Goal: Task Accomplishment & Management: Manage account settings

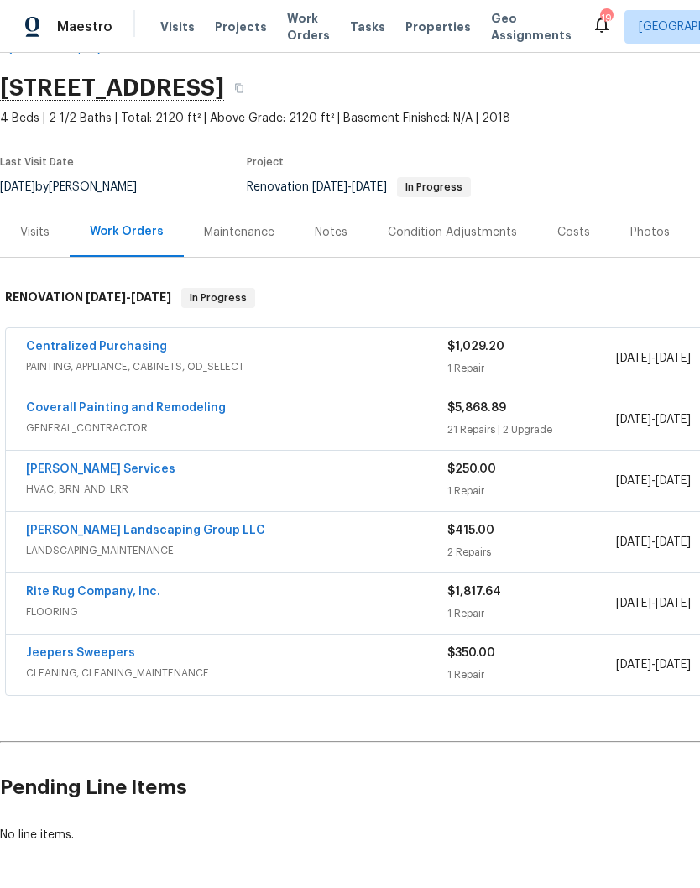
scroll to position [47, 0]
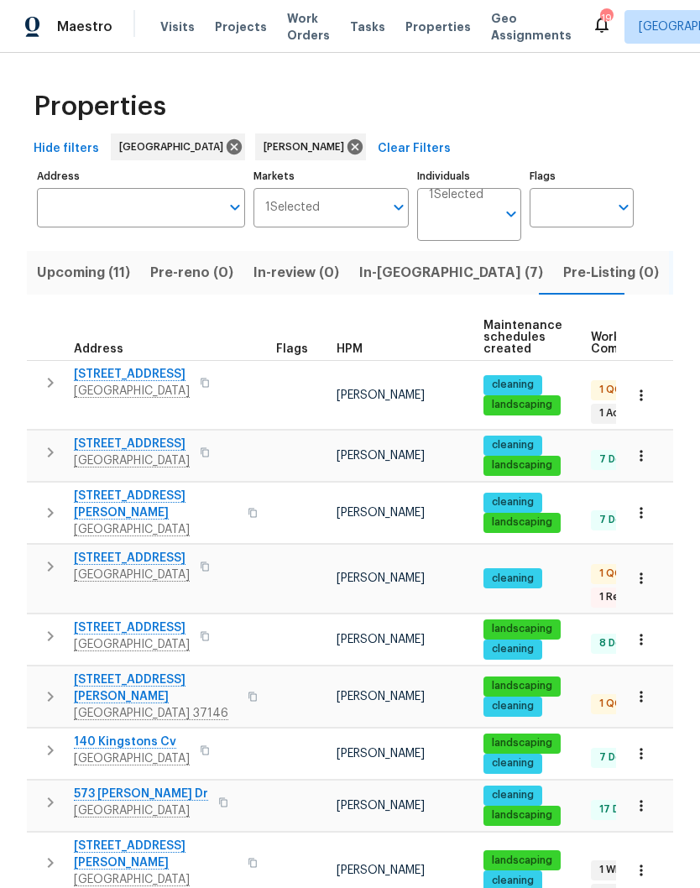
click at [379, 275] on span "In-reno (7)" at bounding box center [451, 273] width 184 height 24
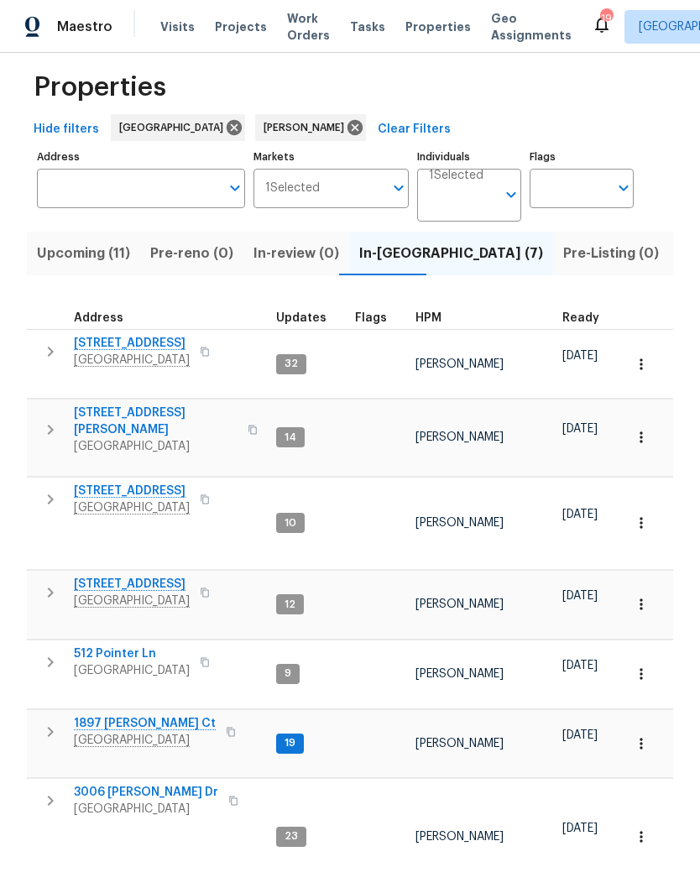
scroll to position [18, 0]
click at [150, 786] on span "3006 [PERSON_NAME] Dr" at bounding box center [146, 793] width 144 height 17
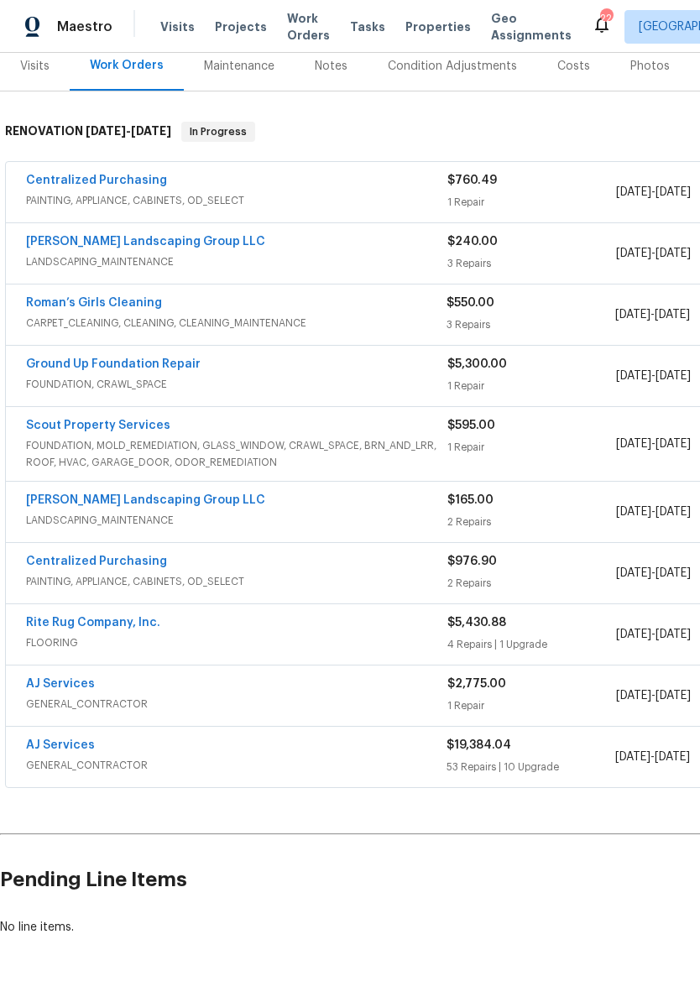
scroll to position [213, 0]
click at [90, 750] on link "AJ Services" at bounding box center [60, 746] width 69 height 12
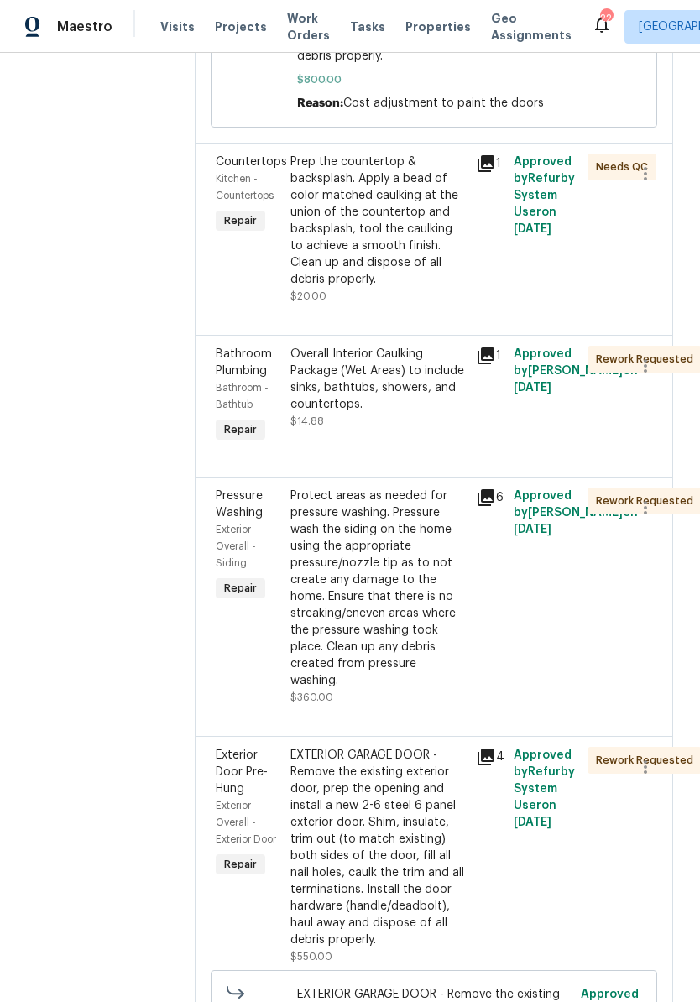
scroll to position [965, 0]
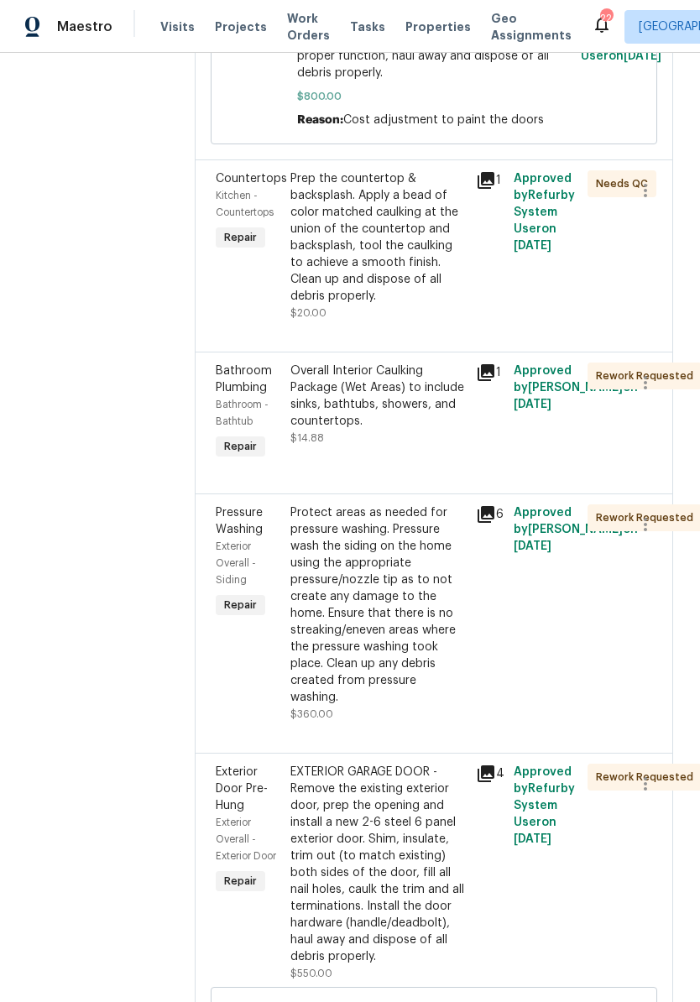
click at [389, 279] on div "Prep the countertop & backsplash. Apply a bead of color matched caulking at the…" at bounding box center [378, 237] width 176 height 134
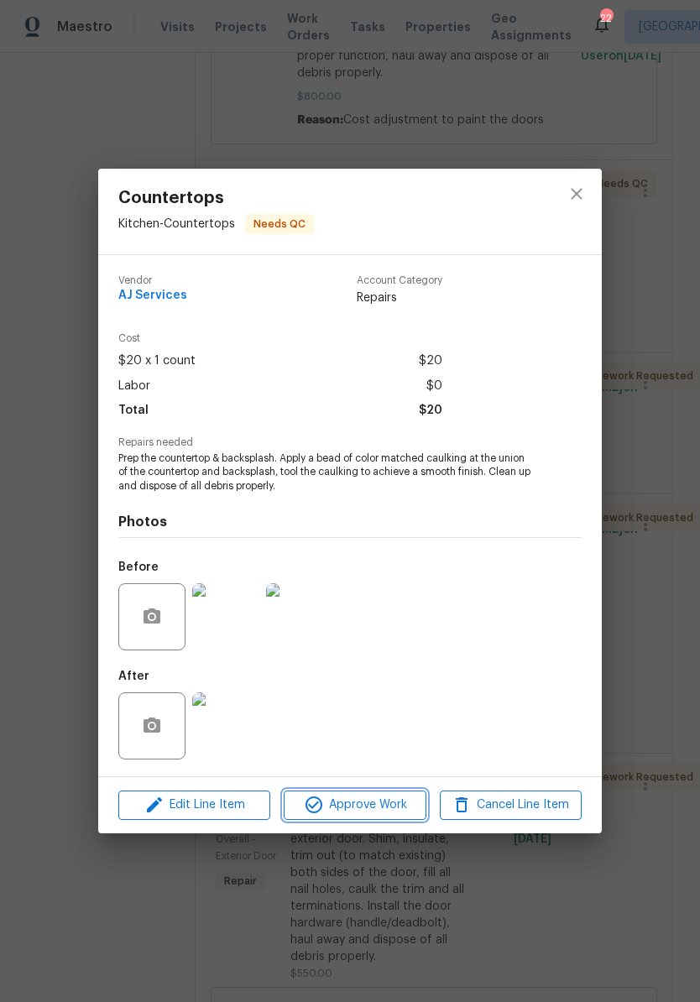
click at [355, 808] on span "Approve Work" at bounding box center [355, 805] width 132 height 21
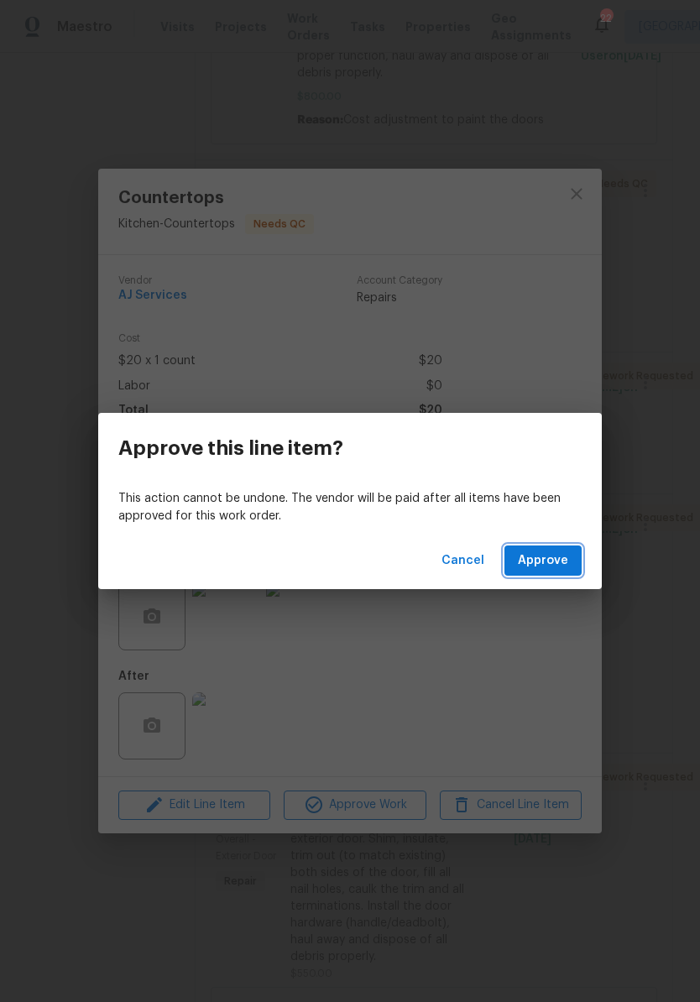
click at [549, 562] on span "Approve" at bounding box center [543, 561] width 50 height 21
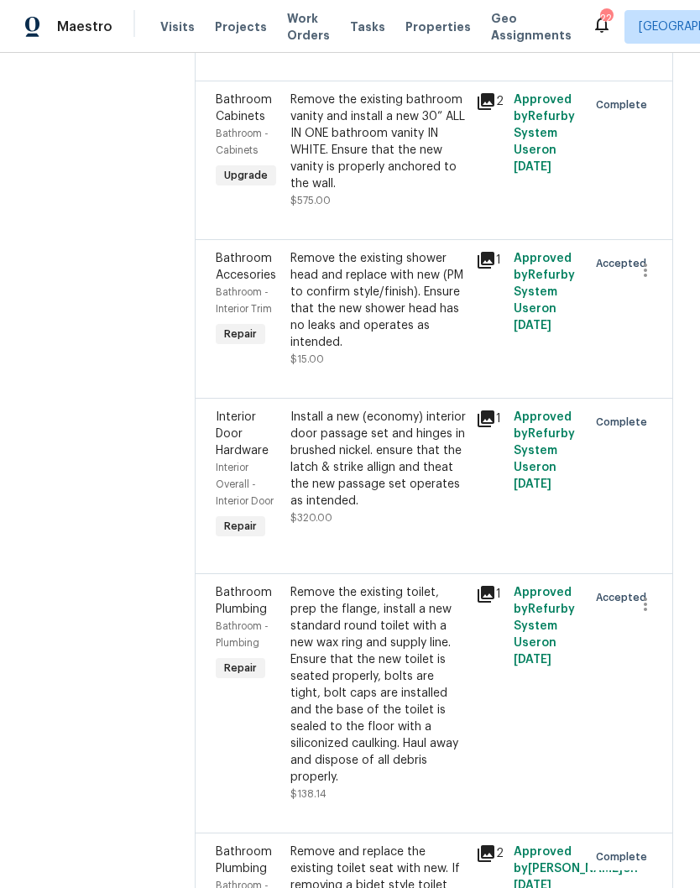
scroll to position [6768, 0]
click at [645, 280] on icon "button" at bounding box center [645, 269] width 20 height 20
click at [657, 297] on li "Cancel" at bounding box center [653, 293] width 65 height 28
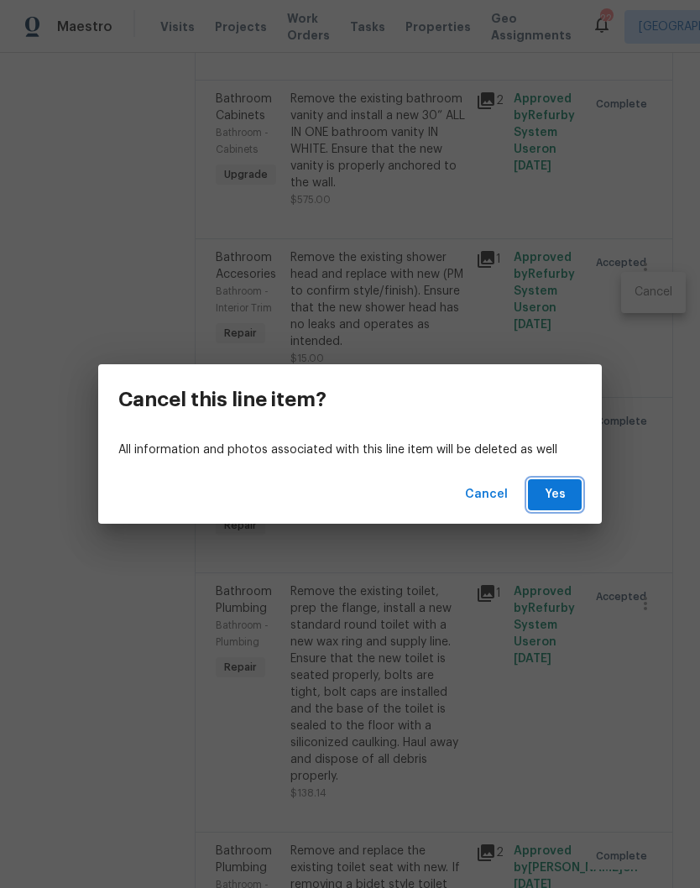
click at [561, 494] on span "Yes" at bounding box center [554, 494] width 27 height 21
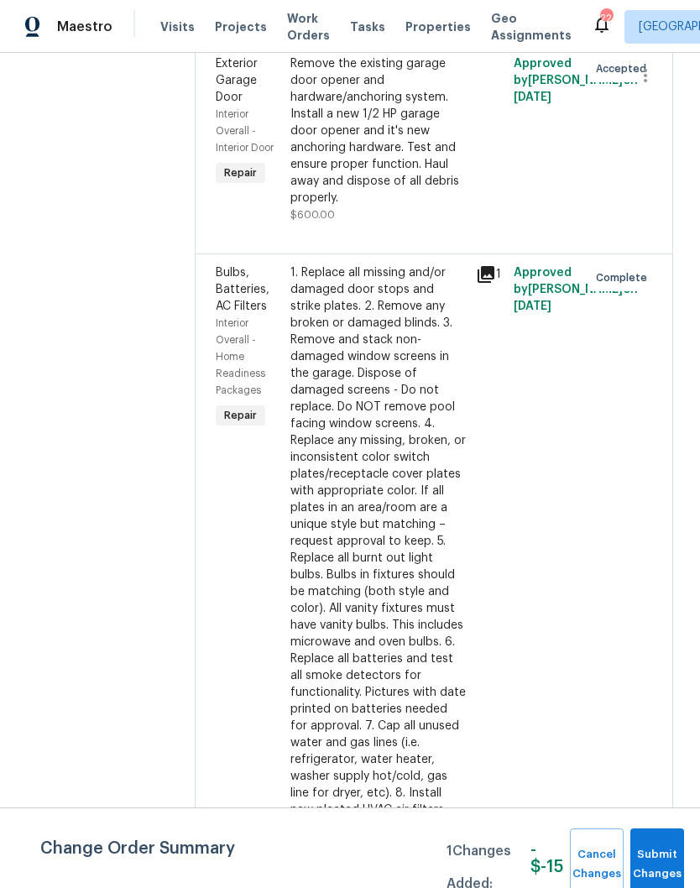
scroll to position [9003, 0]
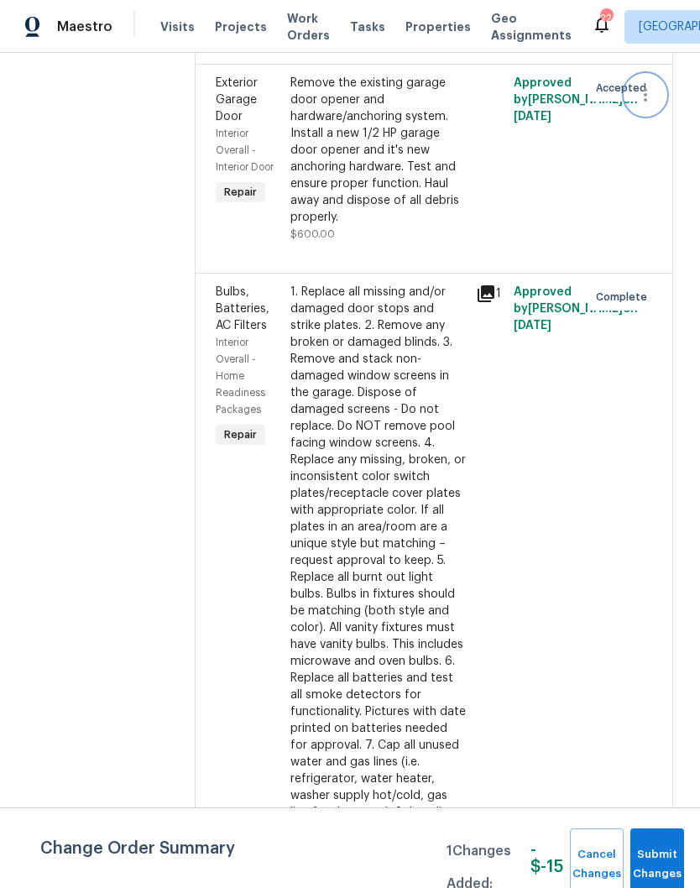
click at [646, 102] on icon "button" at bounding box center [645, 94] width 3 height 13
click at [659, 140] on li "Cancel" at bounding box center [653, 139] width 65 height 28
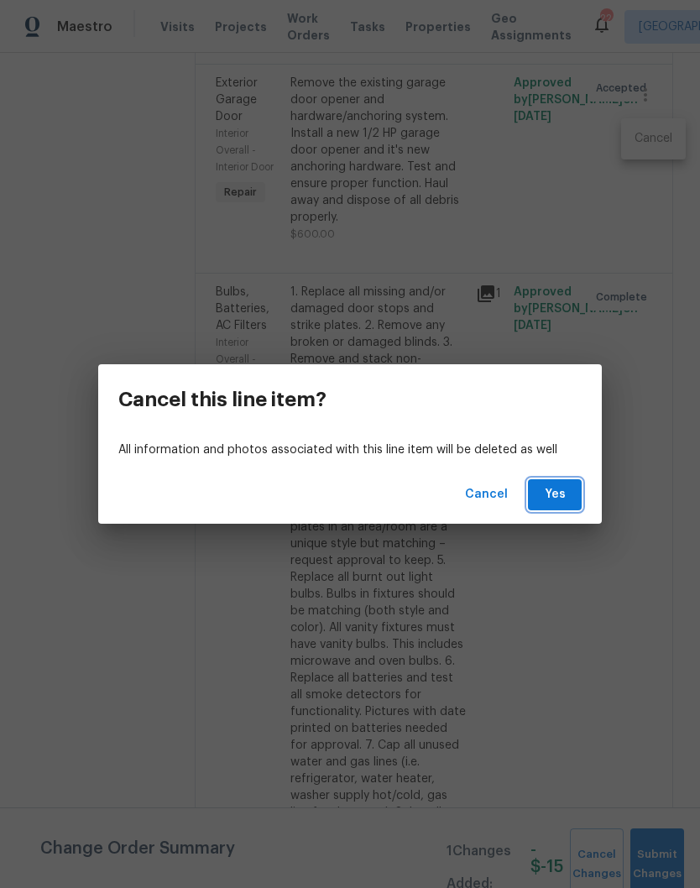
click at [560, 495] on span "Yes" at bounding box center [554, 494] width 27 height 21
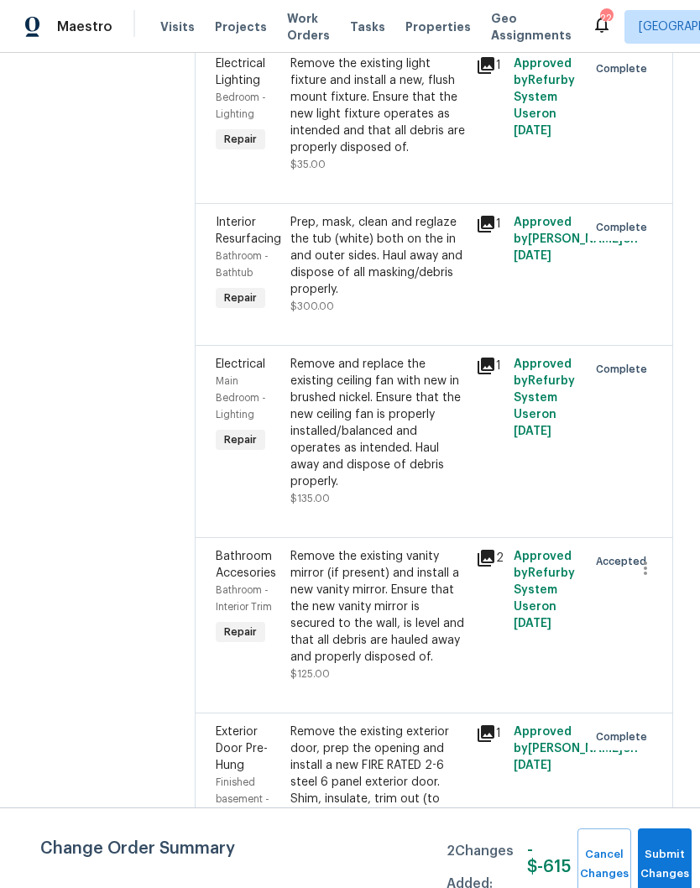
scroll to position [10772, 0]
click at [664, 855] on button "Submit Changes" at bounding box center [665, 865] width 54 height 72
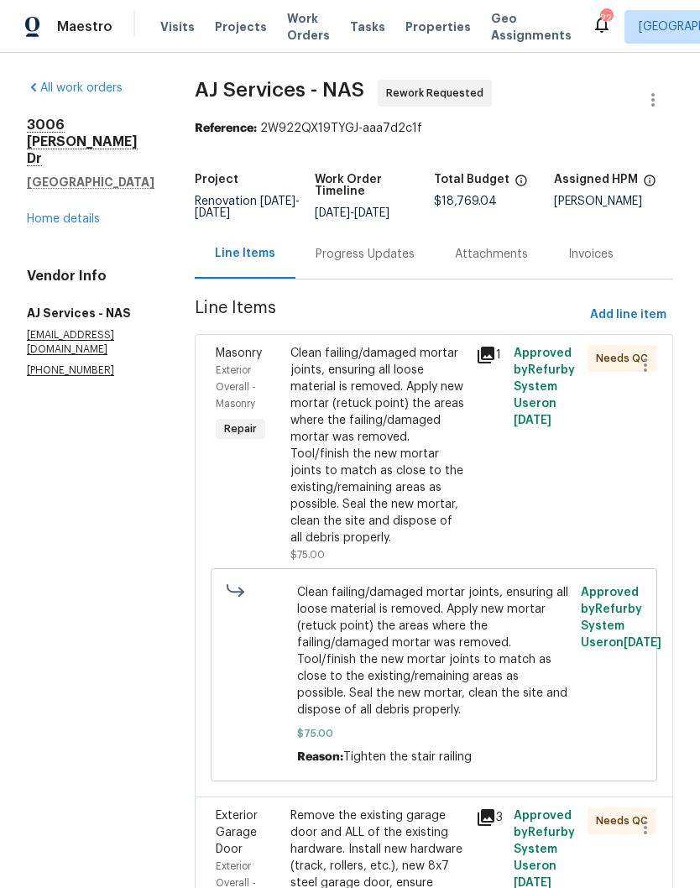
scroll to position [0, 0]
click at [86, 213] on link "Home details" at bounding box center [63, 219] width 73 height 12
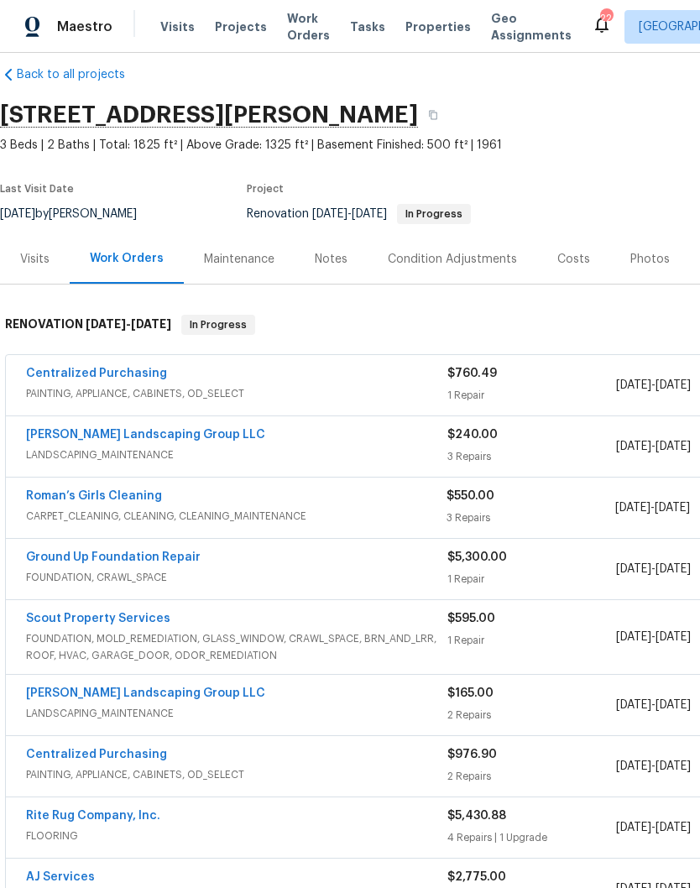
scroll to position [21, 0]
click at [337, 256] on div "Notes" at bounding box center [331, 258] width 33 height 17
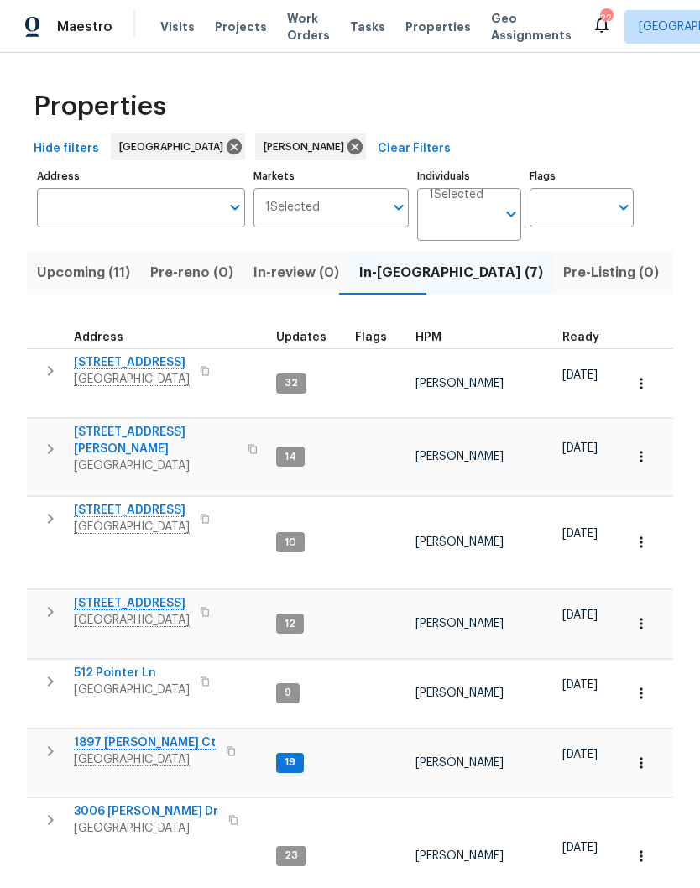
click at [147, 805] on span "3006 Sheddan Dr" at bounding box center [146, 811] width 144 height 17
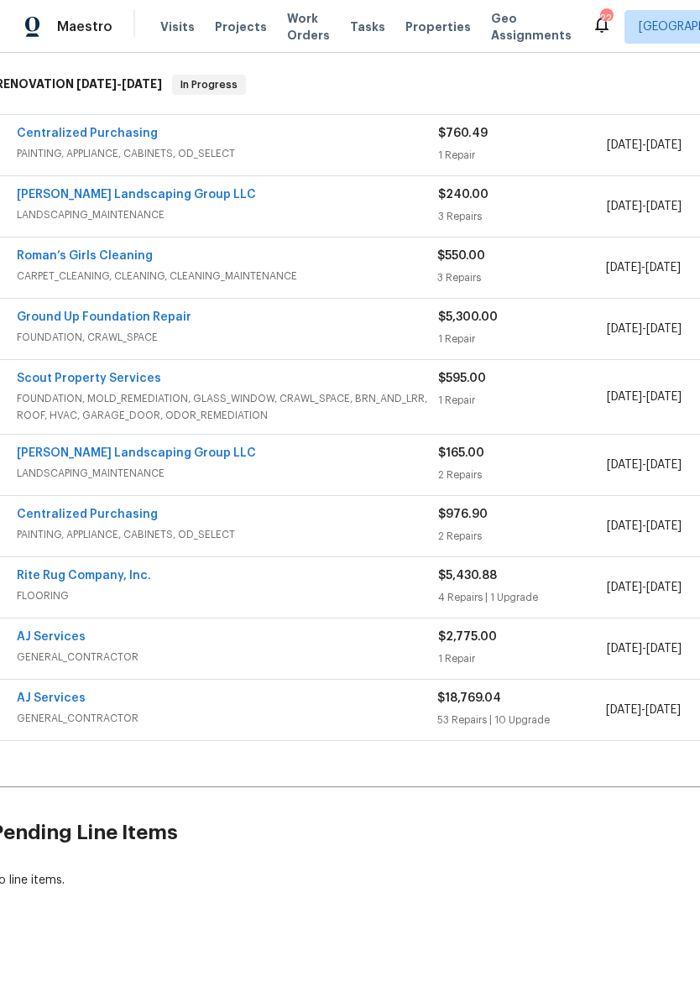
scroll to position [260, 11]
click at [72, 698] on link "AJ Services" at bounding box center [49, 699] width 69 height 12
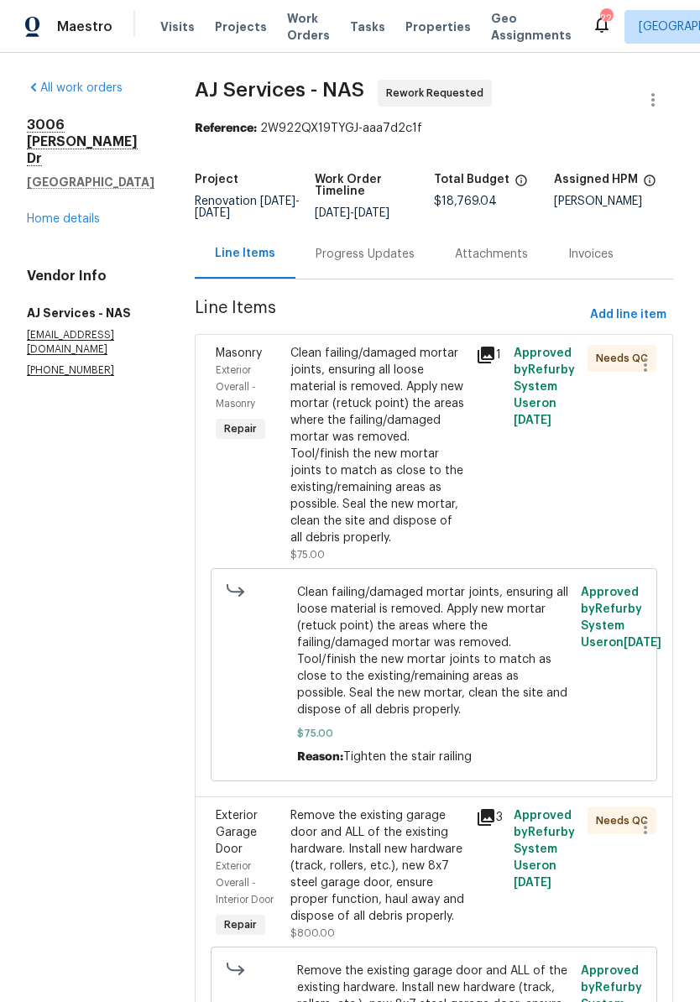
click at [652, 102] on icon "button" at bounding box center [653, 100] width 20 height 20
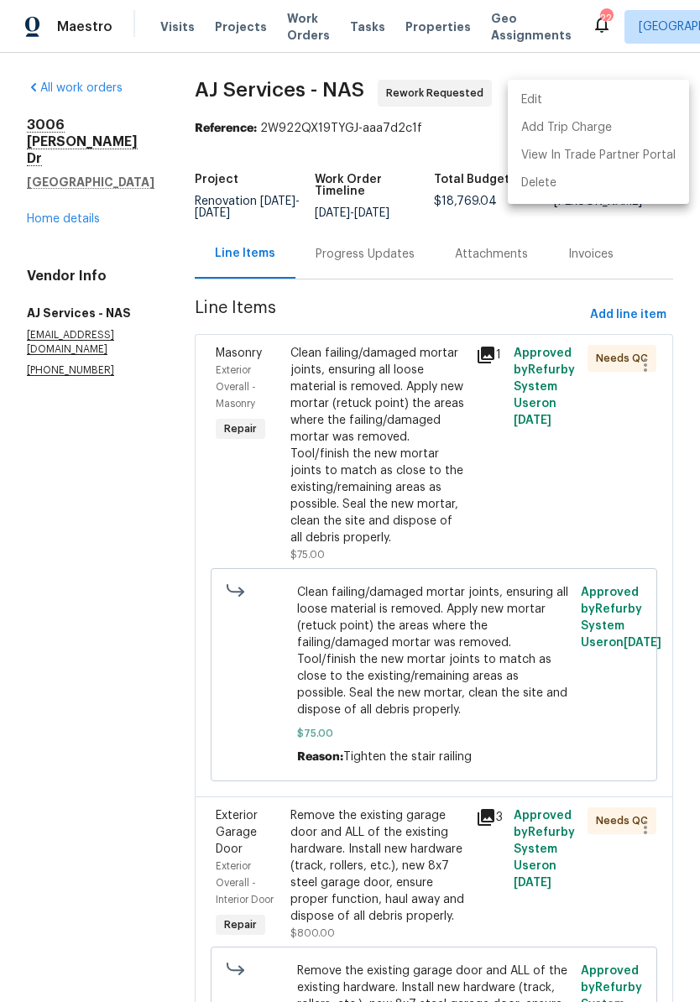
click at [581, 101] on li "Edit" at bounding box center [598, 100] width 181 height 28
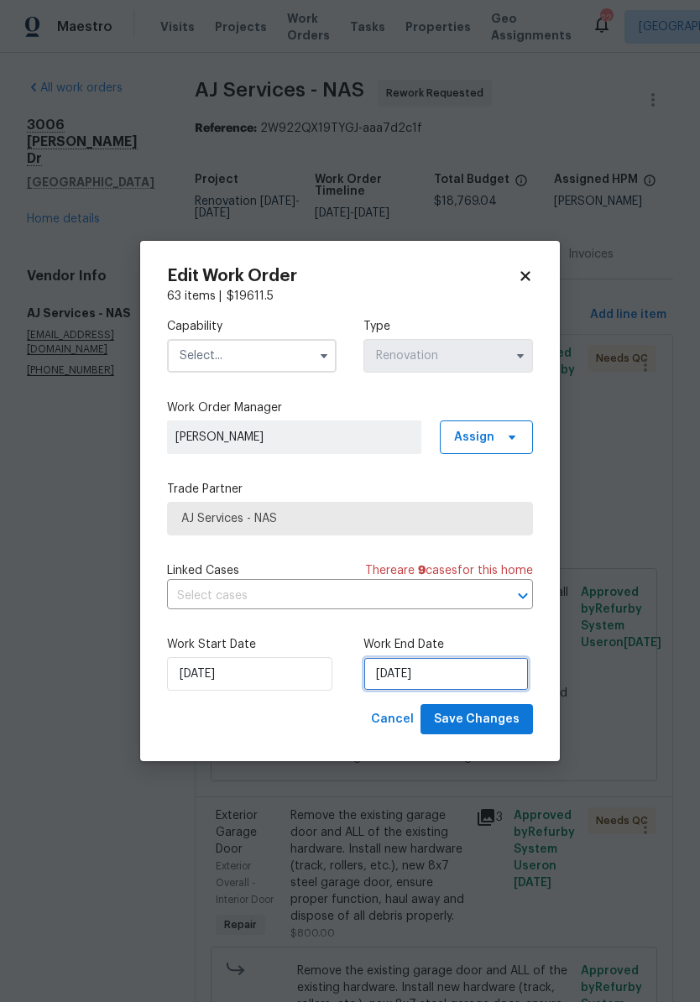
click at [464, 674] on input "[DATE]" at bounding box center [445, 674] width 165 height 34
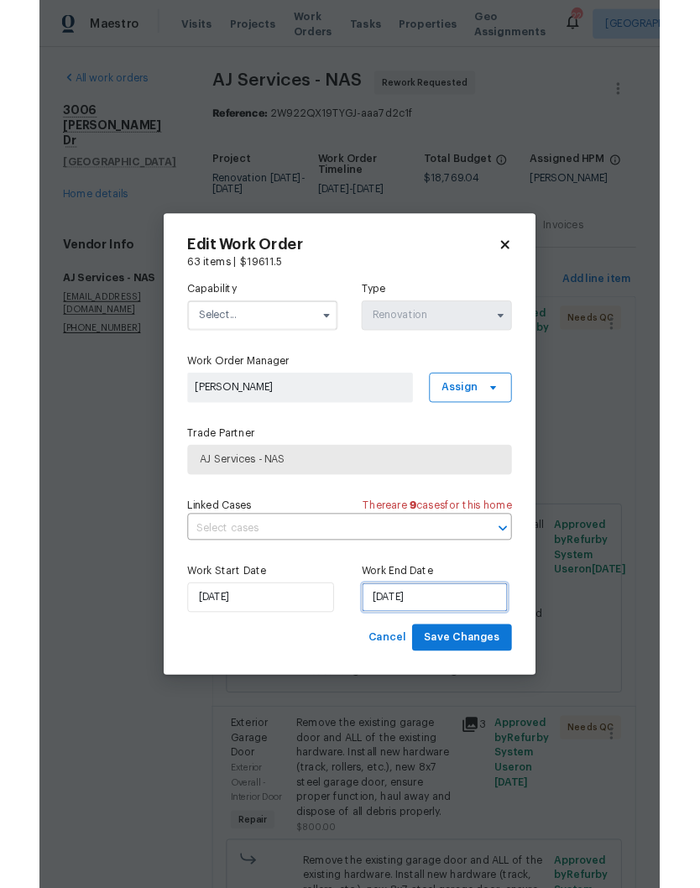
scroll to position [70, 0]
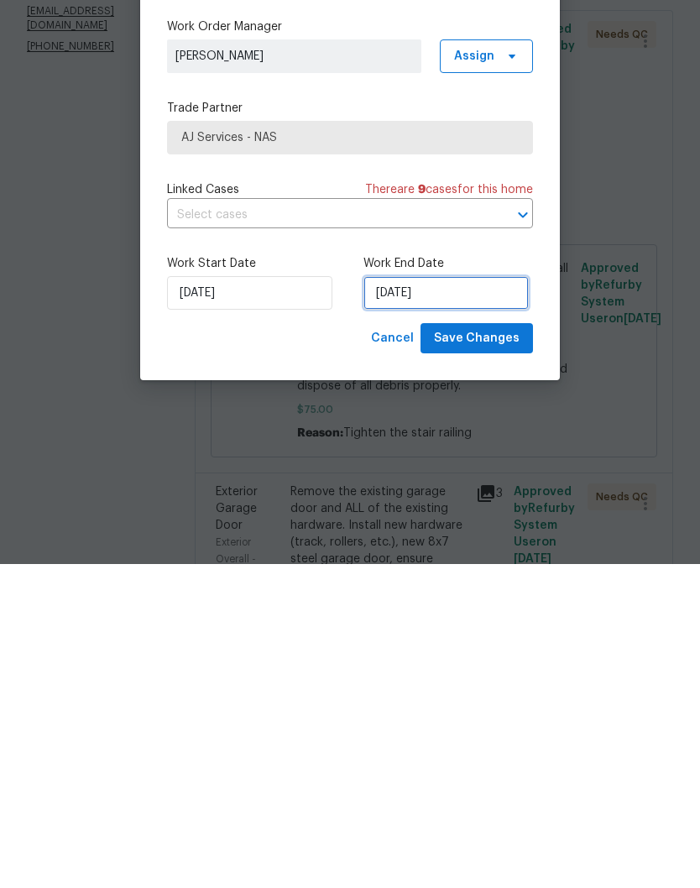
select select "8"
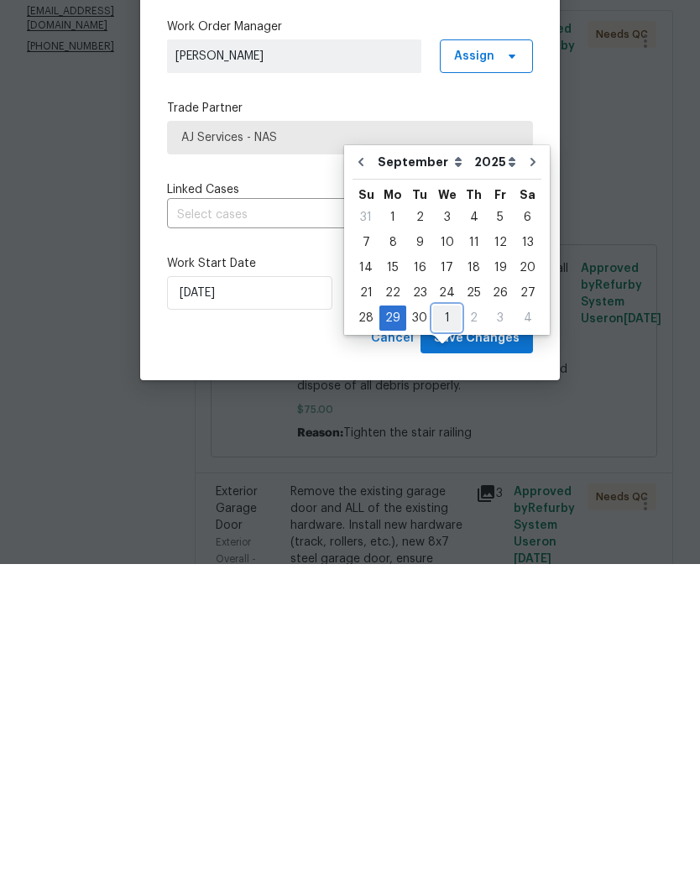
click at [447, 630] on div "1" at bounding box center [447, 642] width 28 height 24
type input "10/1/2025"
select select "9"
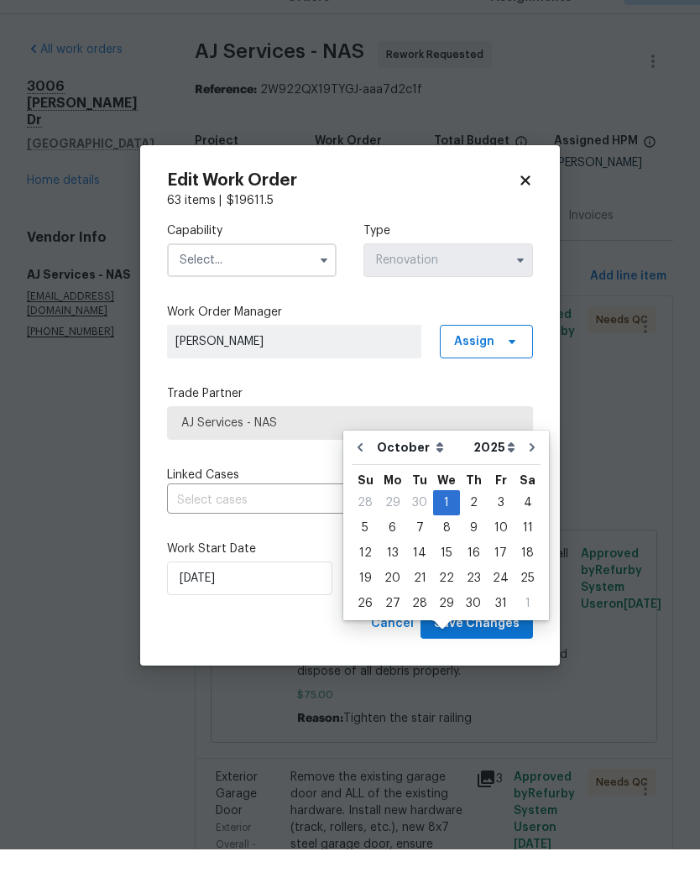
click at [285, 282] on input "text" at bounding box center [252, 299] width 170 height 34
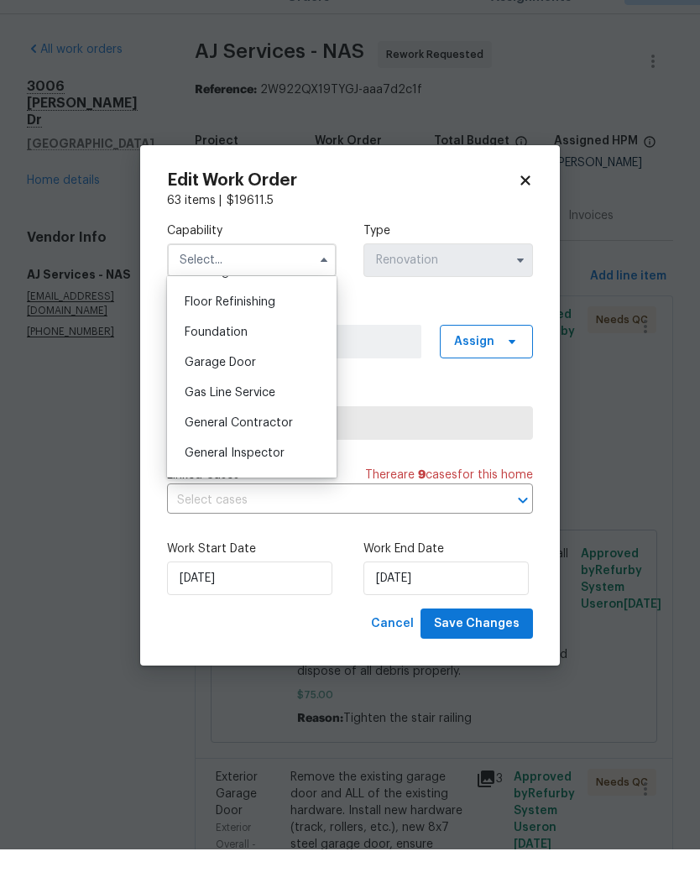
scroll to position [710, 0]
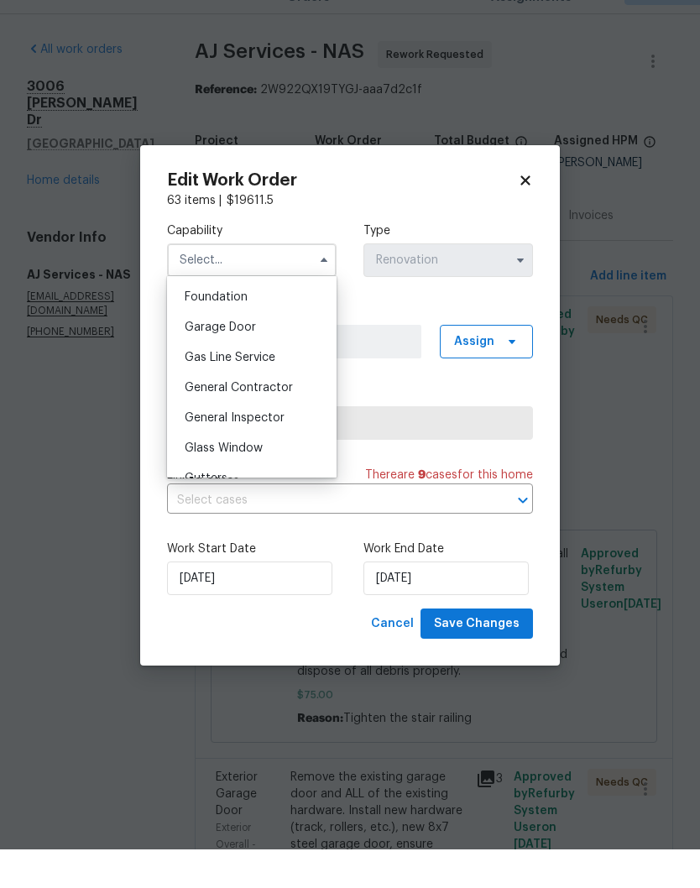
click at [287, 421] on span "General Contractor" at bounding box center [239, 427] width 108 height 12
type input "General Contractor"
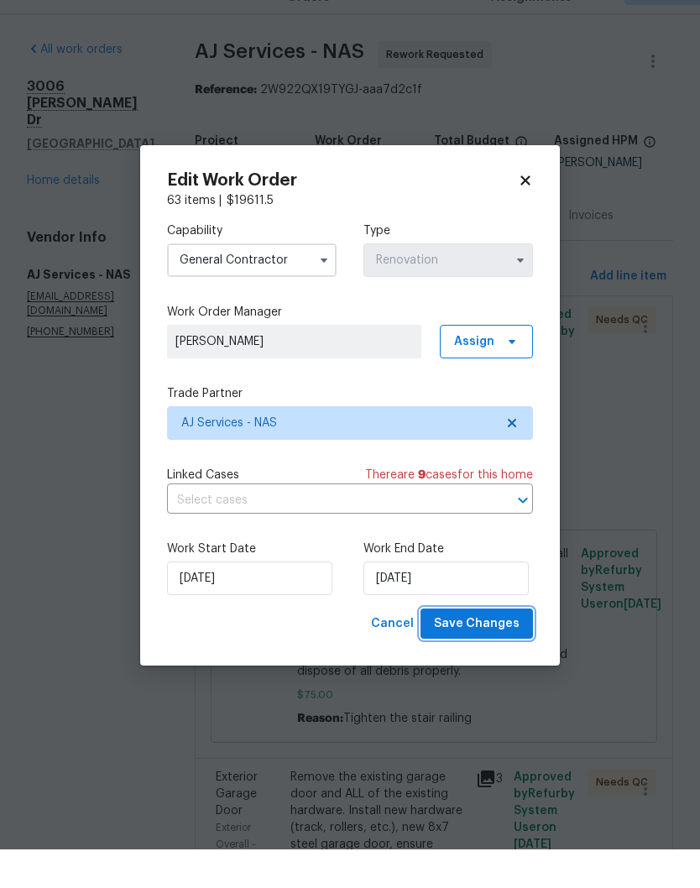
click at [486, 652] on span "Save Changes" at bounding box center [477, 662] width 86 height 21
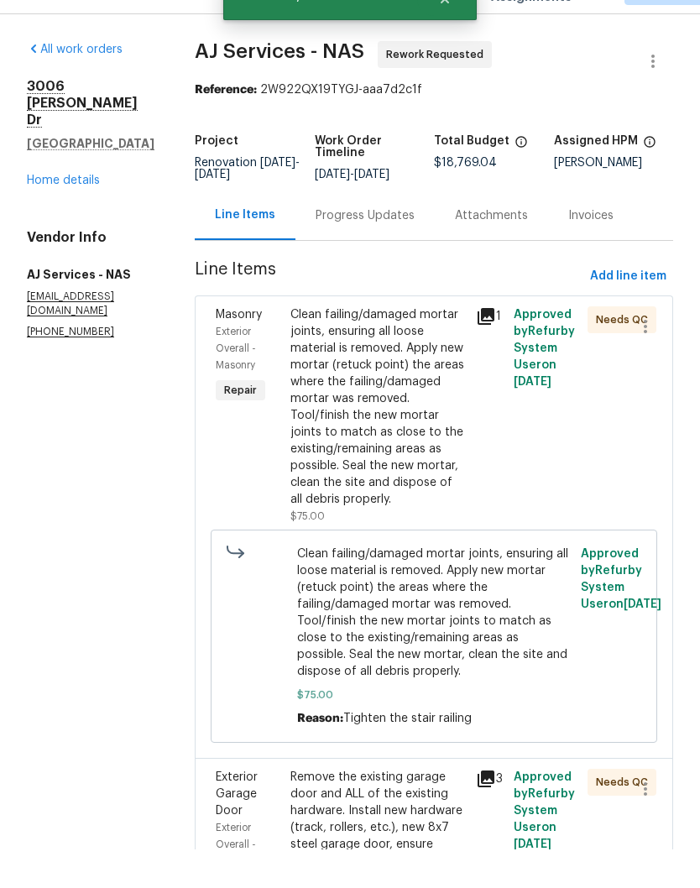
scroll to position [69, 0]
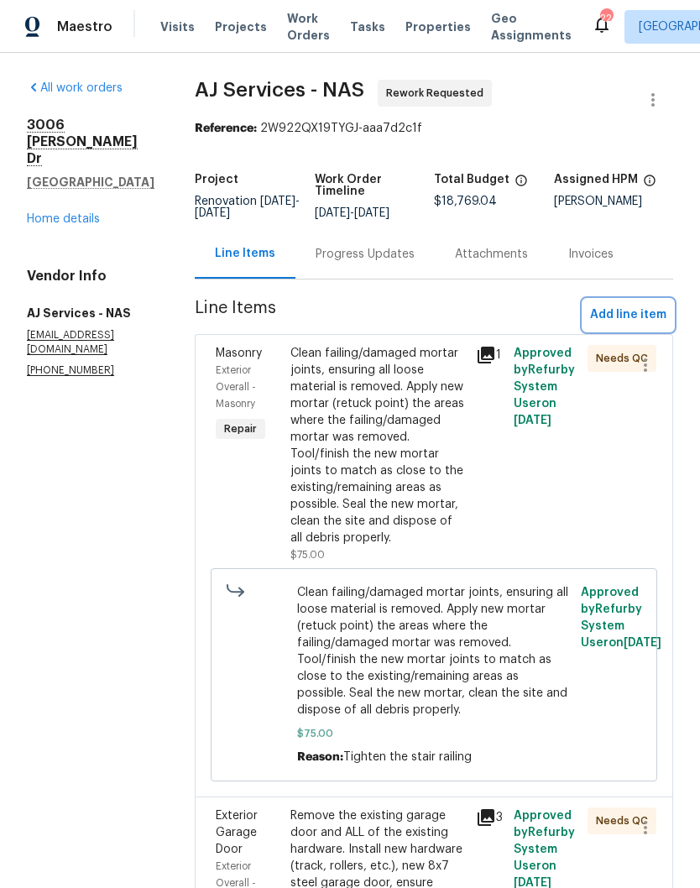
click at [640, 305] on span "Add line item" at bounding box center [628, 315] width 76 height 21
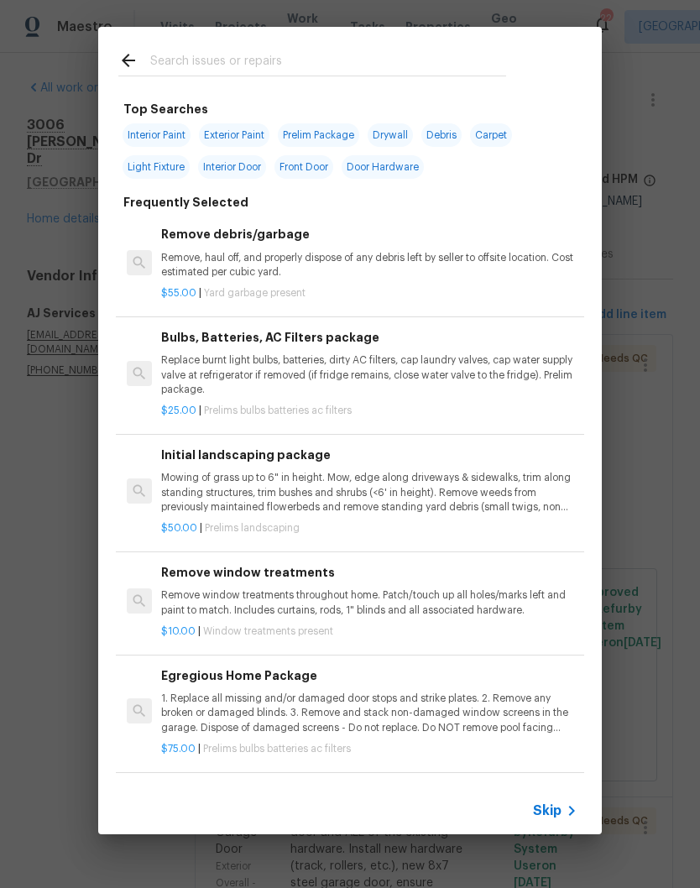
click at [305, 54] on input "text" at bounding box center [328, 62] width 356 height 25
type input "Garage"
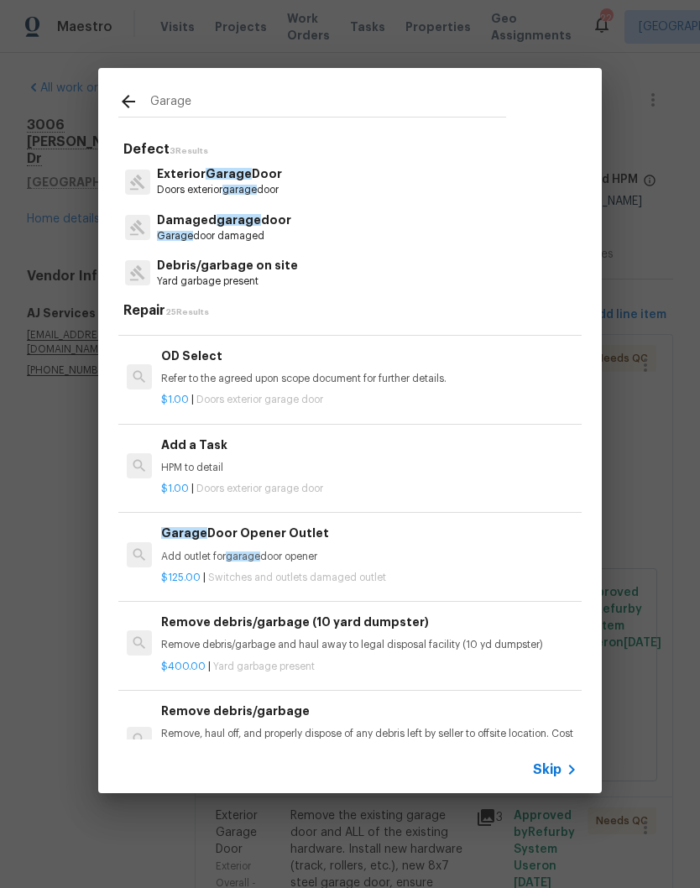
scroll to position [1002, 0]
click at [231, 448] on div "Add a Task HPM to detail" at bounding box center [369, 455] width 416 height 40
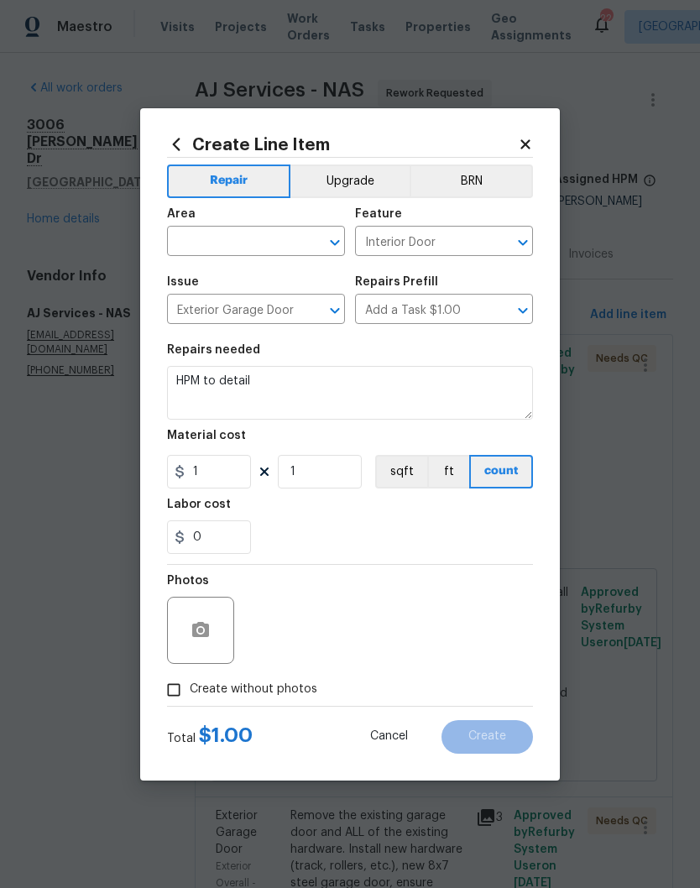
click at [218, 451] on div "Material cost" at bounding box center [350, 441] width 366 height 22
click at [276, 383] on textarea "HPM to detail" at bounding box center [350, 393] width 366 height 54
type textarea "H"
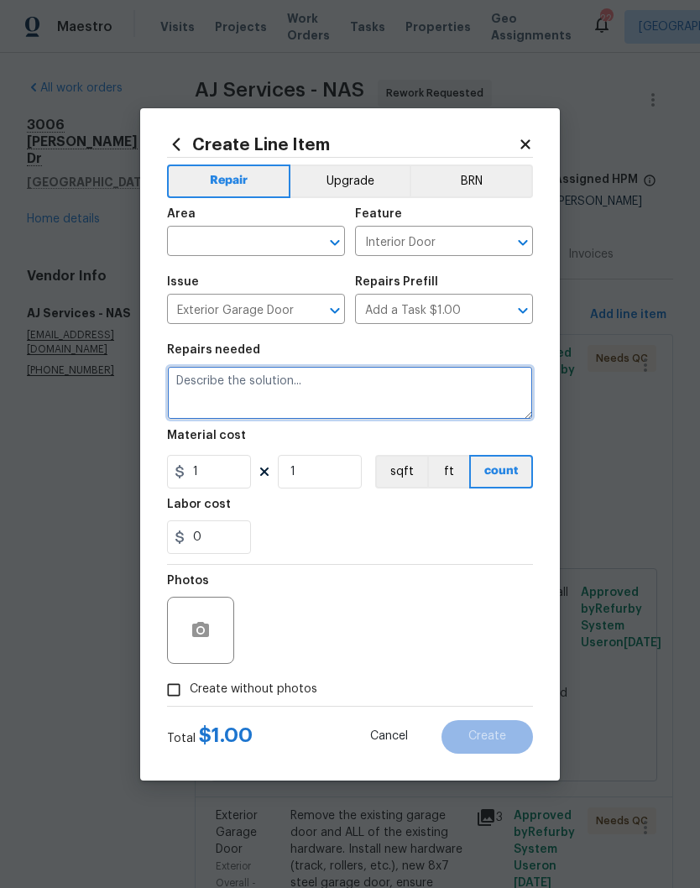
click at [307, 238] on icon "Clear" at bounding box center [313, 242] width 17 height 17
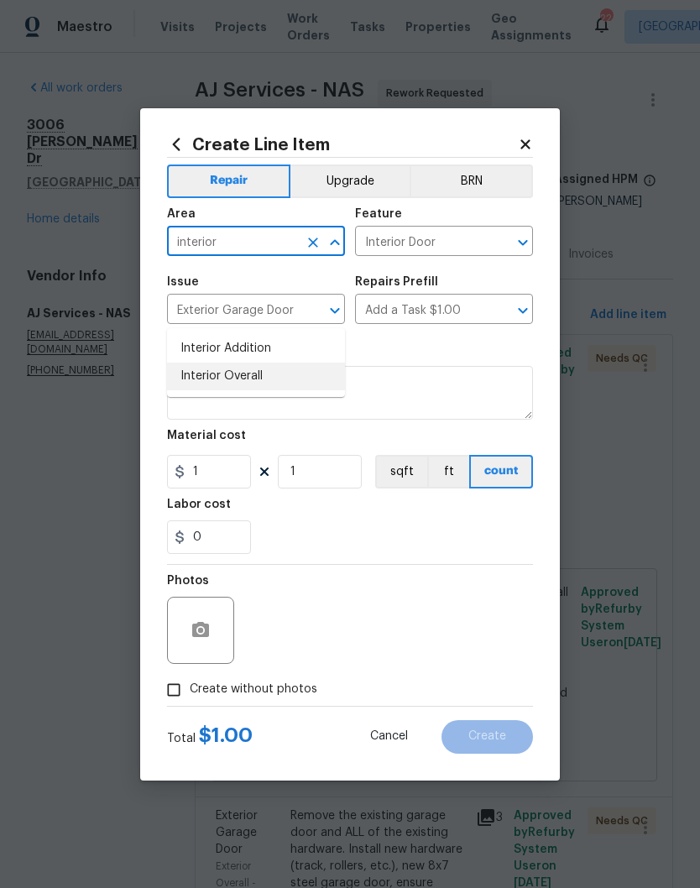
click at [257, 363] on li "Interior Overall" at bounding box center [256, 377] width 178 height 28
type input "Interior Overall"
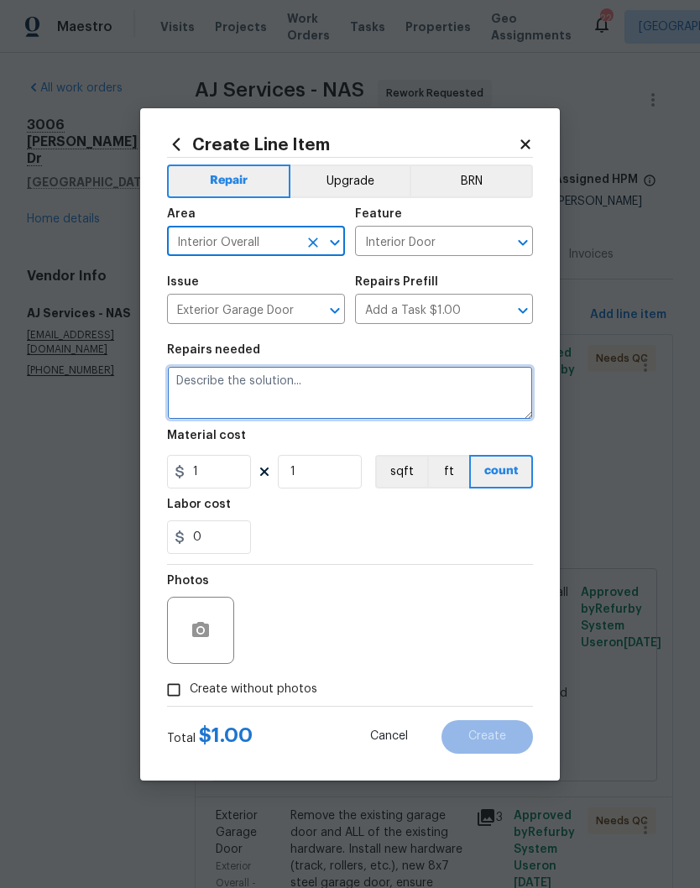
click at [326, 382] on textarea at bounding box center [350, 393] width 366 height 54
type textarea "Adjust garage door motor"
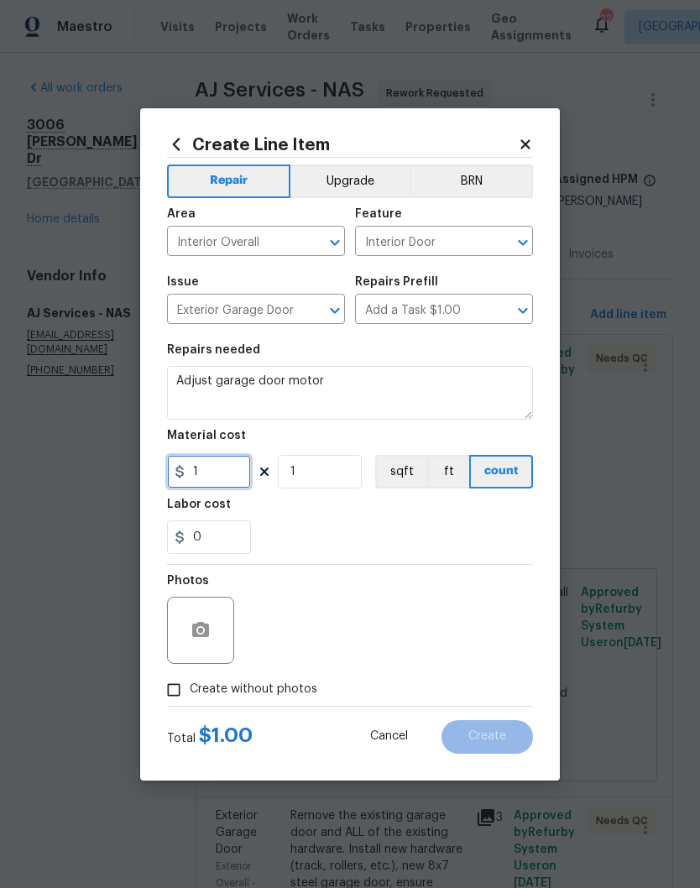
click at [229, 471] on input "1" at bounding box center [209, 472] width 84 height 34
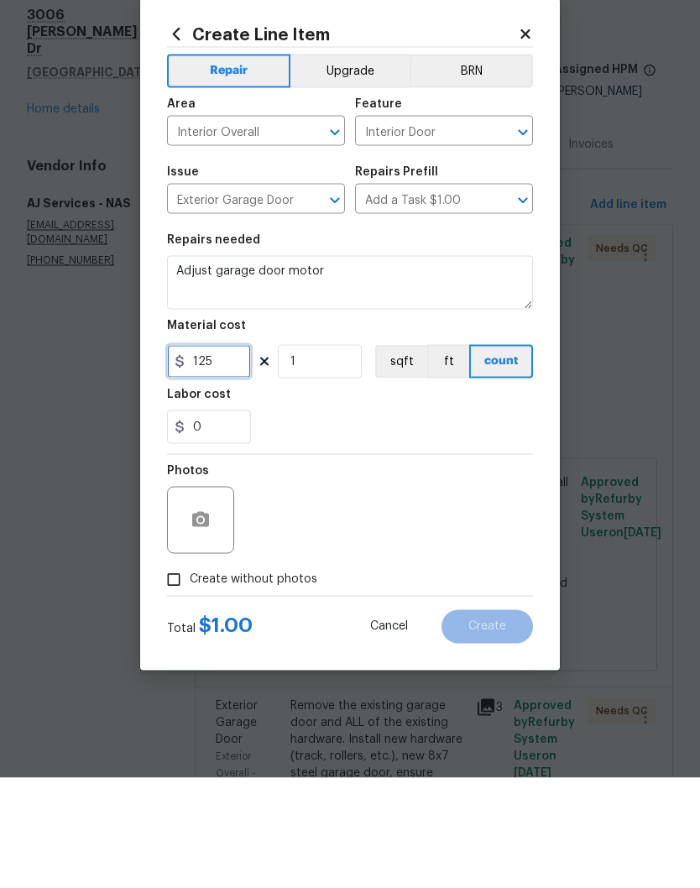
type input "125"
click at [384, 366] on textarea "Adjust garage door motor" at bounding box center [350, 393] width 366 height 54
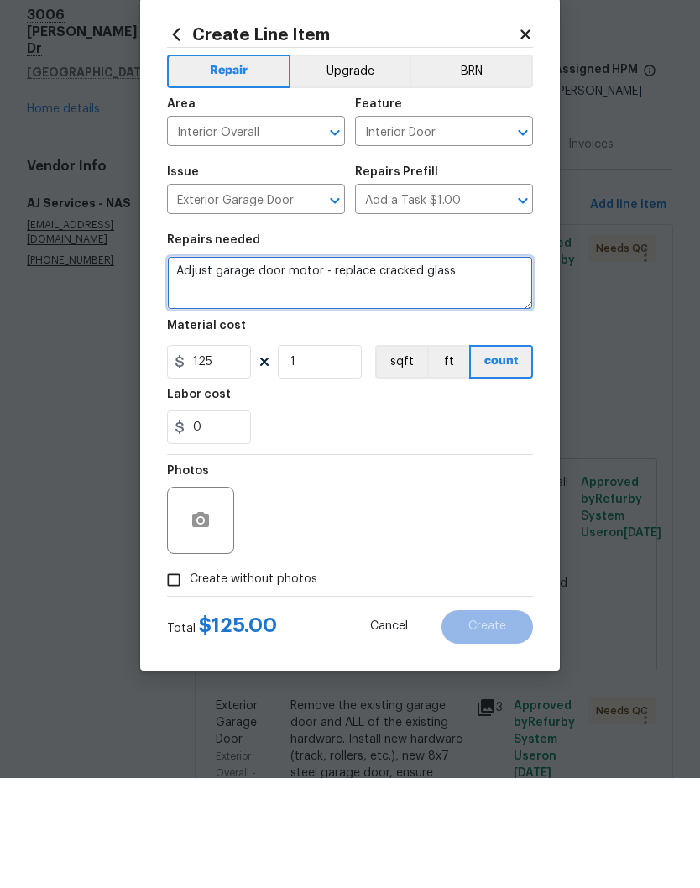
type textarea "Adjust garage door motor - replace cracked glass"
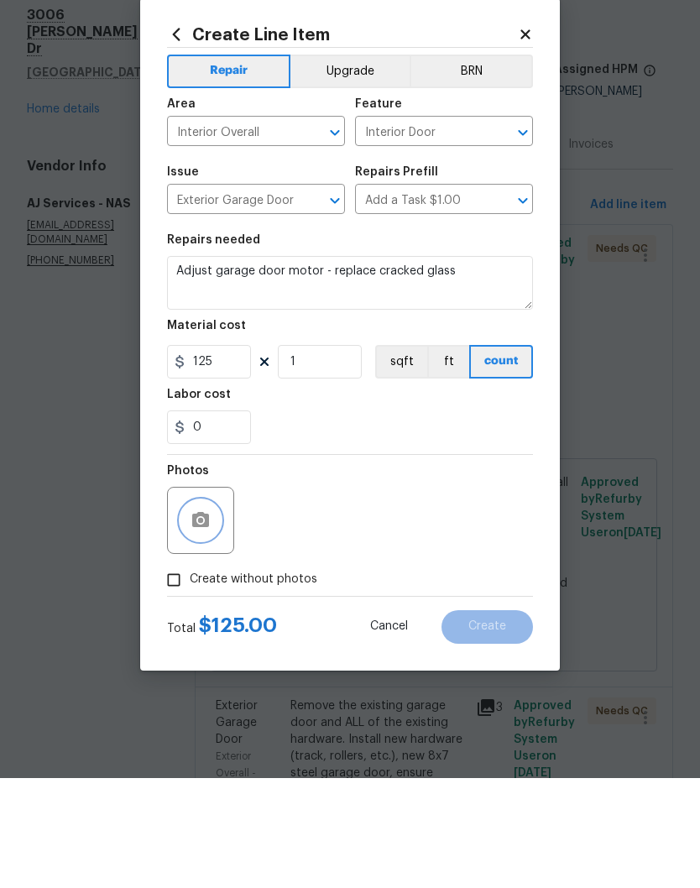
click at [214, 610] on button "button" at bounding box center [200, 630] width 40 height 40
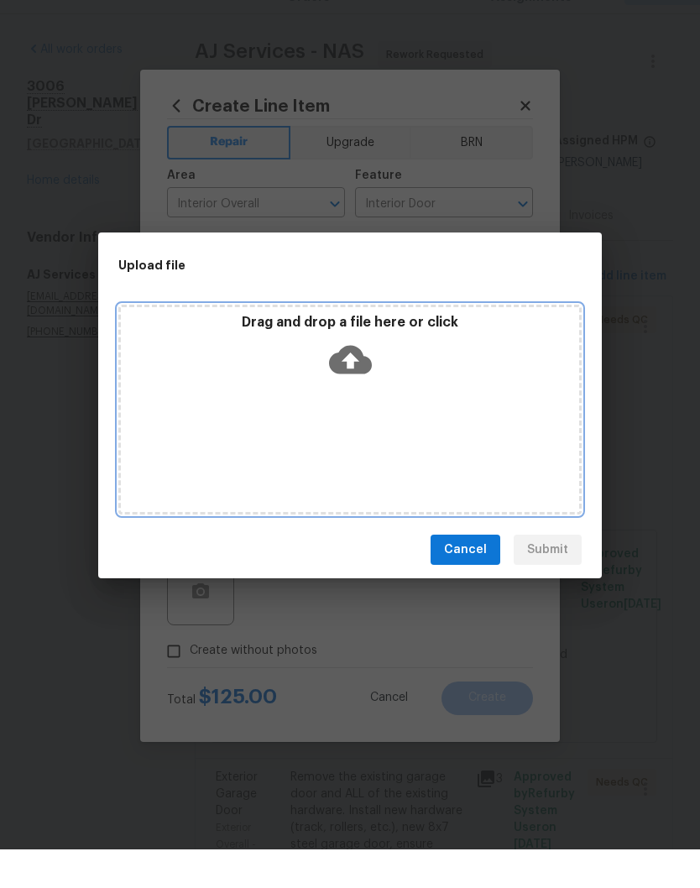
click at [401, 383] on div "Drag and drop a file here or click" at bounding box center [350, 389] width 458 height 72
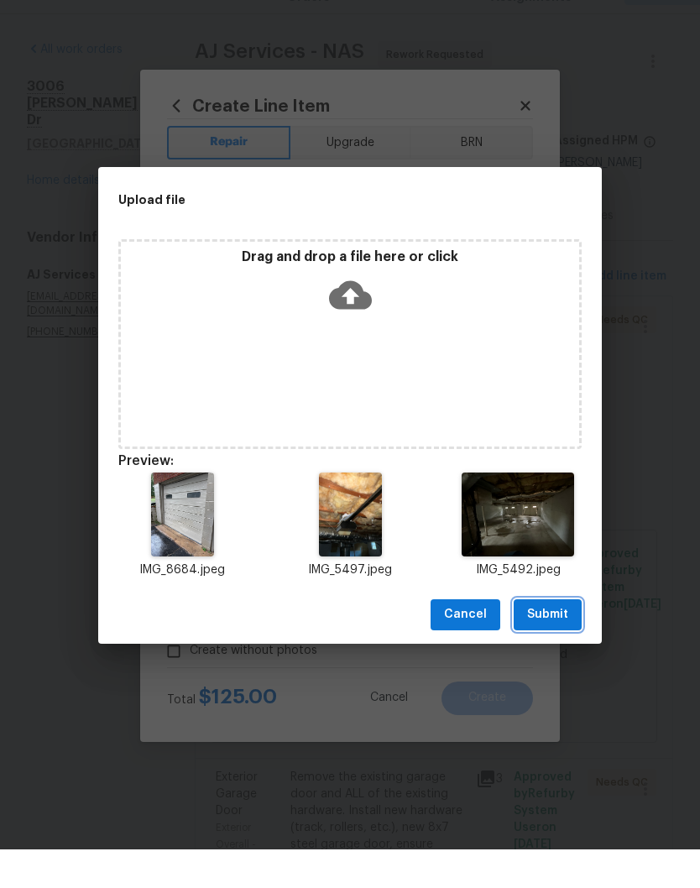
click at [554, 643] on span "Submit" at bounding box center [547, 653] width 41 height 21
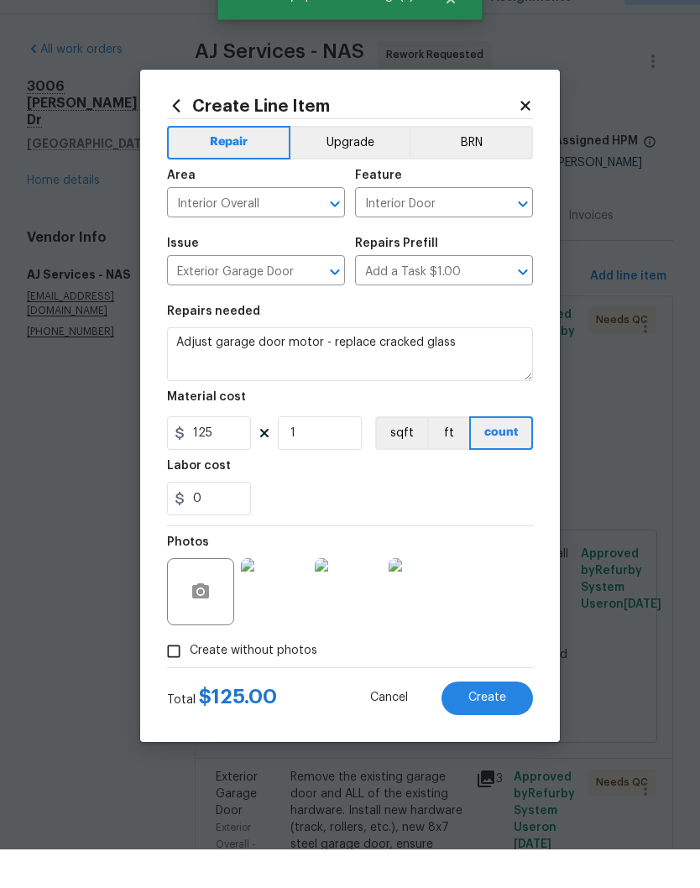
click at [505, 730] on span "Create" at bounding box center [487, 736] width 38 height 13
type input "0"
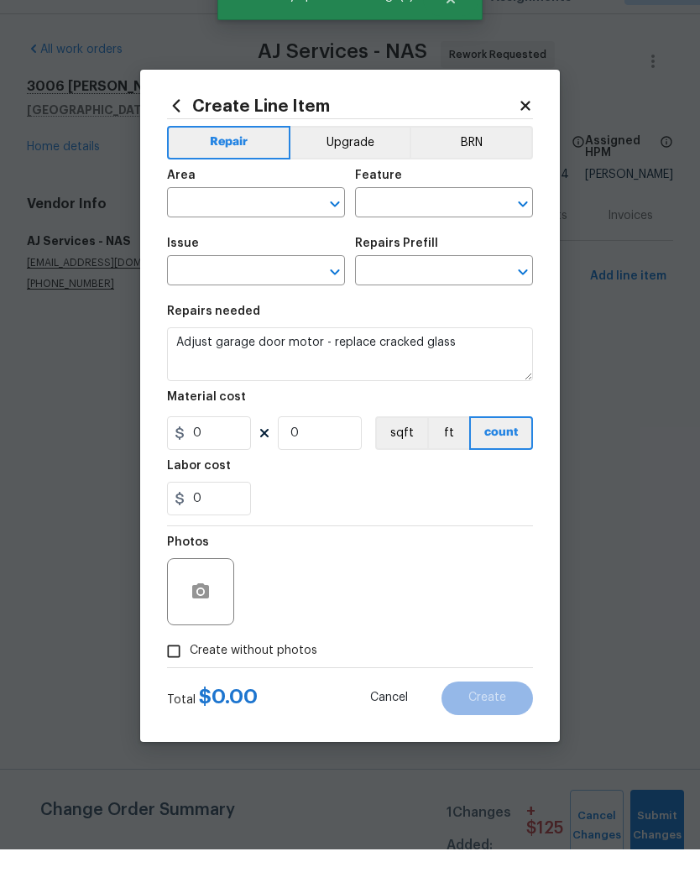
scroll to position [0, 0]
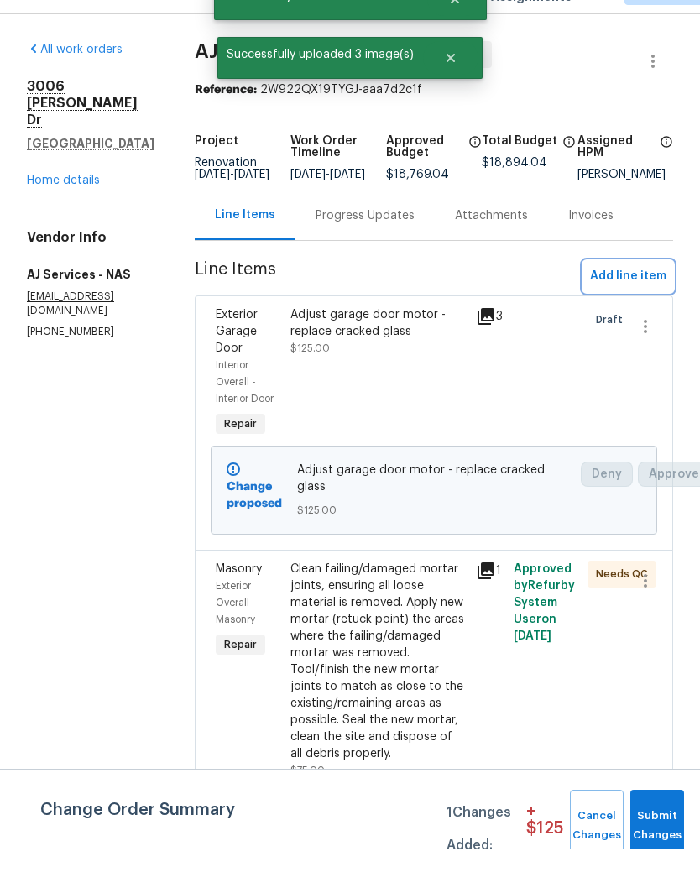
click at [651, 305] on span "Add line item" at bounding box center [628, 315] width 76 height 21
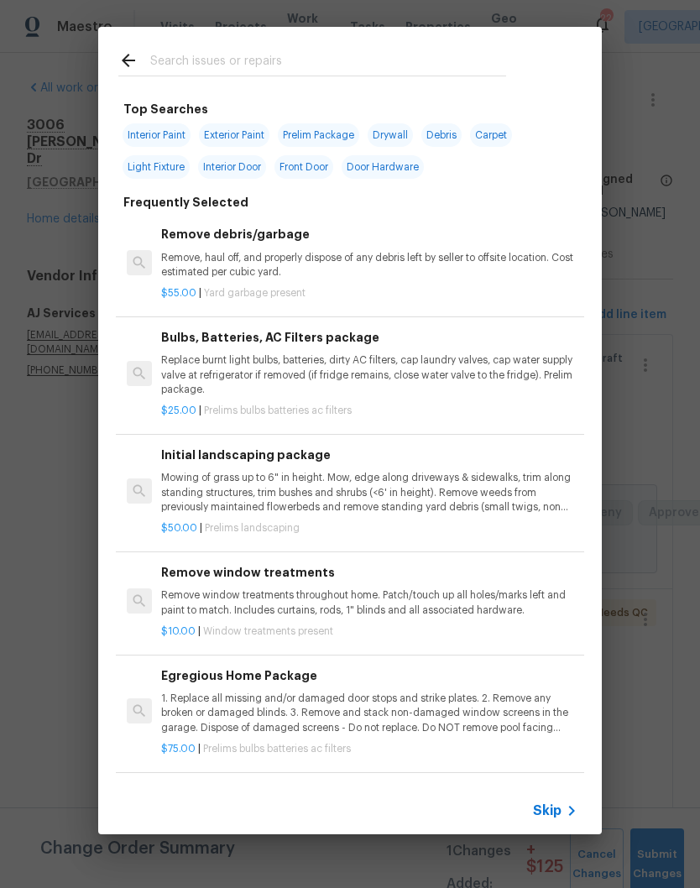
click at [222, 55] on input "text" at bounding box center [328, 62] width 356 height 25
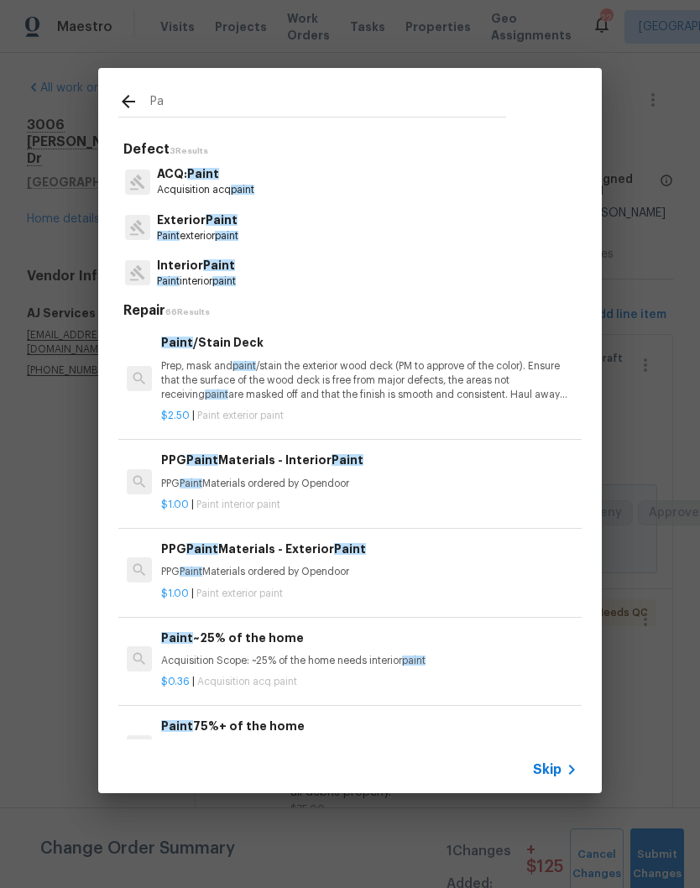
type input "P"
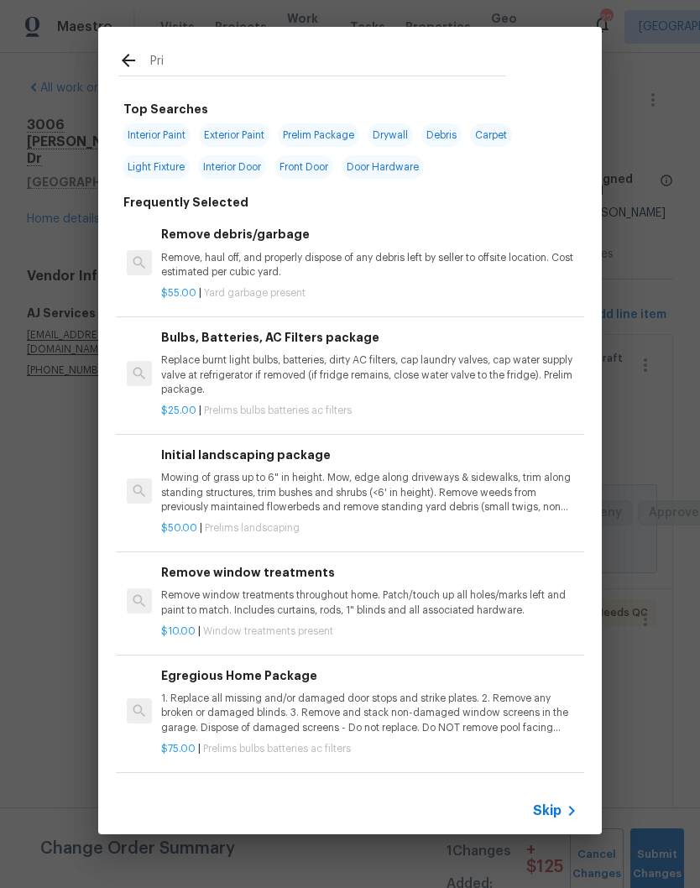
type input "Prim"
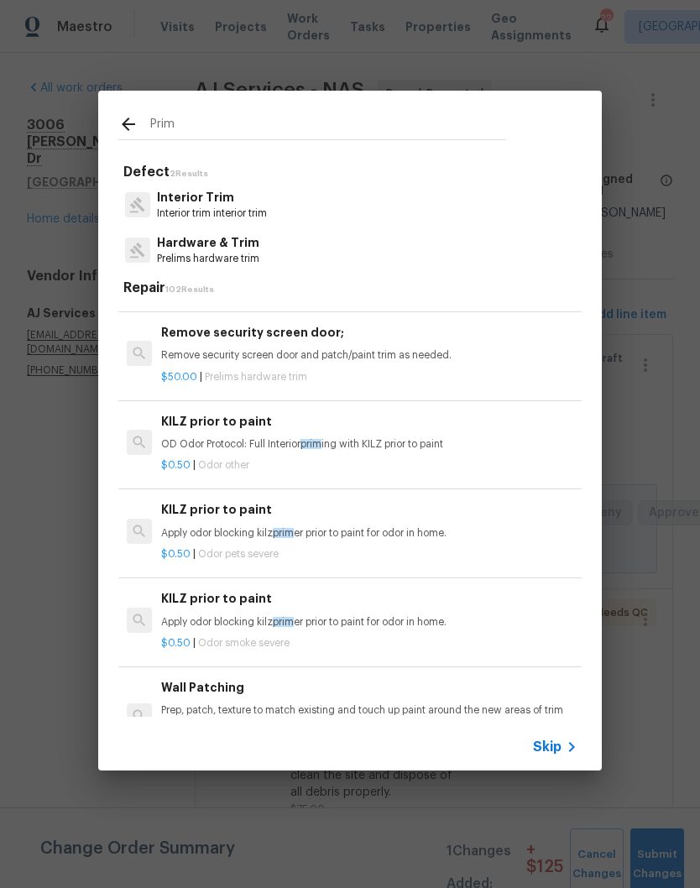
scroll to position [209, 0]
click at [259, 437] on p "OD Odor Protocol: Full Interior prim ing with KILZ prior to paint" at bounding box center [369, 444] width 416 height 14
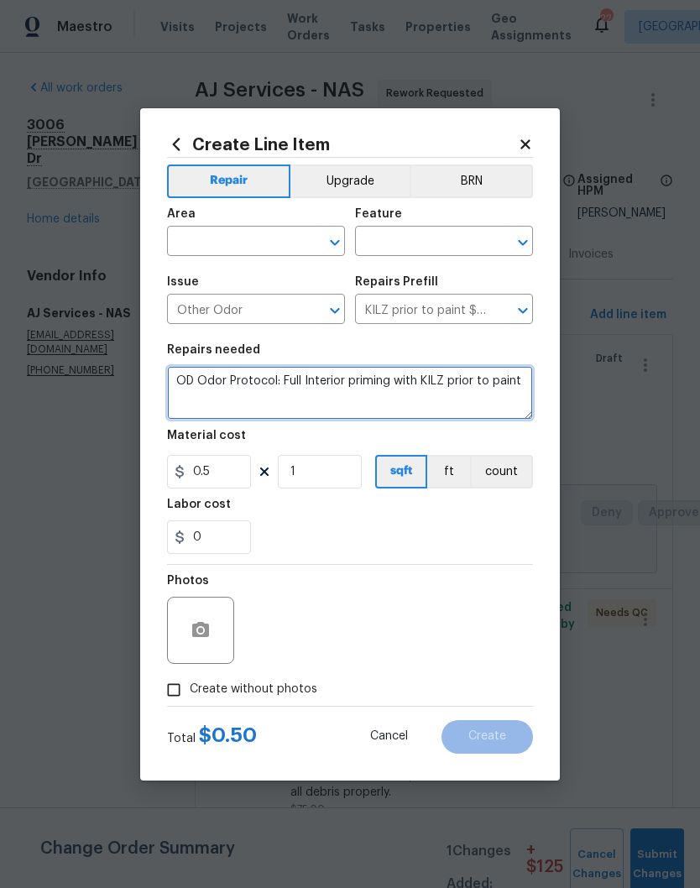
click at [524, 383] on textarea "OD Odor Protocol: Full Interior priming with KILZ prior to paint" at bounding box center [350, 393] width 366 height 54
type textarea "OD"
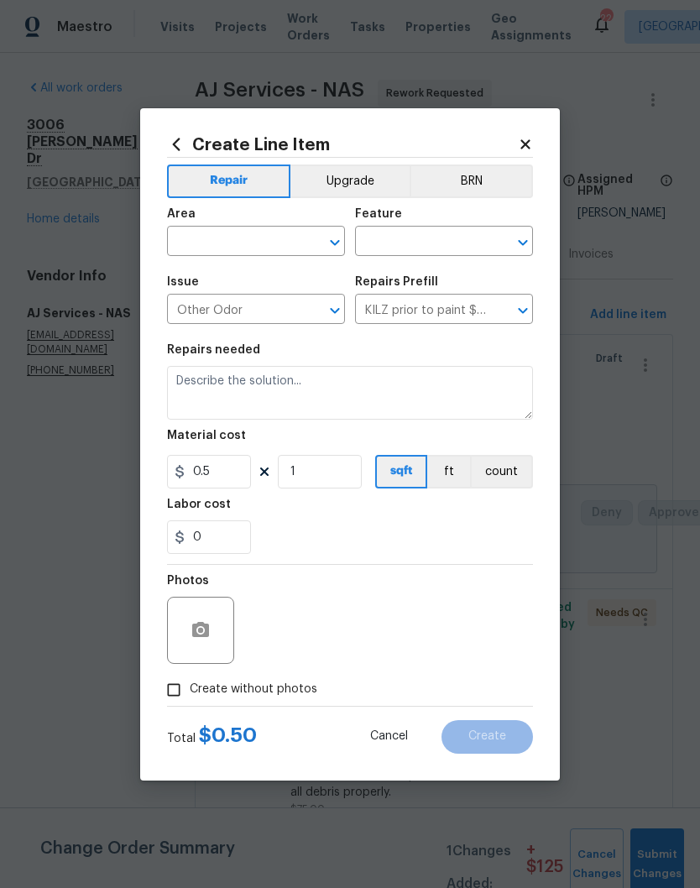
click at [291, 232] on input "text" at bounding box center [232, 243] width 131 height 26
click at [219, 275] on li "Garage" at bounding box center [256, 280] width 178 height 28
type input "Garage"
click at [449, 242] on input "text" at bounding box center [420, 243] width 131 height 26
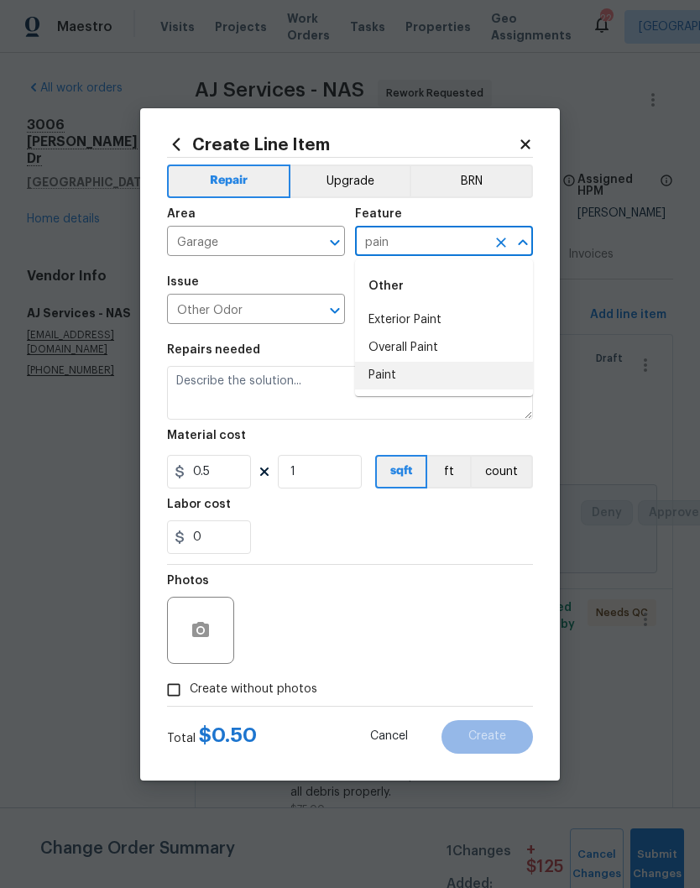
click at [396, 376] on li "Paint" at bounding box center [444, 376] width 178 height 28
type input "Paint"
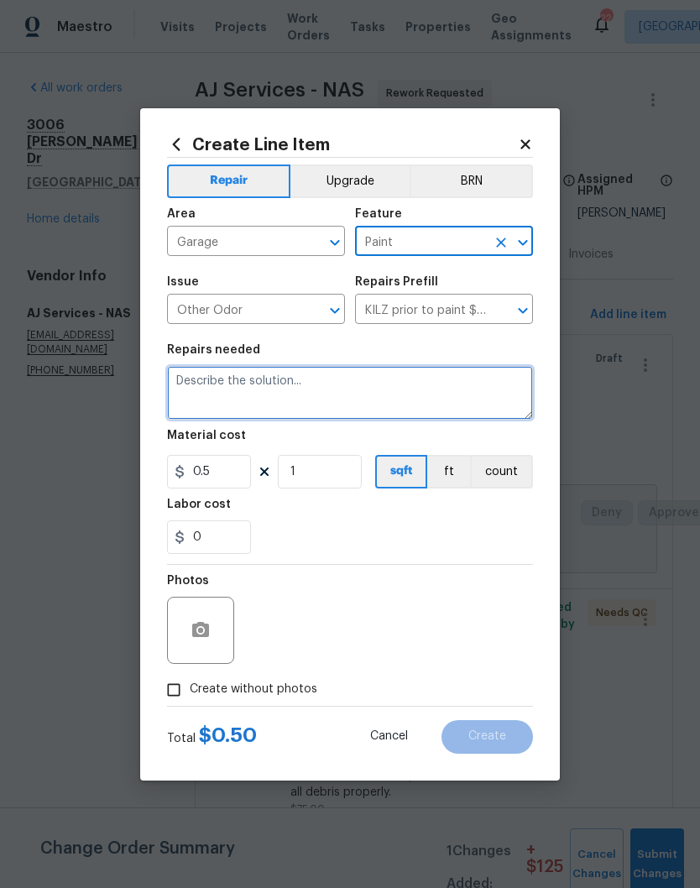
click at [327, 378] on textarea at bounding box center [350, 393] width 366 height 54
click at [315, 384] on textarea at bounding box center [350, 393] width 366 height 54
click at [313, 382] on textarea at bounding box center [350, 393] width 366 height 54
click at [253, 376] on textarea "Remove mold from base of" at bounding box center [350, 393] width 366 height 54
click at [361, 378] on textarea "Remove mold from base of" at bounding box center [350, 393] width 366 height 54
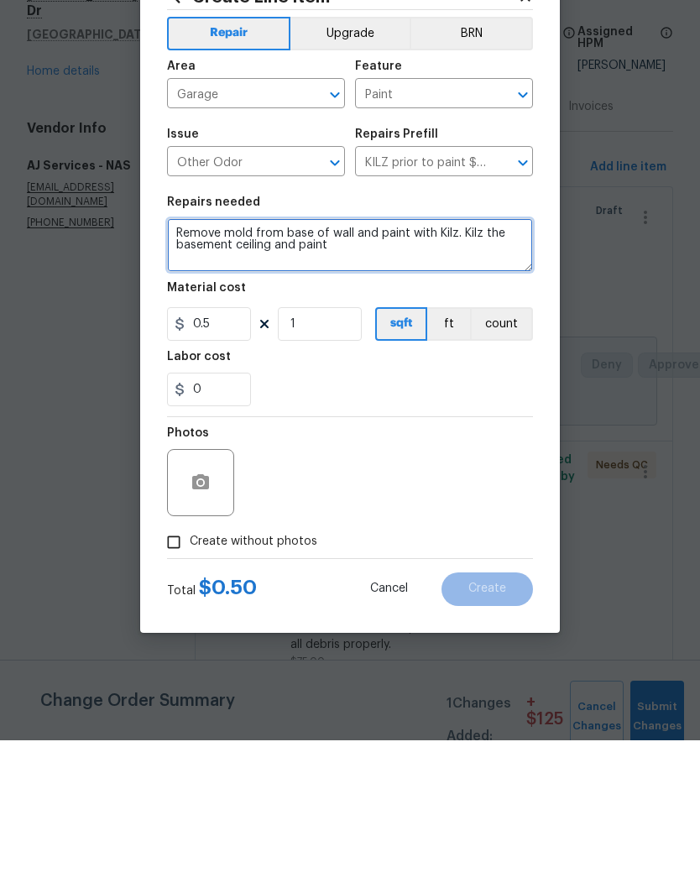
type textarea "Remove mold from base of wall and paint with Kilz. Kilz the basement ceiling an…"
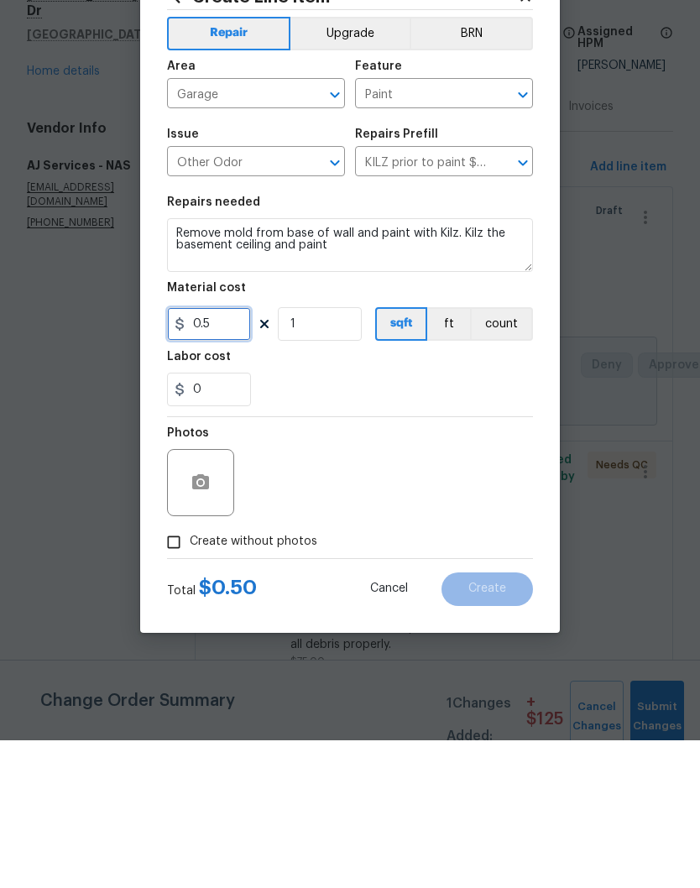
click at [239, 455] on input "0.5" at bounding box center [209, 472] width 84 height 34
click at [333, 455] on input "1" at bounding box center [320, 472] width 84 height 34
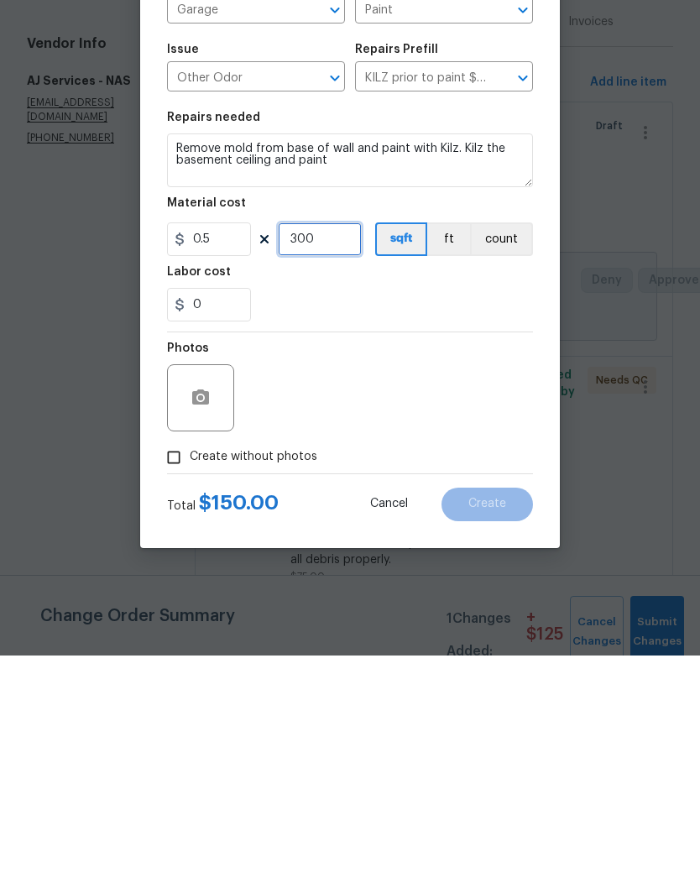
type input "300"
click at [452, 565] on div "Photos" at bounding box center [350, 619] width 366 height 109
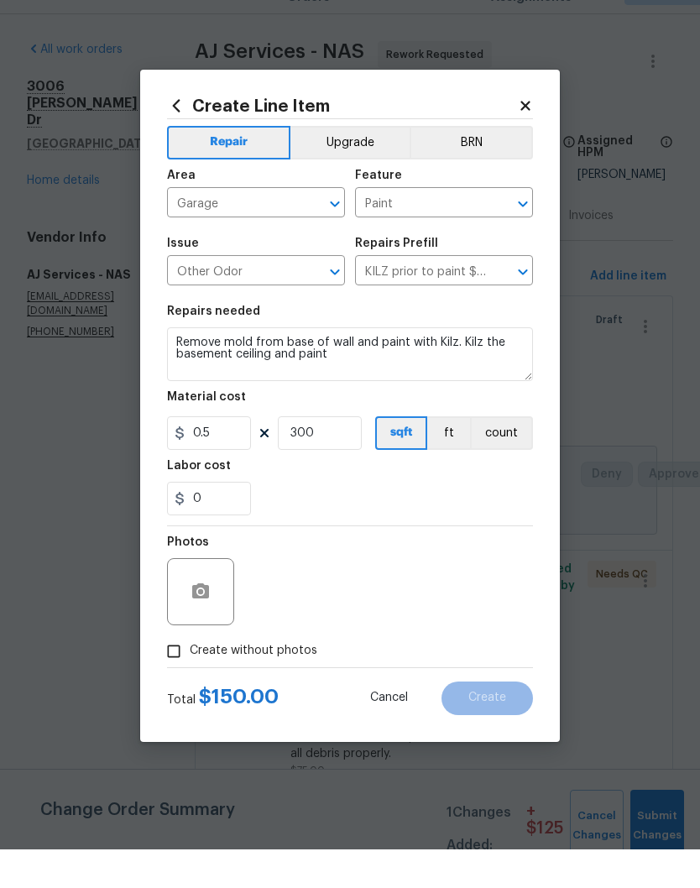
click at [320, 234] on icon "Clear" at bounding box center [313, 242] width 17 height 17
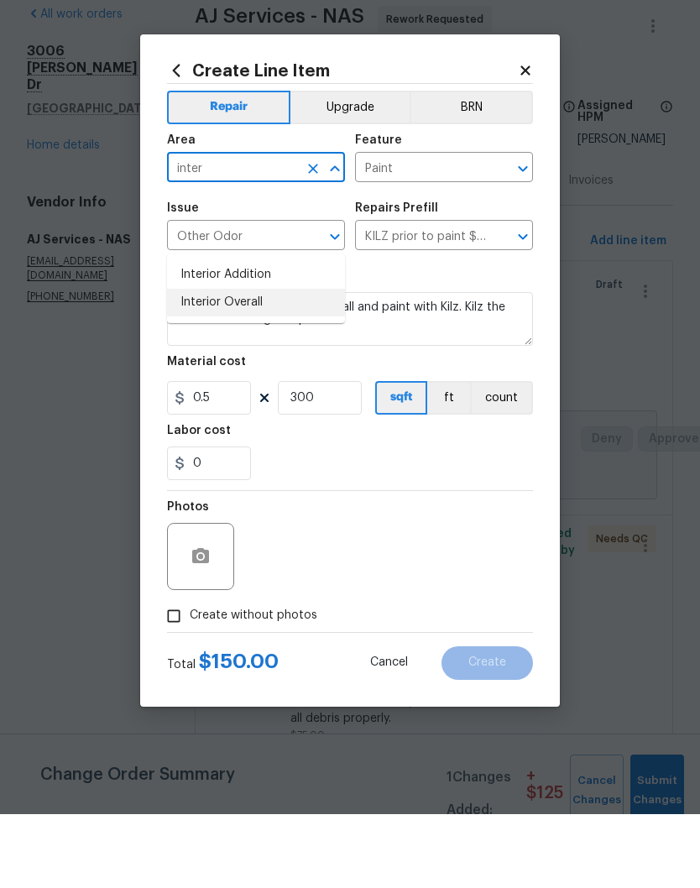
click at [263, 363] on li "Interior Overall" at bounding box center [256, 377] width 178 height 28
type input "Interior Overall"
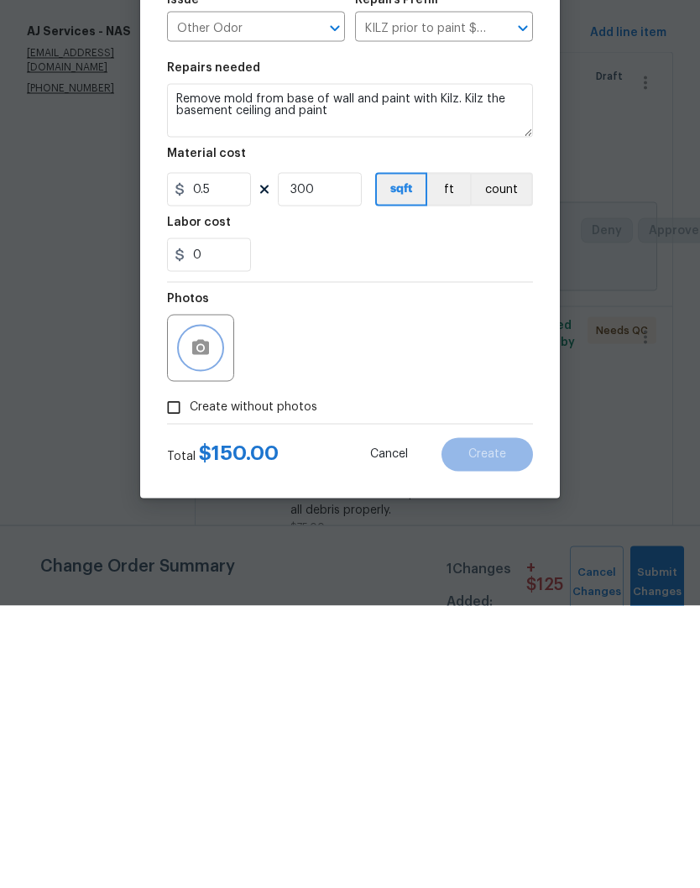
click at [215, 610] on button "button" at bounding box center [200, 630] width 40 height 40
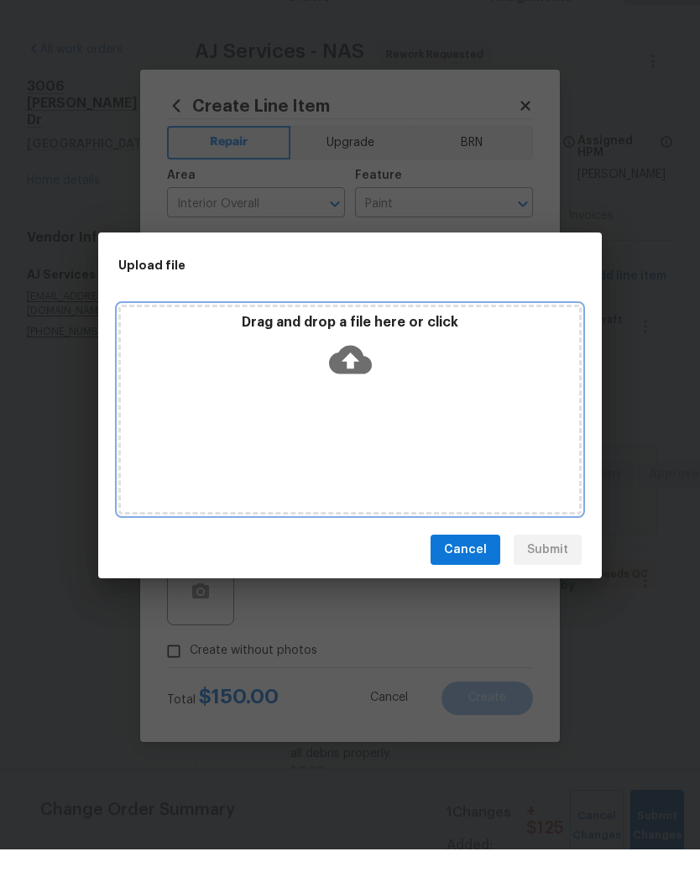
click at [416, 379] on div "Drag and drop a file here or click" at bounding box center [350, 389] width 458 height 72
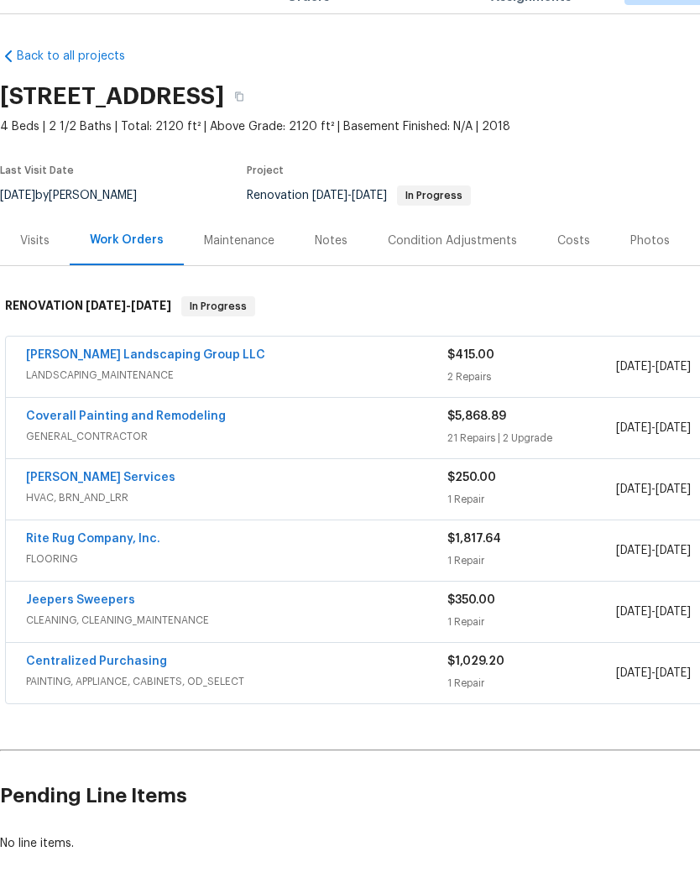
scroll to position [39, 0]
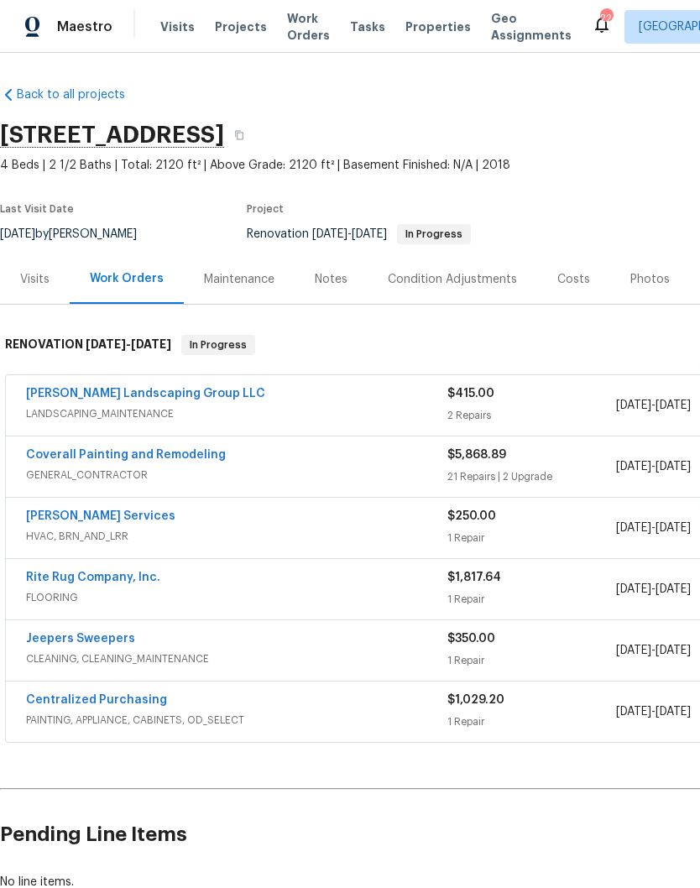
click at [164, 449] on link "Coverall Painting and Remodeling" at bounding box center [126, 455] width 200 height 12
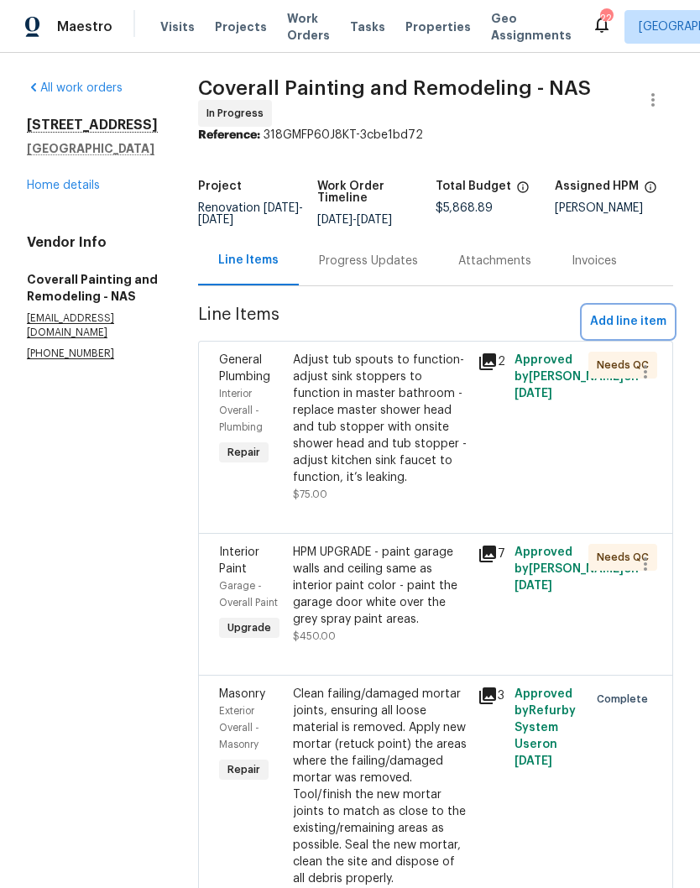
click at [651, 311] on span "Add line item" at bounding box center [628, 321] width 76 height 21
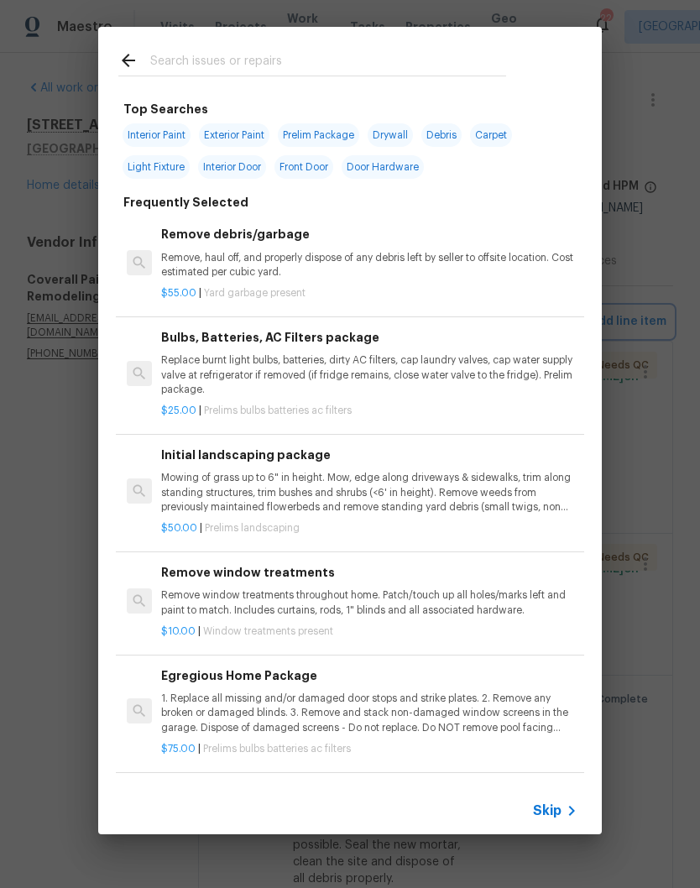
click at [65, 353] on div "Top Searches Interior Paint Exterior Paint Prelim Package Drywall Debris Carpet…" at bounding box center [350, 430] width 700 height 861
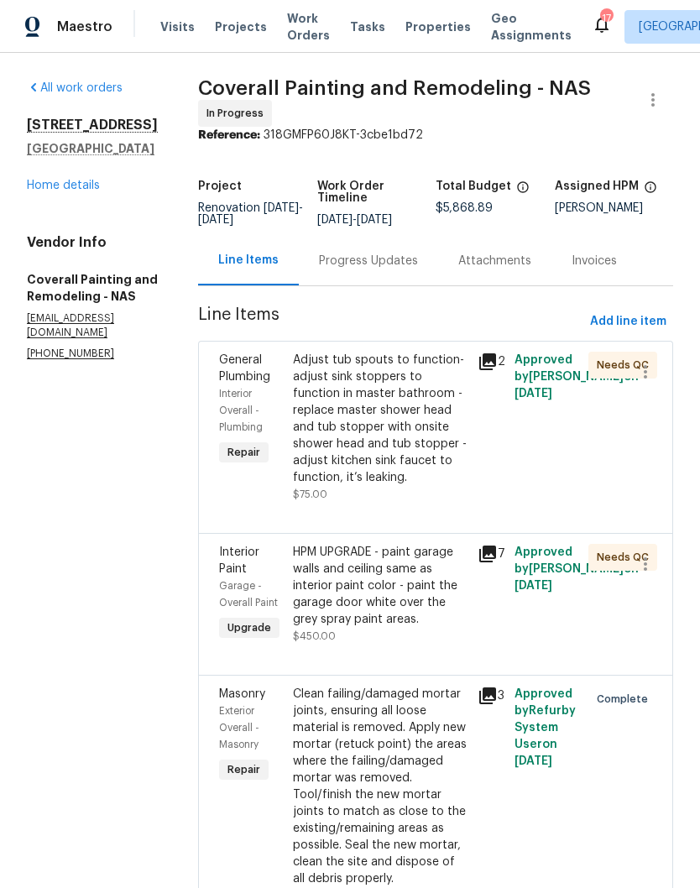
click at [94, 180] on link "Home details" at bounding box center [63, 186] width 73 height 12
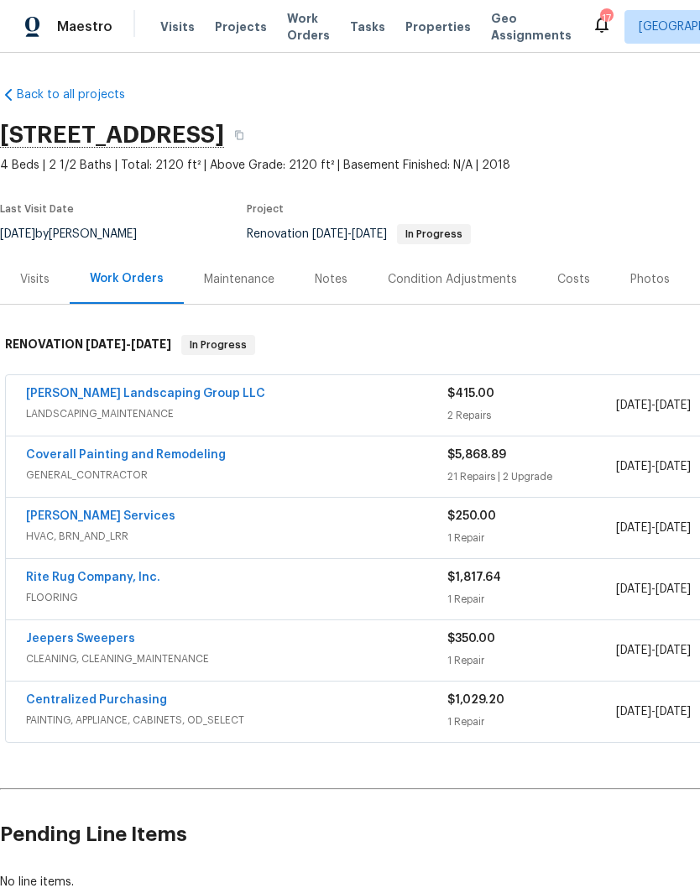
click at [342, 271] on div "Notes" at bounding box center [331, 279] width 33 height 17
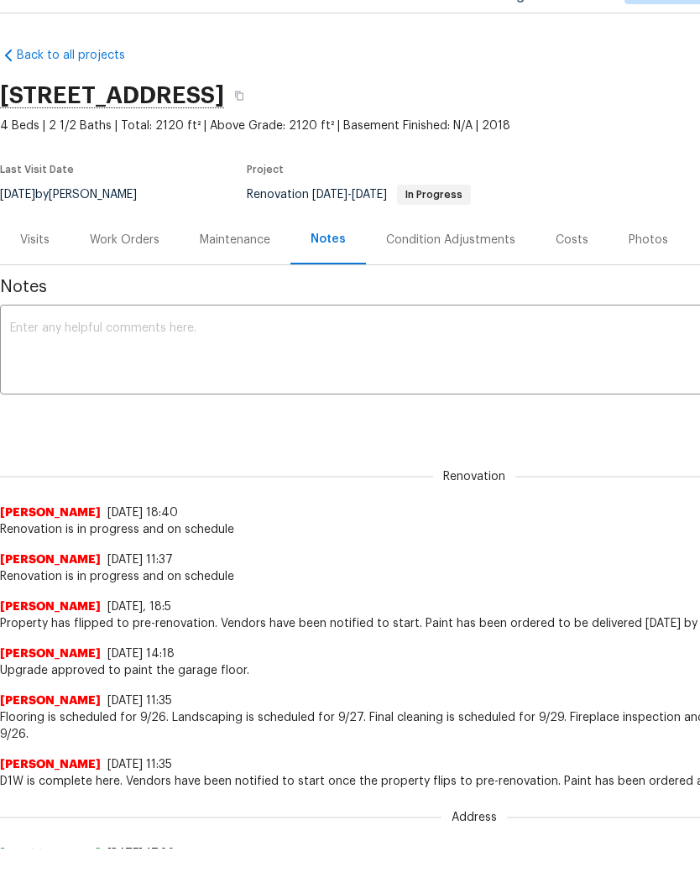
scroll to position [39, 0]
click at [176, 327] on textarea at bounding box center [474, 351] width 928 height 59
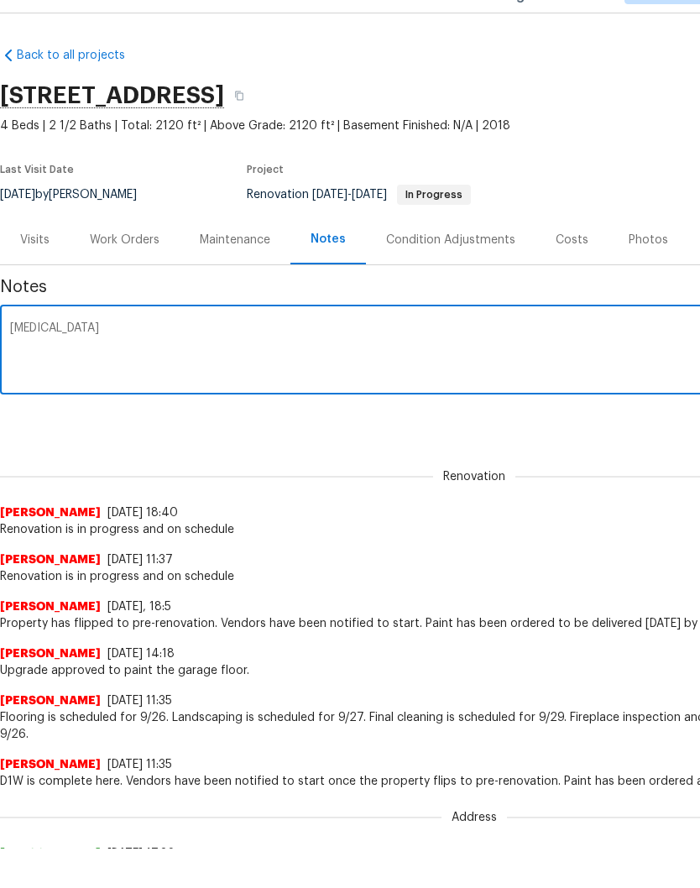
scroll to position [39, 0]
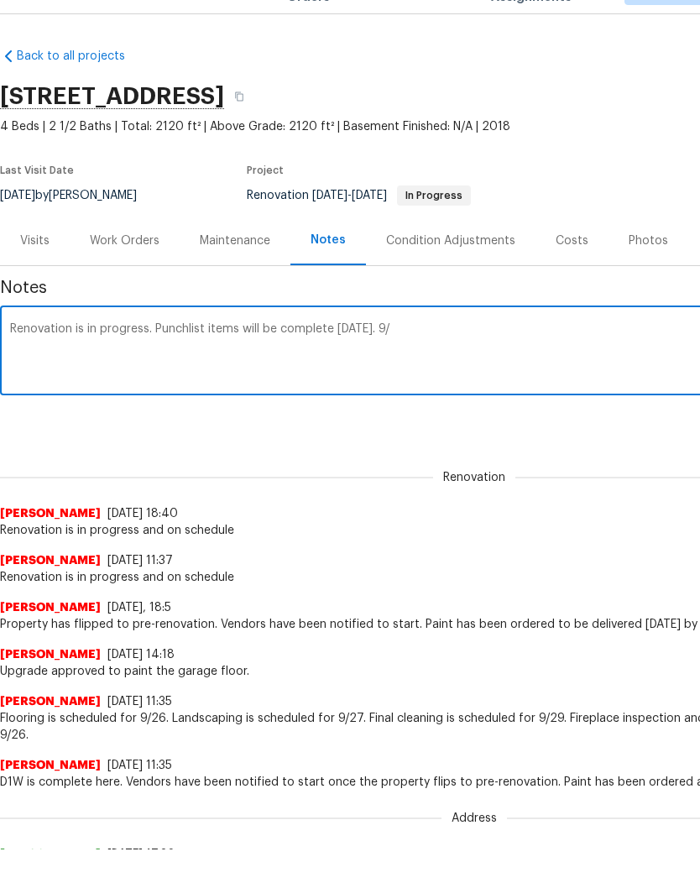
type textarea "Renovation is in progress. Punchlist items will be complete tomorrow 9/30."
click at [583, 375] on textarea "Renovation is in progress. Punchlist items will be complete tomorrow 9/30." at bounding box center [474, 352] width 928 height 59
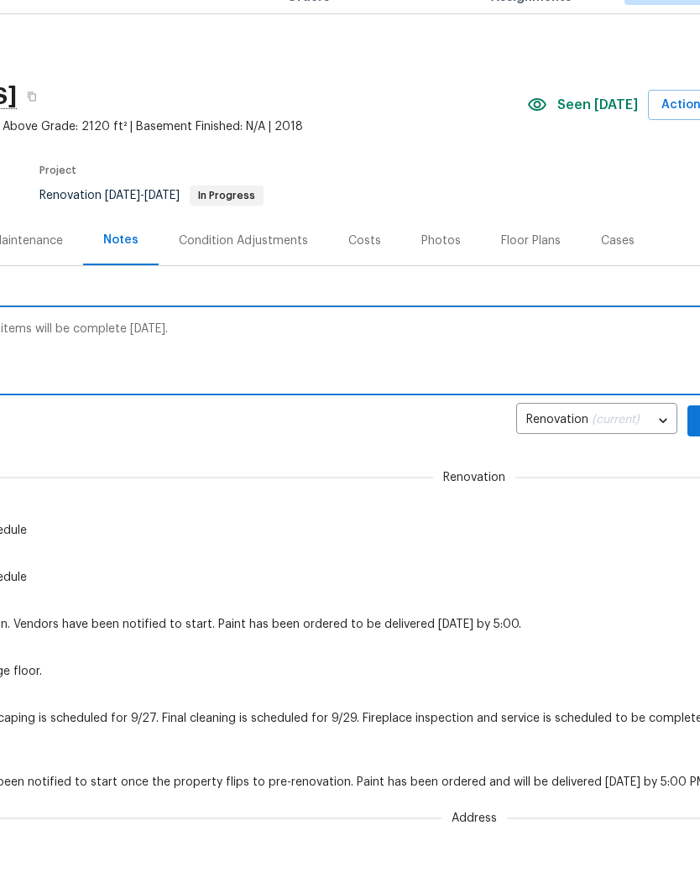
scroll to position [0, 207]
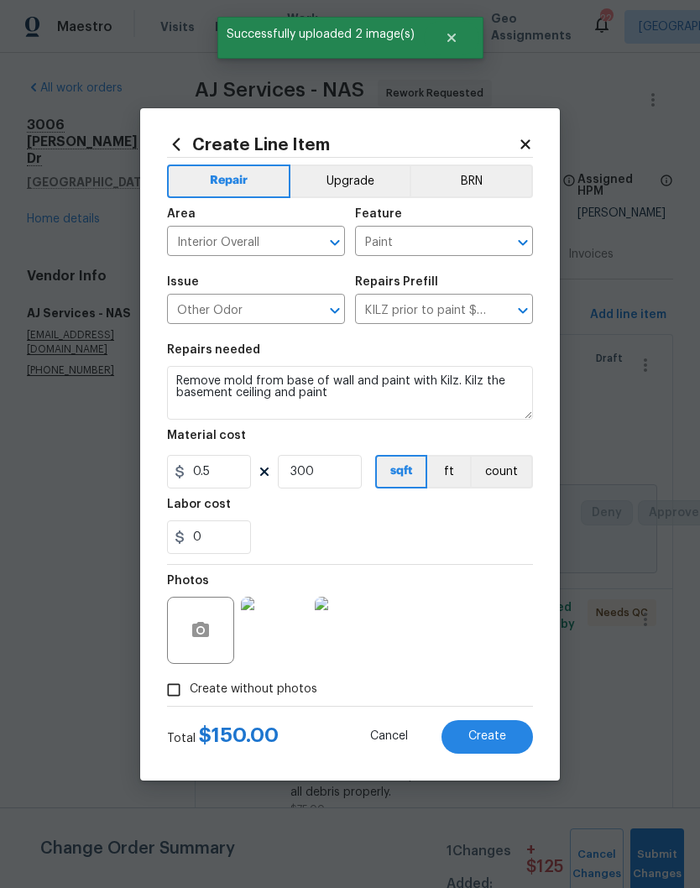
scroll to position [108, 0]
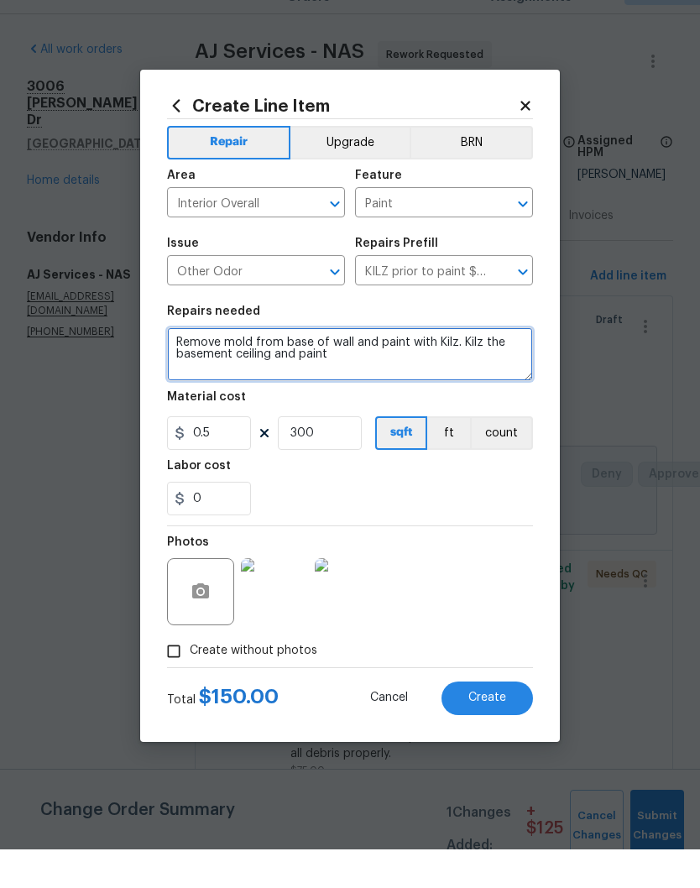
click at [274, 366] on textarea "Remove mold from base of wall and paint with Kilz. Kilz the basement ceiling an…" at bounding box center [350, 393] width 366 height 54
click at [376, 366] on textarea "Remove mold from base of wall and paint with Kilz. Kilz the basement ceiling st…" at bounding box center [350, 393] width 366 height 54
type textarea "Remove mold from base of wall and paint with Kilz. Kilz the basement ceiling st…"
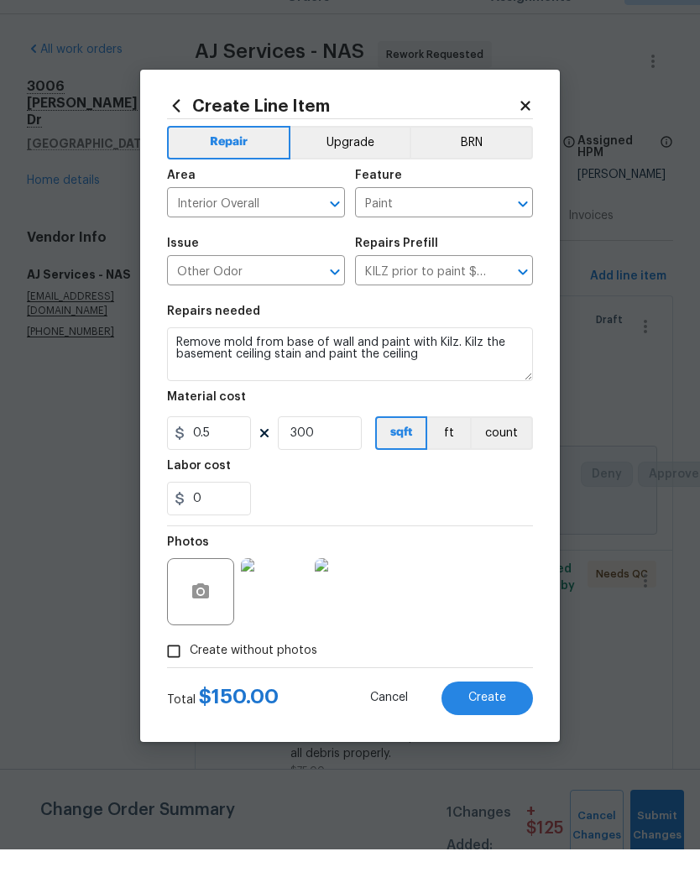
click at [477, 520] on div "0" at bounding box center [350, 537] width 366 height 34
click at [231, 455] on input "0.5" at bounding box center [209, 472] width 84 height 34
type input "175"
click at [337, 455] on input "300" at bounding box center [320, 472] width 84 height 34
type input "1"
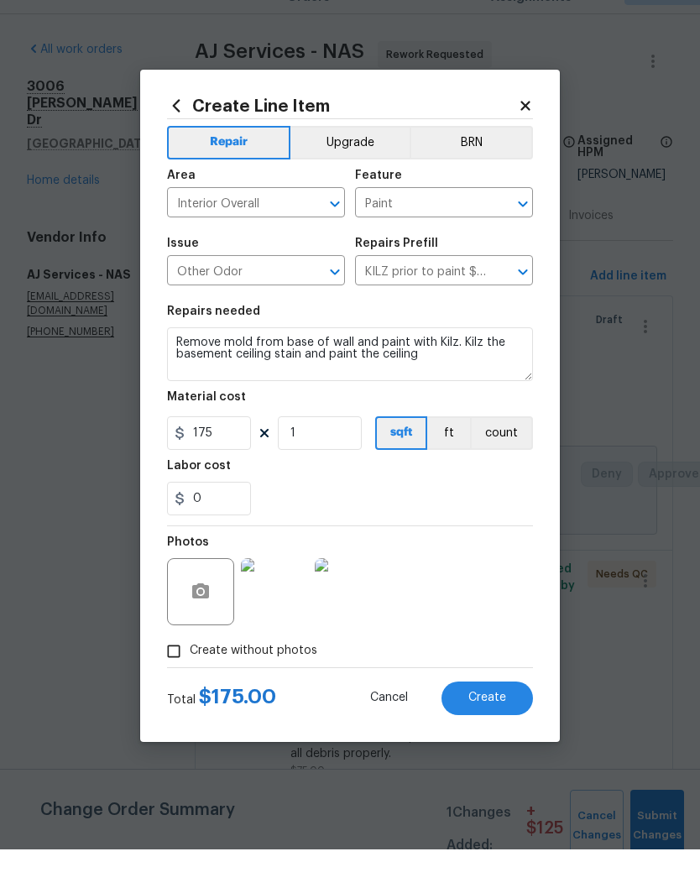
click at [375, 520] on div "0" at bounding box center [350, 537] width 366 height 34
click at [504, 730] on span "Create" at bounding box center [487, 736] width 38 height 13
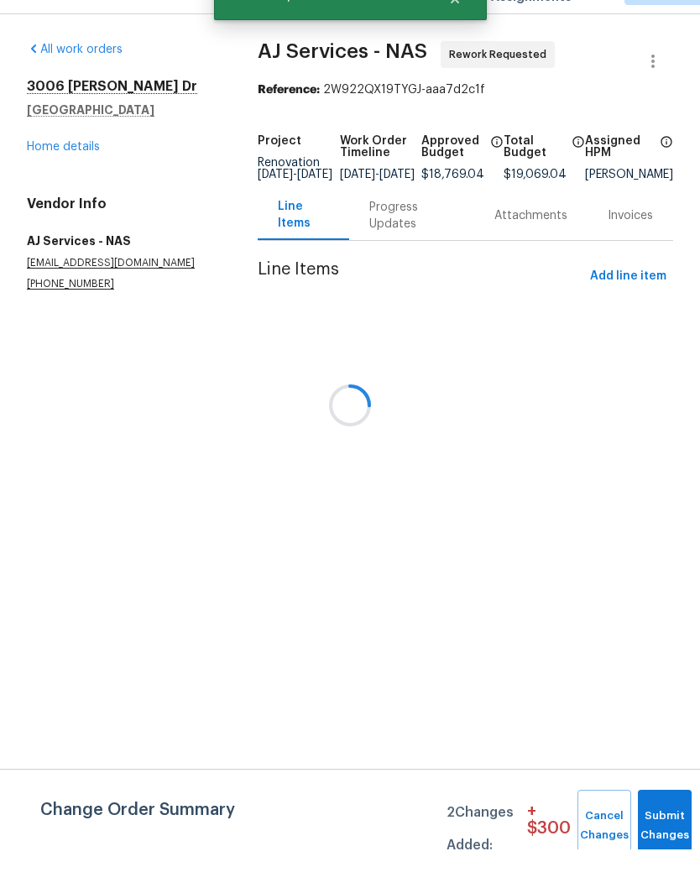
scroll to position [0, 0]
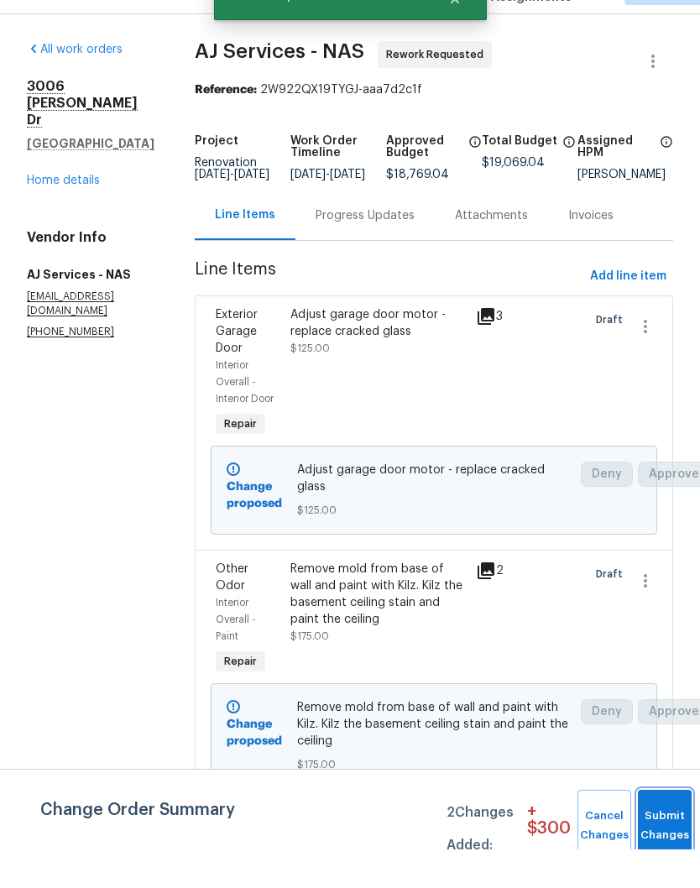
click at [663, 845] on span "Submit Changes" at bounding box center [664, 864] width 37 height 39
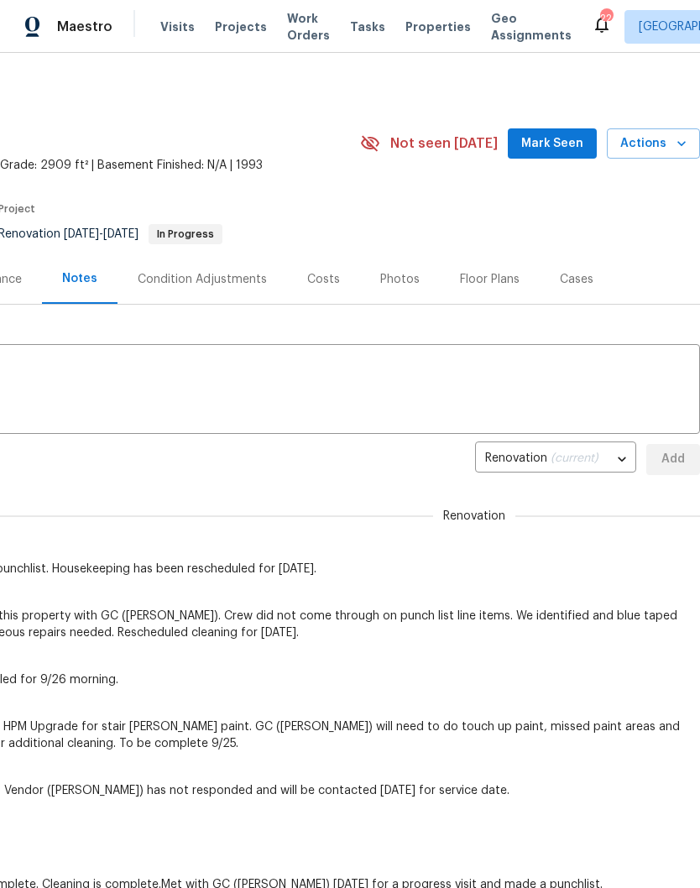
scroll to position [0, 248]
click at [563, 143] on span "Mark Seen" at bounding box center [552, 143] width 62 height 21
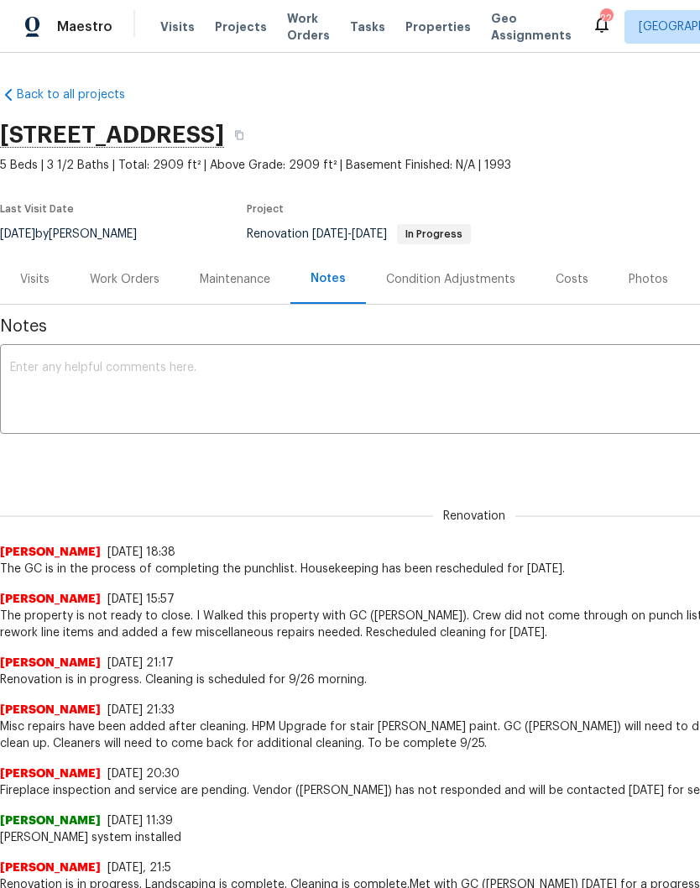
scroll to position [0, 0]
click at [270, 366] on textarea at bounding box center [474, 391] width 928 height 59
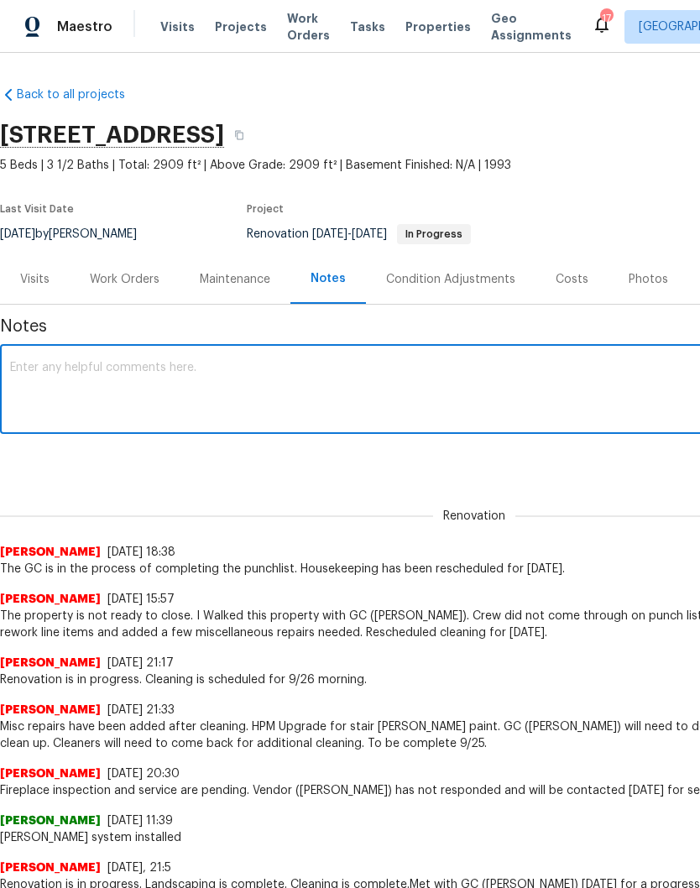
click at [233, 366] on textarea at bounding box center [474, 391] width 928 height 59
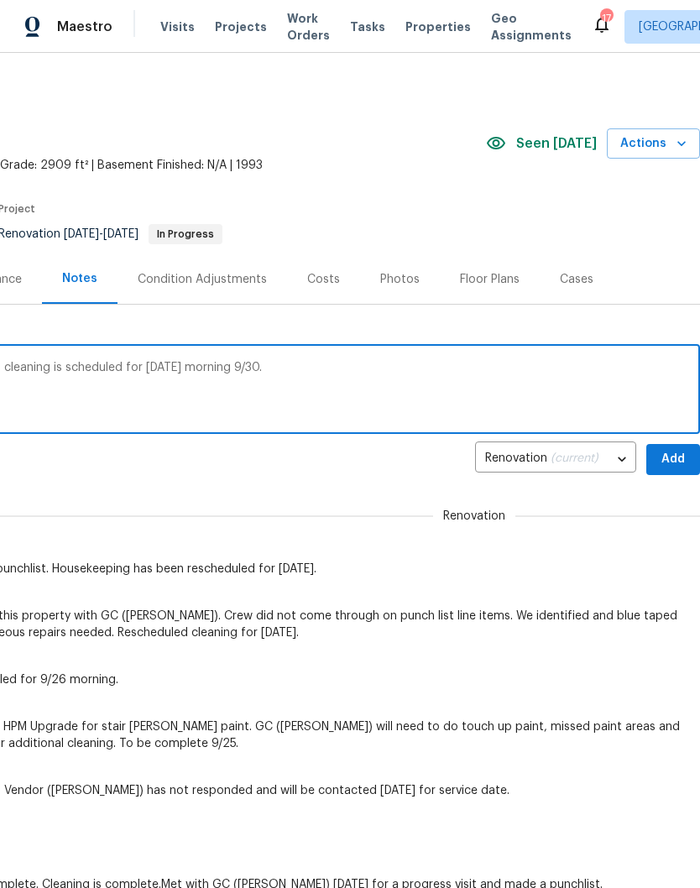
scroll to position [0, 248]
type textarea "GC completed punchlist items [DATE]. Final cleaning is scheduled for [DATE] mor…"
click at [675, 454] on span "Add" at bounding box center [673, 459] width 27 height 21
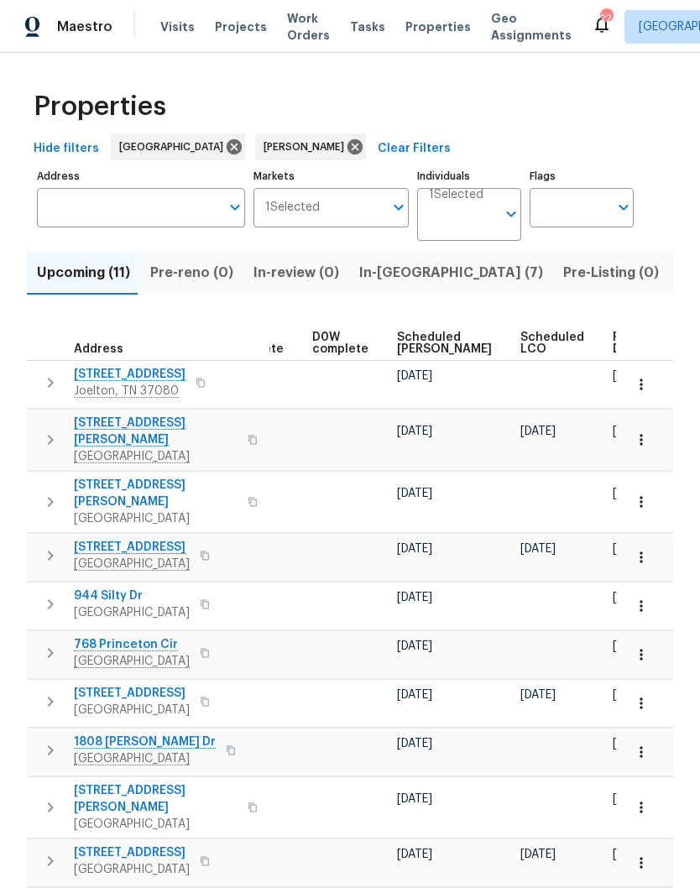
scroll to position [0, 421]
click at [614, 342] on span "Ready Date" at bounding box center [632, 344] width 37 height 24
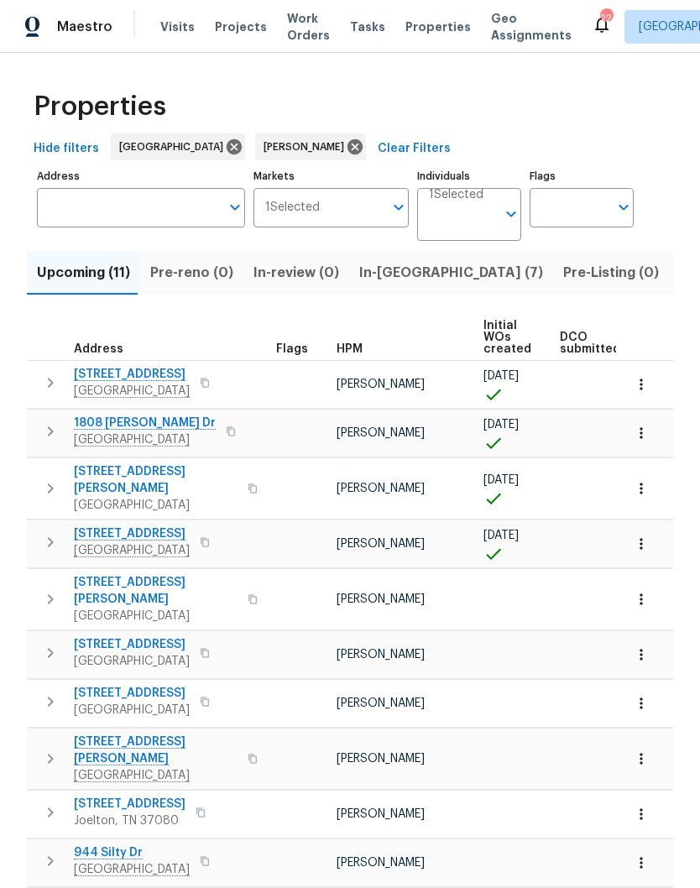
click at [159, 636] on span "152 Whitehall Dr" at bounding box center [132, 644] width 116 height 17
click at [646, 646] on icon "button" at bounding box center [641, 654] width 17 height 17
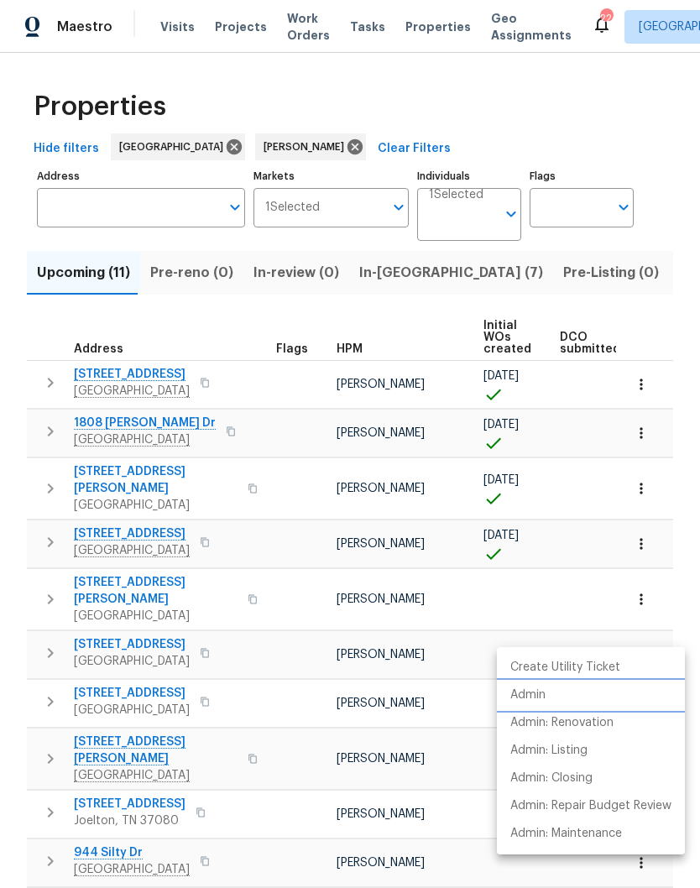
click at [541, 693] on p "Admin" at bounding box center [527, 696] width 35 height 18
click at [143, 620] on div at bounding box center [350, 444] width 700 height 888
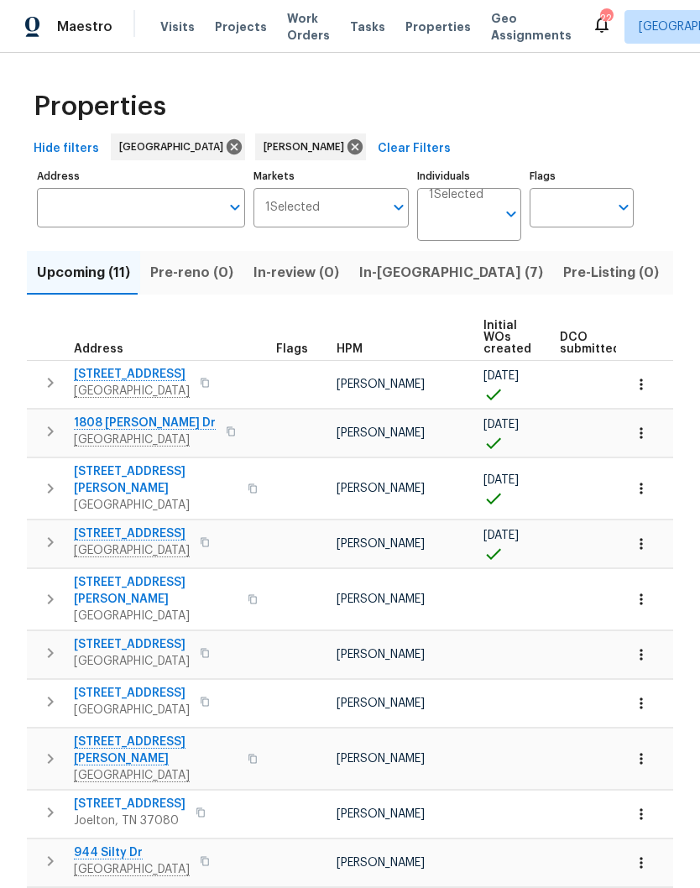
click at [128, 574] on span "2988 Gibbs Ln" at bounding box center [156, 591] width 164 height 34
click at [644, 591] on icon "button" at bounding box center [641, 599] width 17 height 17
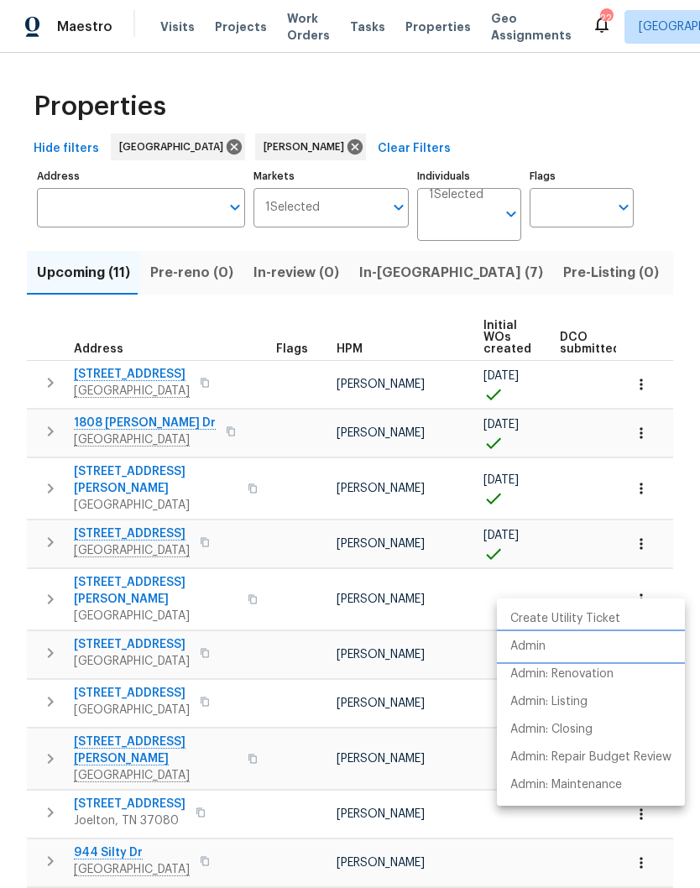
click at [544, 643] on p "Admin" at bounding box center [527, 647] width 35 height 18
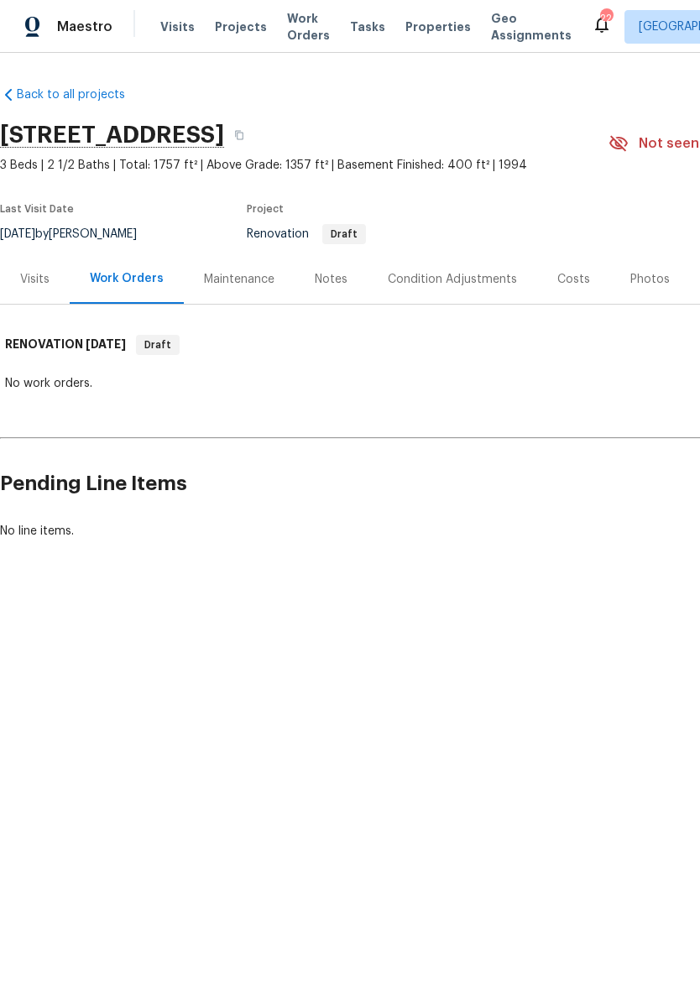
click at [463, 288] on div "Condition Adjustments" at bounding box center [453, 279] width 170 height 50
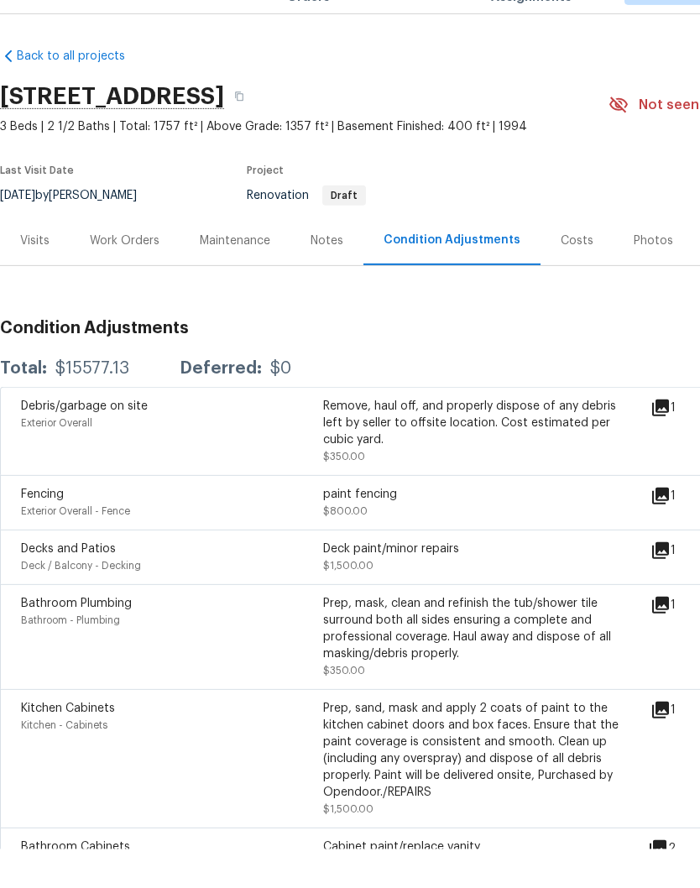
scroll to position [69, 0]
click at [138, 271] on div "Work Orders" at bounding box center [125, 279] width 70 height 17
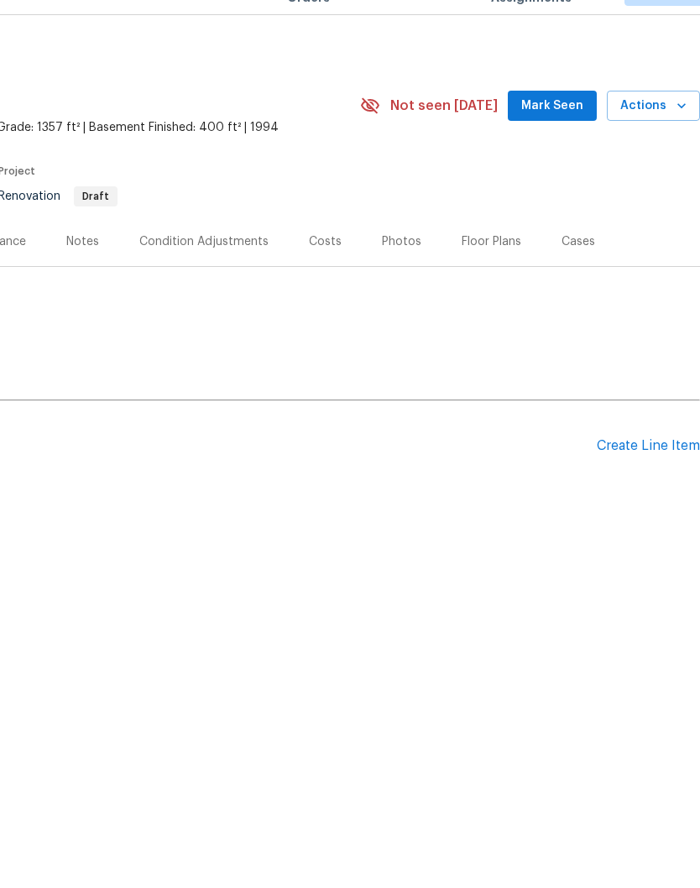
scroll to position [0, 248]
click at [656, 476] on div "Create Line Item" at bounding box center [648, 484] width 103 height 16
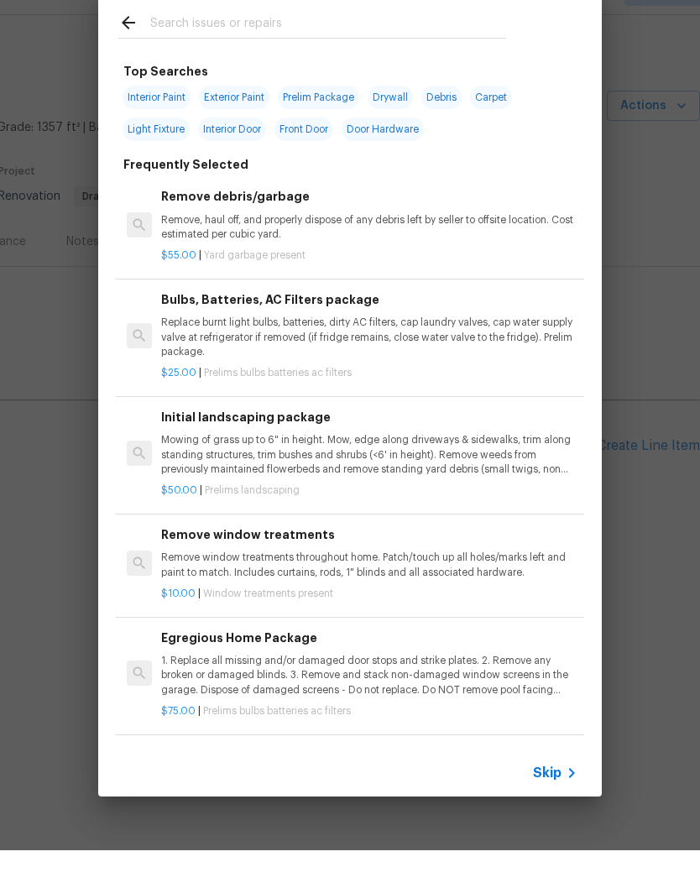
click at [305, 50] on input "text" at bounding box center [328, 62] width 356 height 25
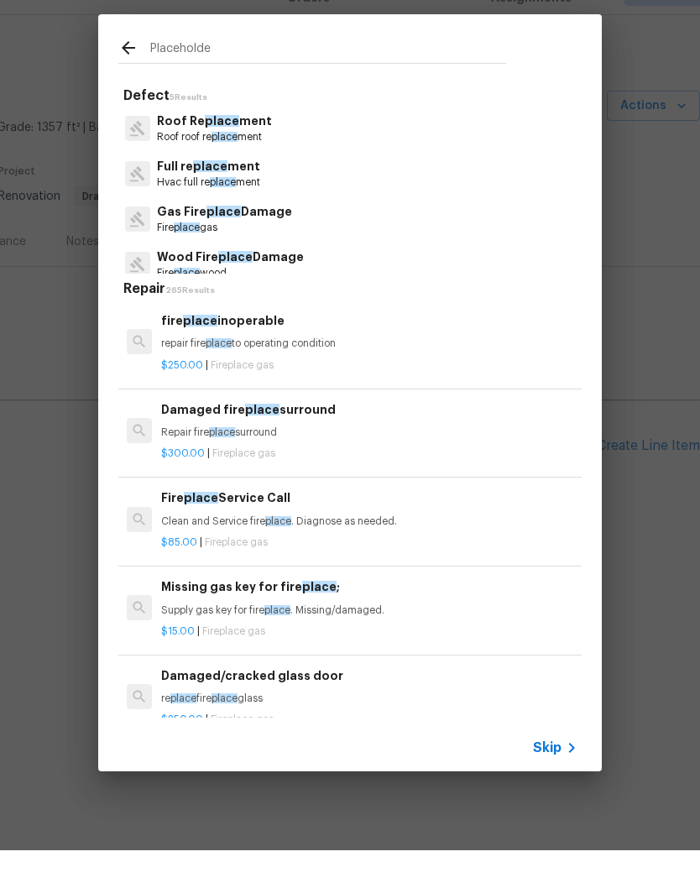
type input "Placeholder"
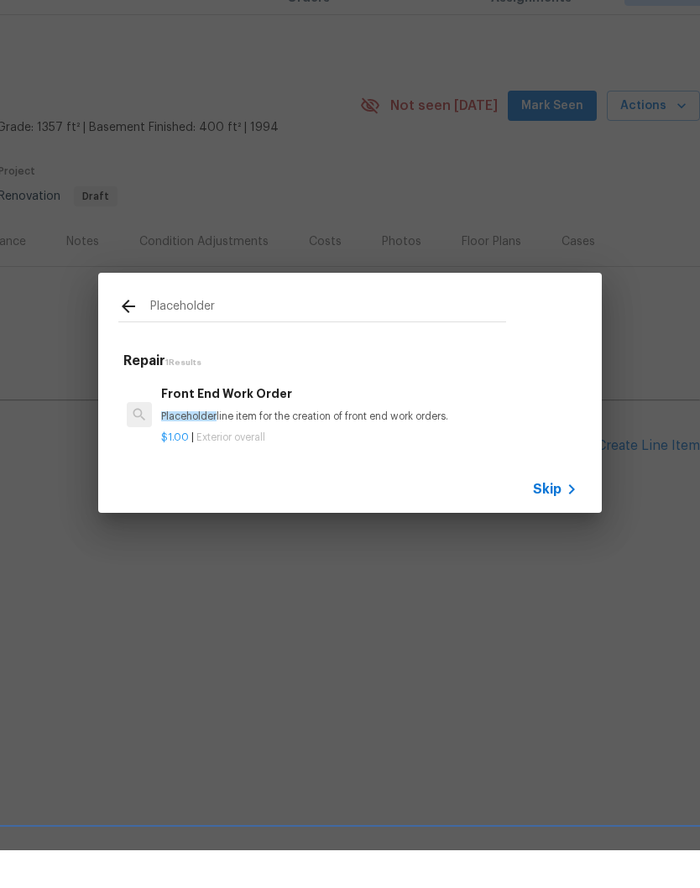
click at [254, 422] on div "Front End Work Order Placeholder line item for the creation of front end work o…" at bounding box center [369, 442] width 416 height 40
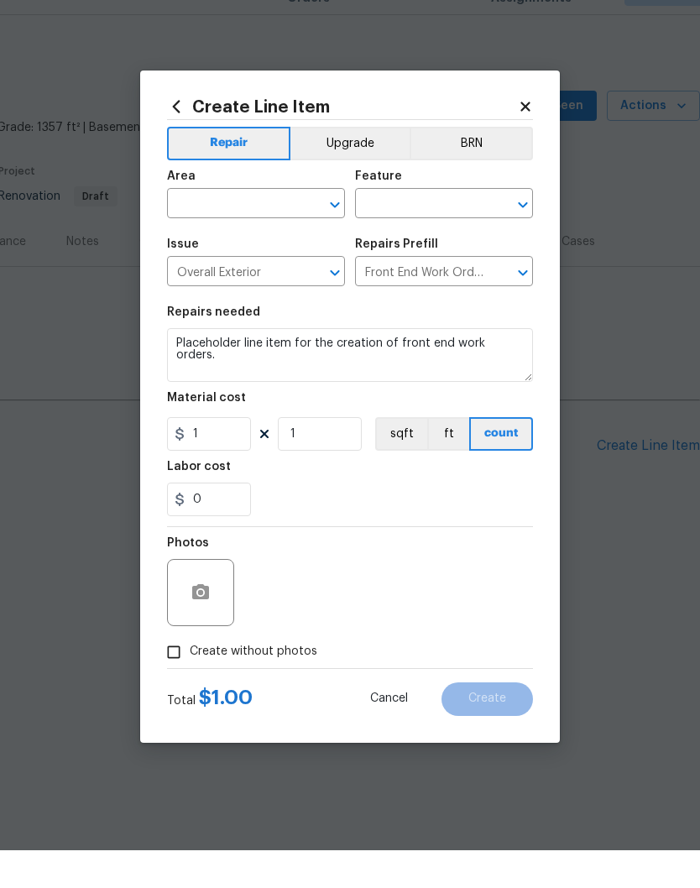
click at [295, 230] on input "text" at bounding box center [232, 243] width 131 height 26
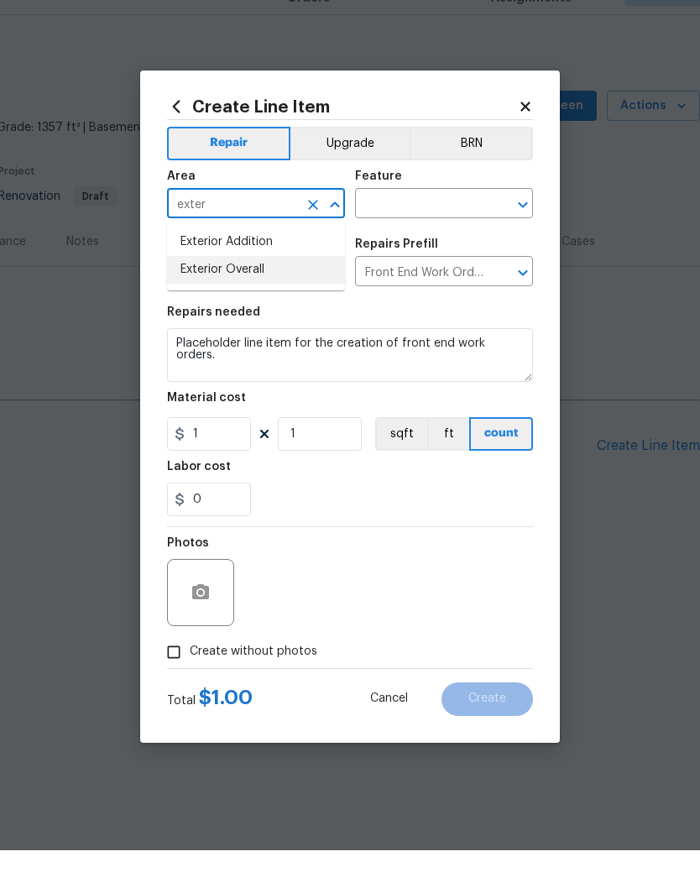
click at [261, 294] on li "Exterior Overall" at bounding box center [256, 308] width 178 height 28
type input "Exterior Overall"
click at [458, 230] on input "text" at bounding box center [420, 243] width 131 height 26
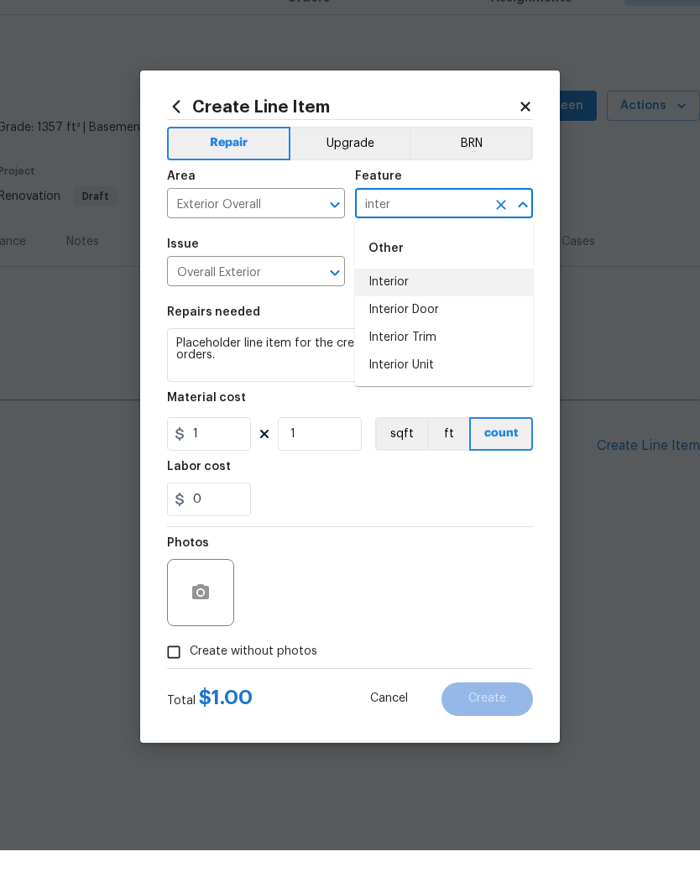
click at [414, 306] on li "Interior" at bounding box center [444, 320] width 178 height 28
type input "Interior"
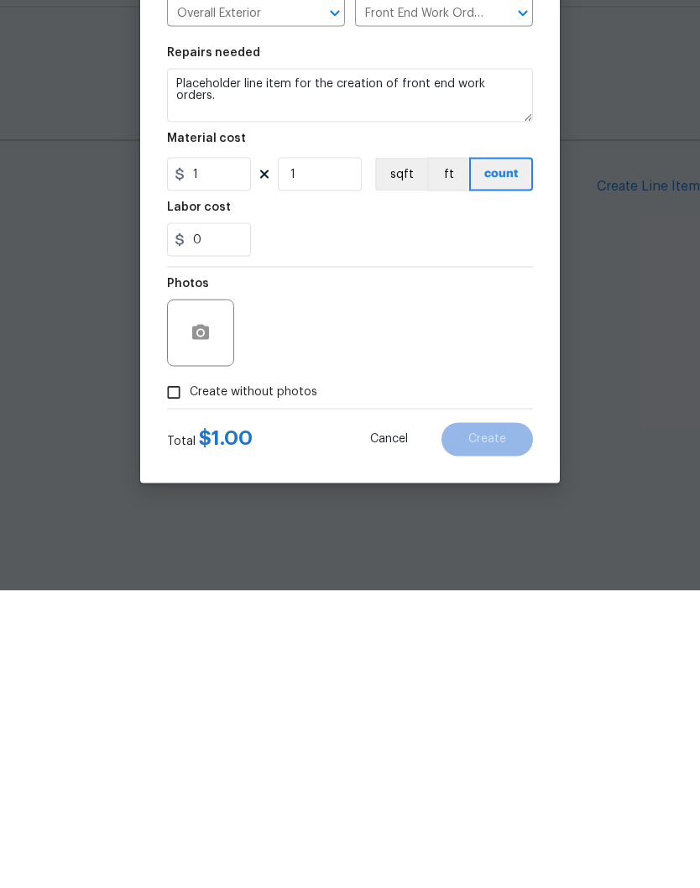
click at [182, 674] on input "Create without photos" at bounding box center [174, 690] width 32 height 32
checkbox input "true"
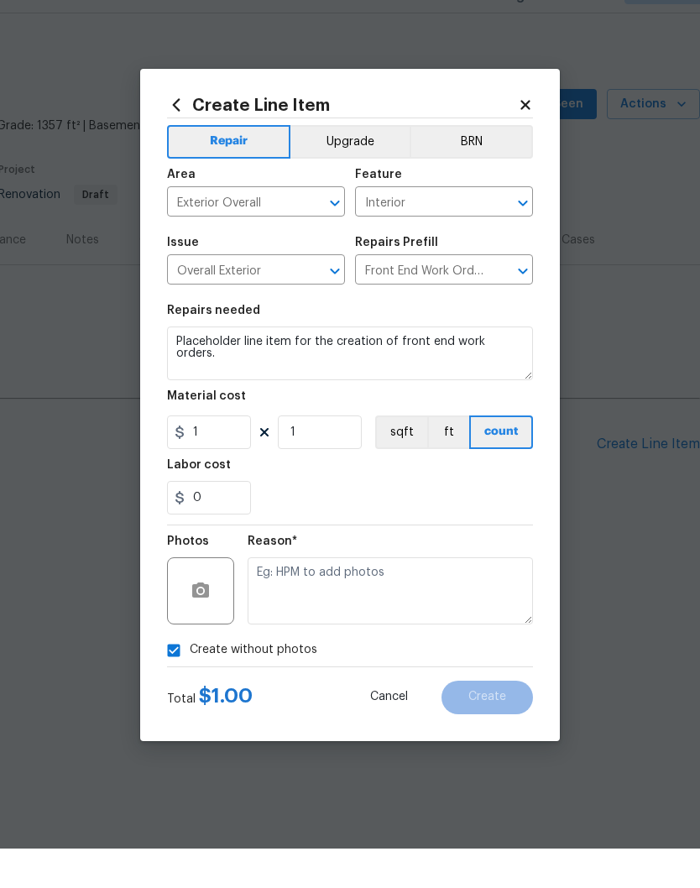
scroll to position [1, 0]
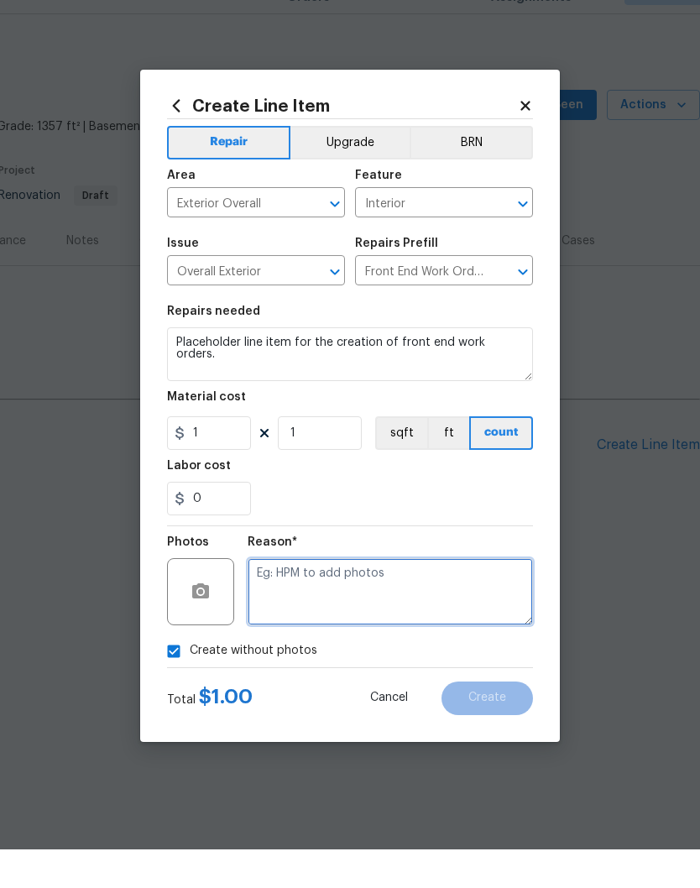
click at [360, 597] on textarea at bounding box center [390, 630] width 285 height 67
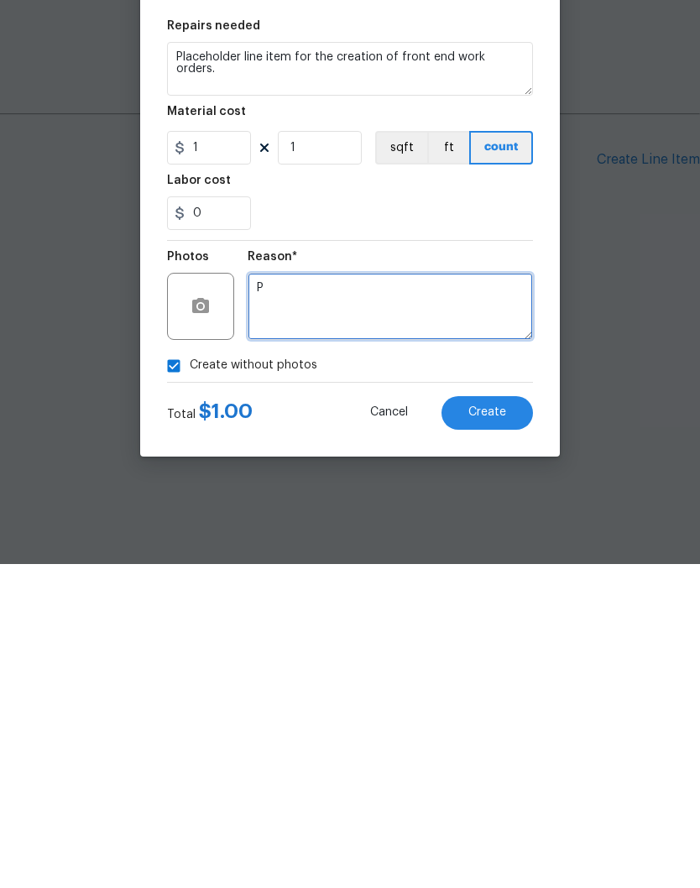
scroll to position [0, 0]
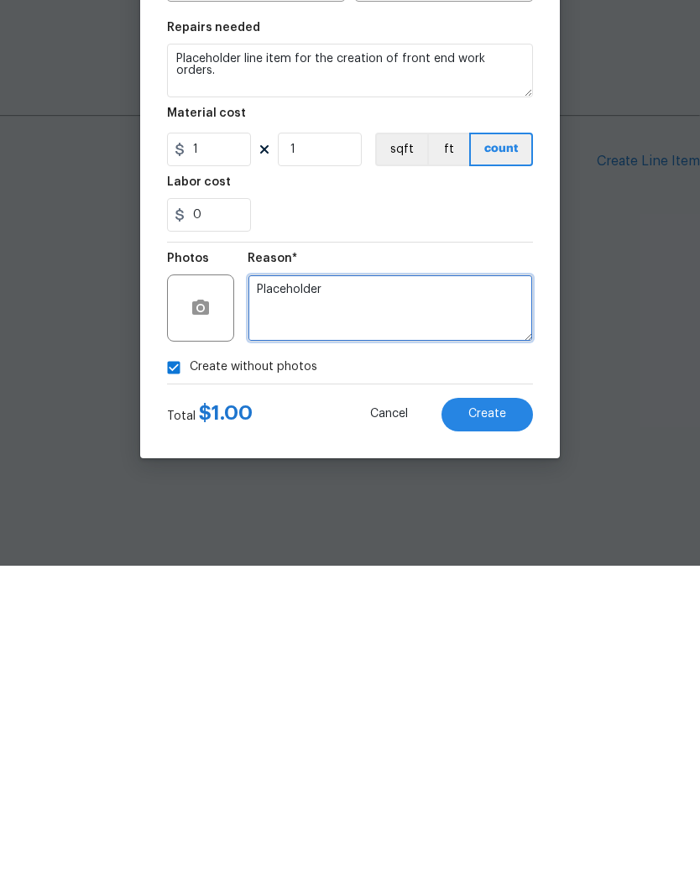
type textarea "Placeholder"
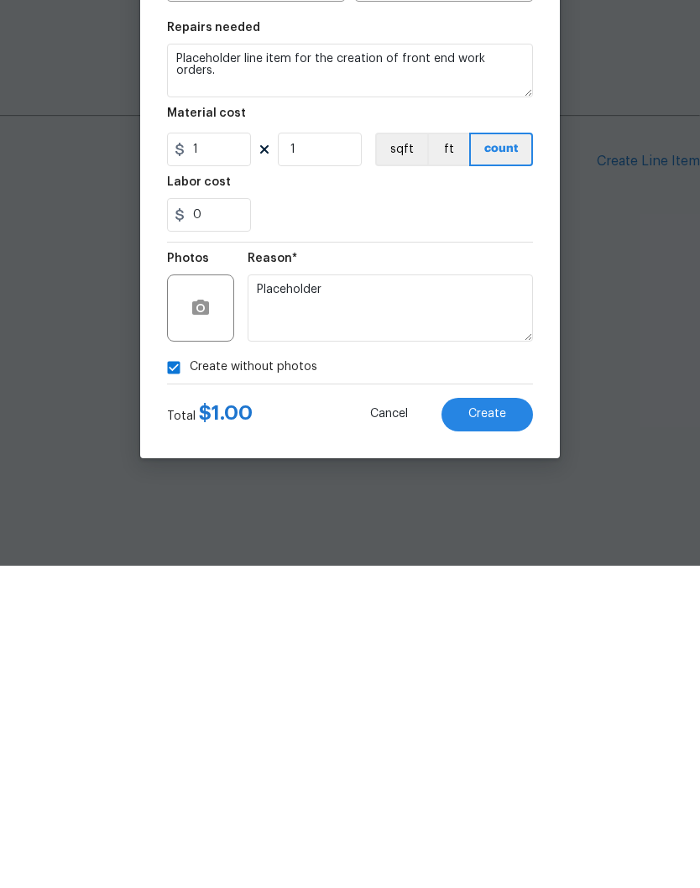
click at [499, 730] on span "Create" at bounding box center [487, 736] width 38 height 13
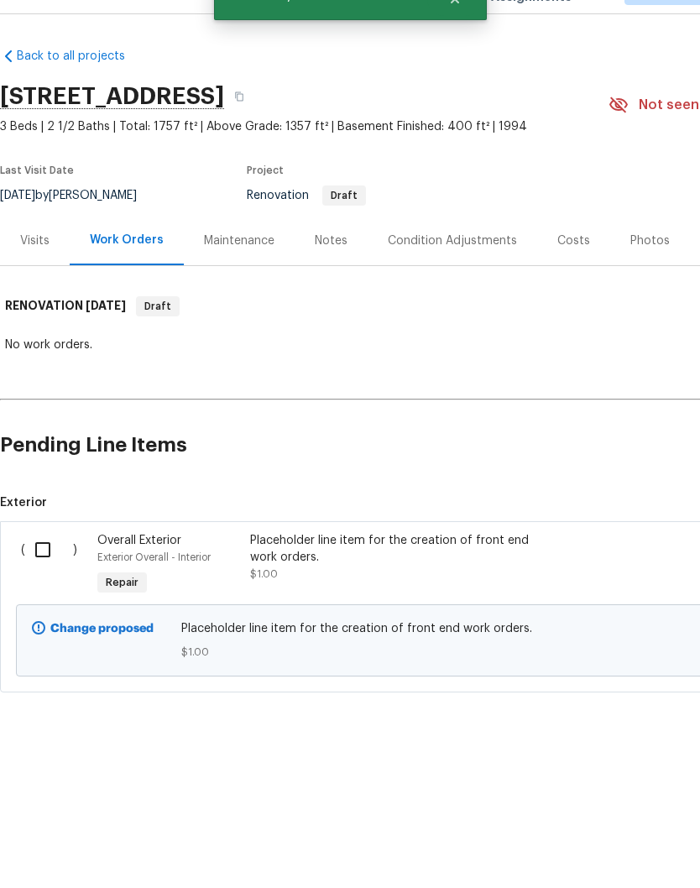
click at [49, 571] on input "checkbox" at bounding box center [49, 588] width 48 height 35
checkbox input "true"
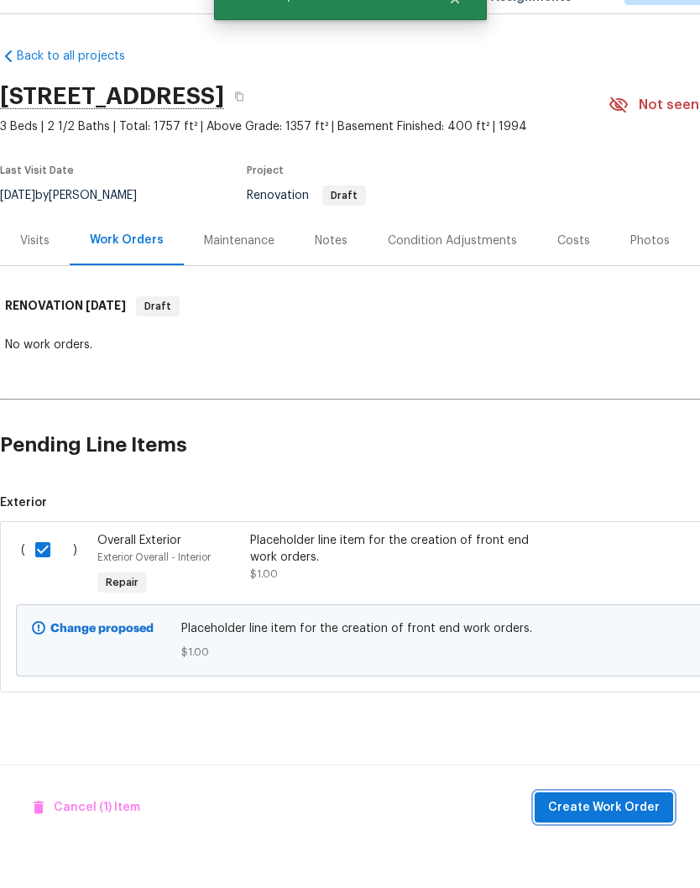
click at [625, 836] on span "Create Work Order" at bounding box center [604, 846] width 112 height 21
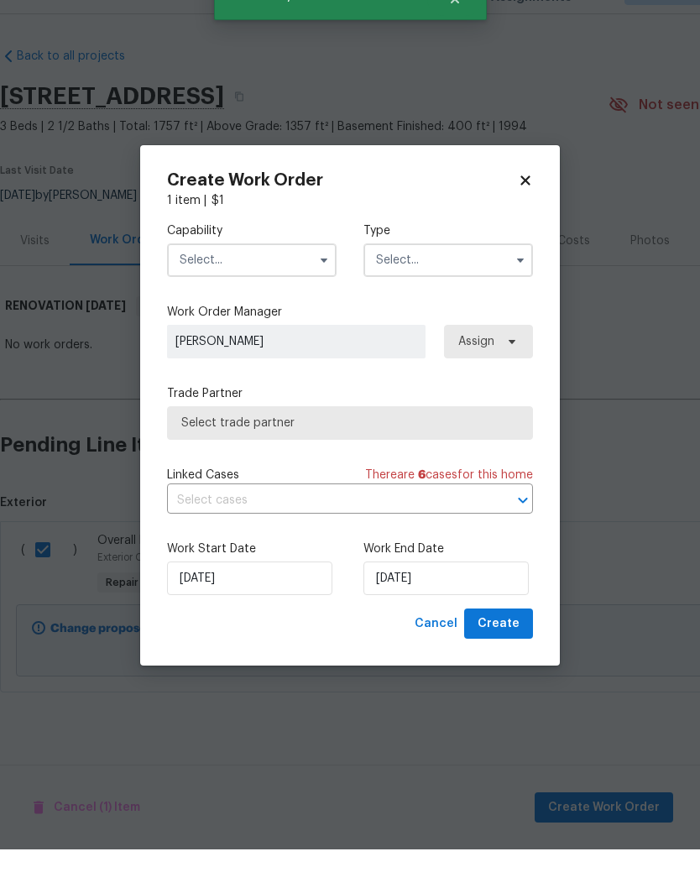
click at [294, 282] on input "text" at bounding box center [252, 299] width 170 height 34
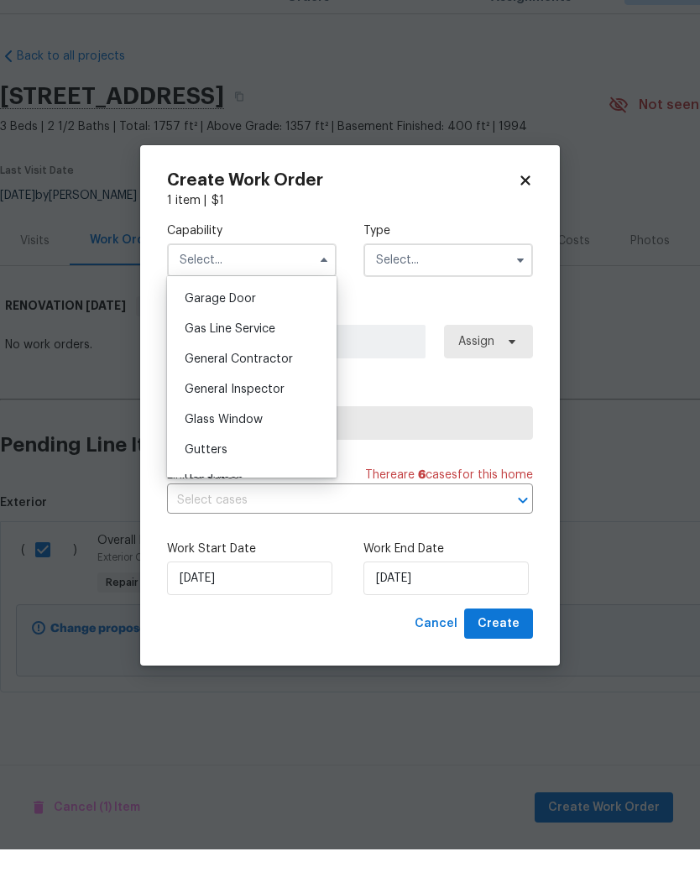
scroll to position [750, 0]
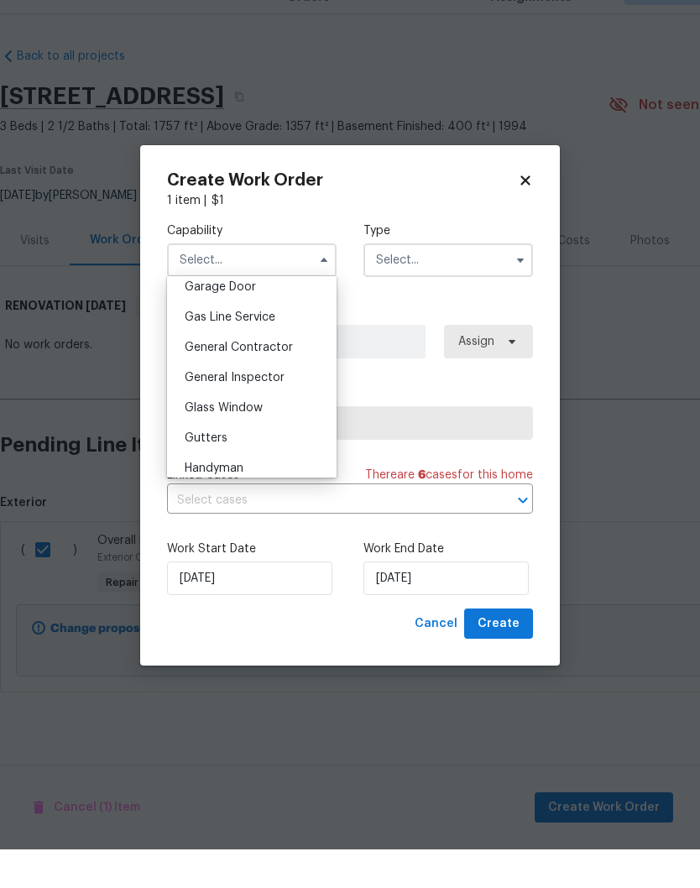
click at [283, 380] on span "General Contractor" at bounding box center [239, 386] width 108 height 12
type input "General Contractor"
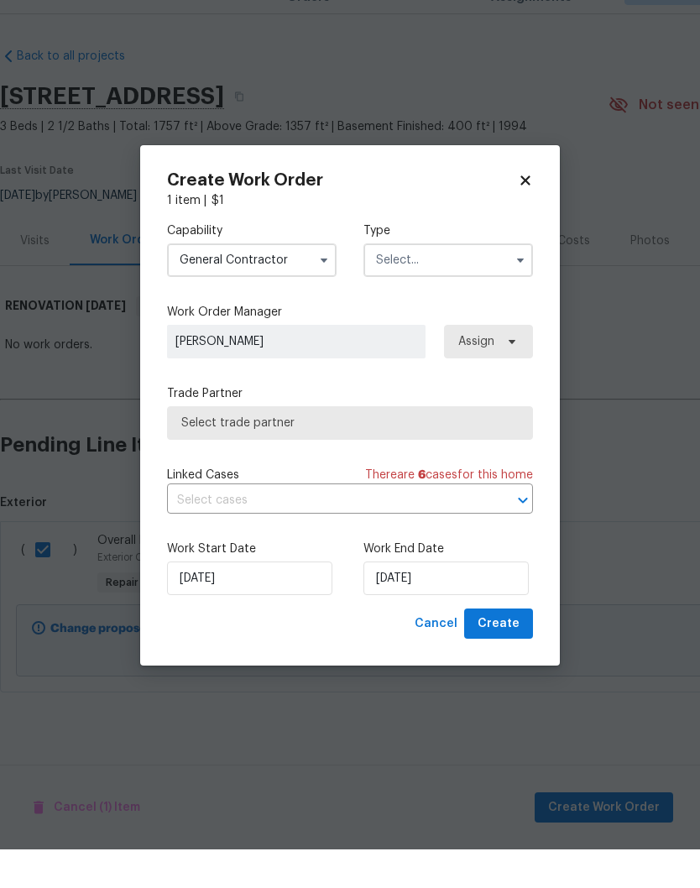
click at [493, 282] on input "text" at bounding box center [448, 299] width 170 height 34
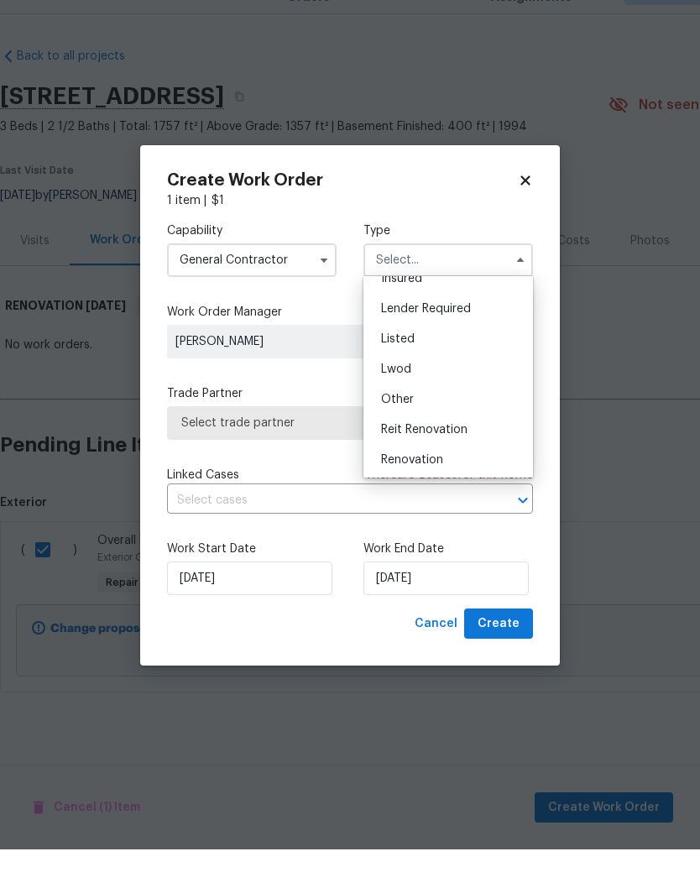
scroll to position [112, 0]
click at [447, 478] on div "Renovation" at bounding box center [448, 493] width 161 height 30
type input "Renovation"
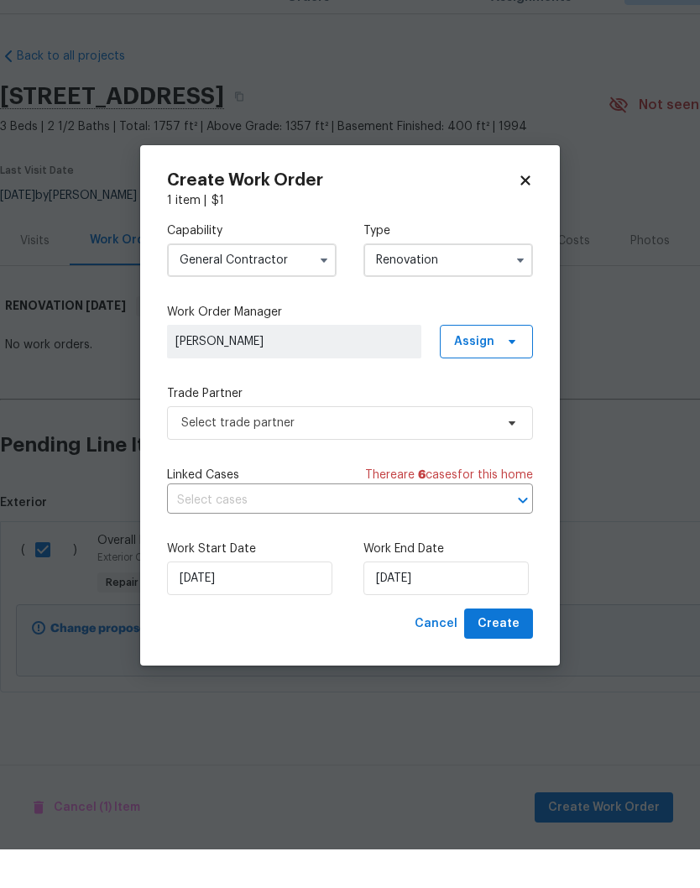
scroll to position [0, 0]
click at [513, 460] on icon at bounding box center [512, 462] width 7 height 4
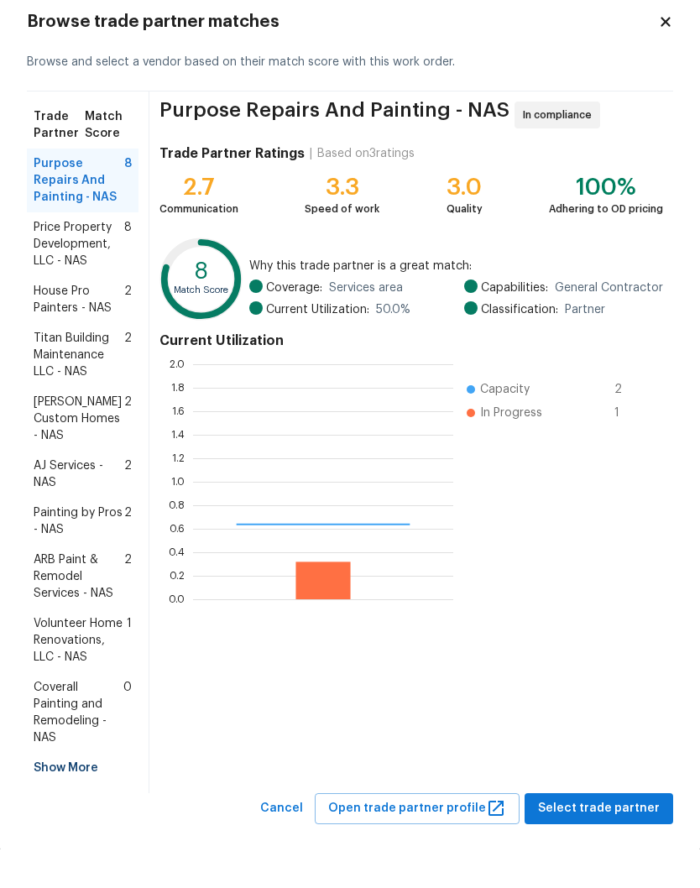
scroll to position [235, 260]
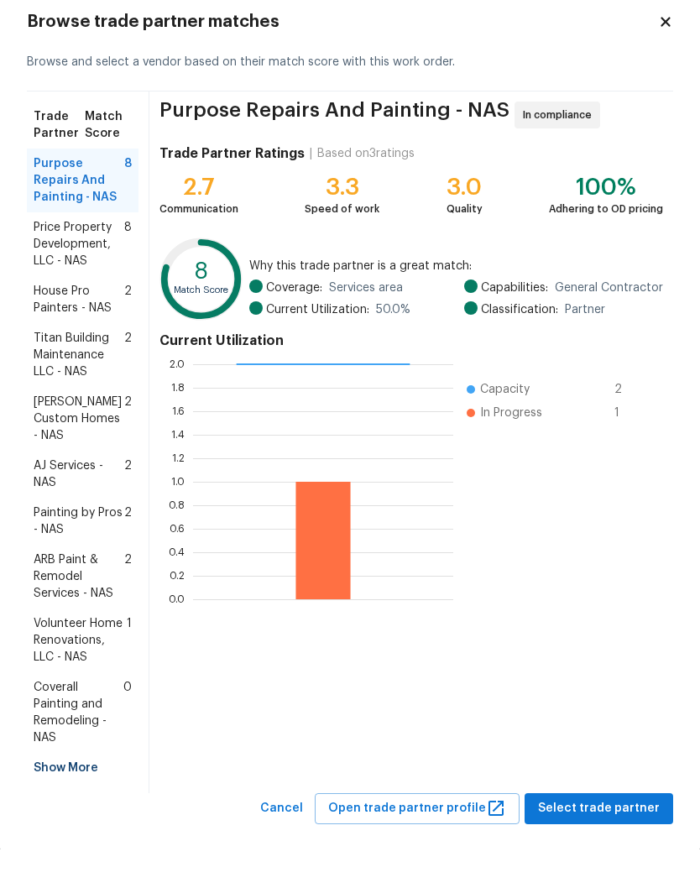
click at [99, 496] on span "AJ Services - NAS" at bounding box center [79, 513] width 91 height 34
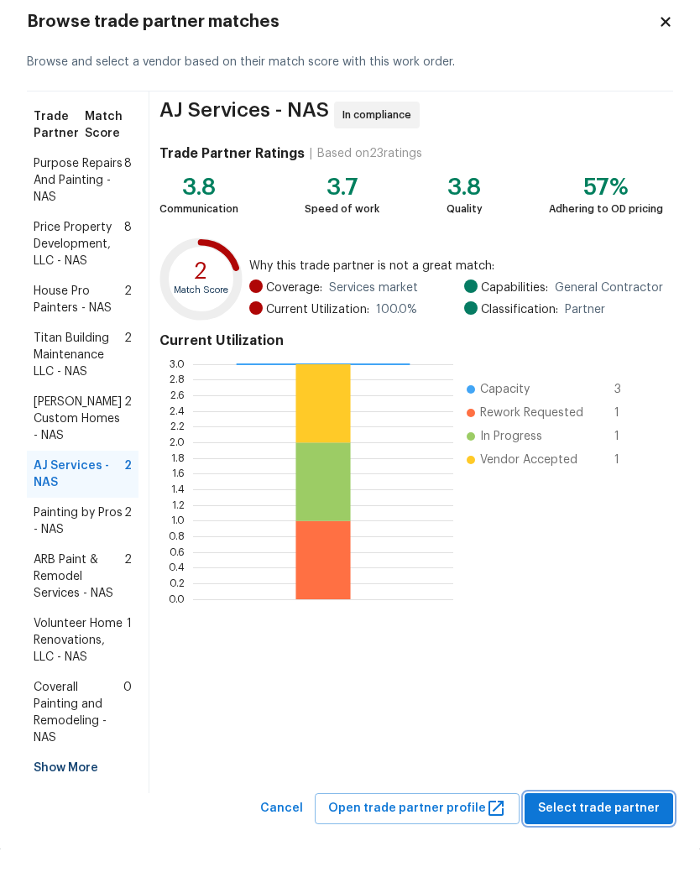
click at [628, 837] on span "Select trade partner" at bounding box center [599, 847] width 122 height 21
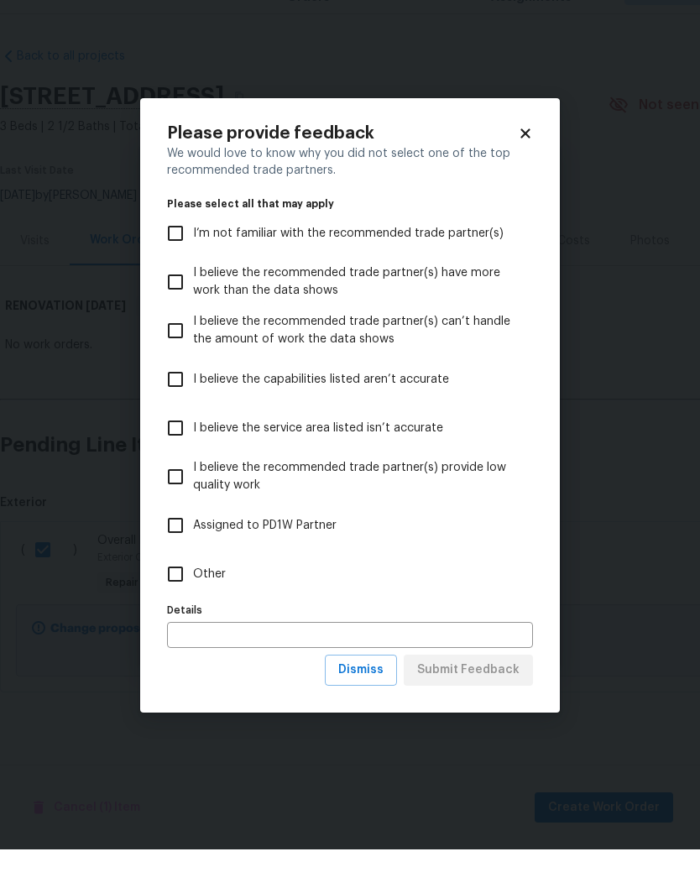
click at [176, 595] on input "Other" at bounding box center [175, 612] width 35 height 35
checkbox input "true"
click at [504, 698] on span "Submit Feedback" at bounding box center [468, 708] width 102 height 21
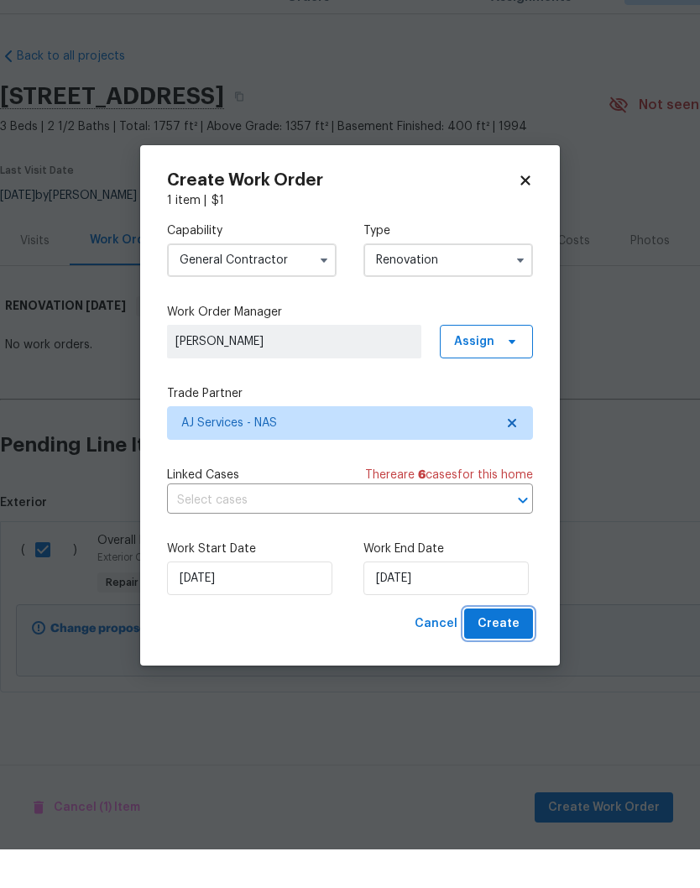
click at [510, 652] on span "Create" at bounding box center [499, 662] width 42 height 21
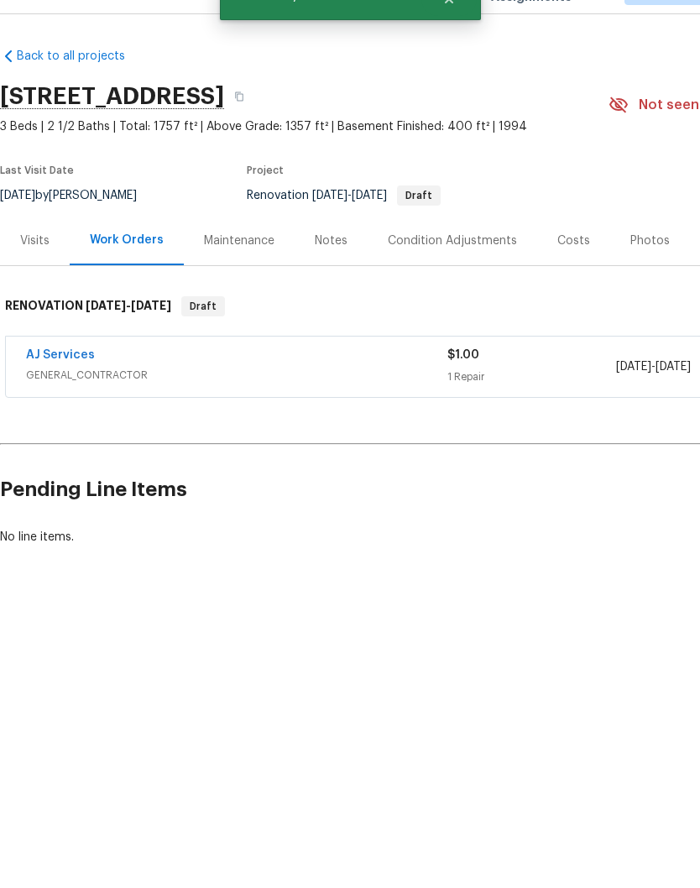
scroll to position [0, 0]
click at [70, 388] on link "AJ Services" at bounding box center [60, 394] width 69 height 12
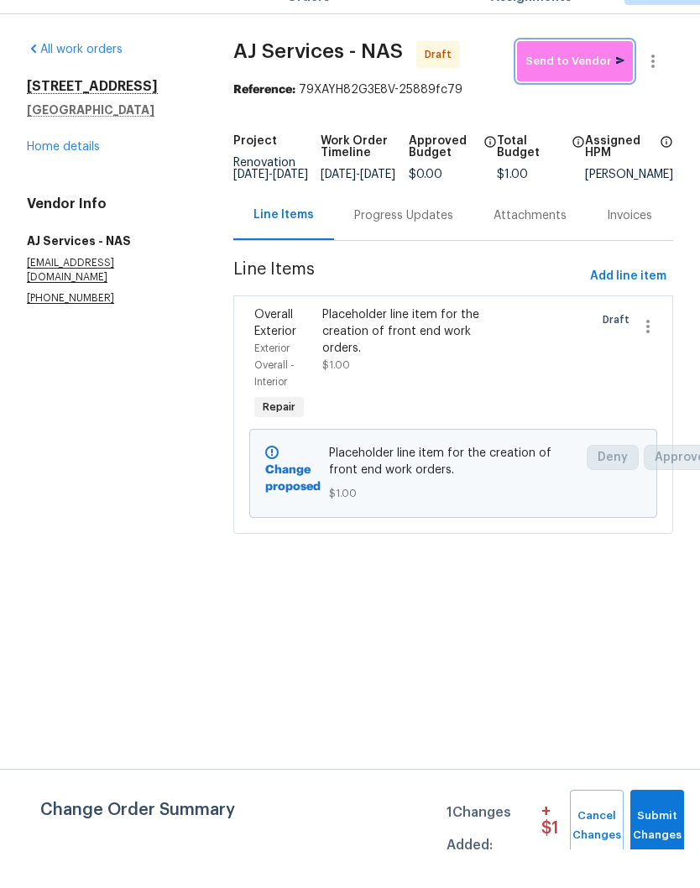
click at [581, 91] on span "Send to Vendor" at bounding box center [574, 100] width 99 height 19
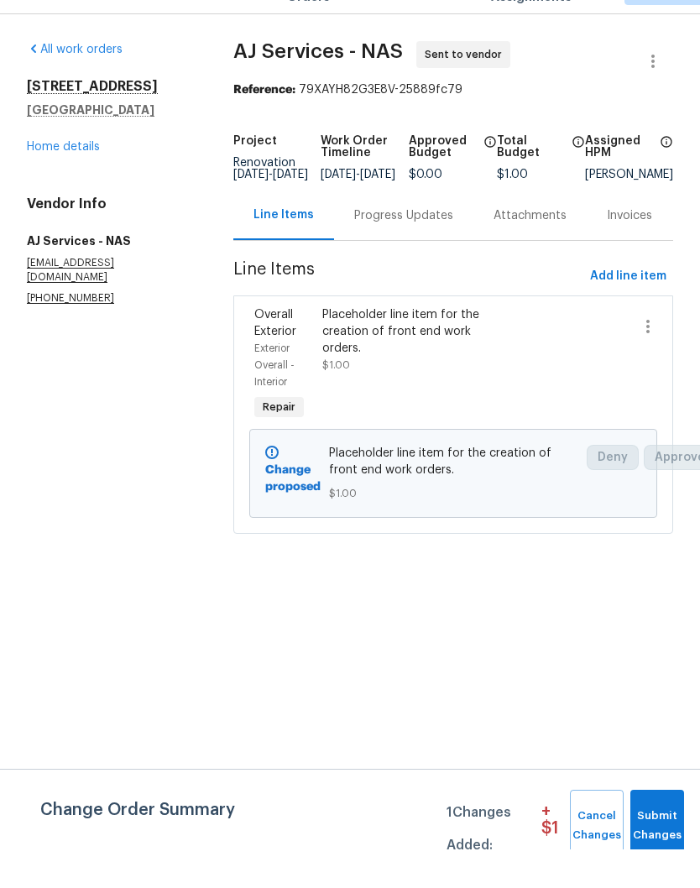
click at [437, 246] on div "Progress Updates" at bounding box center [403, 254] width 99 height 17
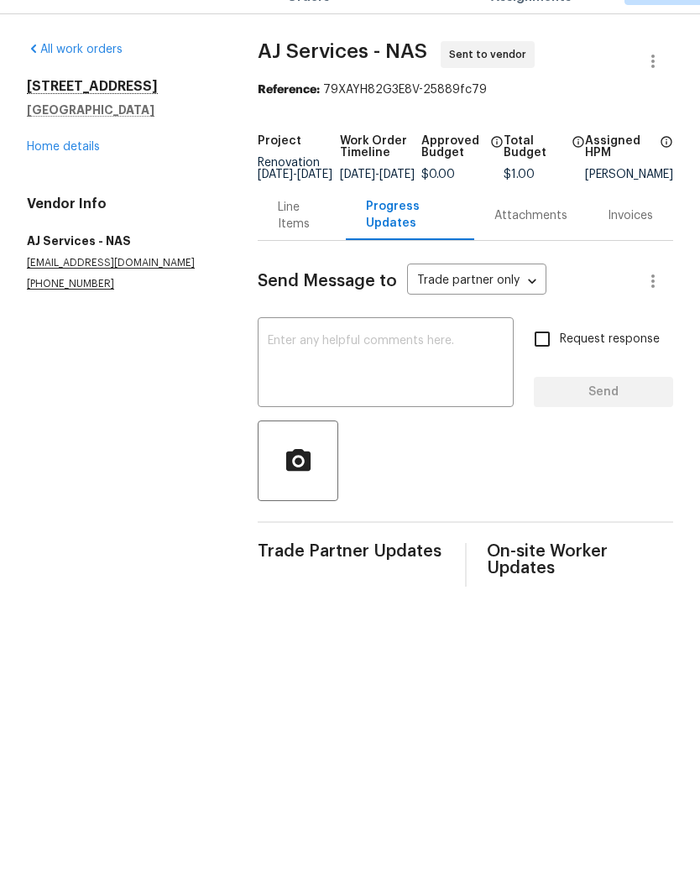
click at [86, 180] on link "Home details" at bounding box center [63, 186] width 73 height 12
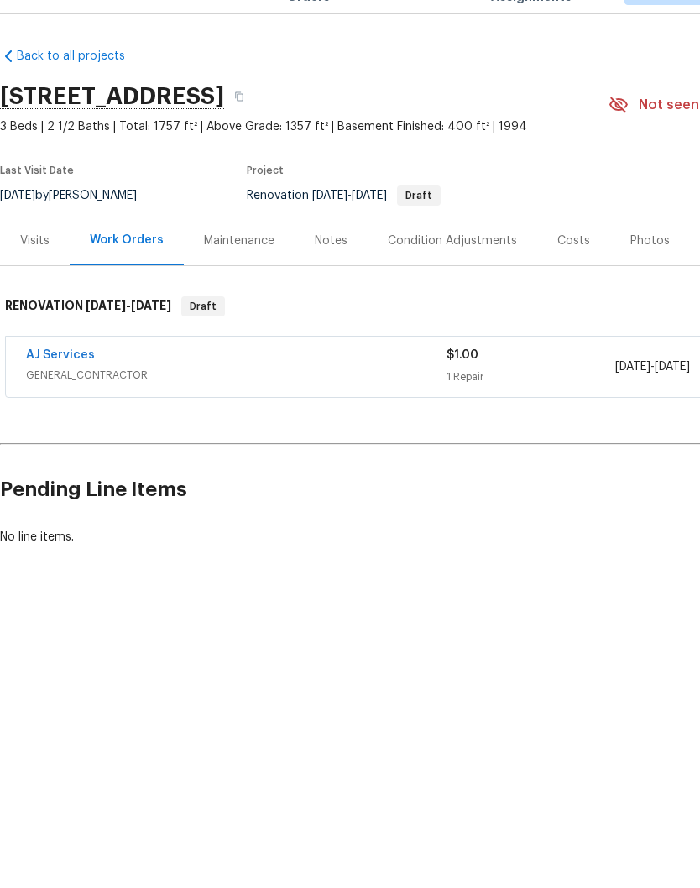
click at [437, 271] on div "Condition Adjustments" at bounding box center [452, 279] width 129 height 17
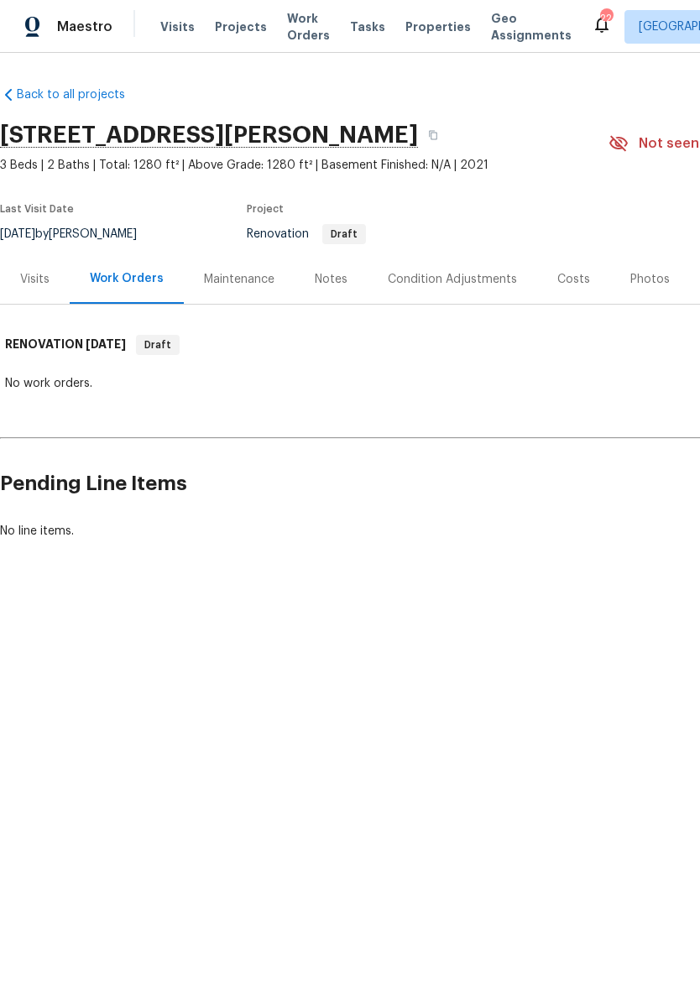
click at [457, 279] on div "Condition Adjustments" at bounding box center [452, 279] width 129 height 17
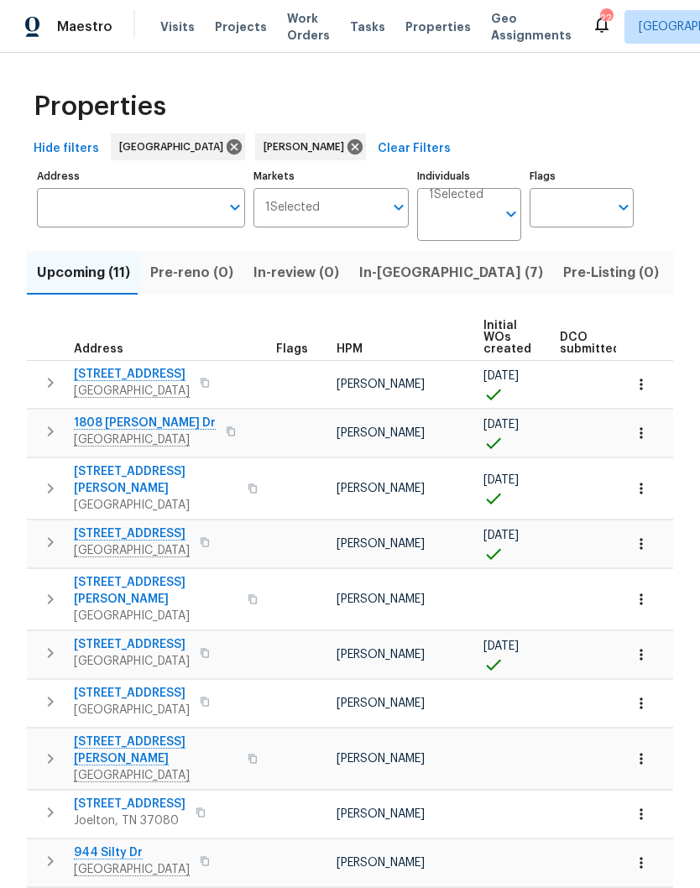
click at [679, 275] on span "Listed (21)" at bounding box center [713, 273] width 69 height 24
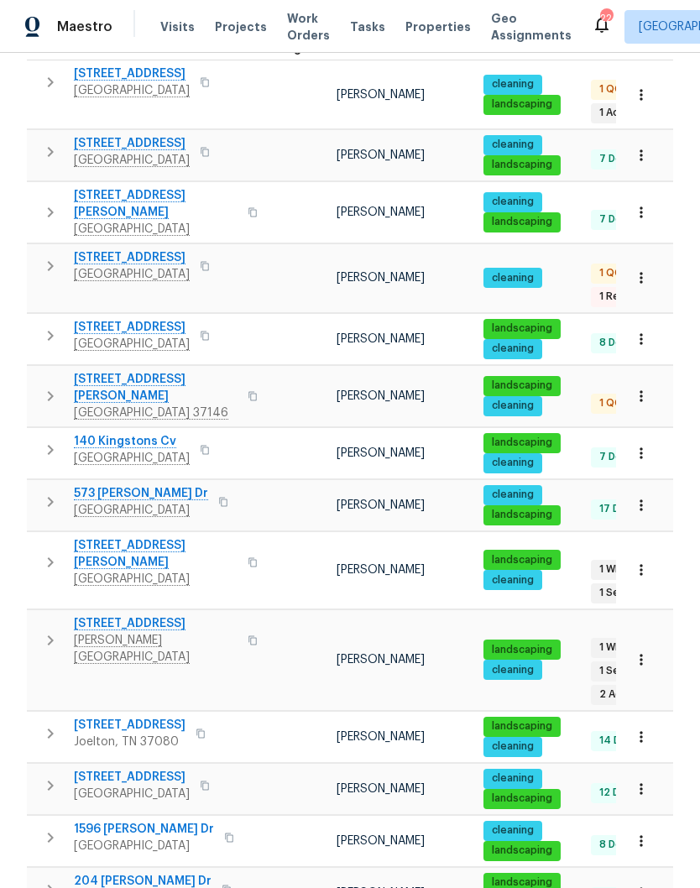
scroll to position [307, 0]
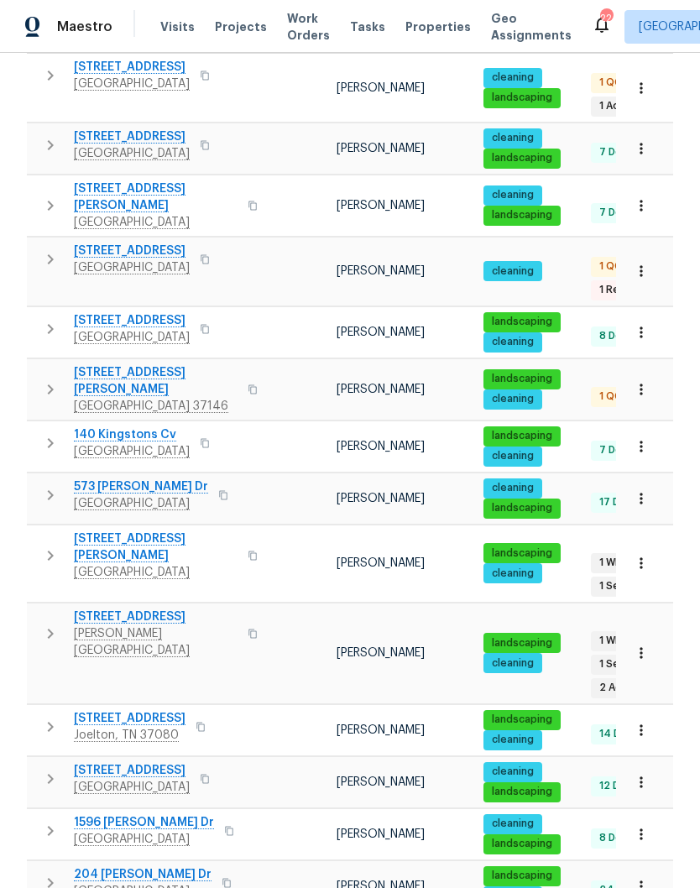
click at [154, 609] on span "[STREET_ADDRESS]" at bounding box center [156, 617] width 164 height 17
click at [150, 132] on span "2203 Green Acres Dr" at bounding box center [132, 136] width 116 height 17
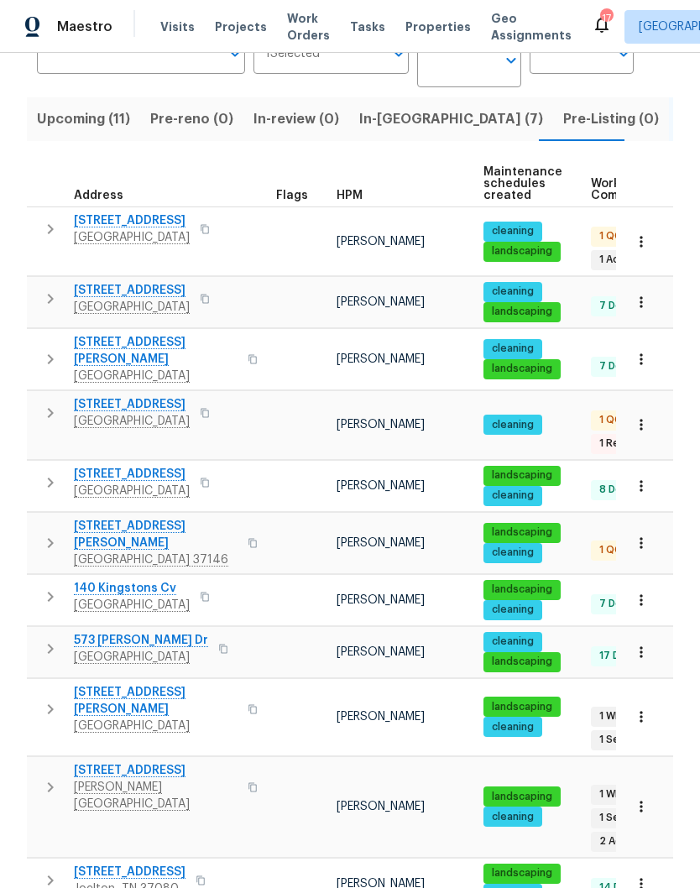
scroll to position [154, 0]
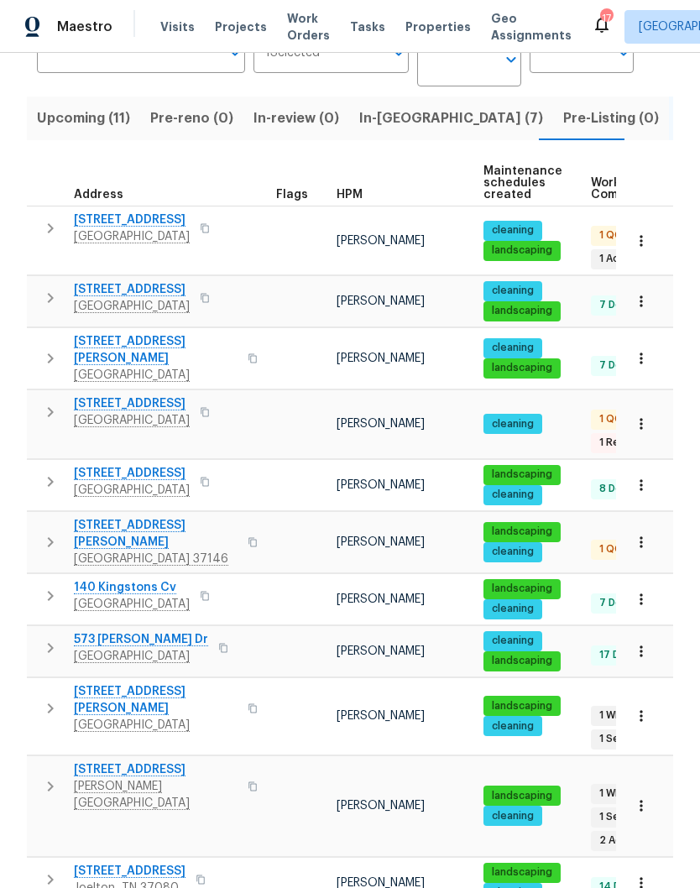
click at [127, 398] on span "109 Azalea Ct" at bounding box center [132, 403] width 116 height 17
click at [381, 120] on span "In-reno (7)" at bounding box center [451, 119] width 184 height 24
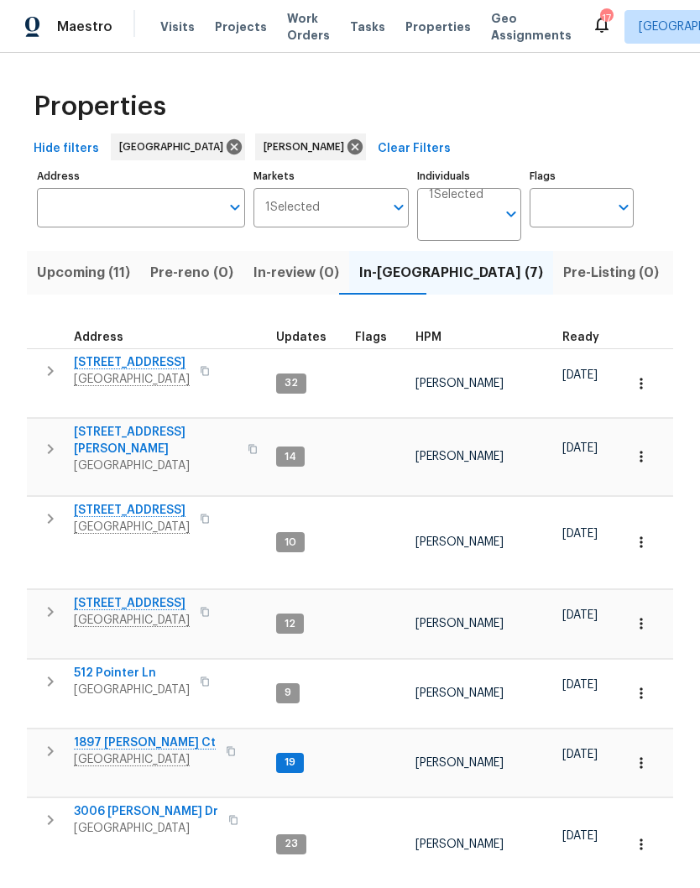
click at [135, 363] on span "2754 Cider Dr" at bounding box center [132, 362] width 116 height 17
click at [127, 429] on span "1201 Elisha Ct" at bounding box center [156, 441] width 164 height 34
click at [133, 667] on span "512 Pointer Ln" at bounding box center [132, 673] width 116 height 17
click at [153, 740] on span "1897 Sherman Ct" at bounding box center [145, 743] width 142 height 17
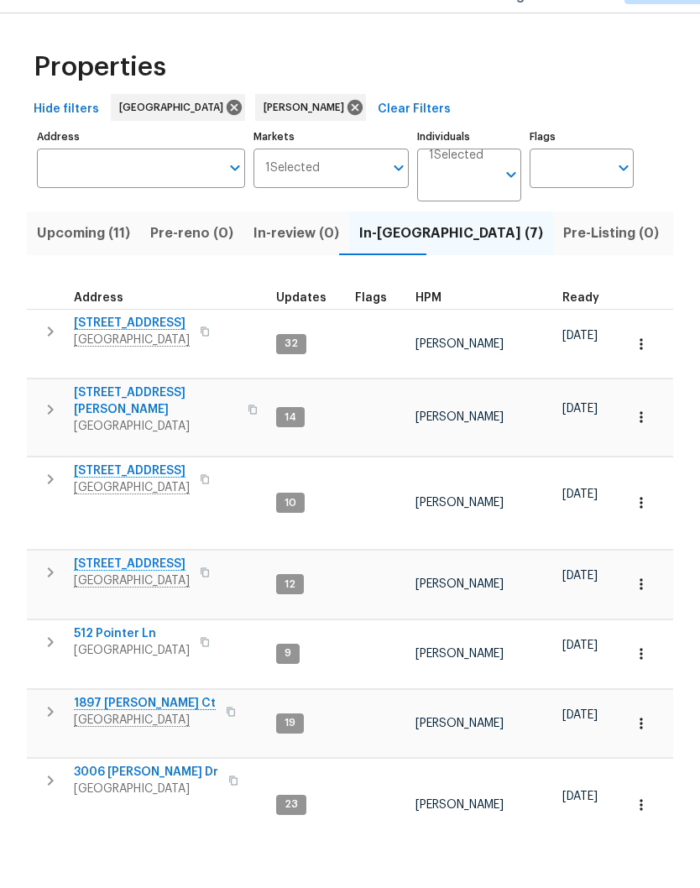
click at [137, 665] on span "512 Pointer Ln" at bounding box center [132, 673] width 116 height 17
click at [154, 502] on span "2592 Emerald Ct" at bounding box center [132, 510] width 116 height 17
click at [144, 502] on span "2592 Emerald Ct" at bounding box center [132, 510] width 116 height 17
click at [679, 261] on span "Listed (21)" at bounding box center [713, 273] width 69 height 24
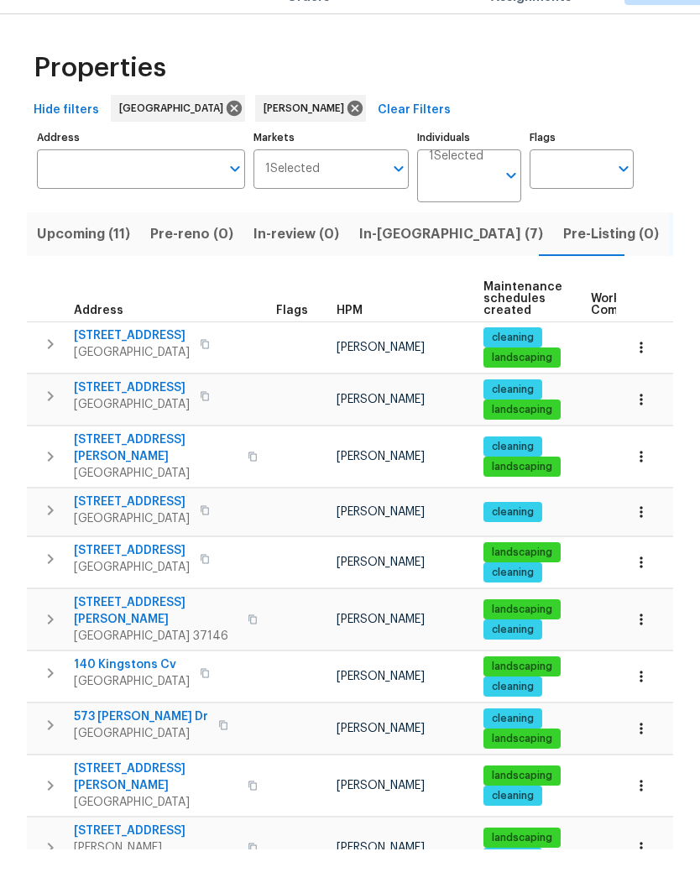
scroll to position [39, 0]
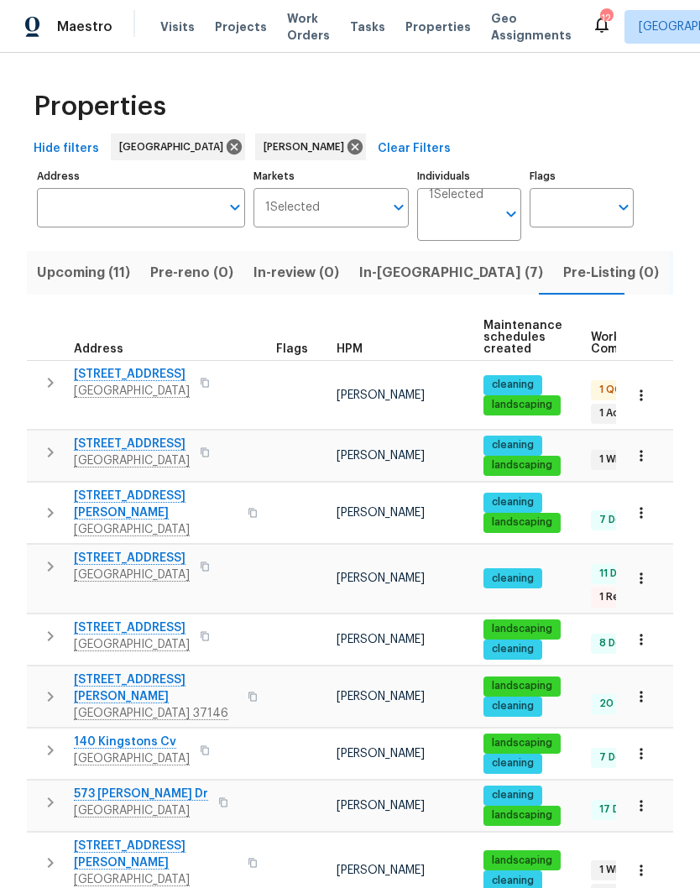
click at [387, 261] on span "In-reno (7)" at bounding box center [451, 273] width 184 height 24
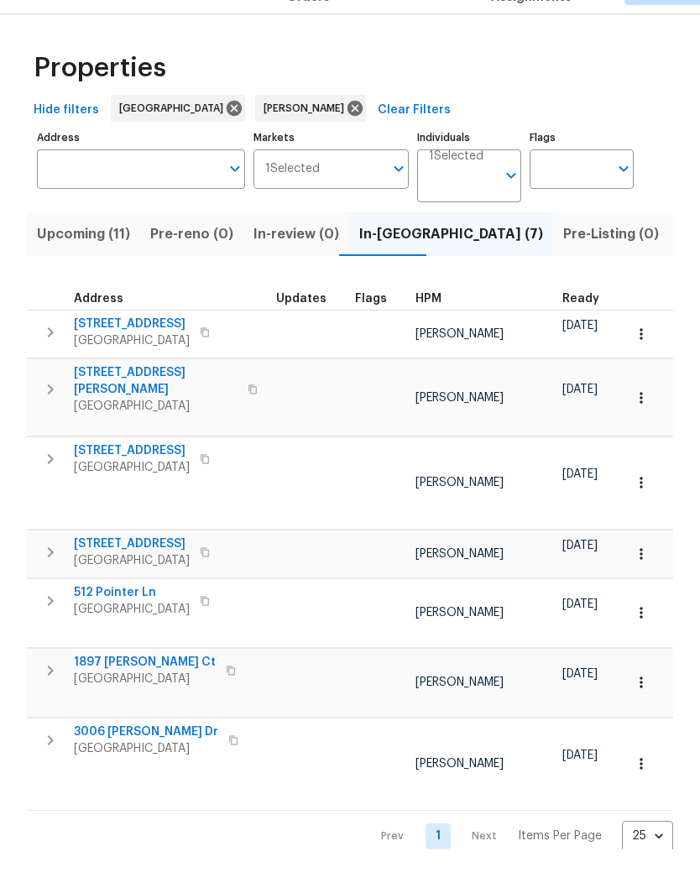
scroll to position [22, 0]
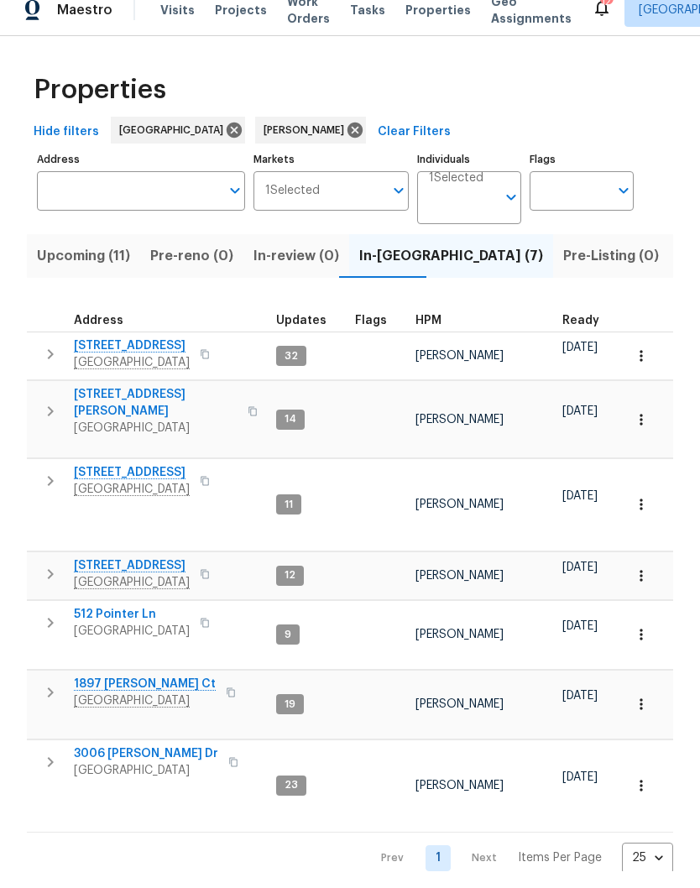
click at [168, 574] on span "843 Cherry Blossom Ln" at bounding box center [132, 582] width 116 height 17
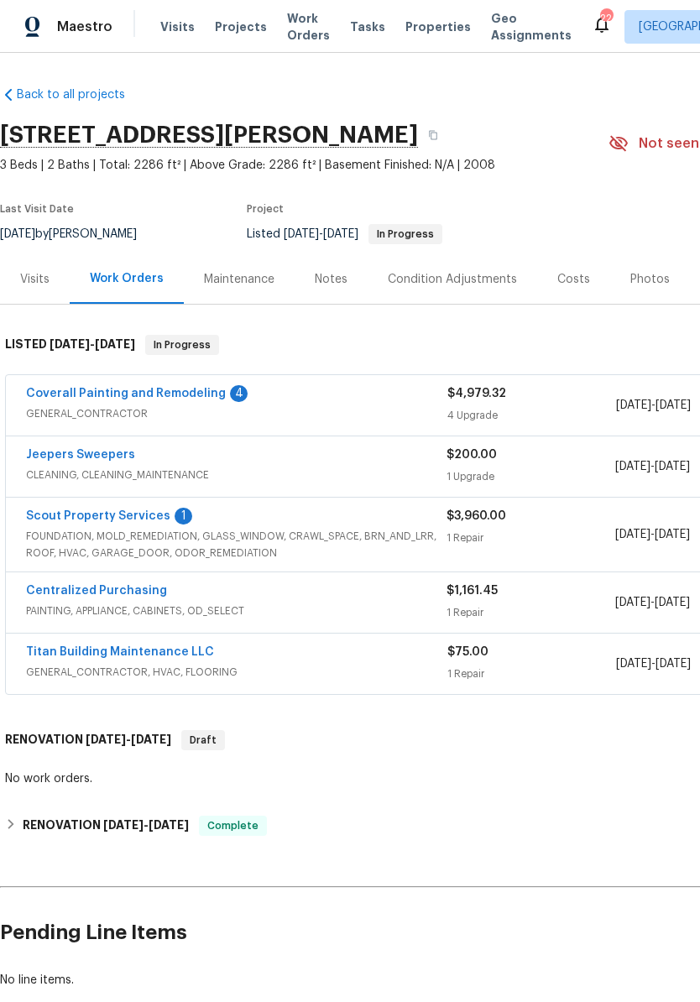
click at [144, 518] on link "Scout Property Services" at bounding box center [98, 516] width 144 height 12
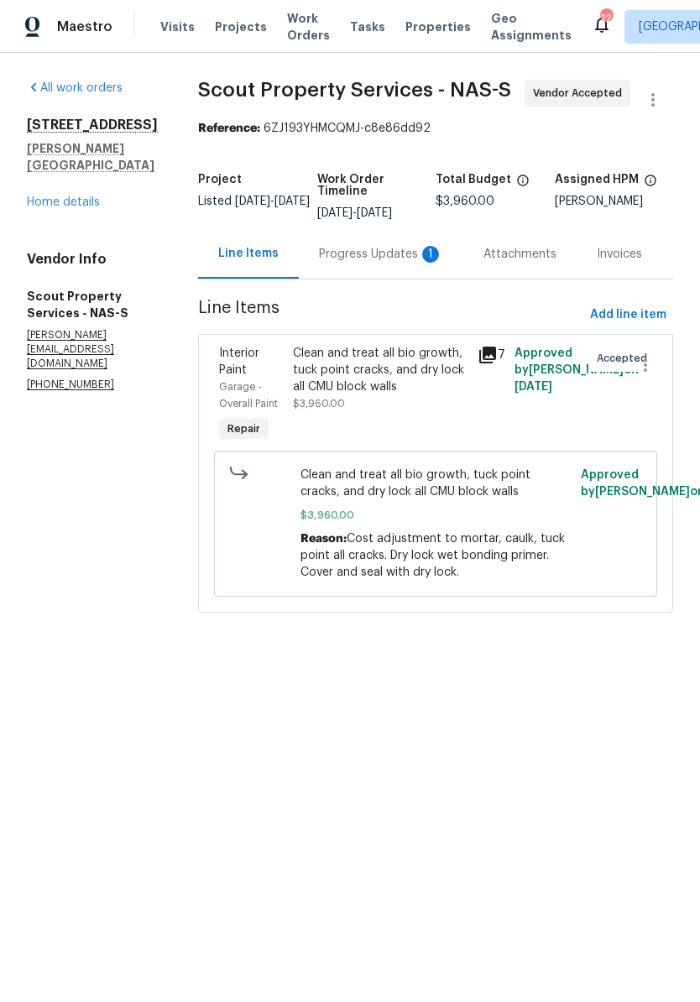
click at [395, 255] on div "Progress Updates 1" at bounding box center [381, 254] width 124 height 17
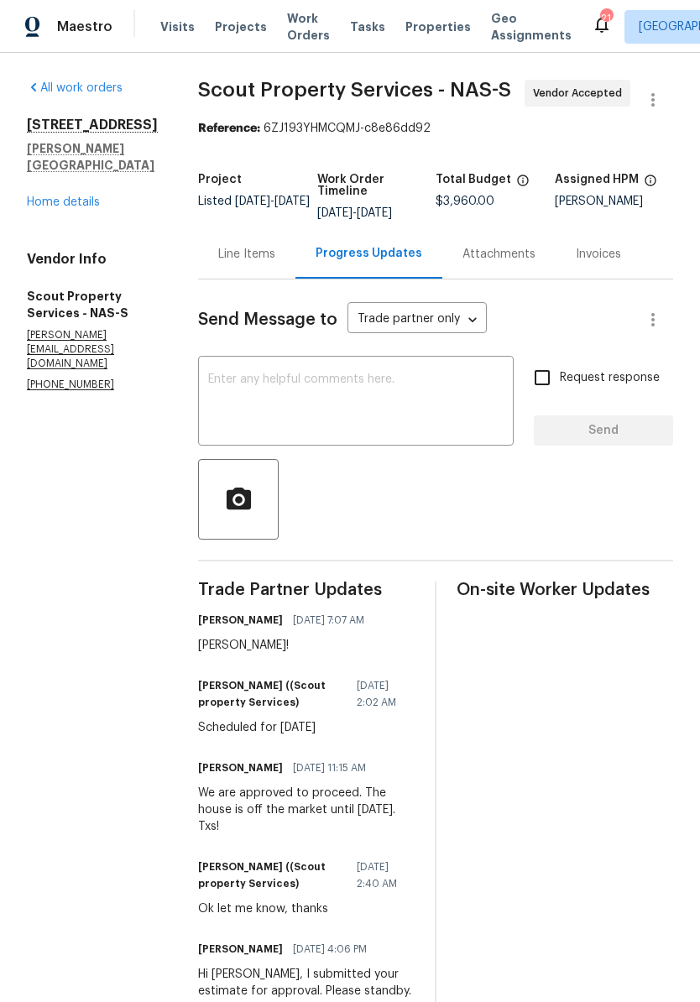
click at [82, 208] on link "Home details" at bounding box center [63, 202] width 73 height 12
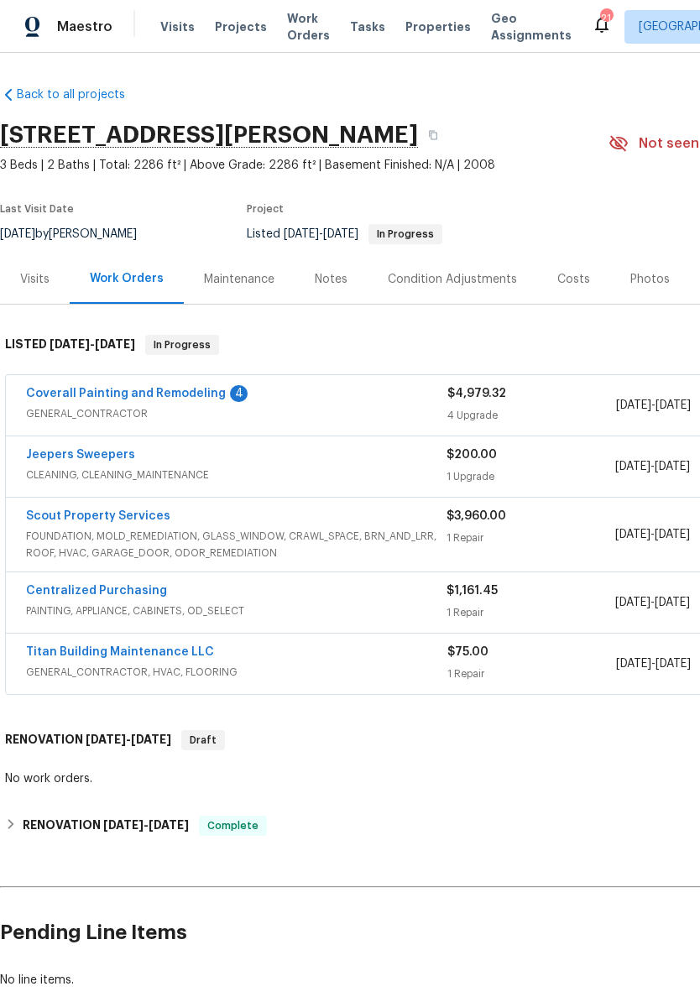
click at [160, 395] on link "Coverall Painting and Remodeling" at bounding box center [126, 394] width 200 height 12
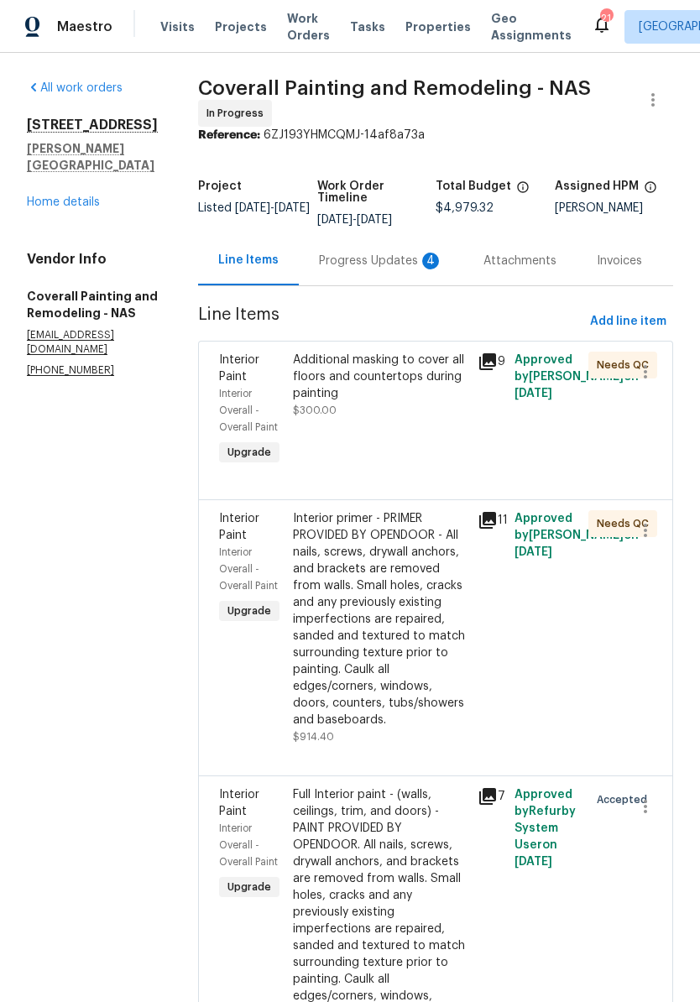
click at [415, 269] on div "Progress Updates 4" at bounding box center [381, 261] width 124 height 17
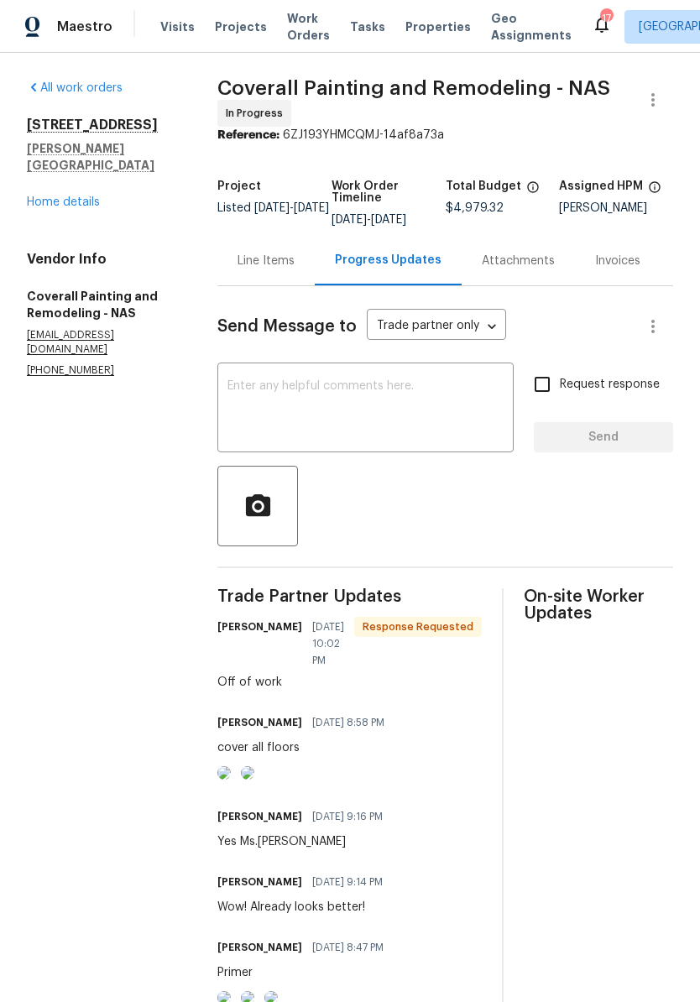
click at [94, 196] on link "Home details" at bounding box center [63, 202] width 73 height 12
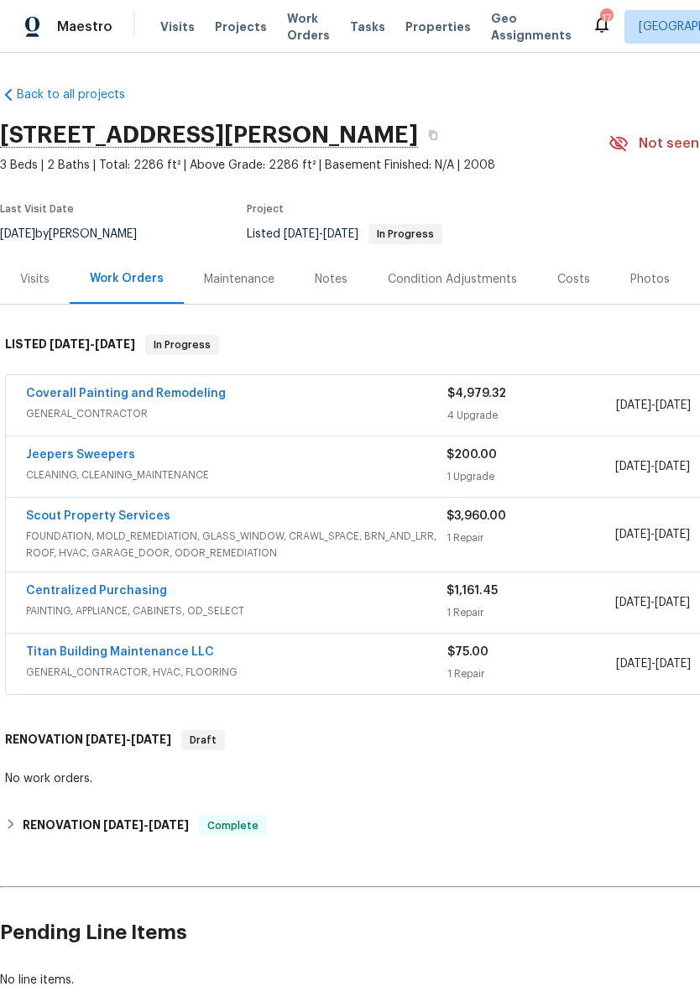
click at [131, 452] on div "Jeepers Sweepers" at bounding box center [236, 457] width 421 height 20
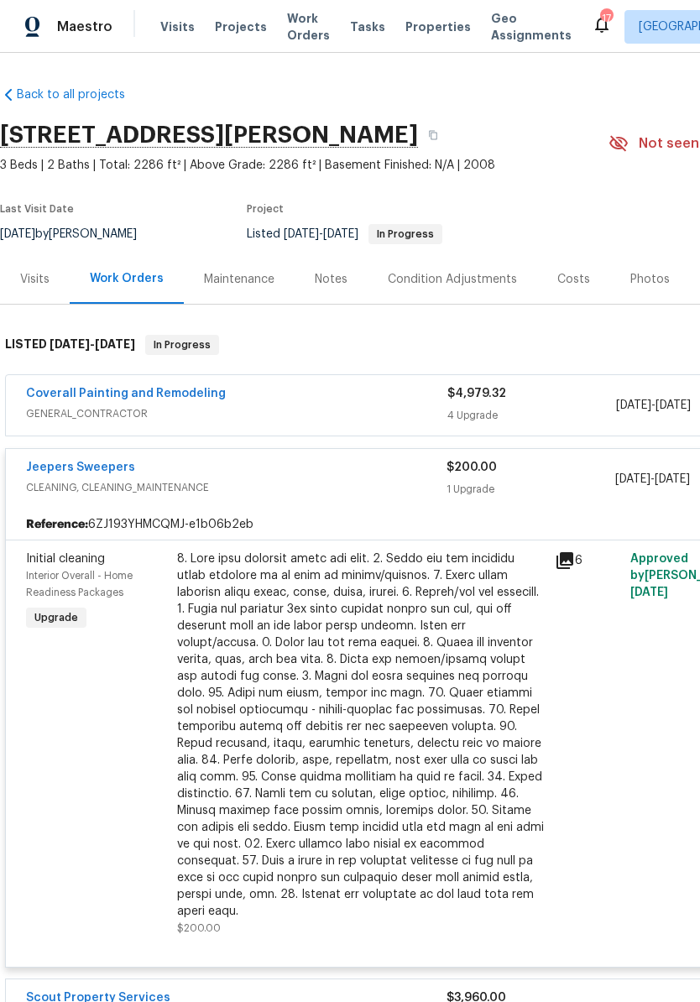
click at [118, 462] on link "Jeepers Sweepers" at bounding box center [80, 468] width 109 height 12
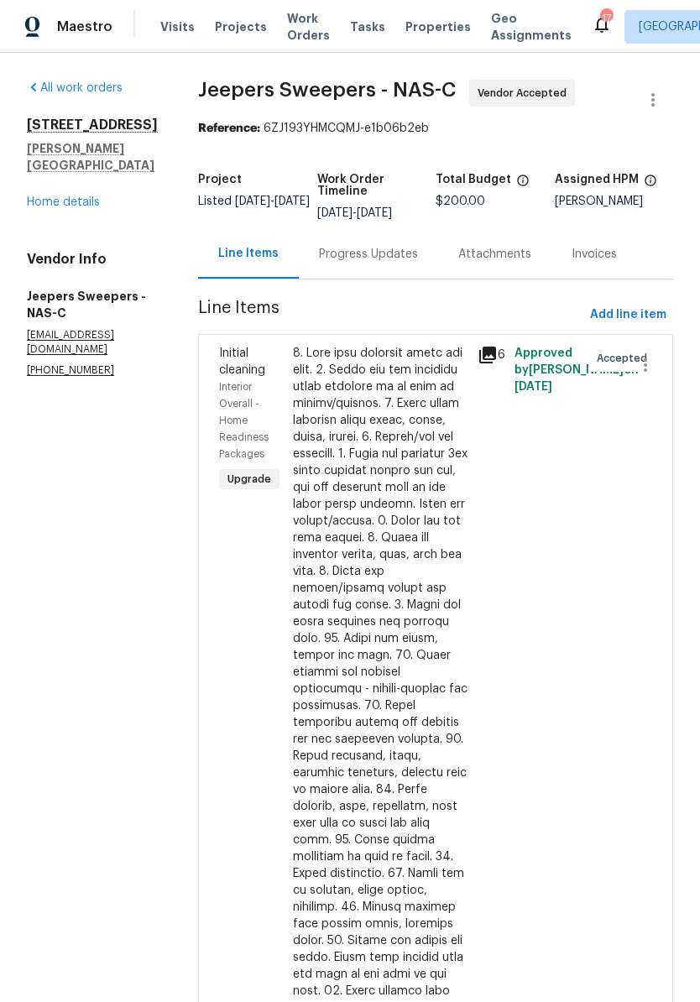
click at [411, 263] on div "Progress Updates" at bounding box center [368, 254] width 99 height 17
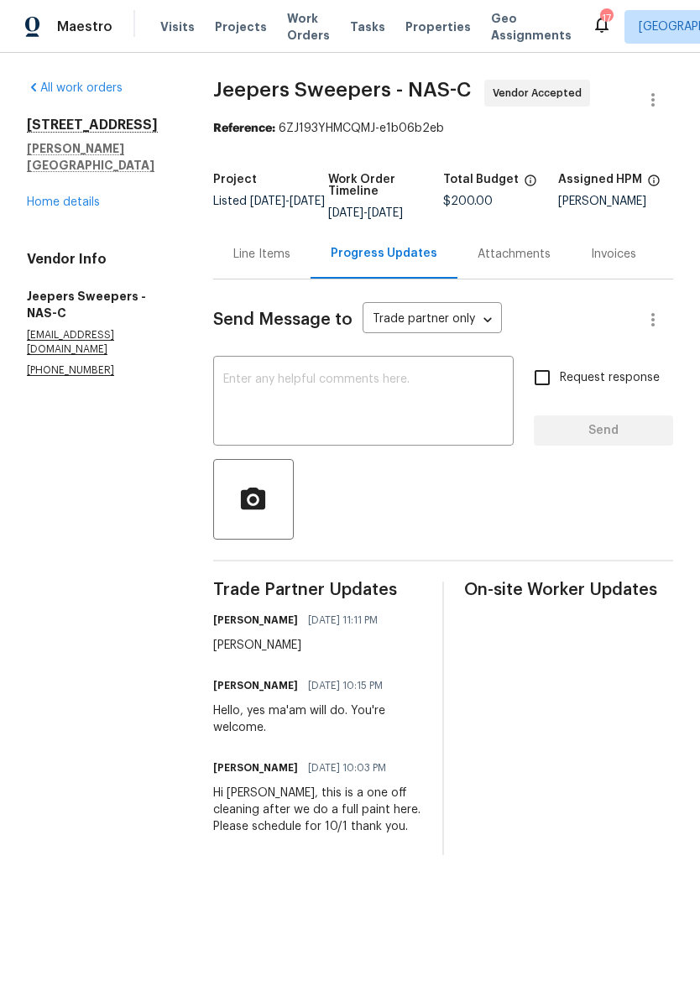
click at [371, 389] on textarea at bounding box center [363, 403] width 280 height 59
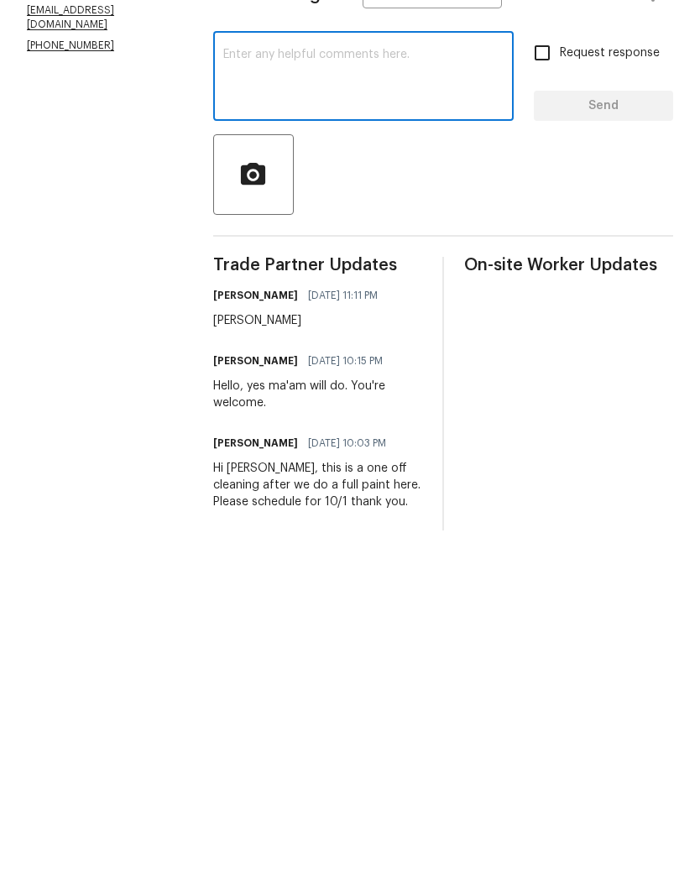
scroll to position [7, 0]
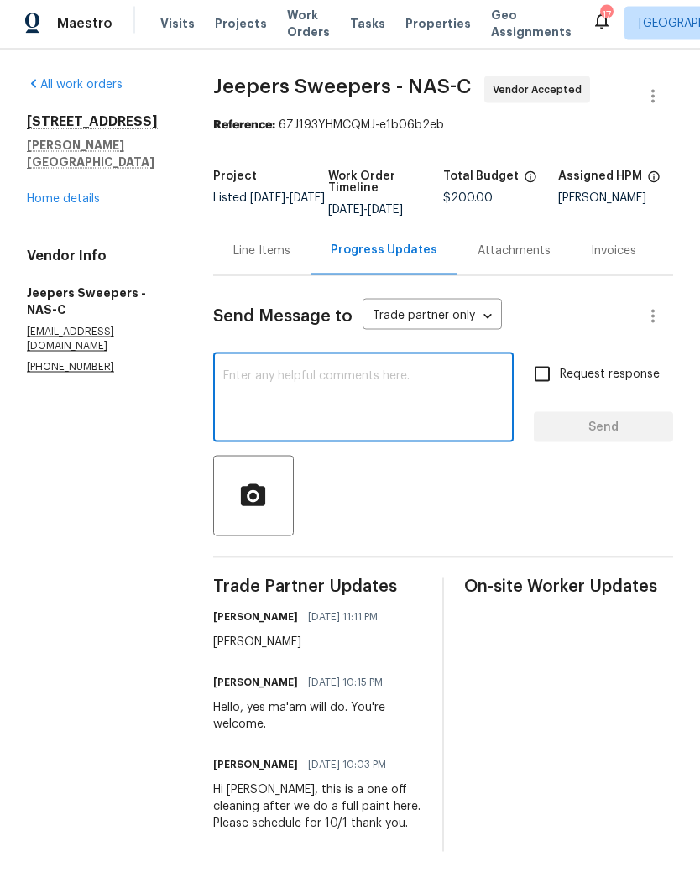
click at [84, 196] on link "Home details" at bounding box center [63, 202] width 73 height 12
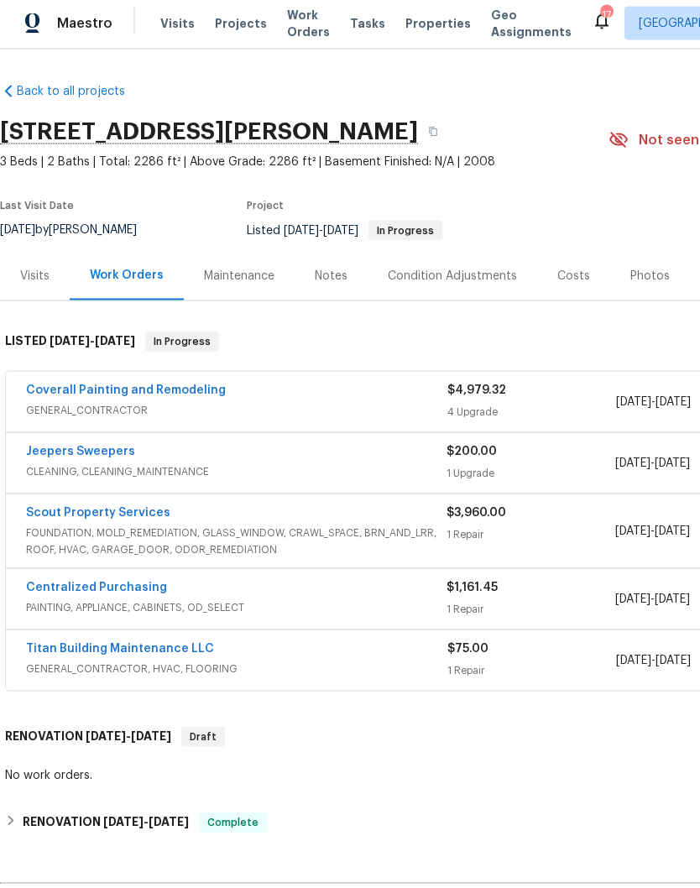
click at [205, 388] on link "Coverall Painting and Remodeling" at bounding box center [126, 394] width 200 height 12
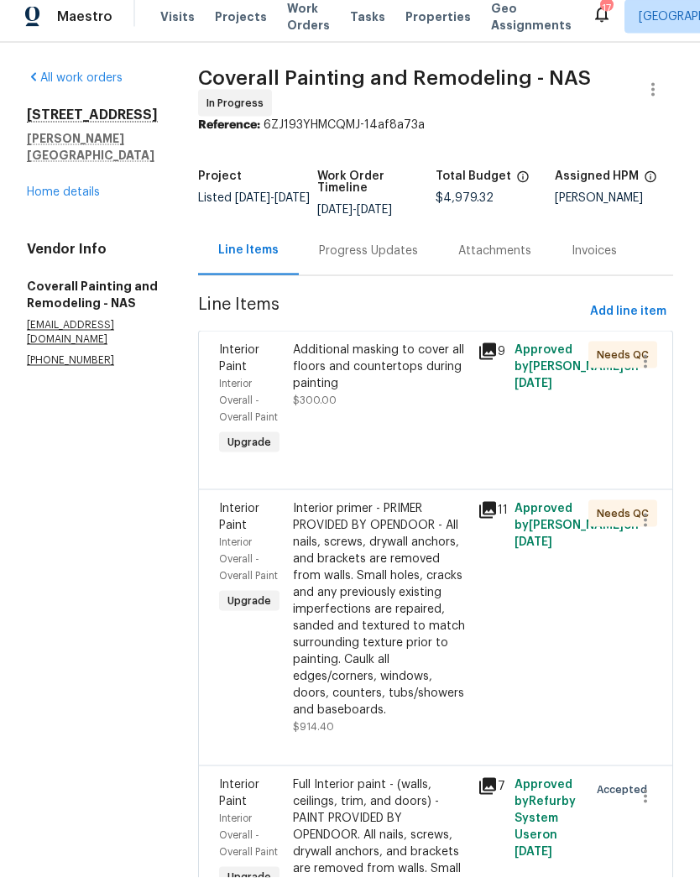
click at [416, 264] on div "Progress Updates" at bounding box center [368, 261] width 99 height 17
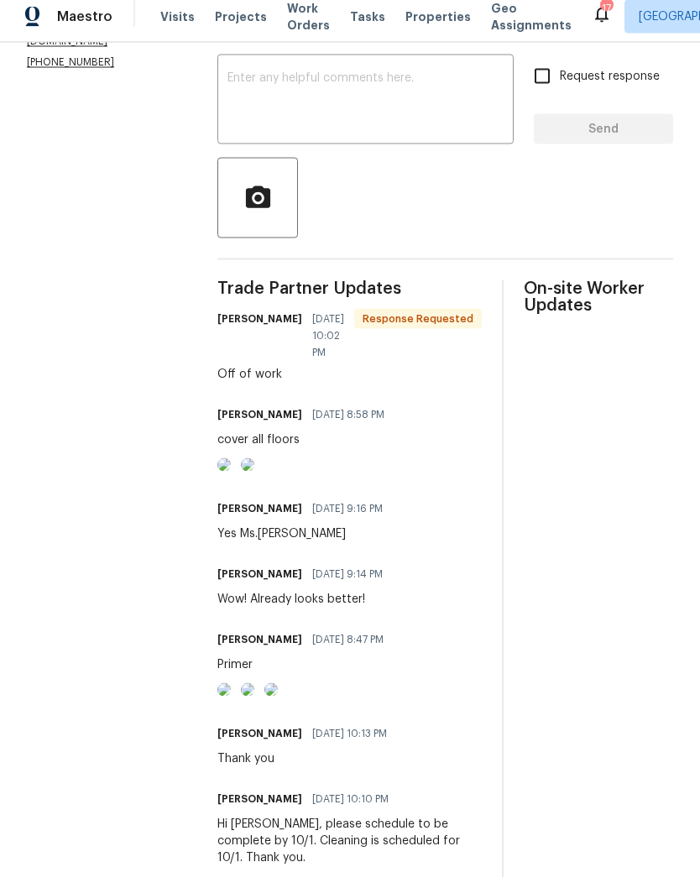
scroll to position [206, 0]
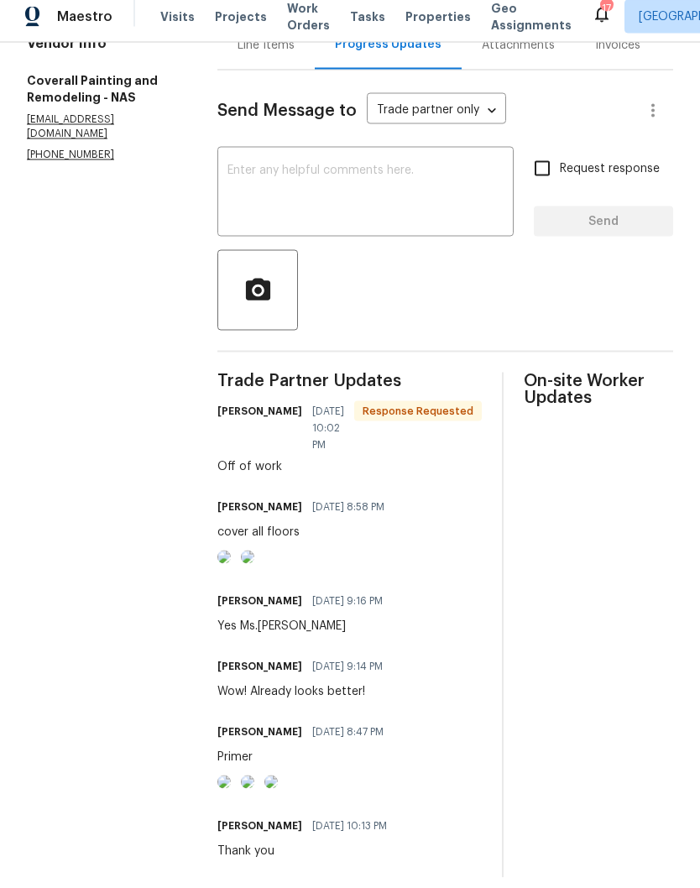
click at [345, 192] on textarea at bounding box center [365, 204] width 276 height 59
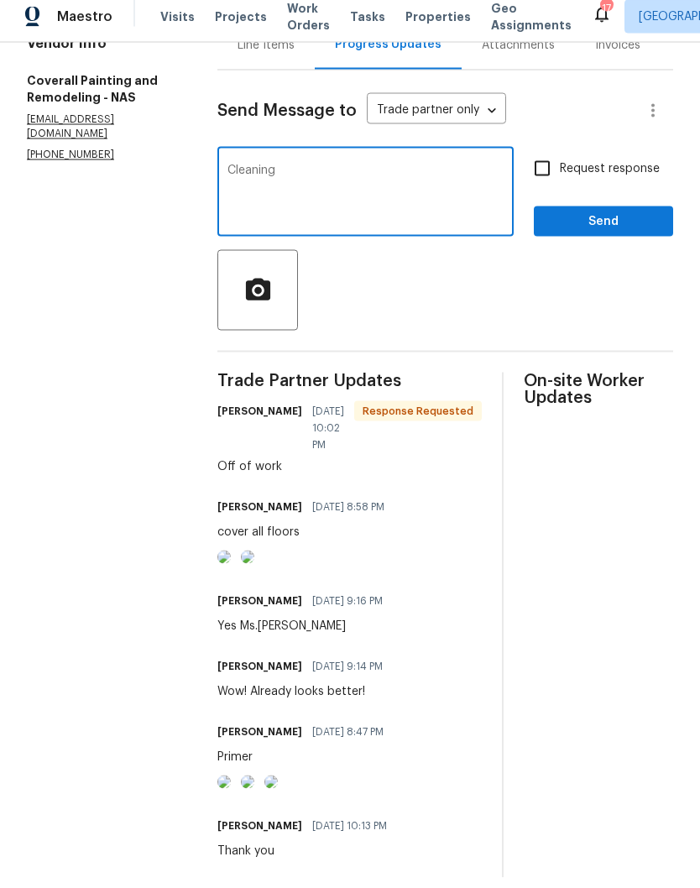
type textarea "Cleaning"
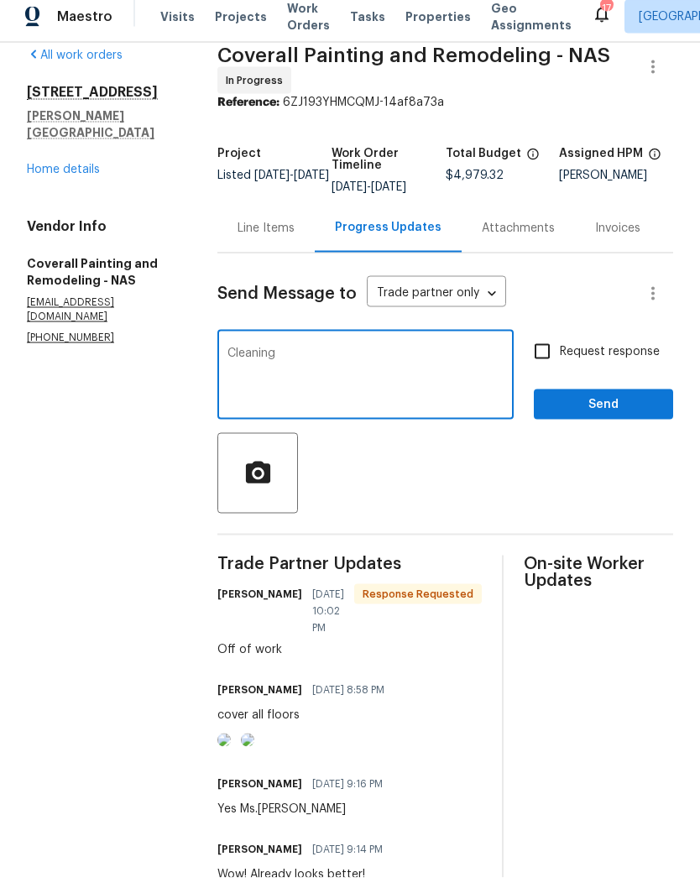
scroll to position [21, 0]
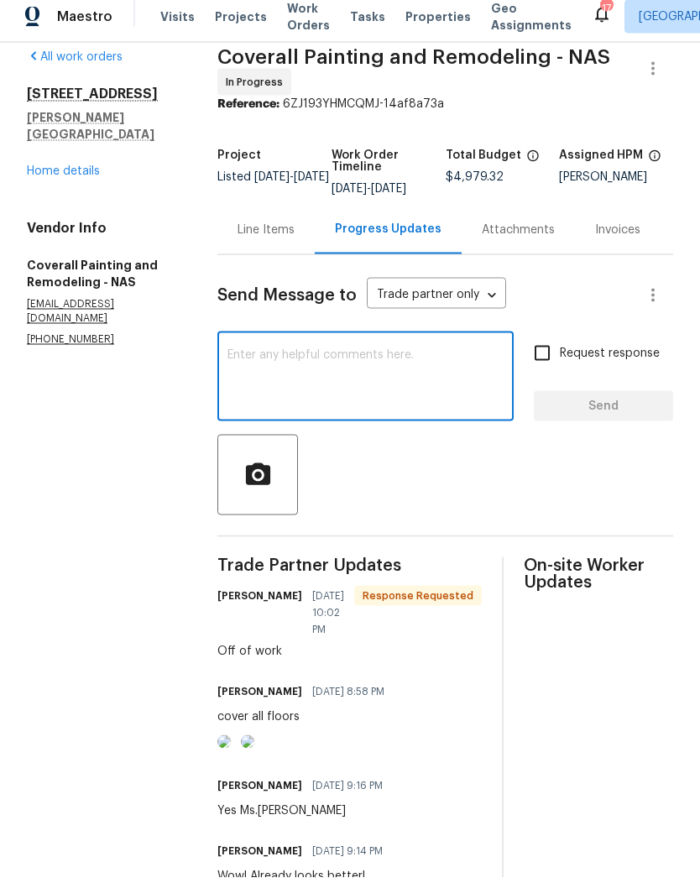
click at [83, 175] on link "Home details" at bounding box center [63, 181] width 73 height 12
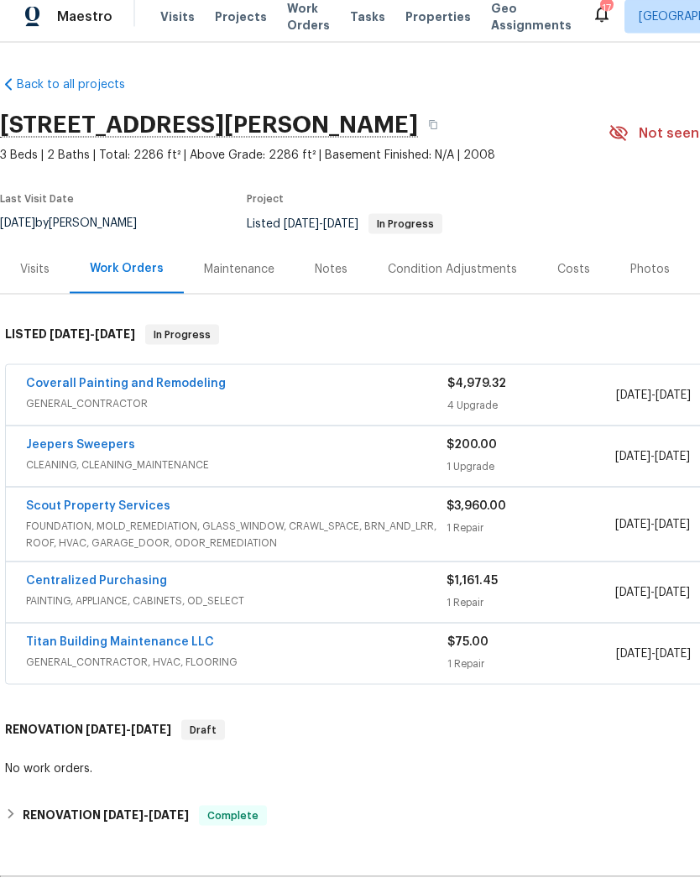
click at [342, 271] on div "Notes" at bounding box center [331, 279] width 33 height 17
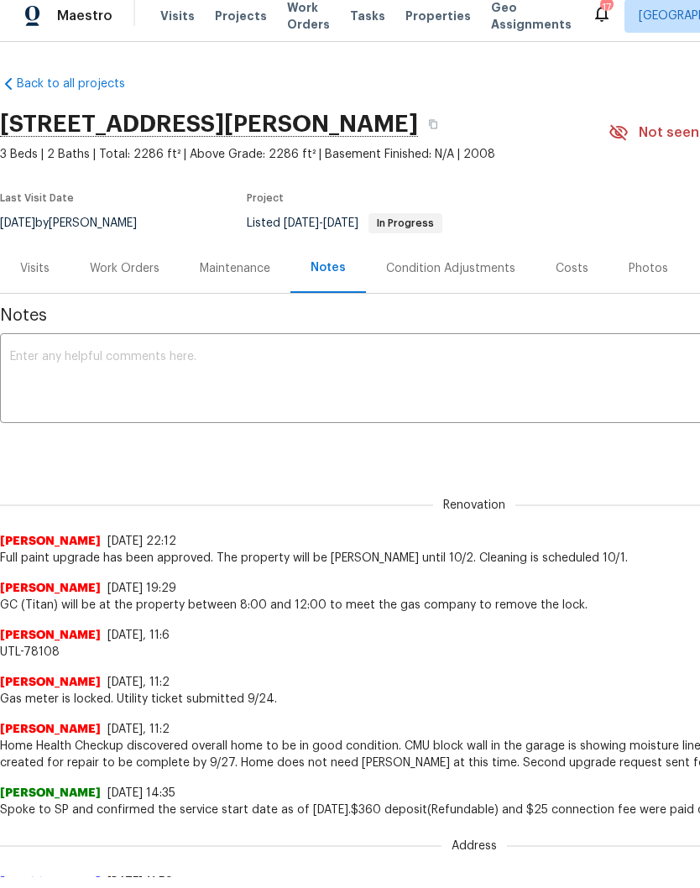
click at [337, 369] on textarea at bounding box center [474, 391] width 928 height 59
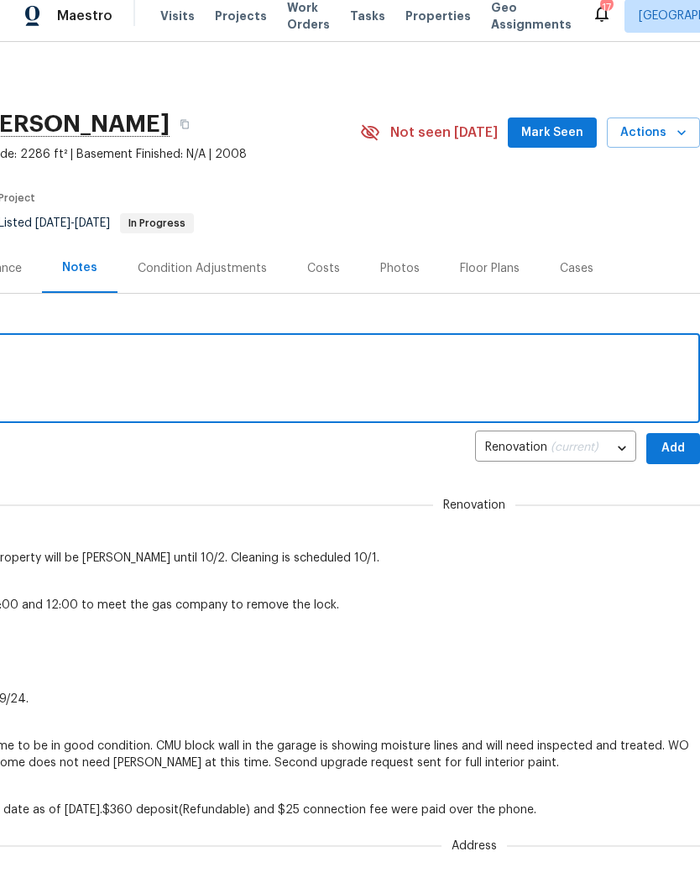
scroll to position [0, 248]
type textarea "Paint is in progress and on schedule"
click at [675, 452] on span "Add" at bounding box center [673, 459] width 27 height 21
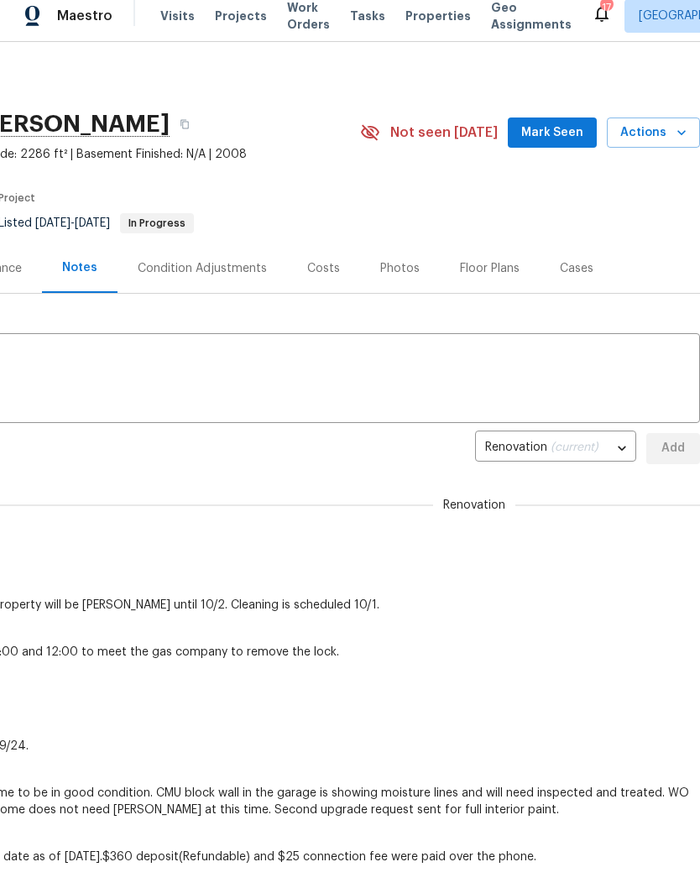
click at [570, 133] on span "Mark Seen" at bounding box center [552, 143] width 62 height 21
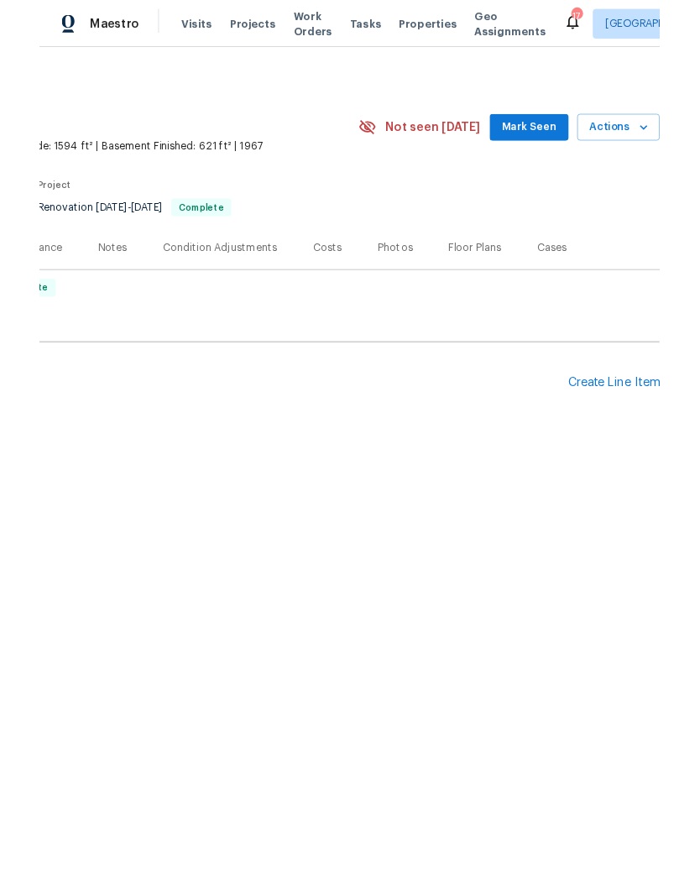
scroll to position [0, 248]
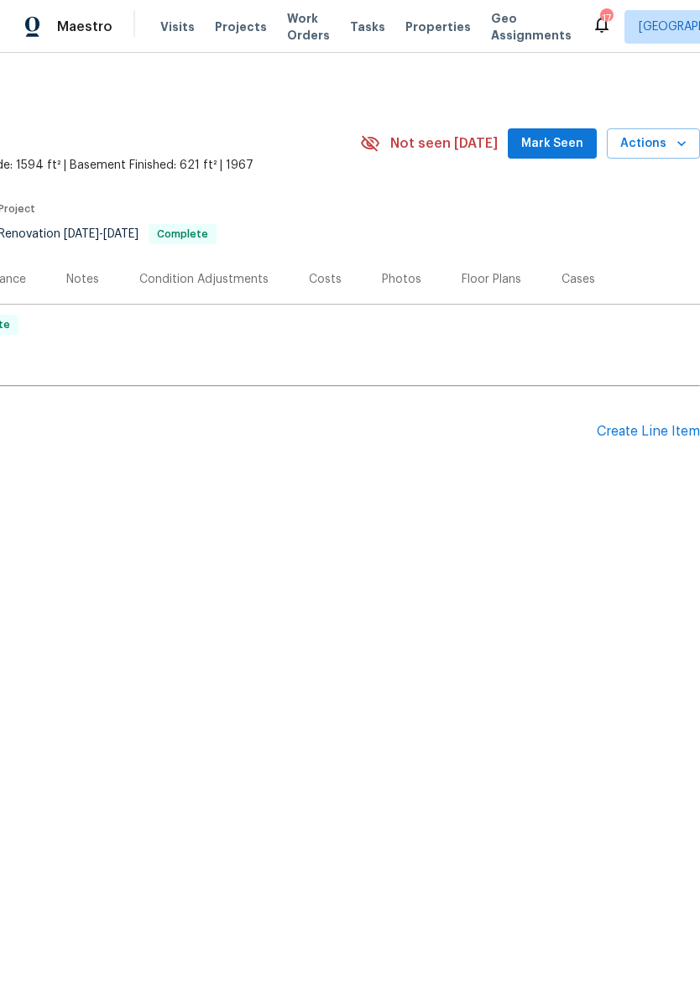
click at [651, 431] on div "Create Line Item" at bounding box center [648, 432] width 103 height 16
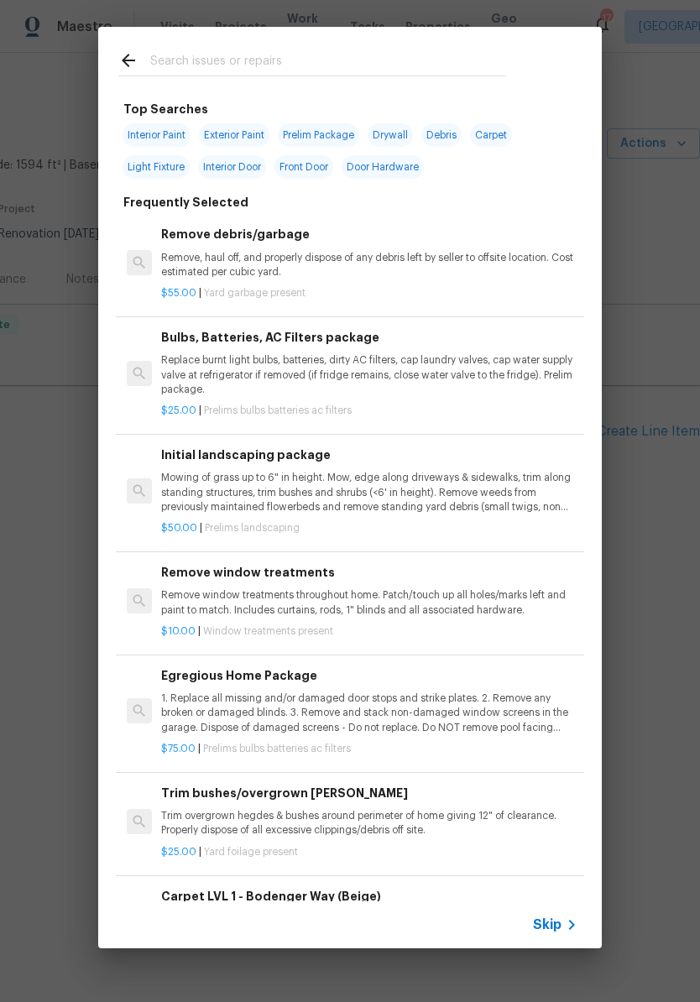
click at [226, 50] on input "text" at bounding box center [328, 62] width 356 height 25
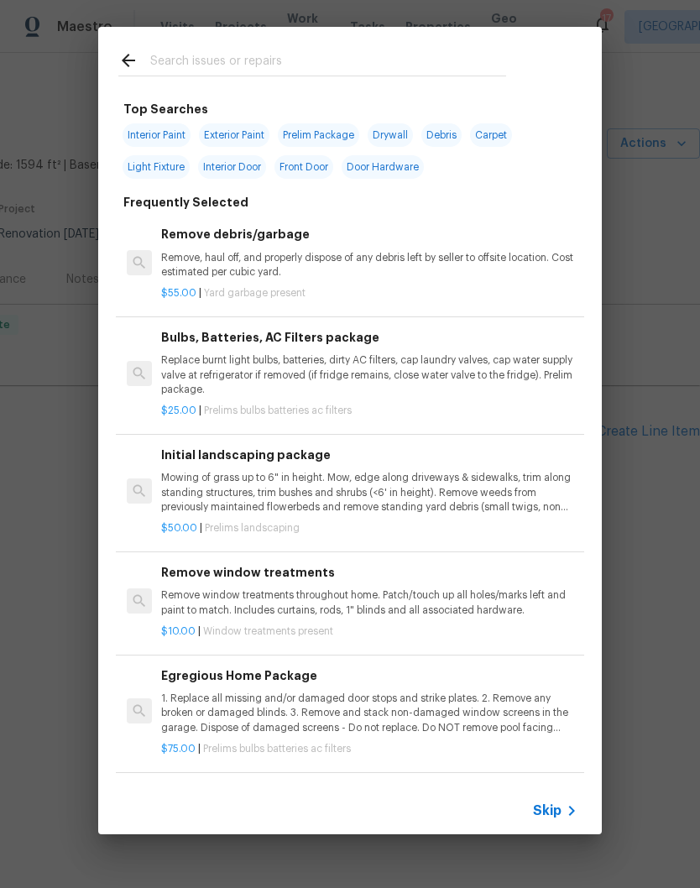
scroll to position [0, 0]
click at [248, 59] on input "text" at bounding box center [328, 62] width 356 height 25
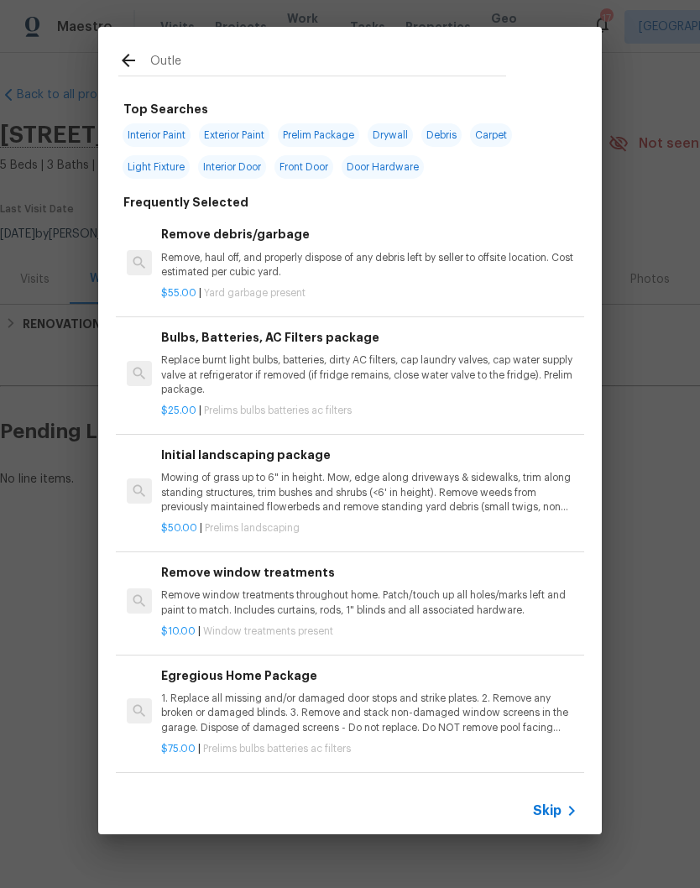
type input "Outlet"
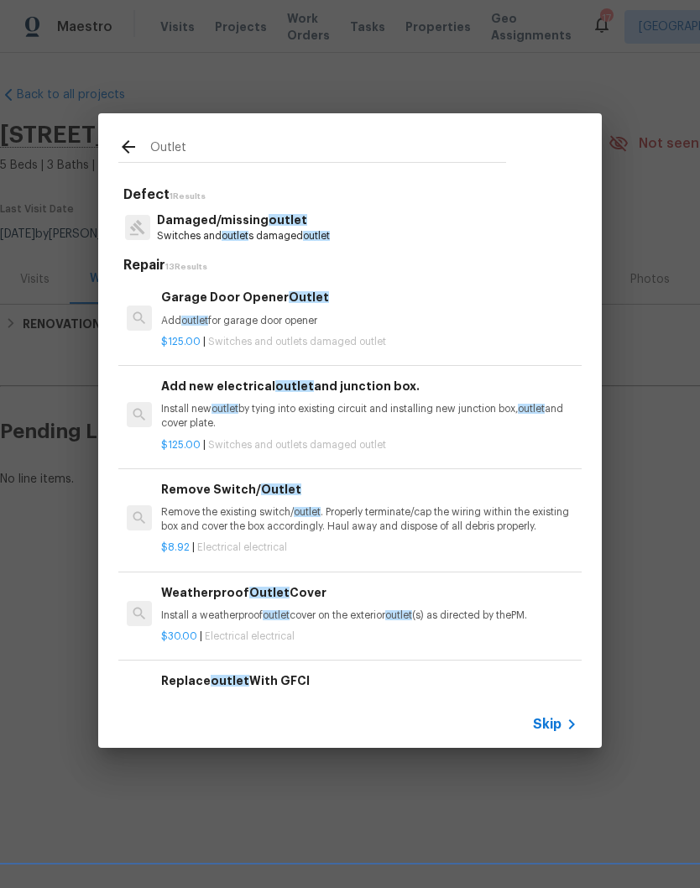
click at [290, 227] on p "Damaged/missing outlet" at bounding box center [243, 221] width 173 height 18
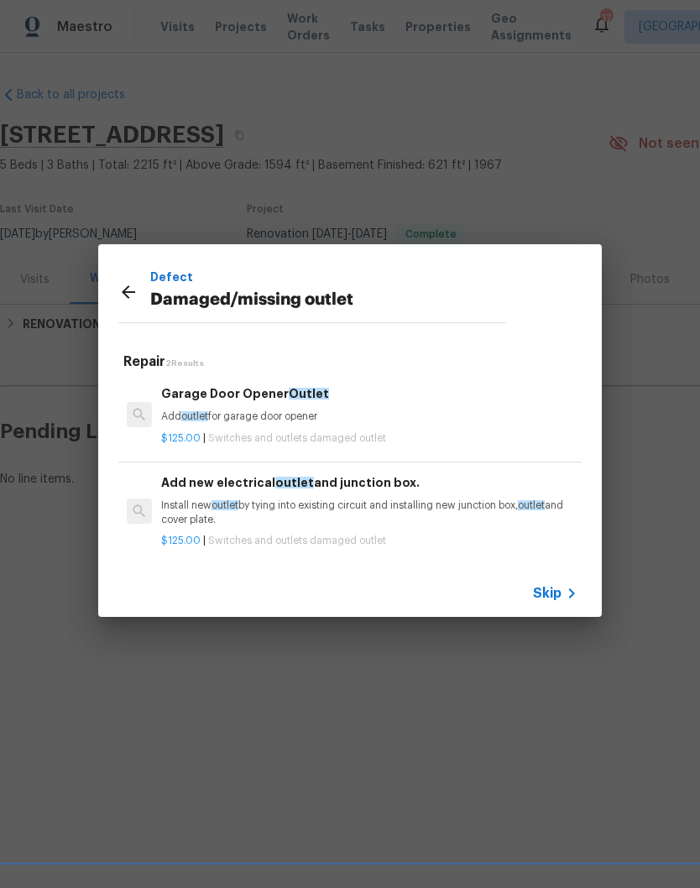
click at [134, 295] on icon at bounding box center [128, 292] width 20 height 20
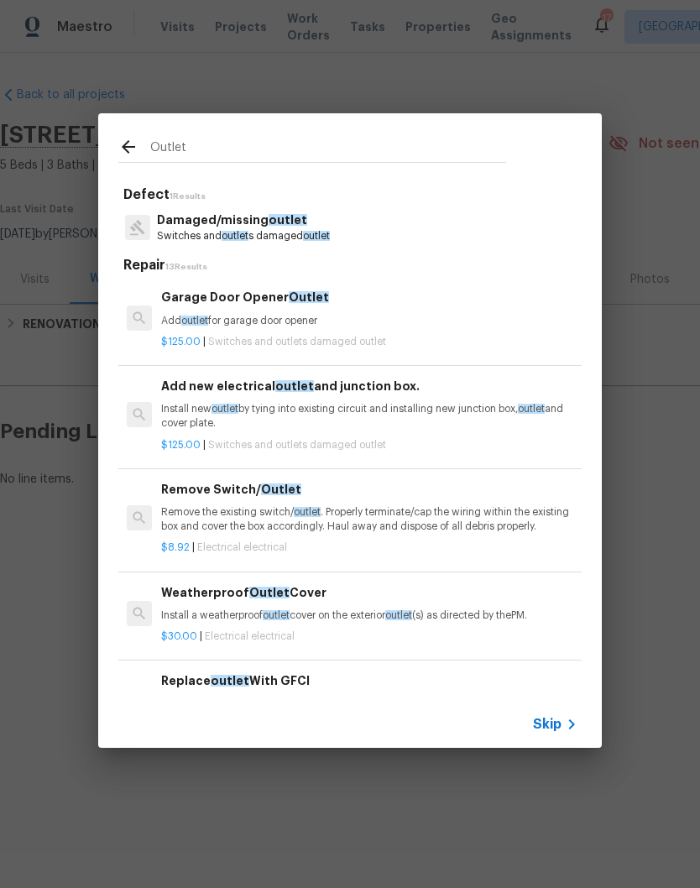
click at [244, 145] on input "Outlet" at bounding box center [328, 149] width 356 height 25
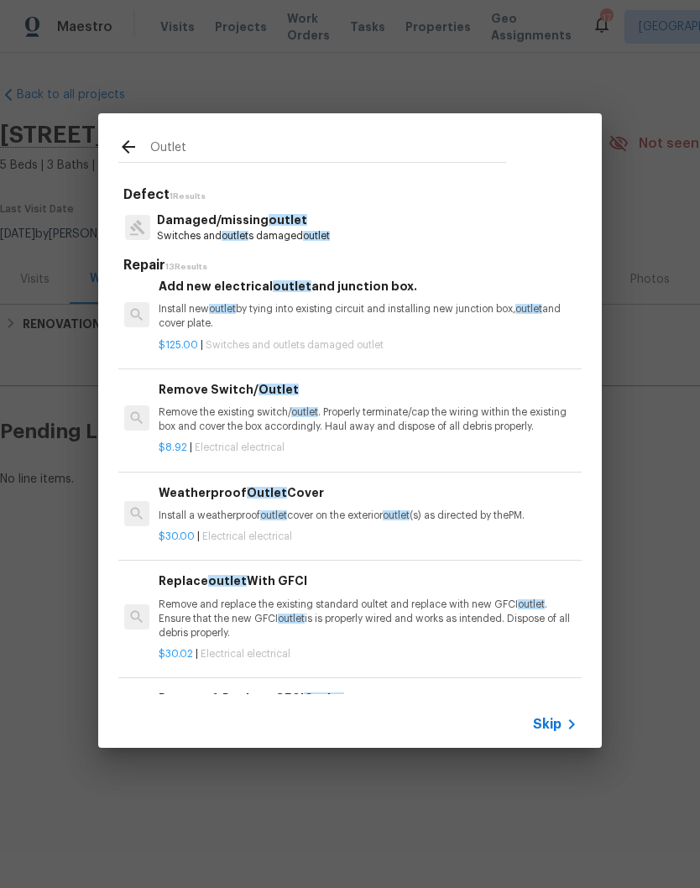
scroll to position [99, 3]
click at [267, 417] on p "Remove the existing switch/ outlet . Properly terminate/cap the wiring within t…" at bounding box center [367, 420] width 416 height 29
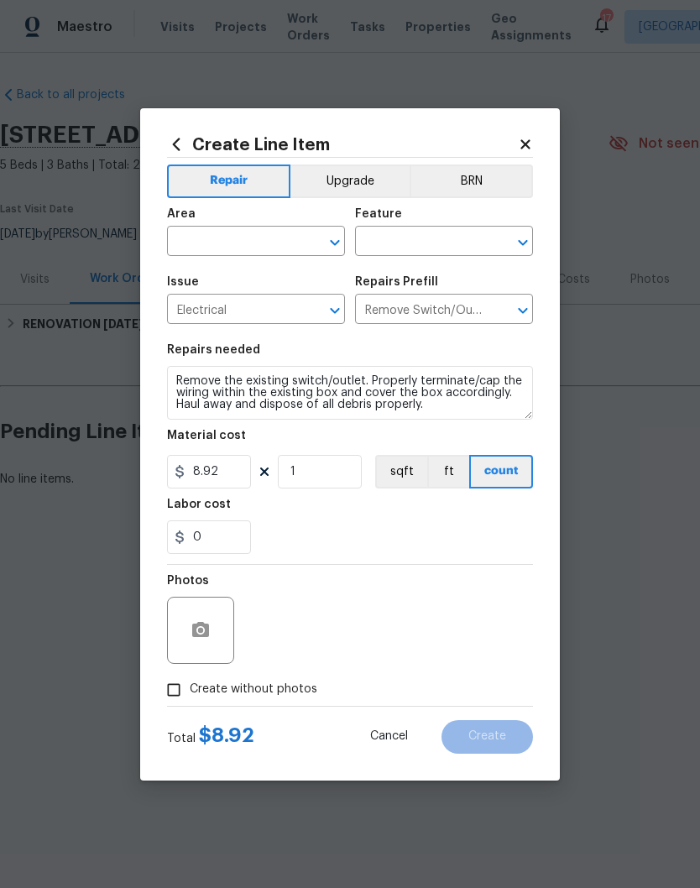
click at [301, 244] on div "​" at bounding box center [256, 243] width 178 height 26
click at [262, 311] on li "Exterior Overall" at bounding box center [256, 308] width 178 height 28
type input "Exterior Overall"
click at [457, 242] on input "text" at bounding box center [420, 243] width 131 height 26
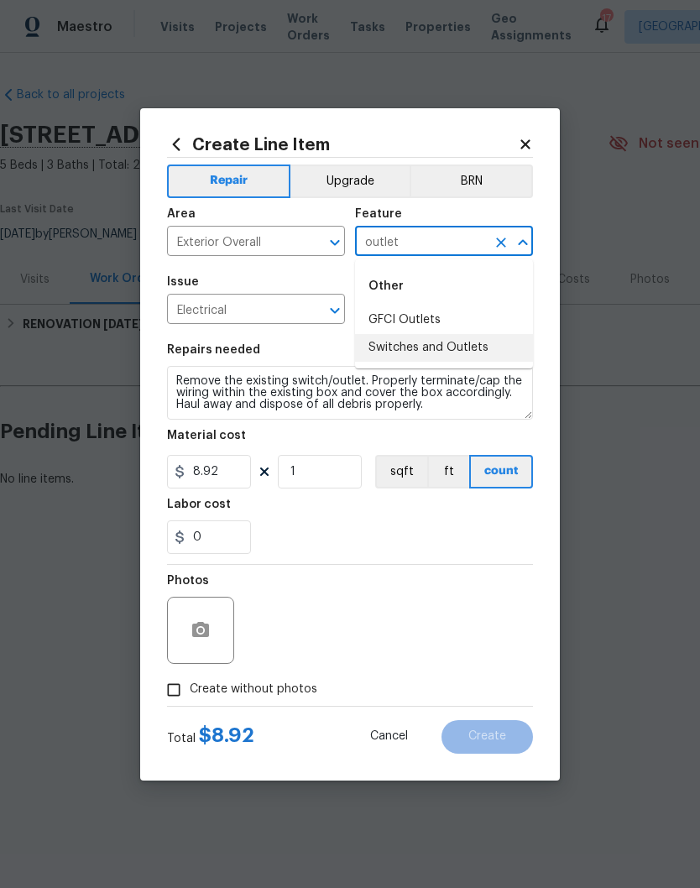
click at [461, 348] on li "Switches and Outlets" at bounding box center [444, 348] width 178 height 28
type input "Switches and Outlets"
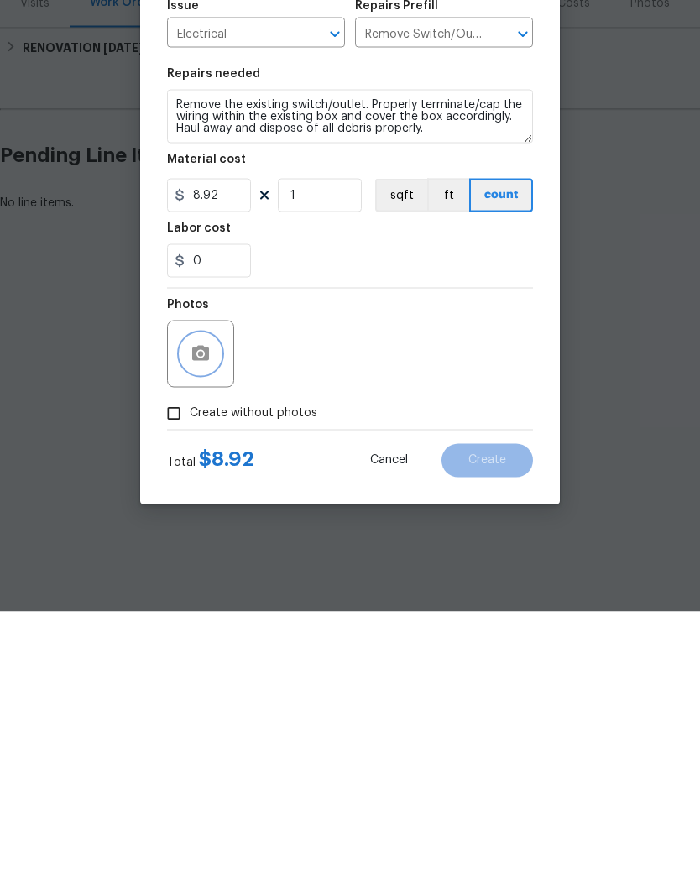
click at [215, 610] on button "button" at bounding box center [200, 630] width 40 height 40
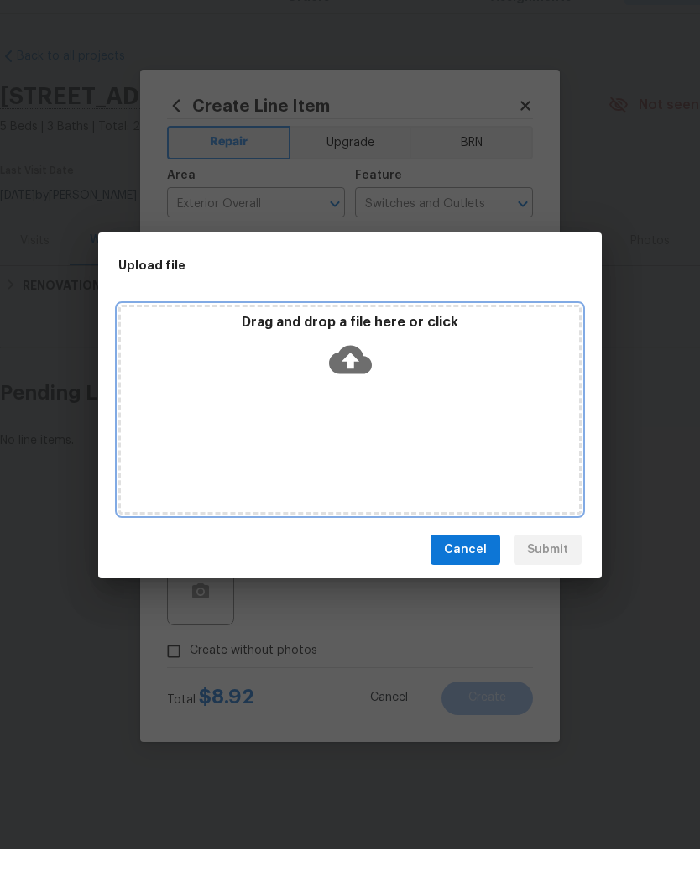
click at [438, 408] on div "Drag and drop a file here or click" at bounding box center [349, 448] width 463 height 210
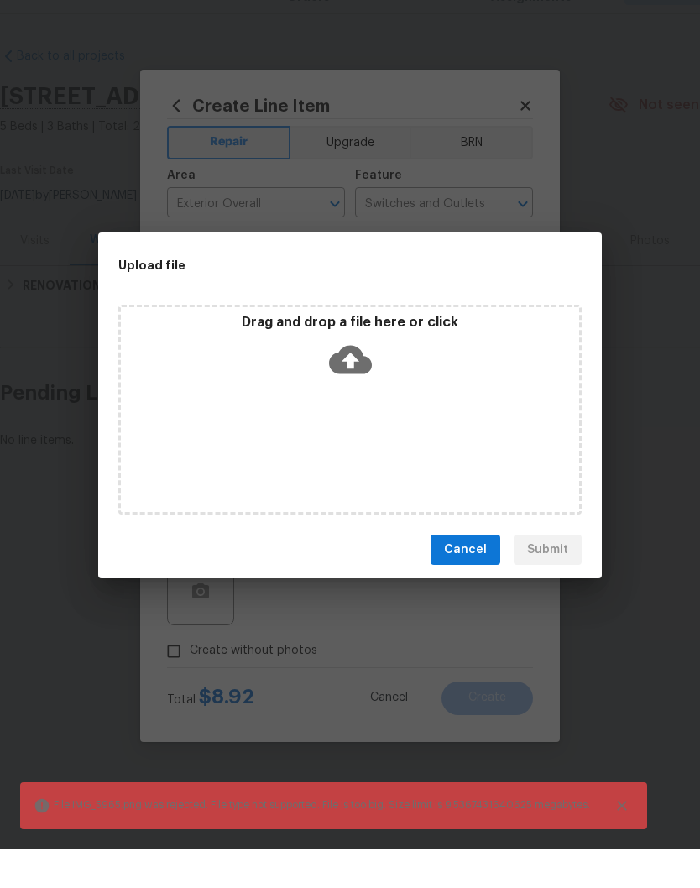
scroll to position [0, 0]
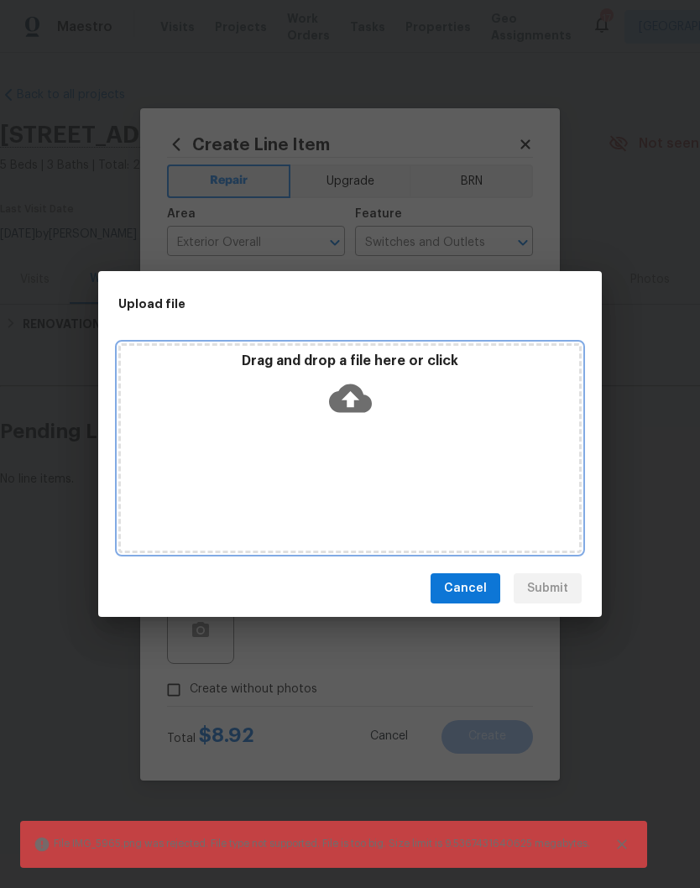
click at [444, 419] on div "Drag and drop a file here or click" at bounding box center [350, 389] width 458 height 72
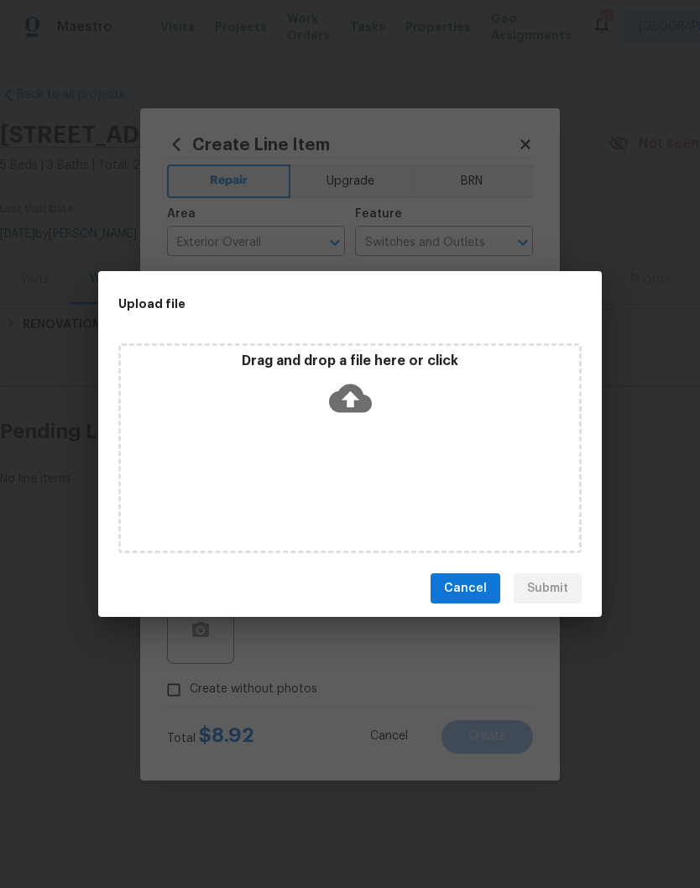
click at [469, 587] on span "Cancel" at bounding box center [465, 588] width 43 height 21
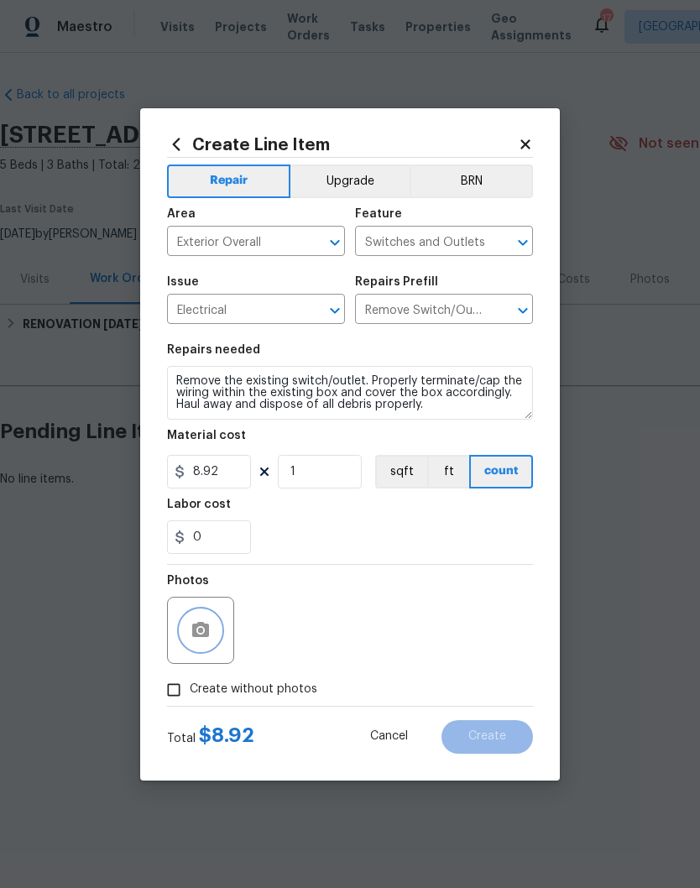
click at [217, 630] on button "button" at bounding box center [200, 630] width 40 height 40
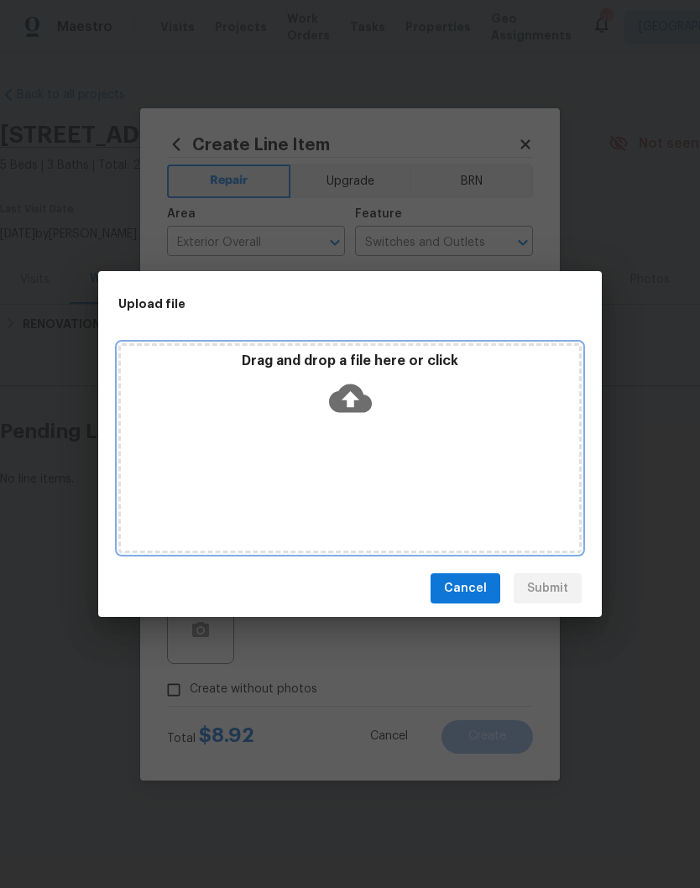
click at [426, 440] on div "Drag and drop a file here or click" at bounding box center [349, 448] width 463 height 210
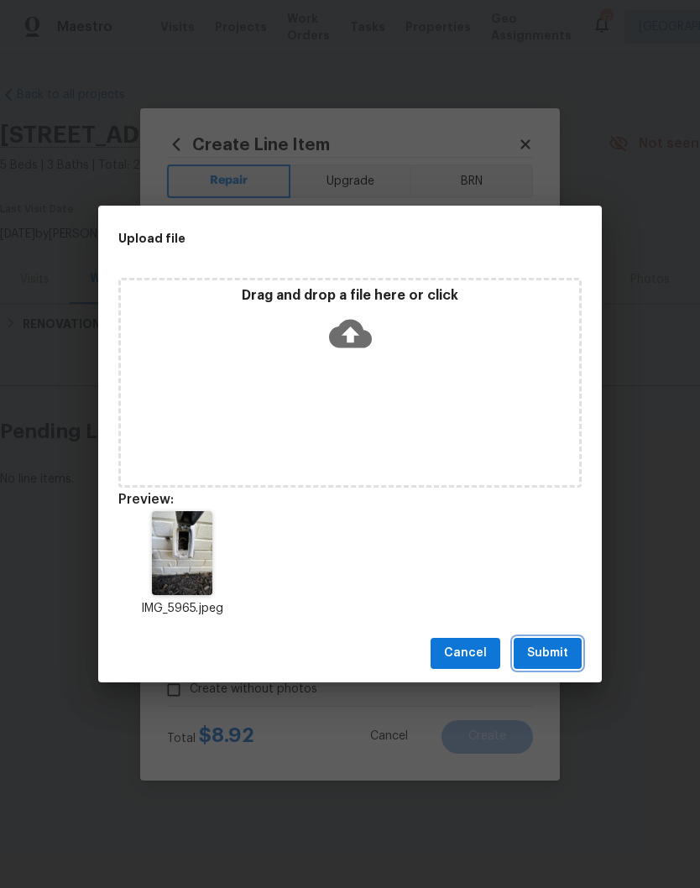
click at [553, 655] on span "Submit" at bounding box center [547, 653] width 41 height 21
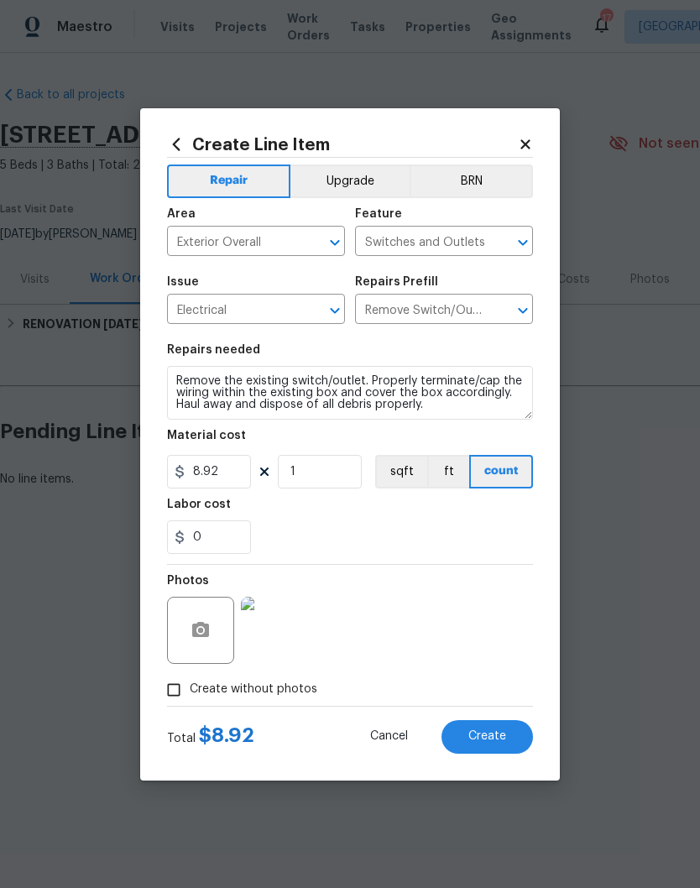
click at [290, 637] on img at bounding box center [274, 630] width 67 height 67
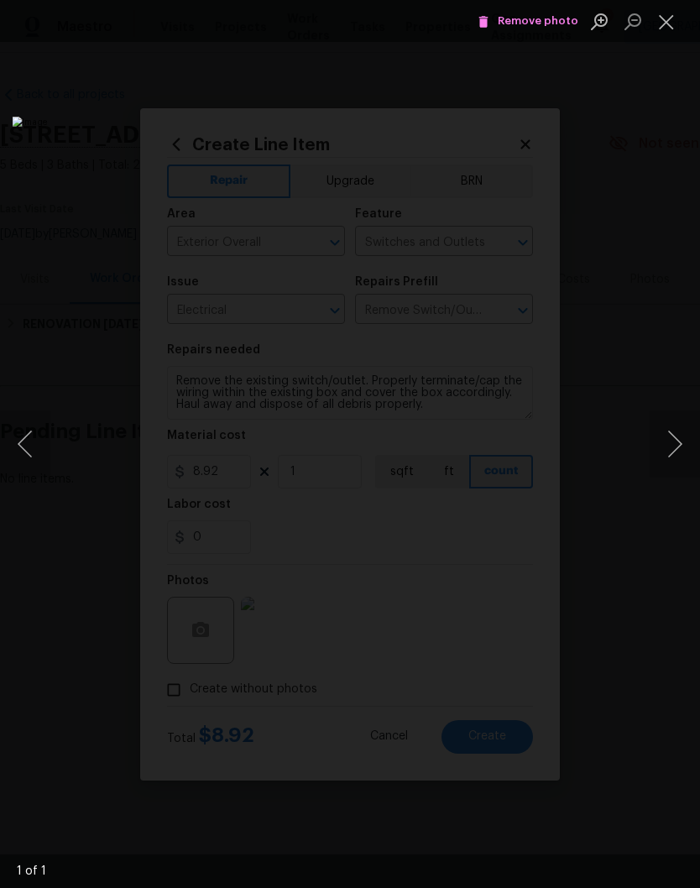
click at [664, 22] on button "Close lightbox" at bounding box center [667, 21] width 34 height 29
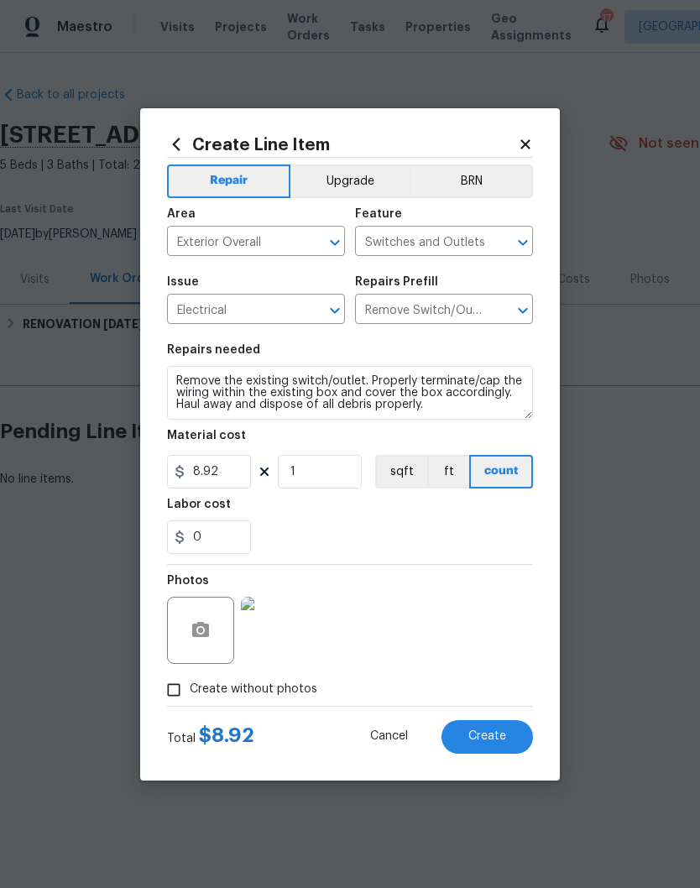
click at [508, 738] on button "Create" at bounding box center [487, 737] width 91 height 34
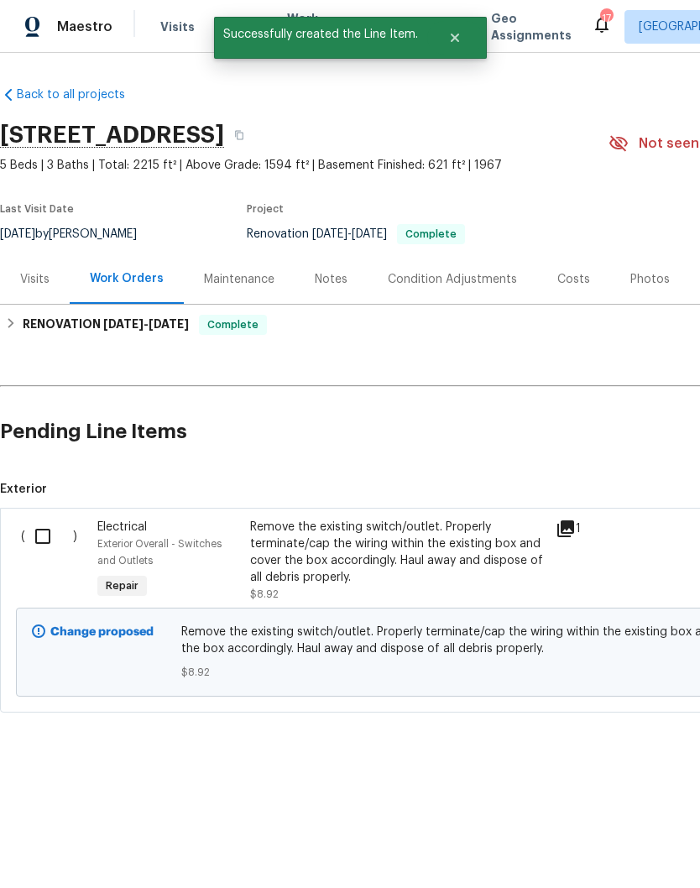
click at [52, 532] on input "checkbox" at bounding box center [49, 536] width 48 height 35
checkbox input "true"
click at [626, 840] on span "Create Work Order" at bounding box center [604, 846] width 112 height 21
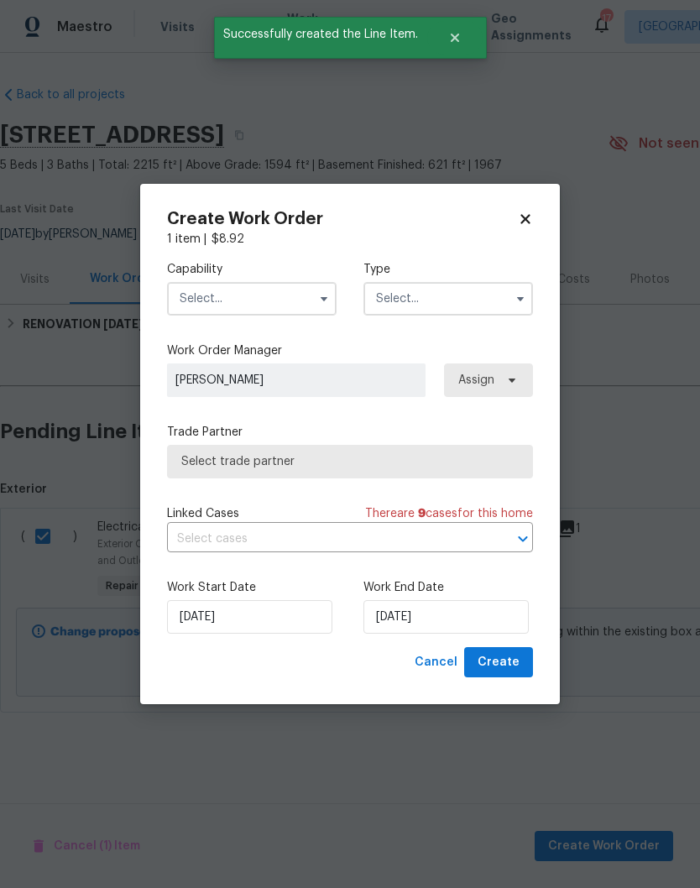
click at [295, 293] on input "text" at bounding box center [252, 299] width 170 height 34
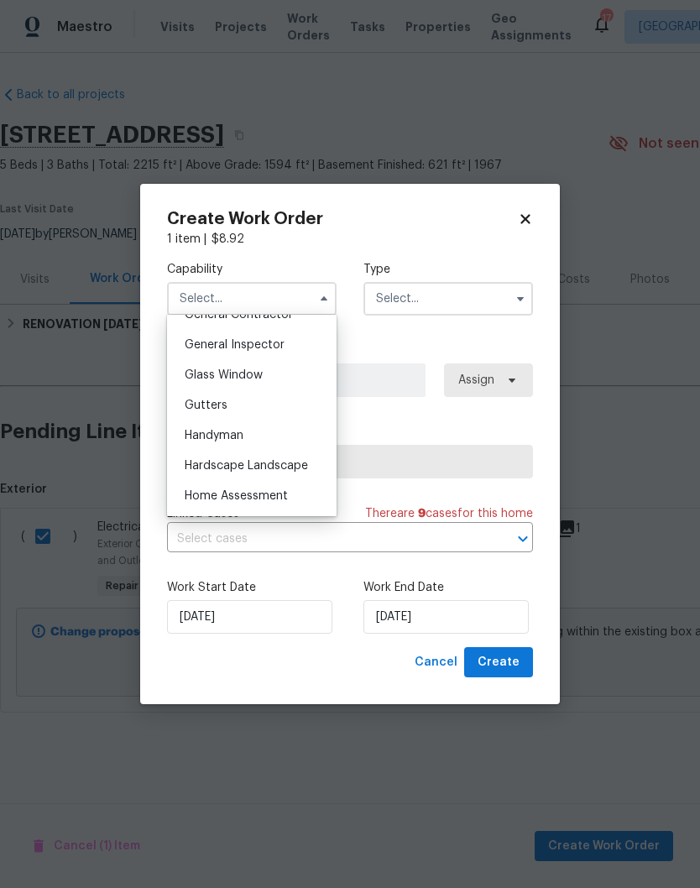
scroll to position [876, 0]
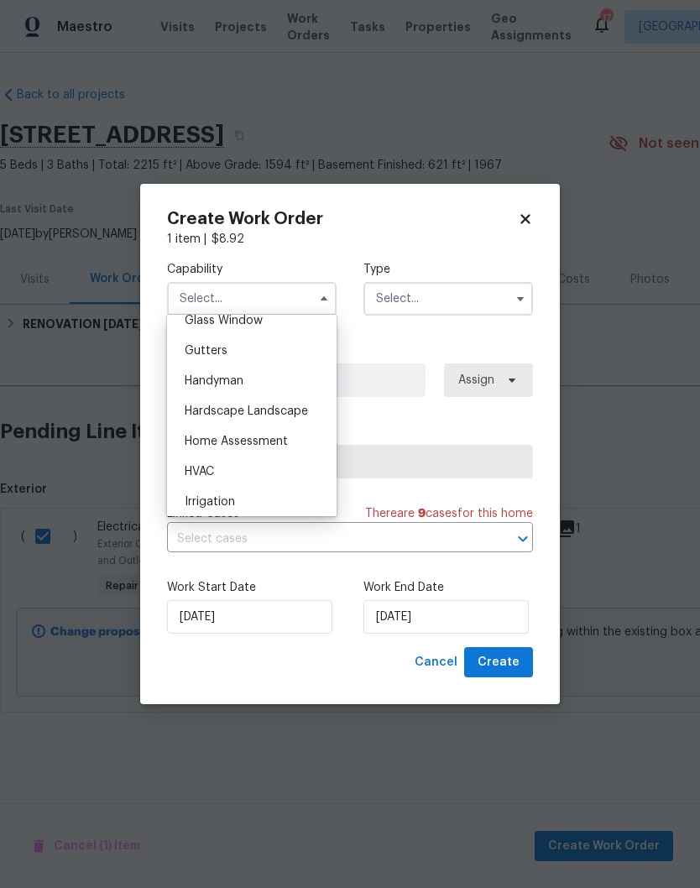
click at [232, 384] on span "Handyman" at bounding box center [214, 381] width 59 height 12
type input "Handyman"
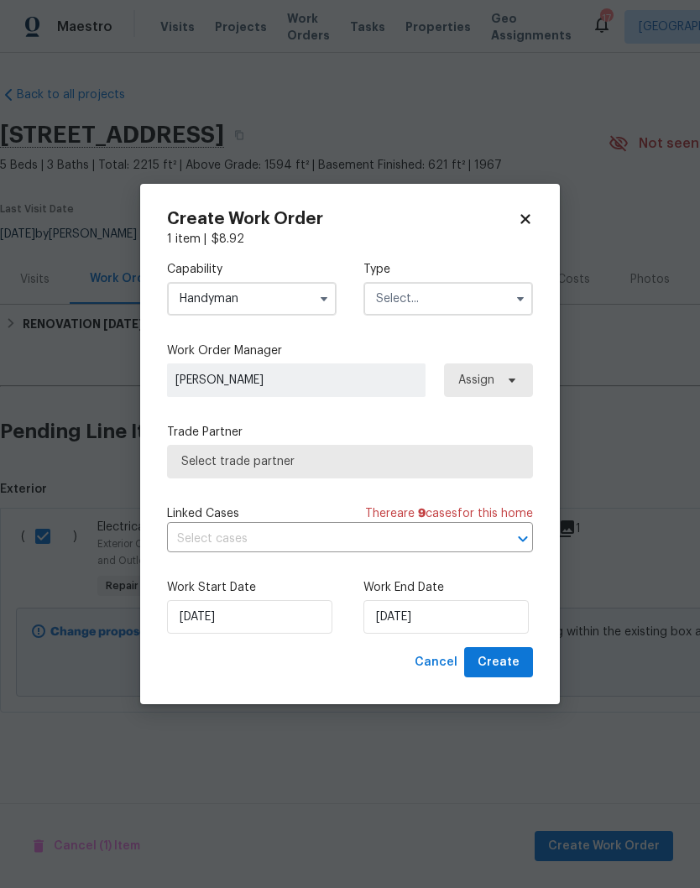
click at [470, 297] on input "text" at bounding box center [448, 299] width 170 height 34
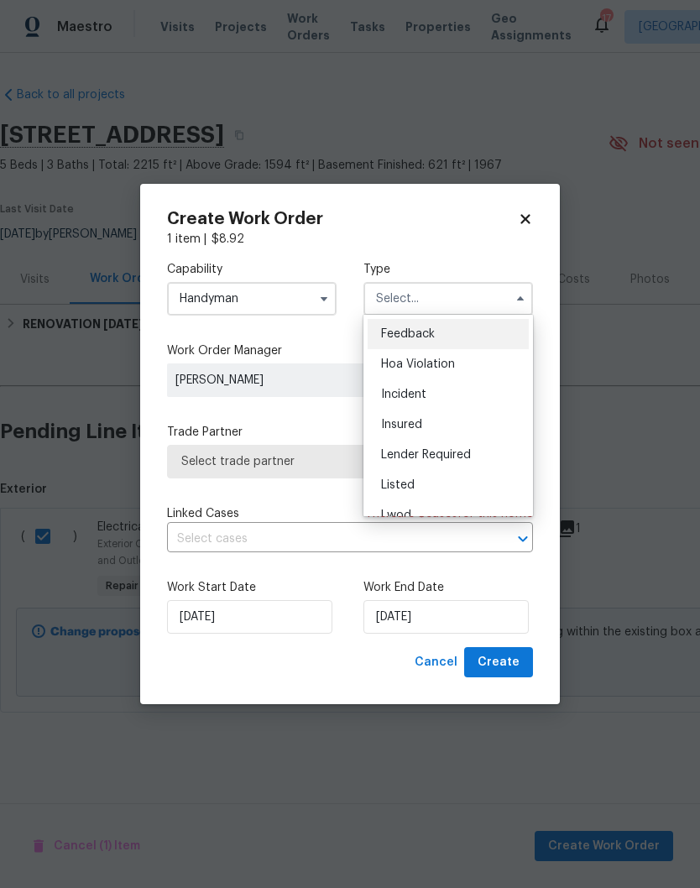
click at [406, 486] on span "Listed" at bounding box center [398, 485] width 34 height 12
type input "Listed"
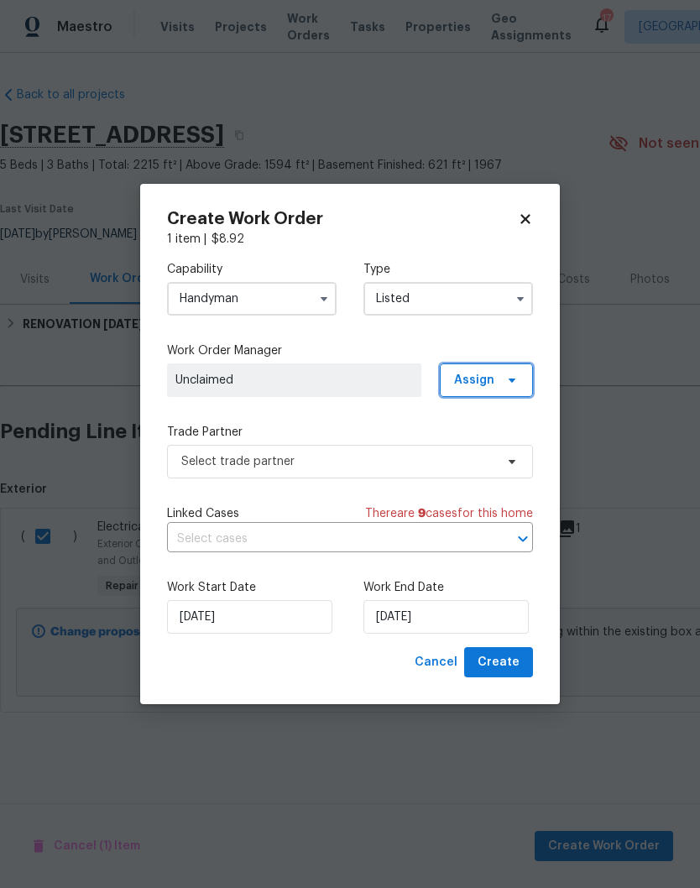
click at [506, 376] on icon at bounding box center [511, 380] width 13 height 13
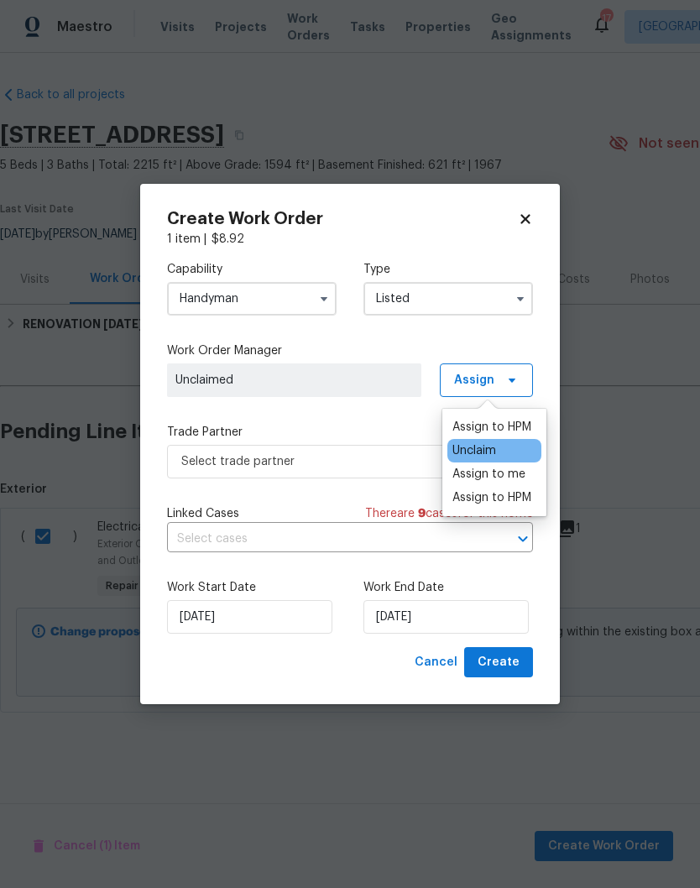
click at [514, 472] on div "Assign to me" at bounding box center [488, 474] width 73 height 17
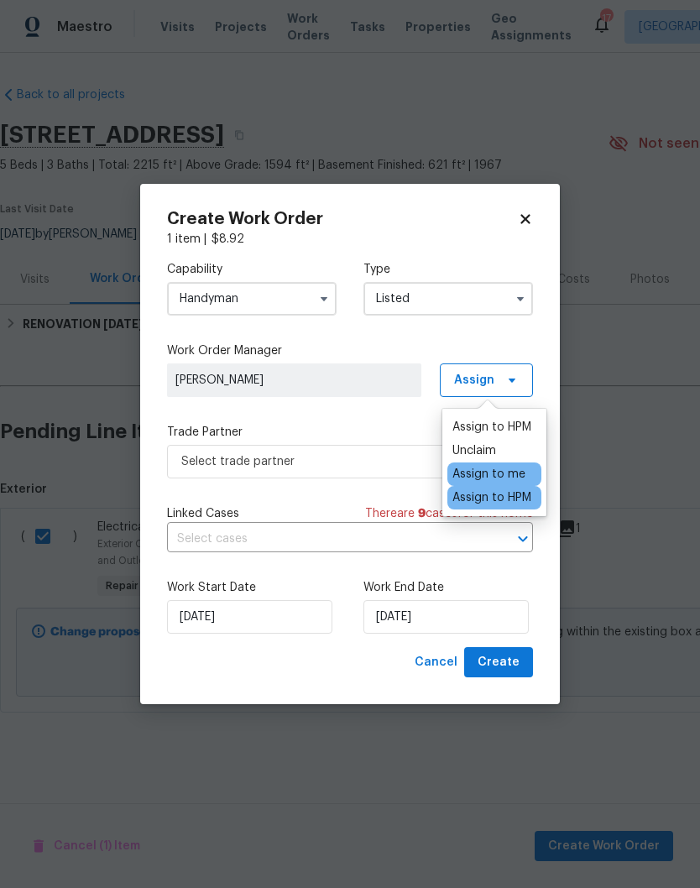
click at [361, 378] on span "[PERSON_NAME]" at bounding box center [294, 380] width 238 height 17
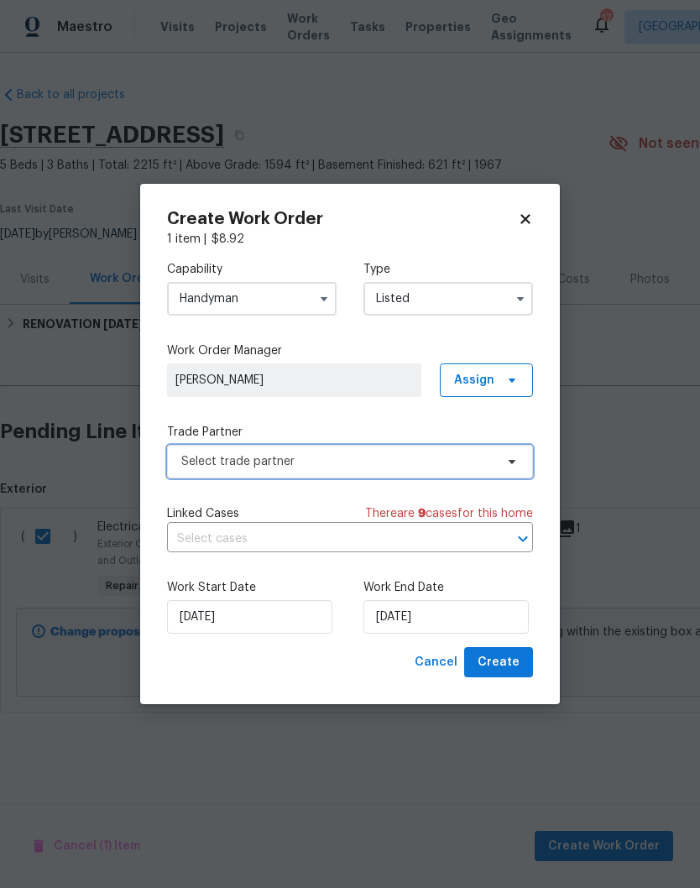
click at [513, 457] on icon at bounding box center [511, 461] width 13 height 13
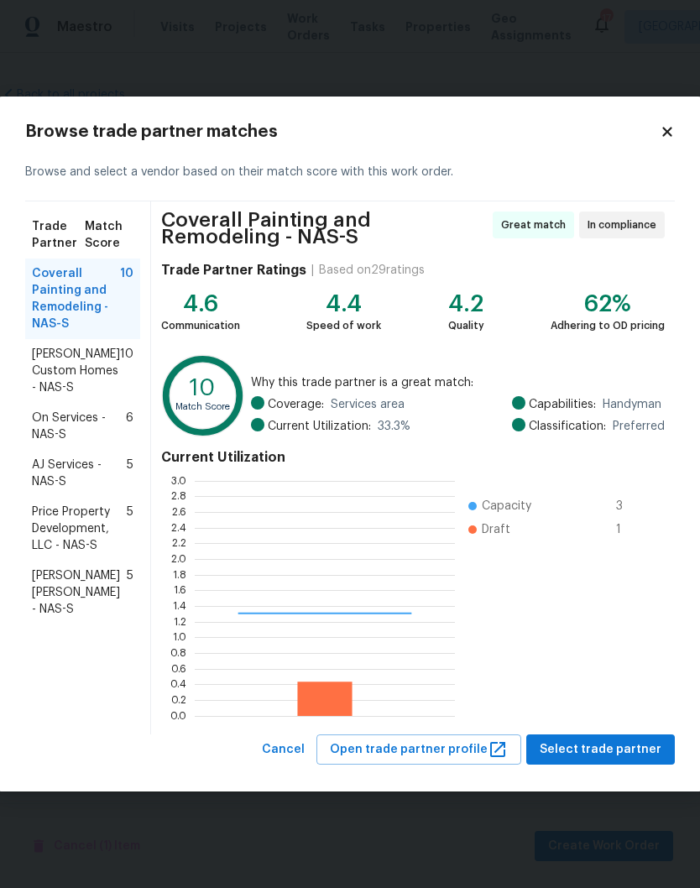
scroll to position [235, 260]
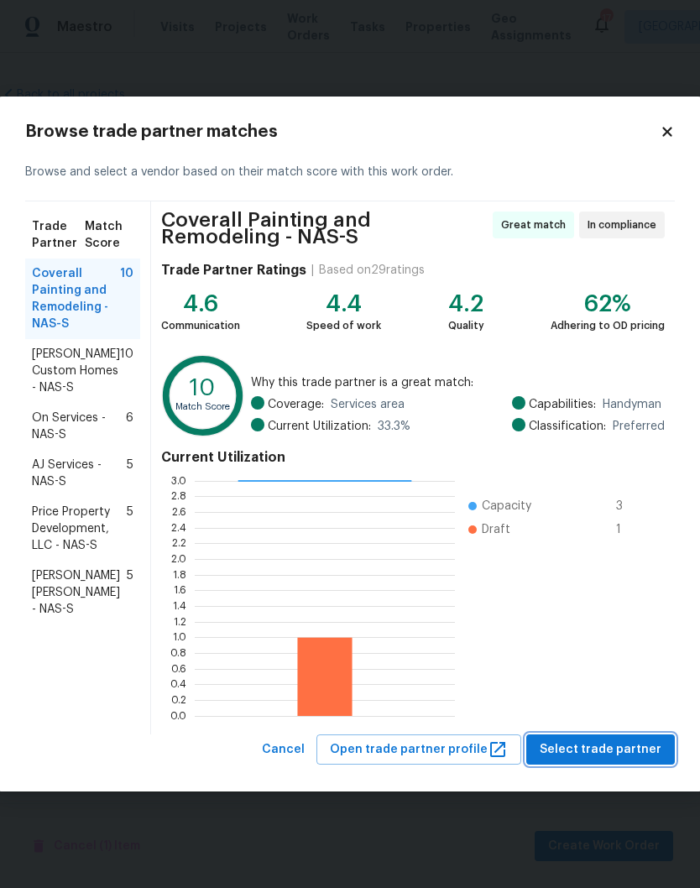
click at [604, 745] on span "Select trade partner" at bounding box center [601, 750] width 122 height 21
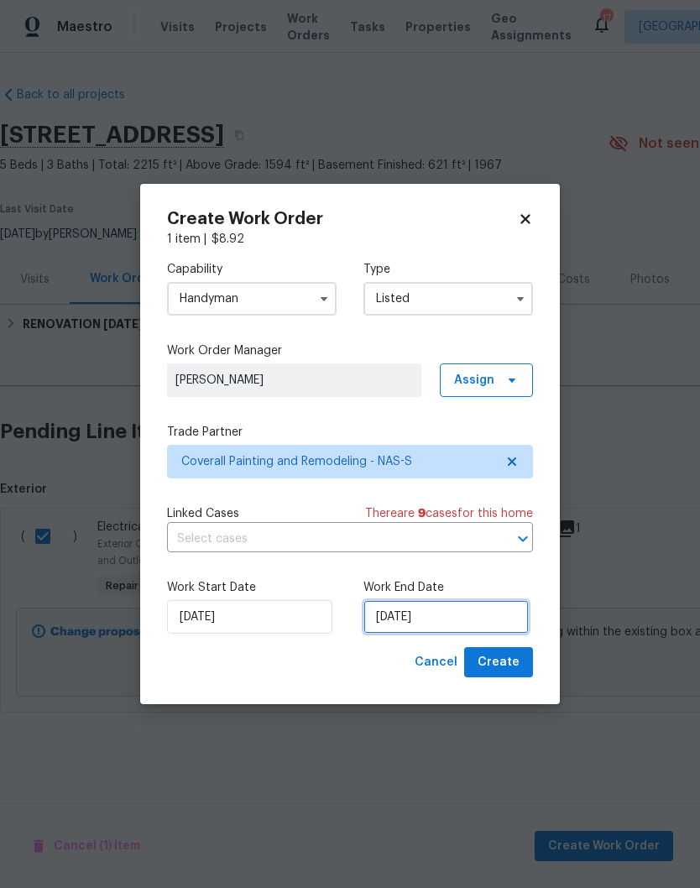
click at [478, 615] on input "[DATE]" at bounding box center [445, 617] width 165 height 34
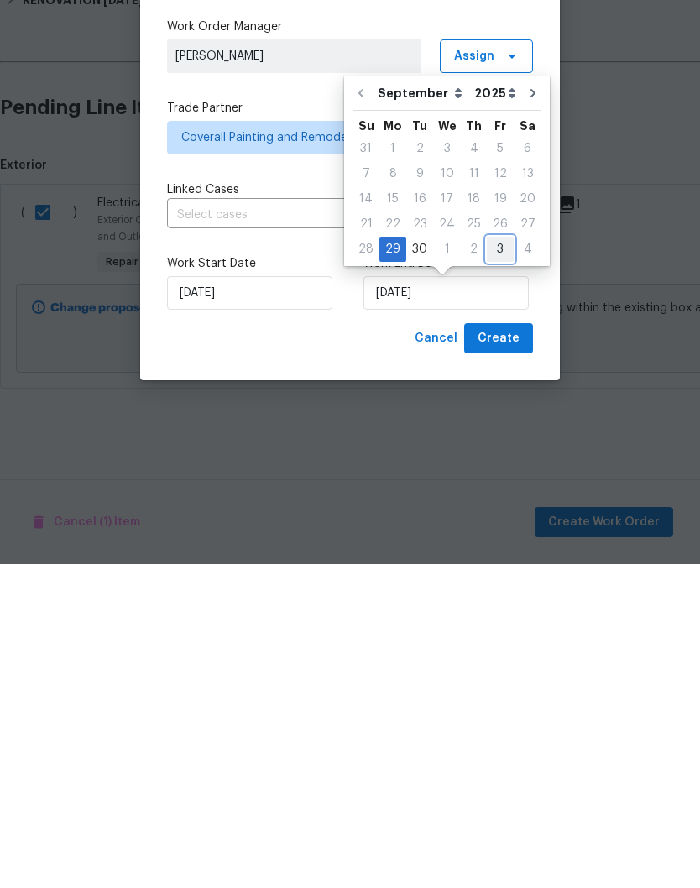
click at [500, 562] on div "3" at bounding box center [500, 574] width 27 height 24
type input "10/3/2025"
select select "9"
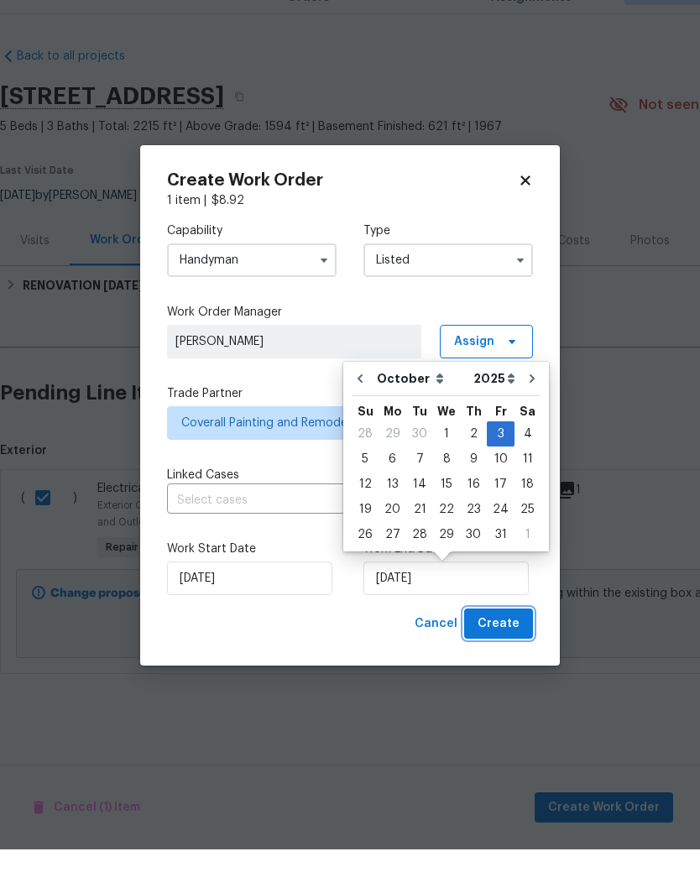
click at [513, 652] on span "Create" at bounding box center [499, 662] width 42 height 21
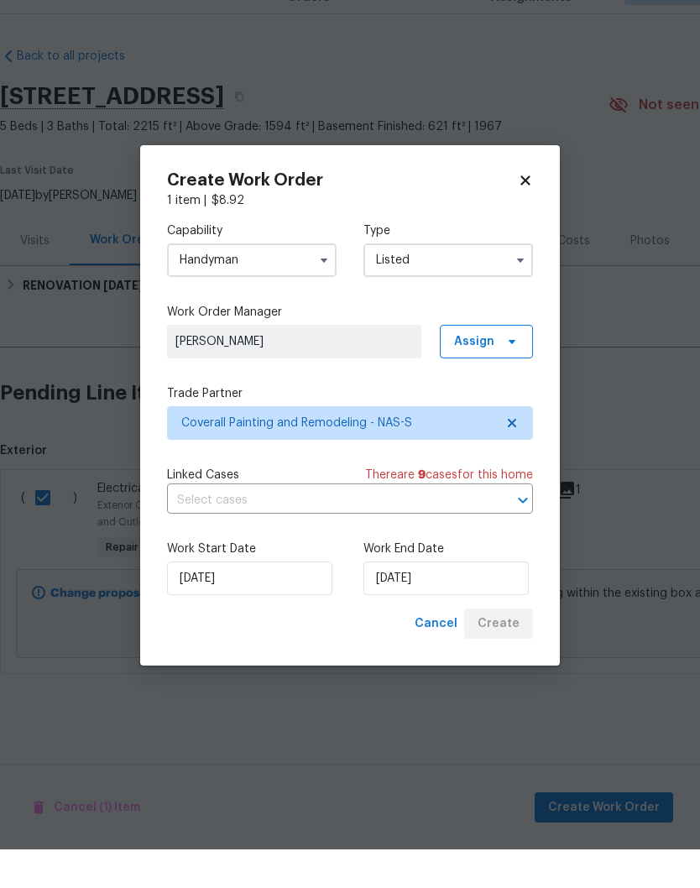
checkbox input "false"
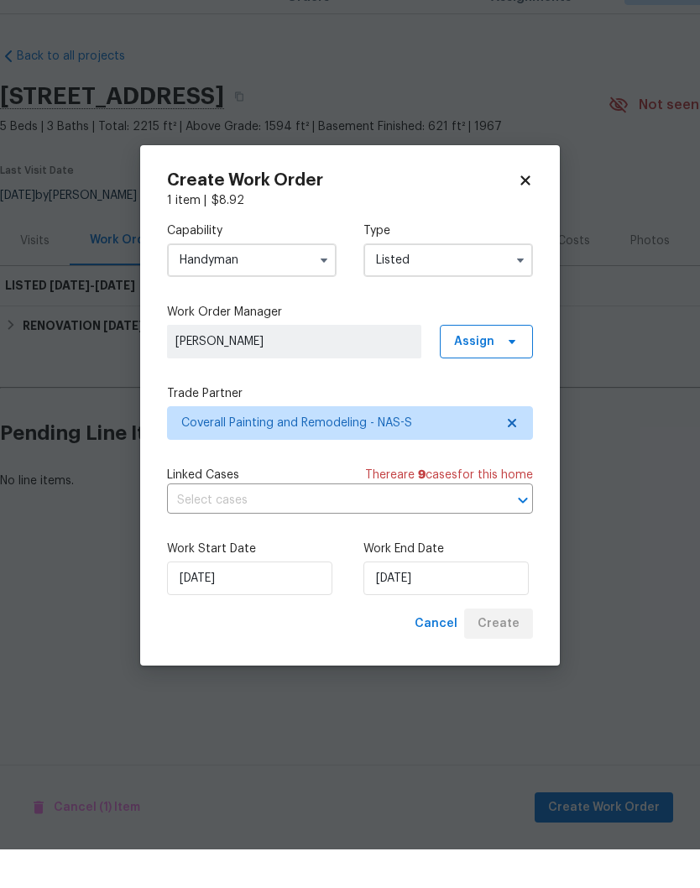
scroll to position [0, 0]
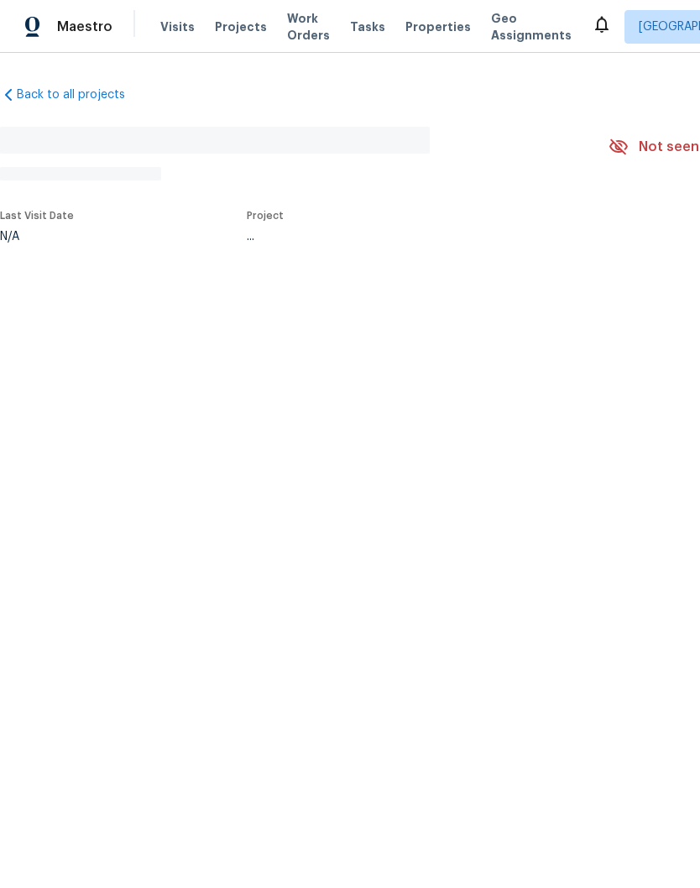
scroll to position [39, 0]
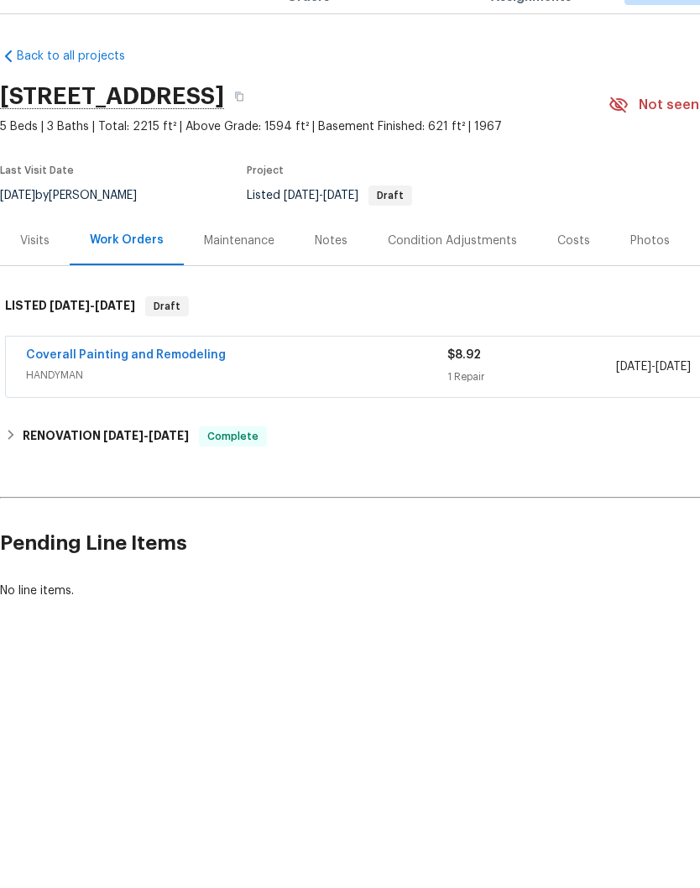
click at [147, 388] on link "Coverall Painting and Remodeling" at bounding box center [126, 394] width 200 height 12
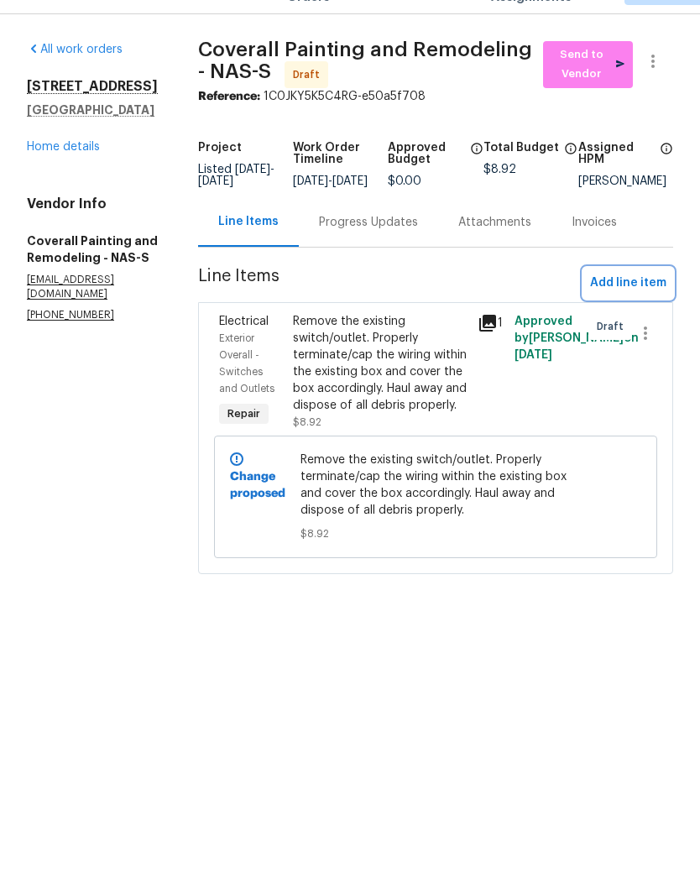
click at [644, 311] on span "Add line item" at bounding box center [628, 321] width 76 height 21
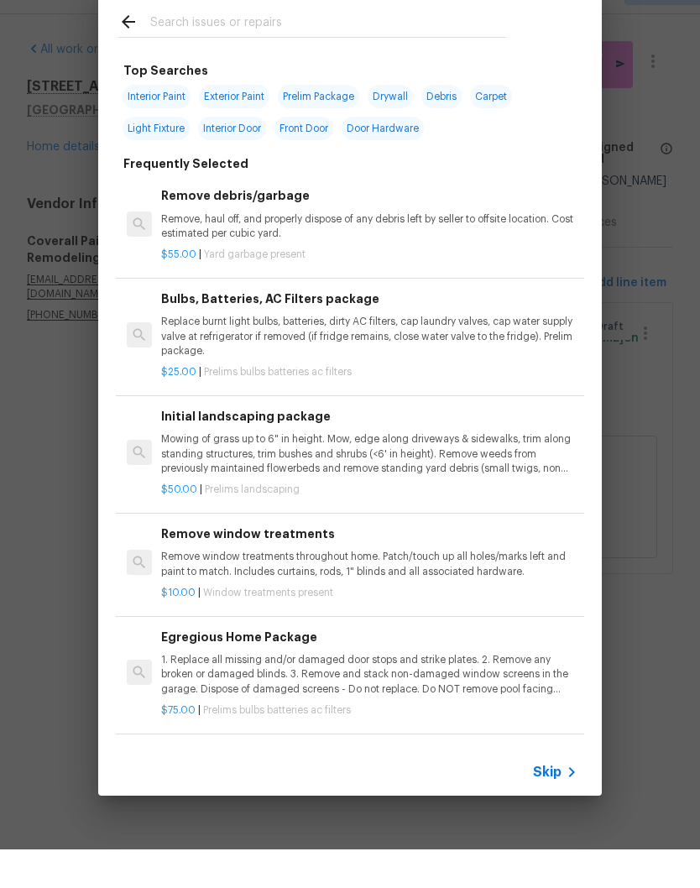
click at [348, 50] on input "text" at bounding box center [328, 62] width 356 height 25
type input "Doorbe"
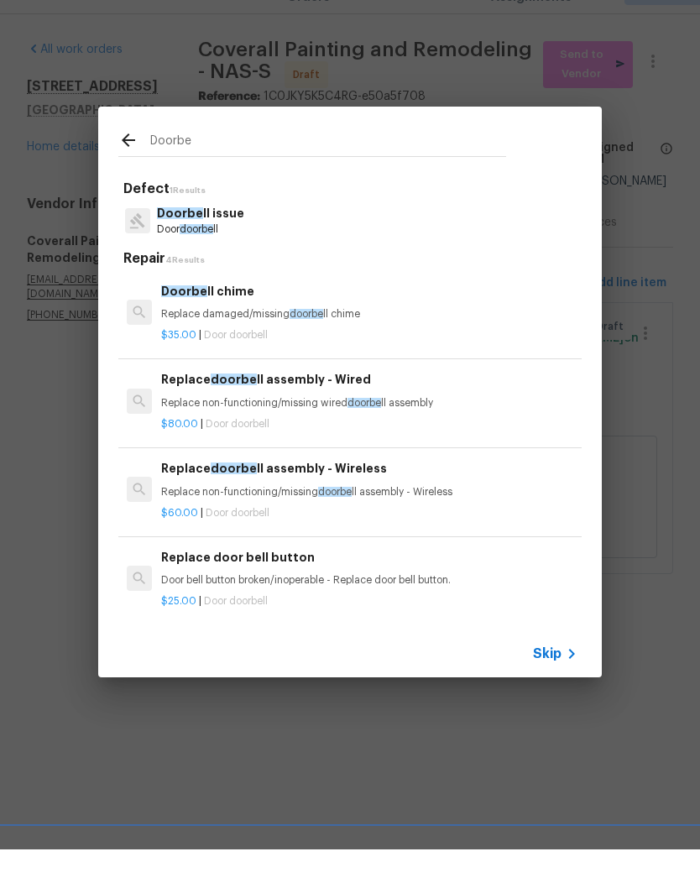
click at [231, 243] on p "Doorbe ll issue" at bounding box center [200, 252] width 87 height 18
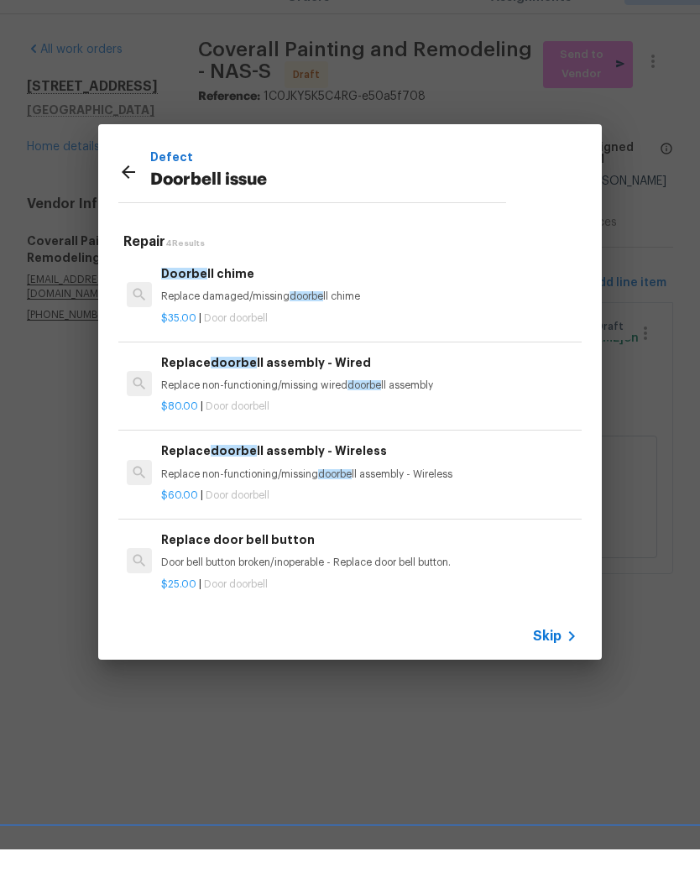
click at [295, 569] on div "Replace door bell button Door bell button broken/inoperable - Replace door bell…" at bounding box center [369, 589] width 416 height 40
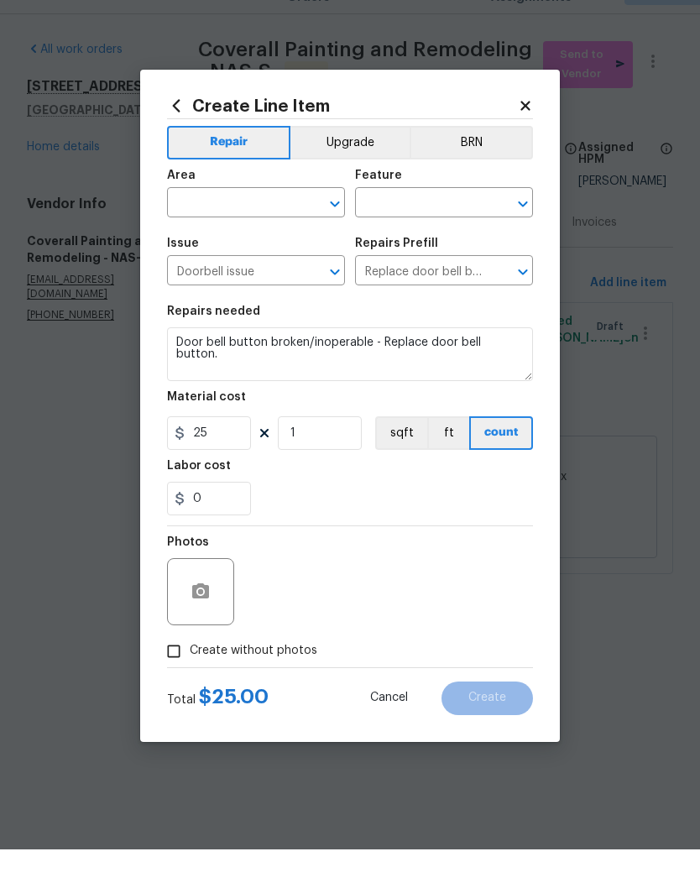
click at [301, 230] on div "​" at bounding box center [256, 243] width 178 height 26
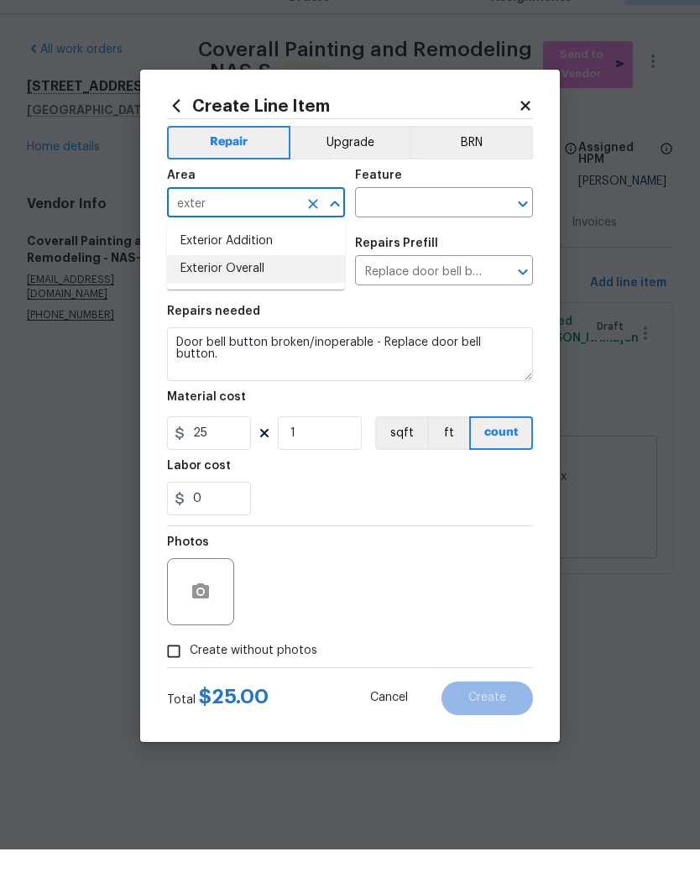
click at [259, 294] on li "Exterior Overall" at bounding box center [256, 308] width 178 height 28
type input "Exterior Overall"
click at [446, 230] on input "text" at bounding box center [420, 243] width 131 height 26
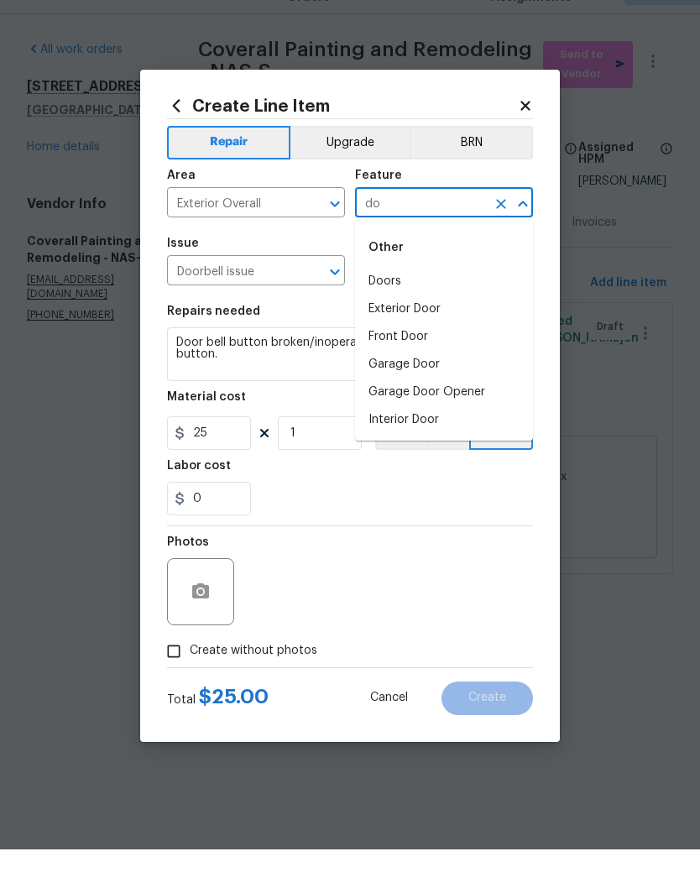
type input "d"
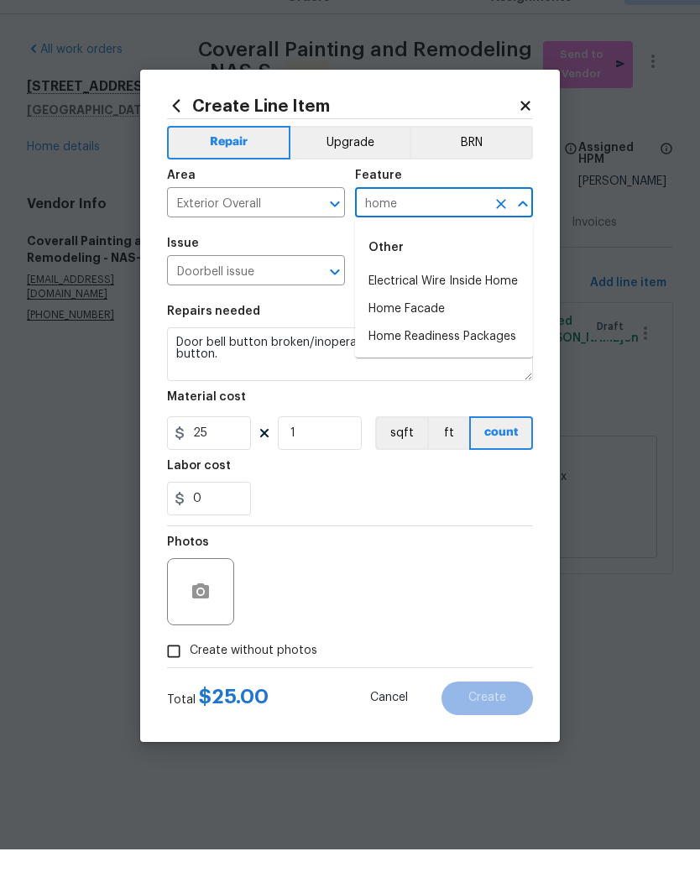
click at [431, 334] on li "Home Facade" at bounding box center [444, 348] width 178 height 28
type input "Home Facade"
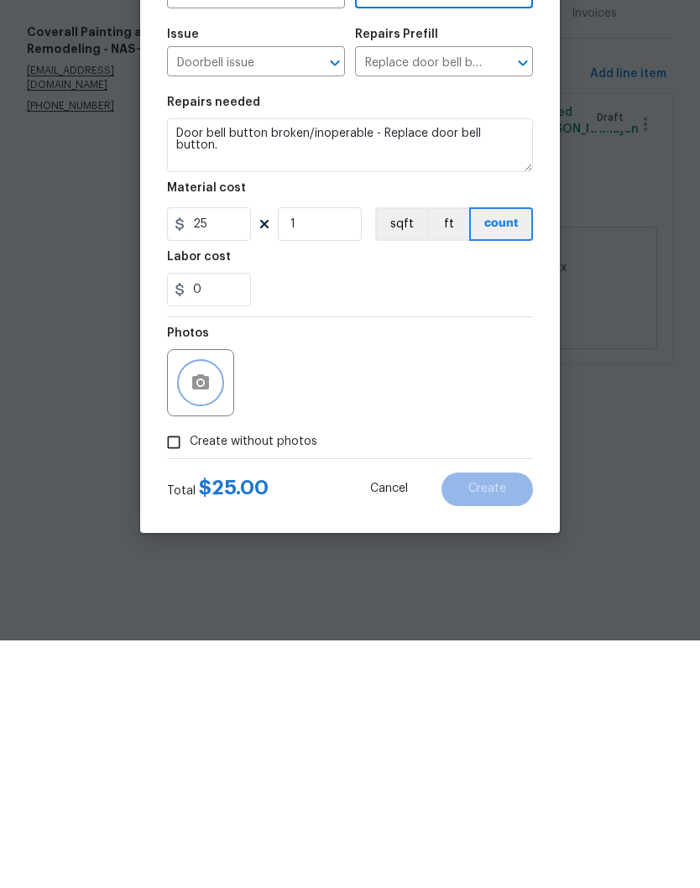
click at [206, 622] on icon "button" at bounding box center [200, 629] width 17 height 15
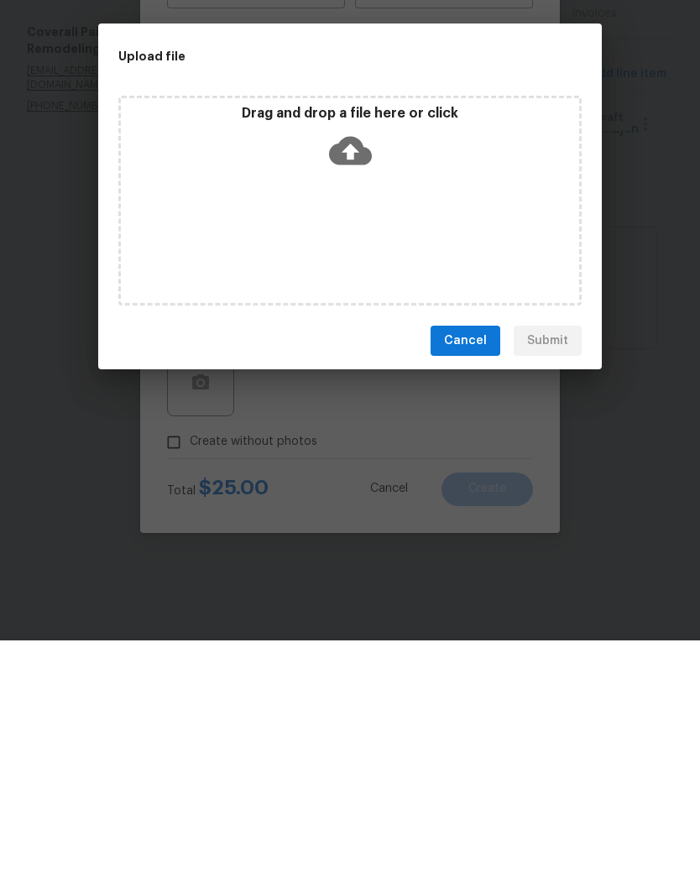
scroll to position [1, 0]
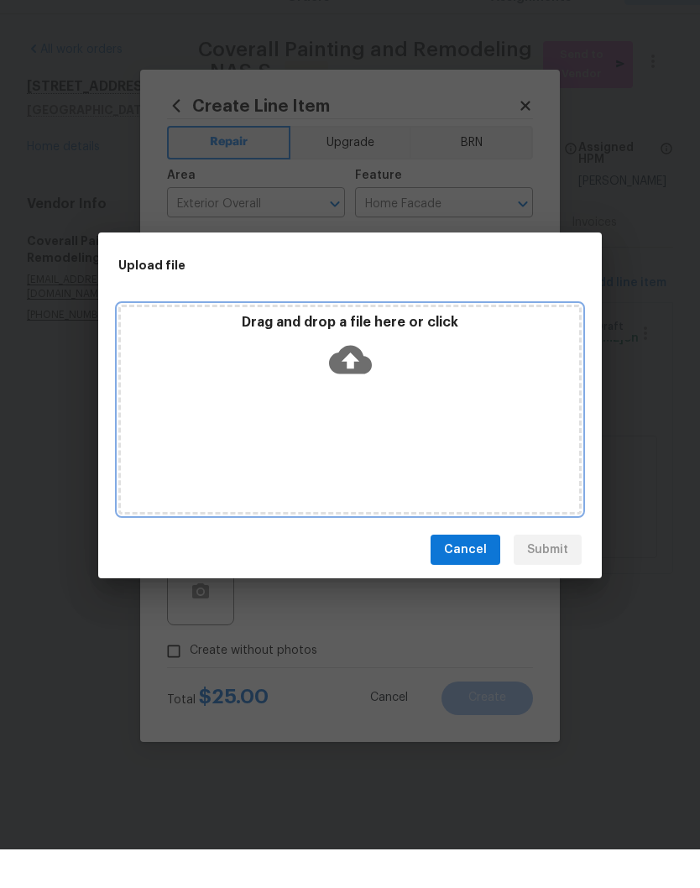
click at [437, 401] on div "Drag and drop a file here or click" at bounding box center [349, 448] width 463 height 210
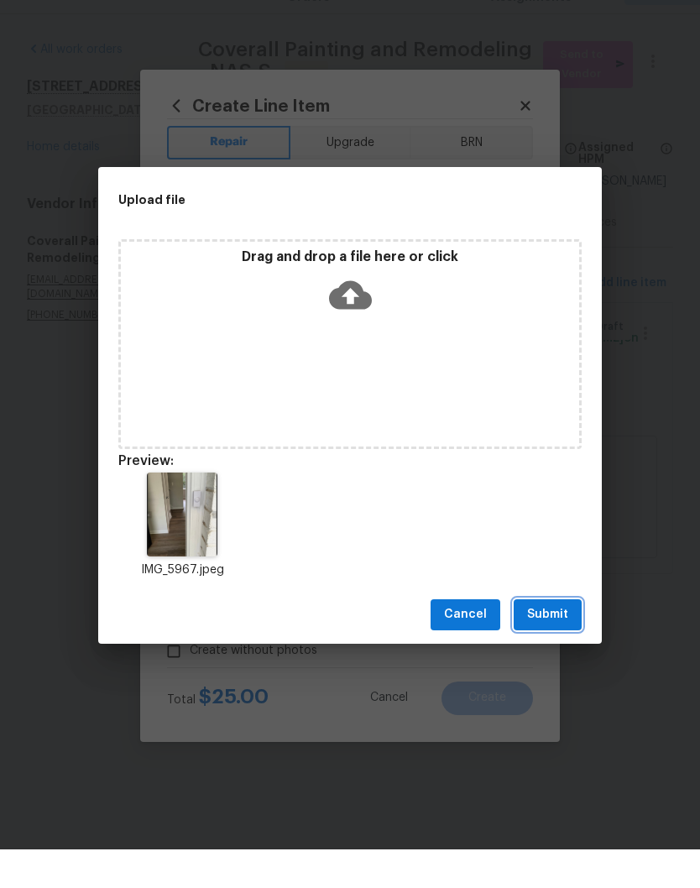
click at [554, 643] on span "Submit" at bounding box center [547, 653] width 41 height 21
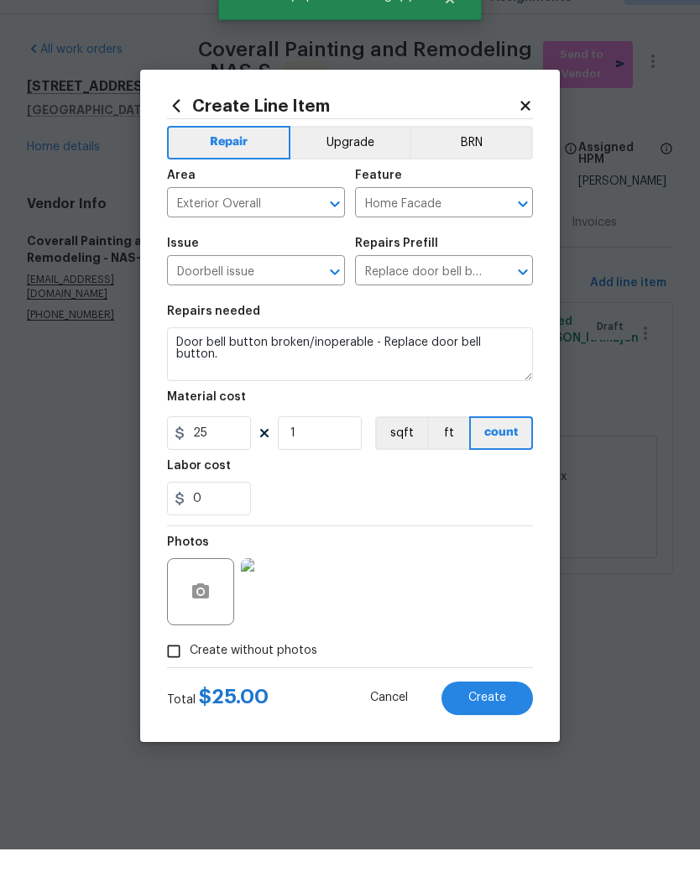
click at [500, 730] on span "Create" at bounding box center [487, 736] width 38 height 13
type input "0"
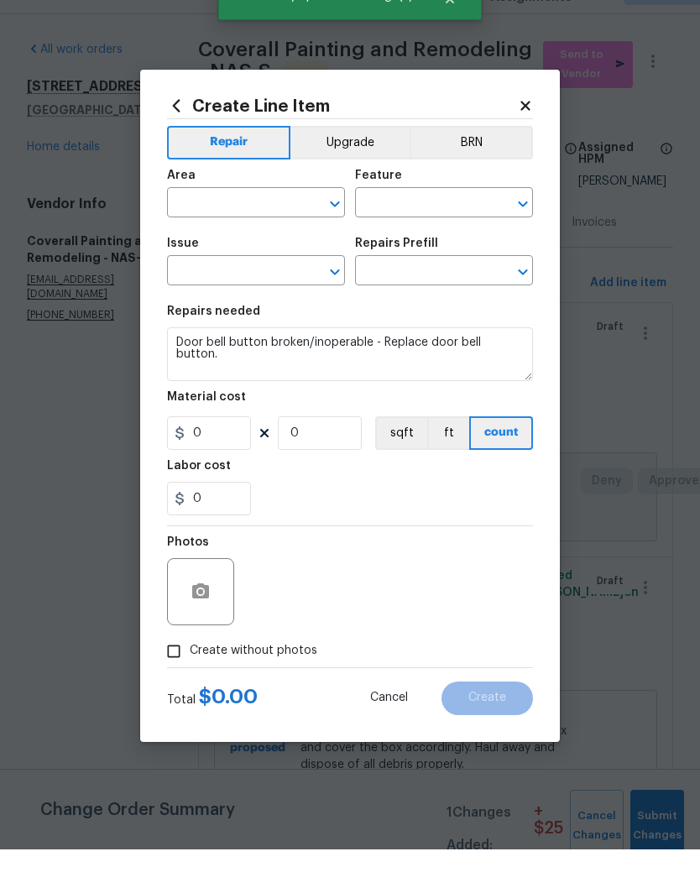
scroll to position [0, 0]
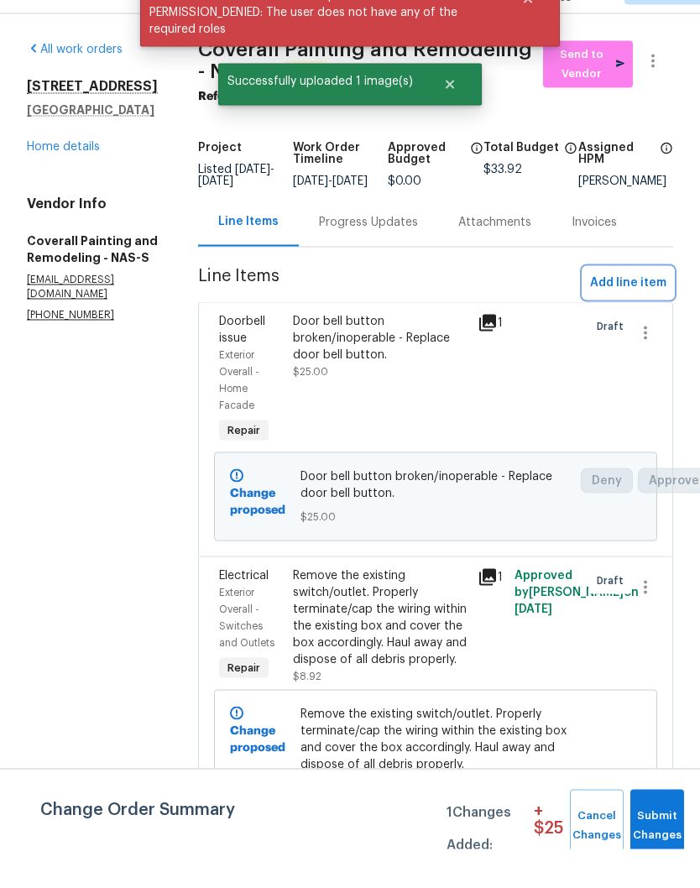
click at [642, 311] on span "Add line item" at bounding box center [628, 321] width 76 height 21
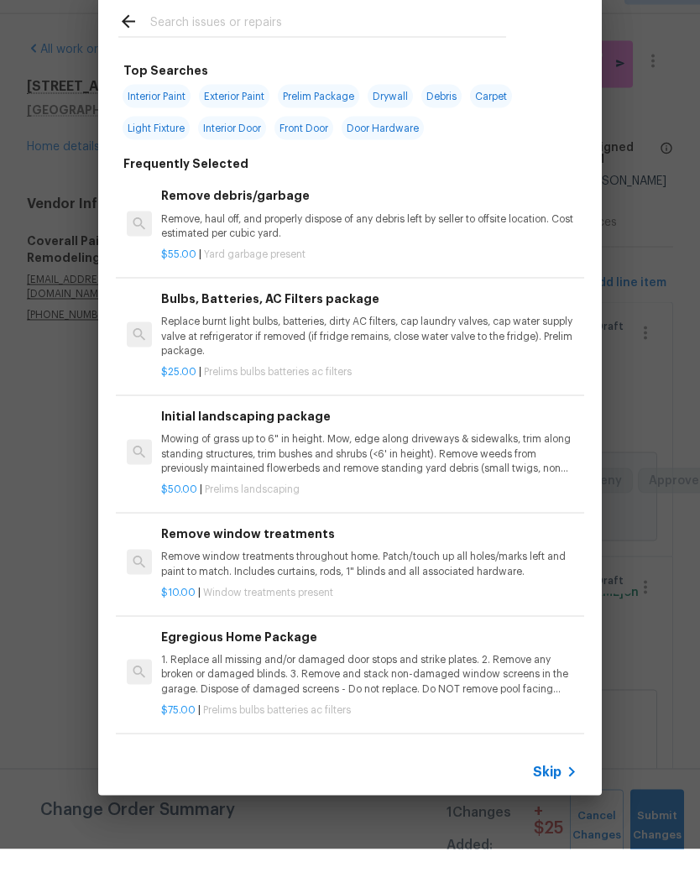
click at [296, 50] on input "text" at bounding box center [328, 62] width 356 height 25
type input "Plumb"
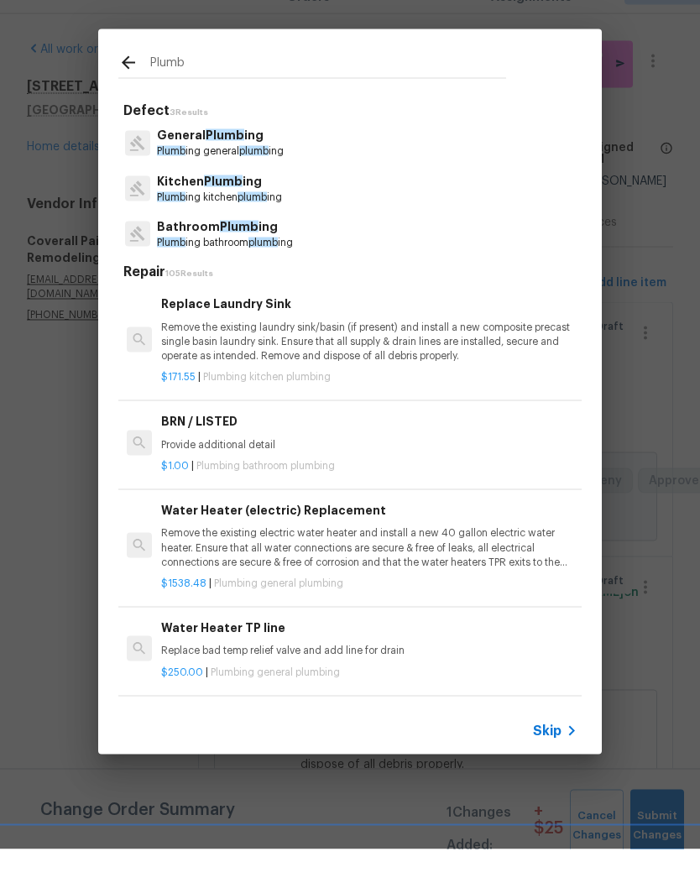
click at [250, 259] on span "Plumb" at bounding box center [239, 265] width 39 height 12
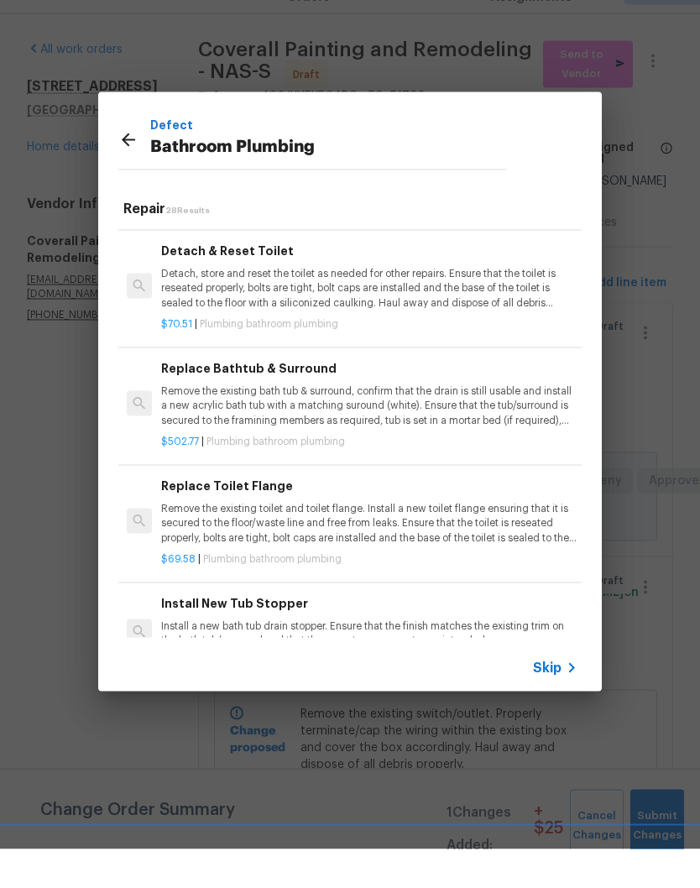
scroll to position [992, 0]
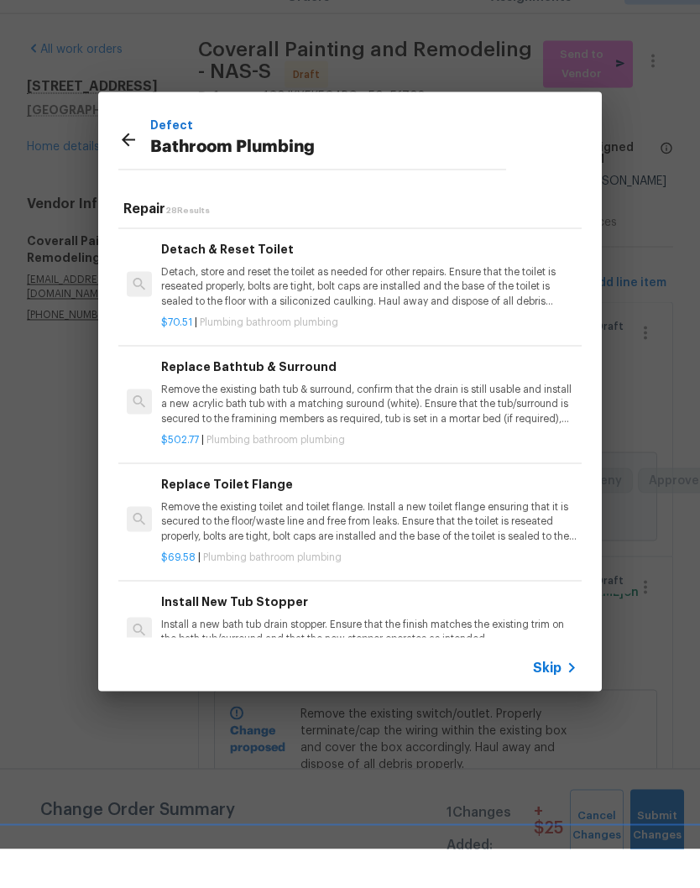
click at [285, 539] on p "Remove the existing toilet and toilet flange. Install a new toilet flange ensur…" at bounding box center [369, 560] width 416 height 43
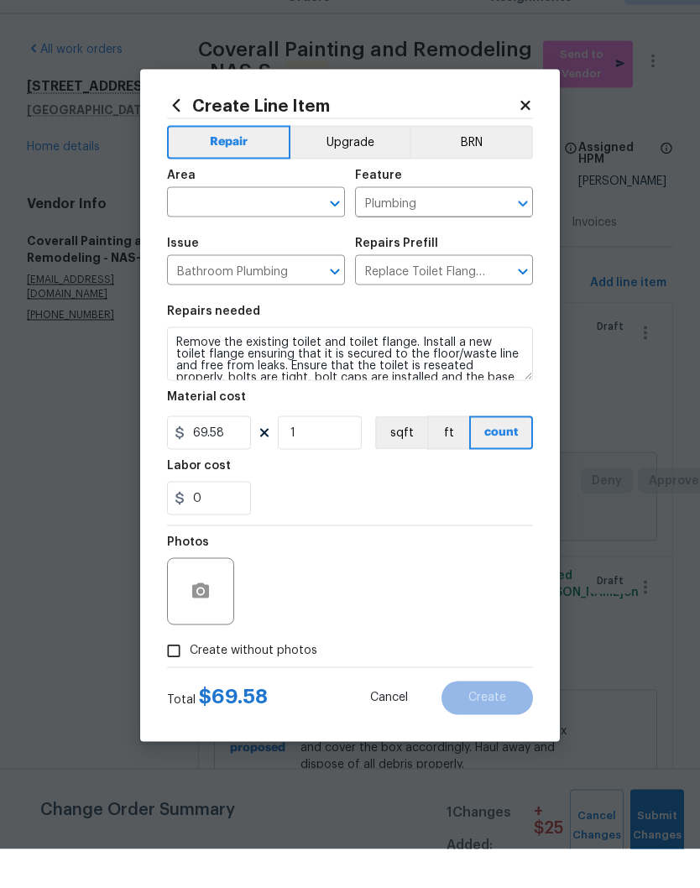
click at [285, 230] on input "text" at bounding box center [232, 243] width 131 height 26
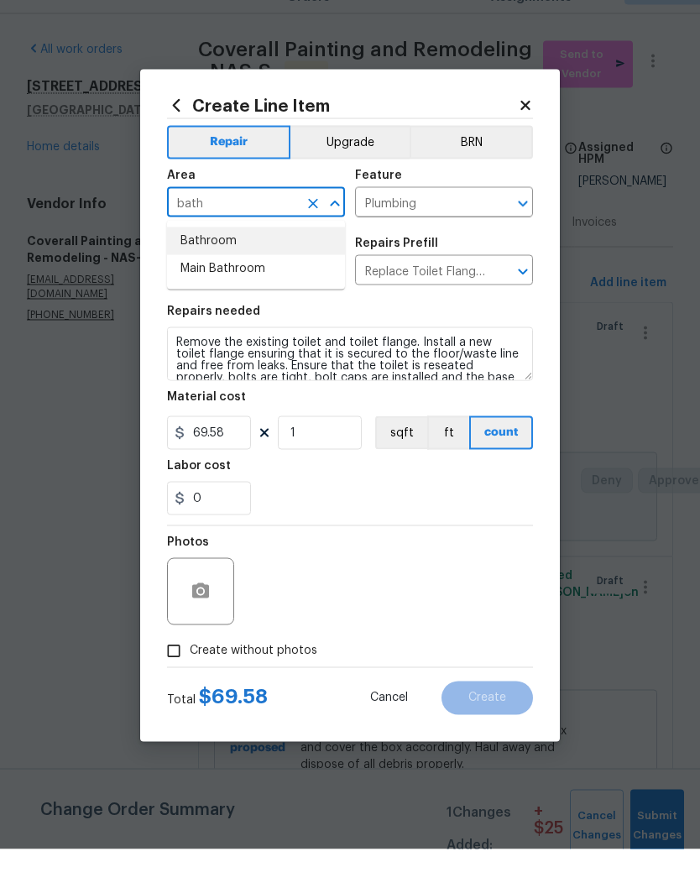
click at [231, 266] on li "Bathroom" at bounding box center [256, 280] width 178 height 28
type input "Bathroom"
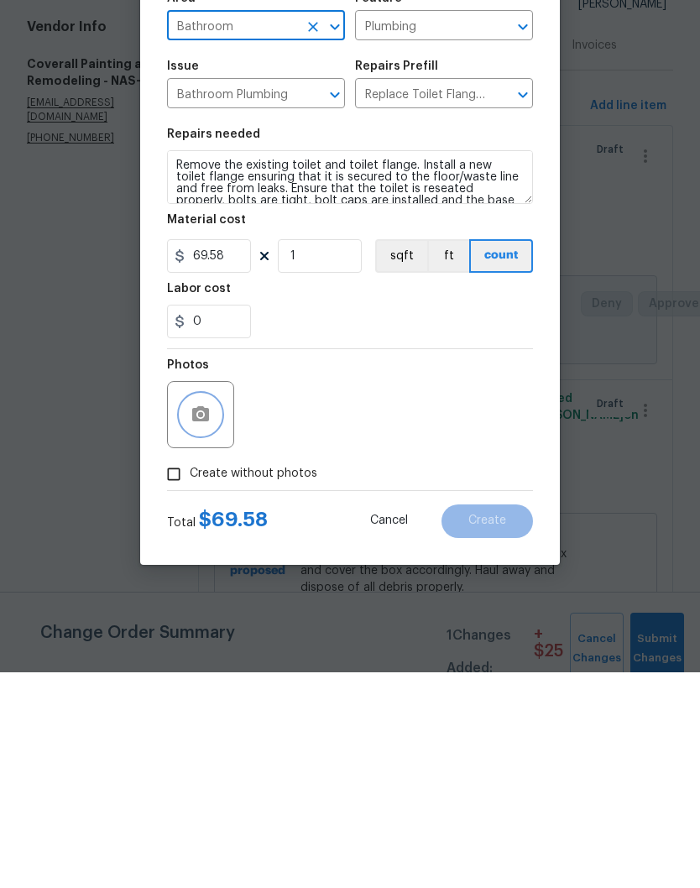
click at [208, 622] on icon "button" at bounding box center [200, 629] width 17 height 15
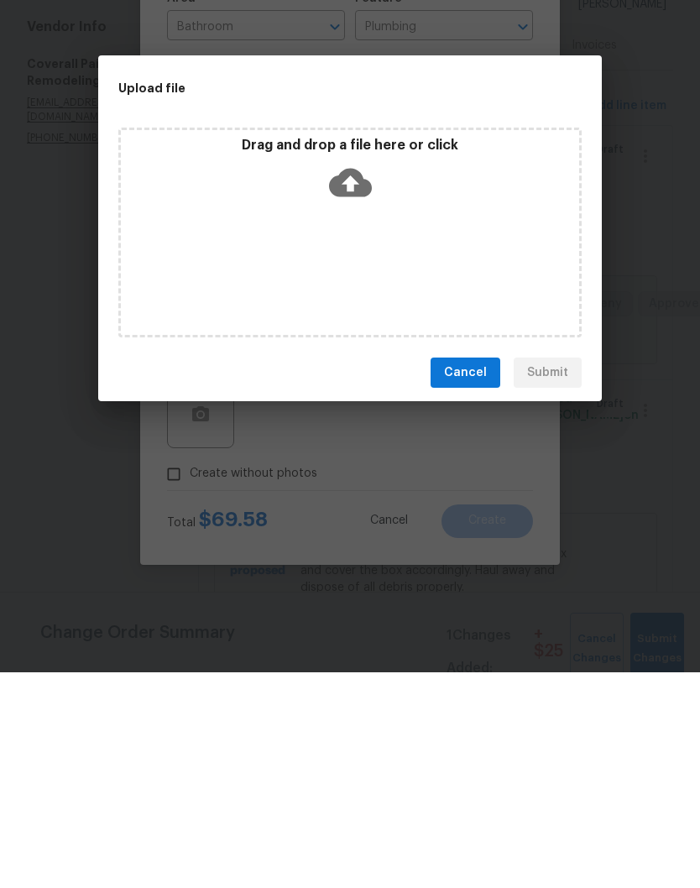
scroll to position [70, 0]
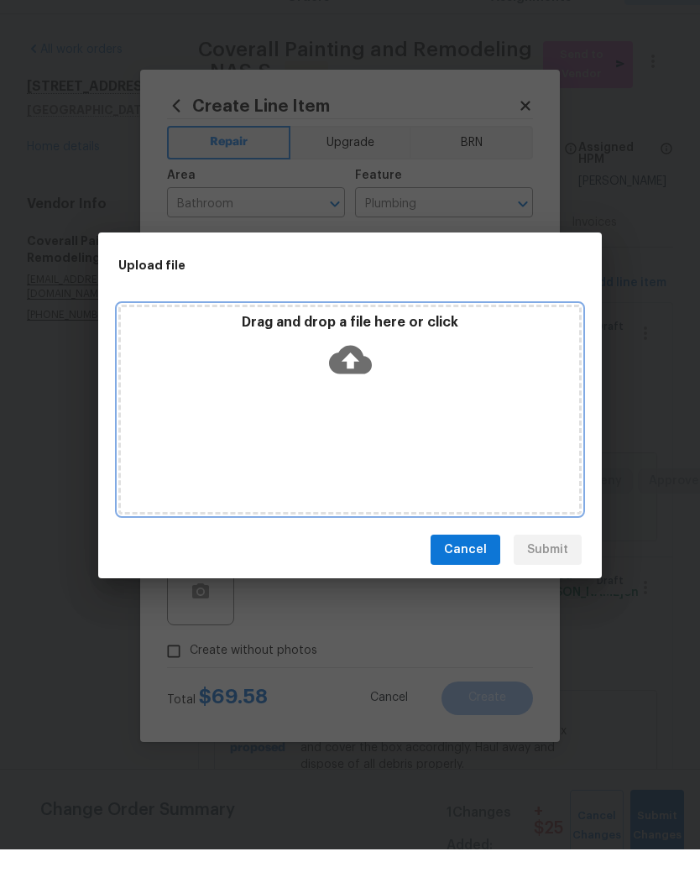
click at [446, 396] on div "Drag and drop a file here or click" at bounding box center [349, 448] width 463 height 210
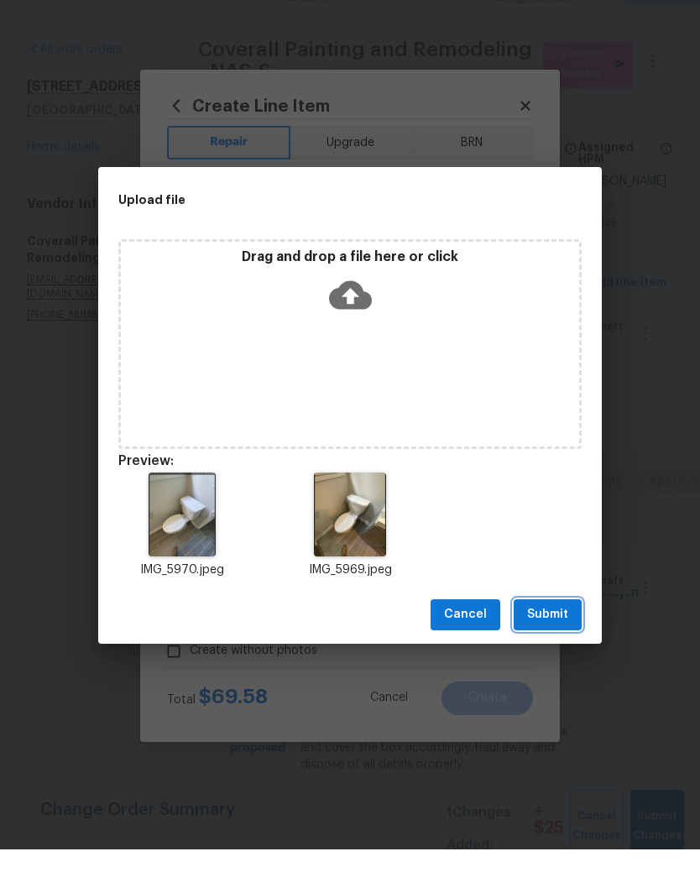
click at [556, 643] on span "Submit" at bounding box center [547, 653] width 41 height 21
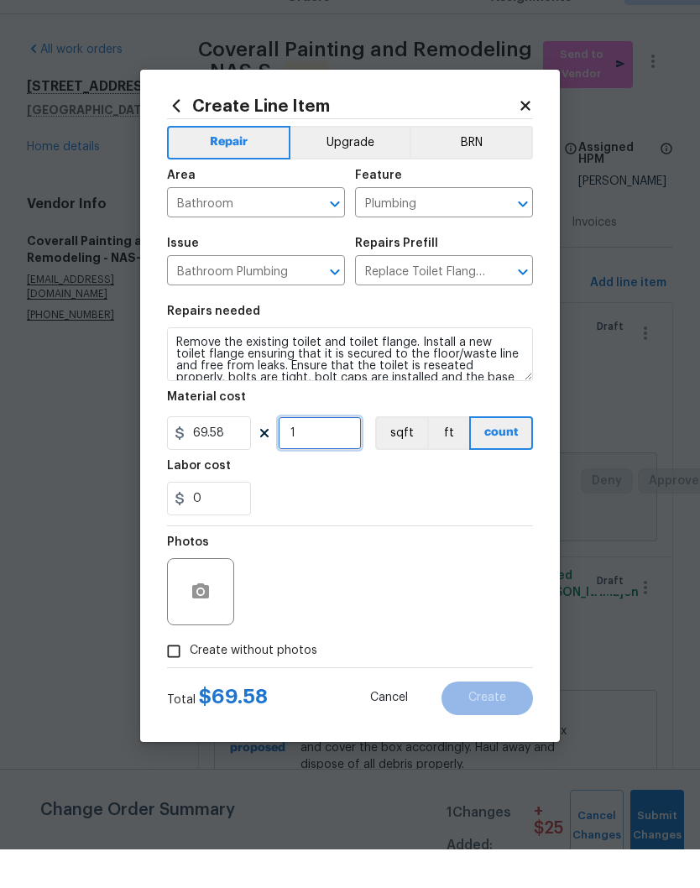
click at [333, 455] on input "1" at bounding box center [320, 472] width 84 height 34
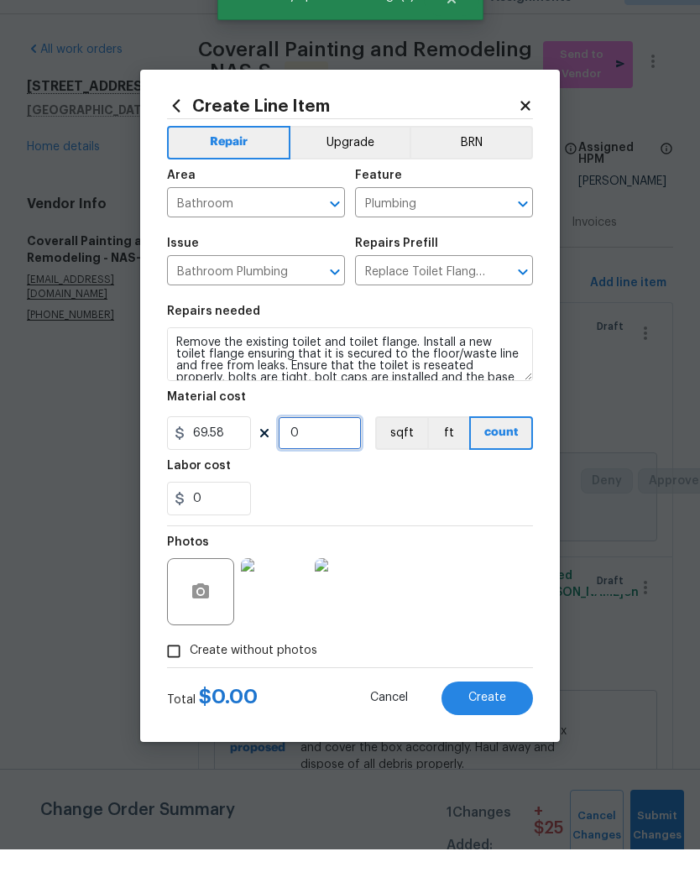
type input "2"
click at [435, 520] on div "0" at bounding box center [350, 537] width 366 height 34
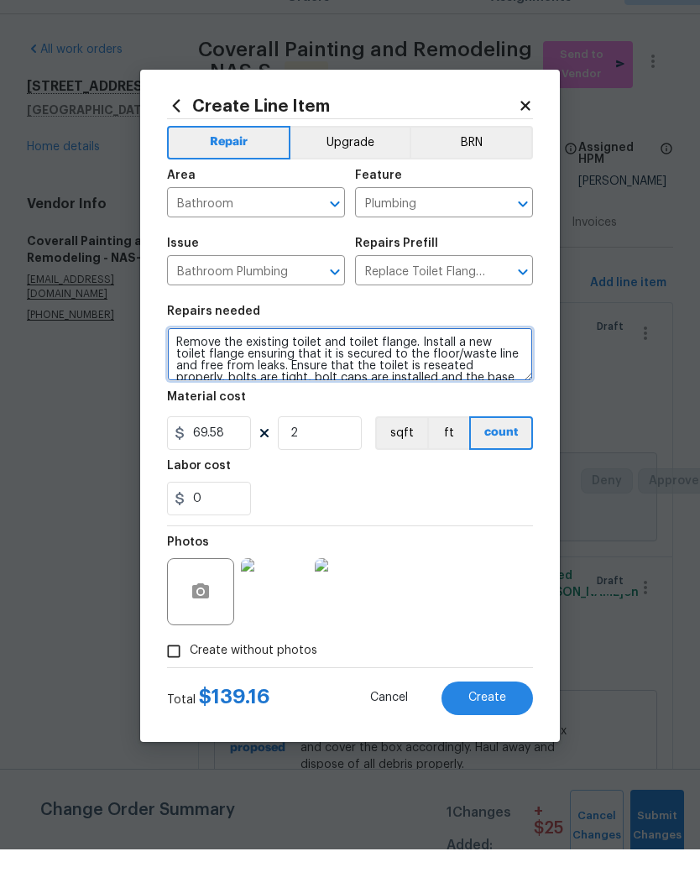
click at [174, 366] on textarea "Remove the existing toilet and toilet flange. Install a new toilet flange ensur…" at bounding box center [350, 393] width 366 height 54
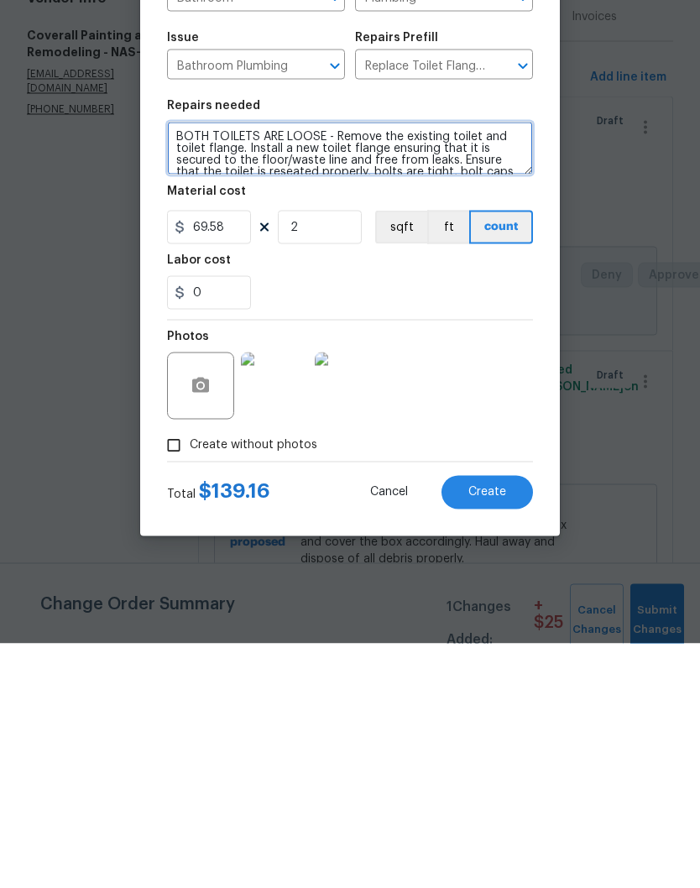
type textarea "BOTH TOILETS ARE LOOSE - Remove the existing toilet and toilet flange. Install …"
click at [301, 597] on img at bounding box center [274, 630] width 67 height 67
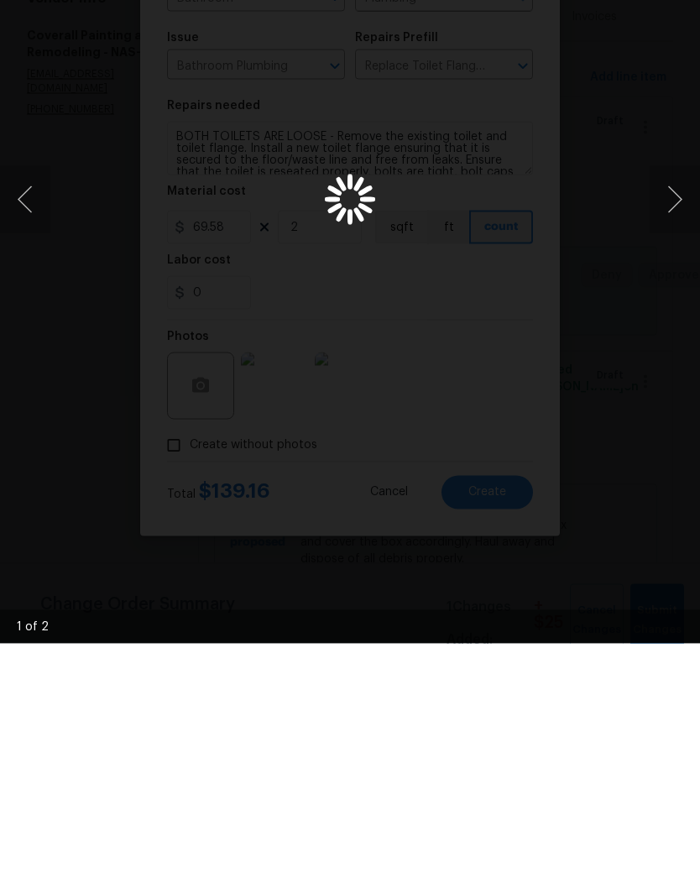
scroll to position [70, 0]
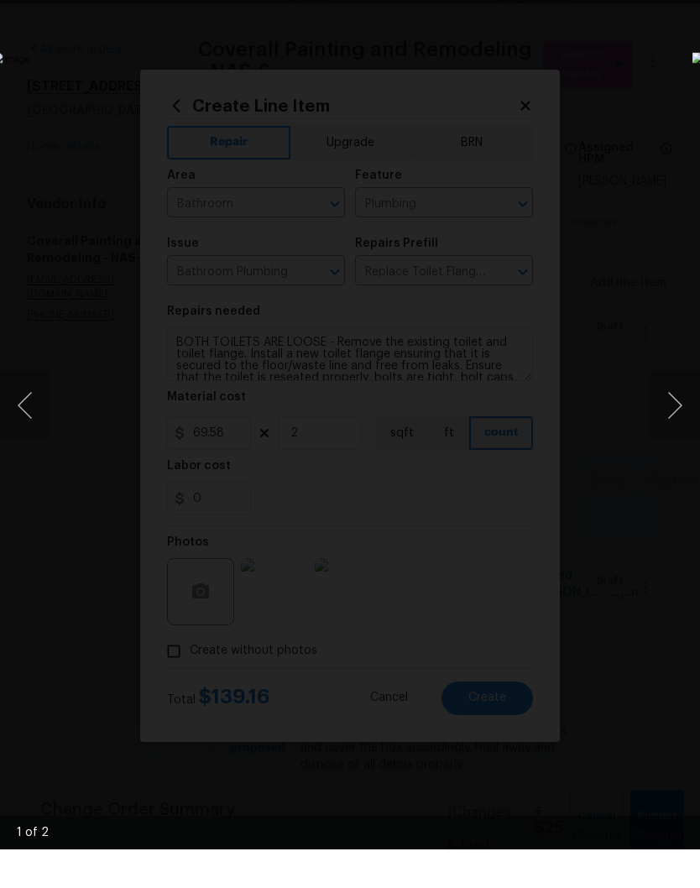
click at [672, 413] on button "Next image" at bounding box center [675, 443] width 50 height 67
click at [667, 1] on li "Lightbox" at bounding box center [667, 21] width 34 height 42
click at [690, 6] on div "Lightbox" at bounding box center [350, 444] width 700 height 888
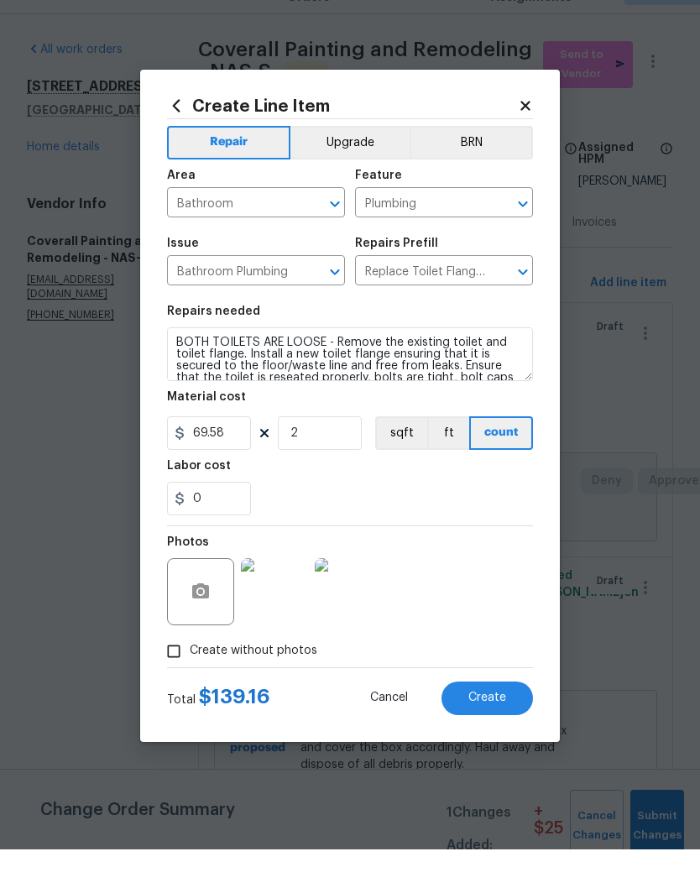
click at [503, 730] on span "Create" at bounding box center [487, 736] width 38 height 13
type input "0"
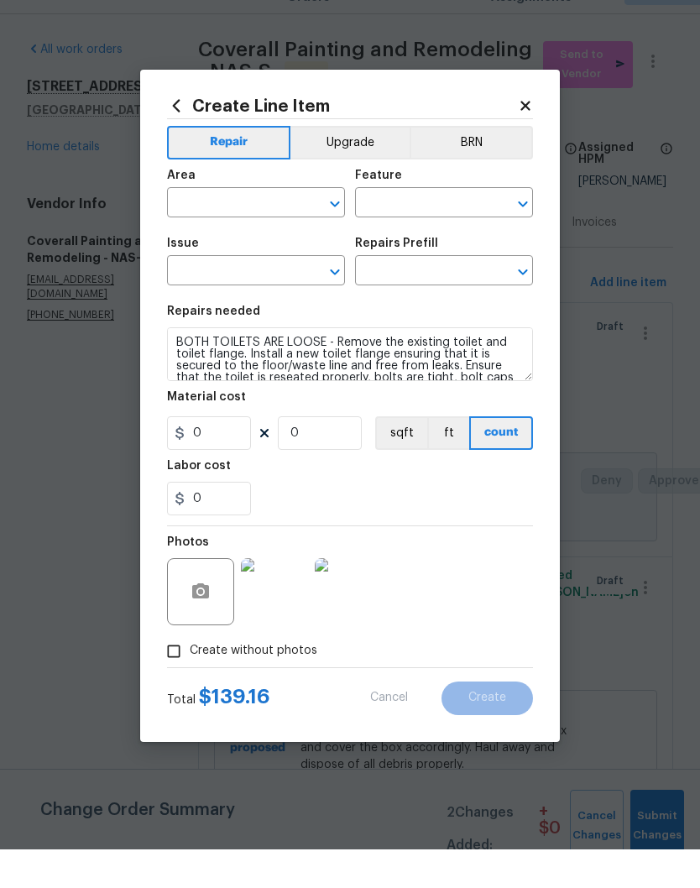
scroll to position [0, 0]
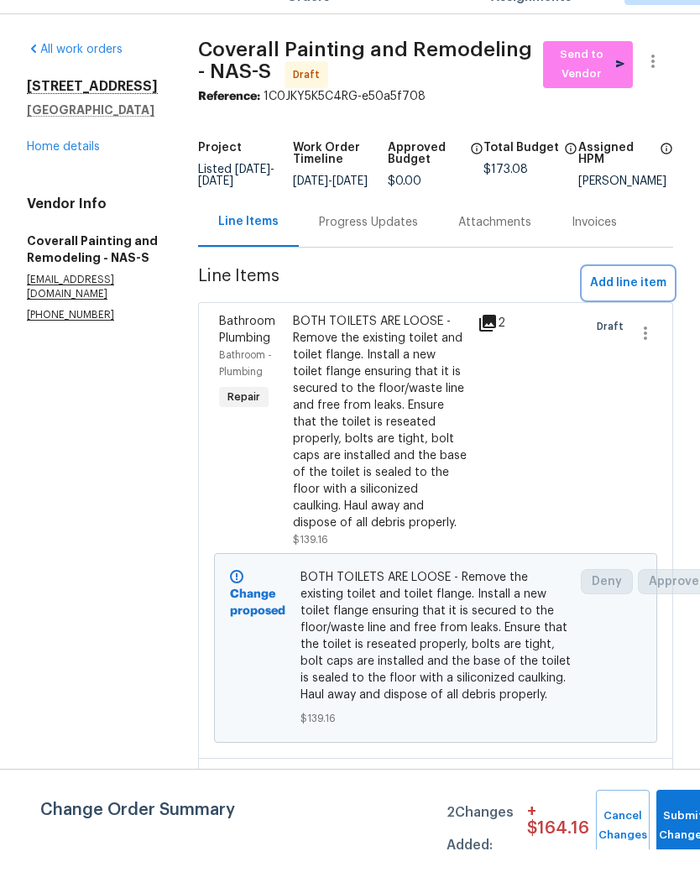
click at [651, 311] on span "Add line item" at bounding box center [628, 321] width 76 height 21
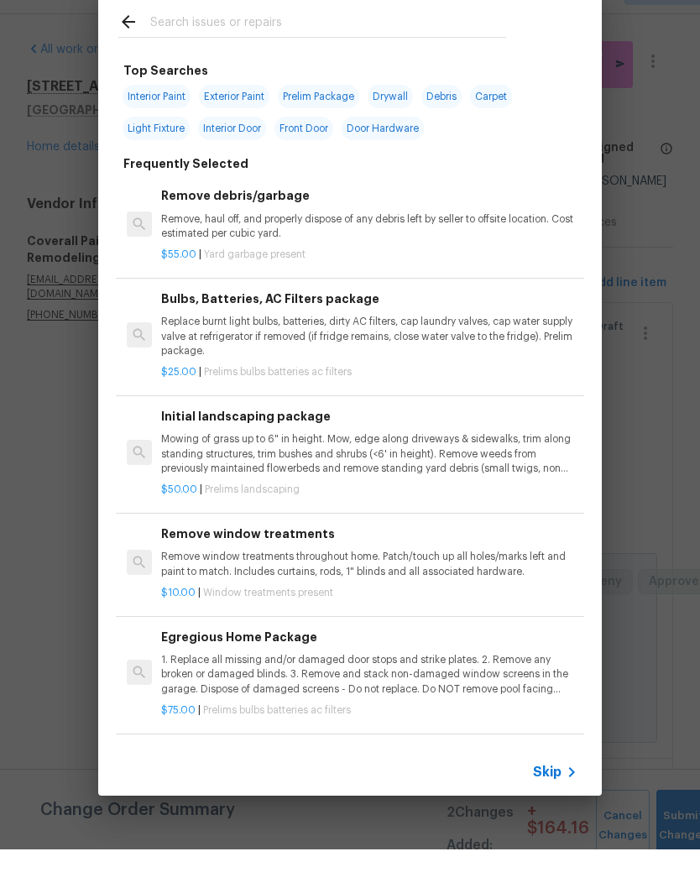
click at [327, 50] on input "text" at bounding box center [328, 62] width 356 height 25
type input "Plumbing"
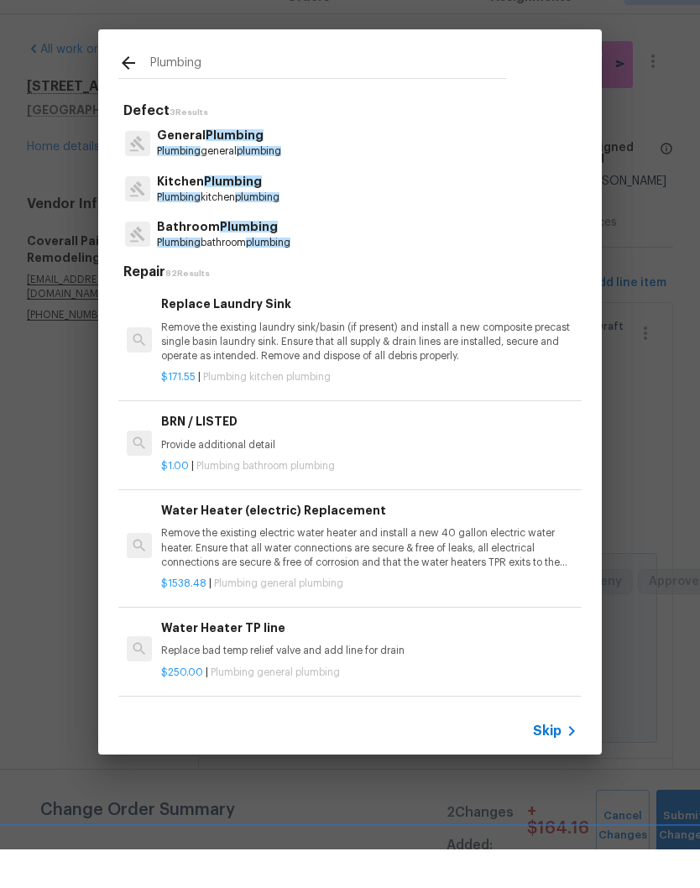
click at [267, 259] on span "Plumbing" at bounding box center [249, 265] width 58 height 12
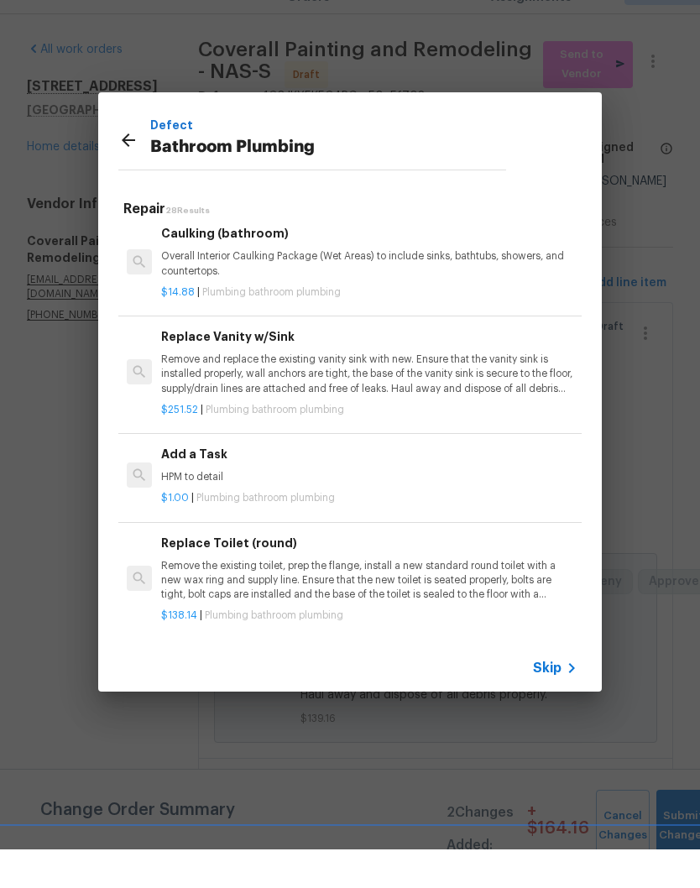
scroll to position [2437, 0]
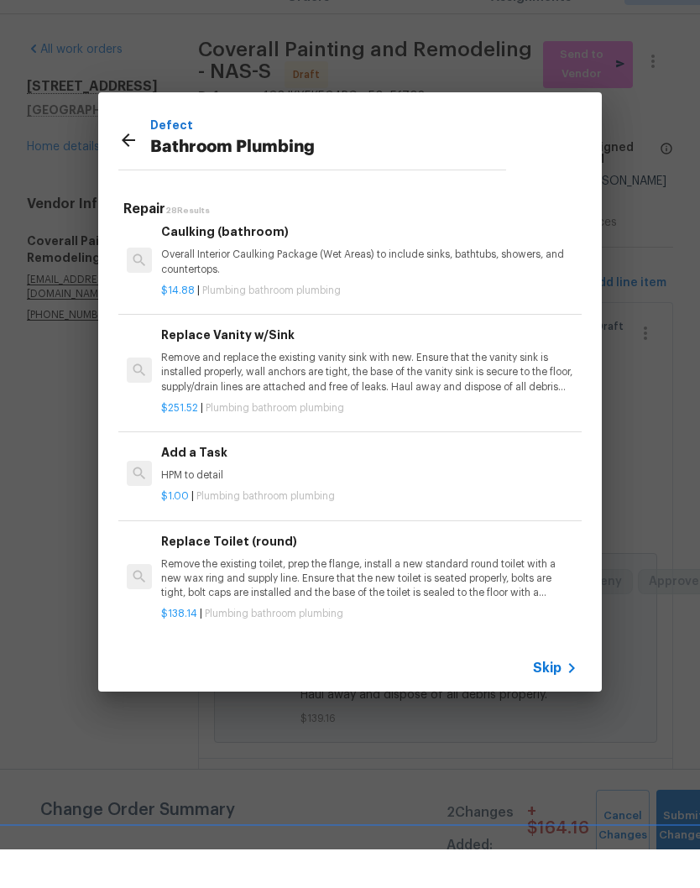
click at [238, 507] on p "HPM to detail" at bounding box center [369, 514] width 416 height 14
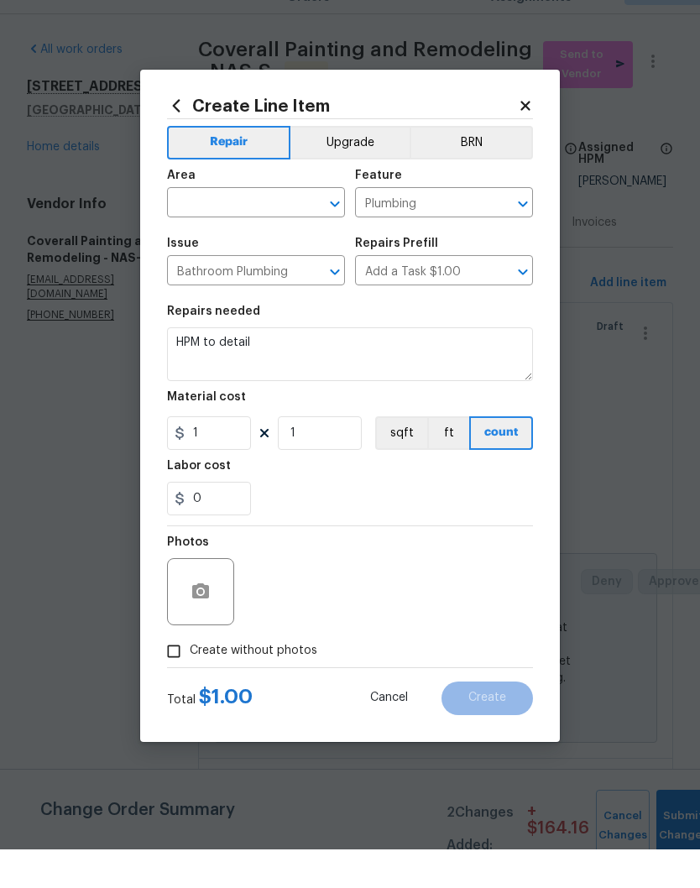
click at [304, 231] on button "Clear" at bounding box center [313, 243] width 24 height 24
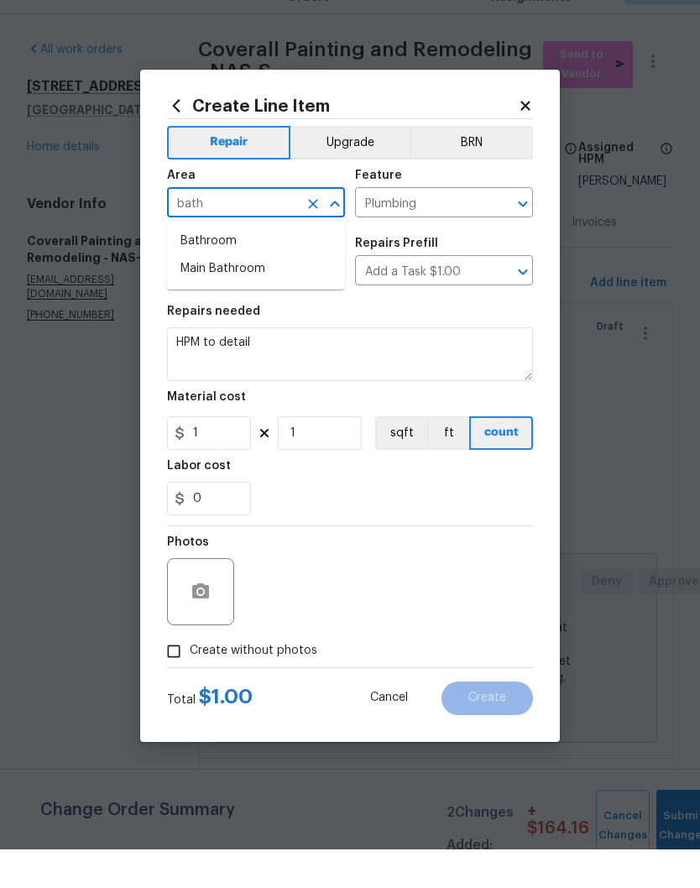
click at [235, 266] on li "Bathroom" at bounding box center [256, 280] width 178 height 28
type input "Bathroom"
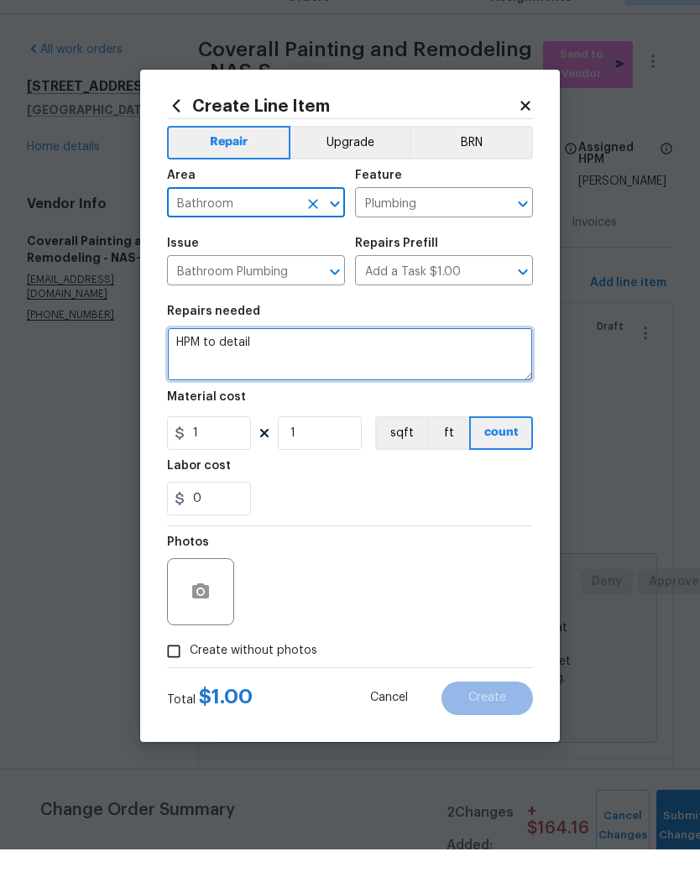
click at [282, 366] on textarea "HPM to detail" at bounding box center [350, 393] width 366 height 54
type textarea "H"
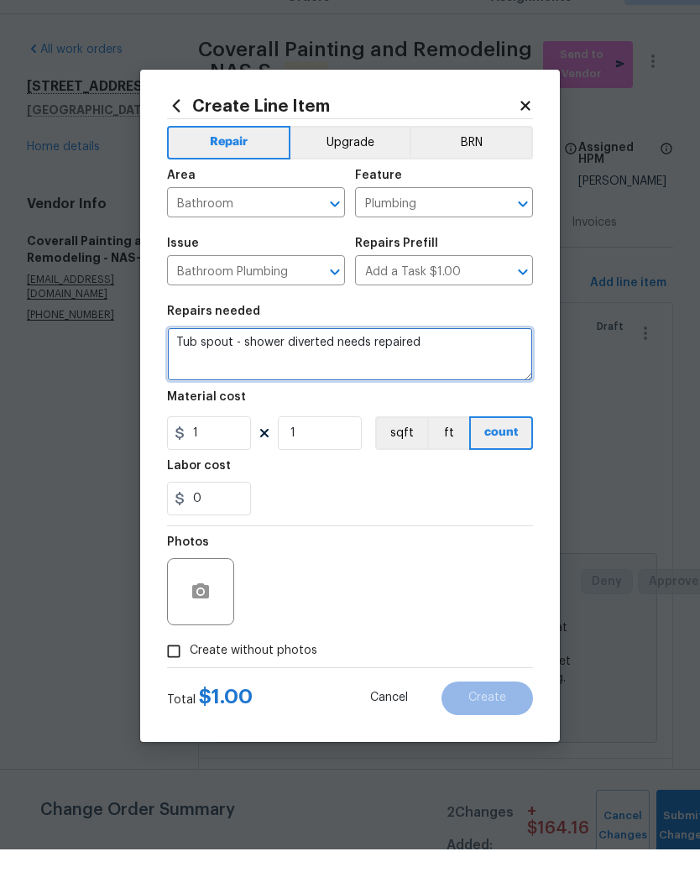
type textarea "Tub spout - shower diverted needs repaired"
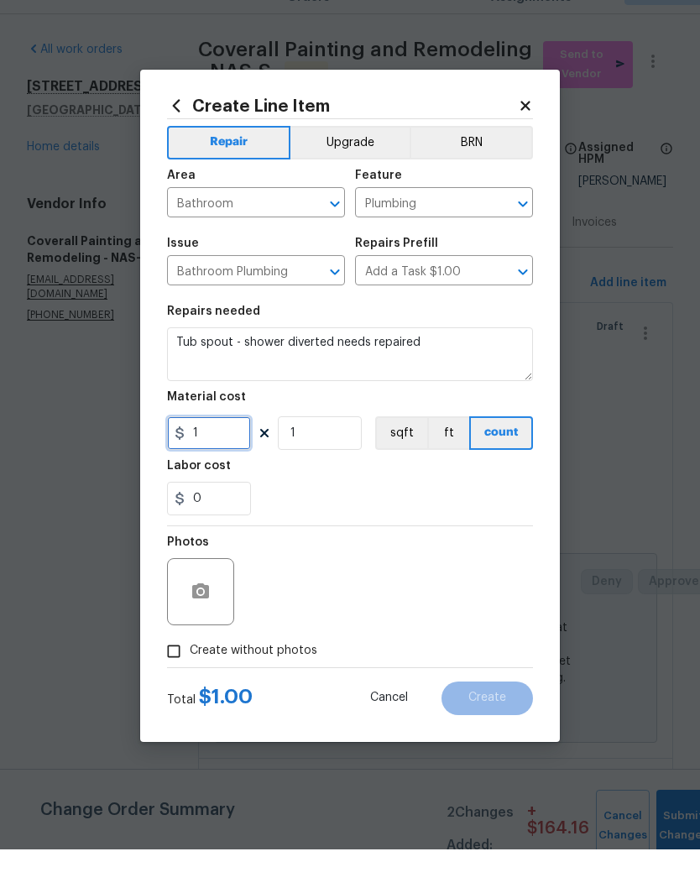
click at [228, 455] on input "1" at bounding box center [209, 472] width 84 height 34
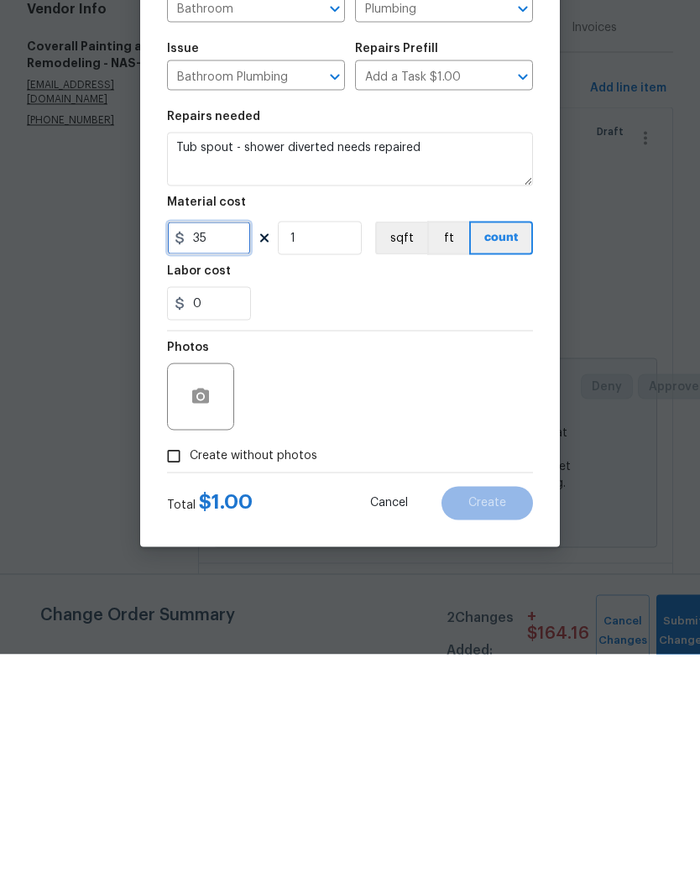
type input "35"
click at [211, 610] on button "button" at bounding box center [200, 630] width 40 height 40
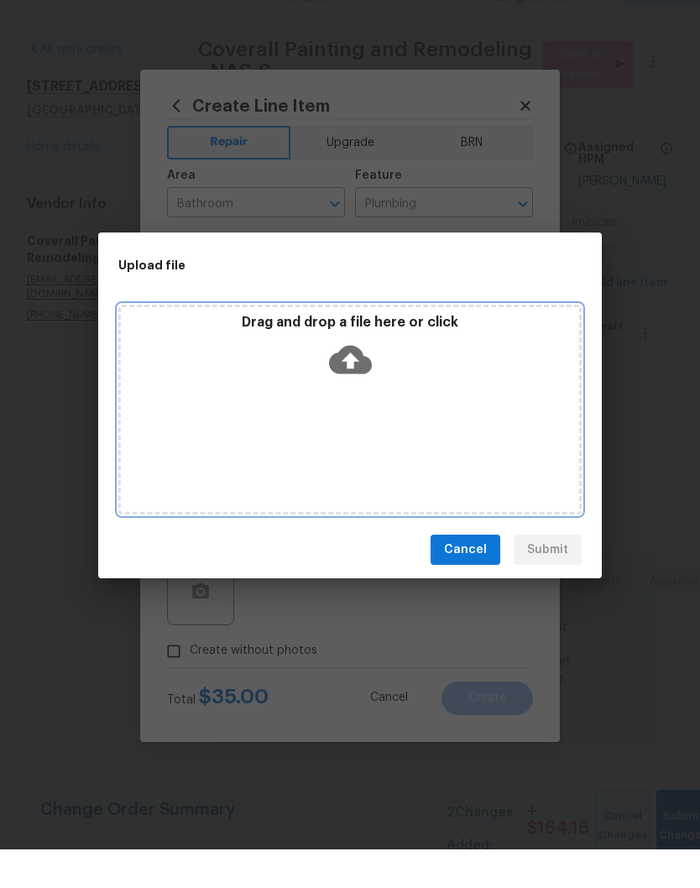
click at [406, 392] on div "Drag and drop a file here or click" at bounding box center [349, 448] width 463 height 210
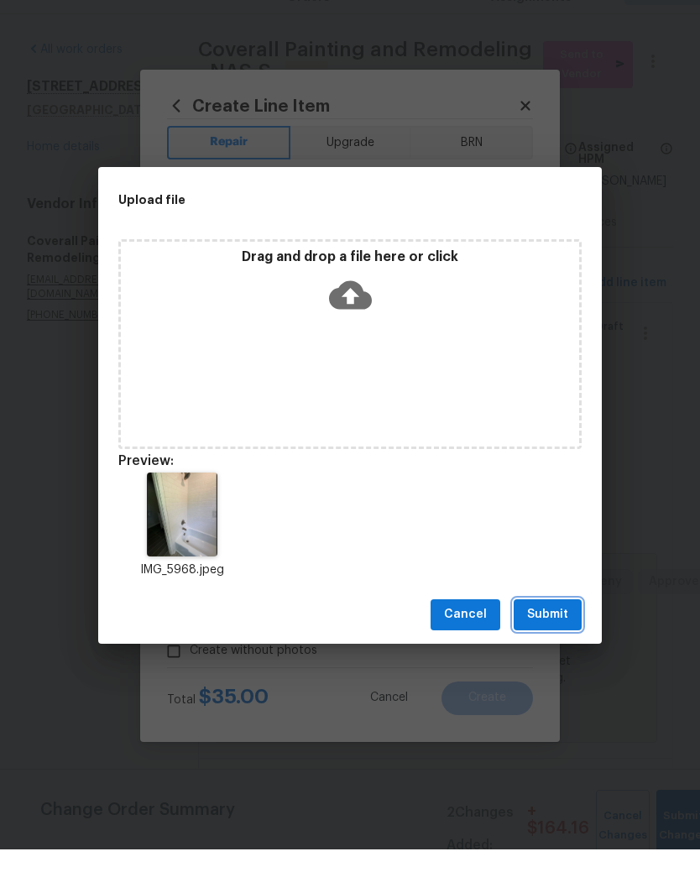
click at [563, 643] on span "Submit" at bounding box center [547, 653] width 41 height 21
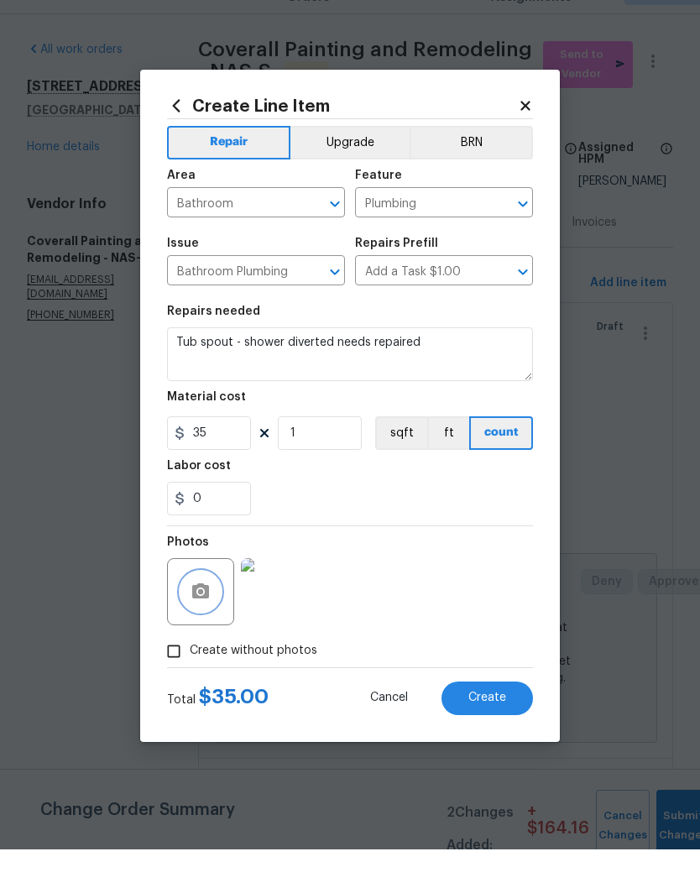
click at [505, 730] on span "Create" at bounding box center [487, 736] width 38 height 13
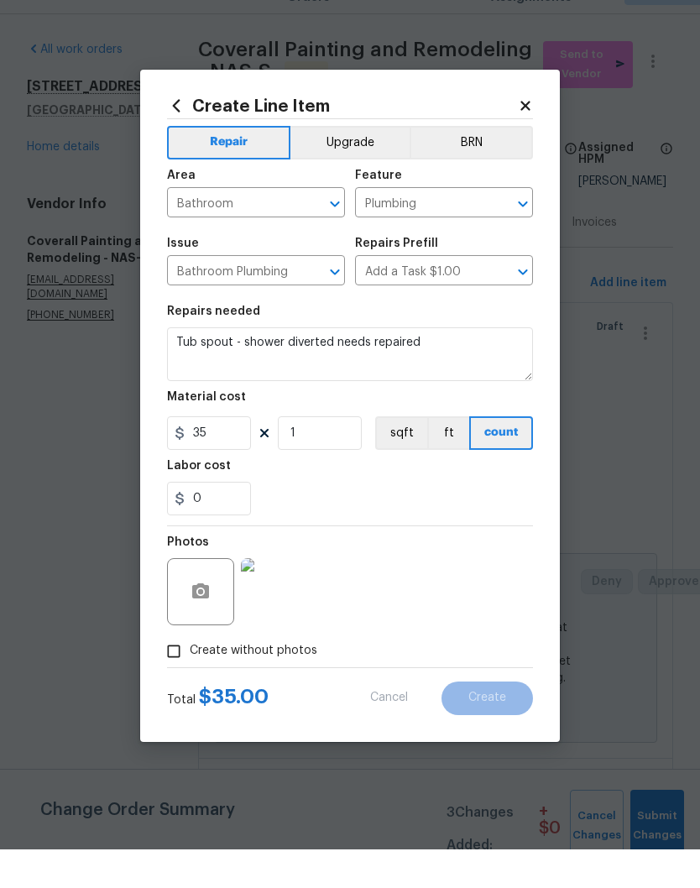
type input "0"
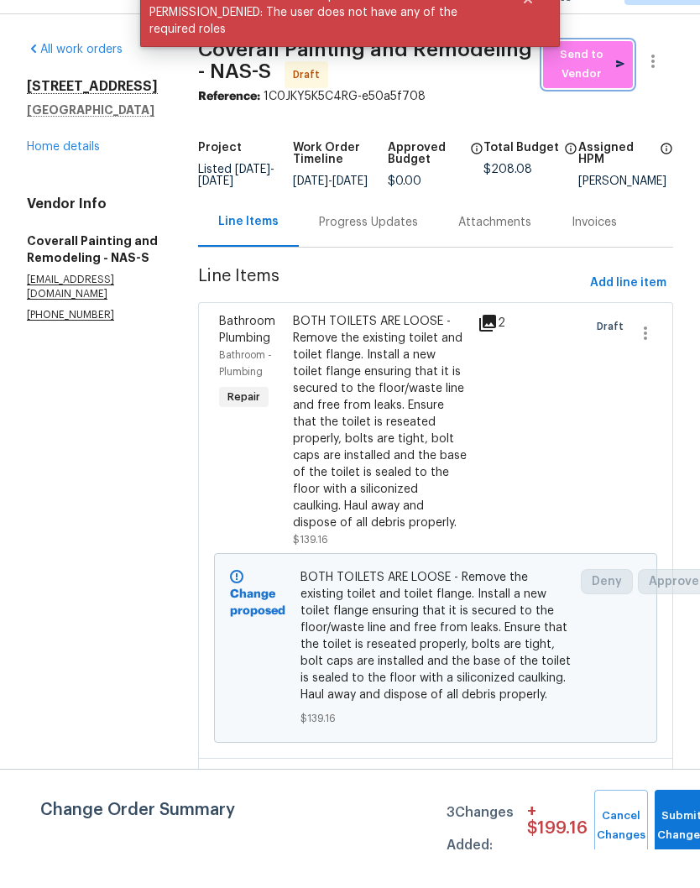
click at [605, 84] on span "Send to Vendor" at bounding box center [588, 103] width 73 height 39
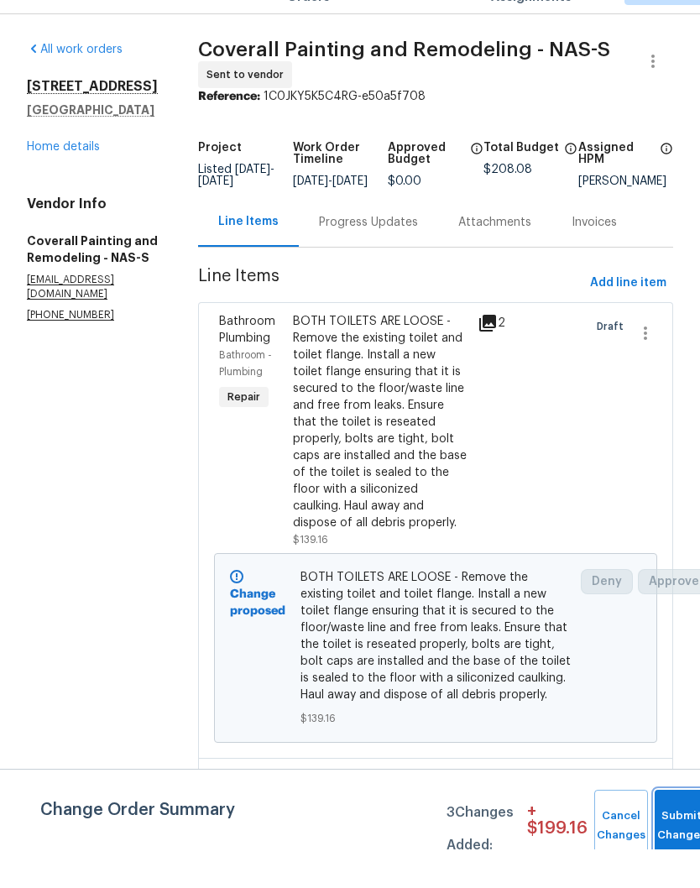
click at [680, 845] on span "Submit Changes" at bounding box center [681, 864] width 37 height 39
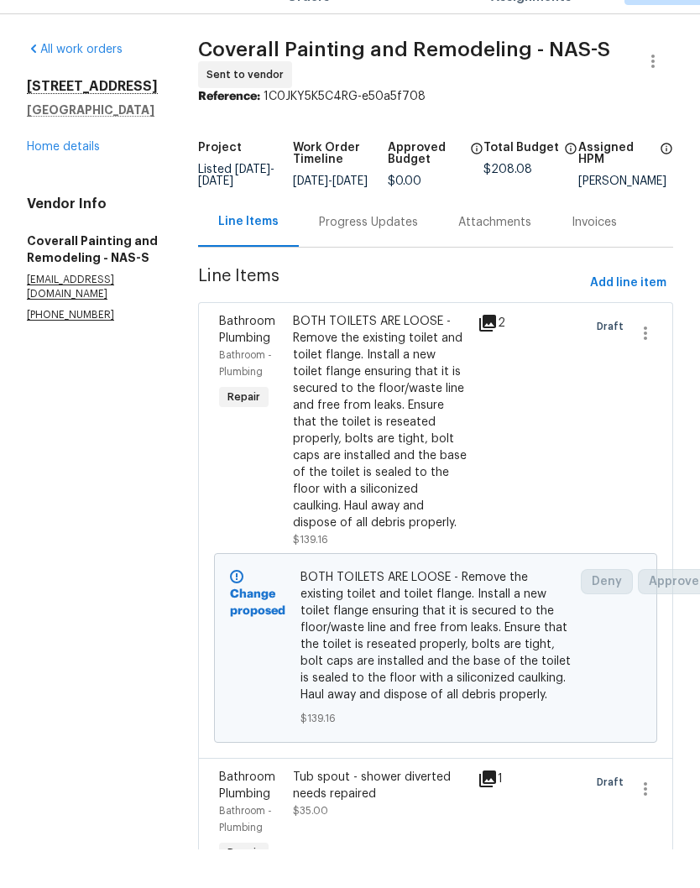
click at [418, 253] on div "Progress Updates" at bounding box center [368, 261] width 99 height 17
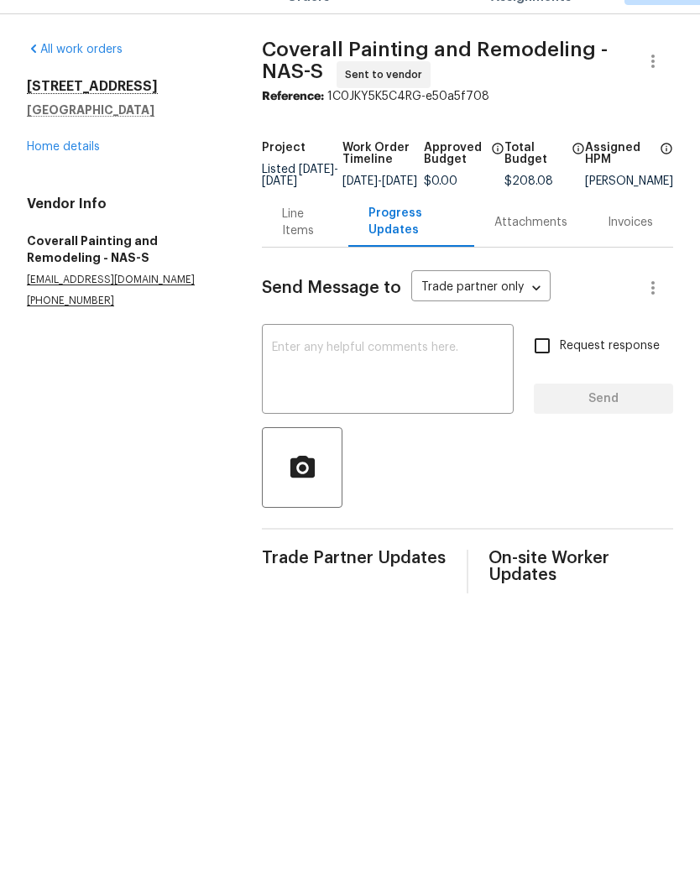
click at [376, 380] on textarea at bounding box center [388, 409] width 232 height 59
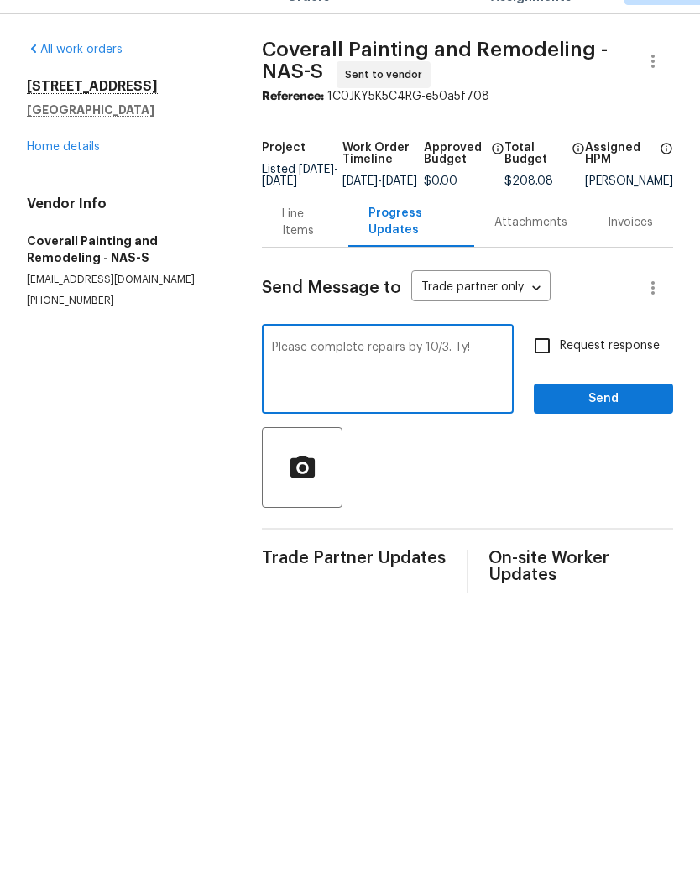
type textarea "Please complete repairs by 10/3. Ty!"
click at [621, 427] on span "Send" at bounding box center [603, 437] width 112 height 21
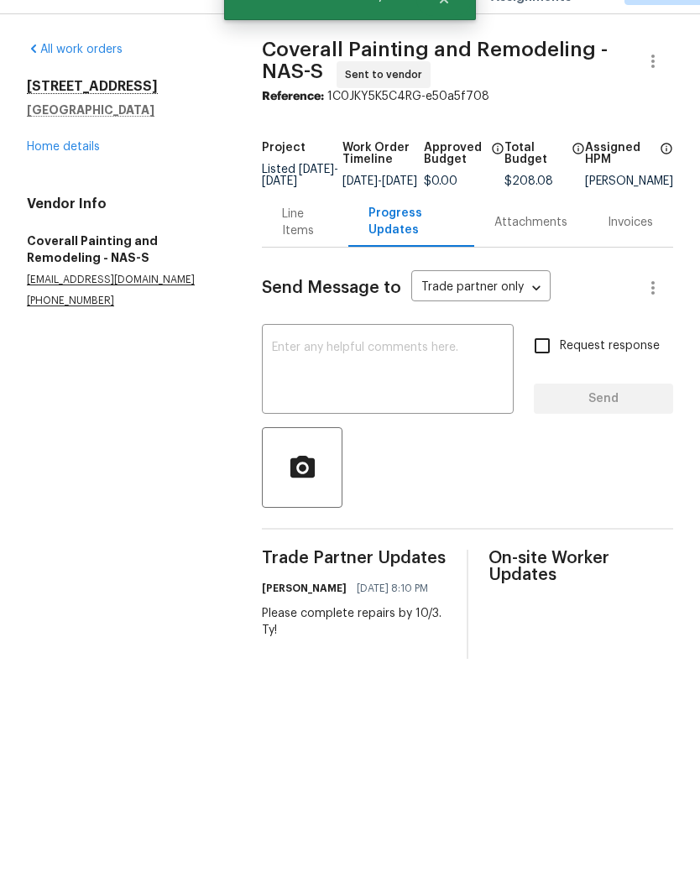
click at [94, 180] on link "Home details" at bounding box center [63, 186] width 73 height 12
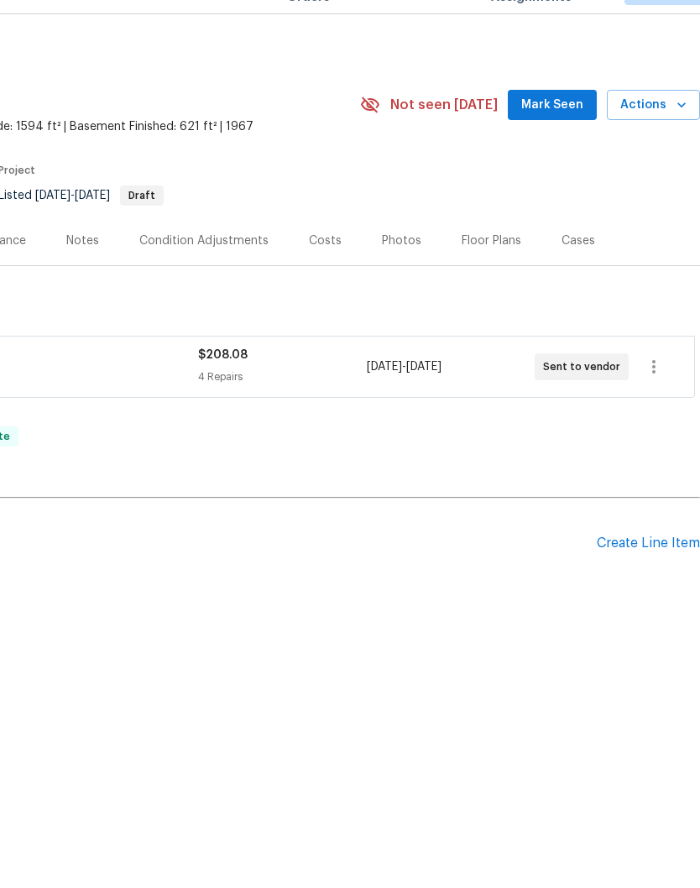
scroll to position [0, 248]
click at [565, 133] on span "Mark Seen" at bounding box center [553, 143] width 62 height 21
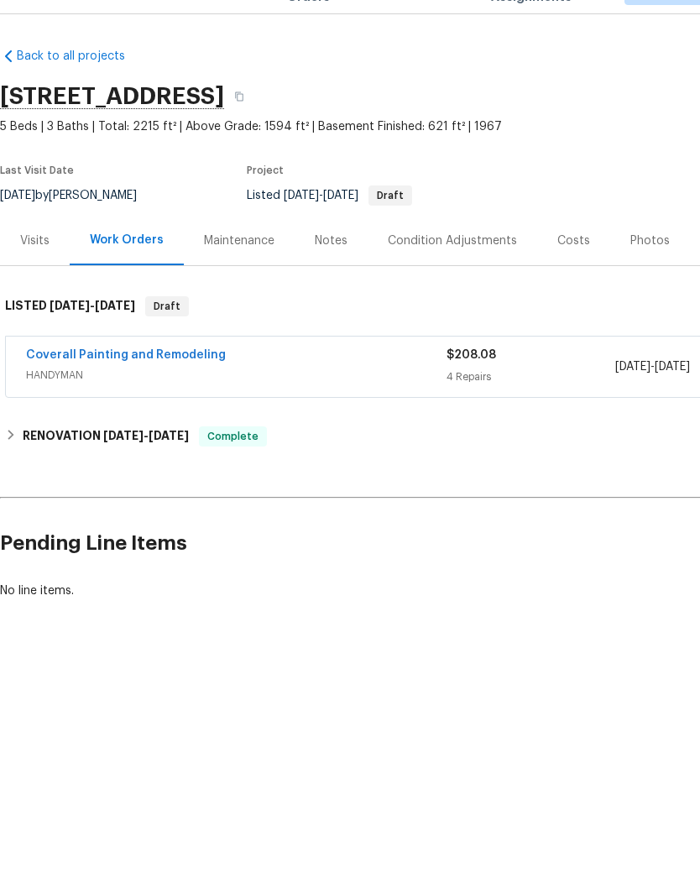
scroll to position [0, 0]
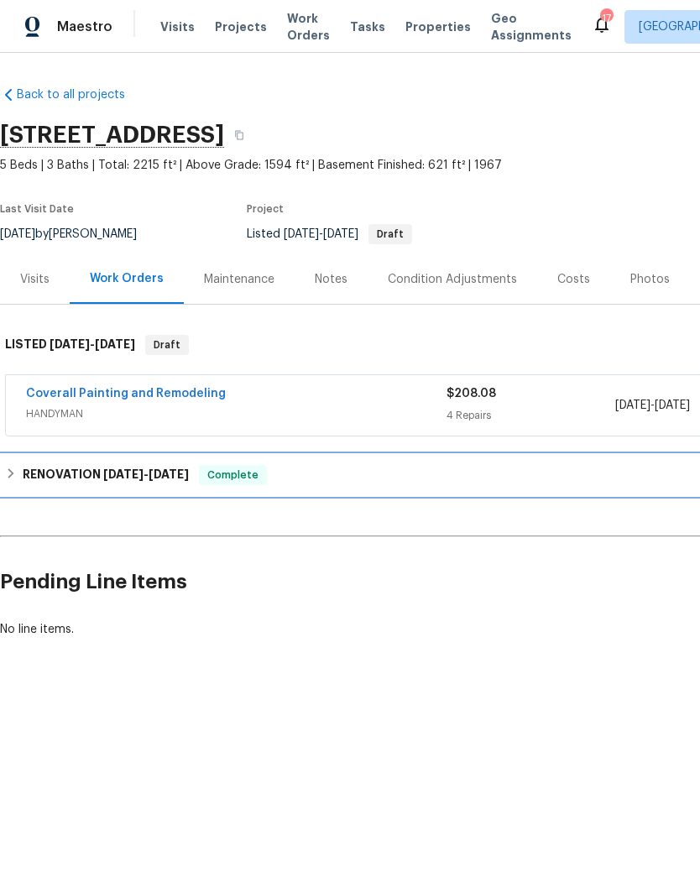
click at [99, 470] on h6 "RENOVATION 8/4/25 - 9/2/25" at bounding box center [106, 475] width 166 height 20
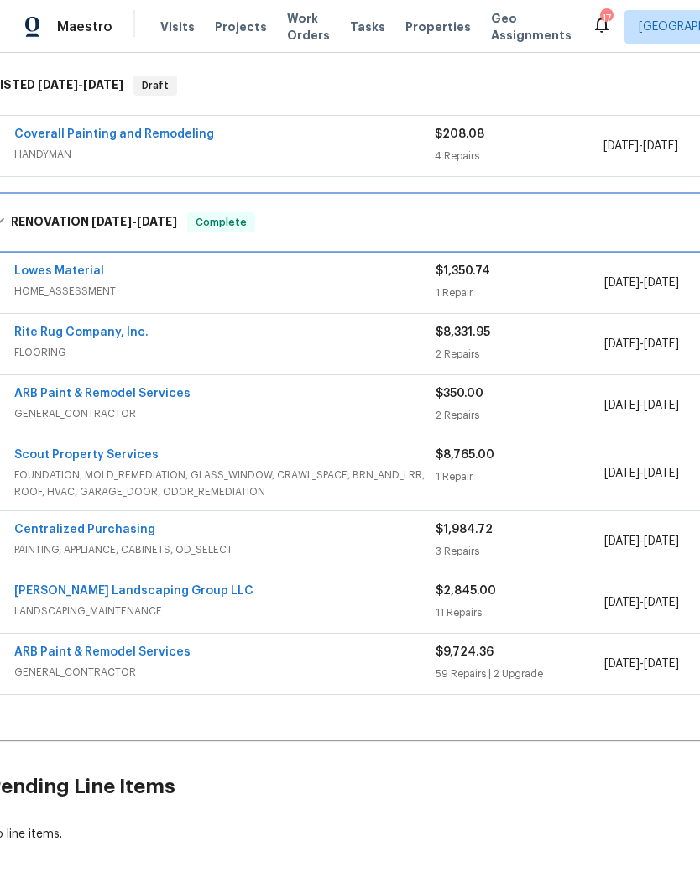
scroll to position [259, 12]
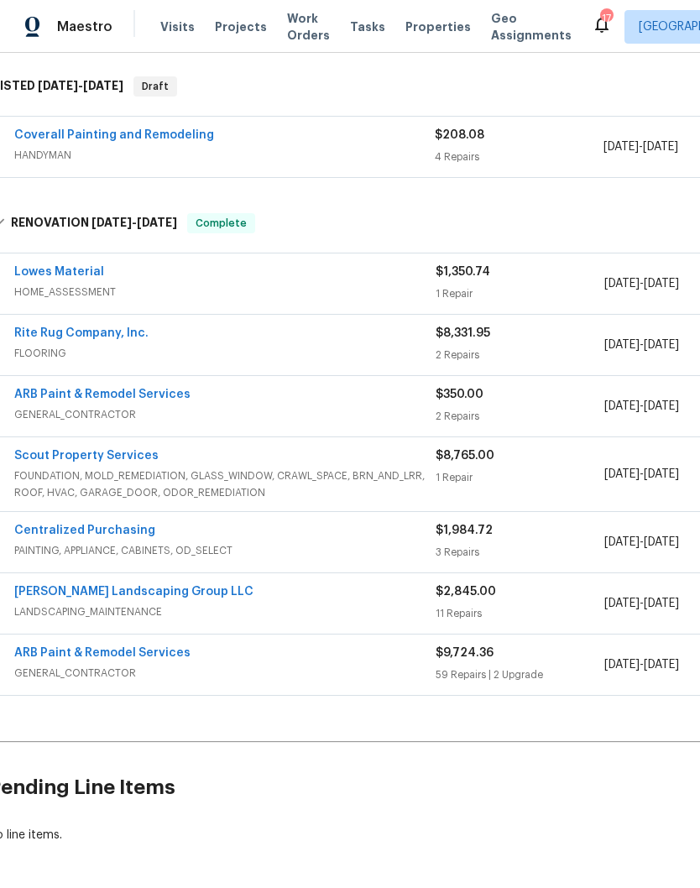
click at [149, 657] on link "ARB Paint & Remodel Services" at bounding box center [102, 653] width 176 height 12
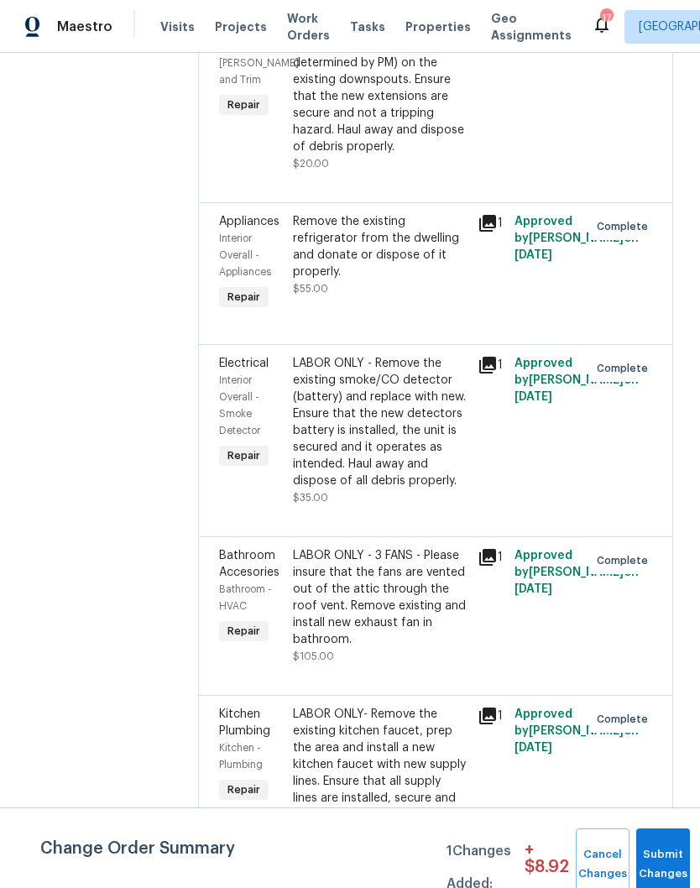
scroll to position [3046, 0]
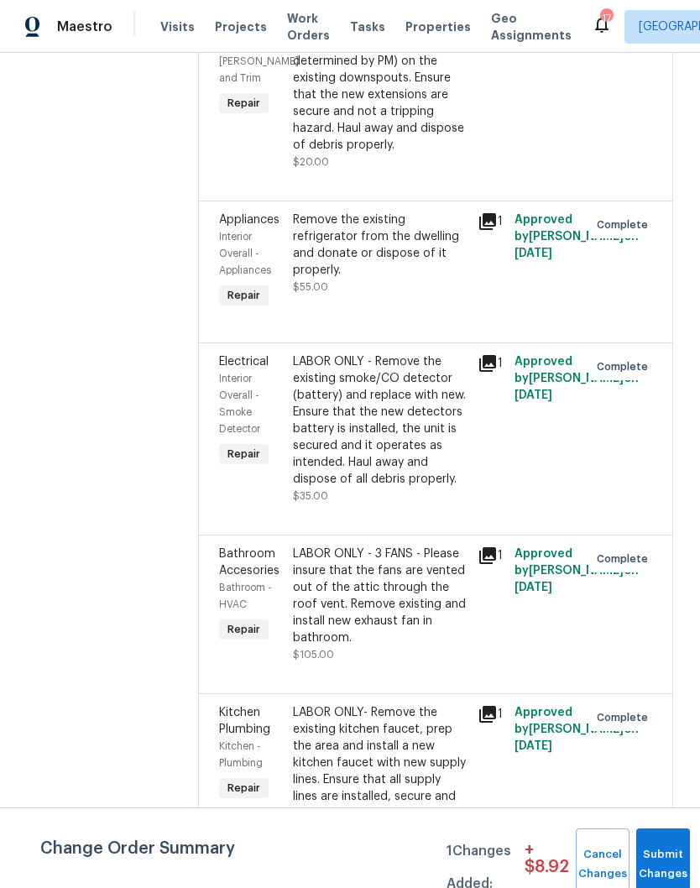
click at [388, 212] on div "Remove the existing refrigerator from the dwelling and donate or dispose of it …" at bounding box center [380, 245] width 175 height 67
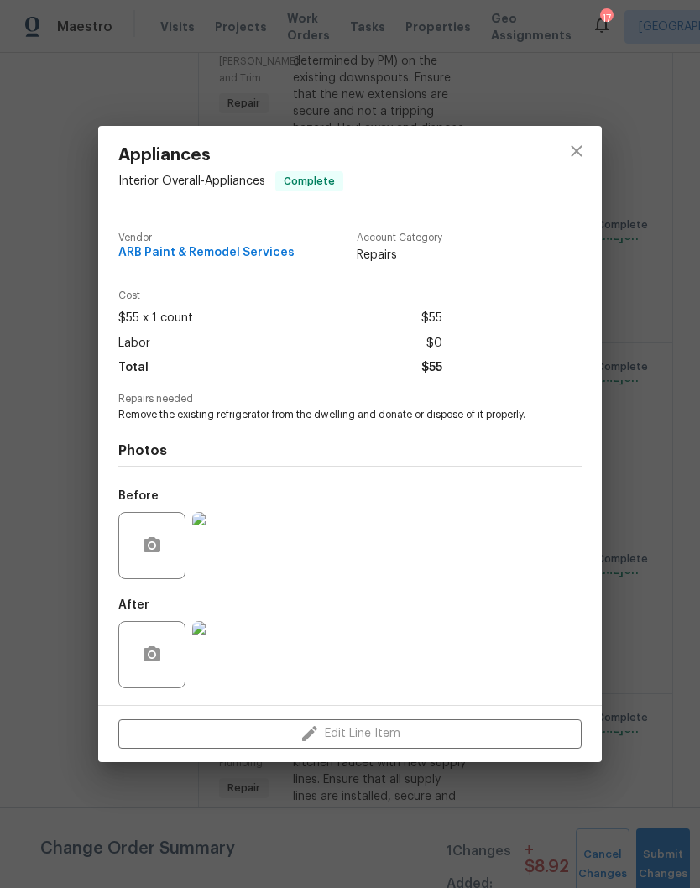
click at [237, 557] on img at bounding box center [225, 545] width 67 height 67
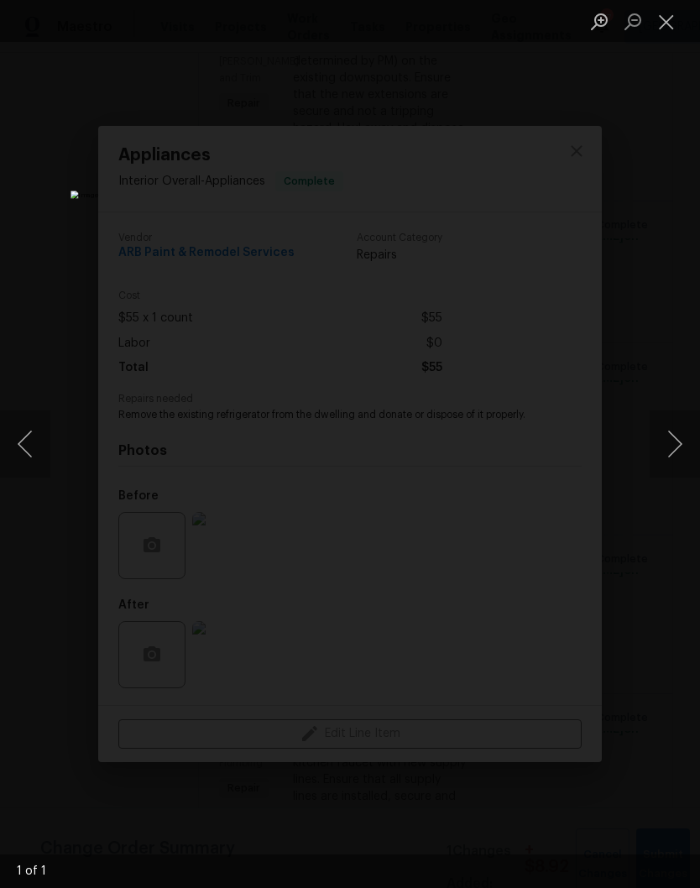
click at [678, 26] on button "Close lightbox" at bounding box center [667, 21] width 34 height 29
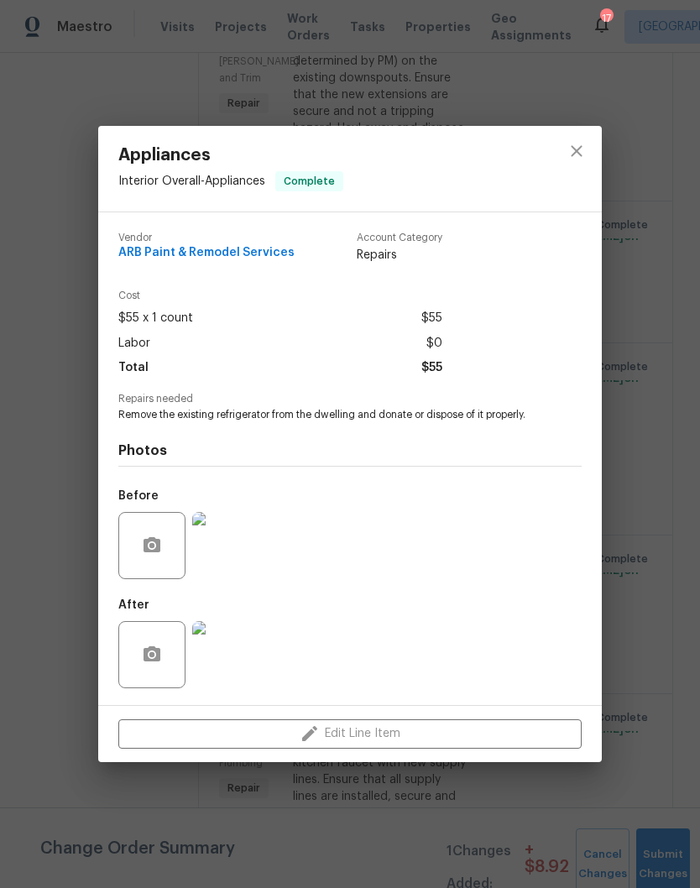
click at [243, 652] on img at bounding box center [225, 654] width 67 height 67
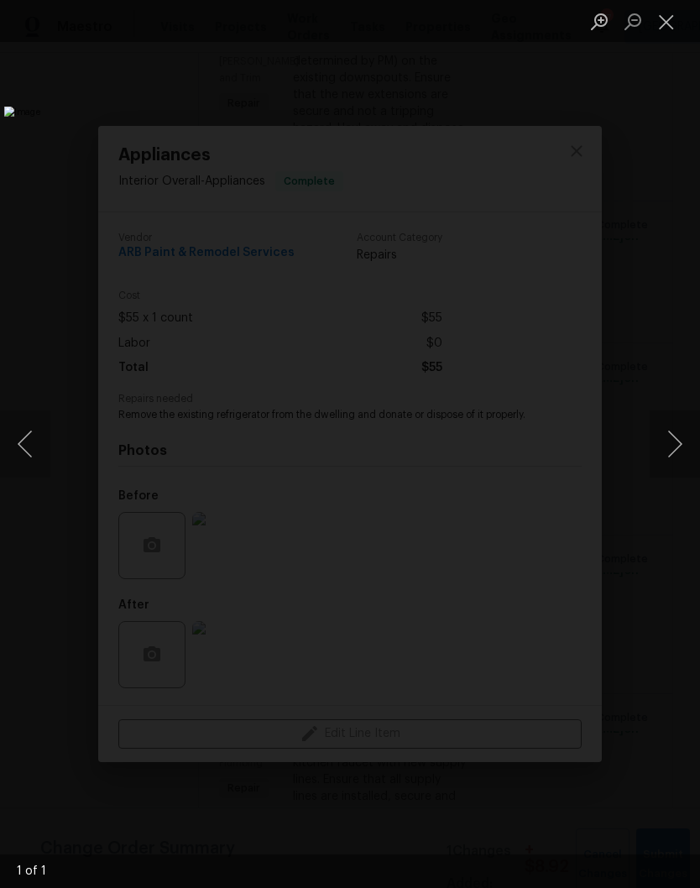
click at [673, 23] on button "Close lightbox" at bounding box center [667, 21] width 34 height 29
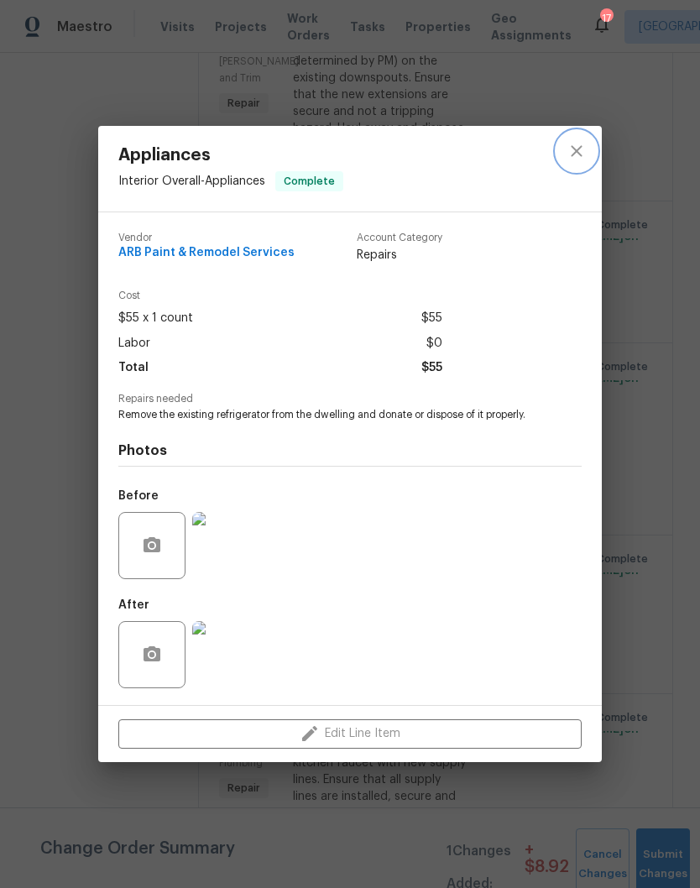
click at [586, 149] on icon "close" at bounding box center [577, 151] width 20 height 20
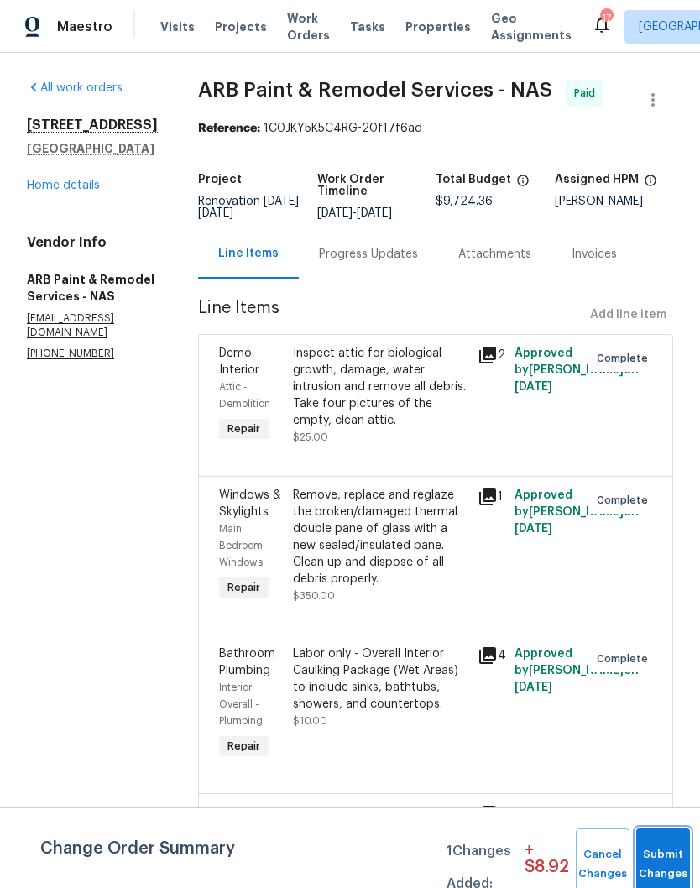
click at [658, 850] on button "Submit Changes" at bounding box center [663, 865] width 54 height 72
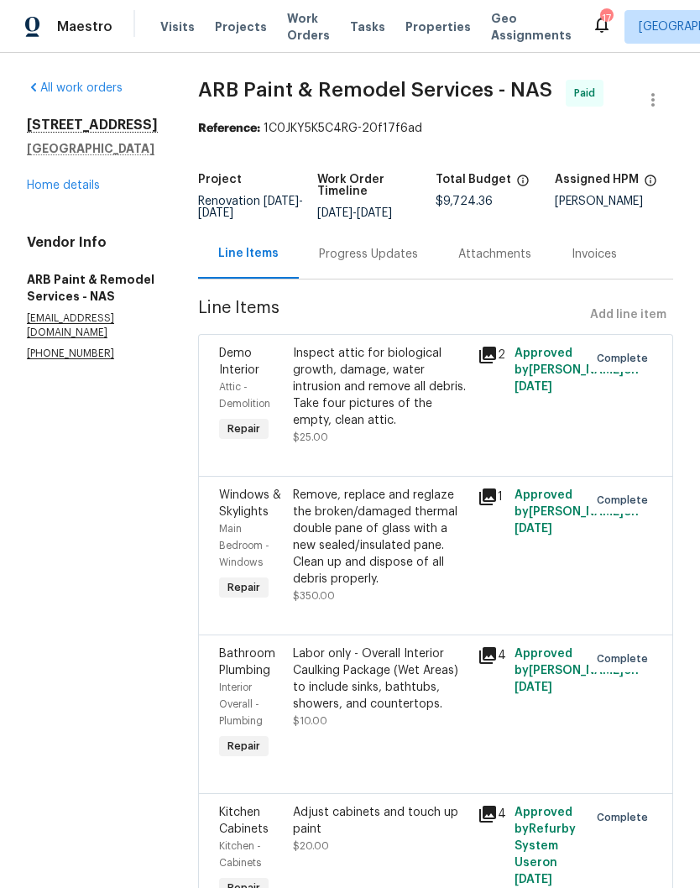
scroll to position [0, 0]
click at [85, 191] on link "Home details" at bounding box center [63, 186] width 73 height 12
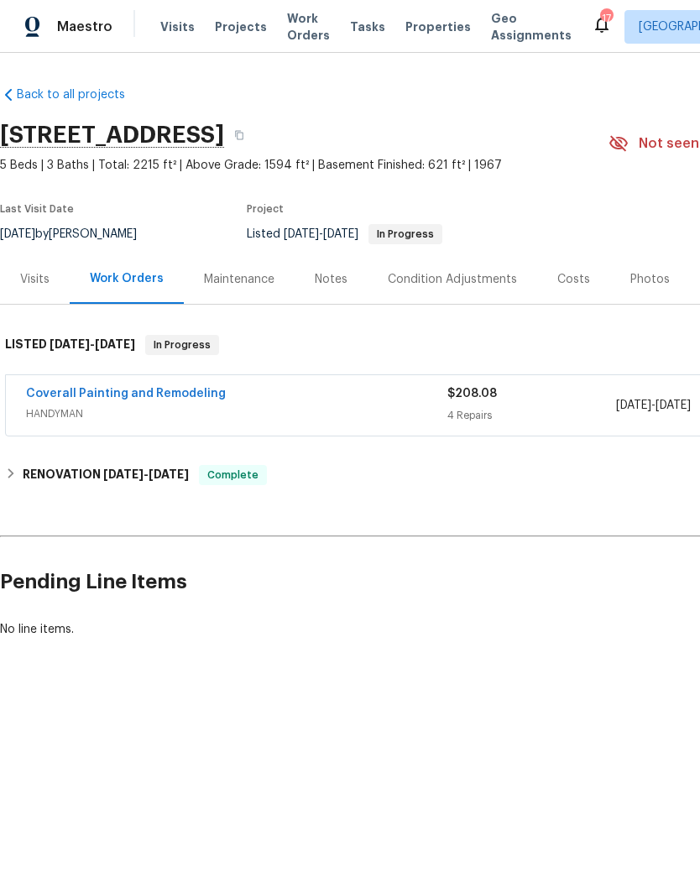
click at [646, 278] on div "Photos" at bounding box center [649, 279] width 39 height 17
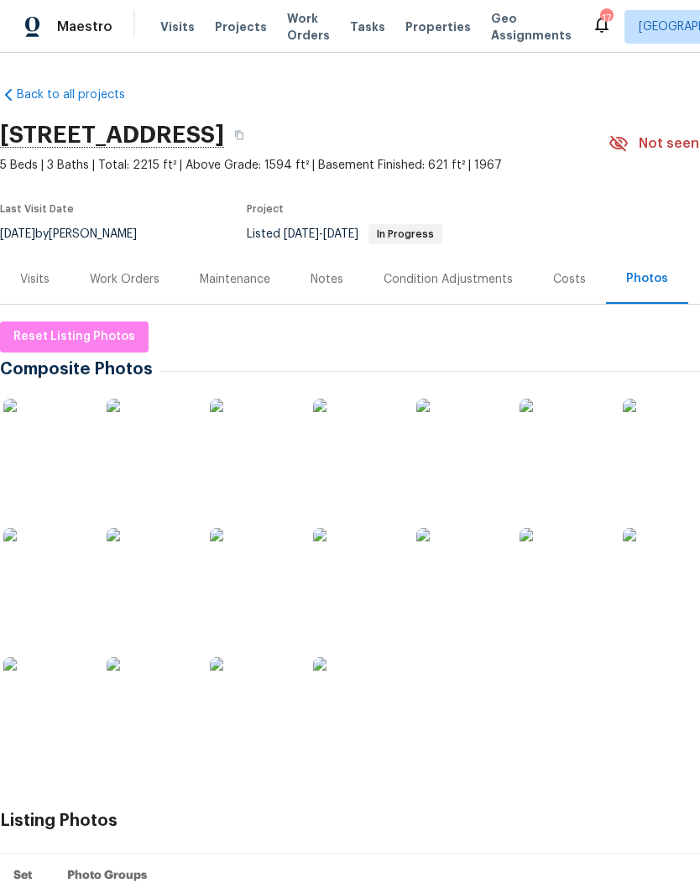
click at [372, 582] on img at bounding box center [355, 570] width 84 height 84
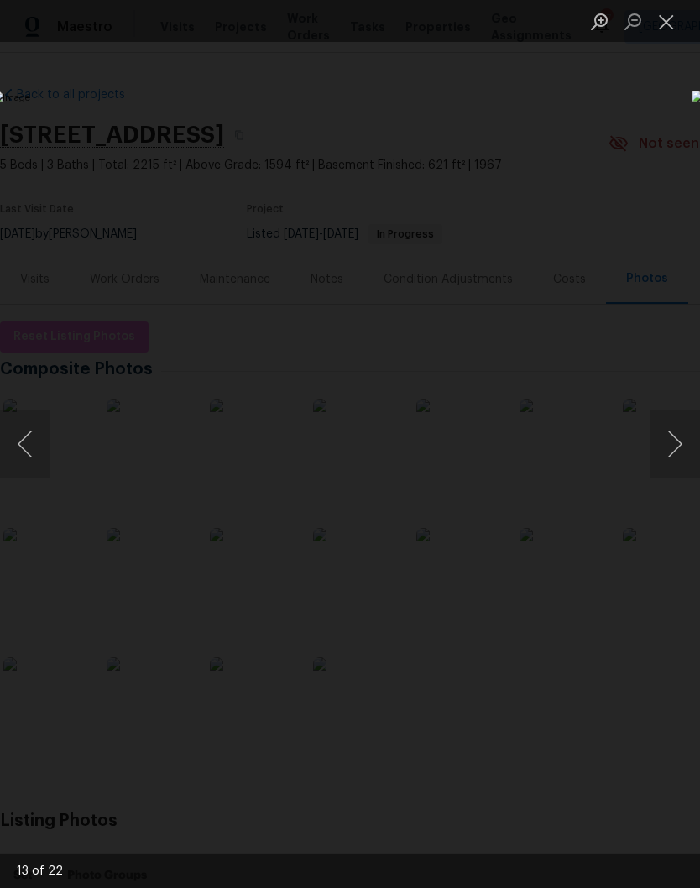
click at [672, 19] on button "Close lightbox" at bounding box center [667, 21] width 34 height 29
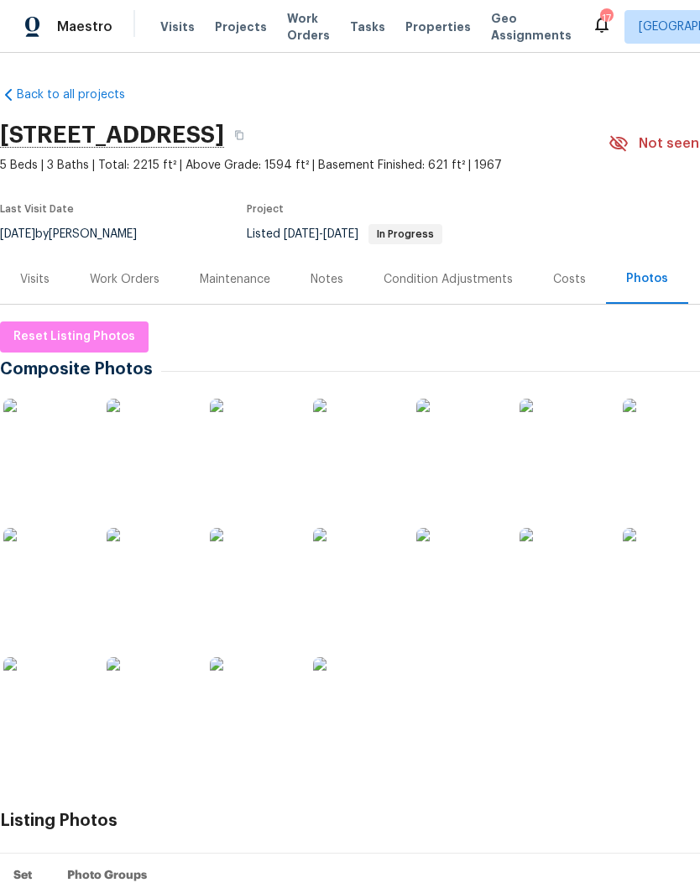
click at [135, 274] on div "Work Orders" at bounding box center [125, 279] width 70 height 17
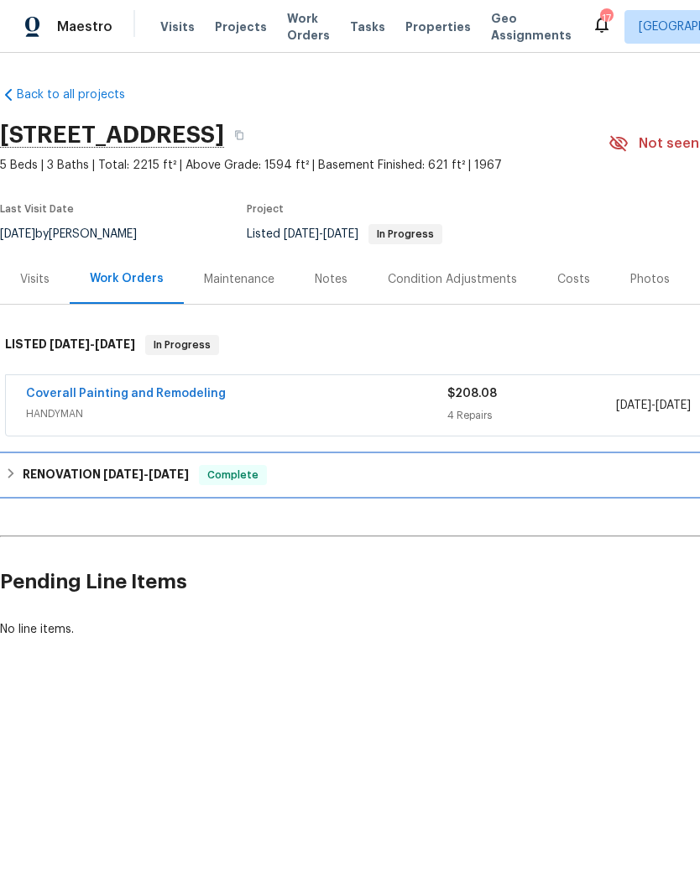
click at [98, 477] on h6 "RENOVATION 8/4/25 - 9/2/25" at bounding box center [106, 475] width 166 height 20
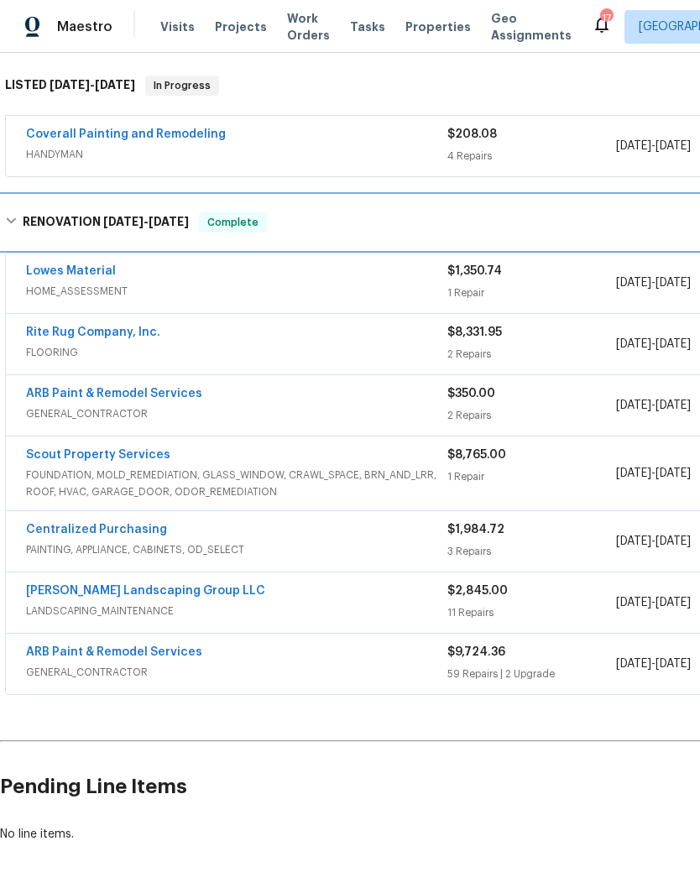
scroll to position [259, 0]
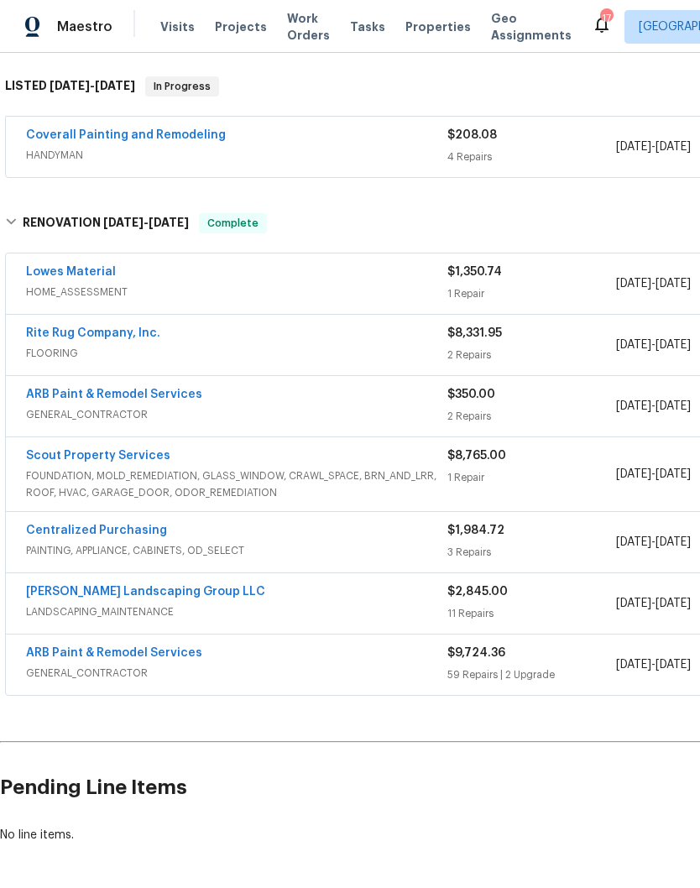
click at [150, 658] on link "ARB Paint & Remodel Services" at bounding box center [114, 653] width 176 height 12
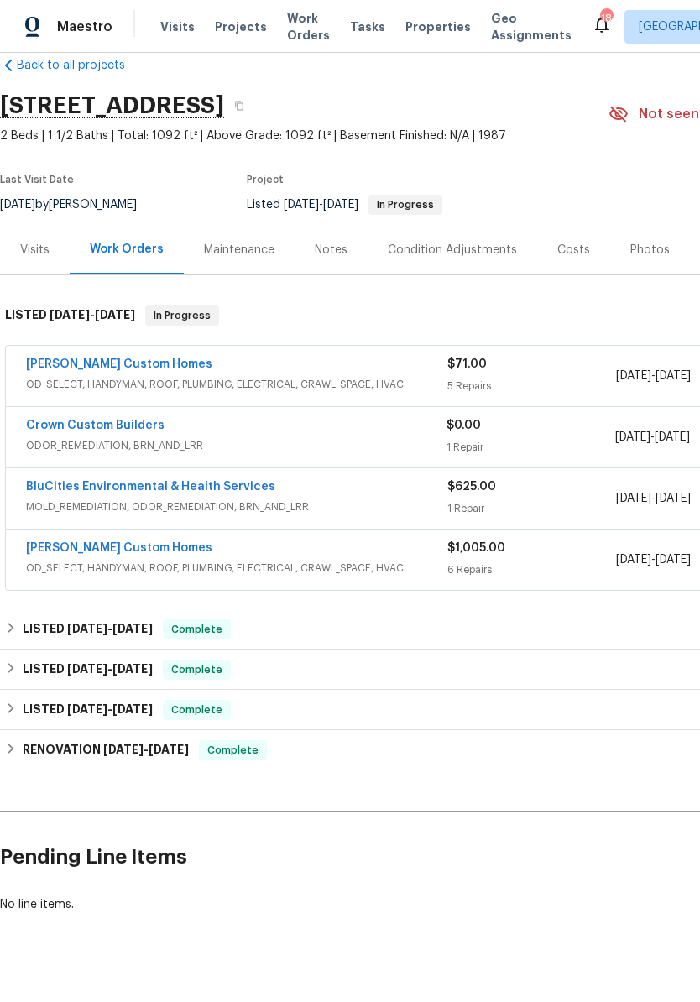
scroll to position [29, 0]
click at [116, 364] on link "Rappa Custom Homes" at bounding box center [119, 364] width 186 height 12
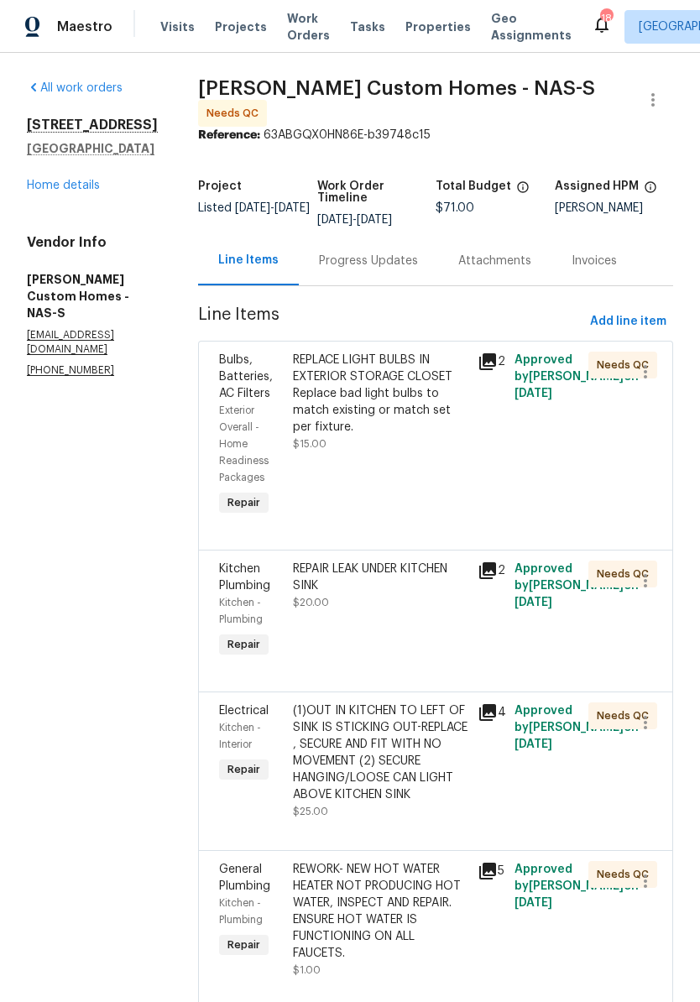
click at [432, 369] on div "REPLACE LIGHT BULBS IN EXTERIOR STORAGE CLOSET Replace bad light bulbs to match…" at bounding box center [380, 394] width 175 height 84
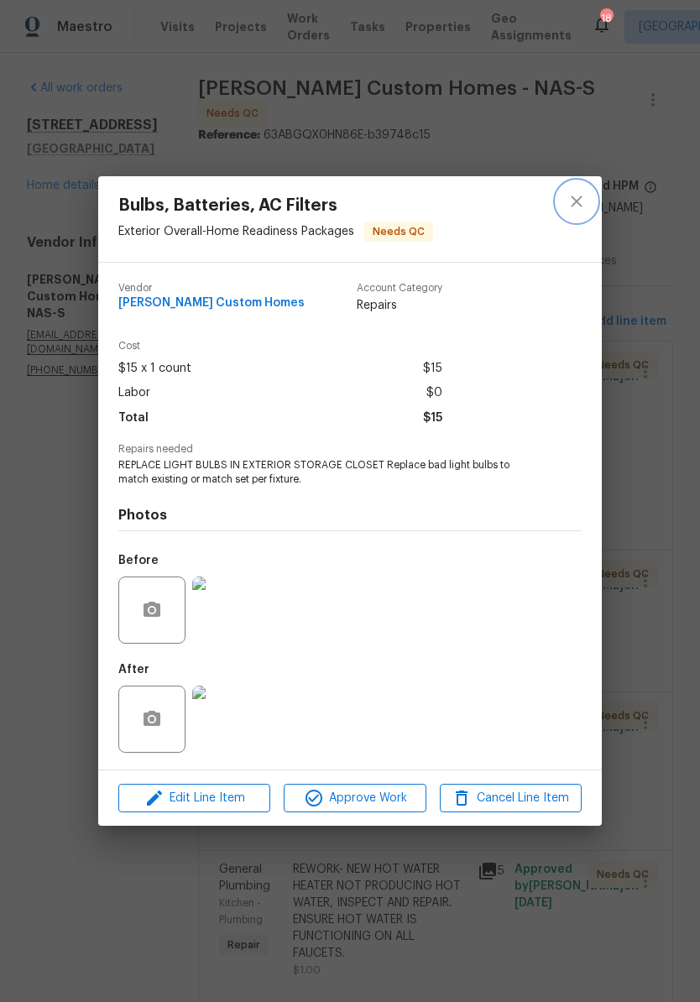
click at [575, 203] on icon "close" at bounding box center [577, 201] width 20 height 20
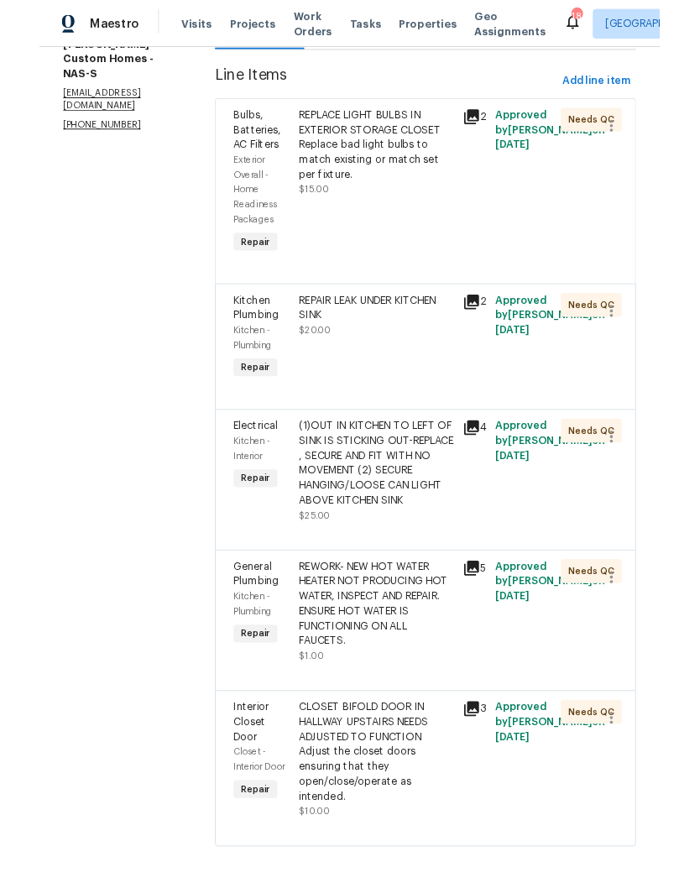
scroll to position [262, 0]
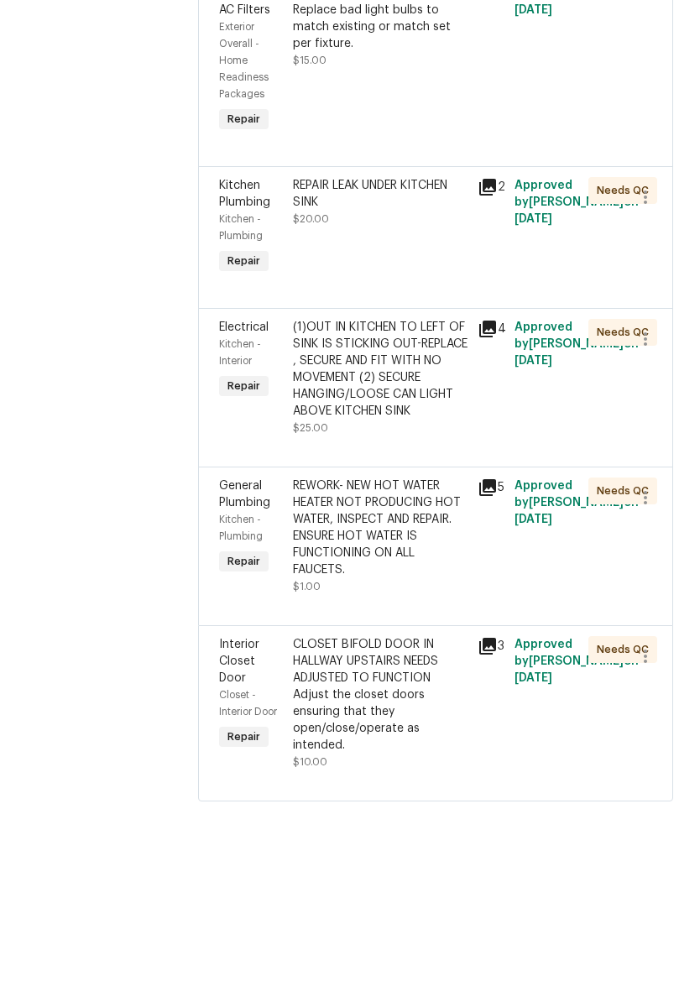
click at [434, 631] on div "REWORK- NEW HOT WATER HEATER NOT PRODUCING HOT WATER, INSPECT AND REPAIR. ENSUR…" at bounding box center [380, 681] width 175 height 101
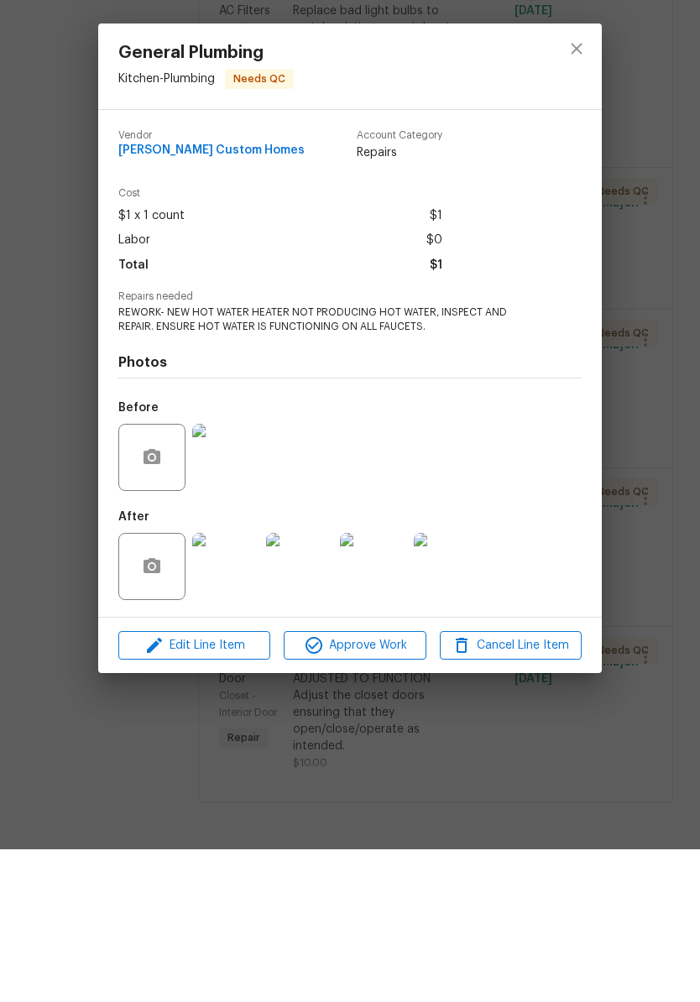
click at [242, 686] on img at bounding box center [225, 719] width 67 height 67
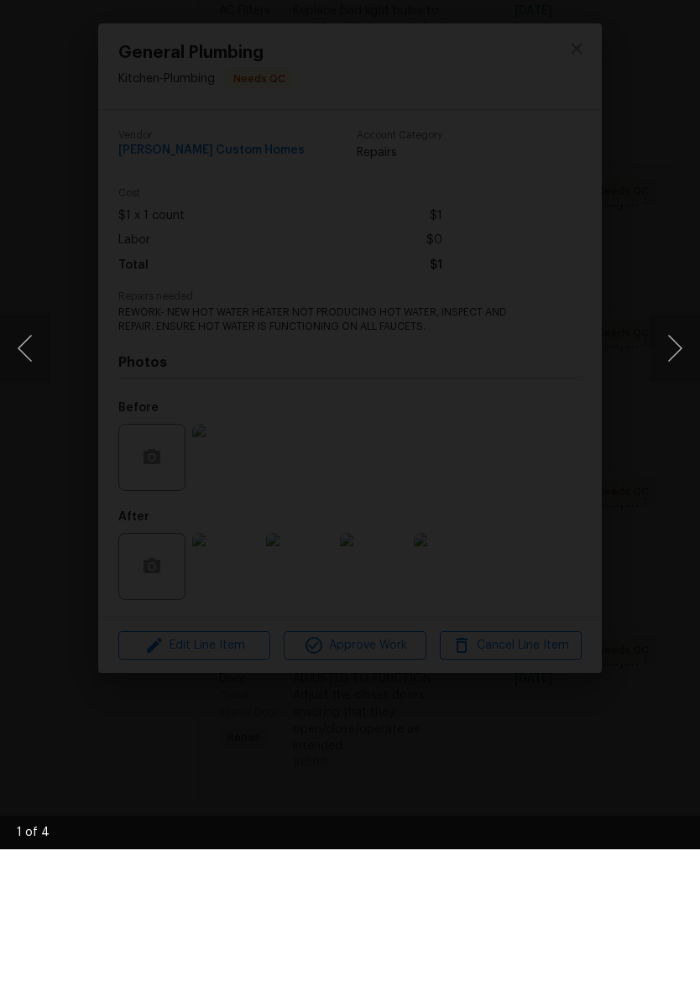
click at [682, 468] on button "Next image" at bounding box center [675, 501] width 50 height 67
click at [549, 144] on img "Lightbox" at bounding box center [270, 500] width 557 height 797
click at [549, 102] on img "Lightbox" at bounding box center [270, 500] width 557 height 797
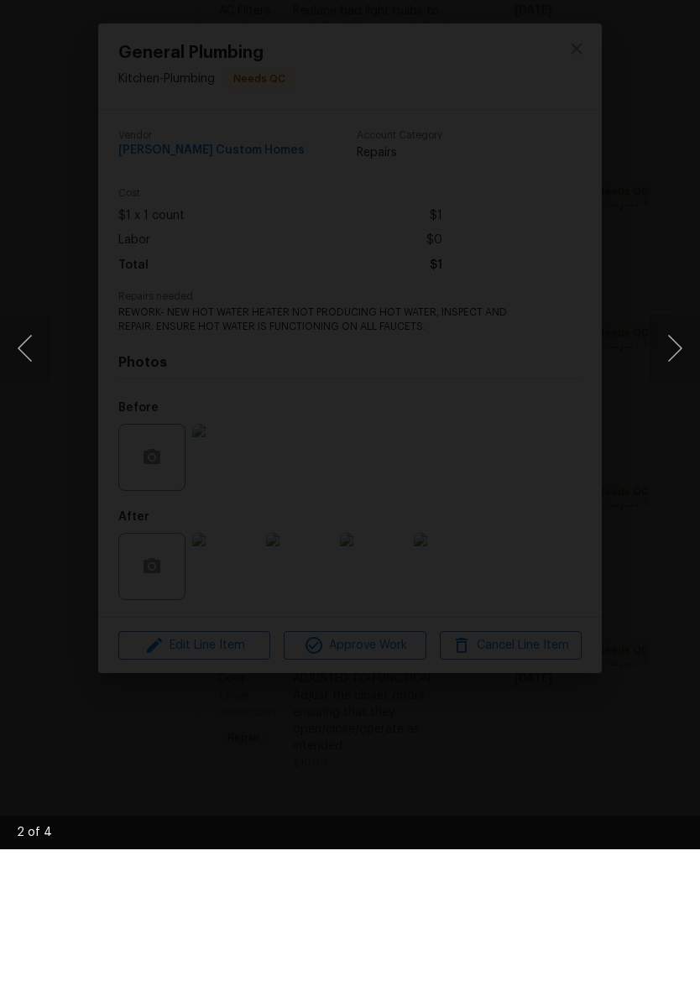
click at [549, 102] on img "Lightbox" at bounding box center [270, 500] width 557 height 797
click at [12, 102] on img "Lightbox" at bounding box center [270, 500] width 557 height 797
click at [24, 102] on img "Lightbox" at bounding box center [270, 500] width 557 height 797
click at [549, 102] on img "Lightbox" at bounding box center [270, 500] width 557 height 797
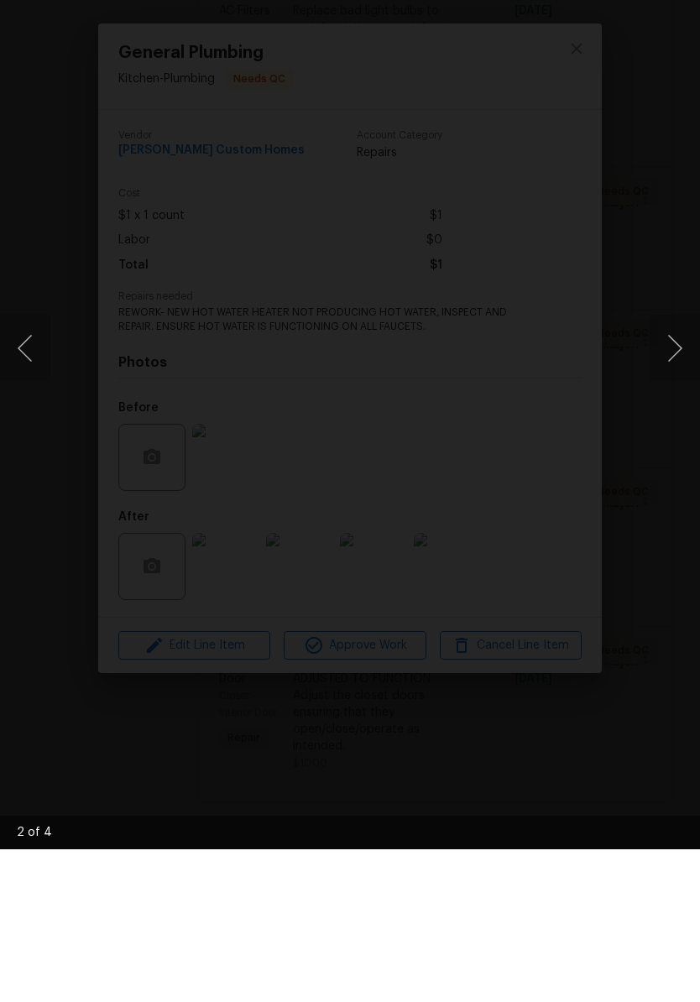
click at [549, 102] on img "Lightbox" at bounding box center [270, 500] width 557 height 797
click at [680, 468] on button "Next image" at bounding box center [675, 501] width 50 height 67
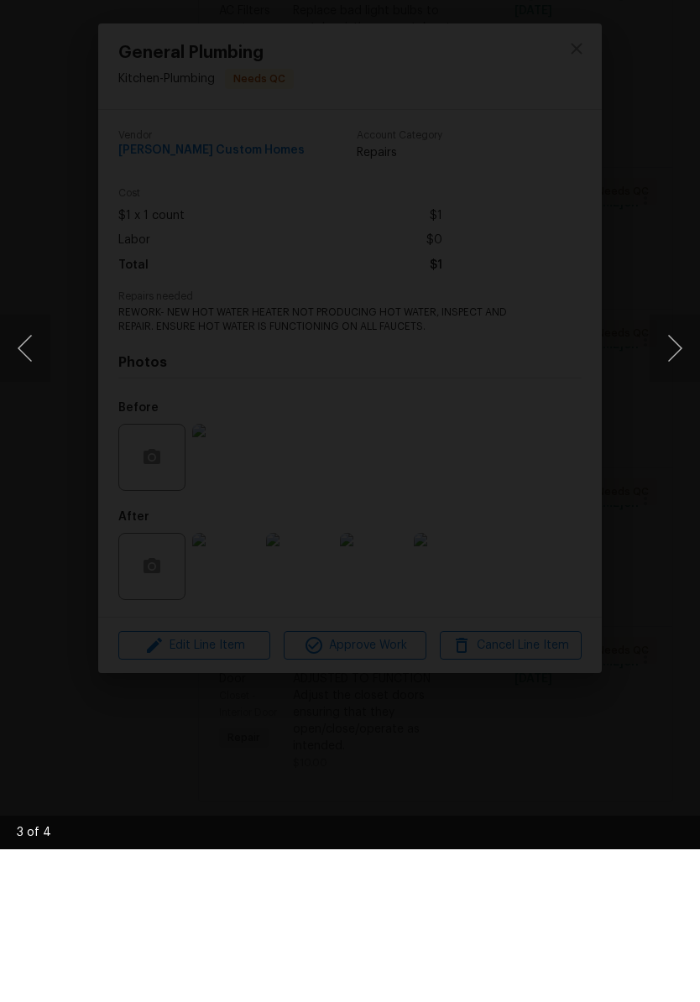
click at [549, 102] on img "Lightbox" at bounding box center [270, 500] width 557 height 797
click at [679, 468] on button "Next image" at bounding box center [675, 501] width 50 height 67
click at [549, 102] on img "Lightbox" at bounding box center [270, 500] width 557 height 797
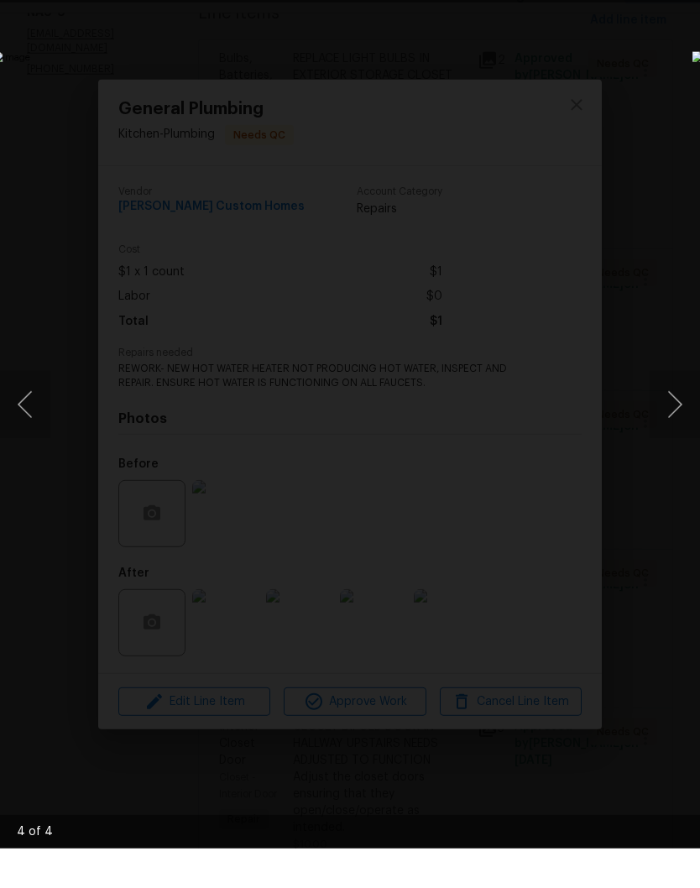
scroll to position [69, 0]
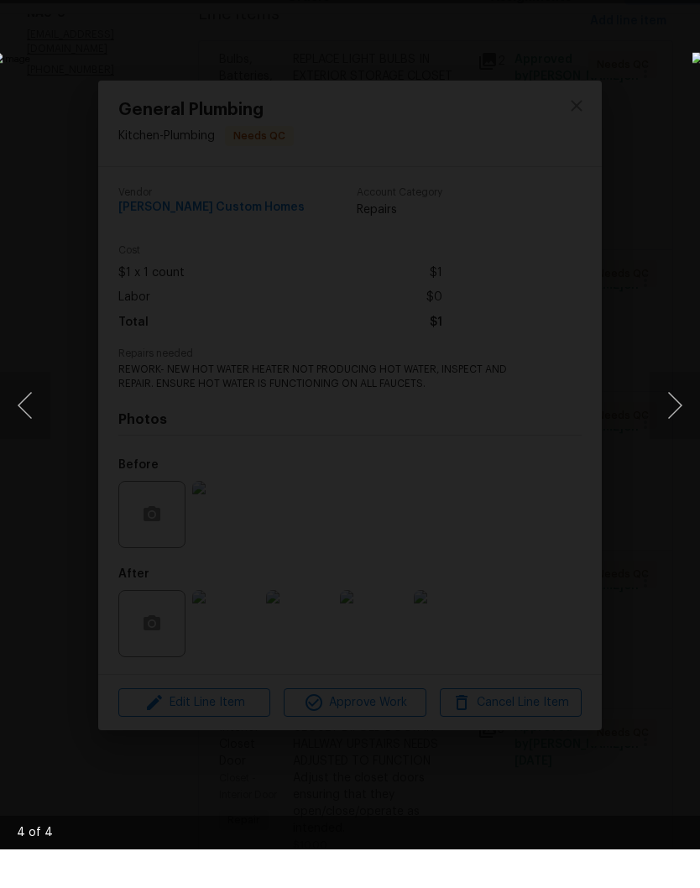
click at [549, 91] on img "Lightbox" at bounding box center [270, 444] width 557 height 706
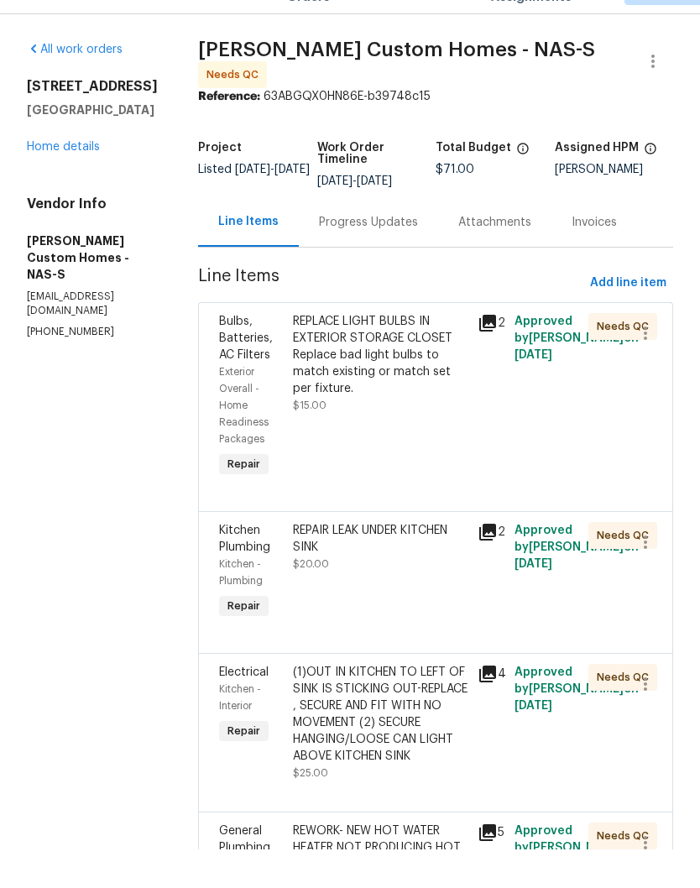
scroll to position [39, 0]
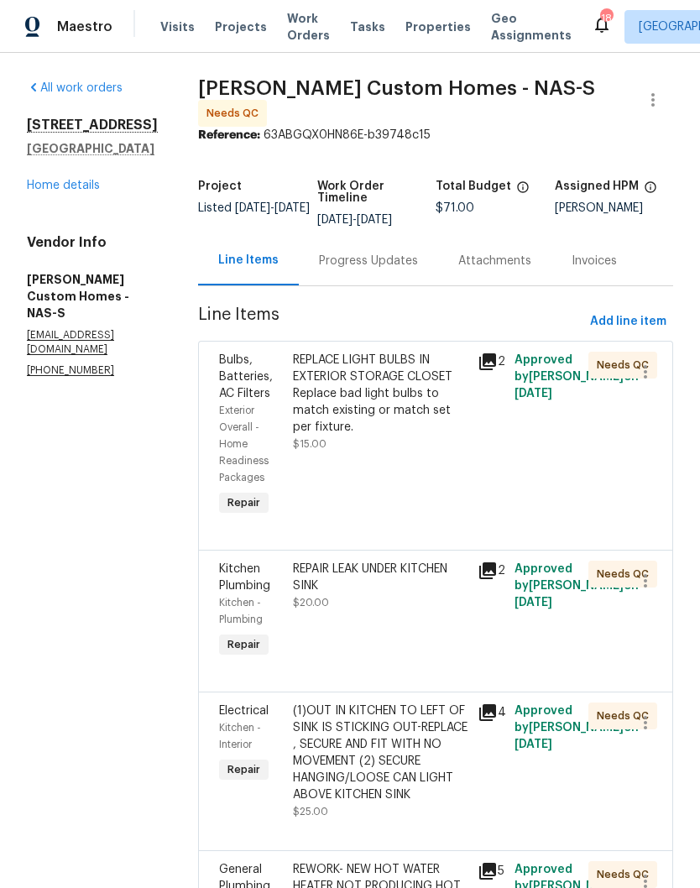
click at [445, 352] on div "REPLACE LIGHT BULBS IN EXTERIOR STORAGE CLOSET Replace bad light bulbs to match…" at bounding box center [380, 394] width 175 height 84
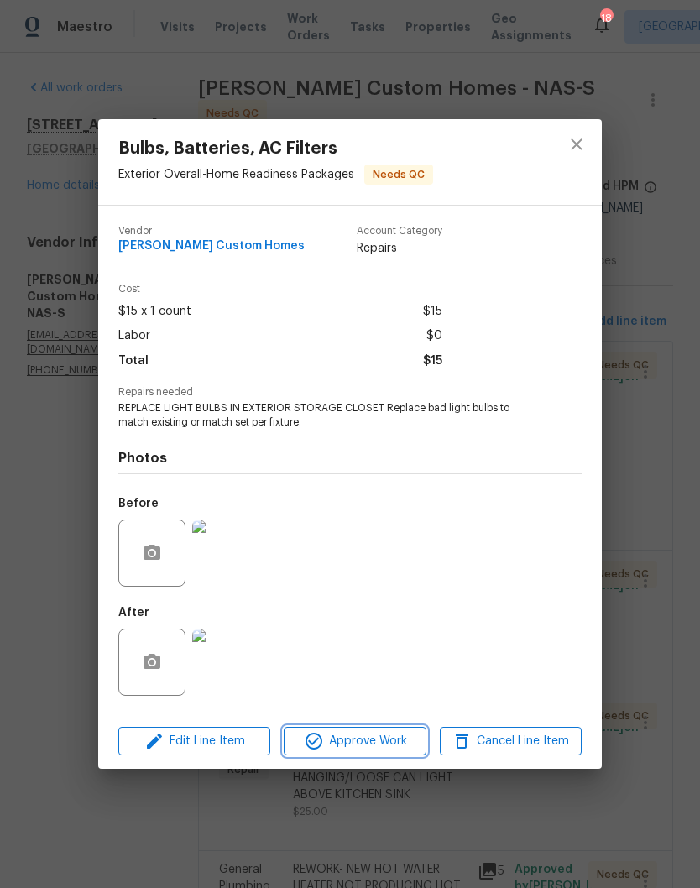
click at [403, 743] on span "Approve Work" at bounding box center [355, 741] width 132 height 21
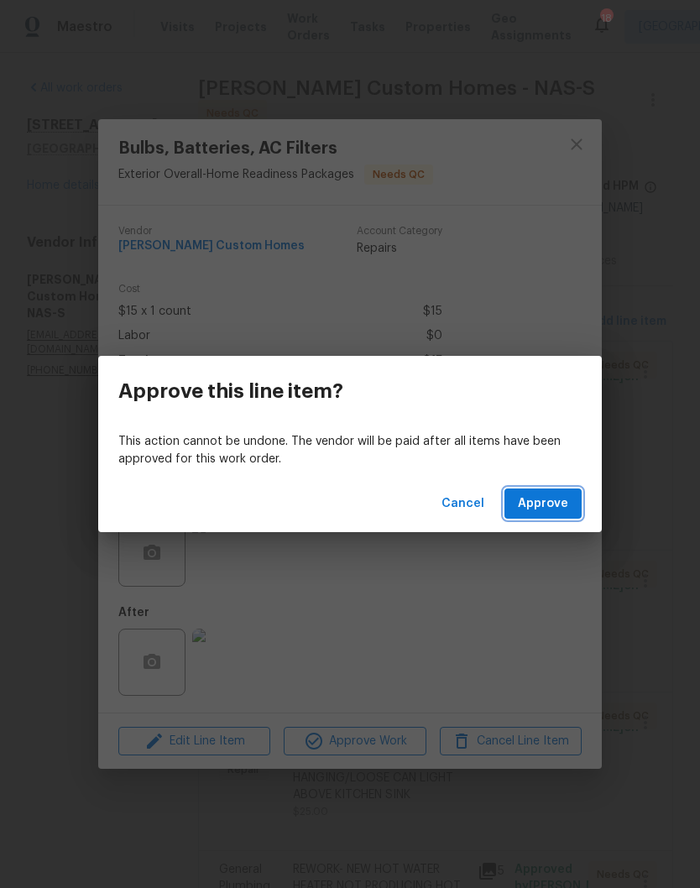
click at [566, 499] on span "Approve" at bounding box center [543, 504] width 50 height 21
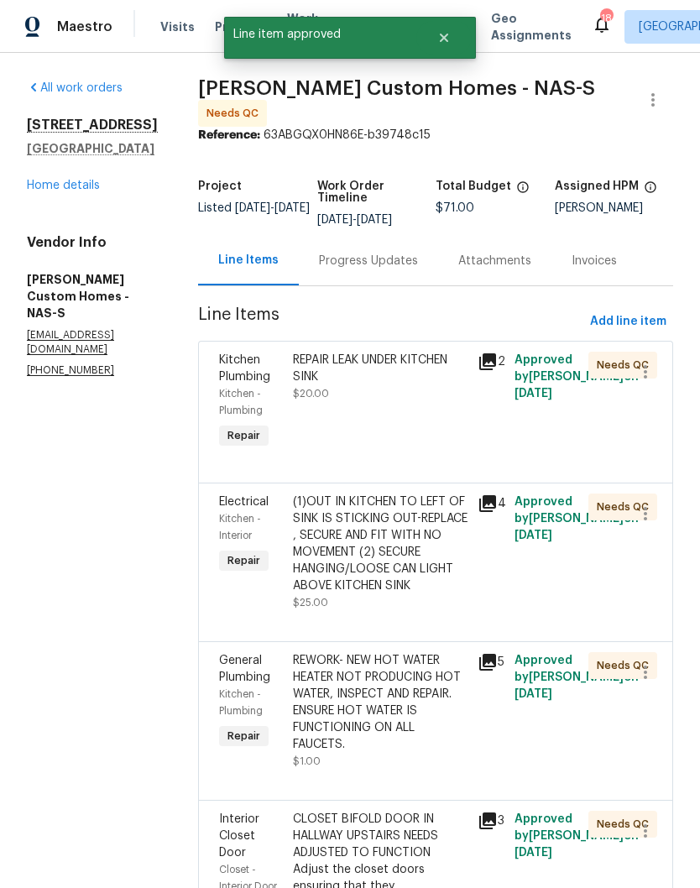
click at [401, 352] on div "REPAIR LEAK UNDER KITCHEN SINK" at bounding box center [380, 369] width 175 height 34
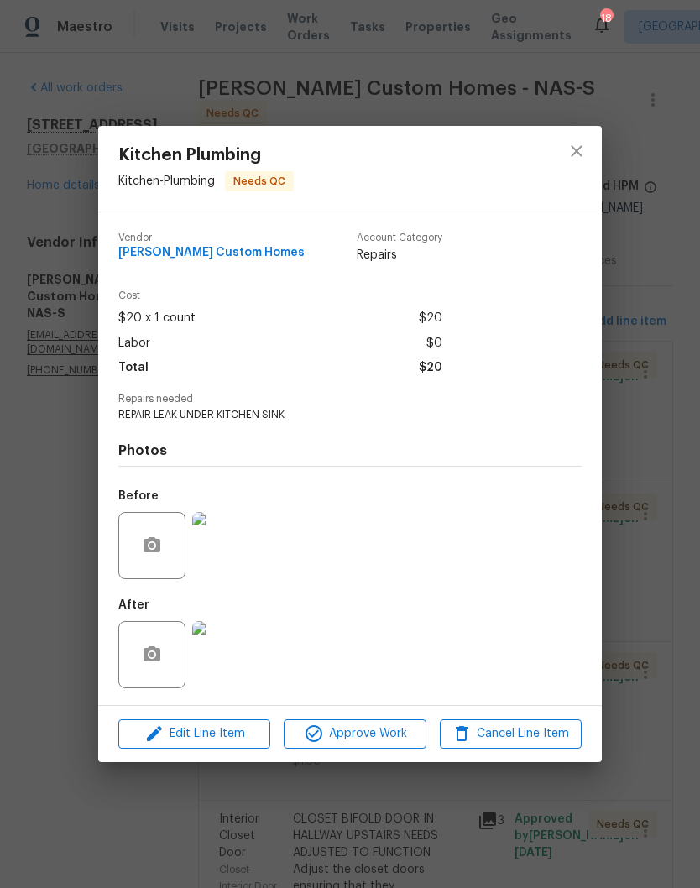
click at [251, 565] on img at bounding box center [225, 545] width 67 height 67
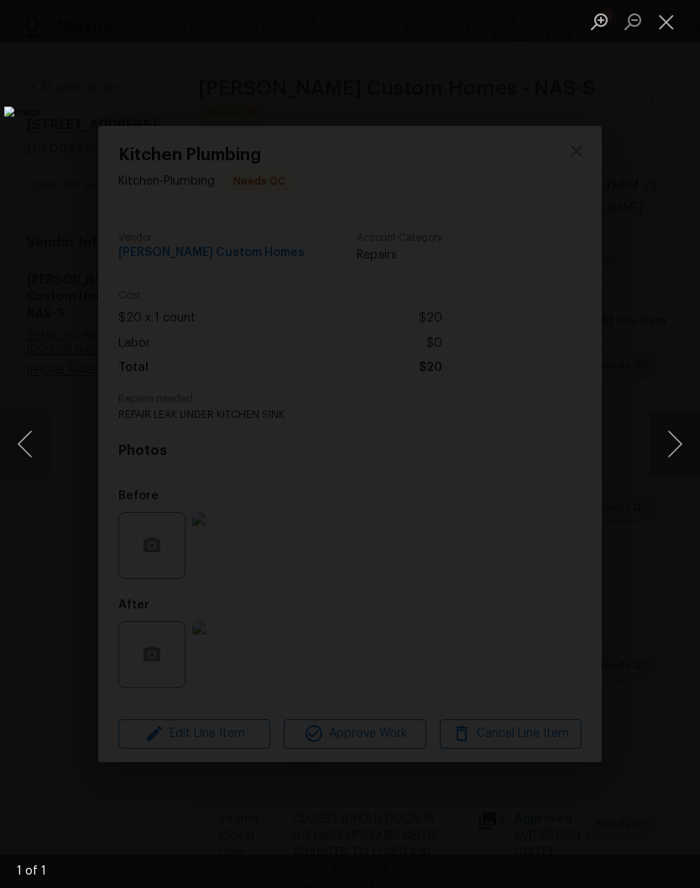
click at [667, 29] on button "Close lightbox" at bounding box center [667, 21] width 34 height 29
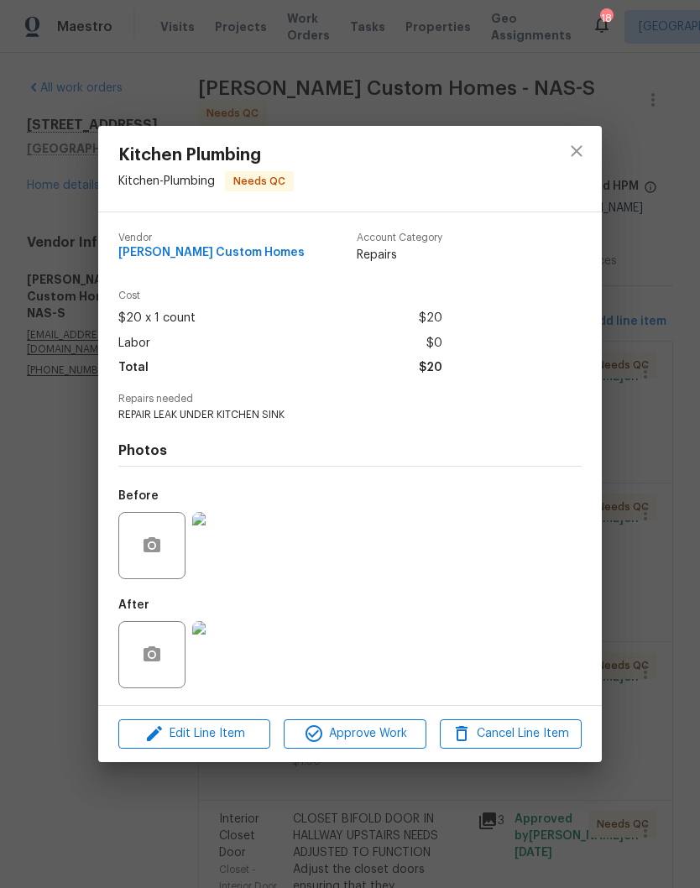
click at [238, 668] on img at bounding box center [225, 654] width 67 height 67
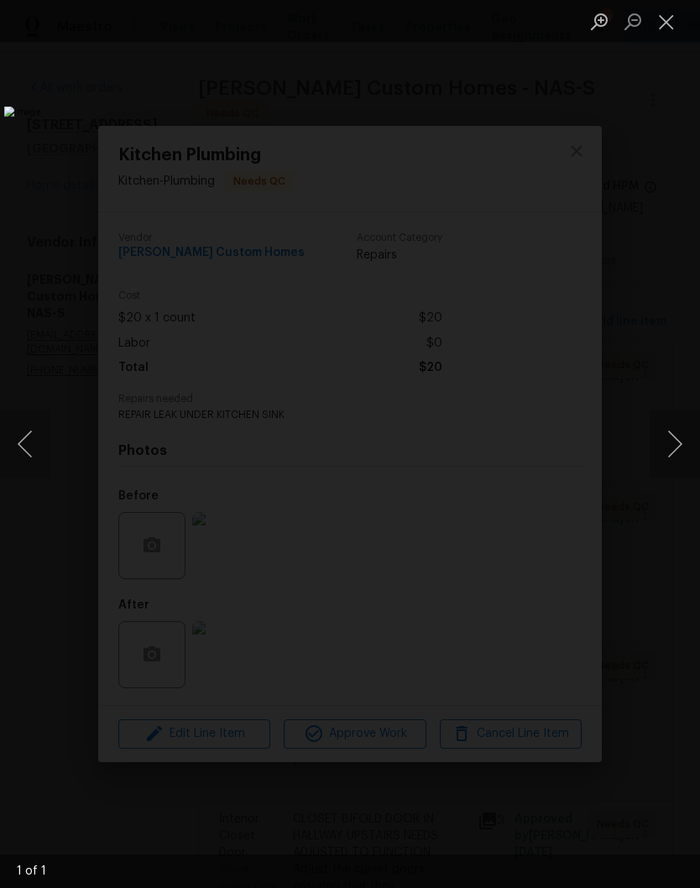
click at [676, 24] on button "Close lightbox" at bounding box center [667, 21] width 34 height 29
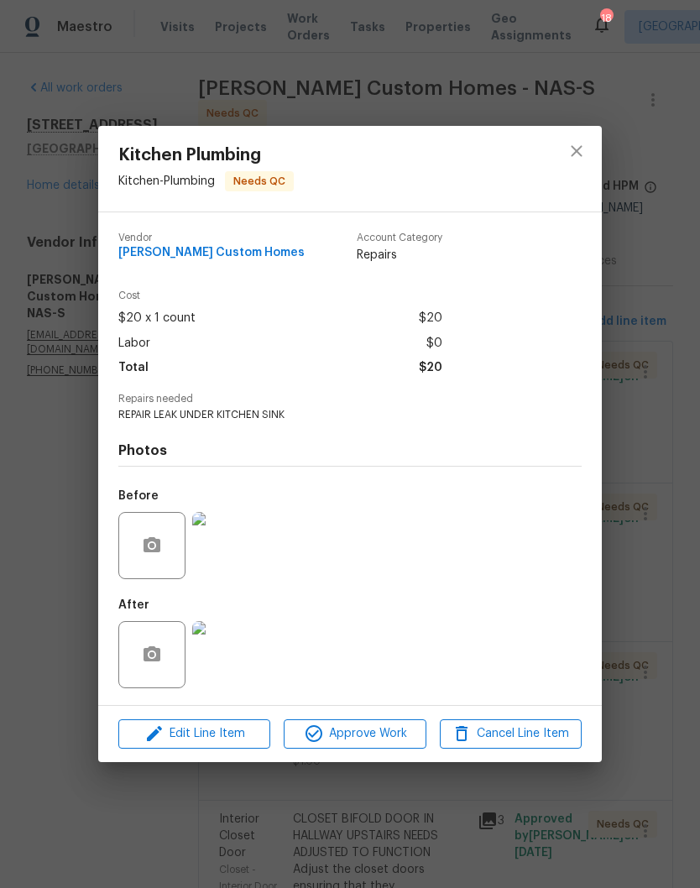
click at [379, 740] on span "Approve Work" at bounding box center [355, 734] width 132 height 21
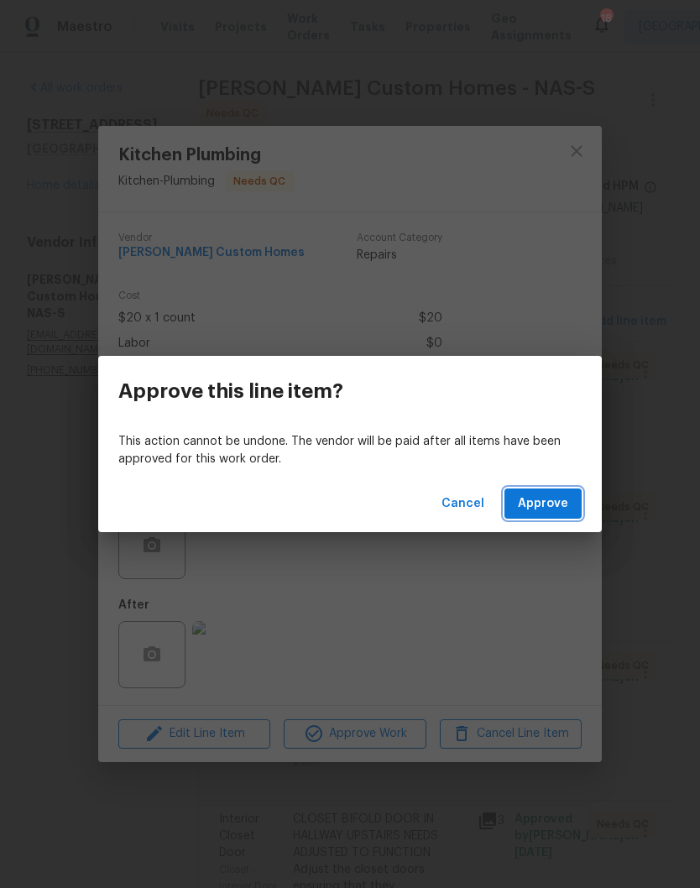
click at [563, 504] on span "Approve" at bounding box center [543, 504] width 50 height 21
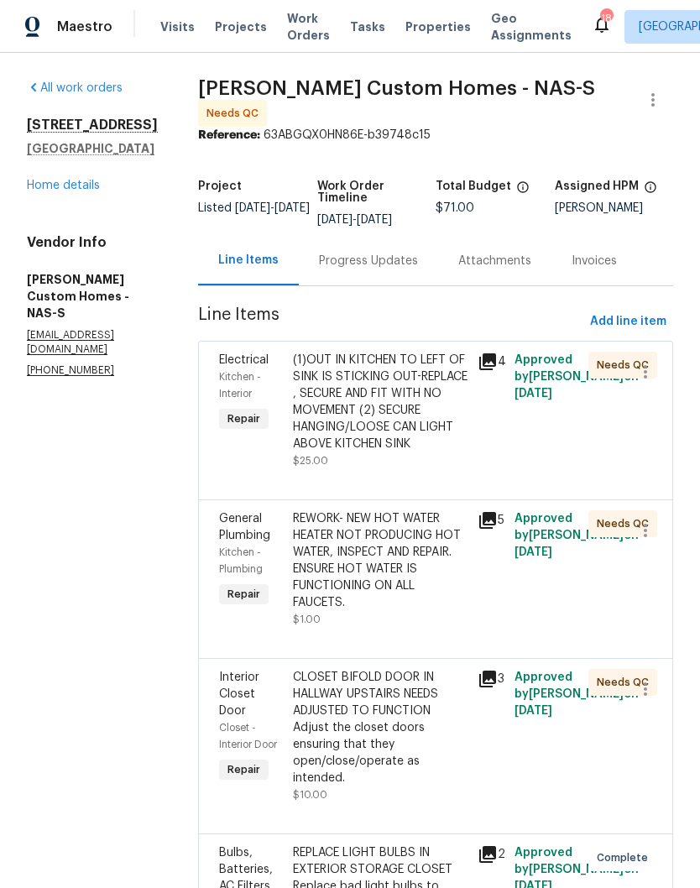
click at [441, 352] on div "(1)OUT IN KITCHEN TO LEFT OF SINK IS STICKING OUT-REPLACE , SECURE AND FIT WITH…" at bounding box center [380, 402] width 175 height 101
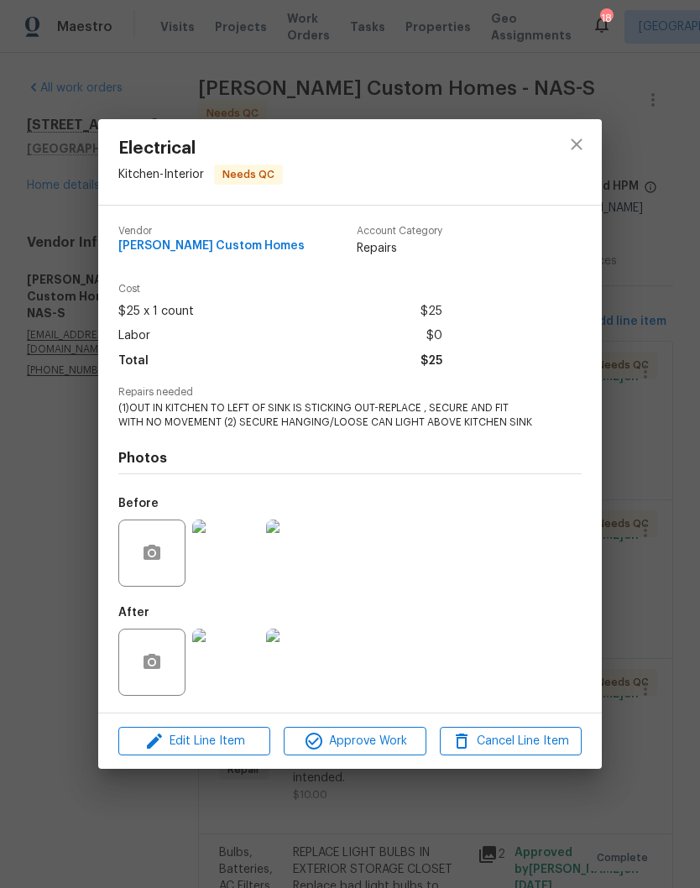
click at [236, 665] on img at bounding box center [225, 662] width 67 height 67
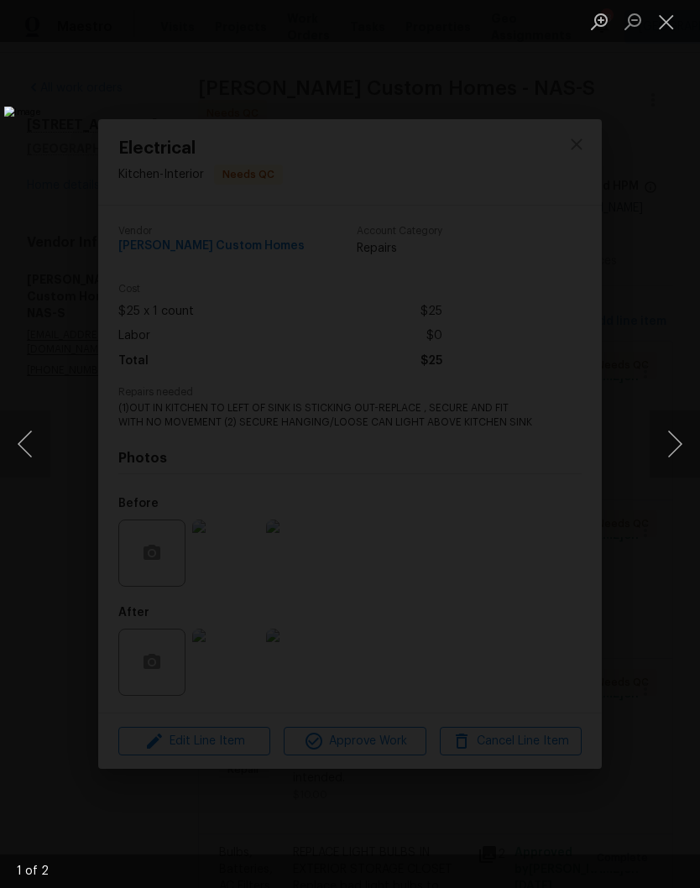
click at [677, 436] on button "Next image" at bounding box center [675, 443] width 50 height 67
click at [674, 28] on button "Close lightbox" at bounding box center [667, 21] width 34 height 29
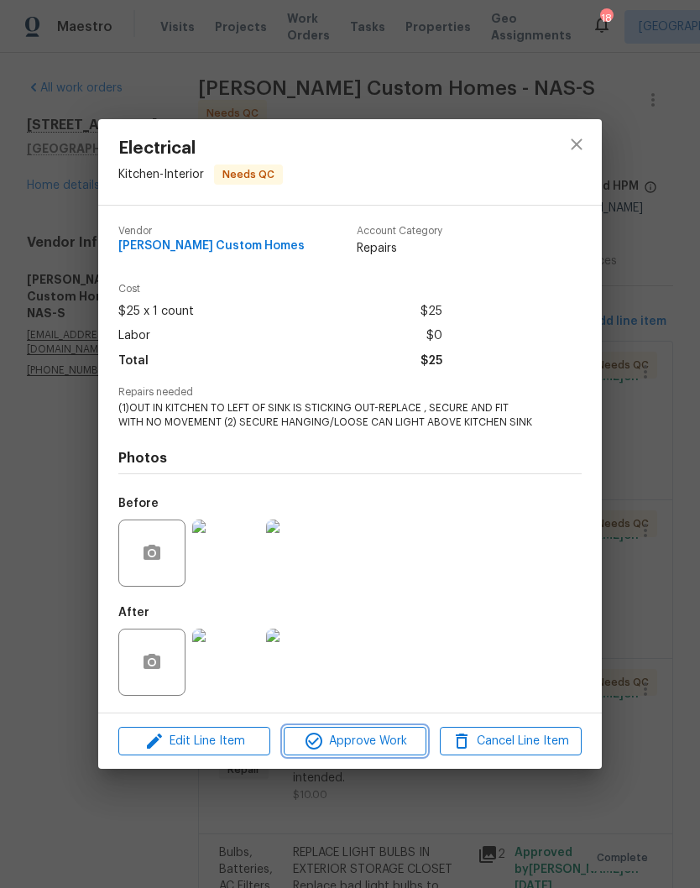
click at [398, 740] on span "Approve Work" at bounding box center [355, 741] width 132 height 21
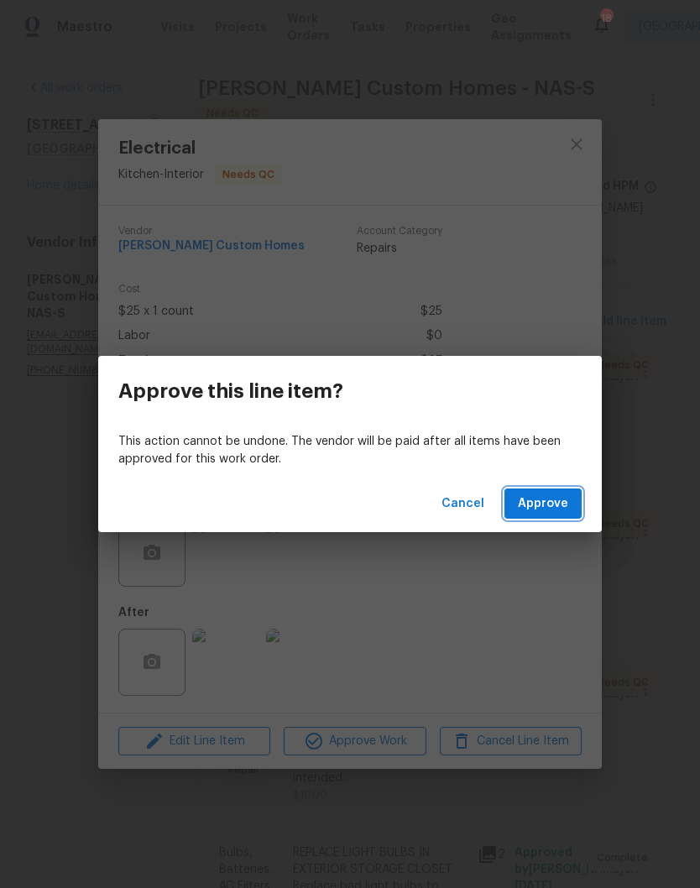
click at [561, 495] on span "Approve" at bounding box center [543, 504] width 50 height 21
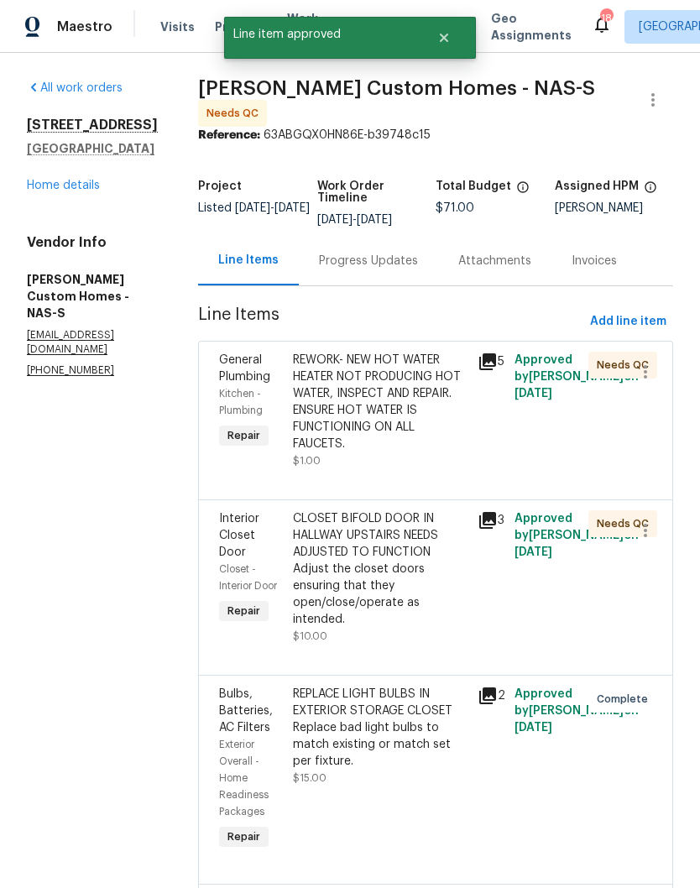
click at [447, 352] on div "REWORK- NEW HOT WATER HEATER NOT PRODUCING HOT WATER, INSPECT AND REPAIR. ENSUR…" at bounding box center [380, 402] width 175 height 101
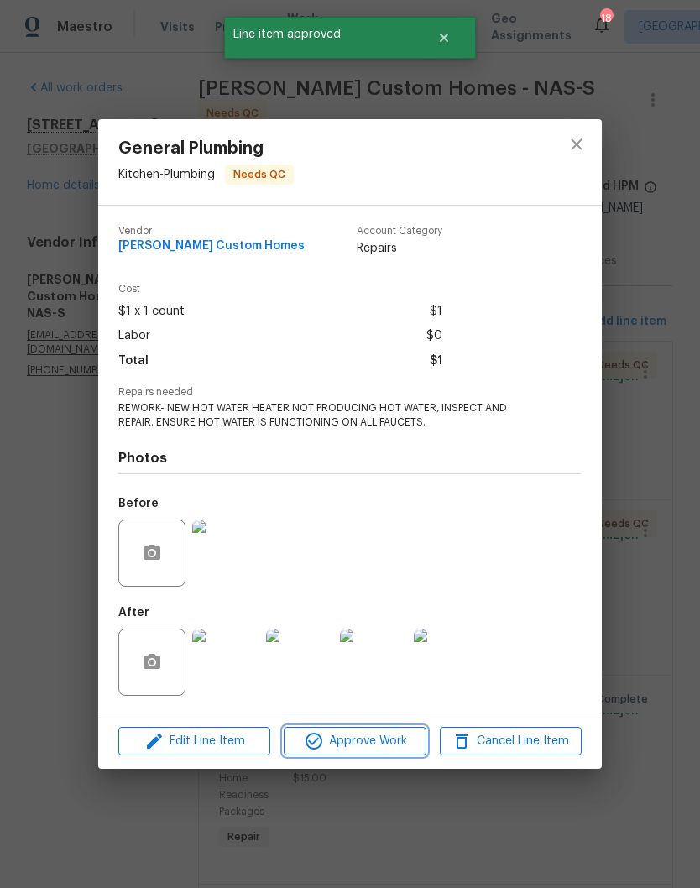
click at [384, 742] on span "Approve Work" at bounding box center [355, 741] width 132 height 21
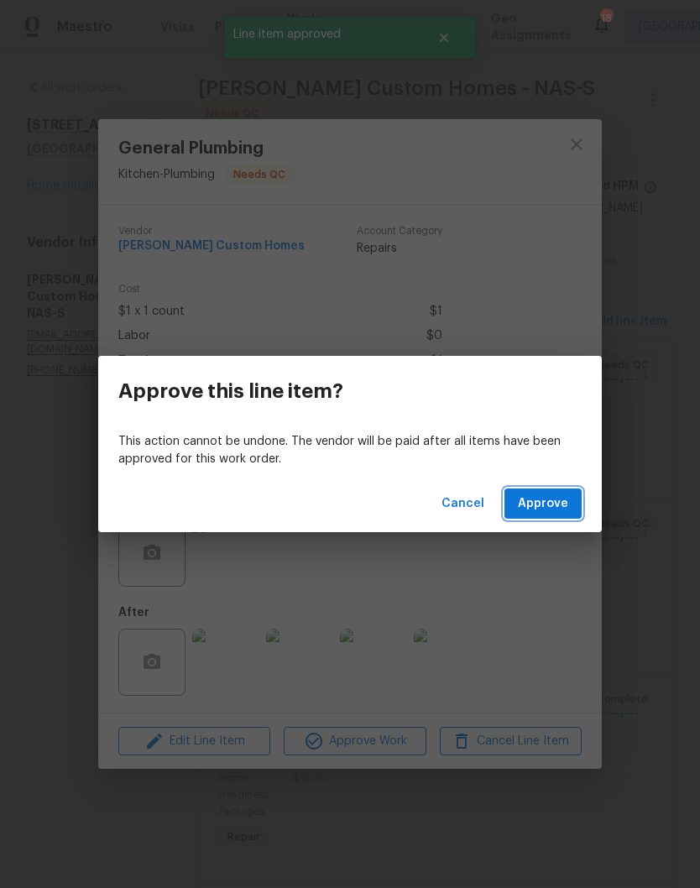
click at [563, 502] on span "Approve" at bounding box center [543, 504] width 50 height 21
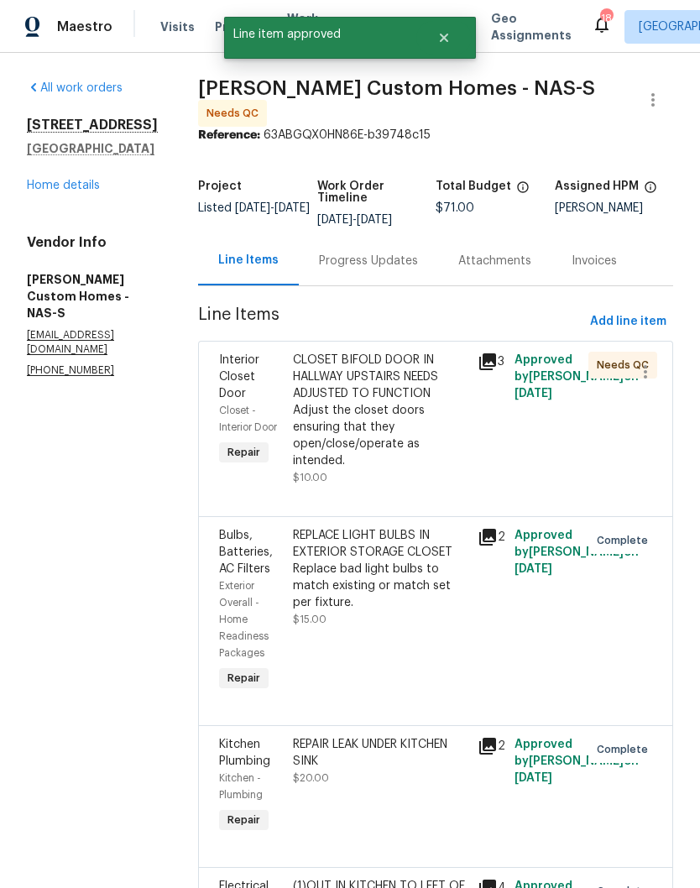
click at [448, 352] on div "CLOSET BIFOLD DOOR IN HALLWAY UPSTAIRS NEEDS ADJUSTED TO FUNCTION Adjust the cl…" at bounding box center [380, 411] width 175 height 118
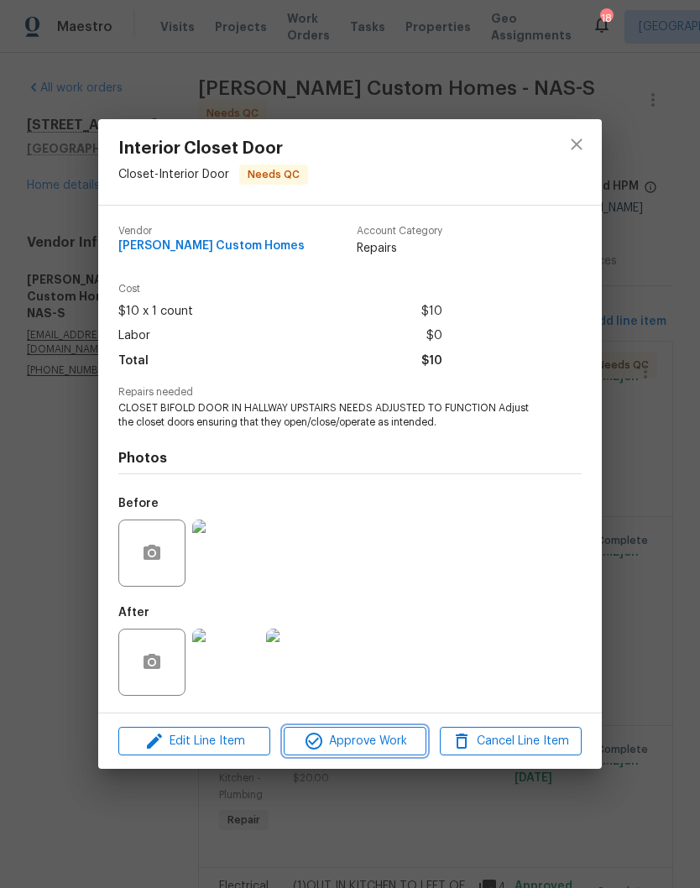
click at [400, 740] on span "Approve Work" at bounding box center [355, 741] width 132 height 21
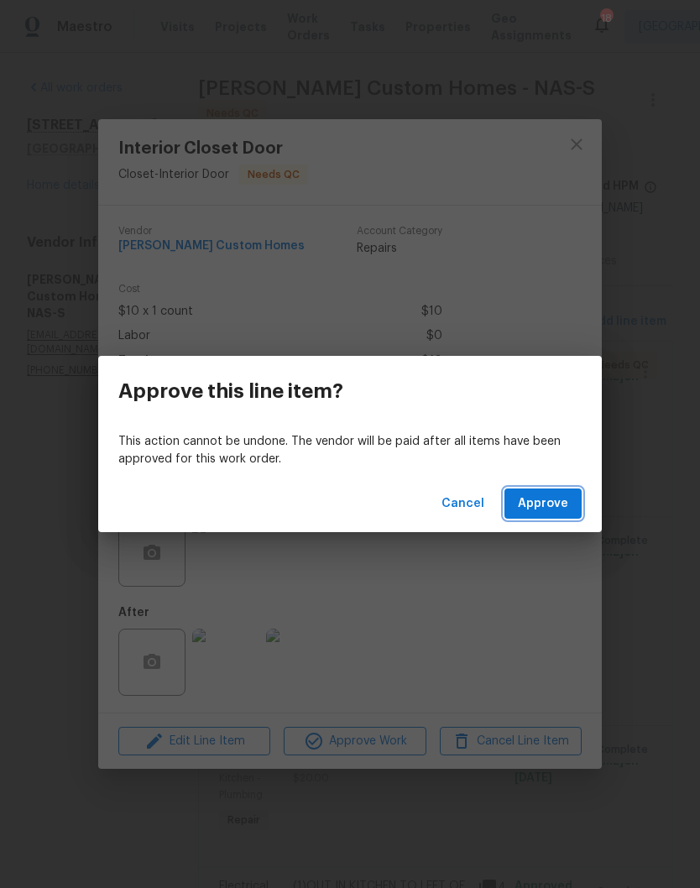
click at [559, 503] on span "Approve" at bounding box center [543, 504] width 50 height 21
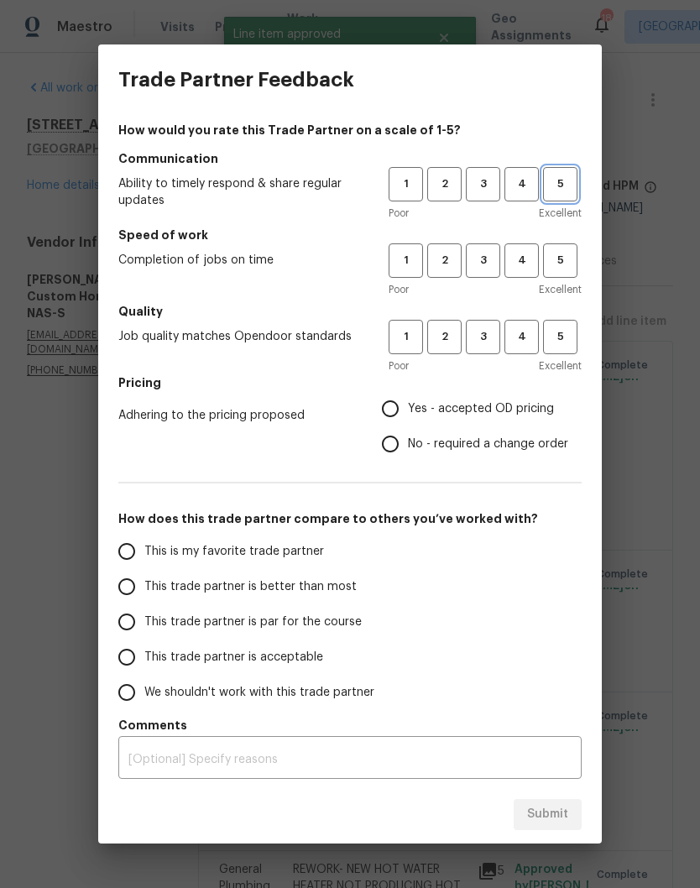
click at [571, 187] on span "5" at bounding box center [560, 184] width 31 height 19
click at [560, 260] on span "5" at bounding box center [560, 260] width 31 height 19
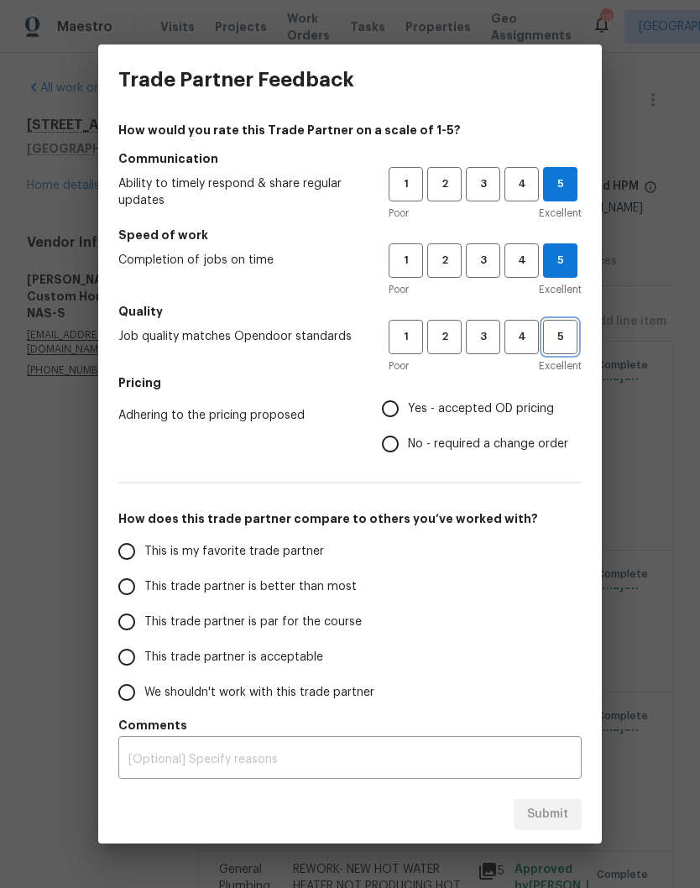
click at [566, 341] on span "5" at bounding box center [560, 336] width 31 height 19
click at [401, 411] on input "Yes - accepted OD pricing" at bounding box center [390, 408] width 35 height 35
radio input "true"
click at [132, 593] on input "This trade partner is better than most" at bounding box center [126, 586] width 35 height 35
click at [557, 814] on span "Submit" at bounding box center [547, 814] width 41 height 21
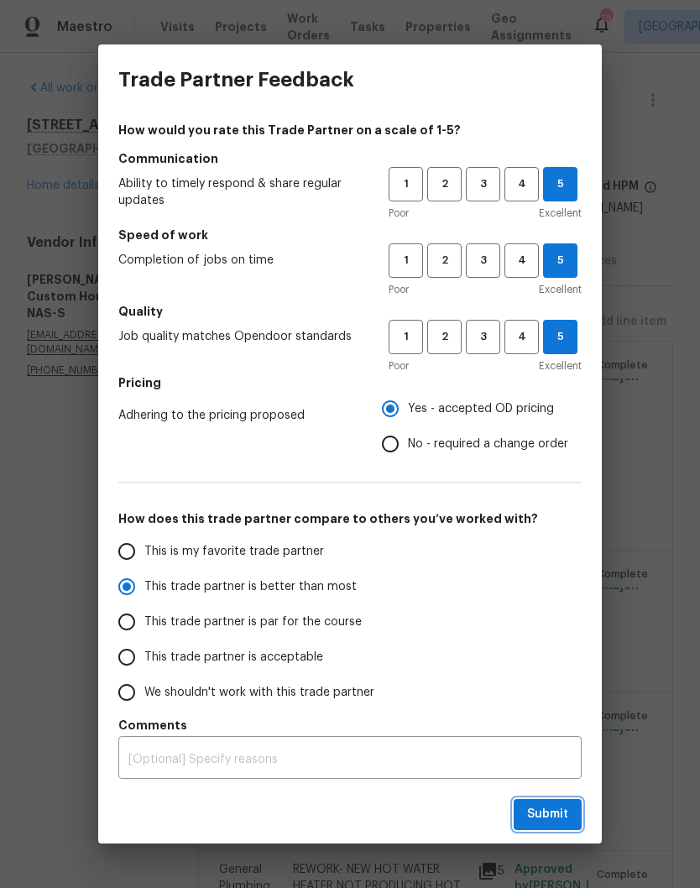
radio input "true"
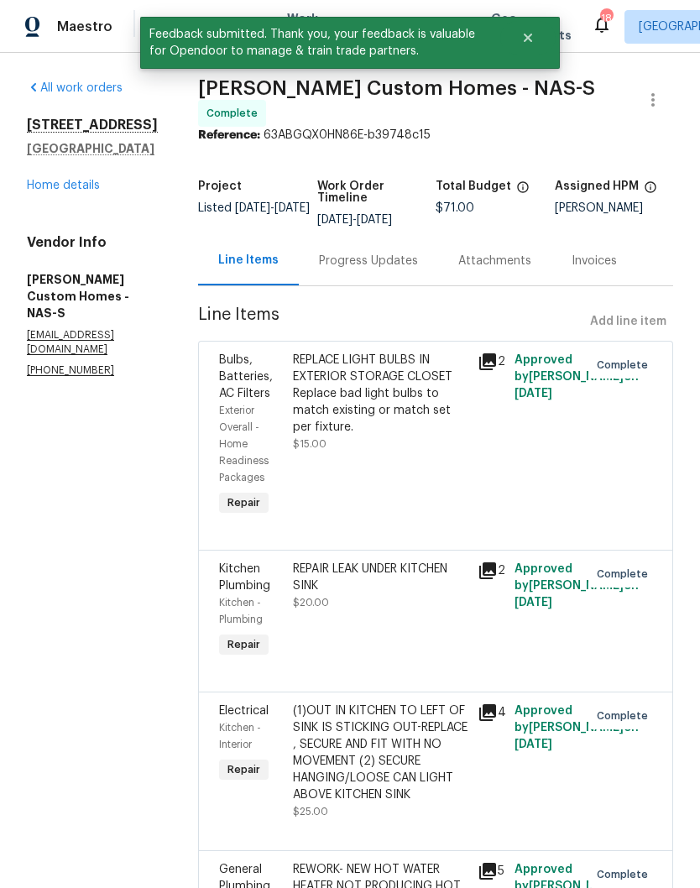
click at [91, 180] on link "Home details" at bounding box center [63, 186] width 73 height 12
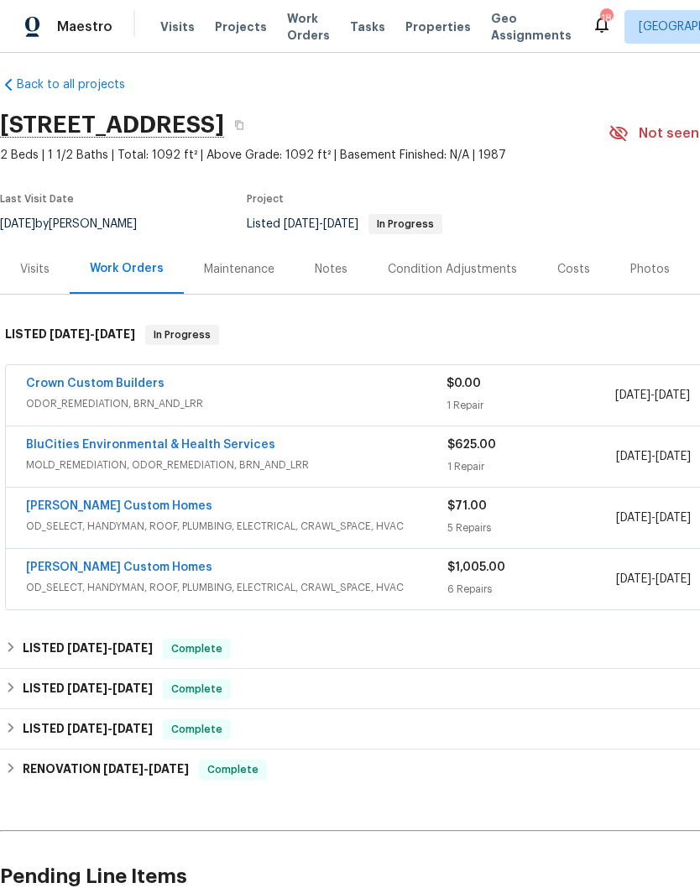
scroll to position [10, 0]
click at [136, 562] on link "[PERSON_NAME] Custom Homes" at bounding box center [119, 568] width 186 height 12
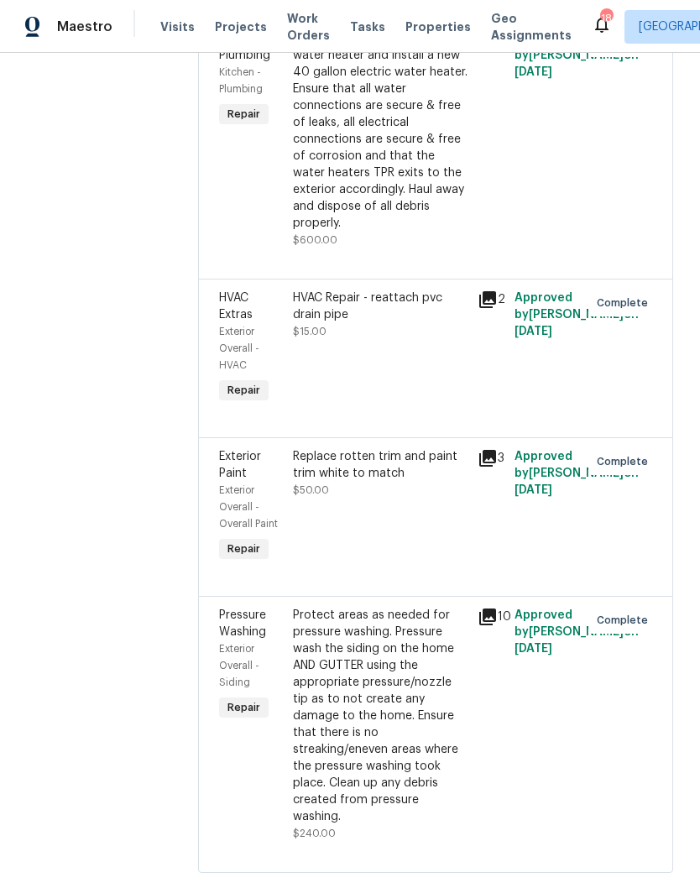
scroll to position [688, 0]
click at [432, 621] on div "Protect areas as needed for pressure washing. Pressure wash the siding on the h…" at bounding box center [380, 717] width 175 height 218
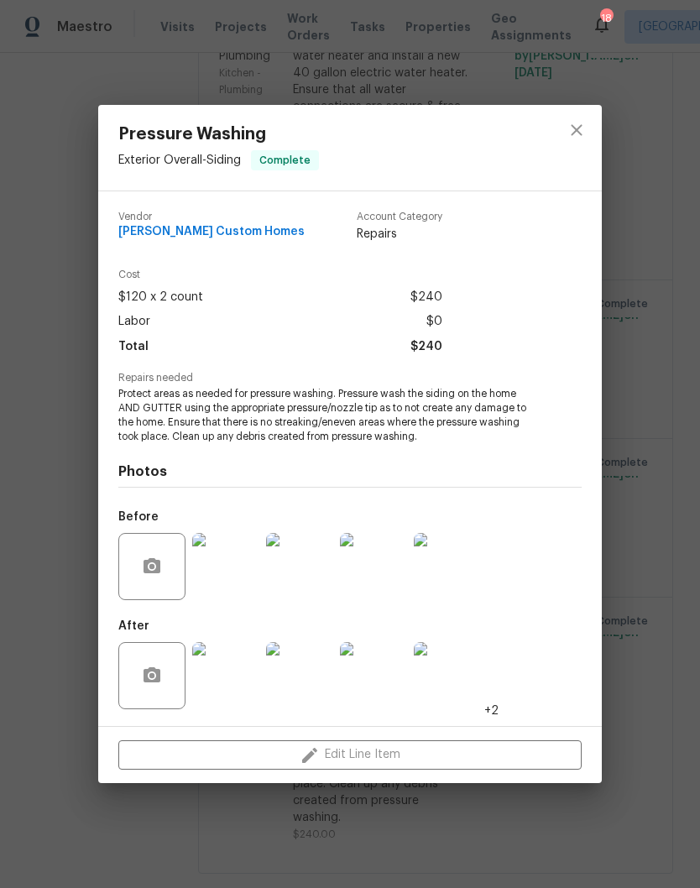
click at [306, 571] on img at bounding box center [299, 566] width 67 height 67
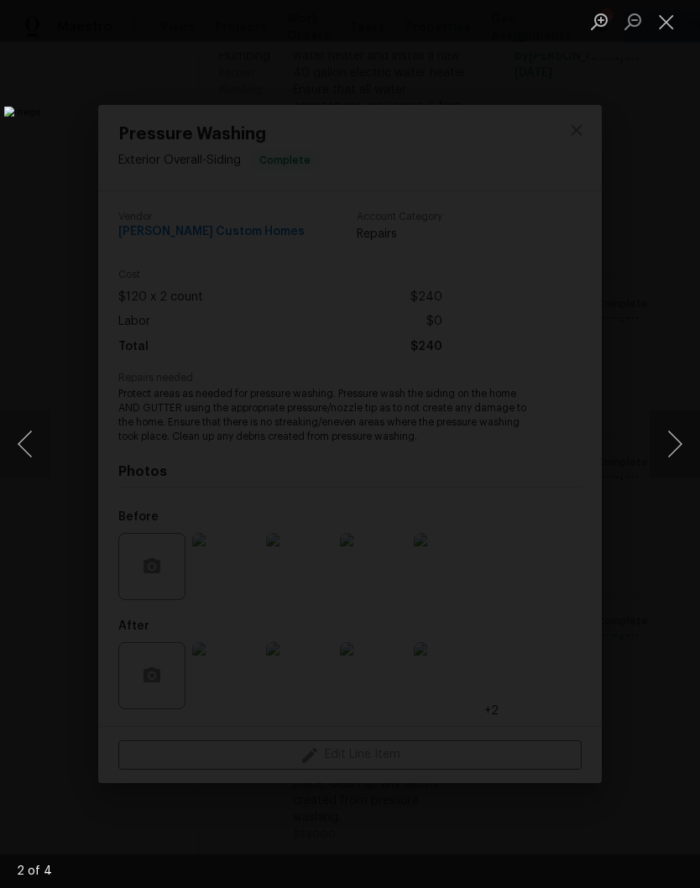
click at [677, 445] on button "Next image" at bounding box center [675, 443] width 50 height 67
click at [677, 447] on button "Next image" at bounding box center [675, 443] width 50 height 67
click at [677, 444] on button "Next image" at bounding box center [675, 443] width 50 height 67
click at [680, 446] on button "Next image" at bounding box center [675, 443] width 50 height 67
click at [673, 452] on button "Next image" at bounding box center [675, 443] width 50 height 67
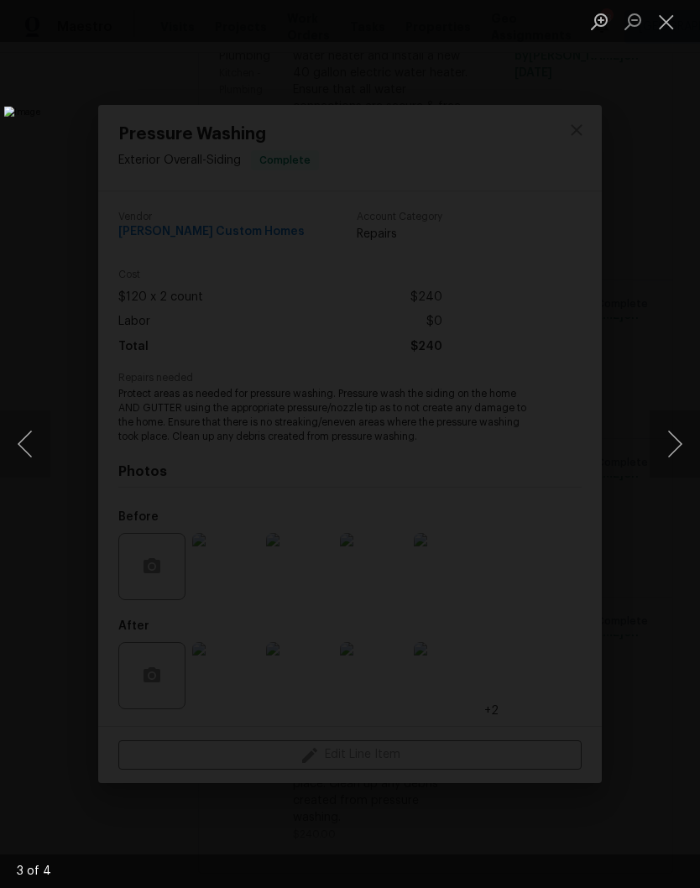
click at [676, 447] on button "Next image" at bounding box center [675, 443] width 50 height 67
click at [679, 450] on button "Next image" at bounding box center [675, 443] width 50 height 67
click at [677, 453] on button "Next image" at bounding box center [675, 443] width 50 height 67
click at [676, 21] on button "Close lightbox" at bounding box center [667, 21] width 34 height 29
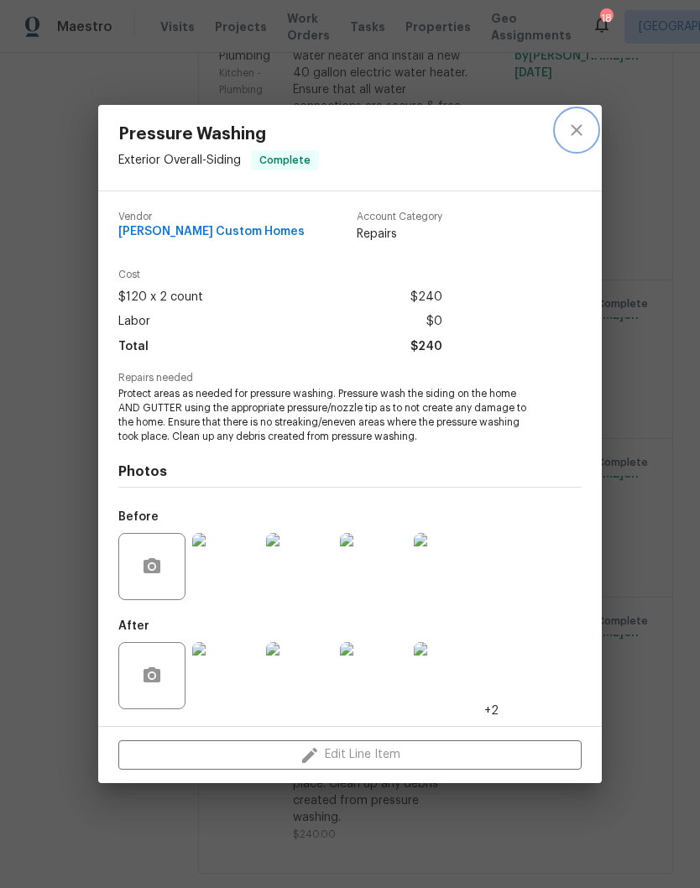
click at [589, 130] on button "close" at bounding box center [577, 130] width 40 height 40
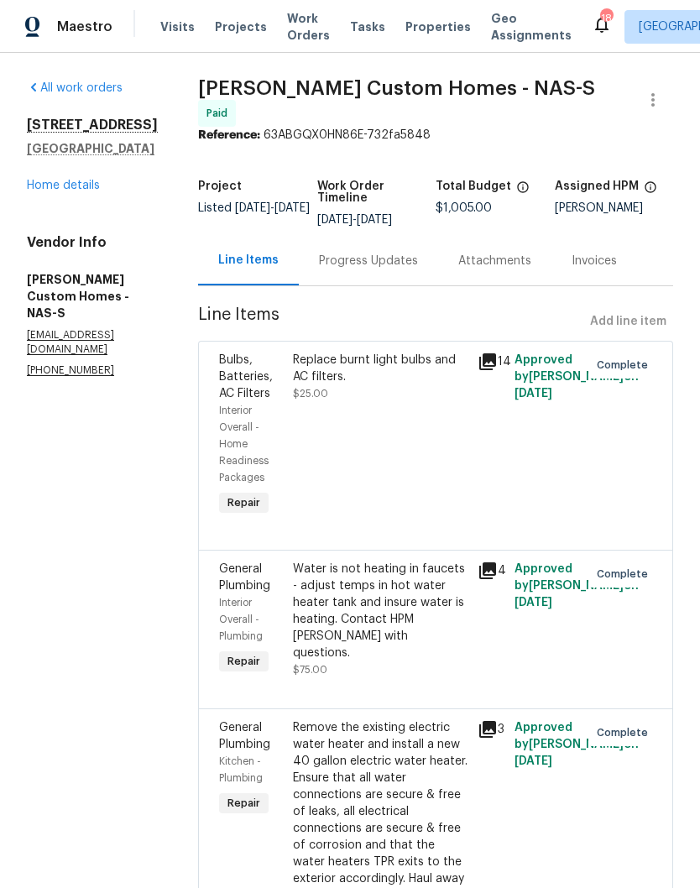
scroll to position [0, 0]
click at [80, 180] on link "Home details" at bounding box center [63, 186] width 73 height 12
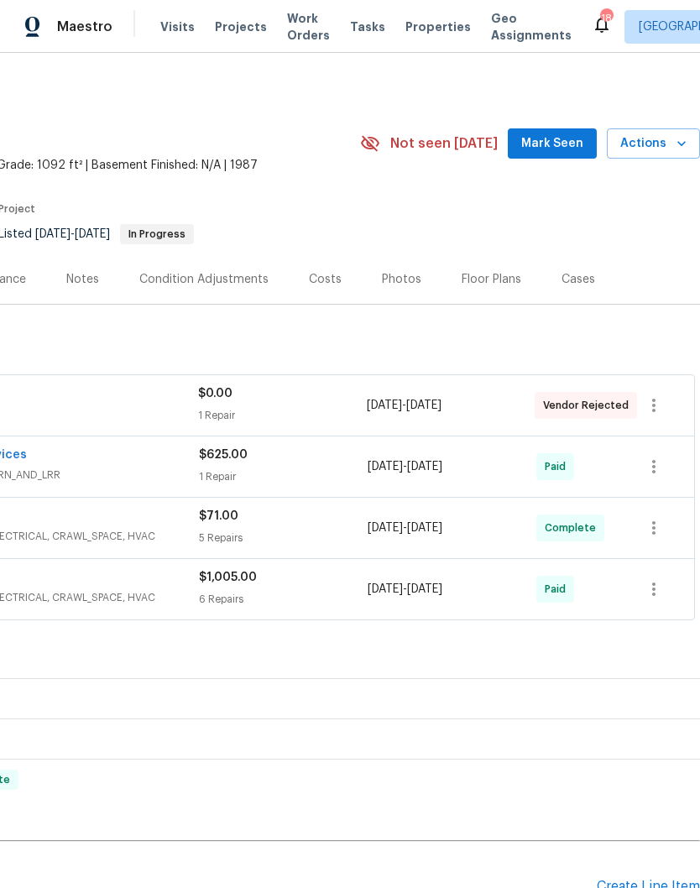
scroll to position [0, 248]
click at [562, 133] on span "Mark Seen" at bounding box center [552, 143] width 62 height 21
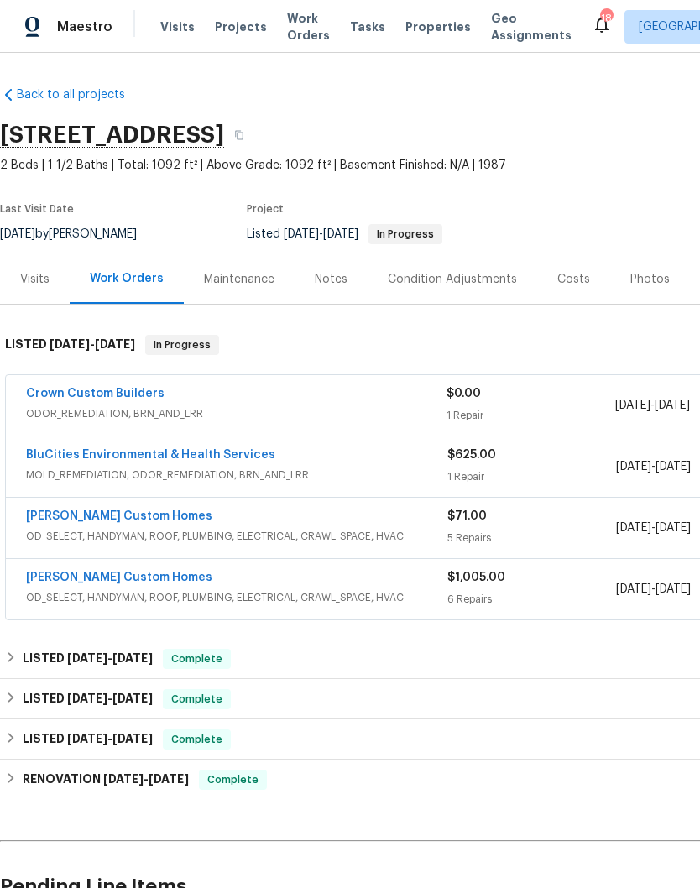
scroll to position [0, 0]
click at [336, 271] on div "Notes" at bounding box center [331, 279] width 33 height 17
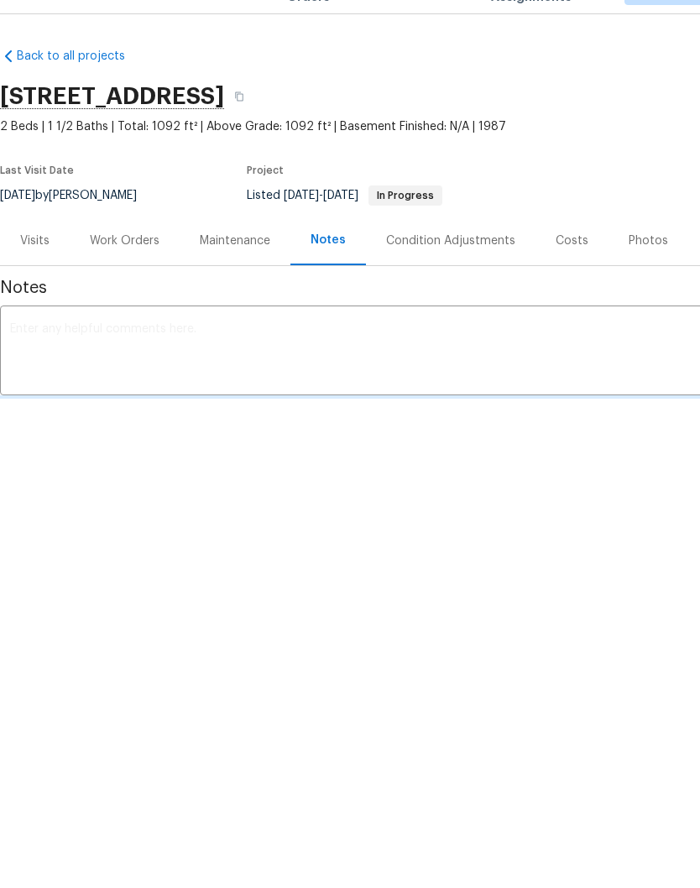
scroll to position [39, 0]
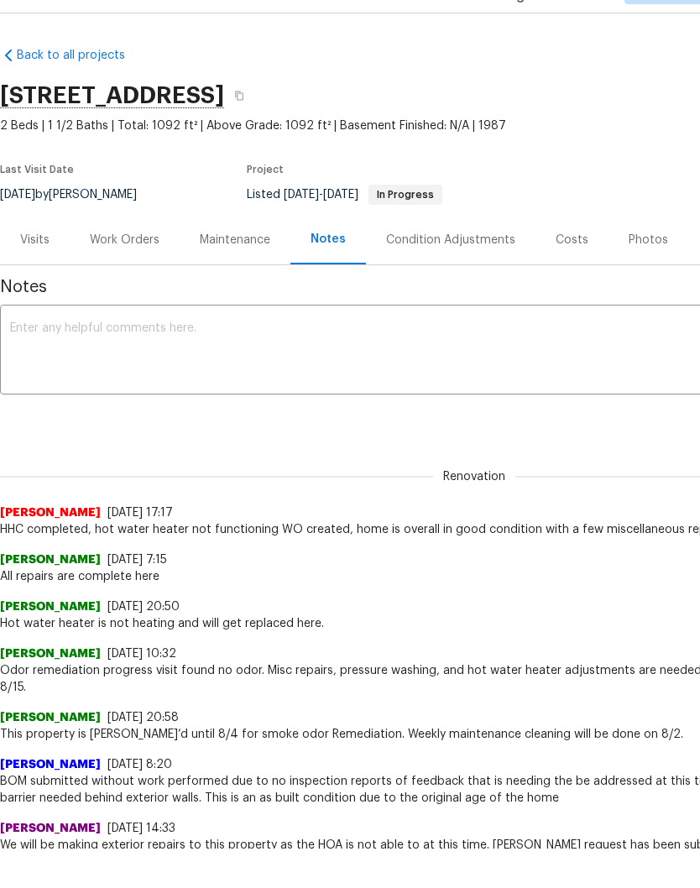
click at [275, 338] on textarea at bounding box center [474, 351] width 928 height 59
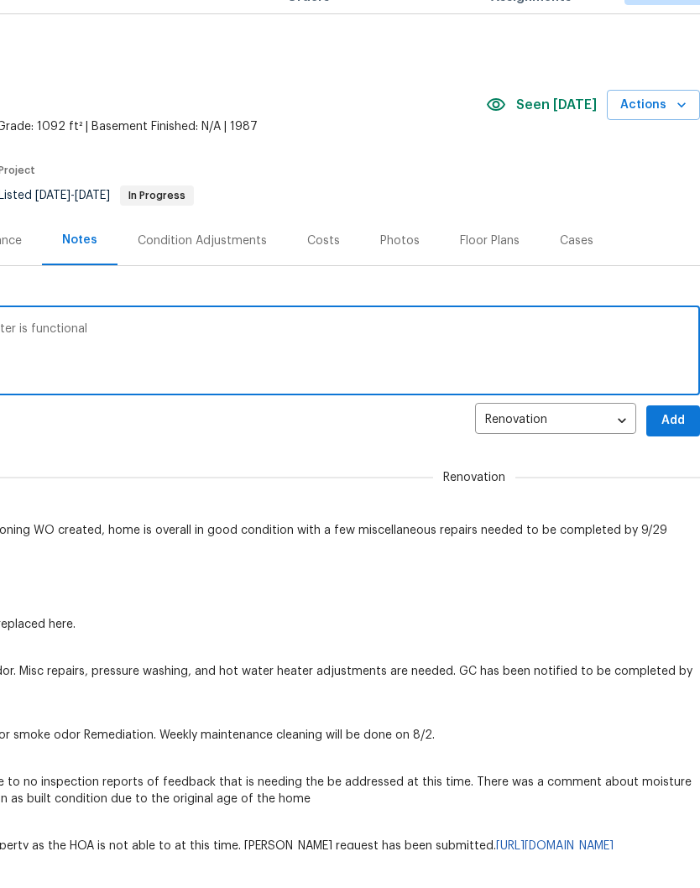
scroll to position [0, 248]
type textarea "Repairs are completed here. Hot water heater is functional"
click at [672, 417] on span "Add" at bounding box center [673, 420] width 27 height 21
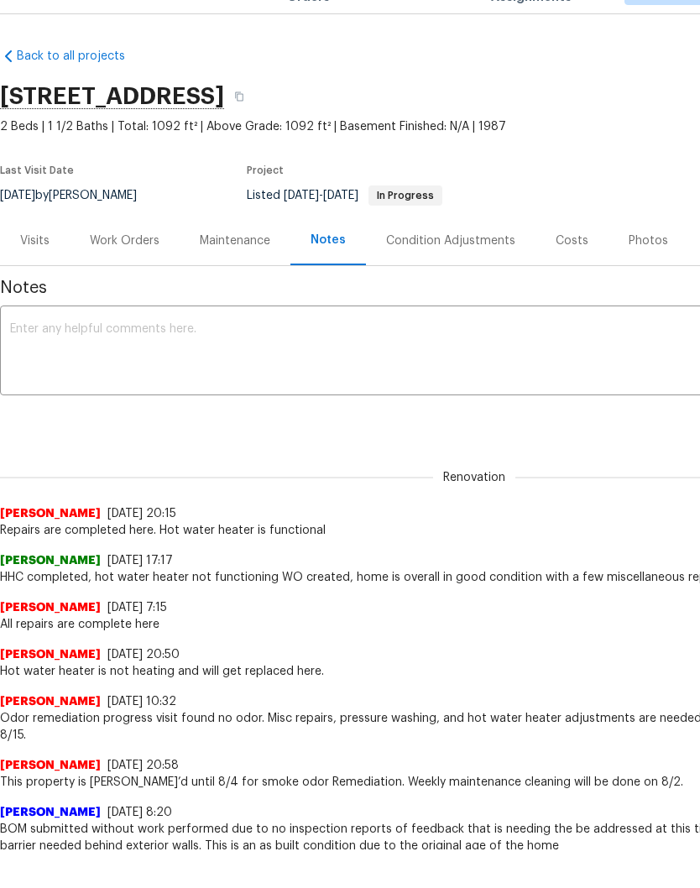
scroll to position [0, 0]
click at [140, 241] on div "Work Orders" at bounding box center [125, 241] width 70 height 17
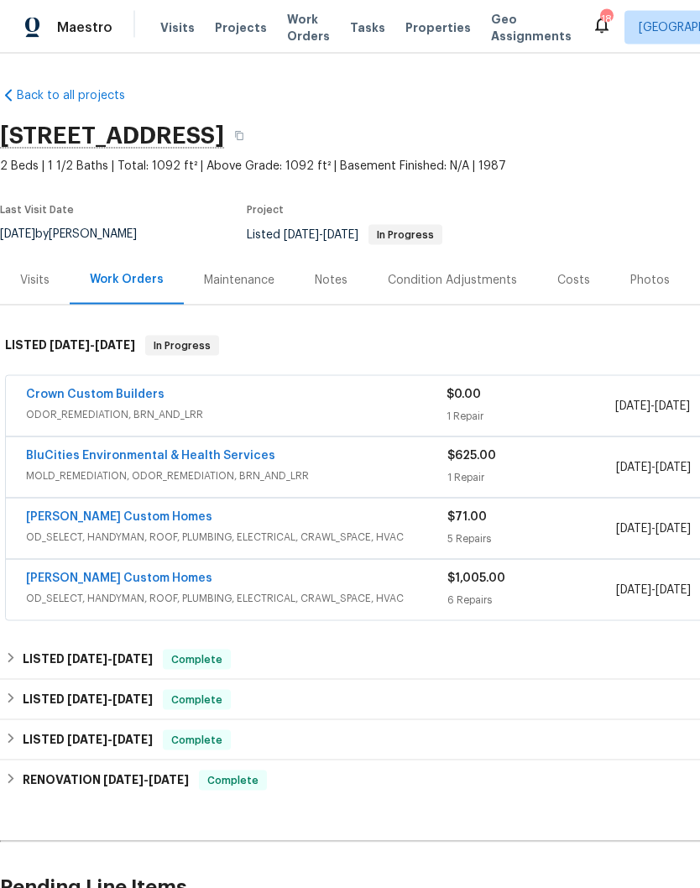
click at [139, 572] on link "[PERSON_NAME] Custom Homes" at bounding box center [119, 578] width 186 height 12
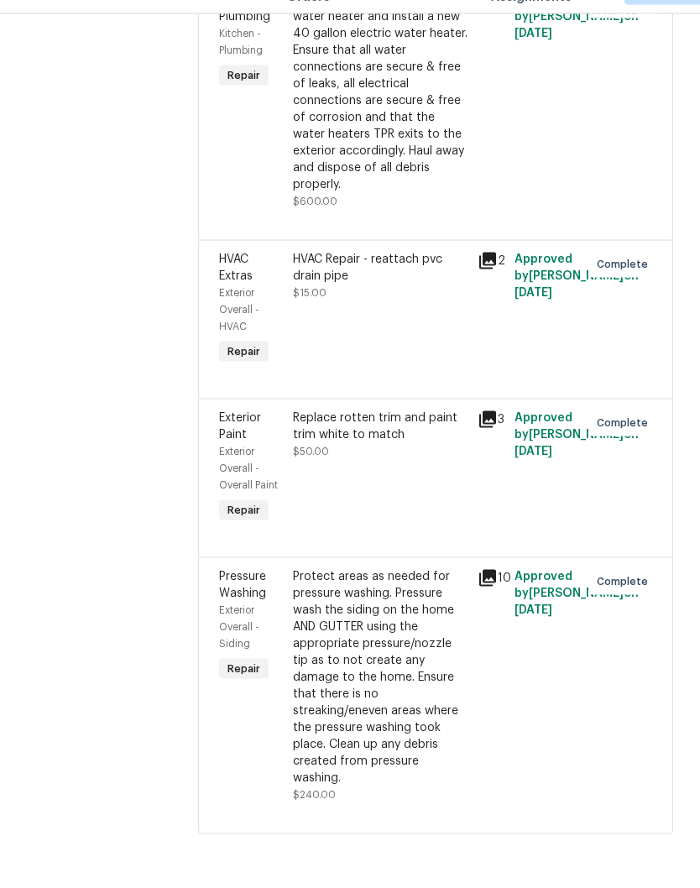
scroll to position [688, 0]
click at [428, 628] on div "Protect areas as needed for pressure washing. Pressure wash the siding on the h…" at bounding box center [380, 717] width 175 height 218
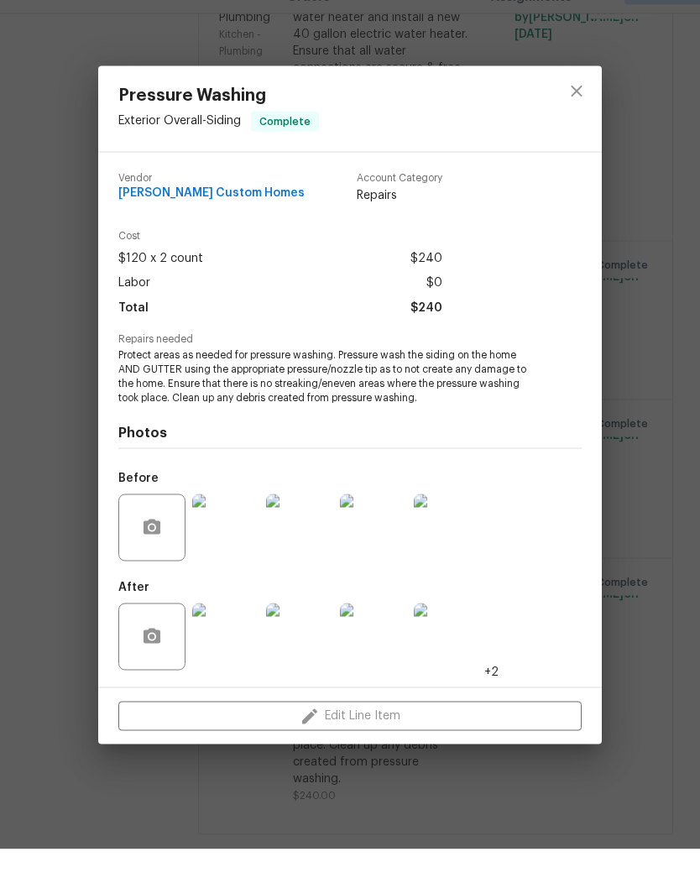
click at [235, 645] on img at bounding box center [225, 675] width 67 height 67
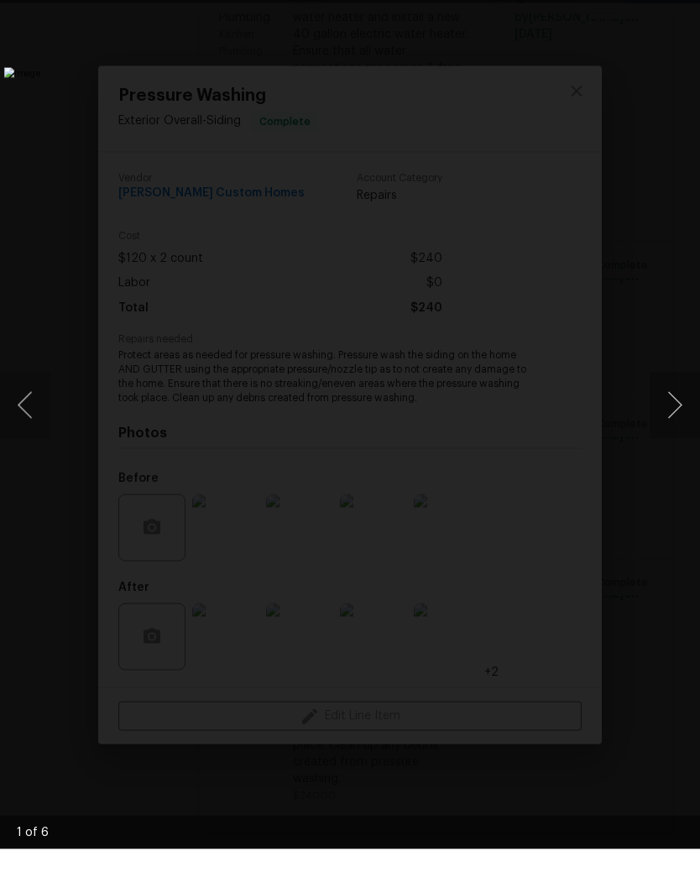
click at [672, 410] on button "Next image" at bounding box center [675, 443] width 50 height 67
click at [676, 410] on button "Next image" at bounding box center [675, 443] width 50 height 67
click at [682, 410] on button "Next image" at bounding box center [675, 443] width 50 height 67
click at [679, 410] on button "Next image" at bounding box center [675, 443] width 50 height 67
click at [536, 107] on img "Lightbox" at bounding box center [270, 445] width 532 height 676
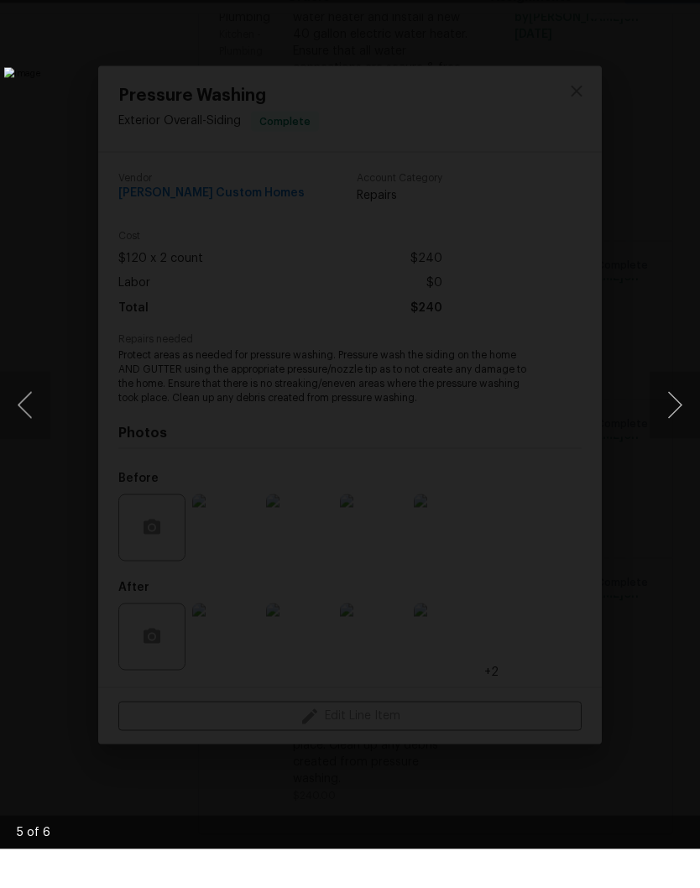
click at [536, 107] on img "Lightbox" at bounding box center [270, 445] width 532 height 676
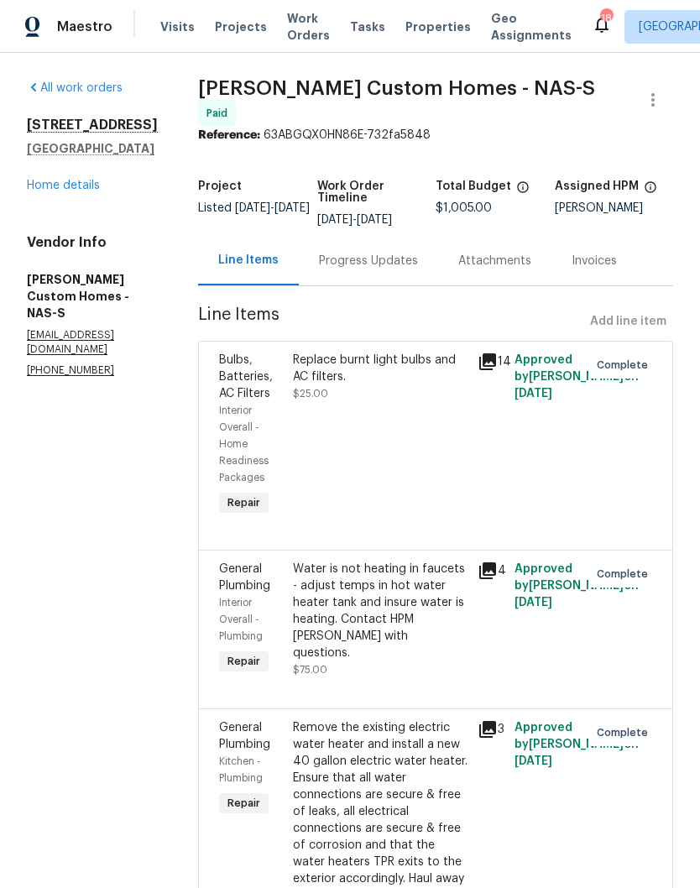
click at [86, 184] on link "Home details" at bounding box center [63, 186] width 73 height 12
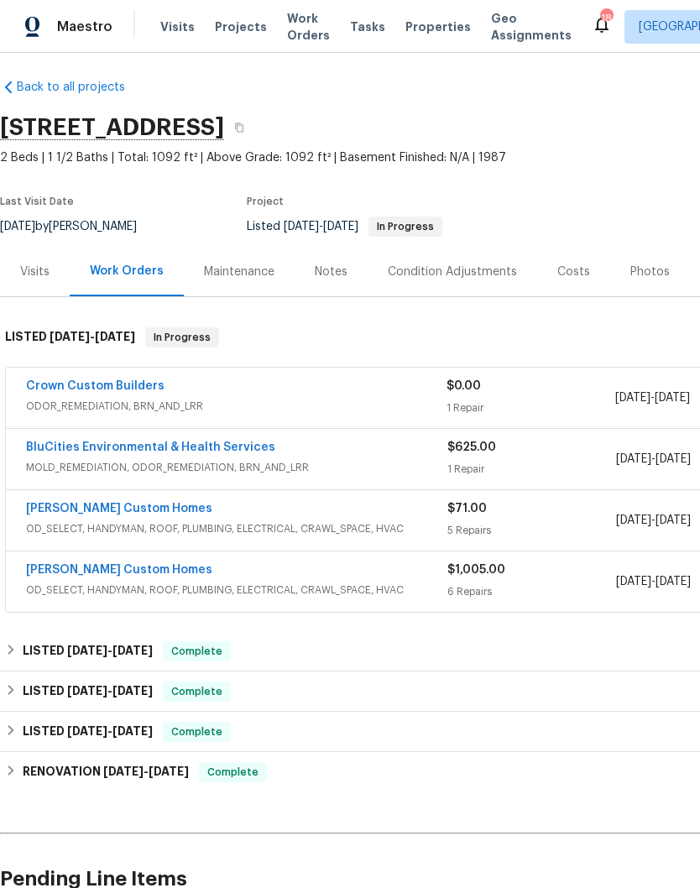
scroll to position [8, 0]
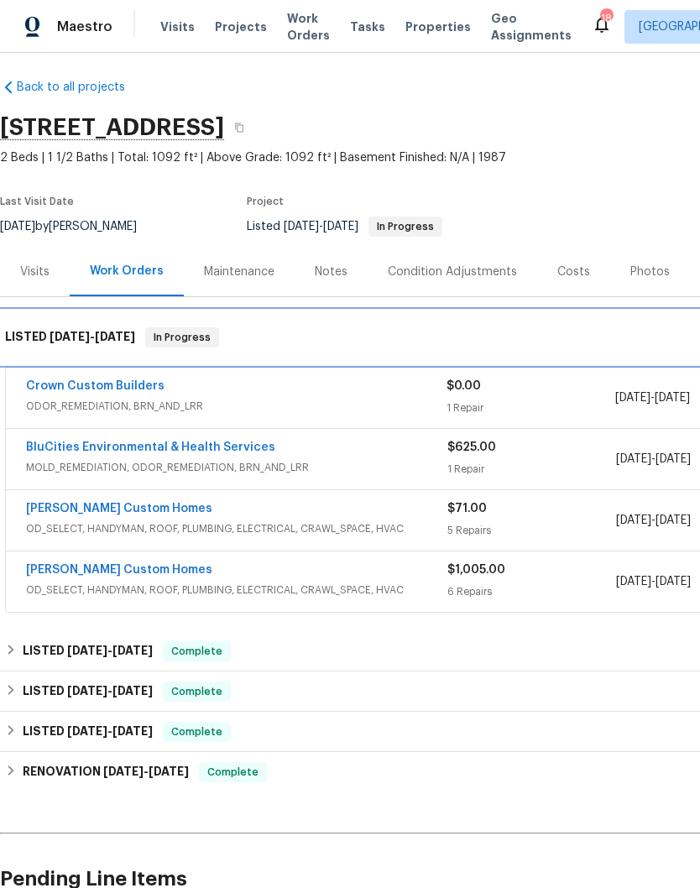
click at [117, 332] on span "[DATE]" at bounding box center [115, 337] width 40 height 12
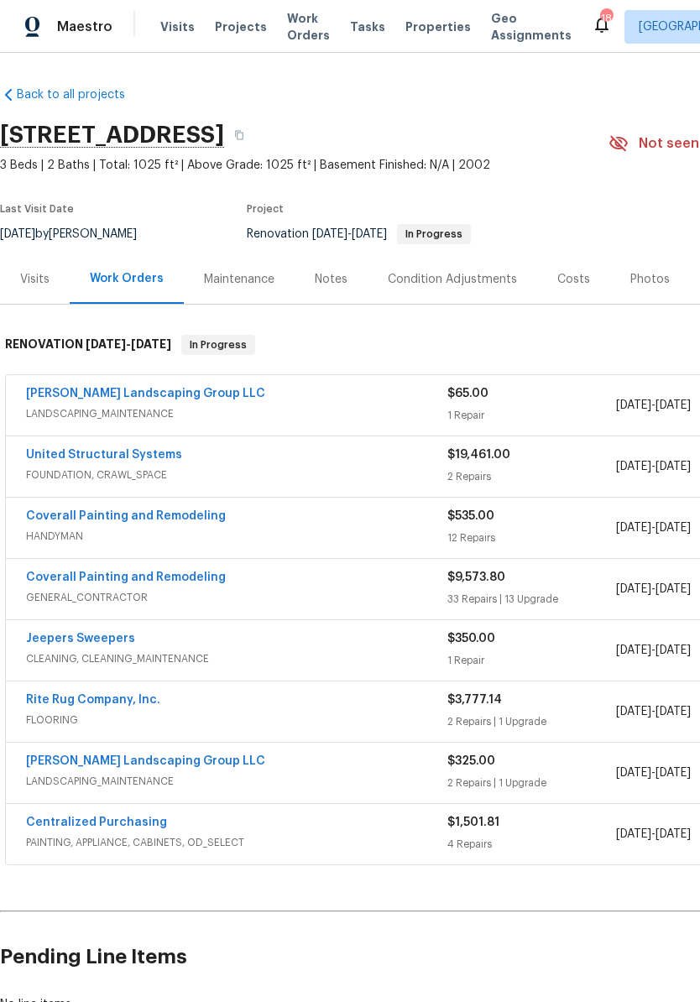
click at [150, 389] on link "[PERSON_NAME] Landscaping Group LLC" at bounding box center [145, 394] width 239 height 12
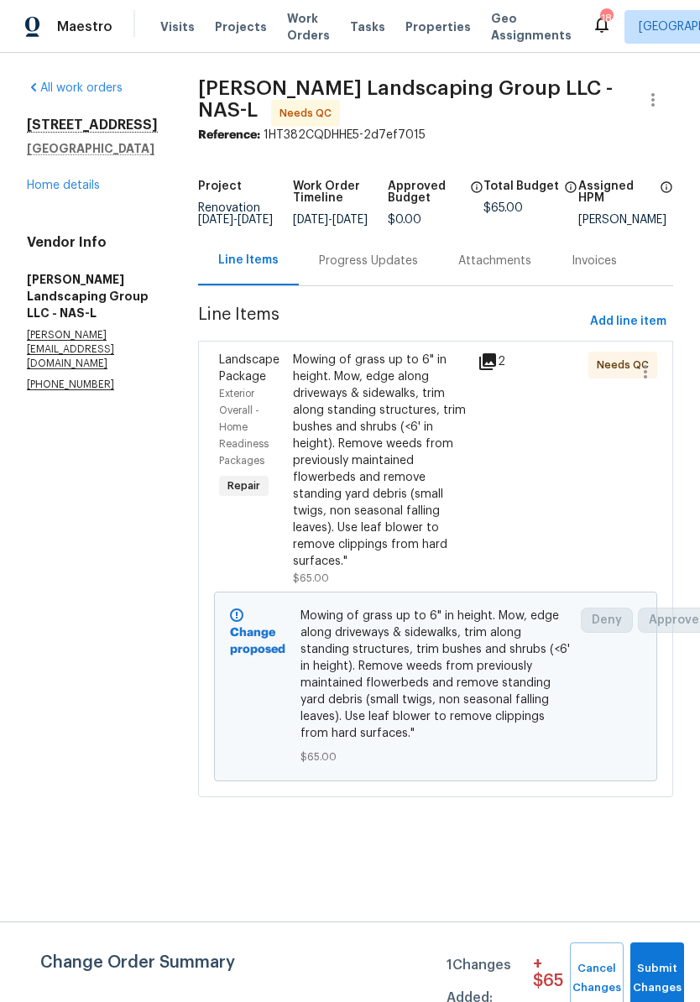
click at [418, 269] on div "Progress Updates" at bounding box center [368, 261] width 99 height 17
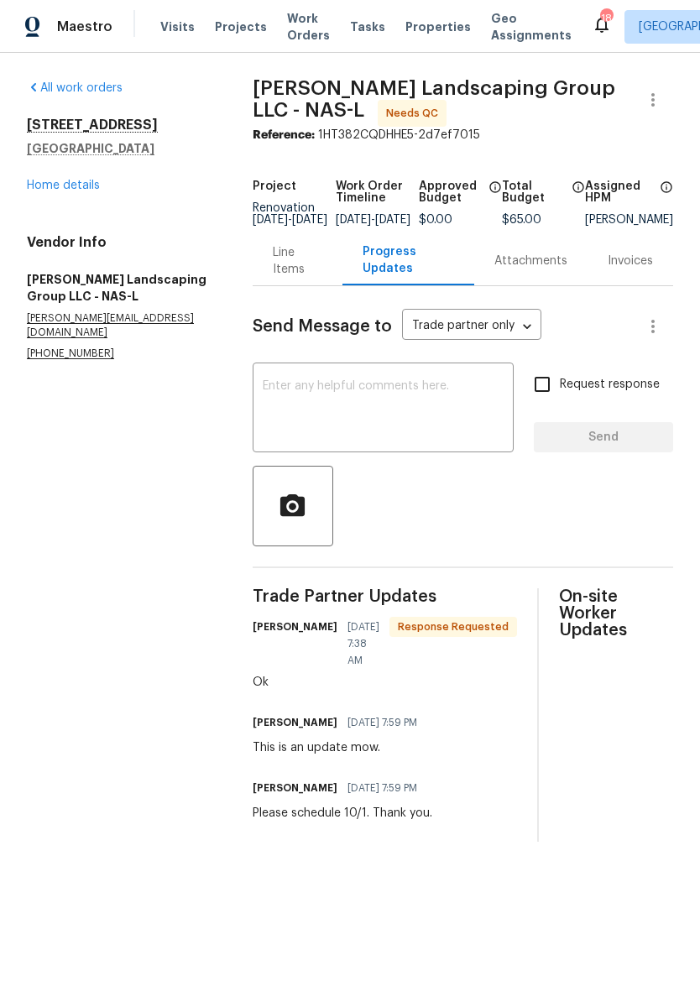
click at [285, 264] on div "Line Items" at bounding box center [298, 261] width 50 height 34
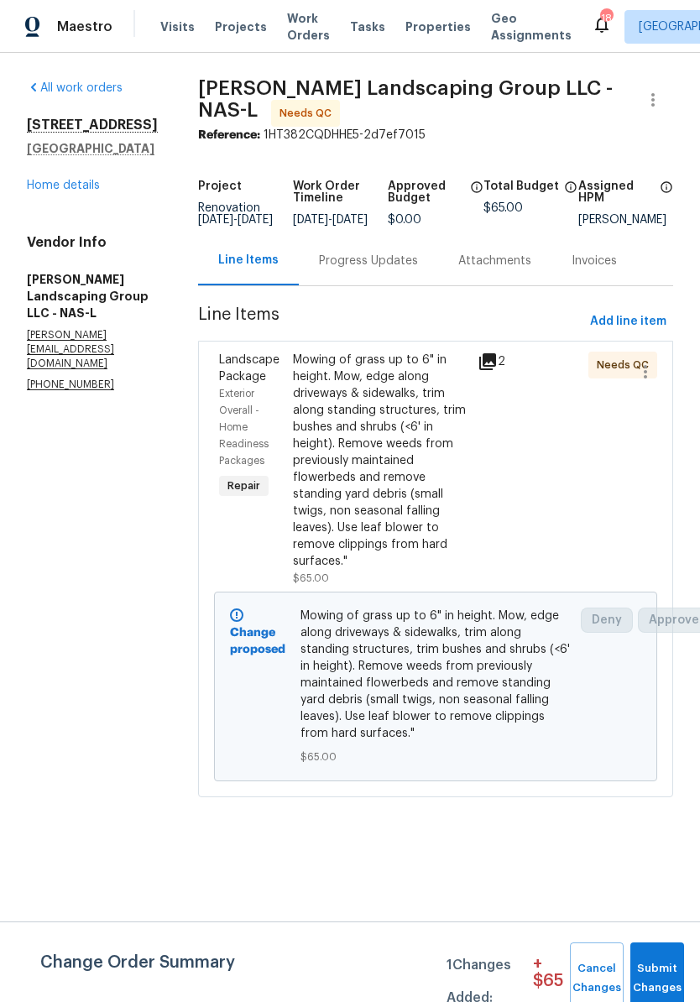
click at [71, 189] on link "Home details" at bounding box center [63, 186] width 73 height 12
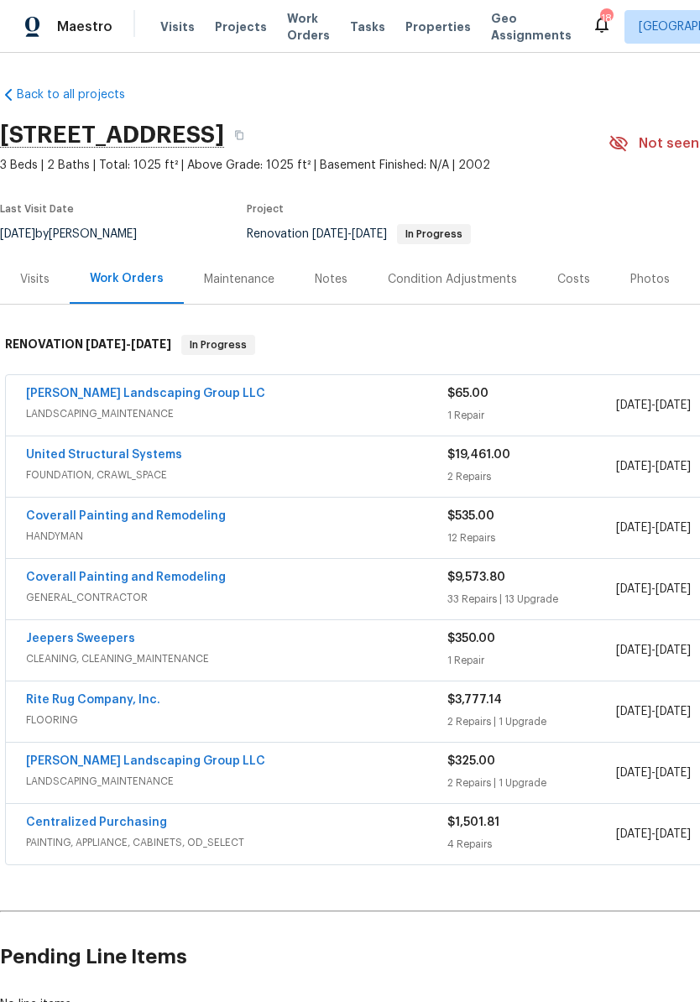
click at [646, 278] on div "Photos" at bounding box center [649, 279] width 39 height 17
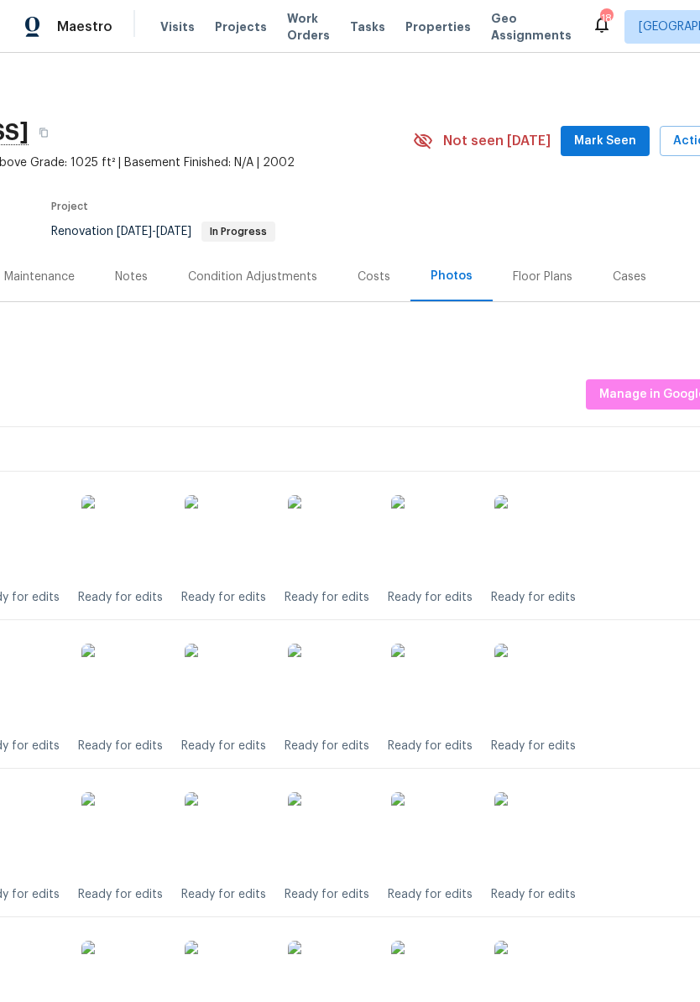
scroll to position [3, 197]
click at [617, 140] on span "Mark Seen" at bounding box center [603, 141] width 62 height 21
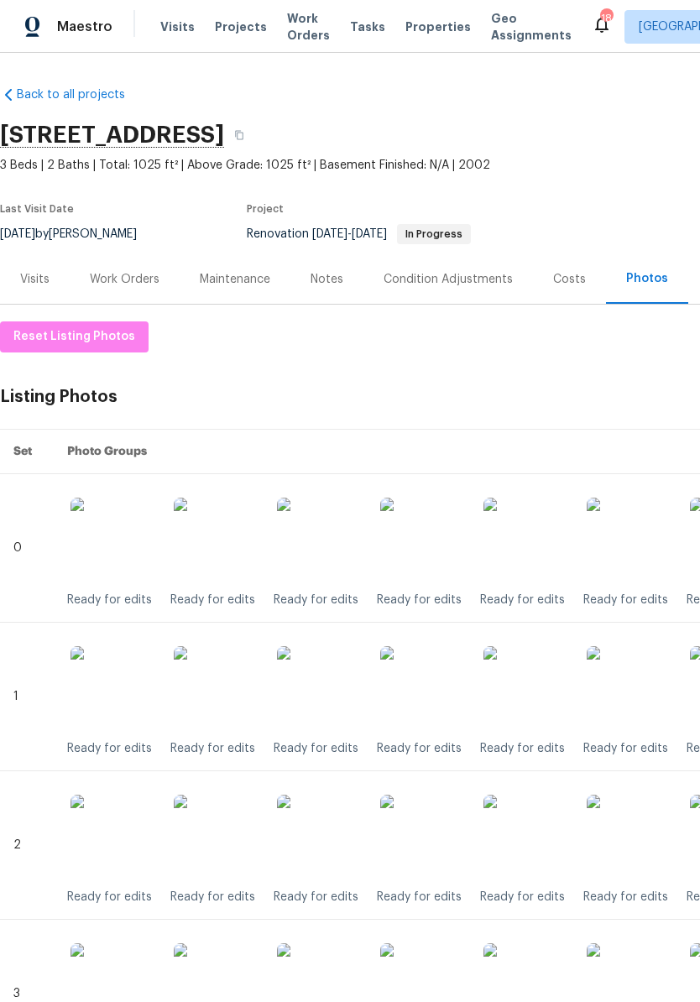
scroll to position [0, 0]
click at [135, 274] on div "Work Orders" at bounding box center [125, 279] width 70 height 17
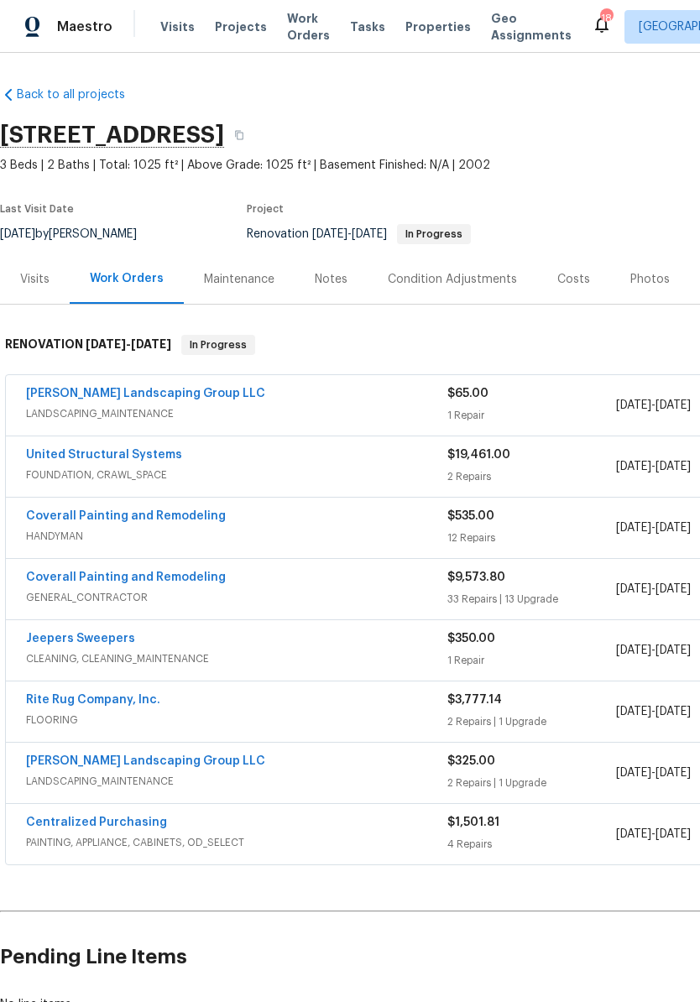
click at [180, 398] on link "[PERSON_NAME] Landscaping Group LLC" at bounding box center [145, 394] width 239 height 12
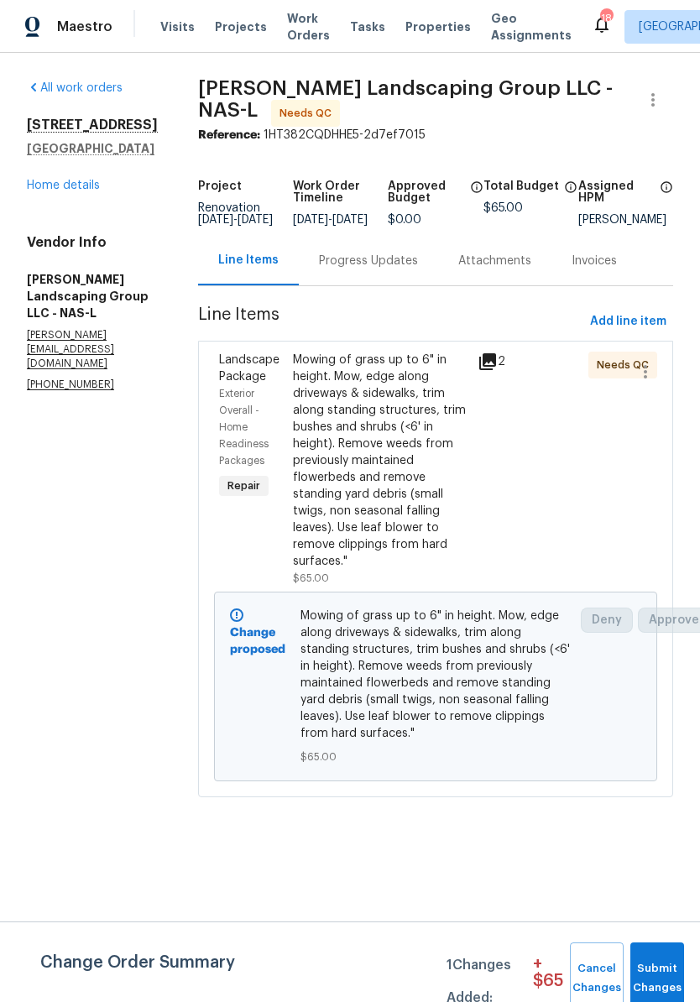
click at [421, 370] on div "Mowing of grass up to 6" in height. Mow, edge along driveways & sidewalks, trim…" at bounding box center [380, 461] width 175 height 218
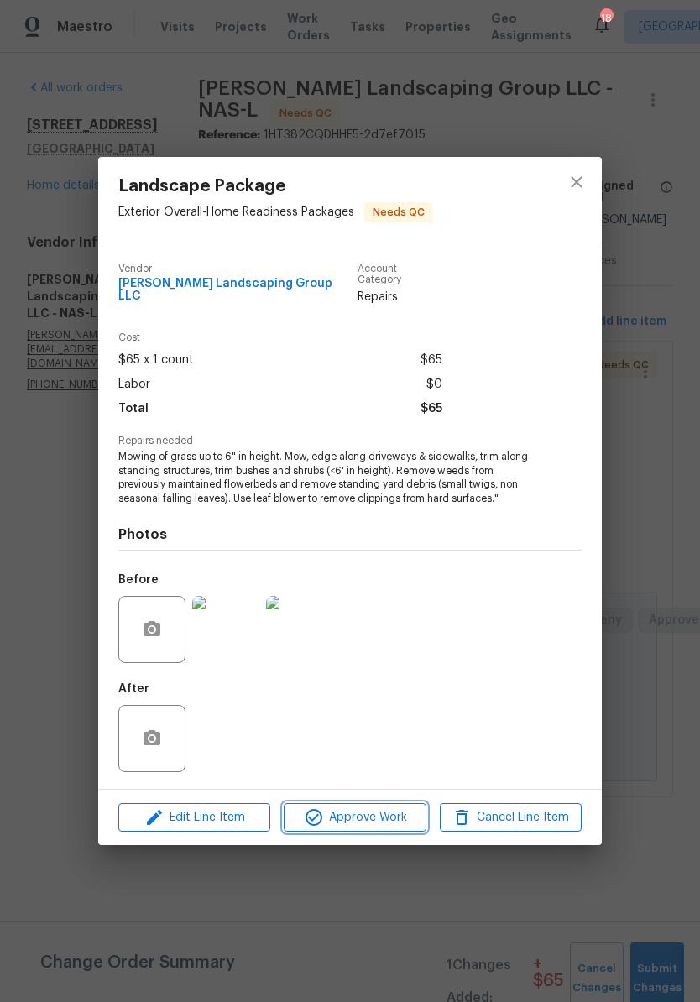
click at [391, 815] on span "Approve Work" at bounding box center [355, 818] width 132 height 21
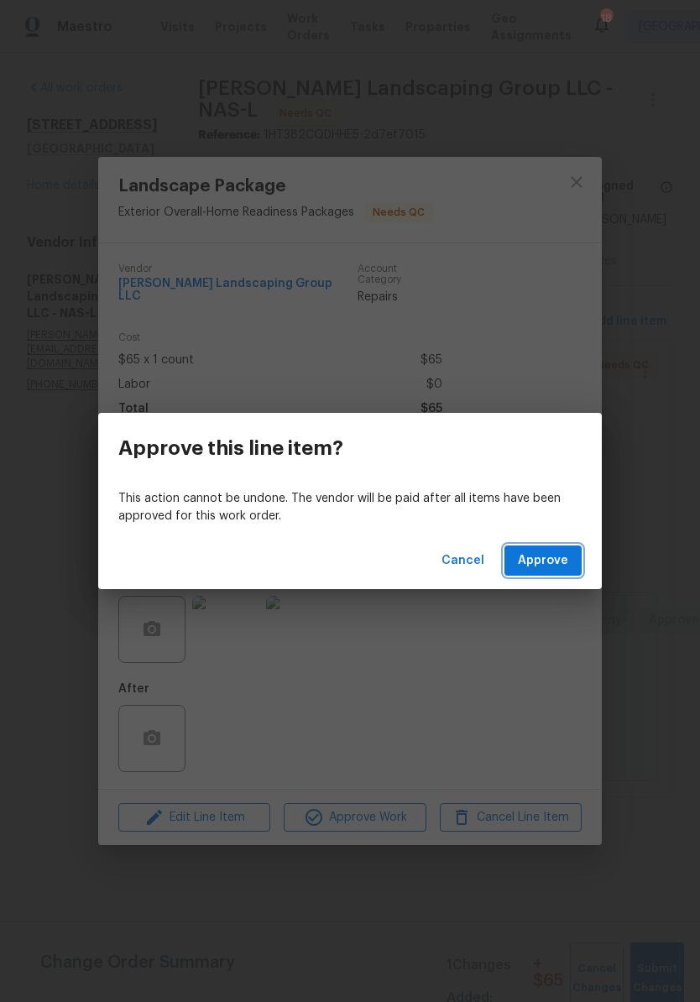
click at [562, 559] on span "Approve" at bounding box center [543, 561] width 50 height 21
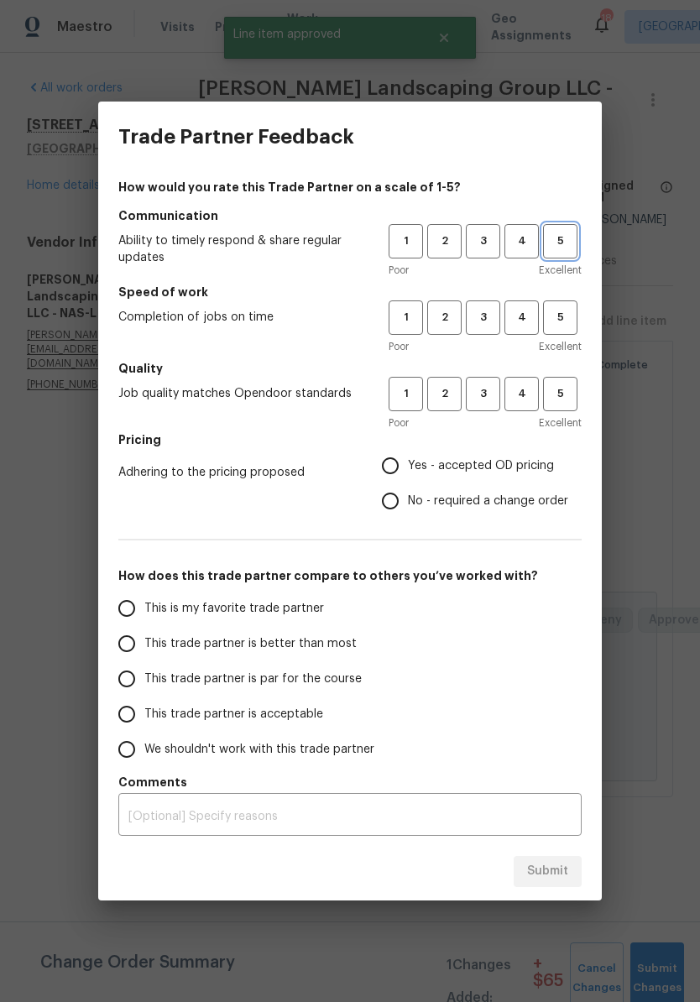
click at [563, 248] on span "5" at bounding box center [560, 241] width 31 height 19
click at [569, 323] on span "5" at bounding box center [560, 317] width 31 height 19
click at [562, 395] on span "5" at bounding box center [560, 393] width 31 height 19
click at [393, 472] on input "Yes - accepted OD pricing" at bounding box center [390, 465] width 35 height 35
radio input "true"
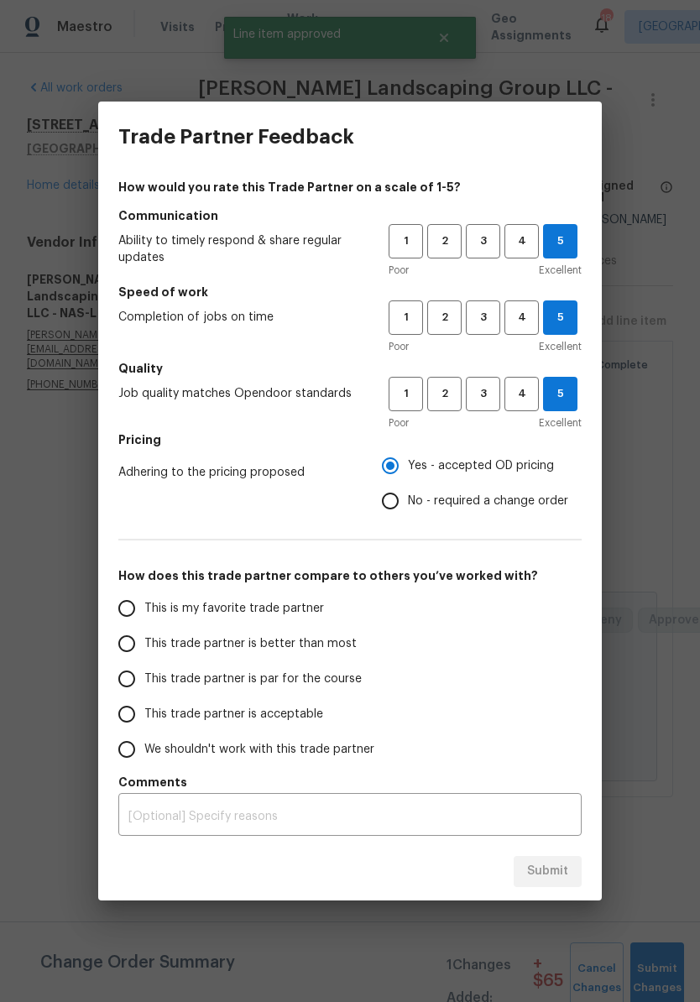
click at [133, 614] on input "This is my favorite trade partner" at bounding box center [126, 608] width 35 height 35
click at [557, 862] on span "Submit" at bounding box center [547, 871] width 41 height 21
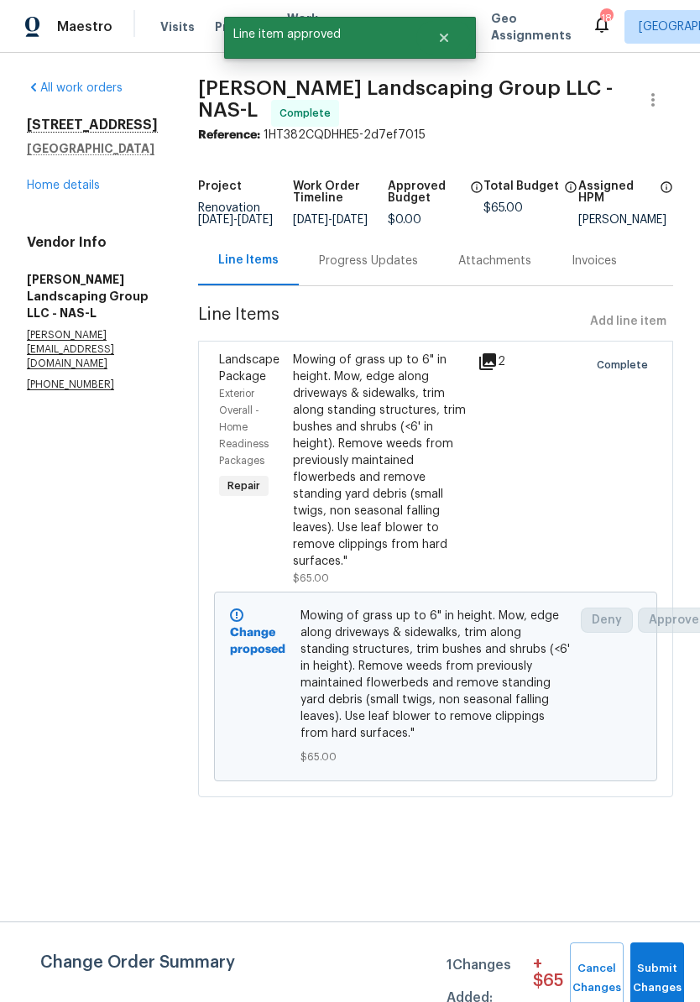
radio input "true"
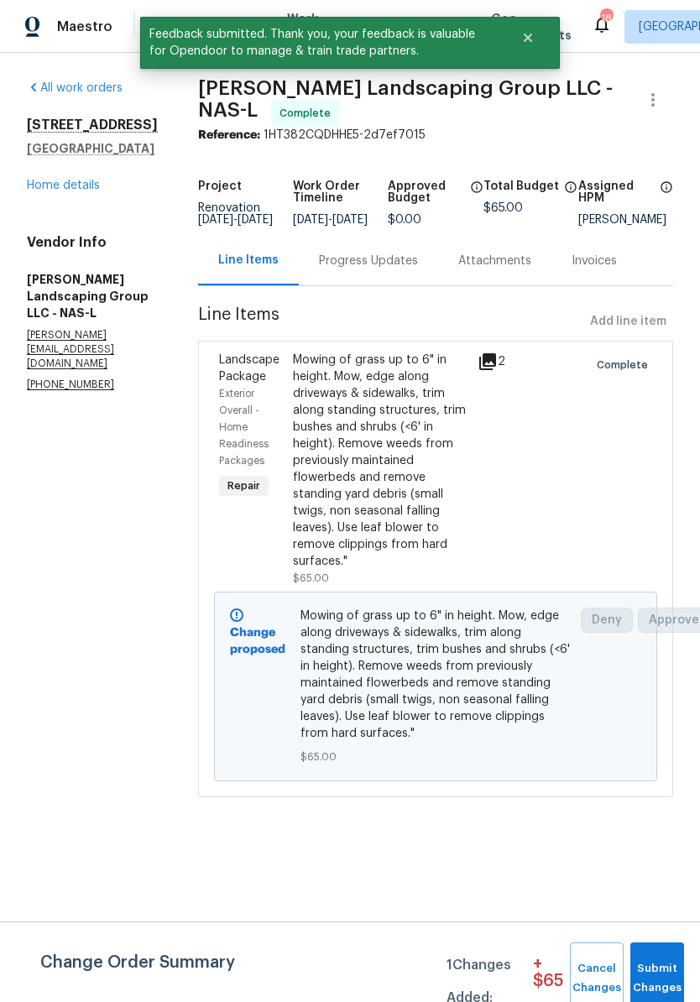
click at [87, 191] on link "Home details" at bounding box center [63, 186] width 73 height 12
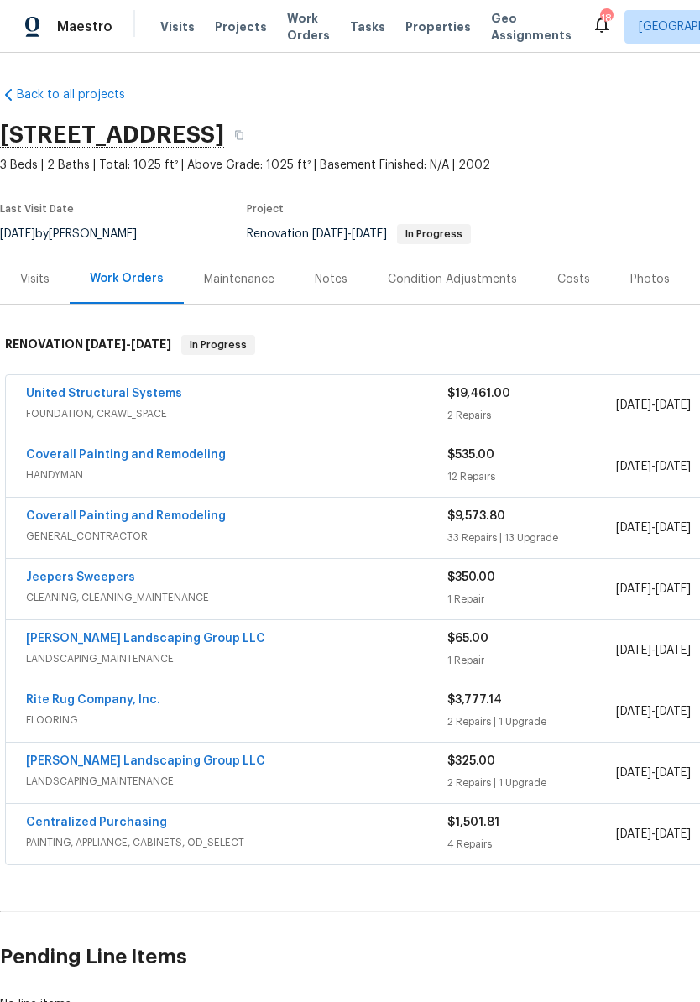
click at [335, 290] on div "Notes" at bounding box center [331, 279] width 73 height 50
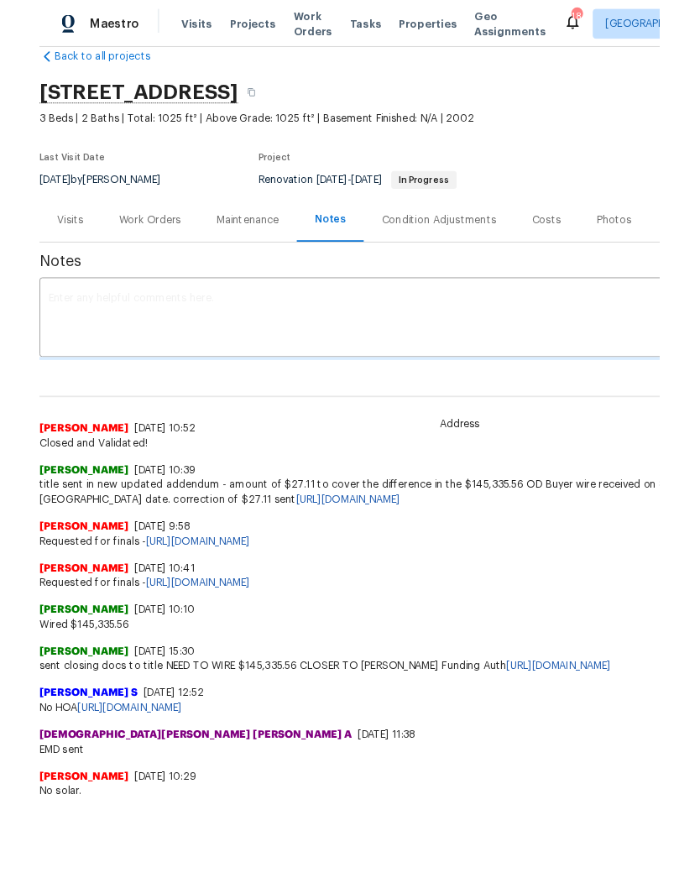
scroll to position [31, 0]
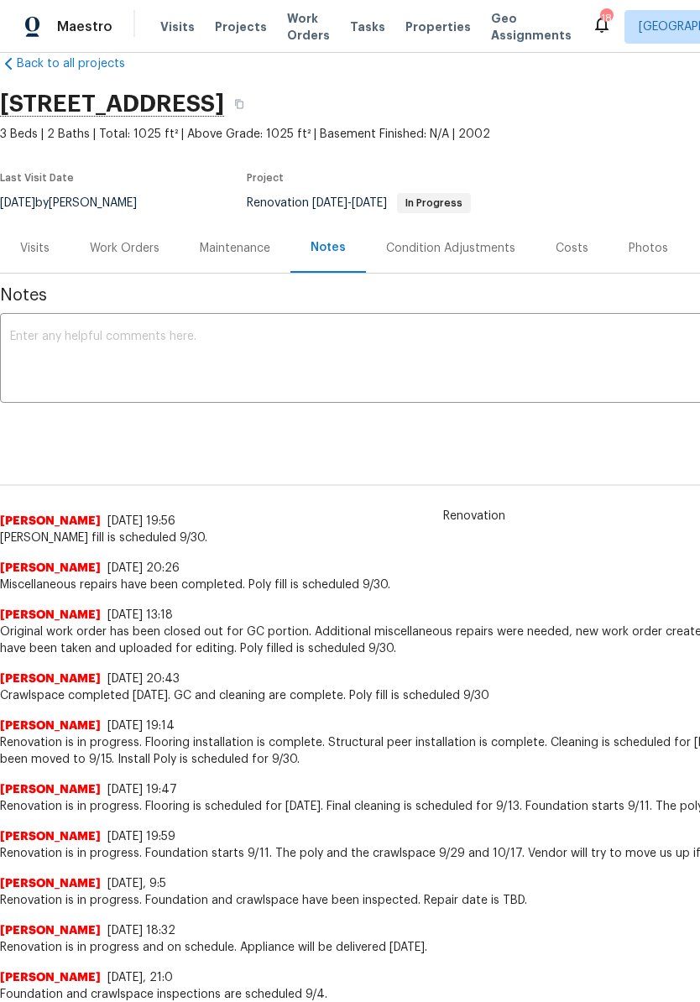
click at [175, 335] on textarea at bounding box center [474, 360] width 928 height 59
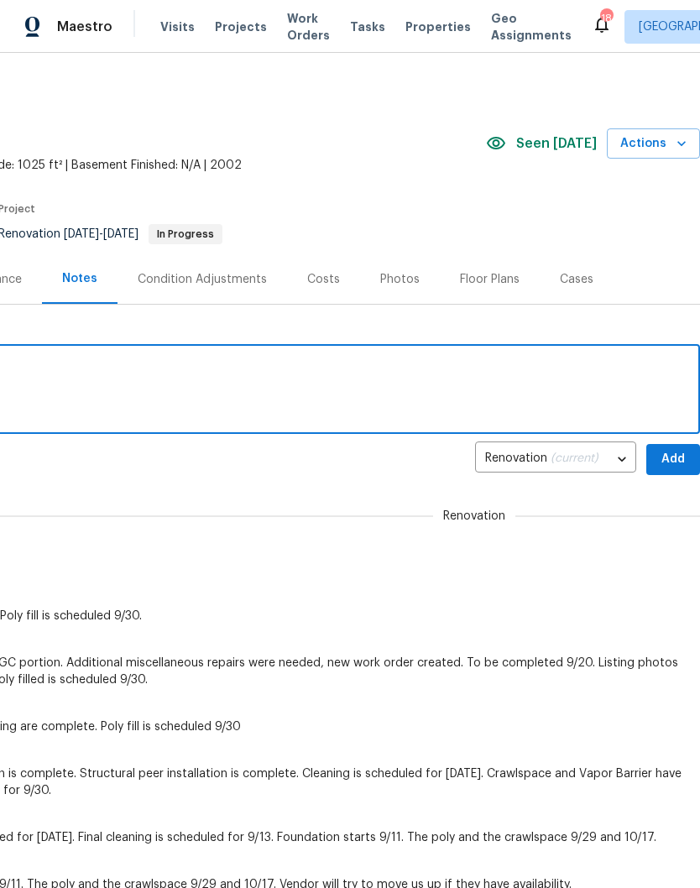
scroll to position [0, 248]
type textarea "Polly fill scheduled for tomorrow 9/30"
click at [676, 457] on span "Add" at bounding box center [673, 459] width 27 height 21
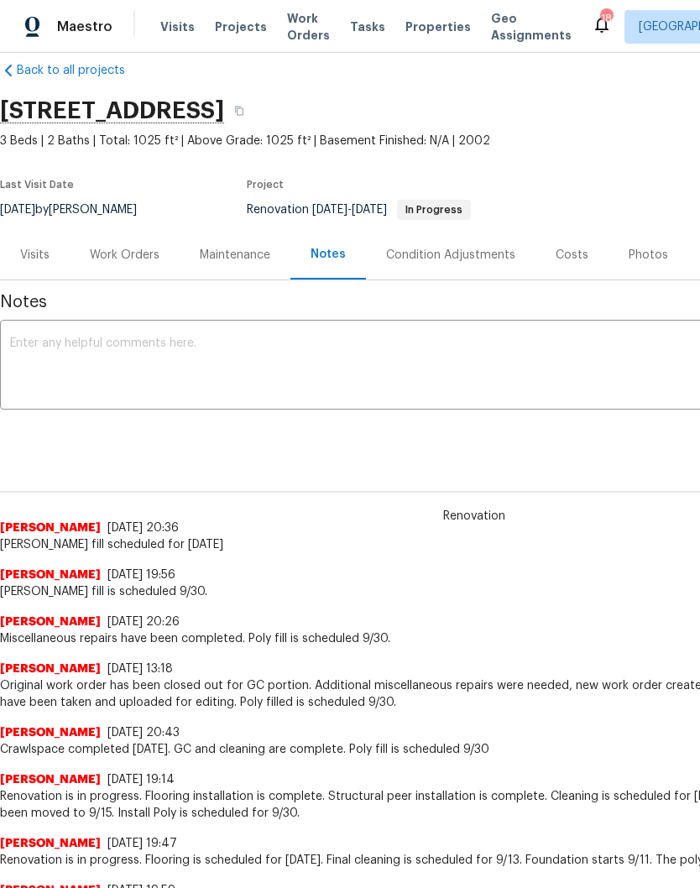
scroll to position [25, 0]
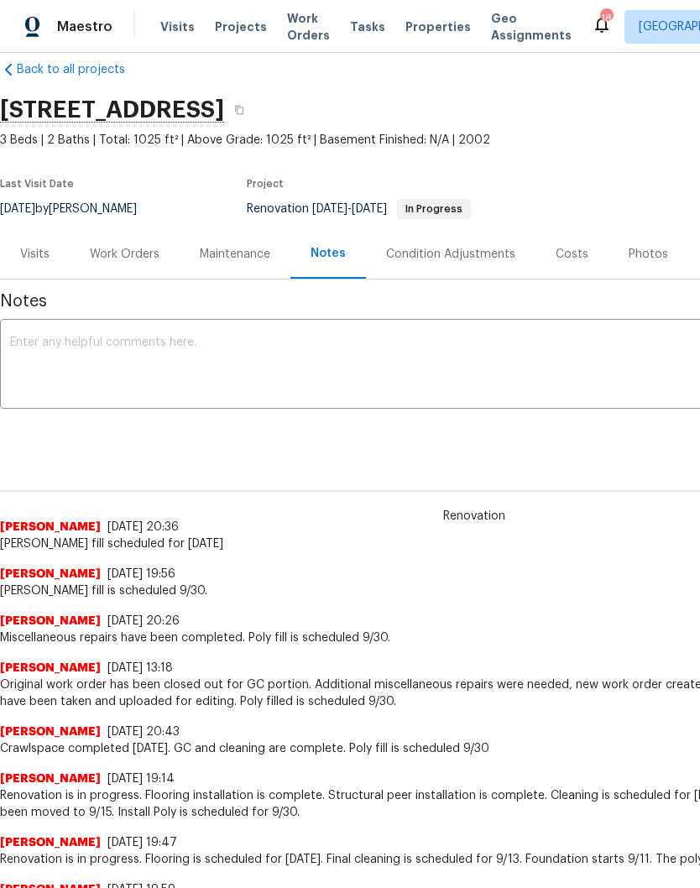
click at [140, 257] on div "Work Orders" at bounding box center [125, 254] width 70 height 17
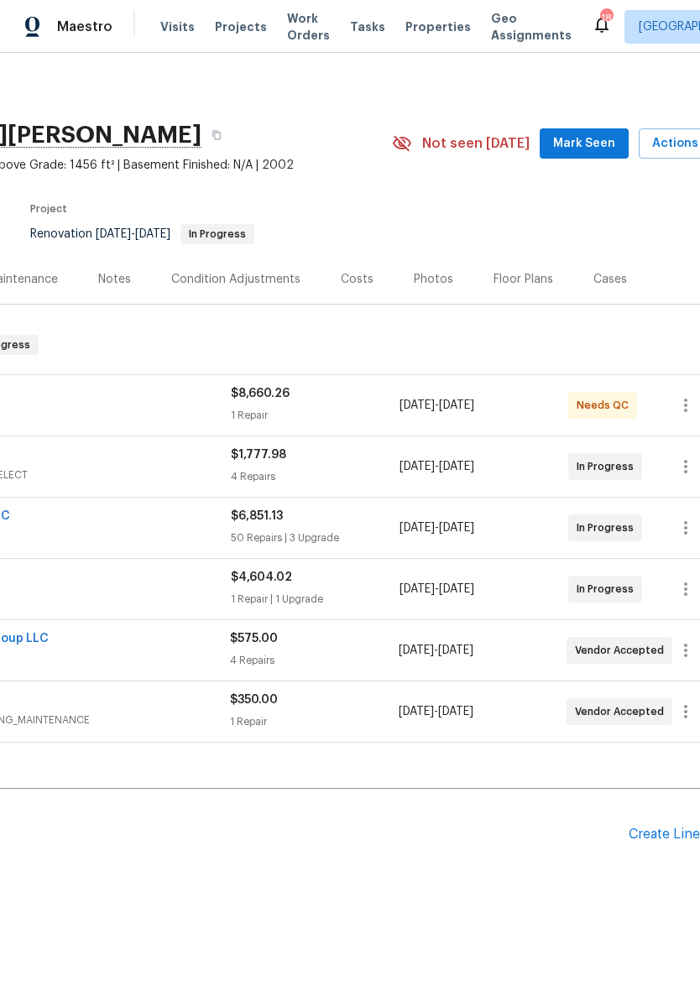
scroll to position [0, 220]
click at [581, 147] on span "Mark Seen" at bounding box center [581, 143] width 62 height 21
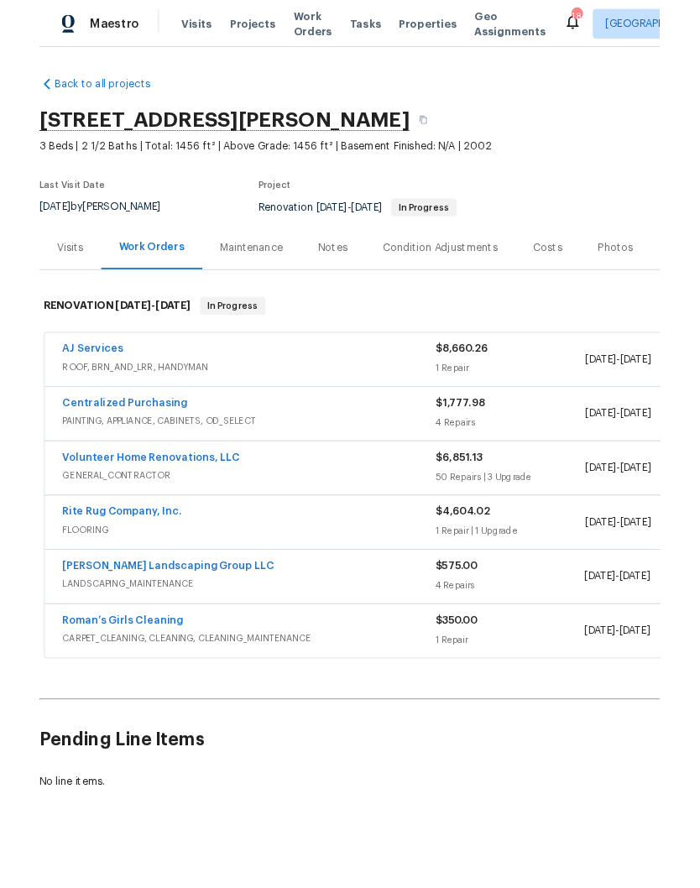
scroll to position [0, 0]
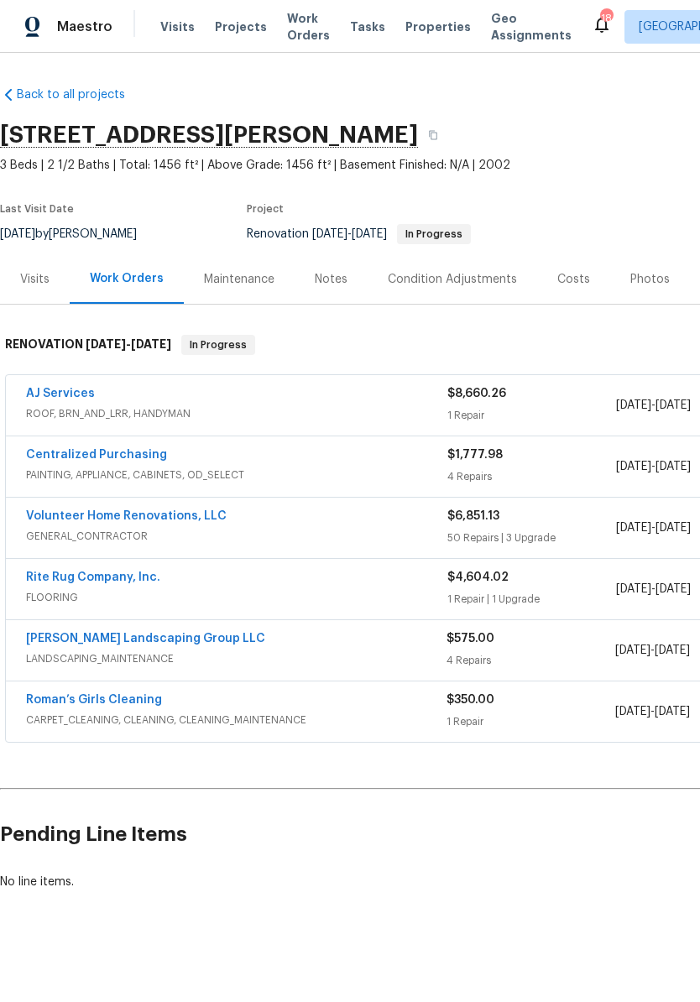
click at [86, 388] on link "AJ Services" at bounding box center [60, 394] width 69 height 12
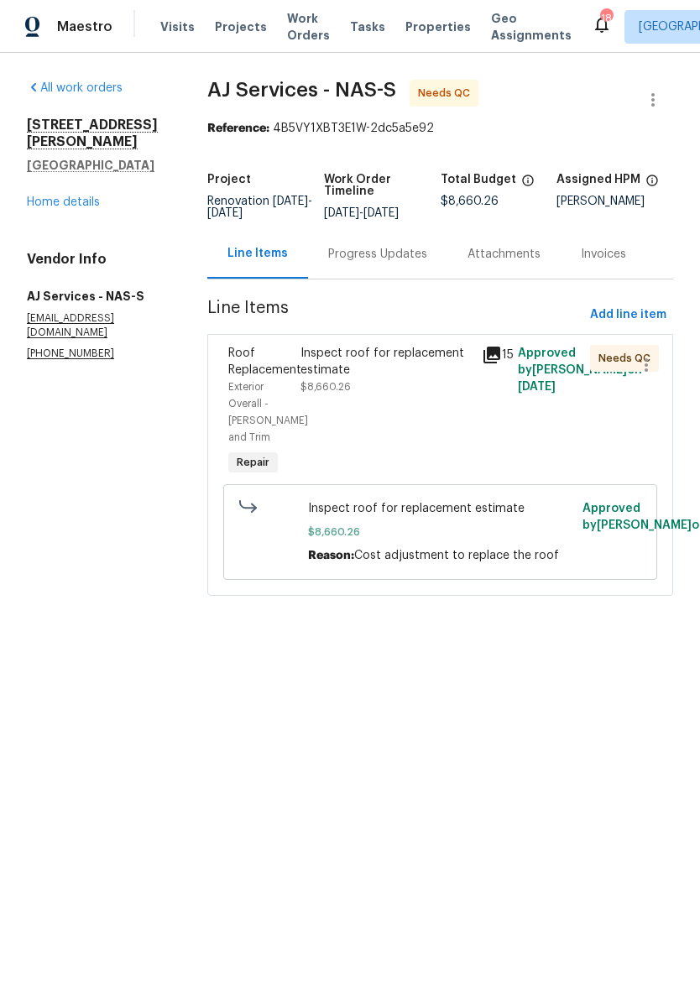
click at [363, 376] on div "Inspect roof for replacement estimate" at bounding box center [386, 362] width 170 height 34
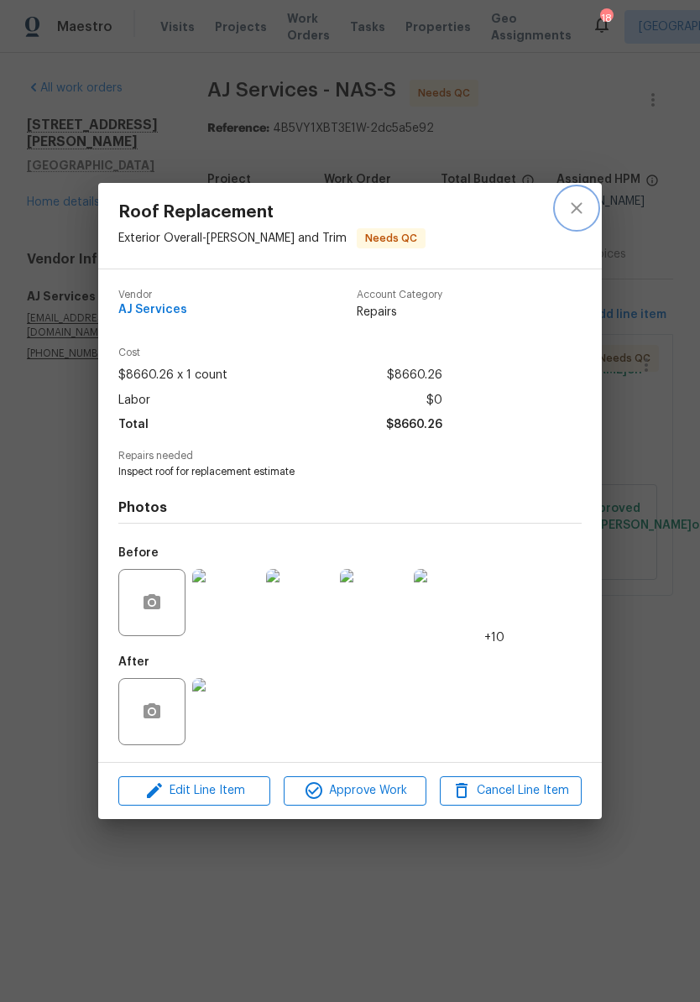
click at [578, 212] on icon "close" at bounding box center [577, 208] width 20 height 20
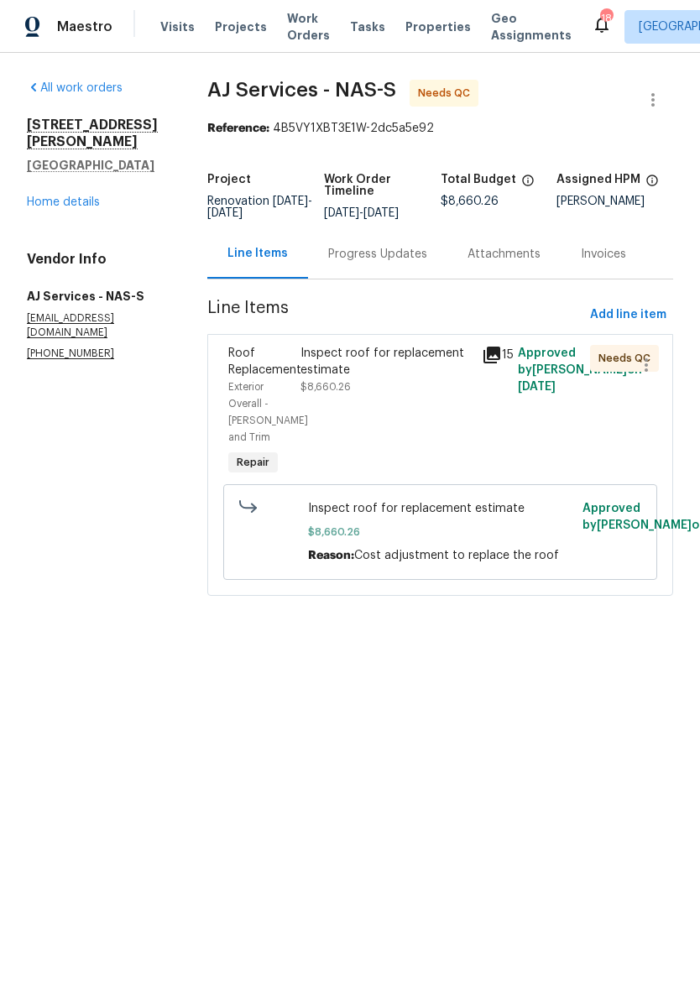
click at [88, 196] on link "Home details" at bounding box center [63, 202] width 73 height 12
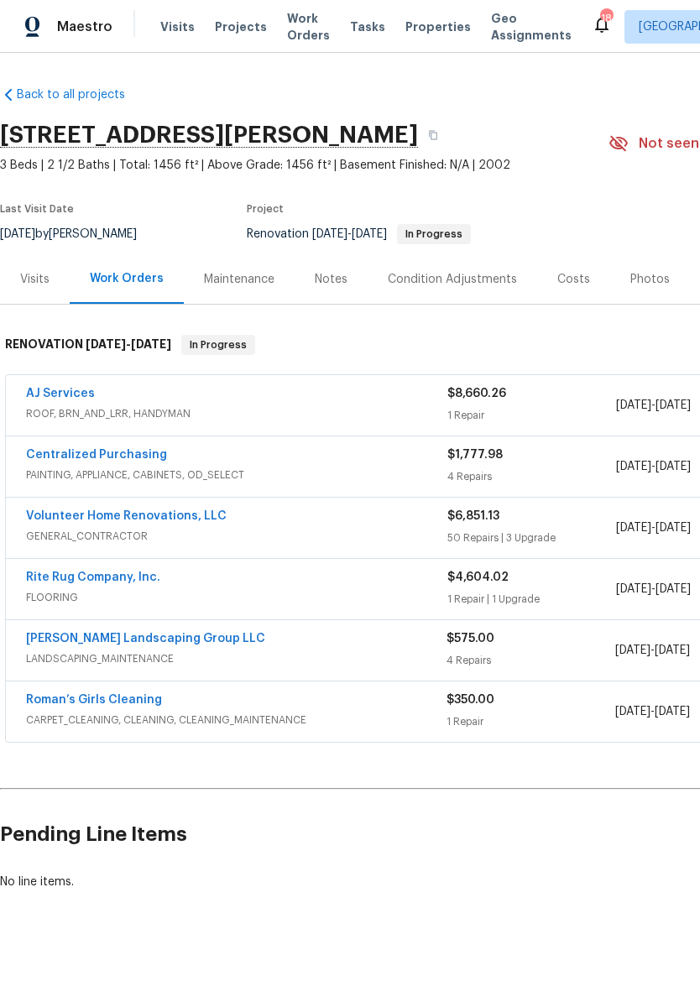
click at [334, 279] on div "Notes" at bounding box center [331, 279] width 33 height 17
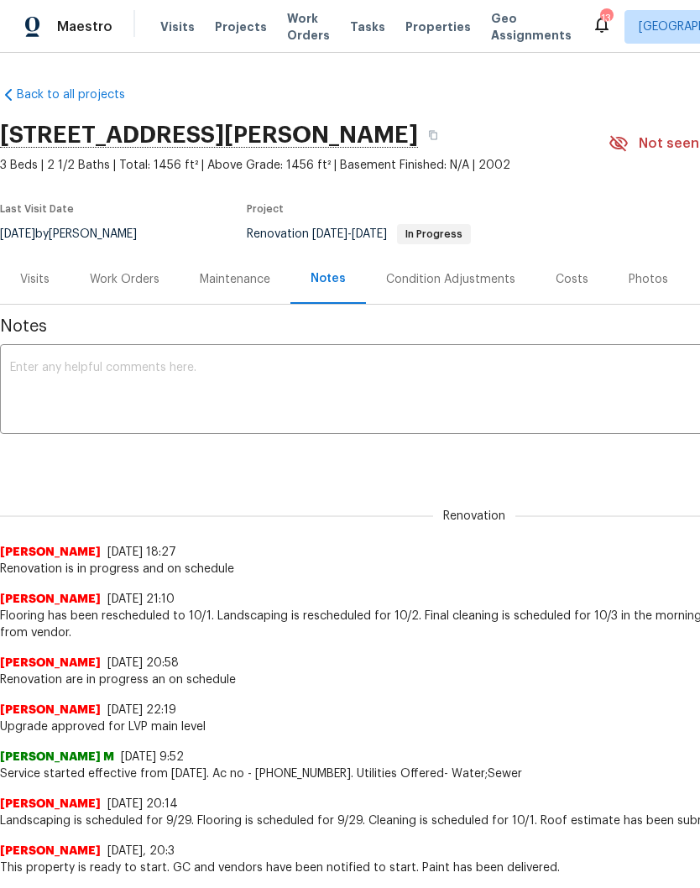
click at [180, 29] on span "Visits" at bounding box center [177, 26] width 34 height 17
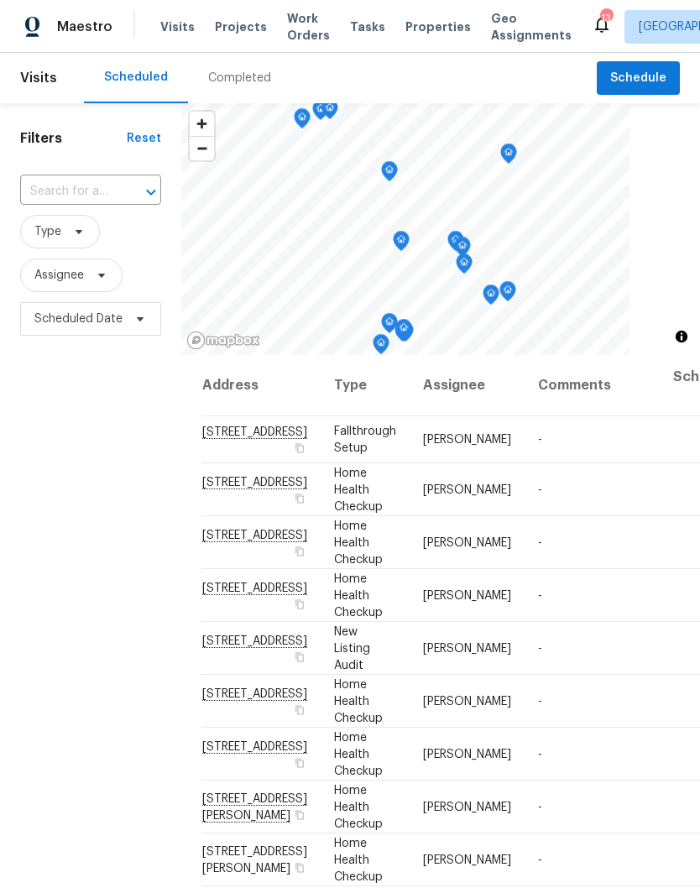
click at [113, 183] on input "text" at bounding box center [67, 192] width 94 height 26
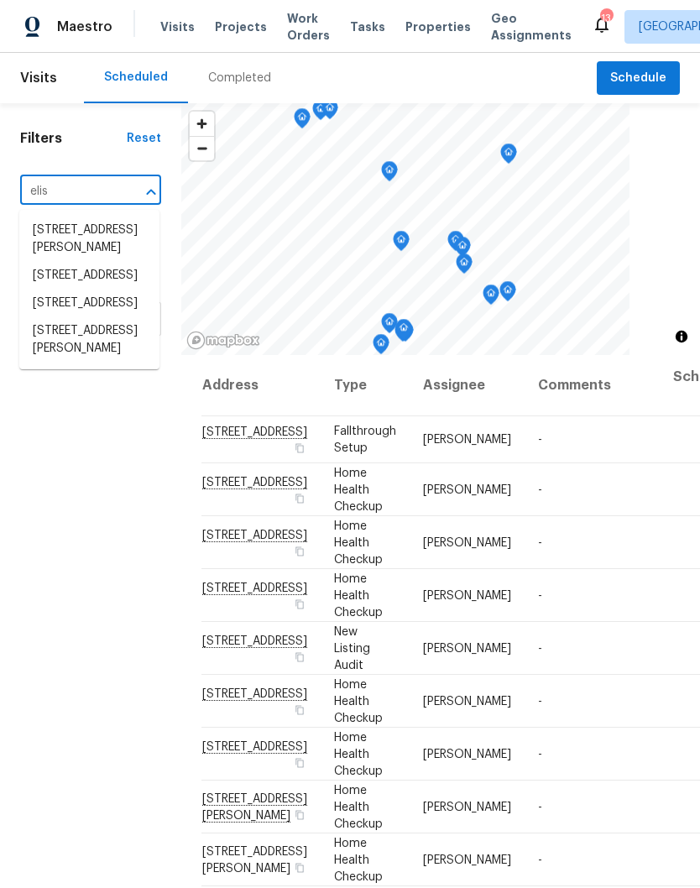
type input "elish"
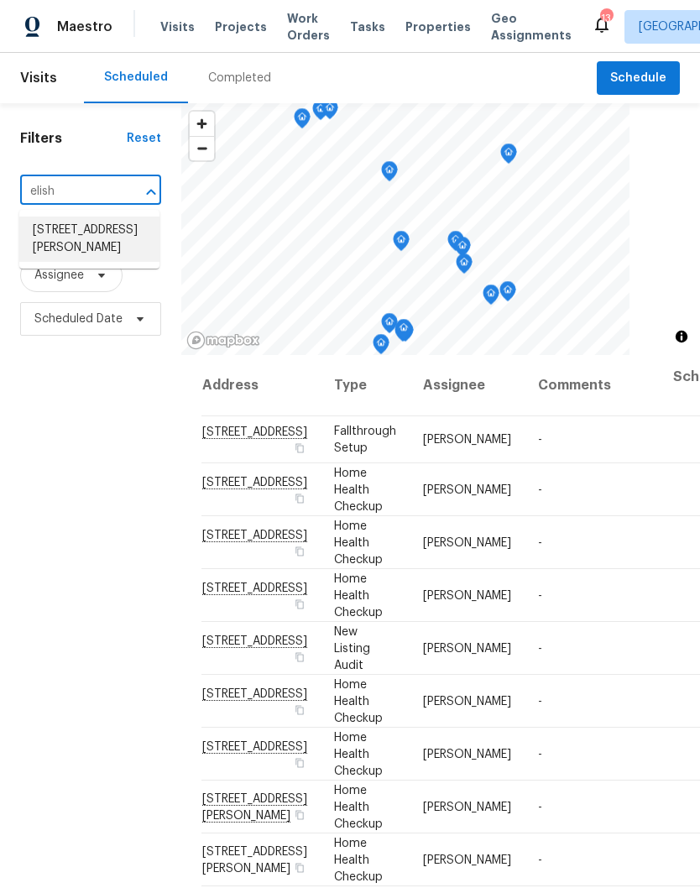
click at [108, 236] on li "1201 Elisha Ct, La Vergne, TN 37086" at bounding box center [89, 239] width 140 height 45
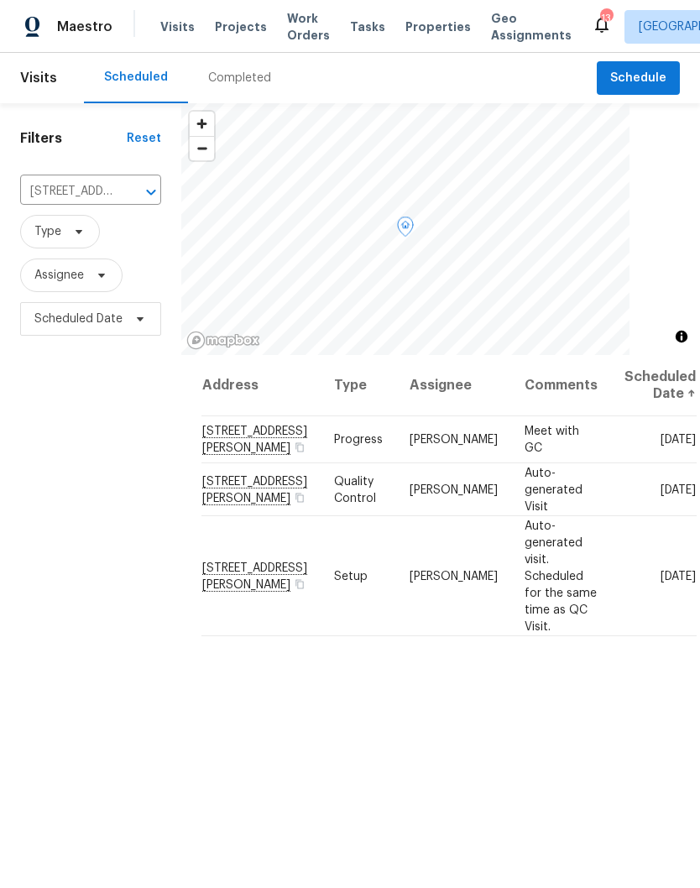
click at [0, 0] on icon at bounding box center [0, 0] width 0 height 0
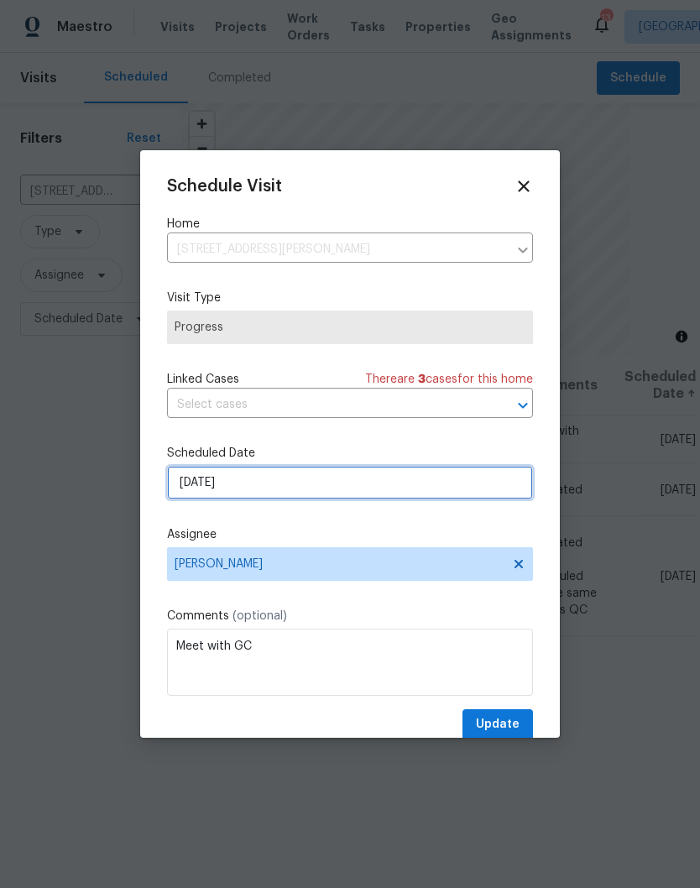
click at [287, 482] on input "10/1/2025" at bounding box center [350, 483] width 366 height 34
select select "9"
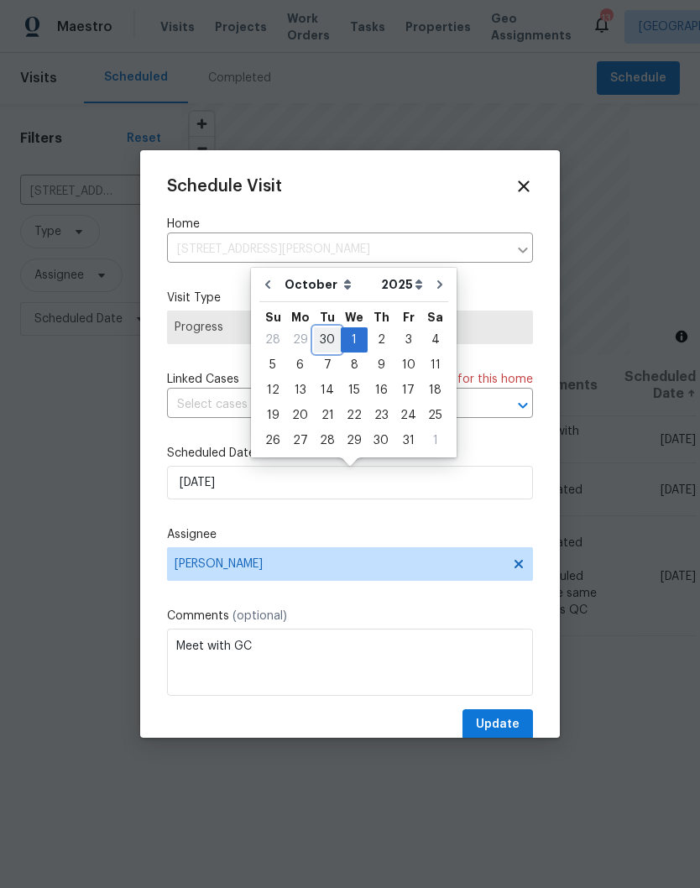
click at [326, 341] on div "30" at bounding box center [327, 340] width 27 height 24
type input "9/30/2025"
select select "8"
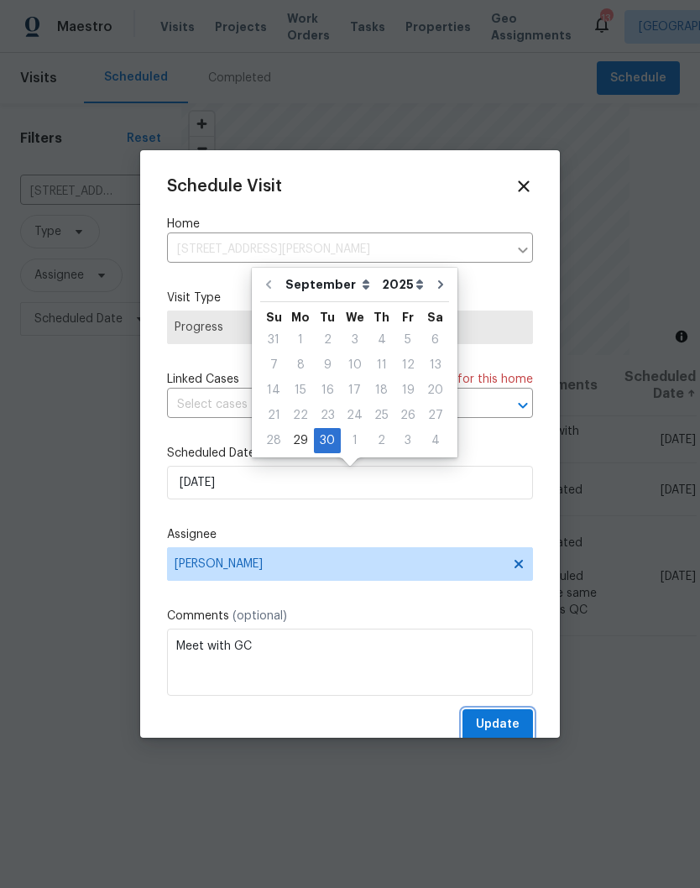
click at [509, 724] on span "Update" at bounding box center [498, 724] width 44 height 21
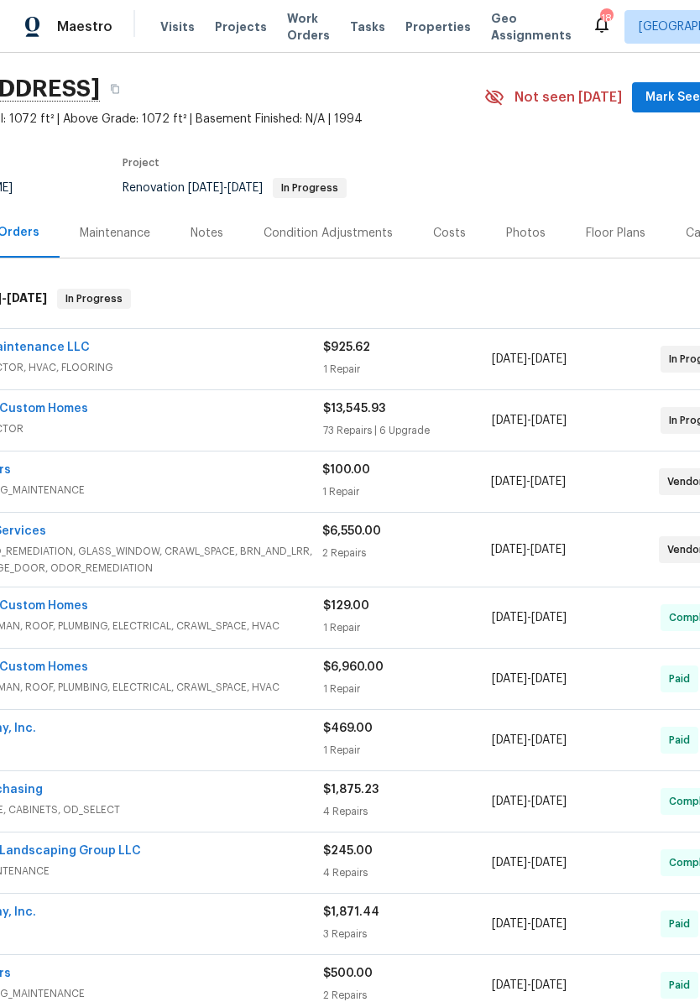
scroll to position [58, 108]
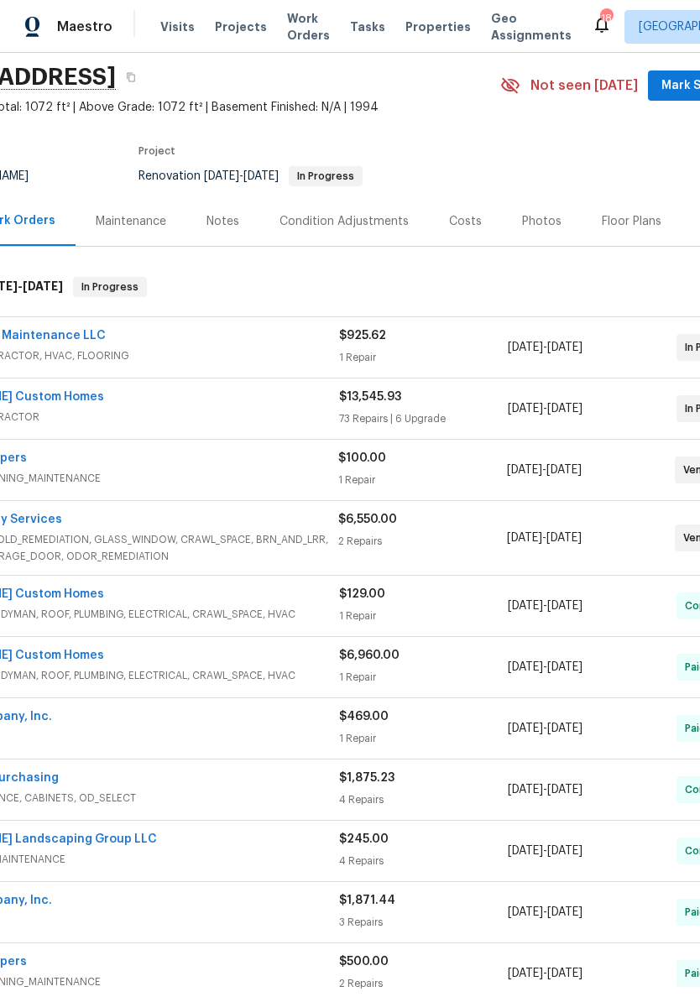
click at [677, 89] on span "Mark Seen" at bounding box center [692, 86] width 62 height 21
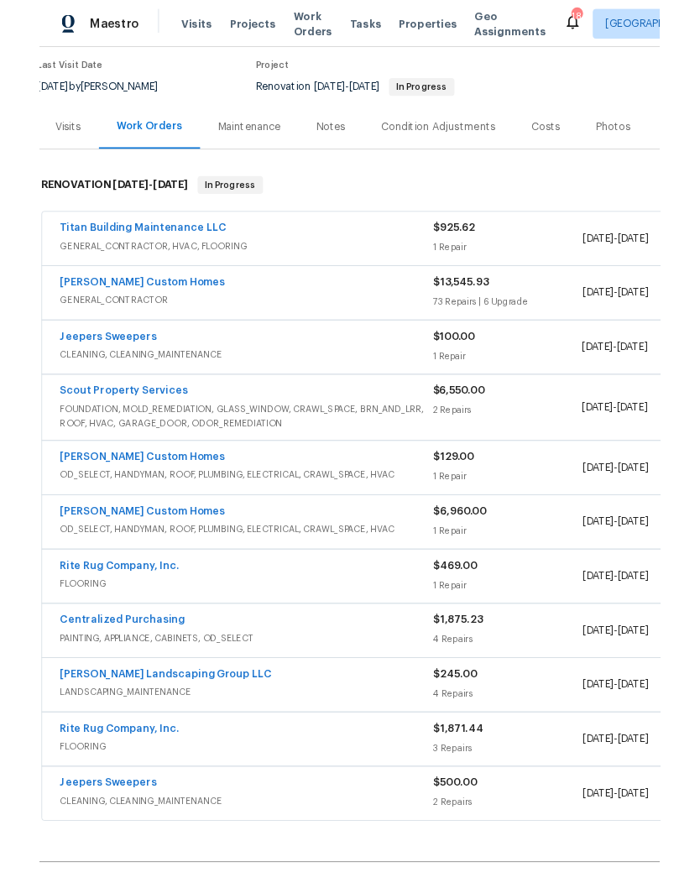
scroll to position [135, 3]
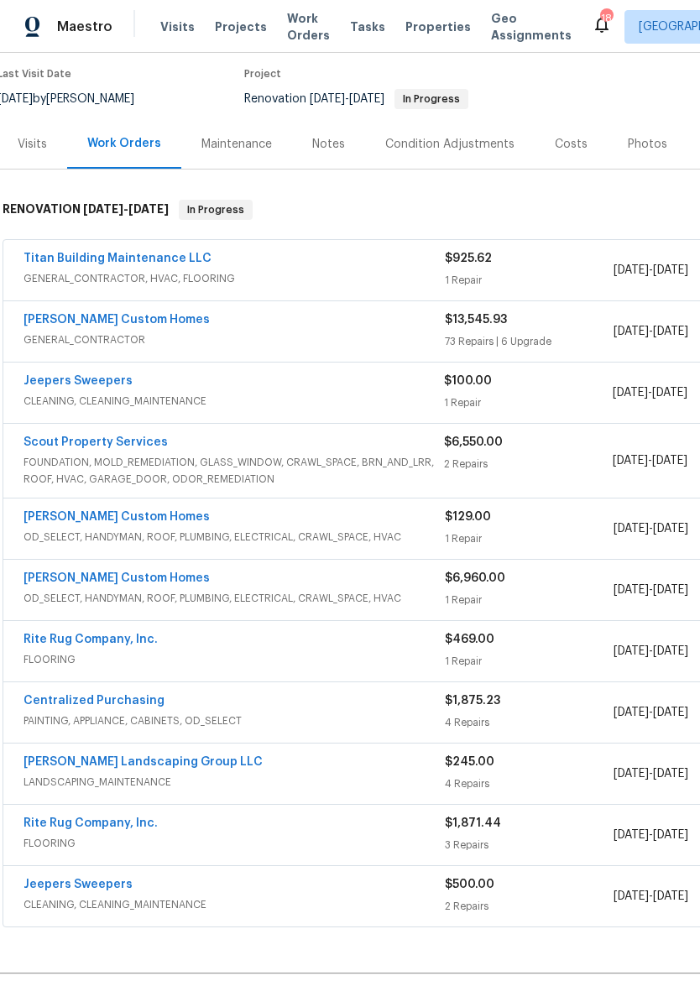
click at [144, 447] on link "Scout Property Services" at bounding box center [96, 443] width 144 height 12
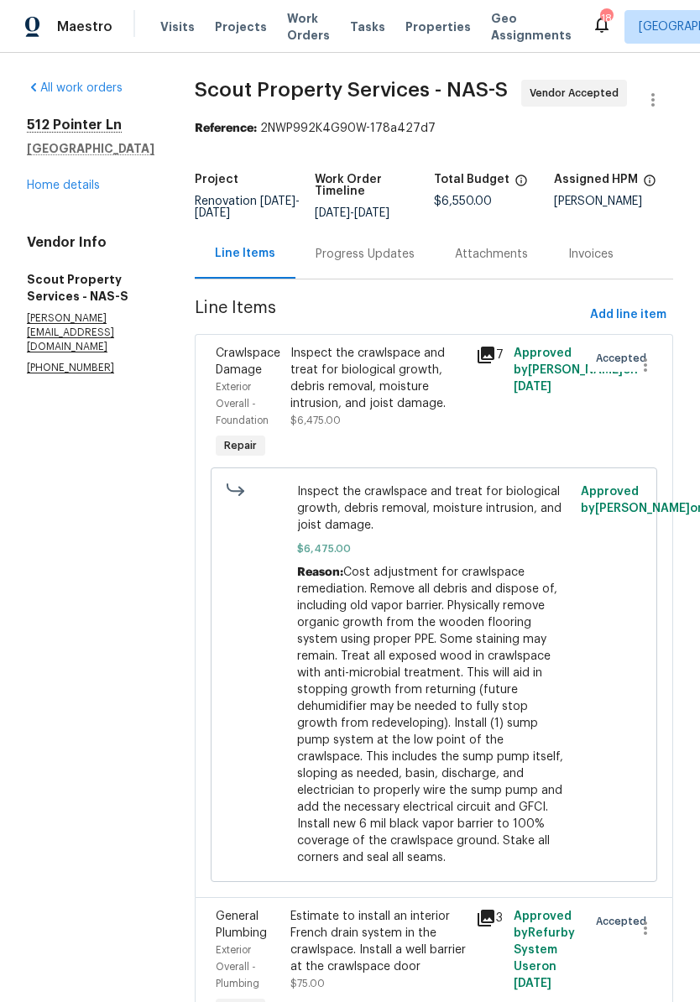
click at [340, 254] on div "Progress Updates" at bounding box center [365, 254] width 99 height 17
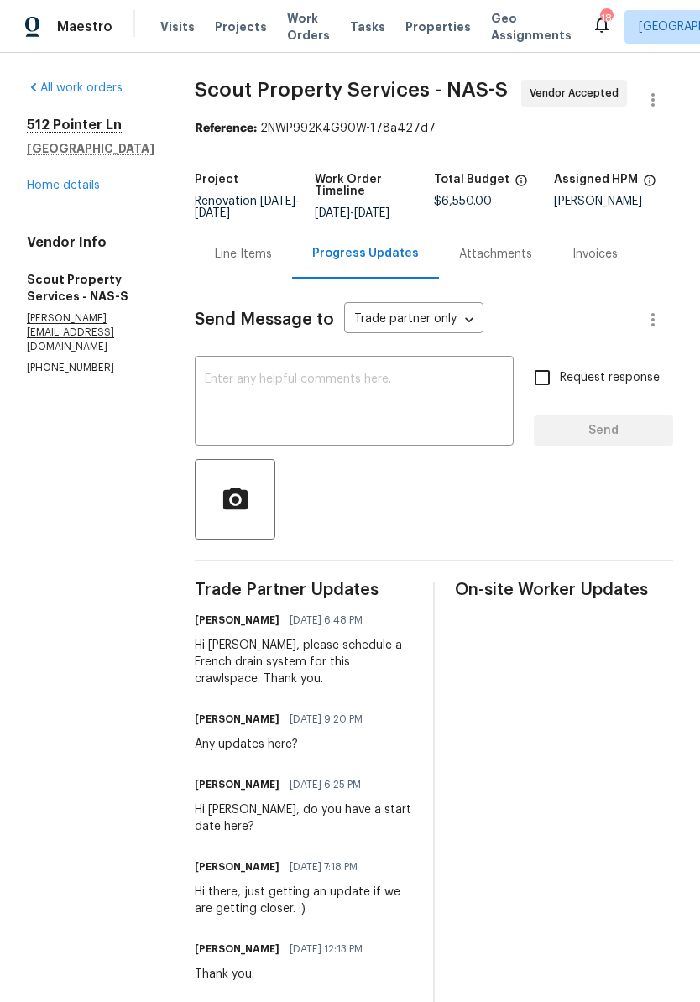
click at [243, 376] on textarea at bounding box center [354, 403] width 299 height 59
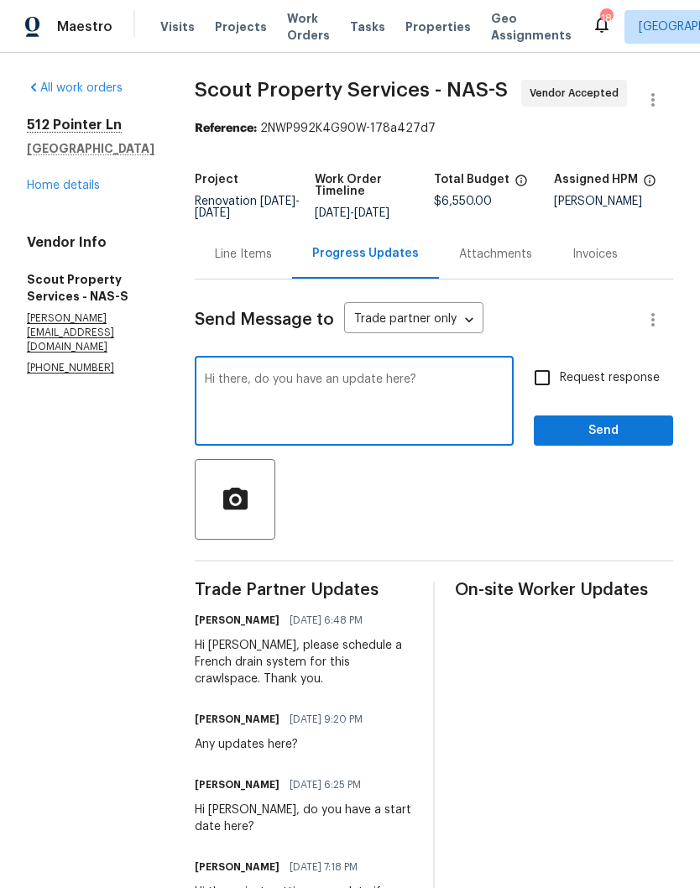
type textarea "Hi there, do you have an update here?"
click at [598, 429] on span "Send" at bounding box center [603, 431] width 112 height 21
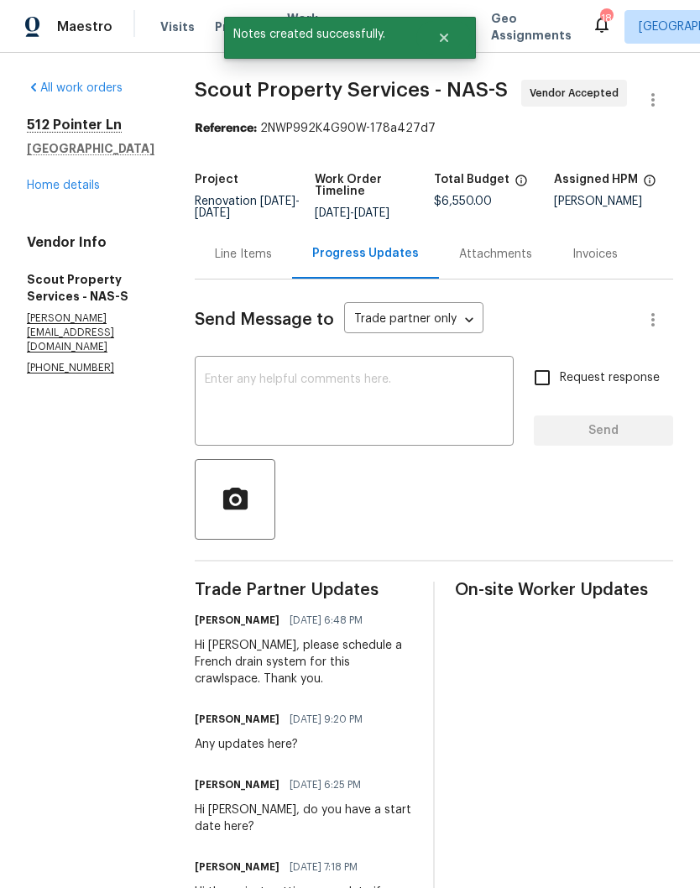
click at [86, 157] on h5 "[GEOGRAPHIC_DATA]" at bounding box center [91, 148] width 128 height 17
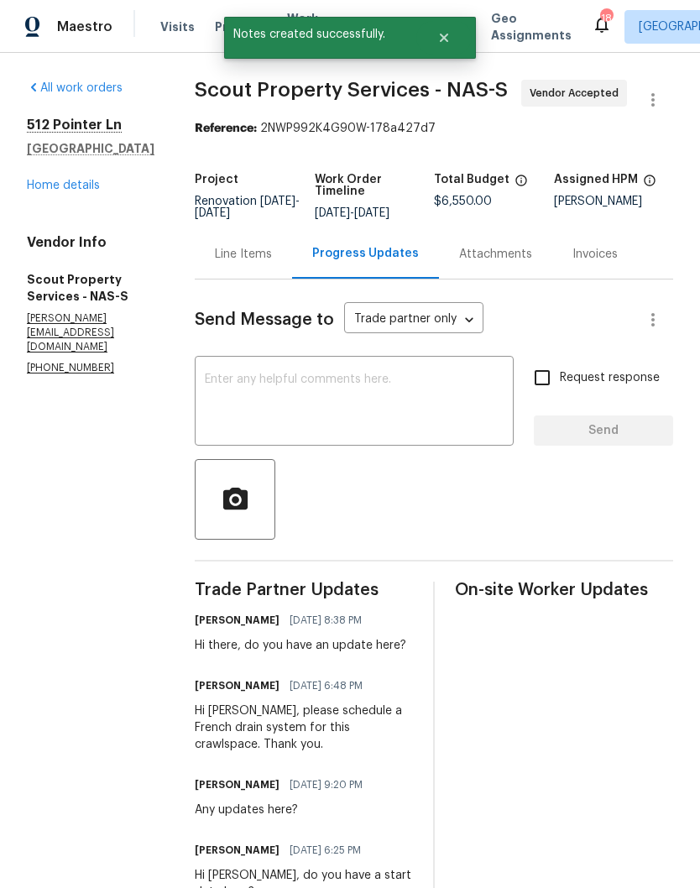
click at [56, 191] on link "Home details" at bounding box center [63, 186] width 73 height 12
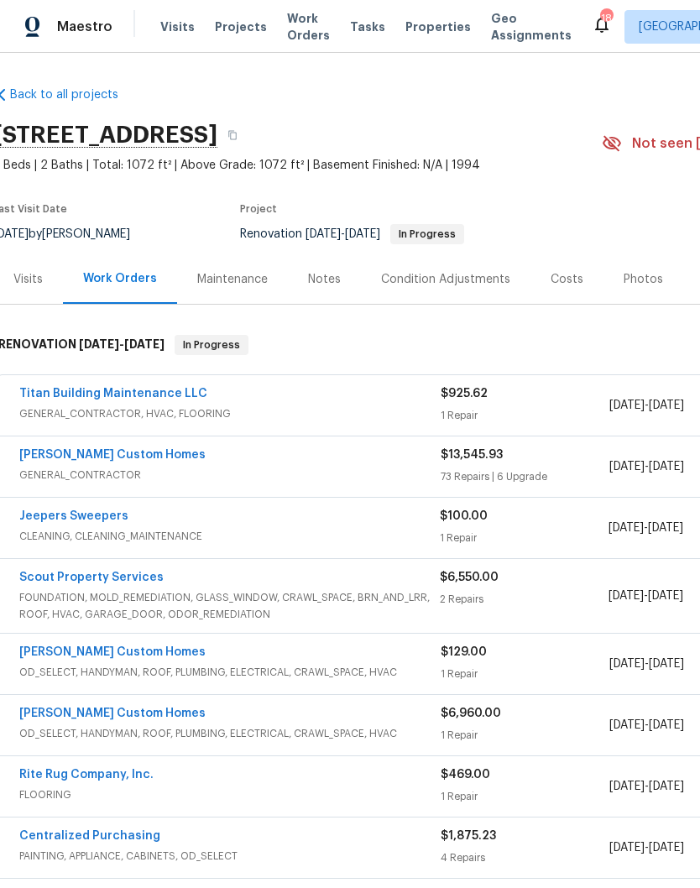
scroll to position [0, 7]
click at [128, 453] on link "Rappa Custom Homes" at bounding box center [112, 455] width 186 height 12
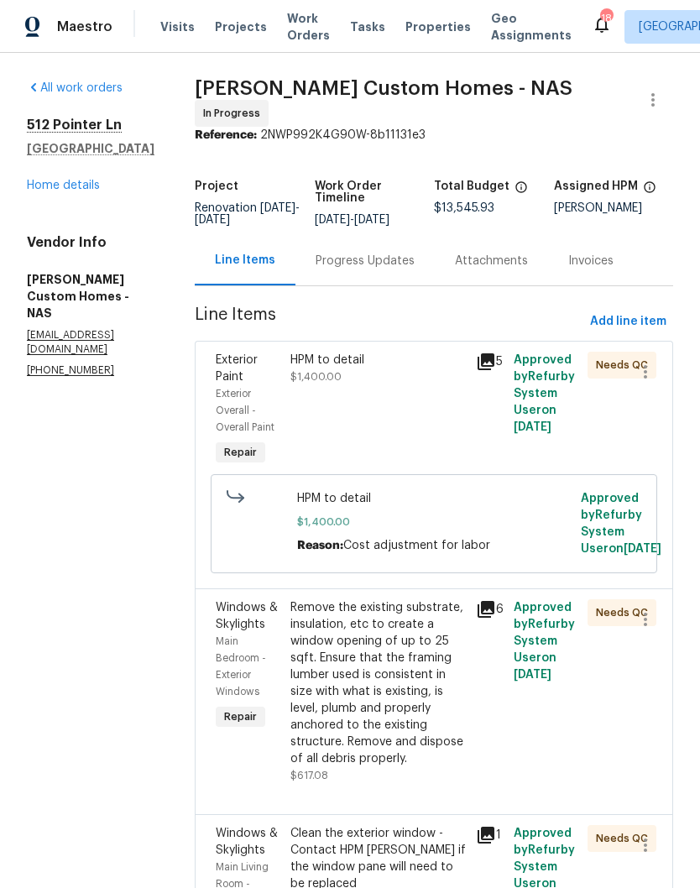
click at [369, 369] on div "HPM to detail" at bounding box center [378, 360] width 176 height 17
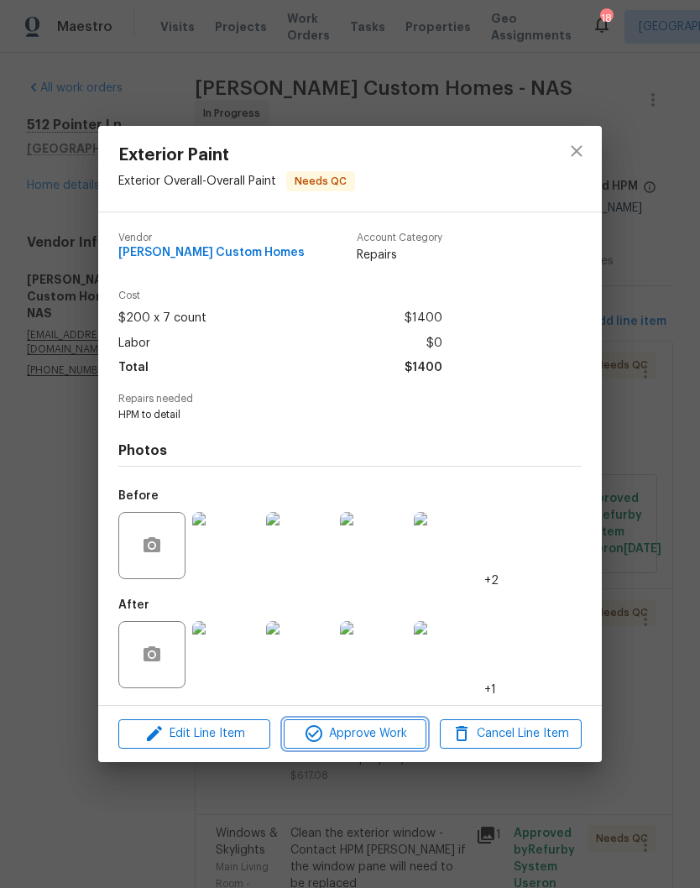
click at [382, 735] on span "Approve Work" at bounding box center [355, 734] width 132 height 21
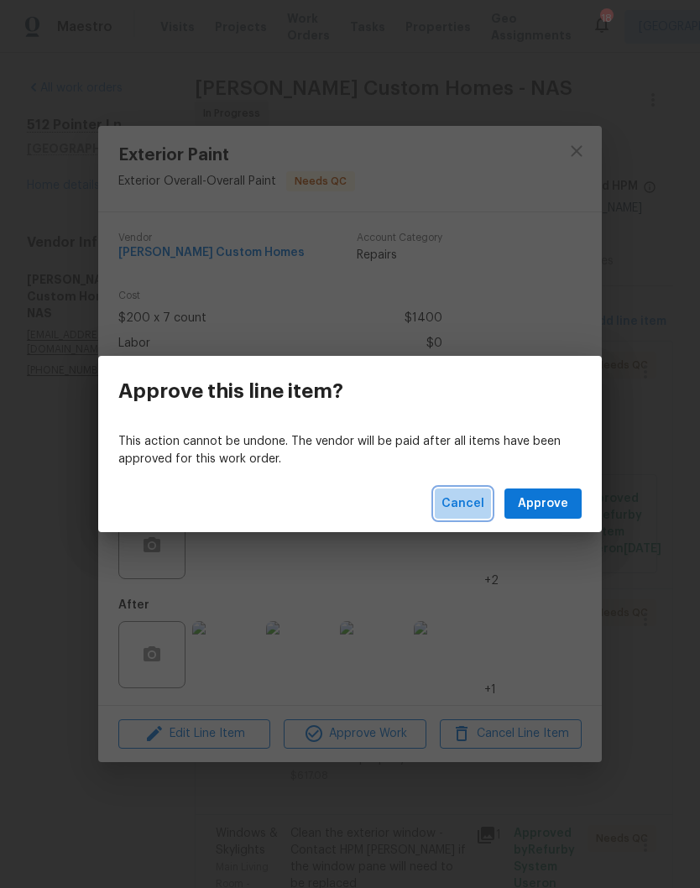
click at [468, 501] on span "Cancel" at bounding box center [463, 504] width 43 height 21
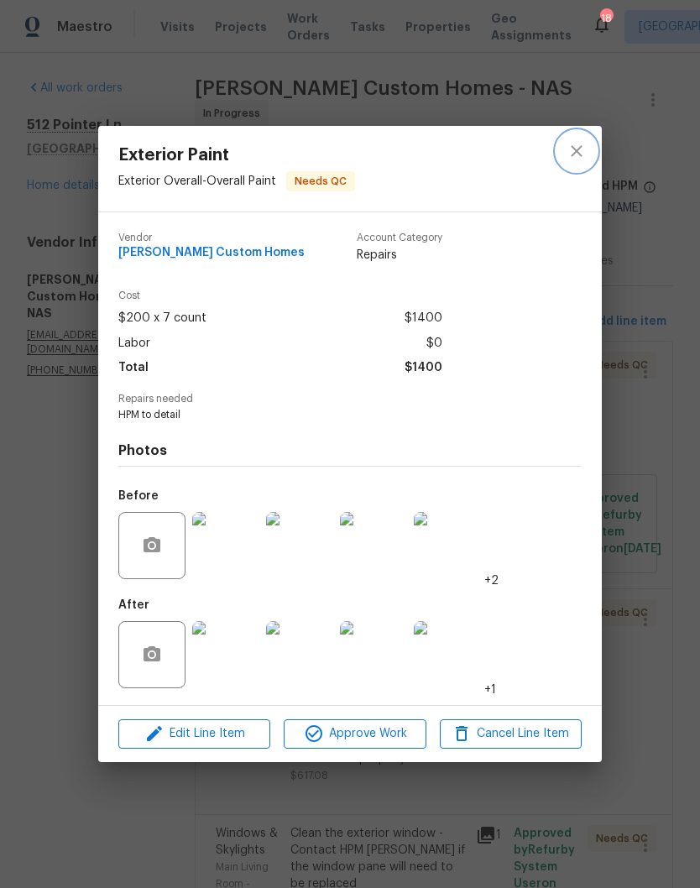
click at [584, 149] on icon "close" at bounding box center [577, 151] width 20 height 20
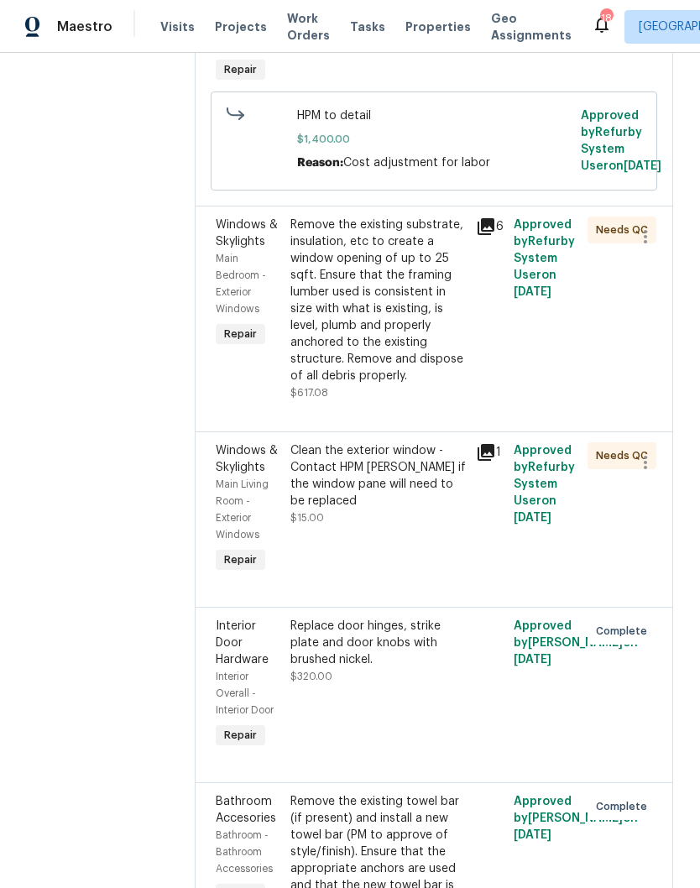
scroll to position [384, 0]
click at [450, 509] on div "Clean the exterior window - Contact HPM Cynthia if the window pane will need to…" at bounding box center [378, 475] width 176 height 67
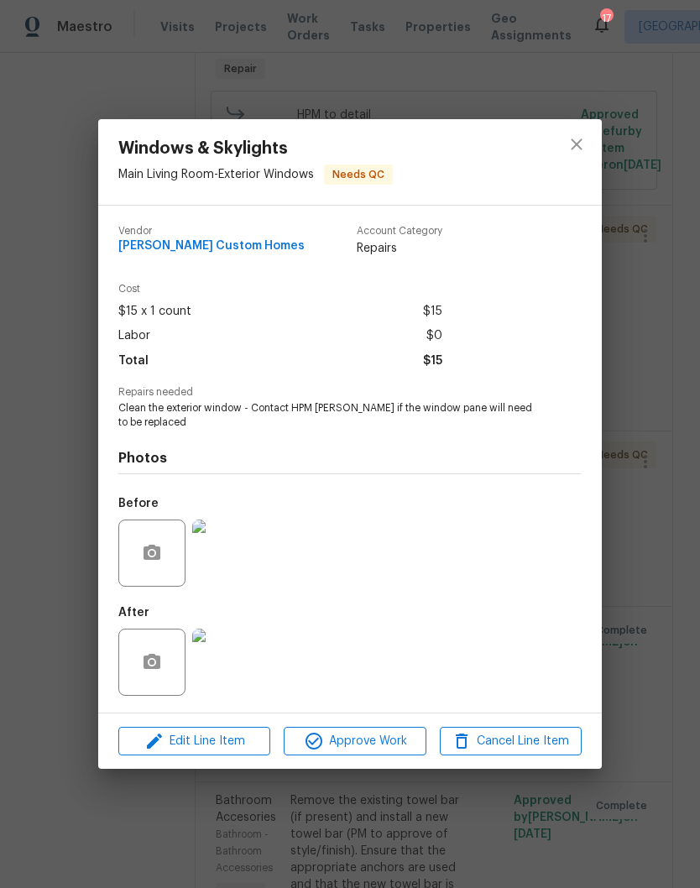
click at [238, 668] on img at bounding box center [225, 662] width 67 height 67
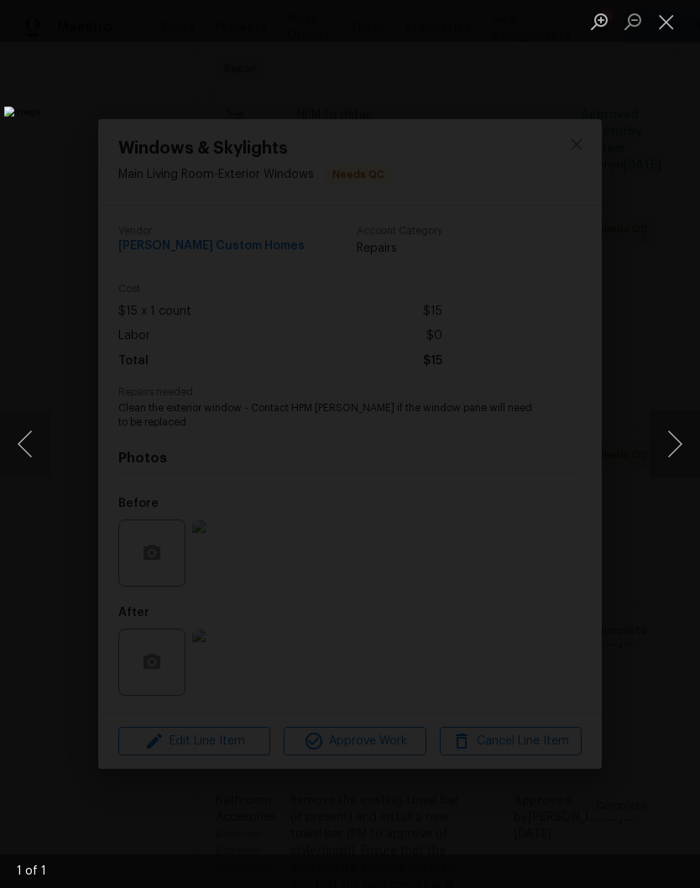
click at [670, 24] on button "Close lightbox" at bounding box center [667, 21] width 34 height 29
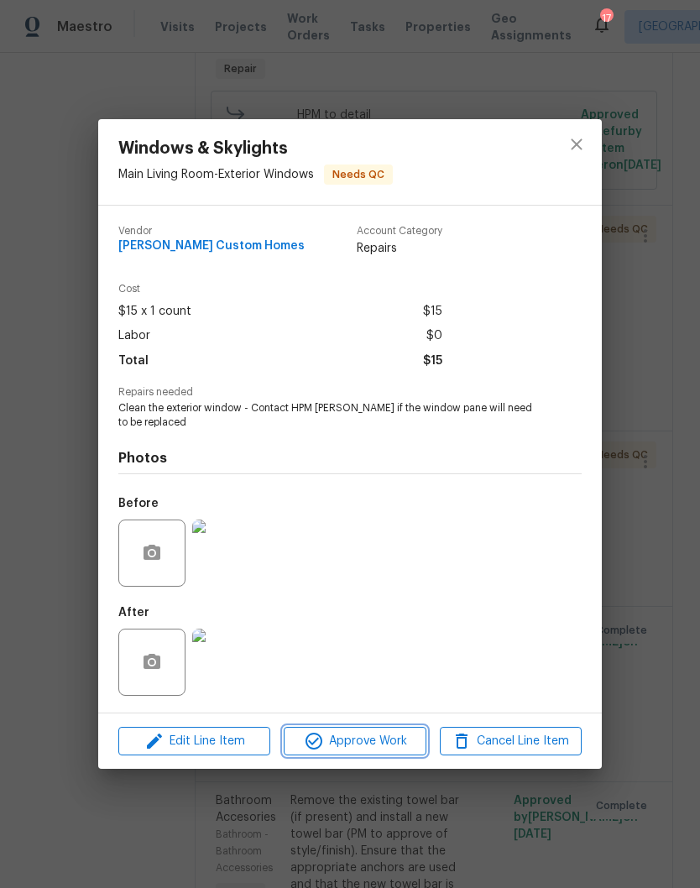
click at [388, 737] on span "Approve Work" at bounding box center [355, 741] width 132 height 21
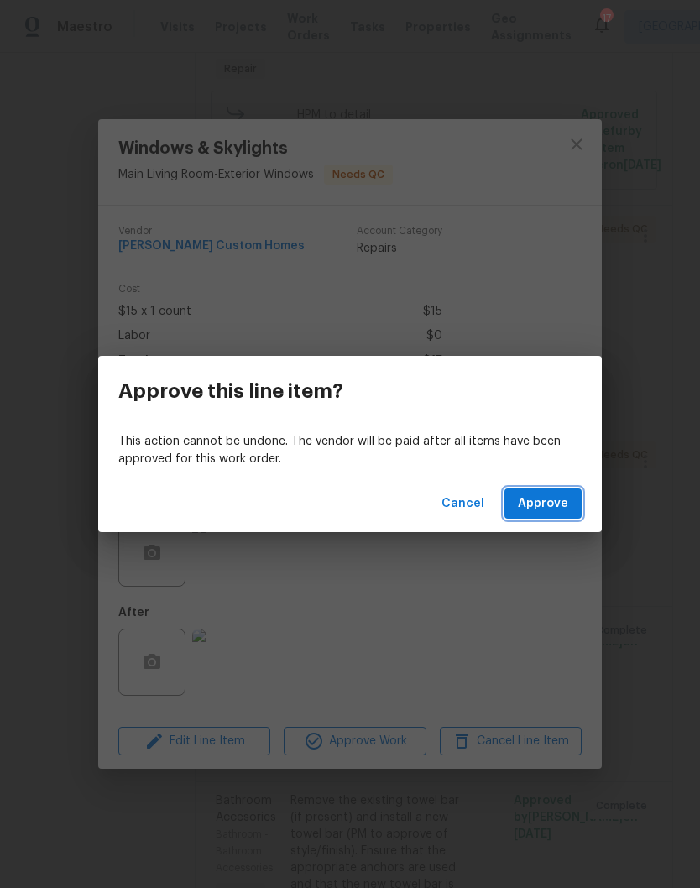
click at [556, 499] on span "Approve" at bounding box center [543, 504] width 50 height 21
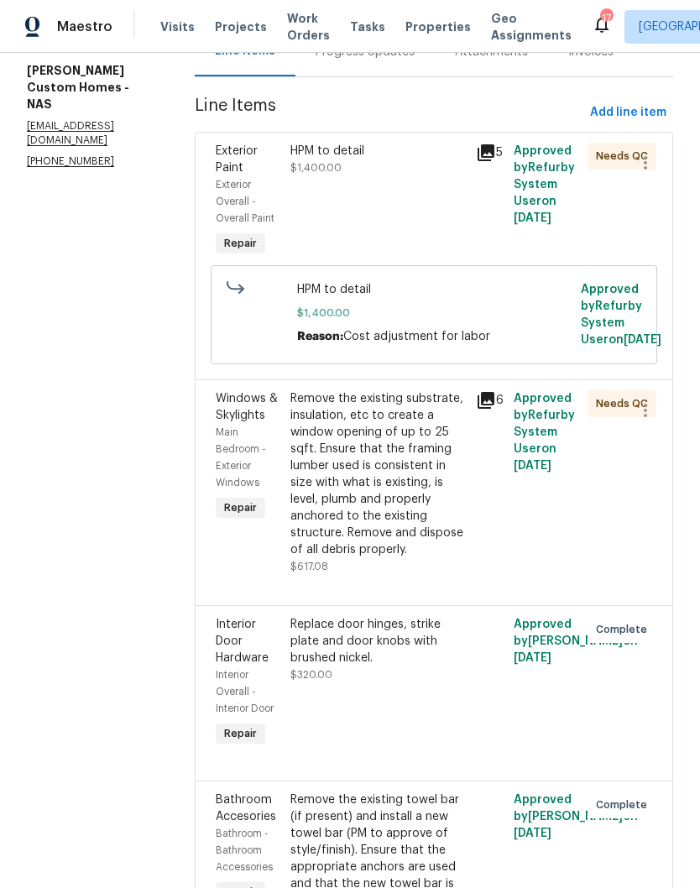
scroll to position [206, 0]
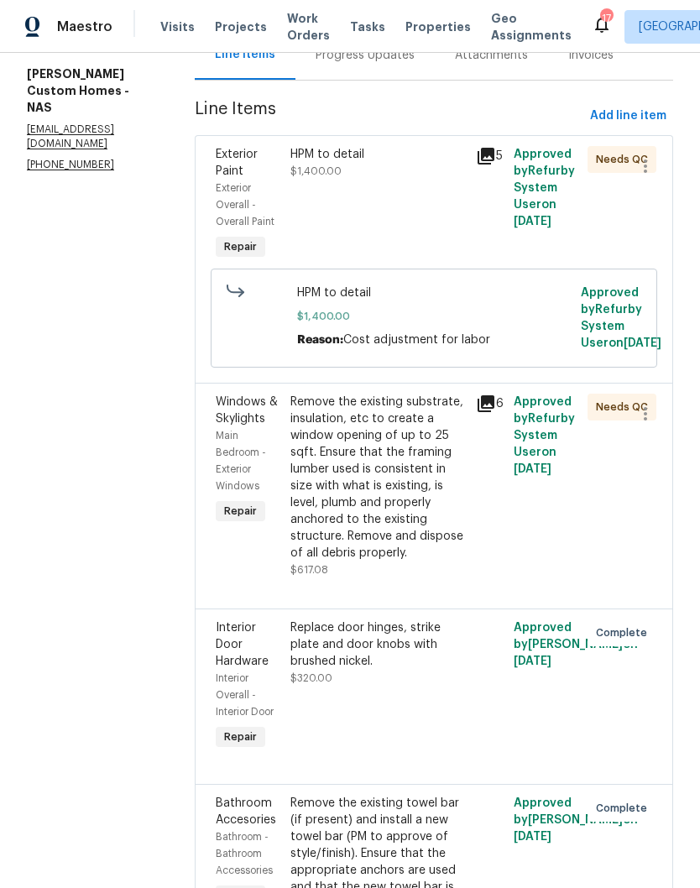
click at [398, 477] on div "Remove the existing substrate, insulation, etc to create a window opening of up…" at bounding box center [378, 478] width 176 height 168
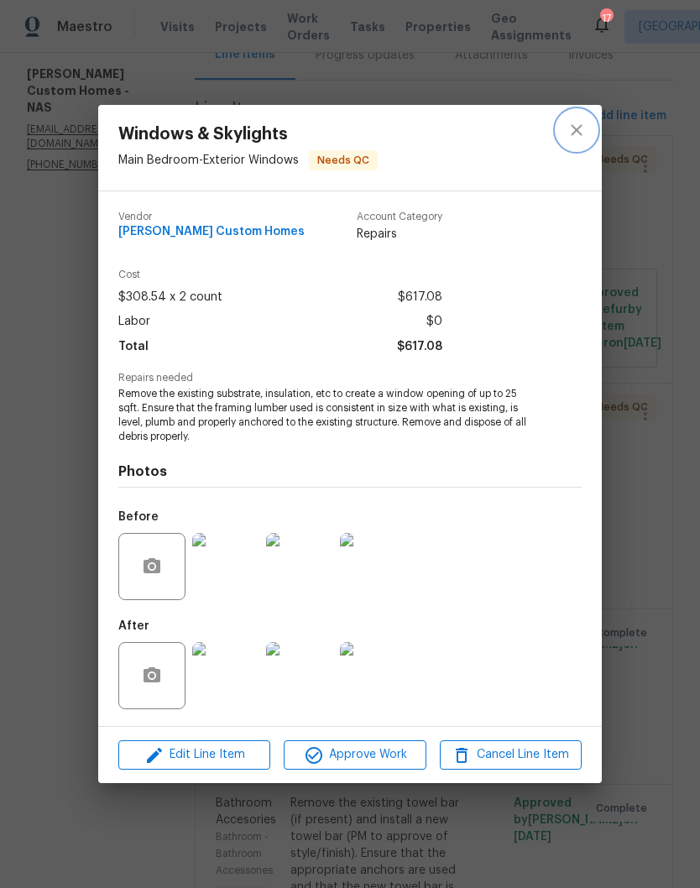
click at [578, 133] on icon "close" at bounding box center [577, 130] width 20 height 20
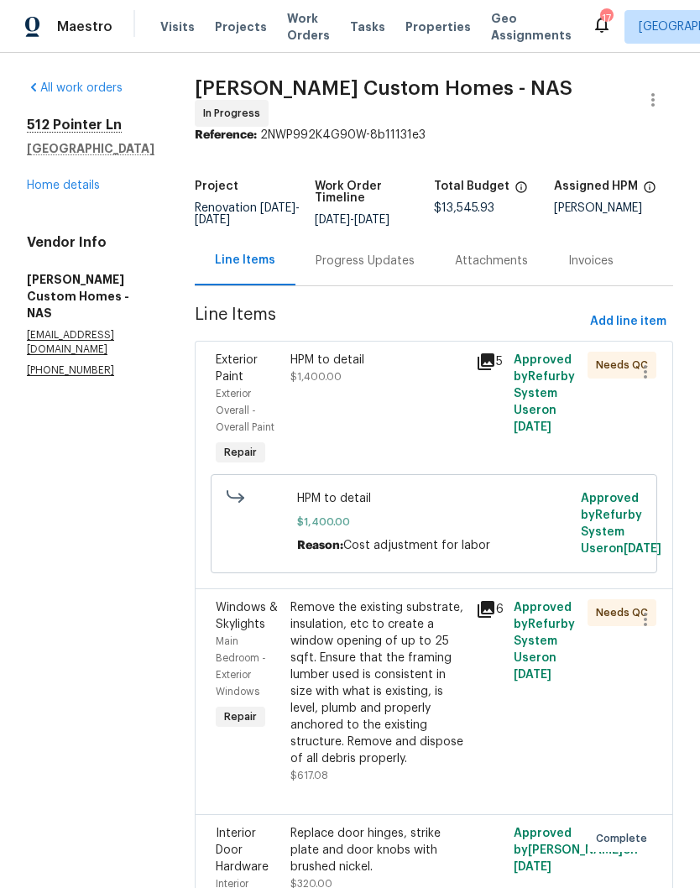
scroll to position [0, 0]
click at [81, 183] on link "Home details" at bounding box center [63, 186] width 73 height 12
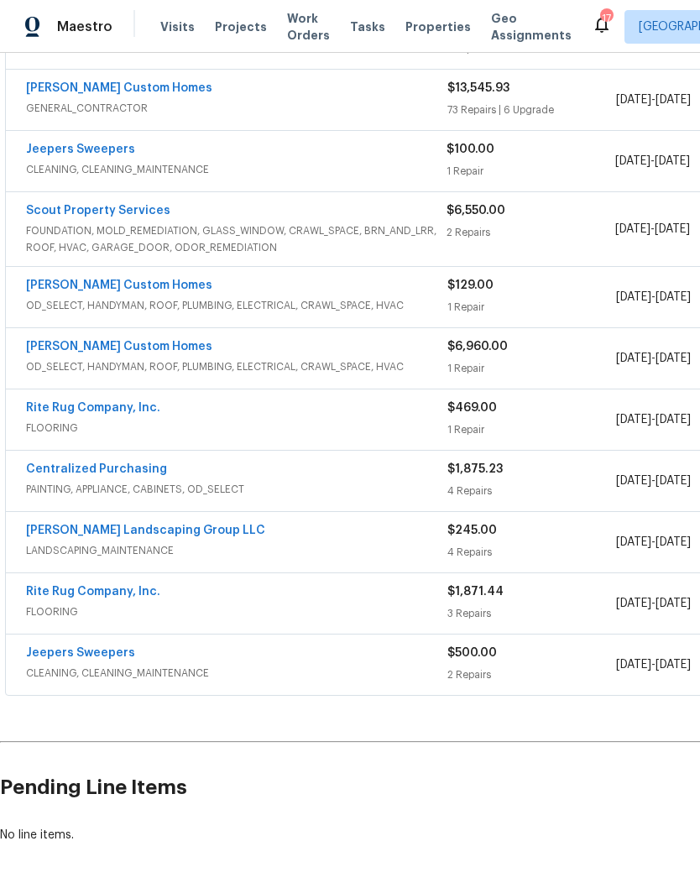
scroll to position [367, 0]
click at [139, 350] on link "Rappa Custom Homes" at bounding box center [119, 347] width 186 height 12
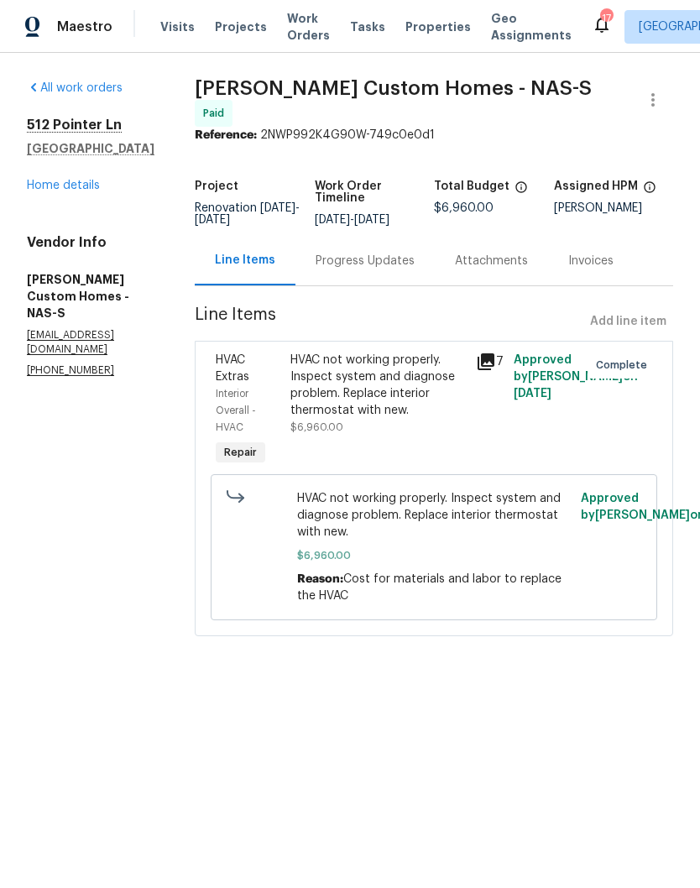
click at [80, 186] on link "Home details" at bounding box center [63, 186] width 73 height 12
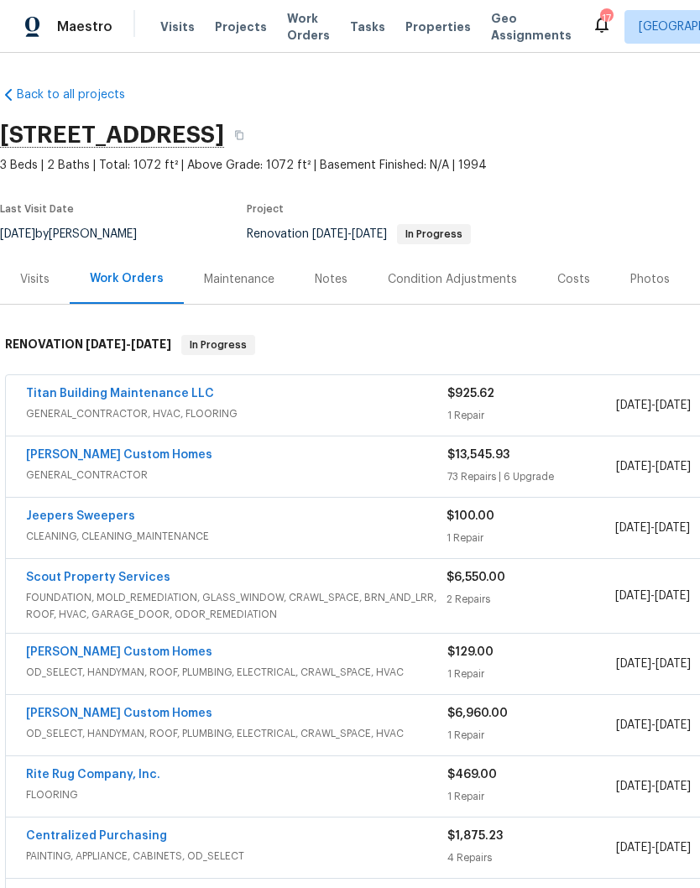
click at [123, 458] on link "Rappa Custom Homes" at bounding box center [119, 455] width 186 height 12
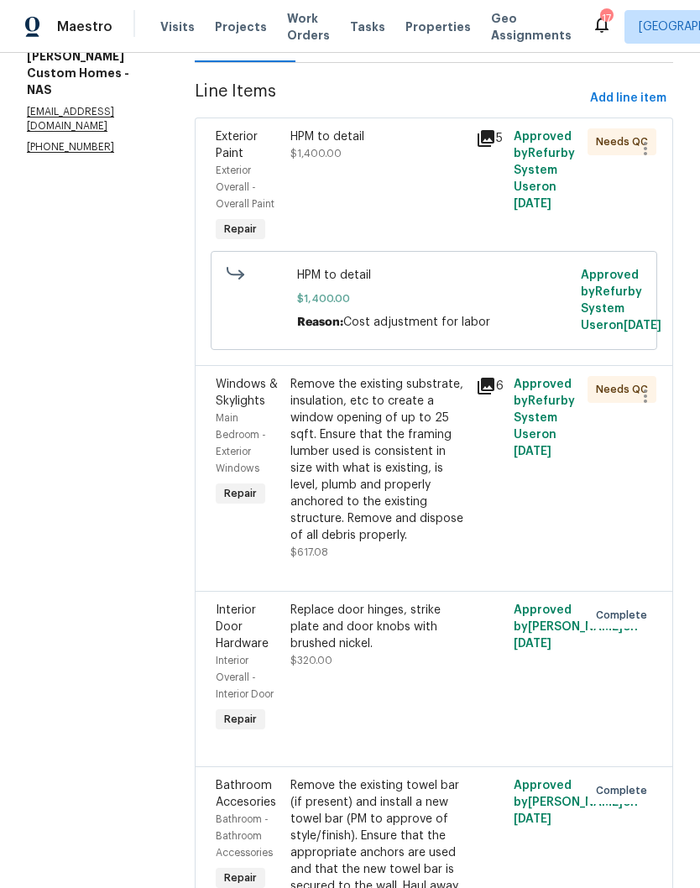
scroll to position [224, 0]
click at [650, 405] on icon "button" at bounding box center [645, 395] width 20 height 20
click at [665, 452] on li "Cancel" at bounding box center [653, 455] width 65 height 28
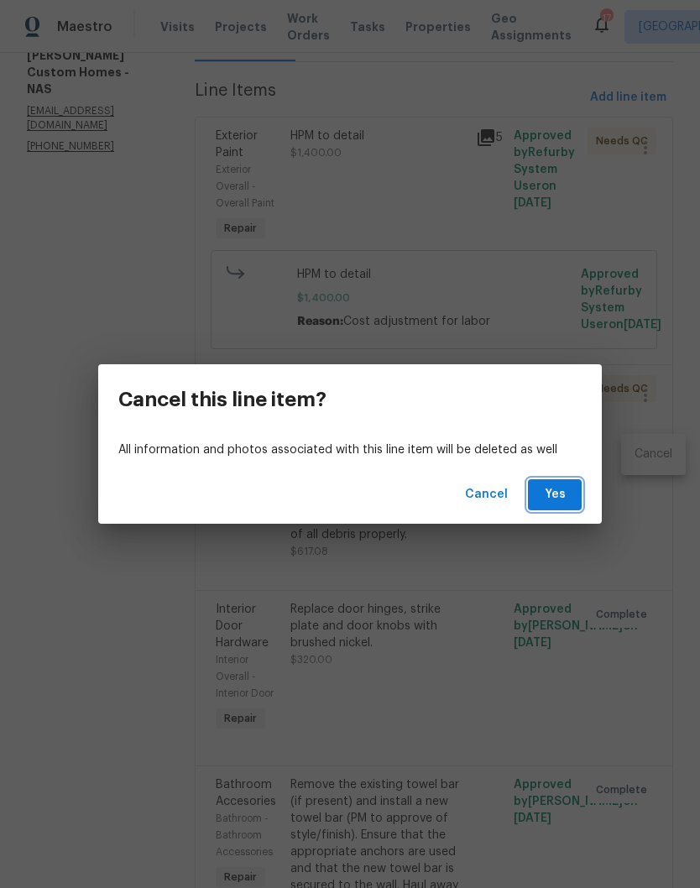
click at [567, 492] on span "Yes" at bounding box center [554, 494] width 27 height 21
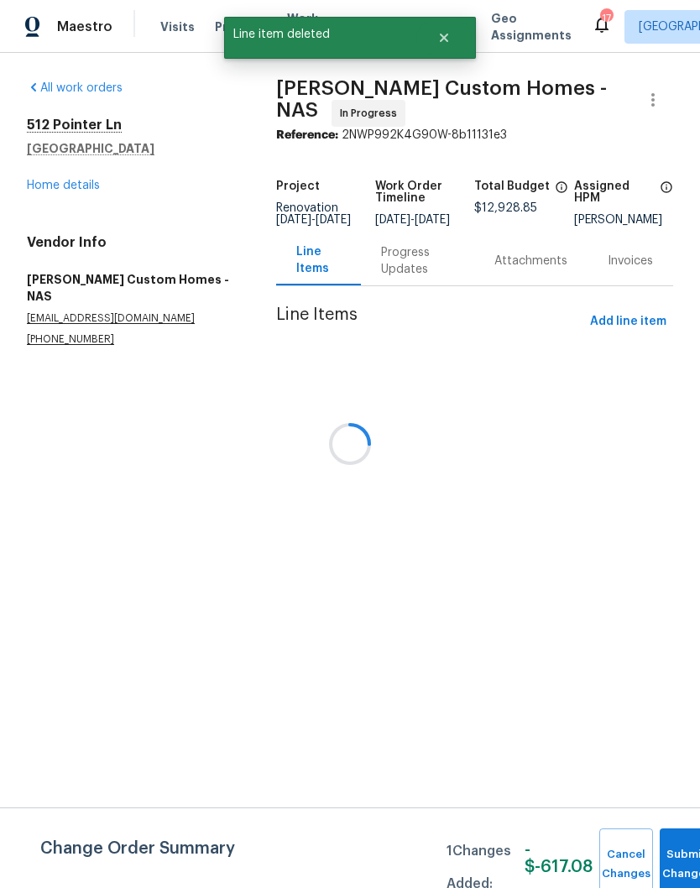
scroll to position [0, 0]
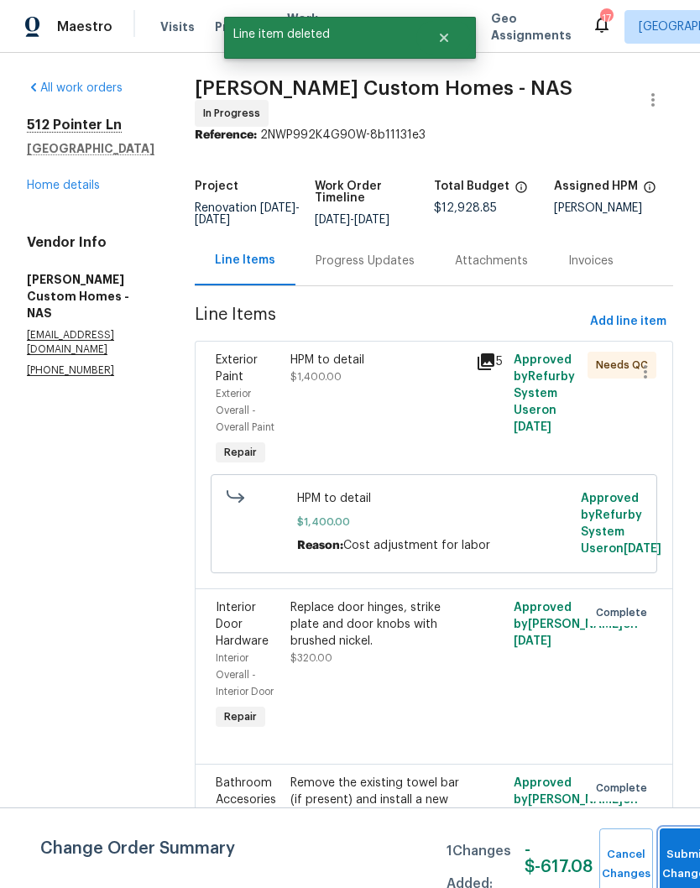
click at [680, 849] on button "Submit Changes" at bounding box center [687, 865] width 54 height 72
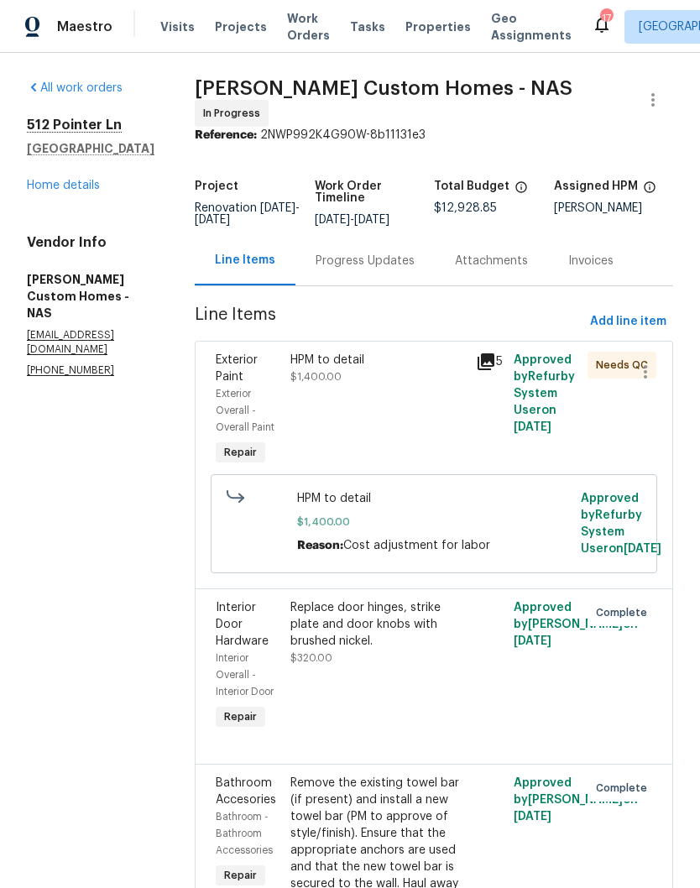
click at [89, 181] on link "Home details" at bounding box center [63, 186] width 73 height 12
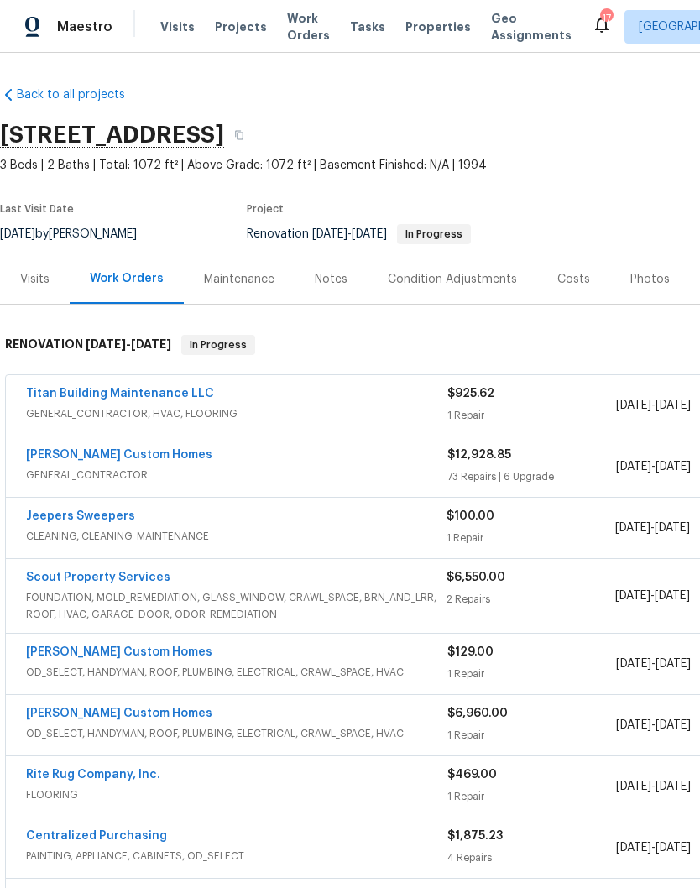
click at [339, 280] on div "Notes" at bounding box center [331, 279] width 33 height 17
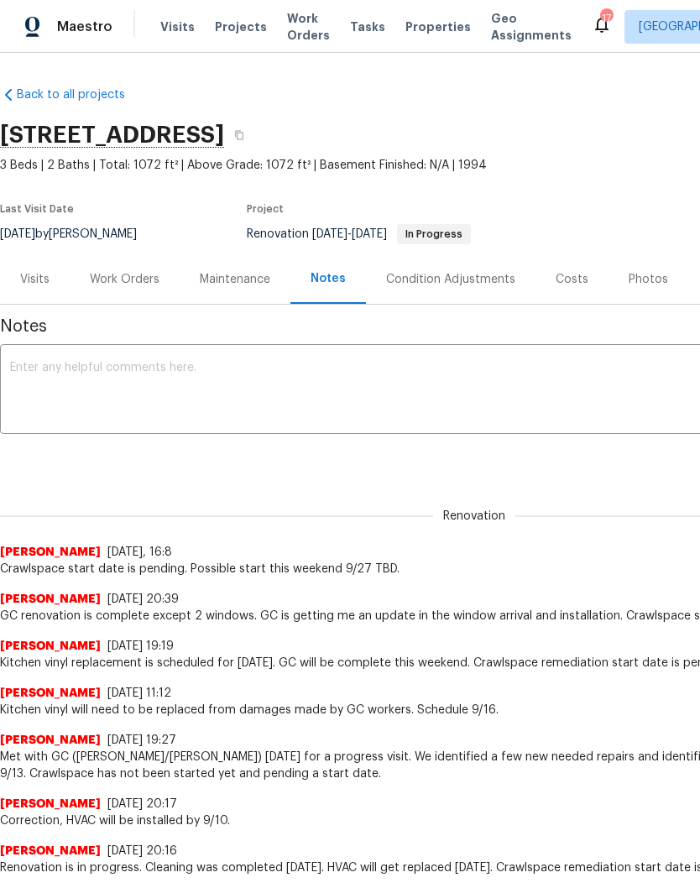
click at [289, 374] on textarea at bounding box center [474, 391] width 928 height 59
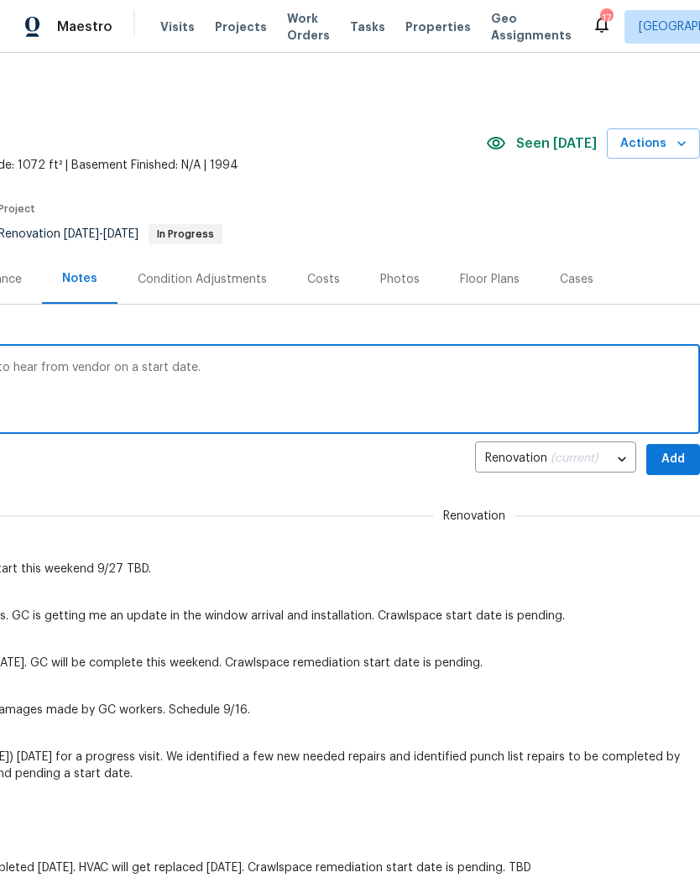
scroll to position [0, 248]
type textarea "Crawlspace start date is pending. Waiting to hear from vendor on a start date."
click at [674, 457] on span "Add" at bounding box center [673, 459] width 27 height 21
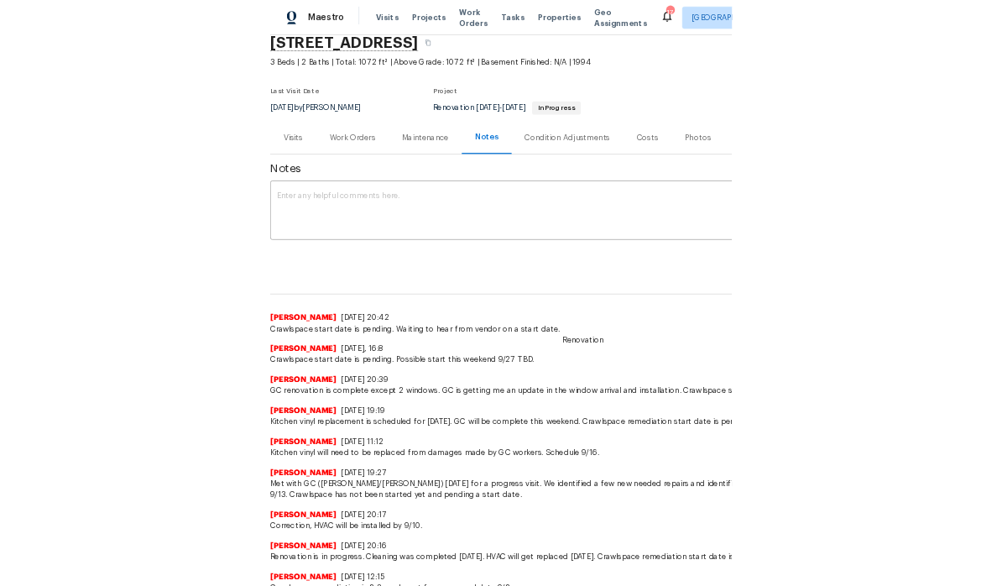
scroll to position [72, 0]
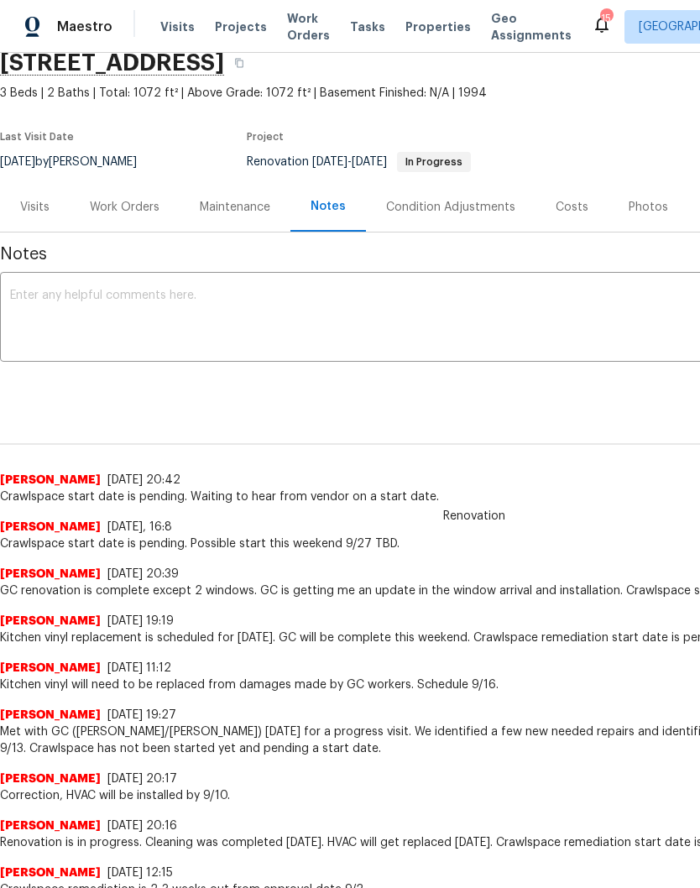
click at [296, 34] on span "Work Orders" at bounding box center [308, 27] width 43 height 34
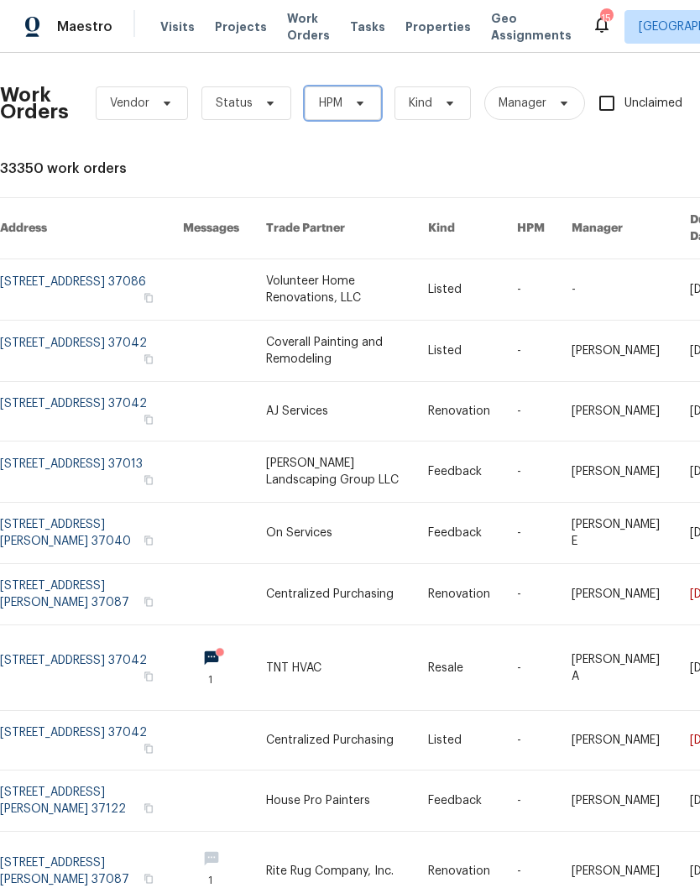
click at [358, 107] on icon at bounding box center [359, 103] width 13 height 13
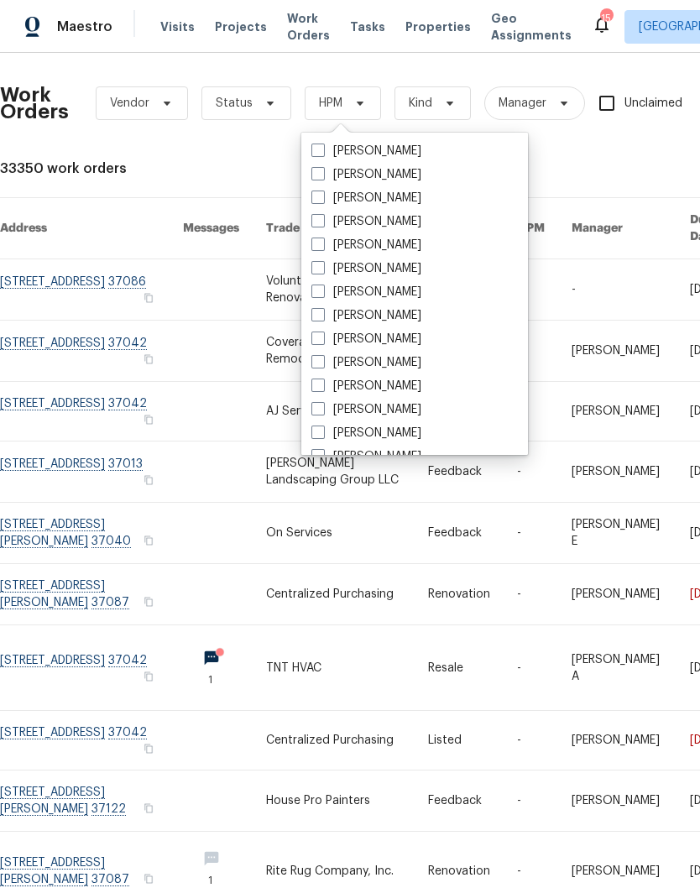
click at [402, 360] on label "[PERSON_NAME]" at bounding box center [366, 362] width 110 height 17
click at [322, 360] on input "[PERSON_NAME]" at bounding box center [316, 359] width 11 height 11
checkbox input "true"
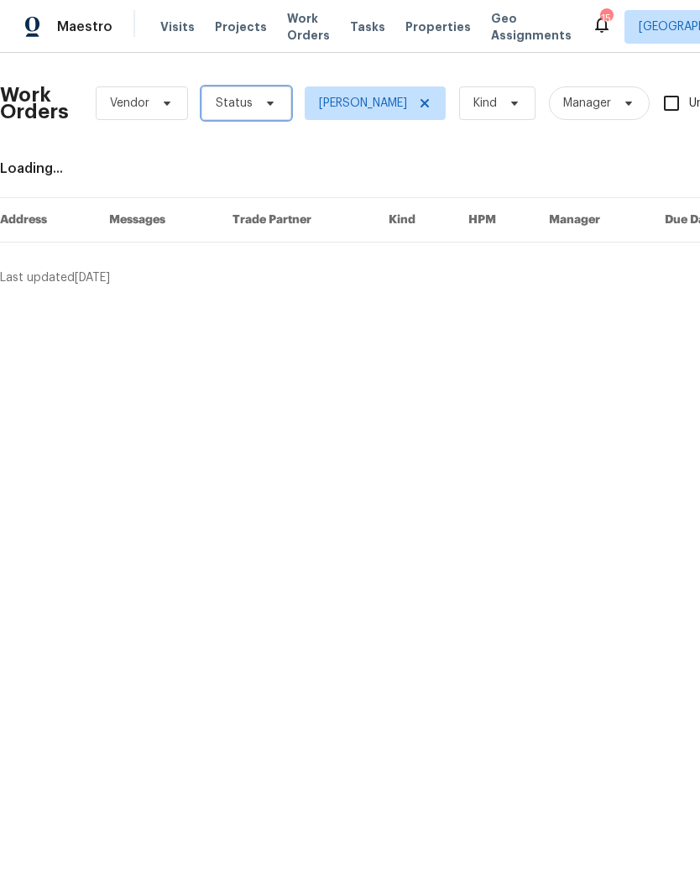
click at [269, 102] on icon at bounding box center [270, 104] width 7 height 4
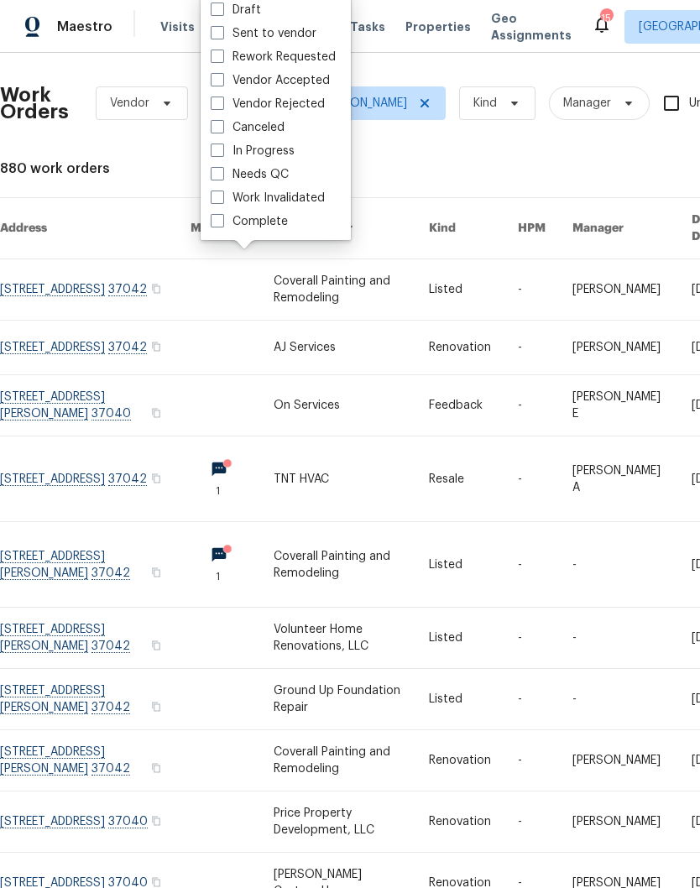
click at [286, 168] on label "Needs QC" at bounding box center [250, 174] width 78 height 17
click at [222, 168] on input "Needs QC" at bounding box center [216, 171] width 11 height 11
checkbox input "true"
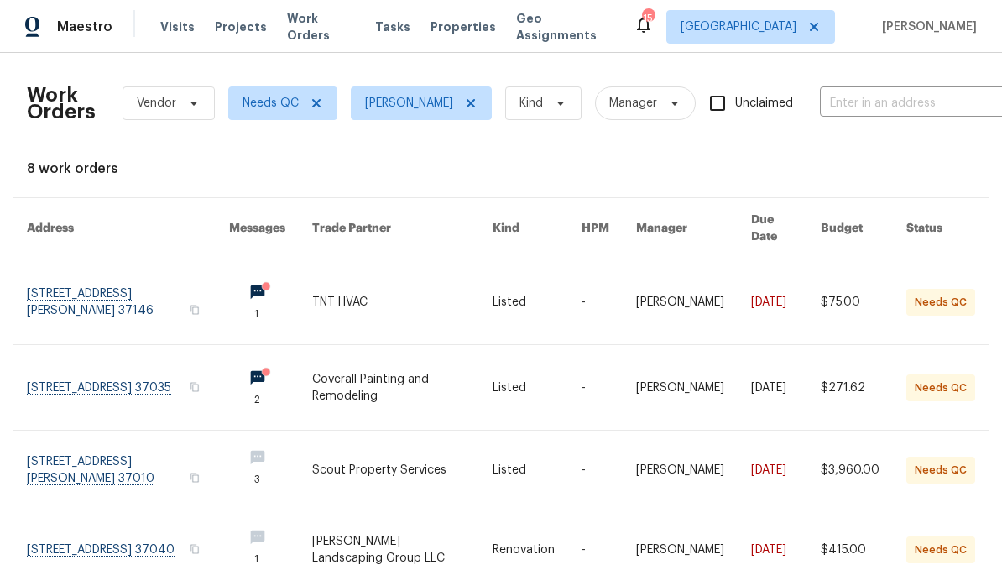
click at [55, 286] on link at bounding box center [128, 301] width 202 height 85
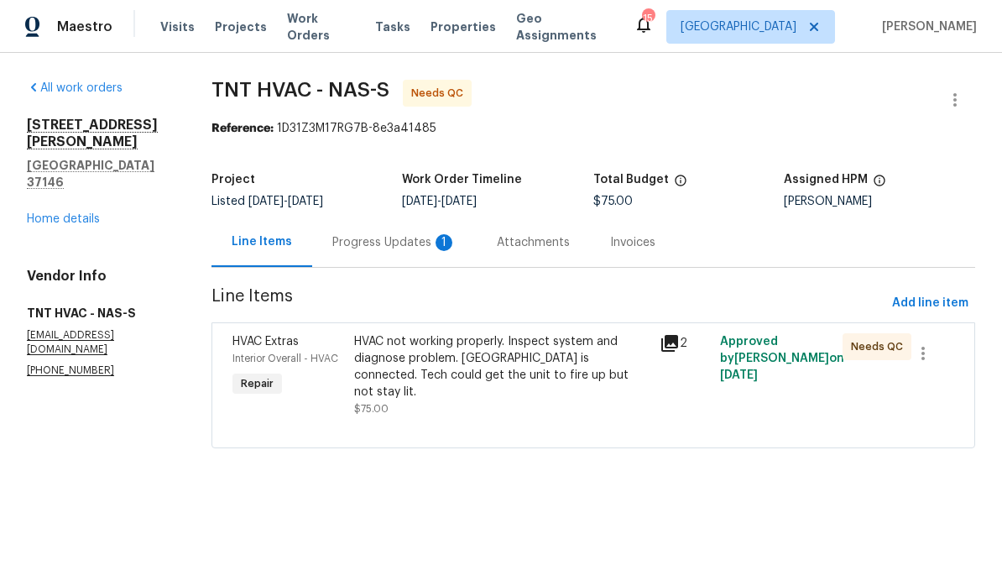
click at [416, 243] on div "Progress Updates 1" at bounding box center [394, 242] width 124 height 17
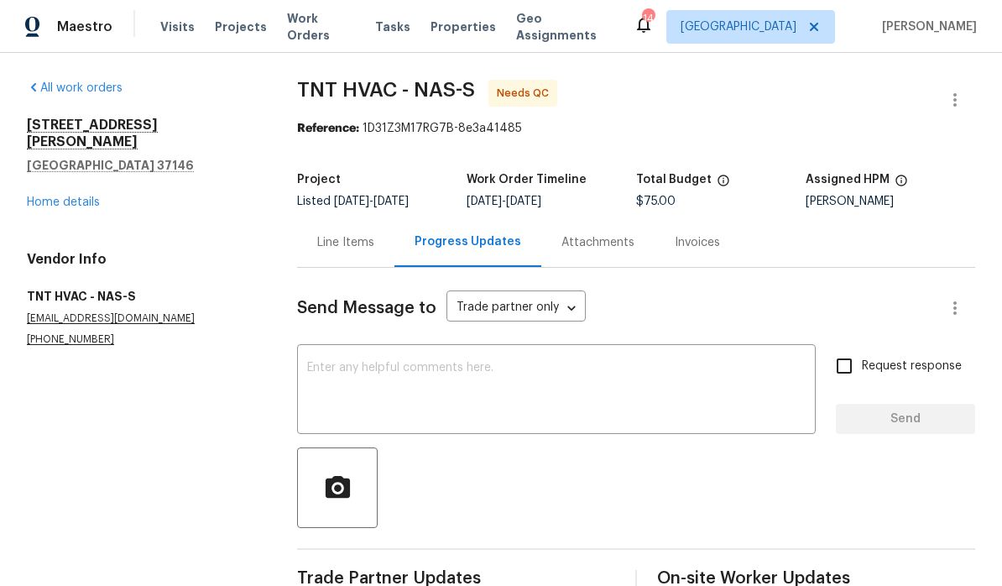
click at [362, 246] on div "Line Items" at bounding box center [345, 242] width 57 height 17
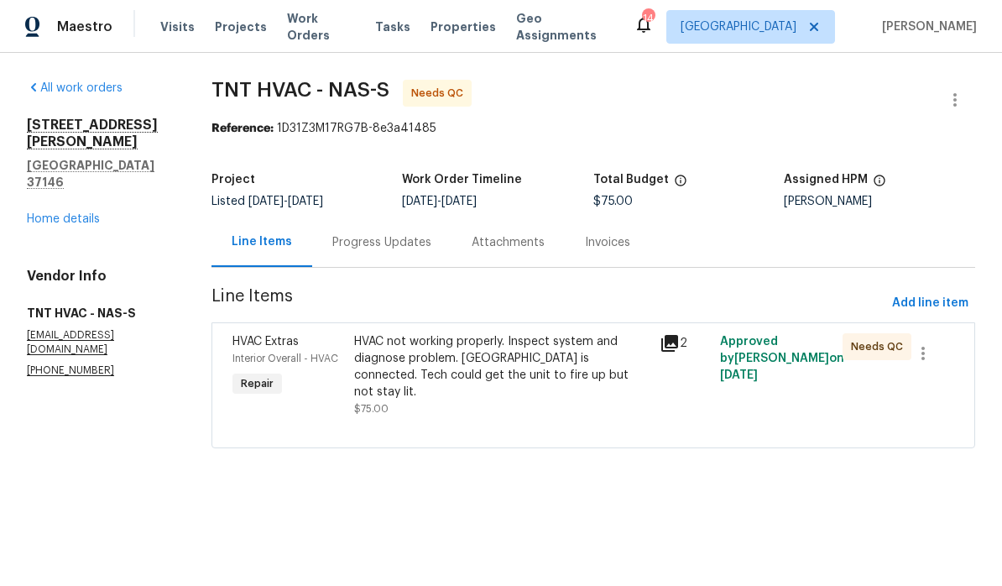
click at [438, 243] on div "Progress Updates" at bounding box center [381, 242] width 139 height 50
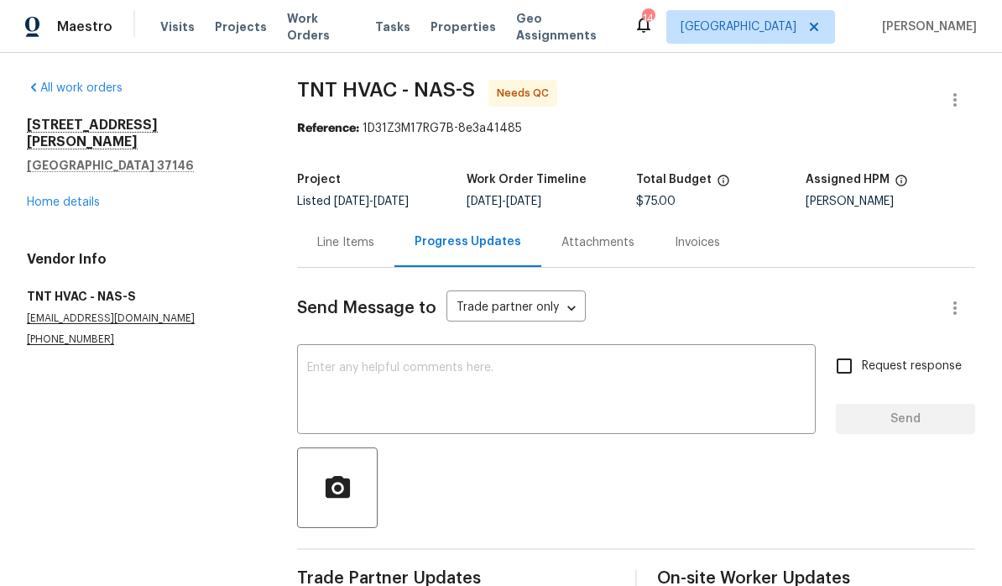
click at [360, 238] on div "Line Items" at bounding box center [345, 242] width 57 height 17
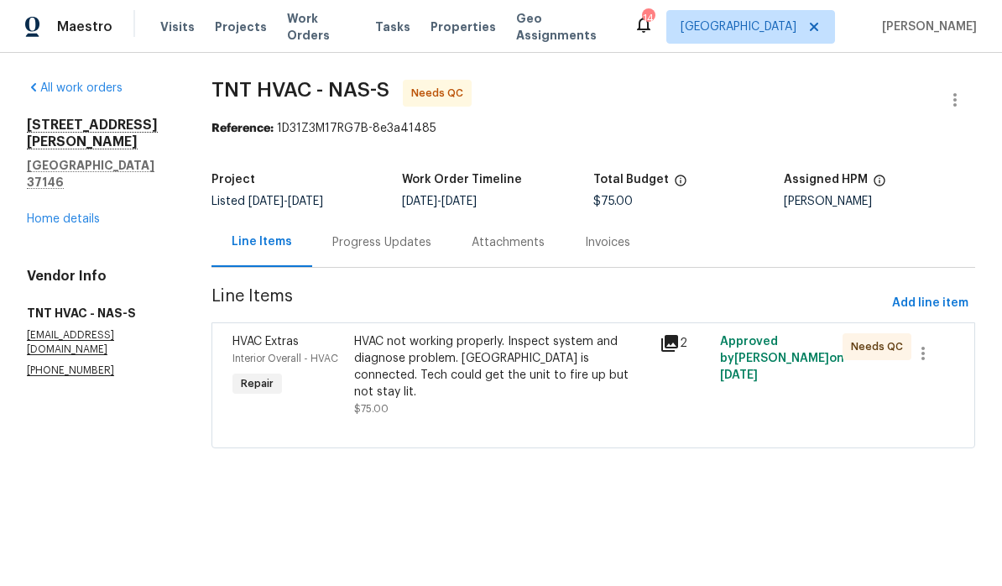
click at [525, 353] on div "HVAC not working properly. Inspect system and diagnose problem. Propane is conn…" at bounding box center [501, 366] width 295 height 67
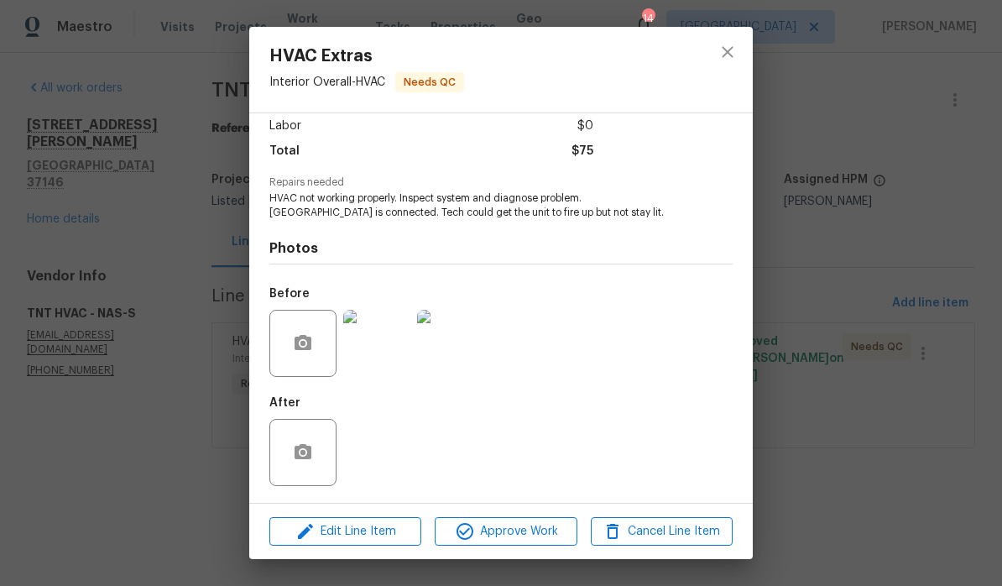
scroll to position [121, 0]
click at [542, 531] on span "Approve Work" at bounding box center [506, 531] width 132 height 21
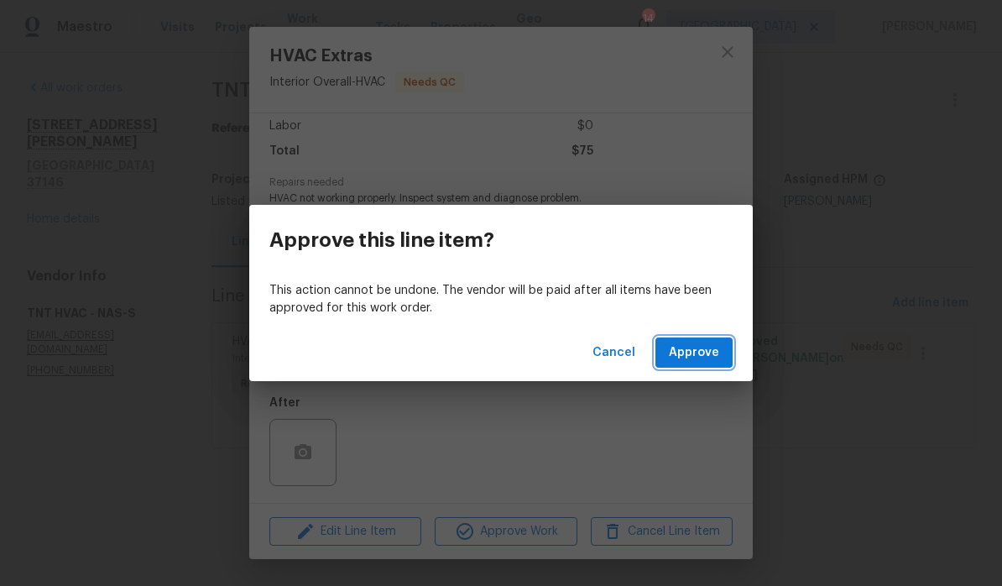
click at [699, 350] on span "Approve" at bounding box center [694, 352] width 50 height 21
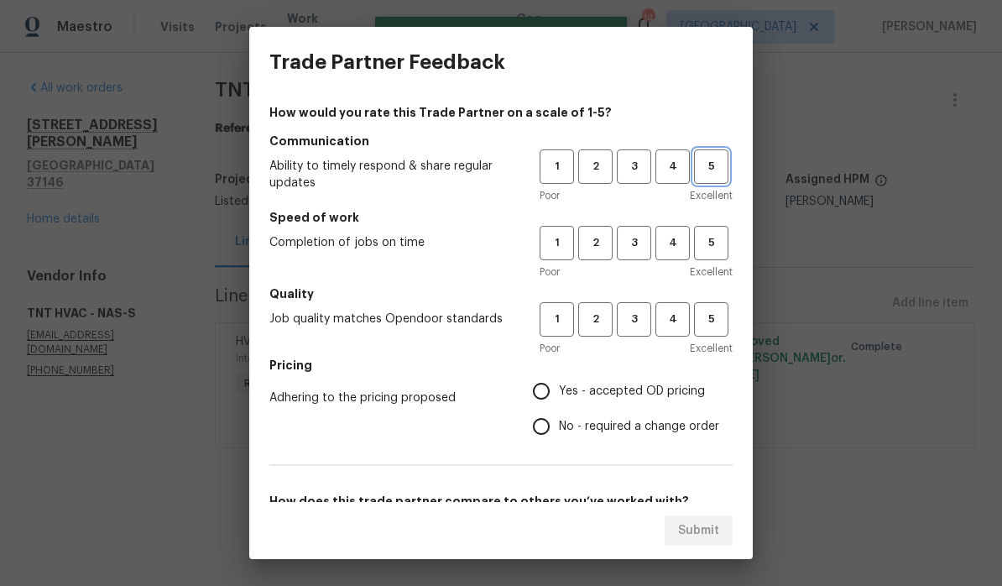
click at [699, 176] on button "5" at bounding box center [711, 166] width 34 height 34
click at [699, 242] on span "5" at bounding box center [711, 242] width 31 height 19
click at [699, 321] on span "5" at bounding box center [711, 319] width 31 height 19
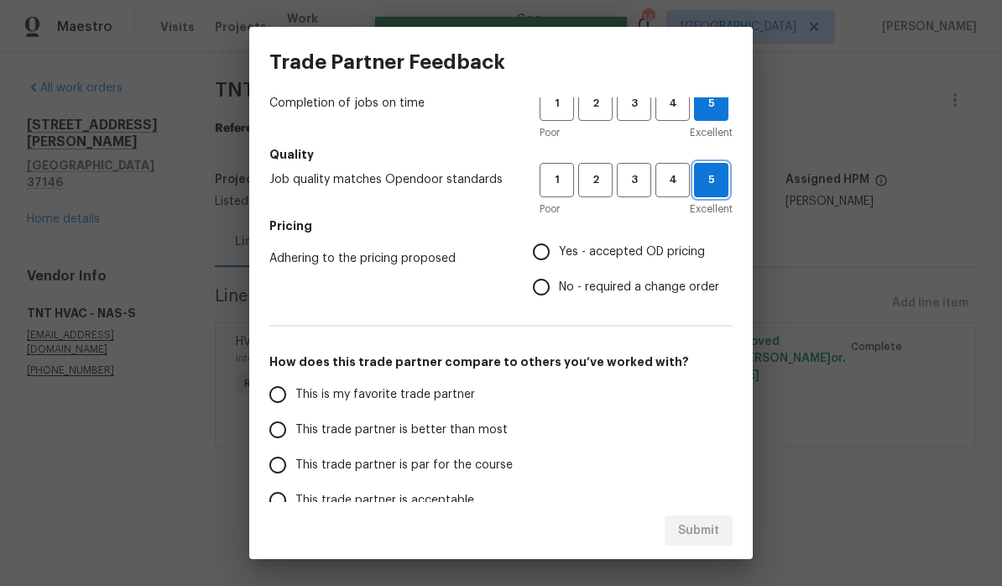
scroll to position [138, 0]
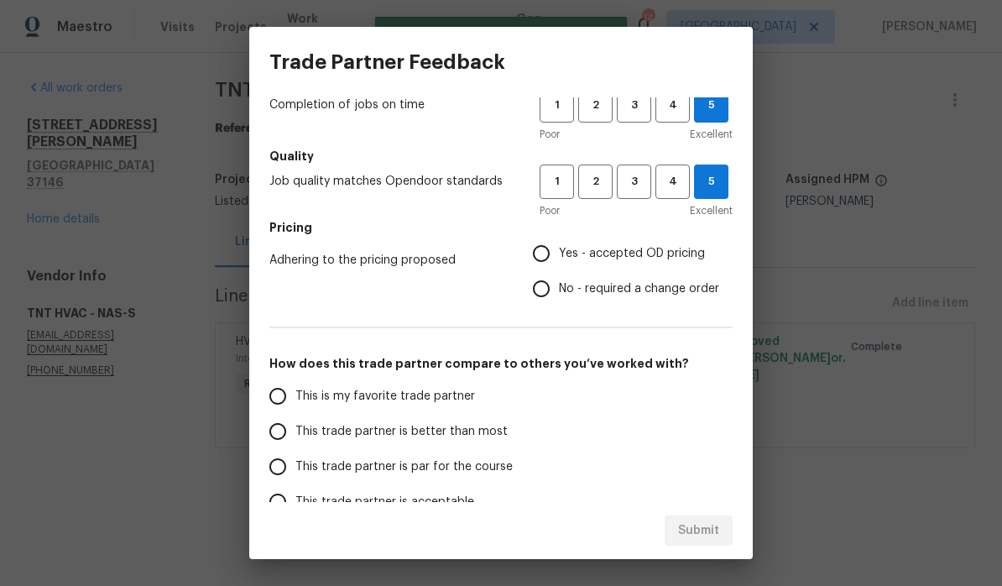
click at [557, 260] on input "Yes - accepted OD pricing" at bounding box center [541, 253] width 35 height 35
radio input "true"
click at [290, 403] on input "This is my favorite trade partner" at bounding box center [277, 396] width 35 height 35
click at [699, 533] on span "Submit" at bounding box center [698, 530] width 41 height 21
radio input "true"
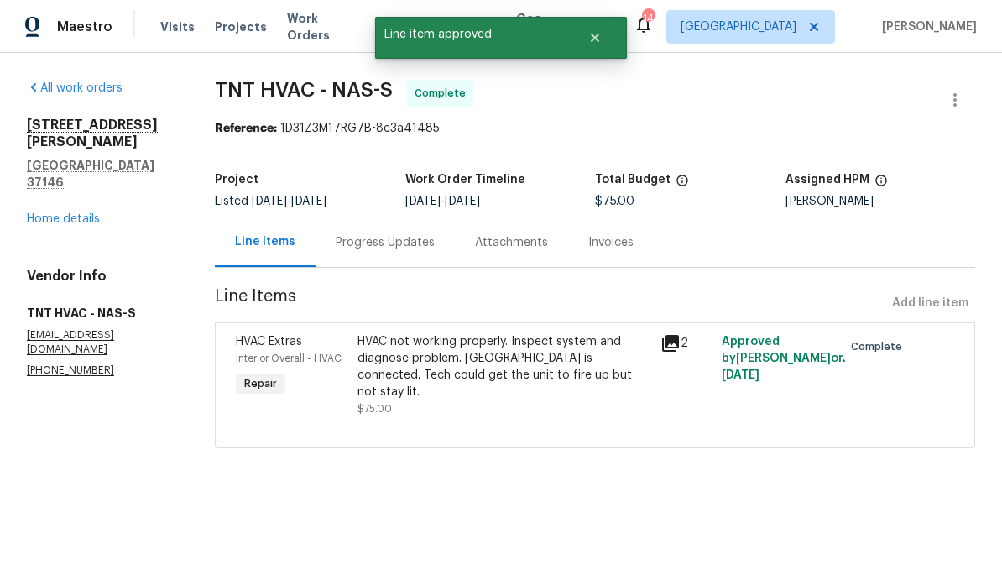
radio input "false"
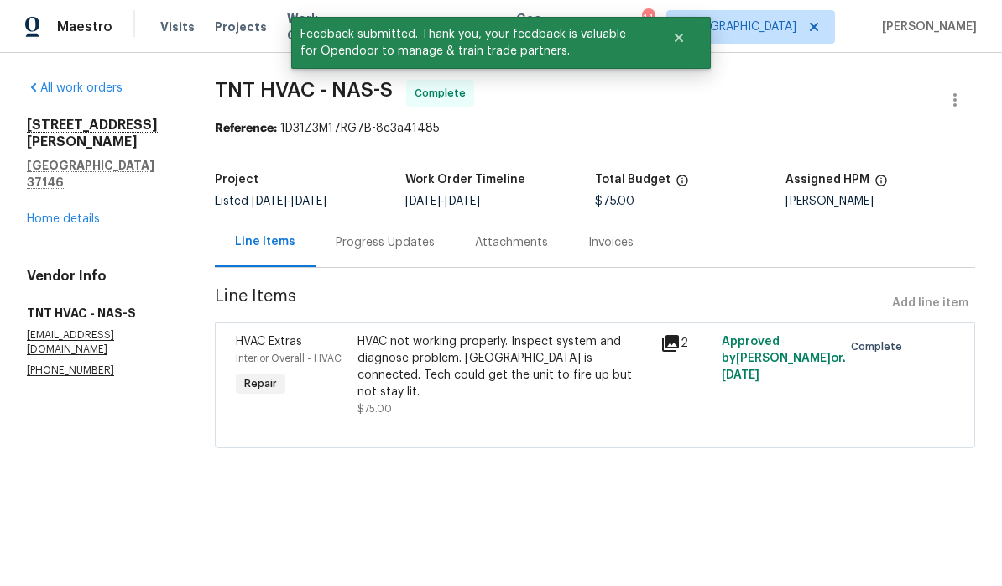
click at [90, 213] on link "Home details" at bounding box center [63, 219] width 73 height 12
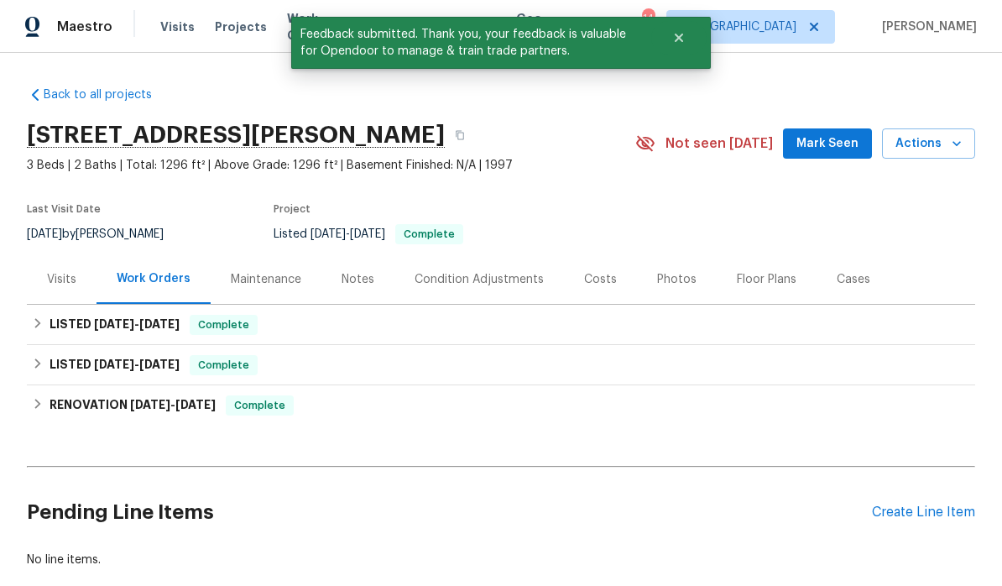
click at [699, 144] on span "Mark Seen" at bounding box center [828, 143] width 62 height 21
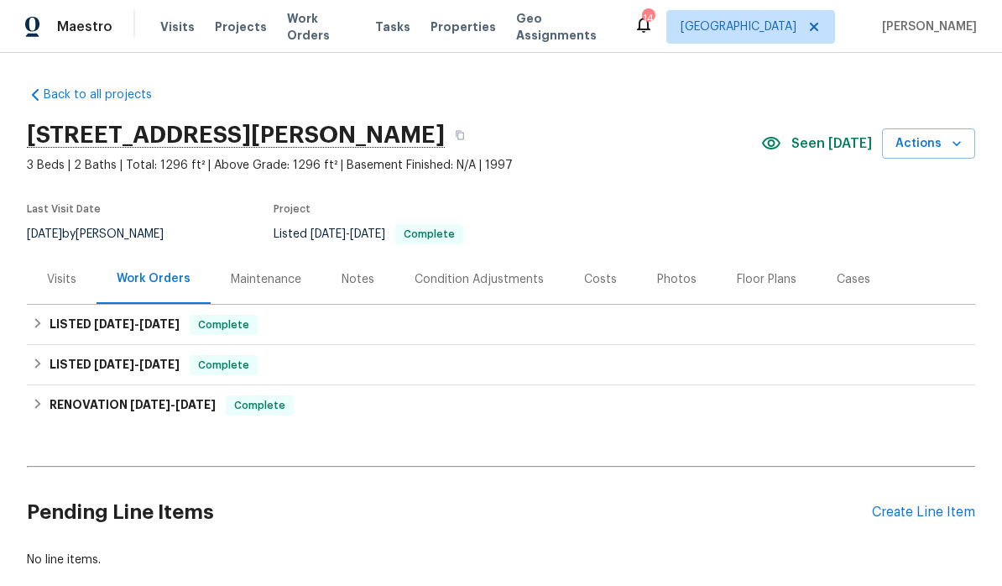
click at [366, 280] on div "Notes" at bounding box center [358, 279] width 33 height 17
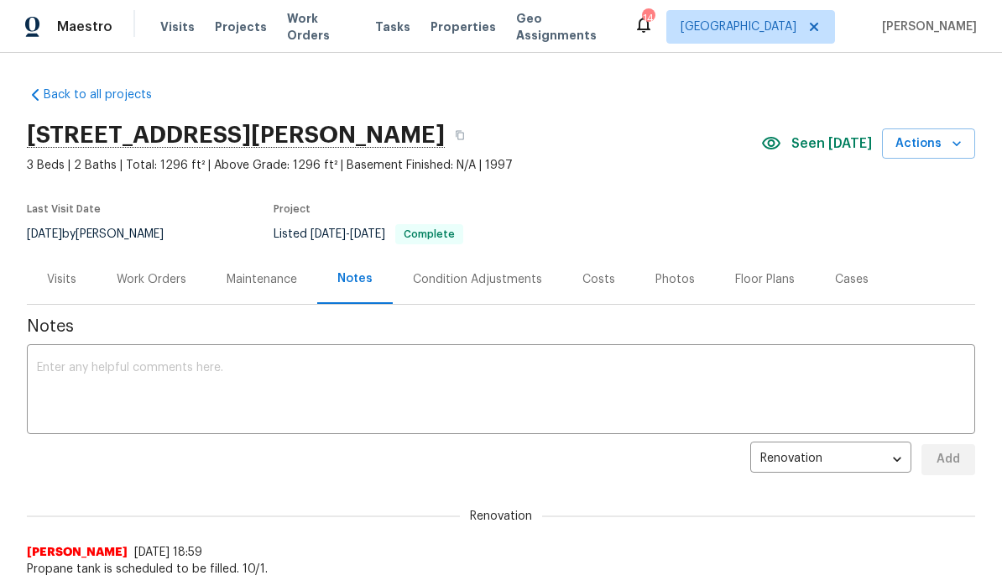
click at [437, 372] on textarea at bounding box center [501, 391] width 928 height 59
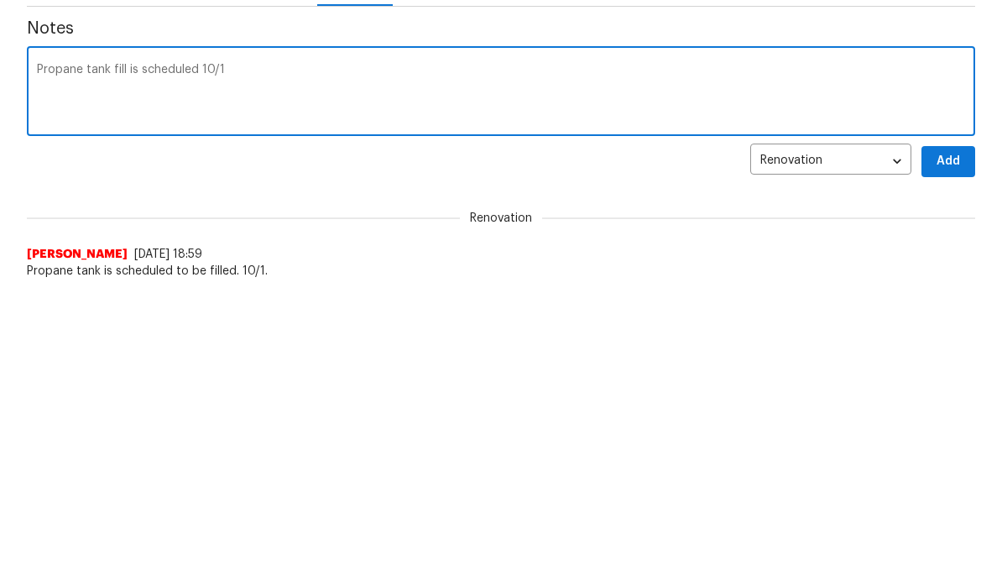
type textarea "Propane tank fill is scheduled 10/1"
click at [699, 449] on span "Add" at bounding box center [948, 459] width 27 height 21
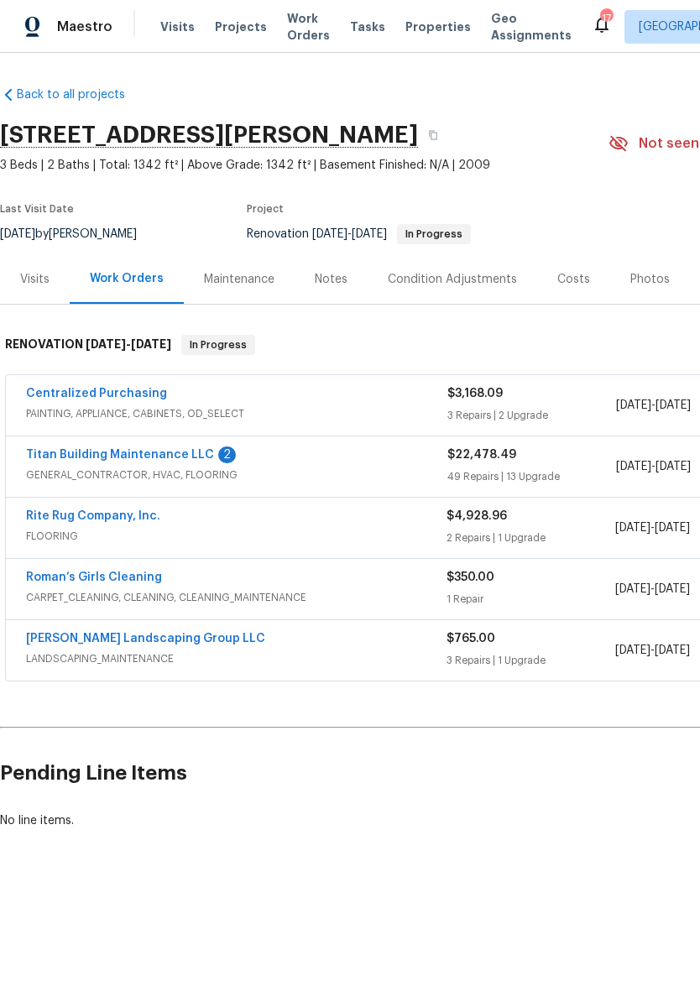
click at [170, 457] on link "Titan Building Maintenance LLC" at bounding box center [120, 455] width 188 height 12
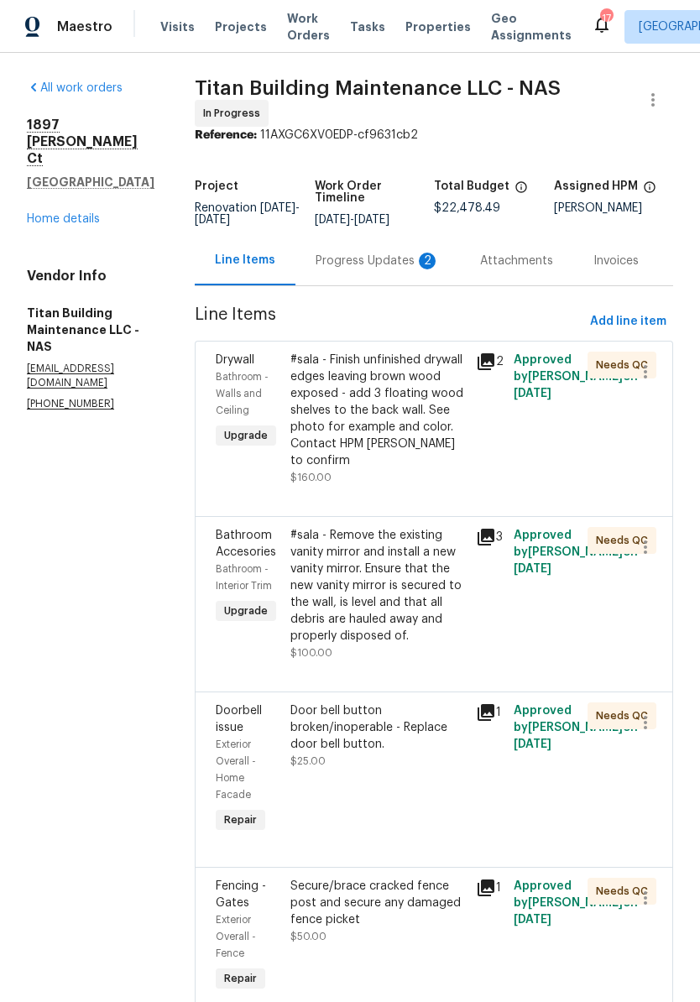
click at [379, 254] on div "Progress Updates 2" at bounding box center [378, 261] width 124 height 17
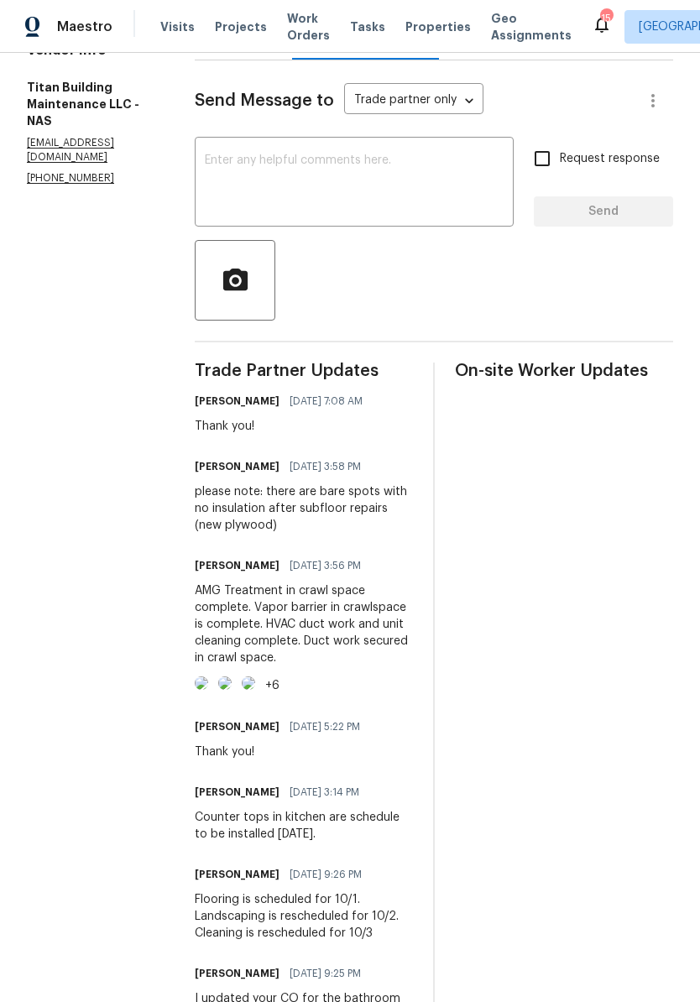
scroll to position [233, 0]
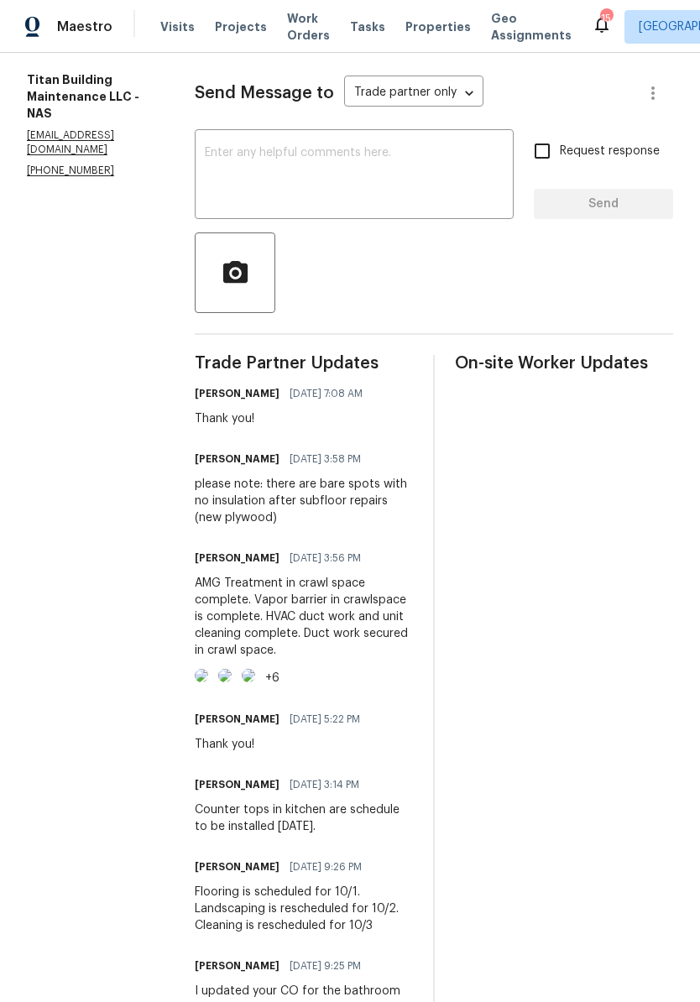
click at [208, 682] on img at bounding box center [201, 675] width 13 height 13
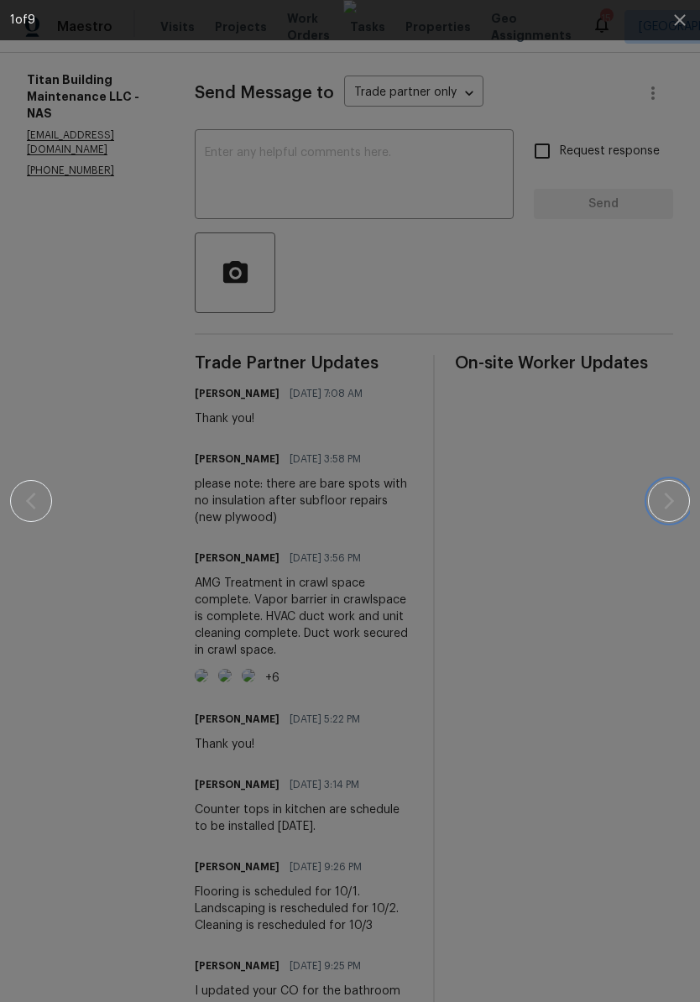
click at [674, 499] on icon "button" at bounding box center [669, 501] width 20 height 20
click at [677, 504] on icon "button" at bounding box center [669, 501] width 20 height 20
click at [665, 509] on icon "button" at bounding box center [669, 501] width 20 height 20
click at [673, 493] on icon "button" at bounding box center [669, 501] width 20 height 20
click at [670, 505] on icon "button" at bounding box center [669, 501] width 10 height 17
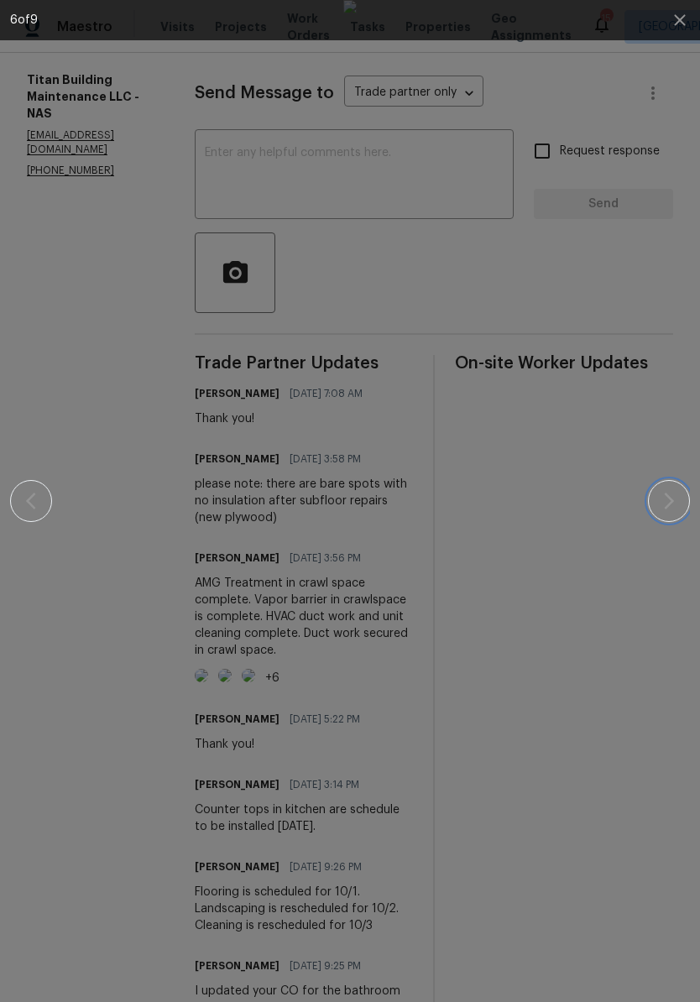
click at [673, 507] on icon "button" at bounding box center [669, 501] width 20 height 20
click at [682, 26] on icon "button" at bounding box center [680, 20] width 20 height 20
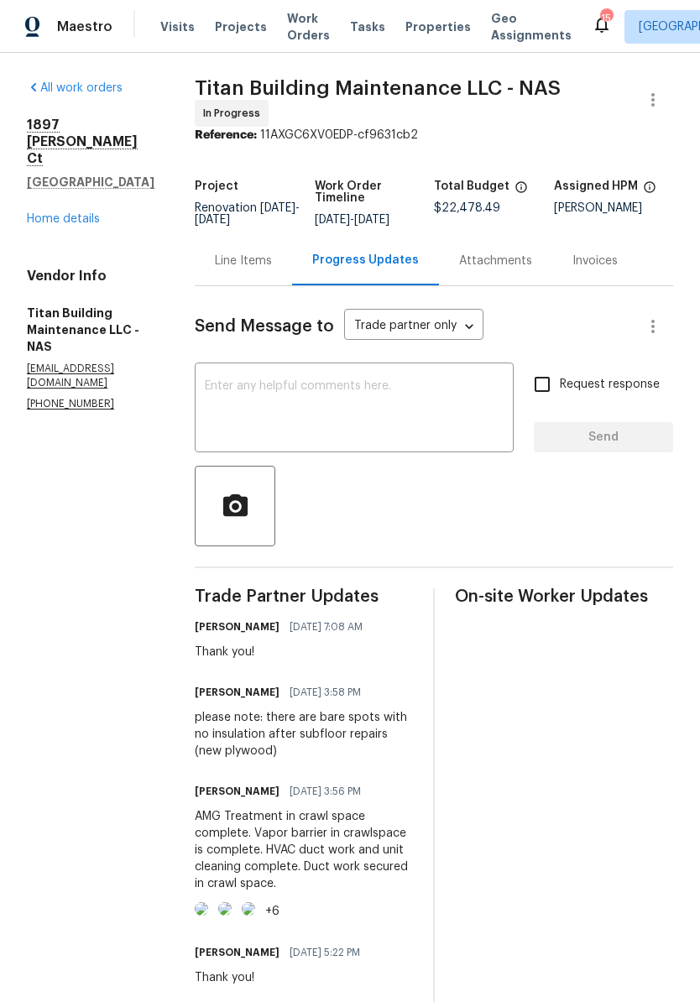
scroll to position [0, 0]
click at [235, 260] on div "Line Items" at bounding box center [243, 261] width 57 height 17
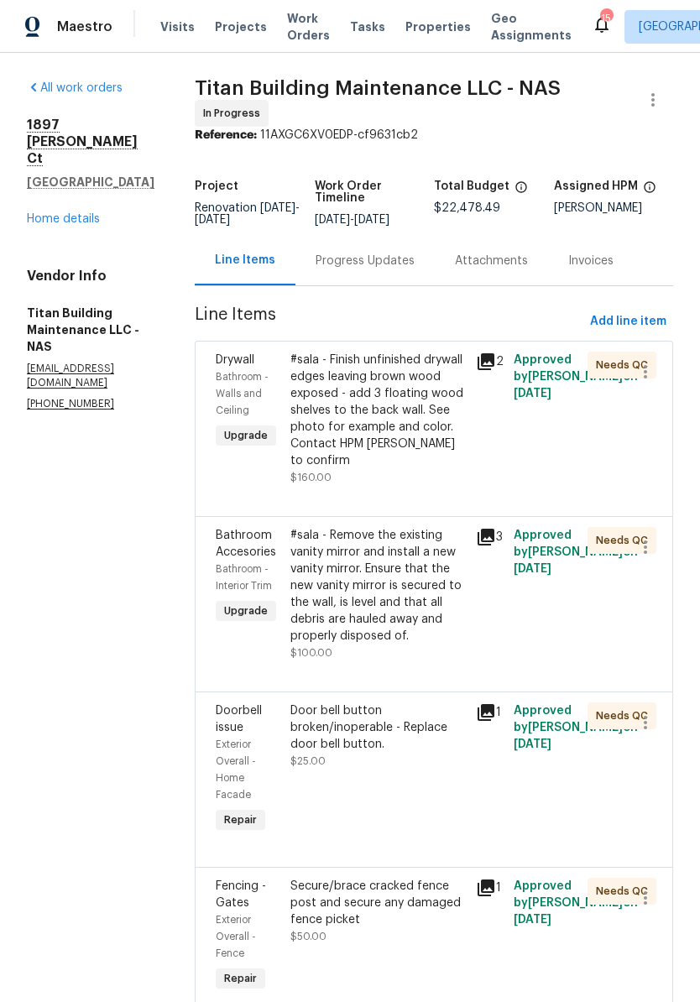
click at [89, 217] on link "Home details" at bounding box center [63, 219] width 73 height 12
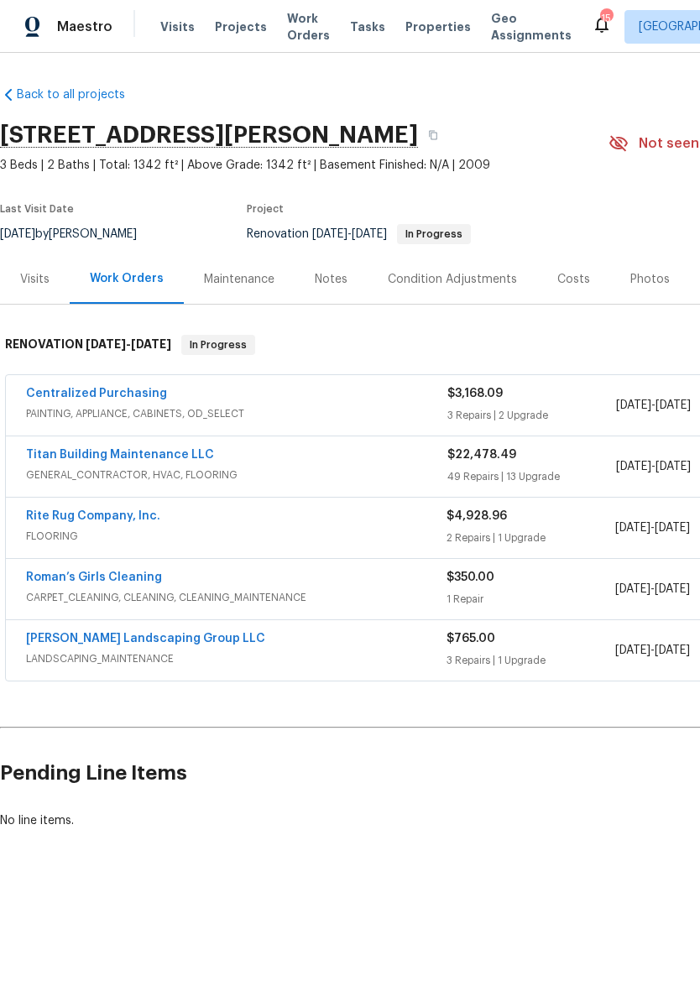
click at [339, 278] on div "Notes" at bounding box center [331, 279] width 33 height 17
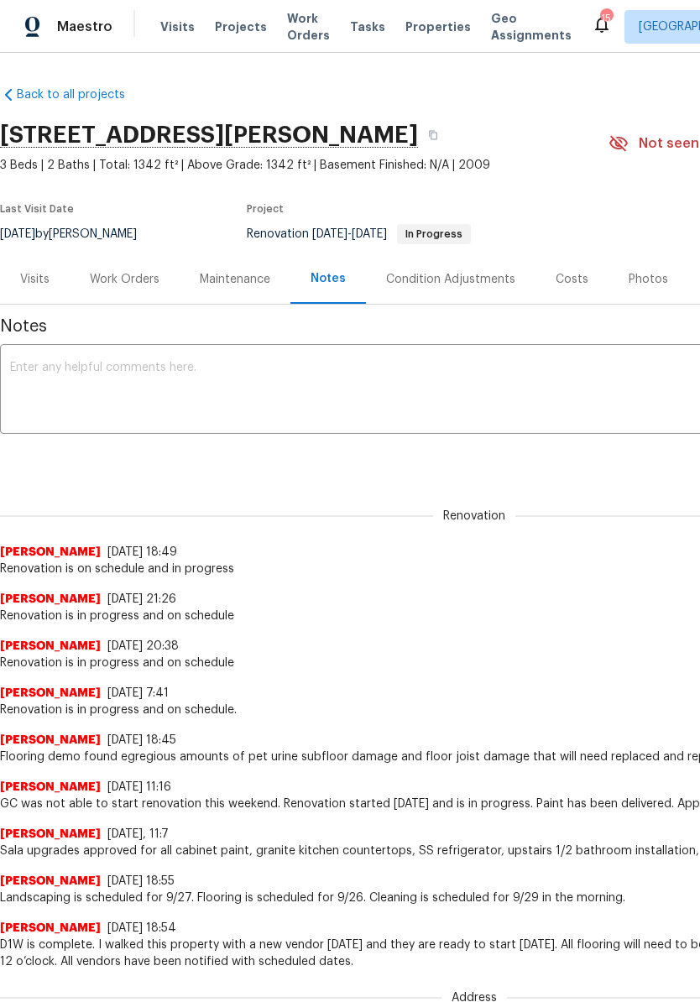
click at [250, 370] on textarea at bounding box center [474, 391] width 928 height 59
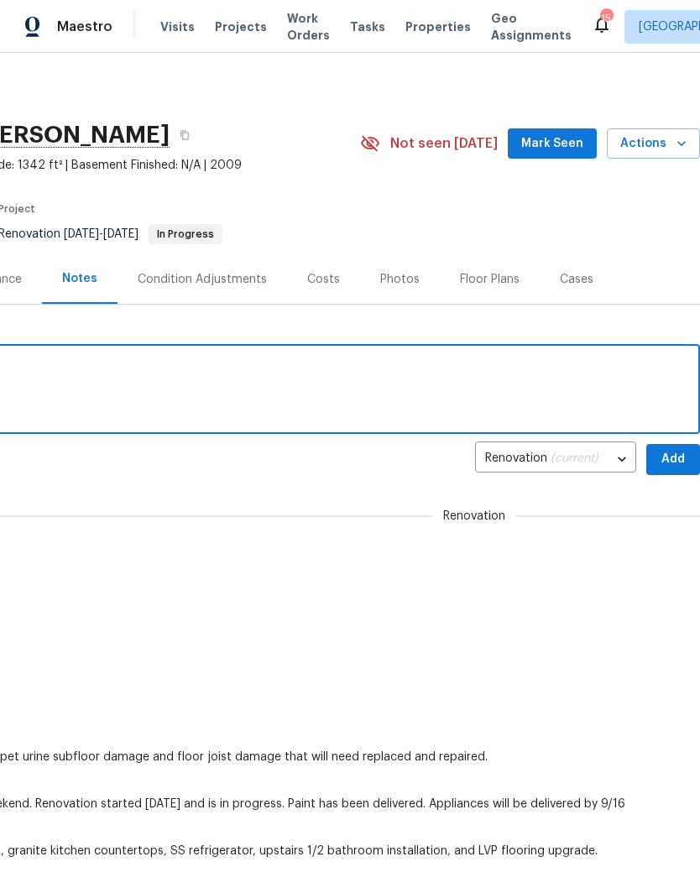
scroll to position [0, 248]
type textarea "Renovation is in progress and on schedule"
click at [680, 462] on span "Add" at bounding box center [673, 459] width 27 height 21
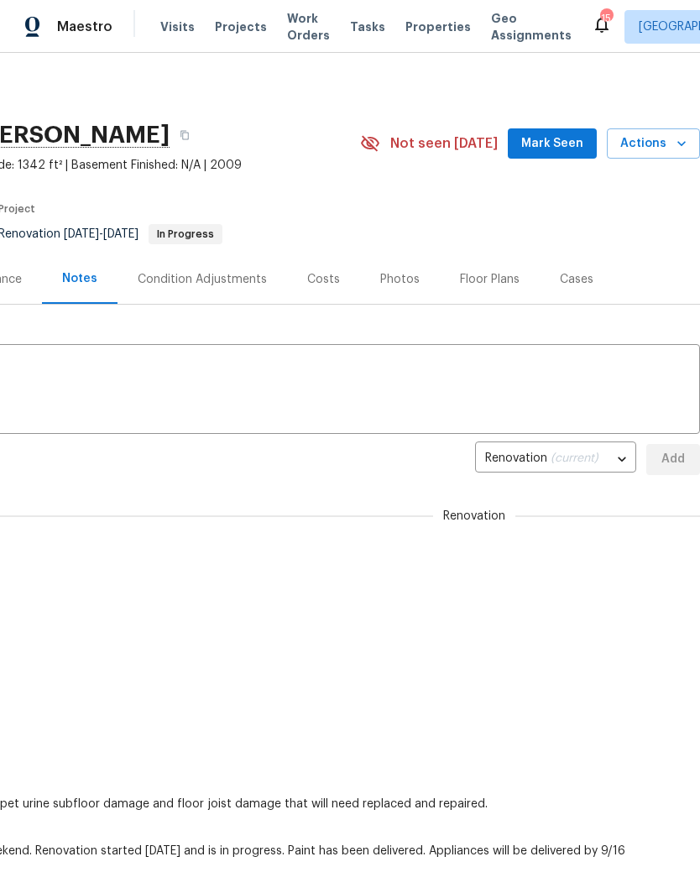
click at [574, 139] on span "Mark Seen" at bounding box center [552, 143] width 62 height 21
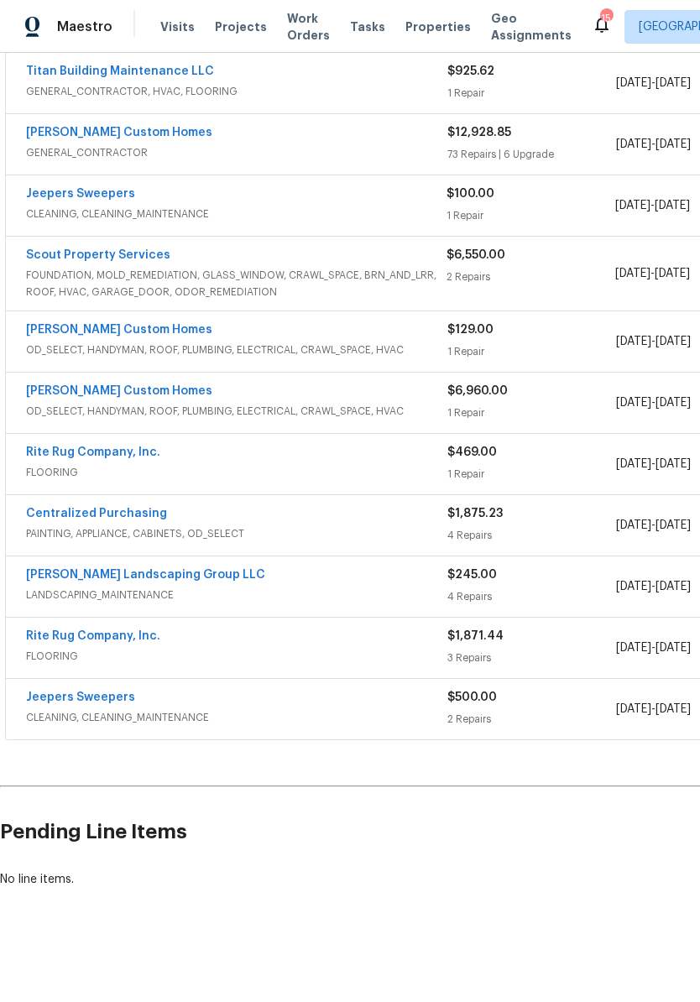
scroll to position [322, 0]
click at [118, 135] on link "[PERSON_NAME] Custom Homes" at bounding box center [119, 134] width 186 height 12
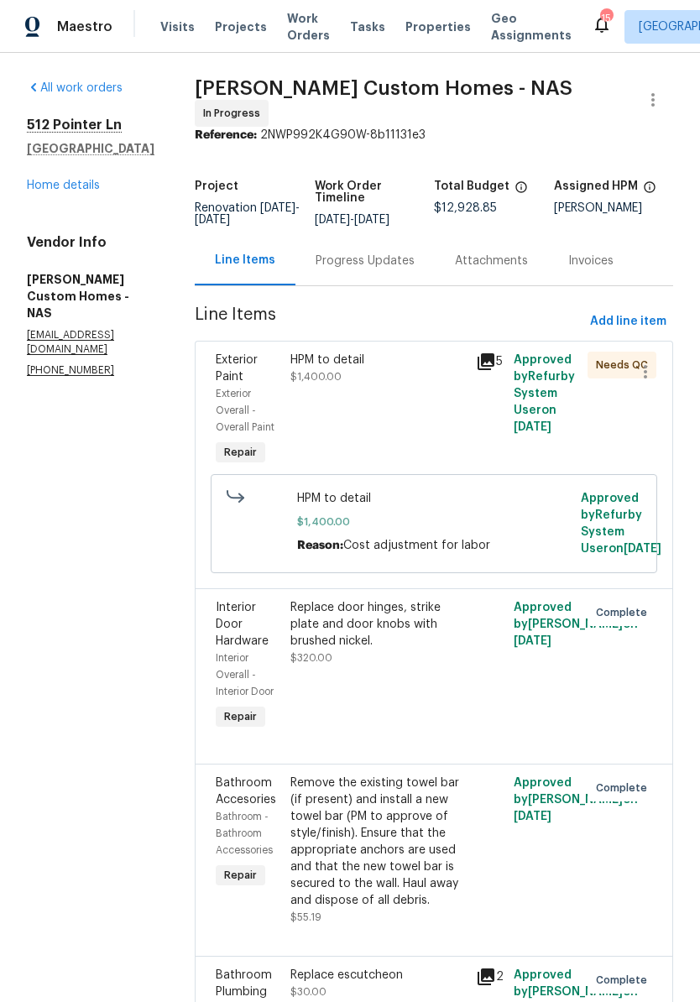
click at [370, 364] on div "HPM to detail" at bounding box center [378, 360] width 176 height 17
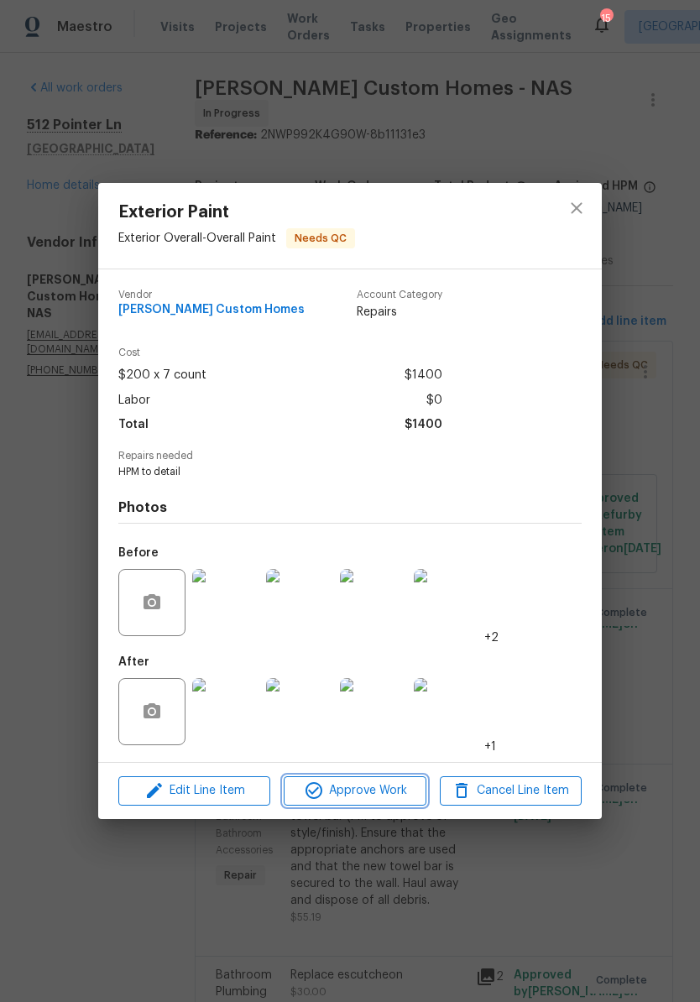
click at [377, 793] on span "Approve Work" at bounding box center [355, 791] width 132 height 21
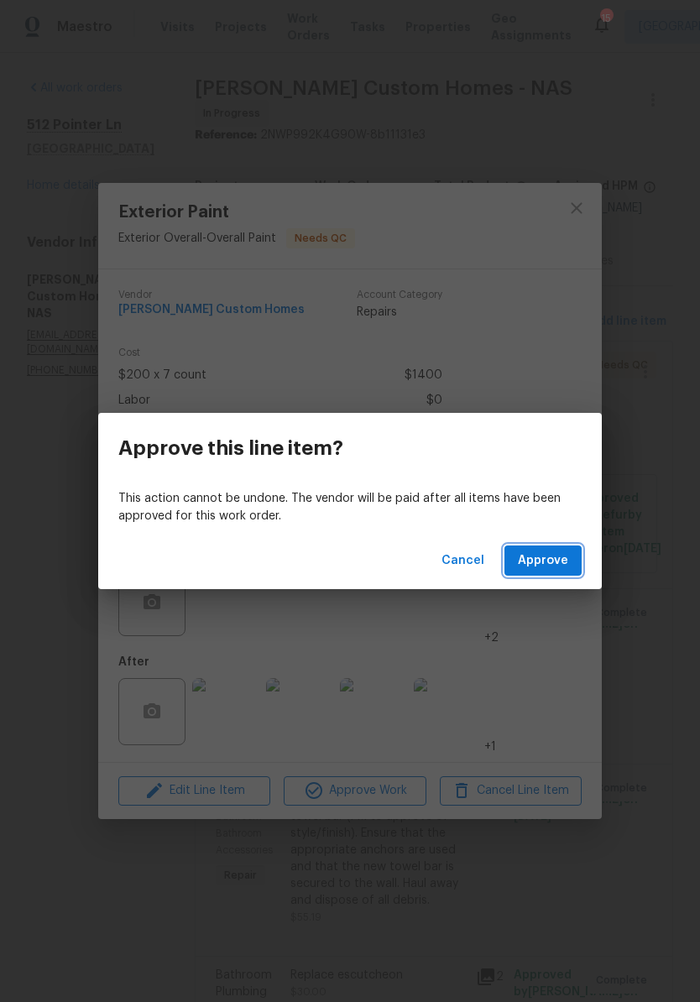
click at [560, 553] on span "Approve" at bounding box center [543, 561] width 50 height 21
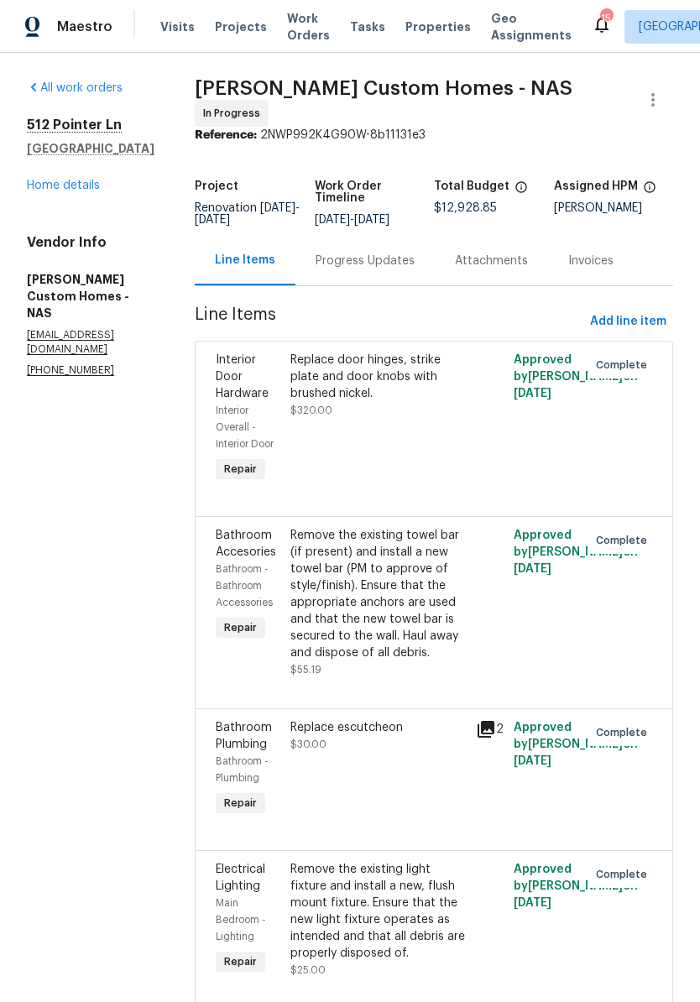
click at [86, 188] on link "Home details" at bounding box center [63, 186] width 73 height 12
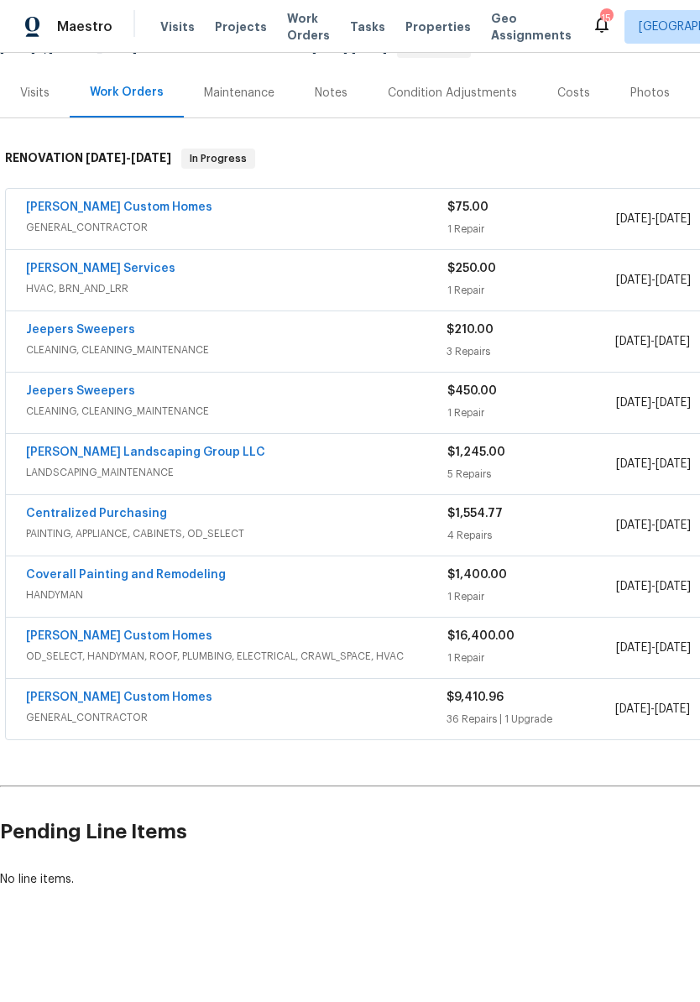
scroll to position [186, 0]
click at [133, 703] on link "[PERSON_NAME] Custom Homes" at bounding box center [119, 699] width 186 height 12
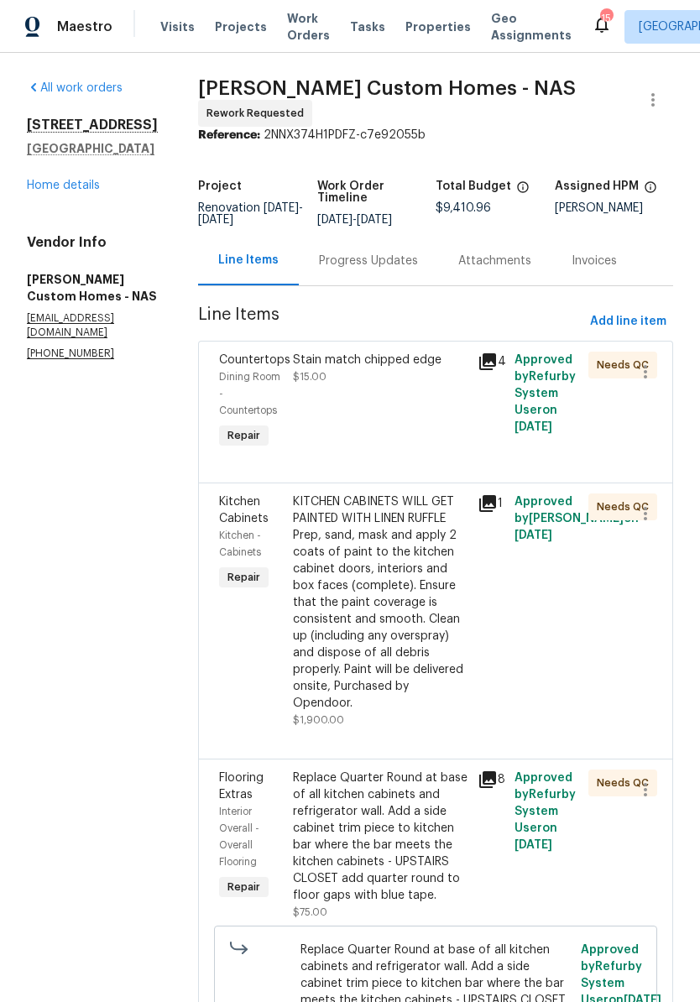
click at [405, 368] on div "Stain match chipped edge" at bounding box center [380, 360] width 175 height 17
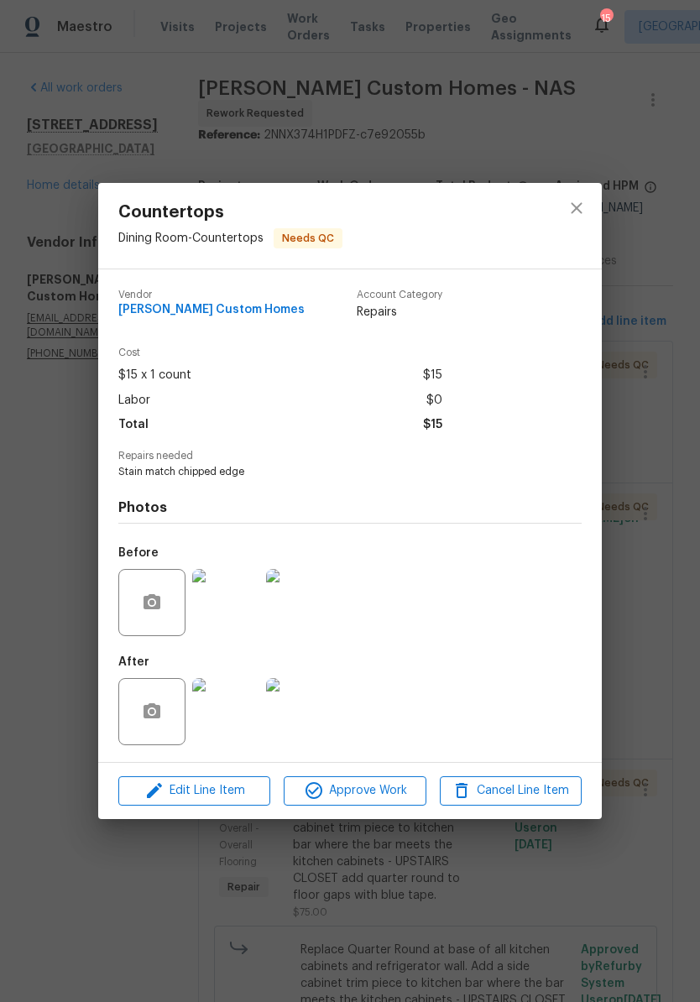
click at [243, 725] on img at bounding box center [225, 711] width 67 height 67
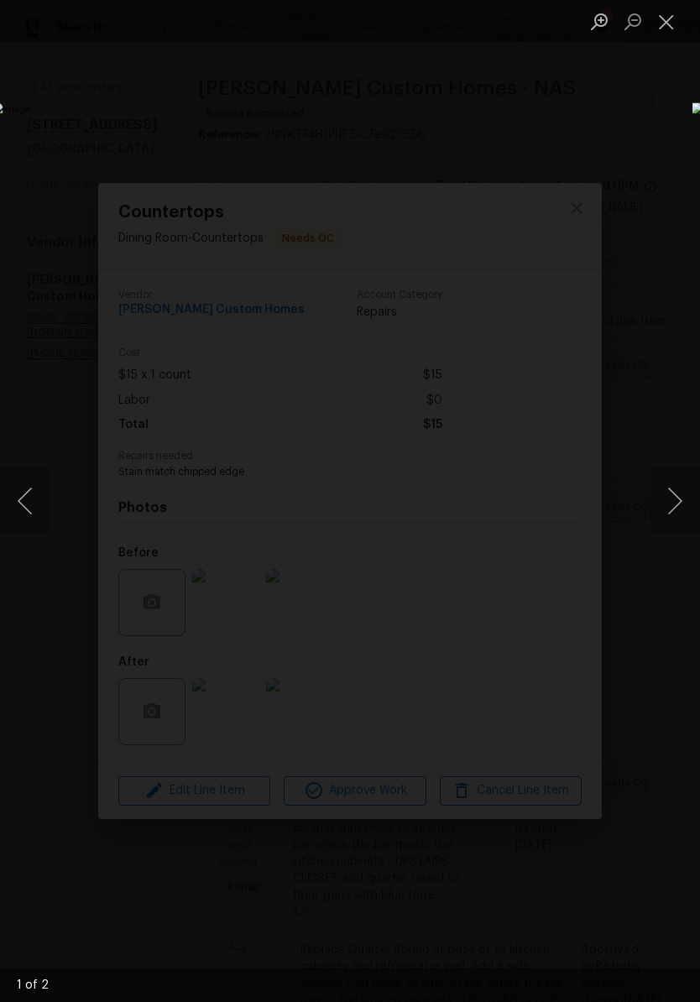
click at [678, 504] on button "Next image" at bounding box center [675, 501] width 50 height 67
click at [670, 29] on button "Close lightbox" at bounding box center [667, 21] width 34 height 29
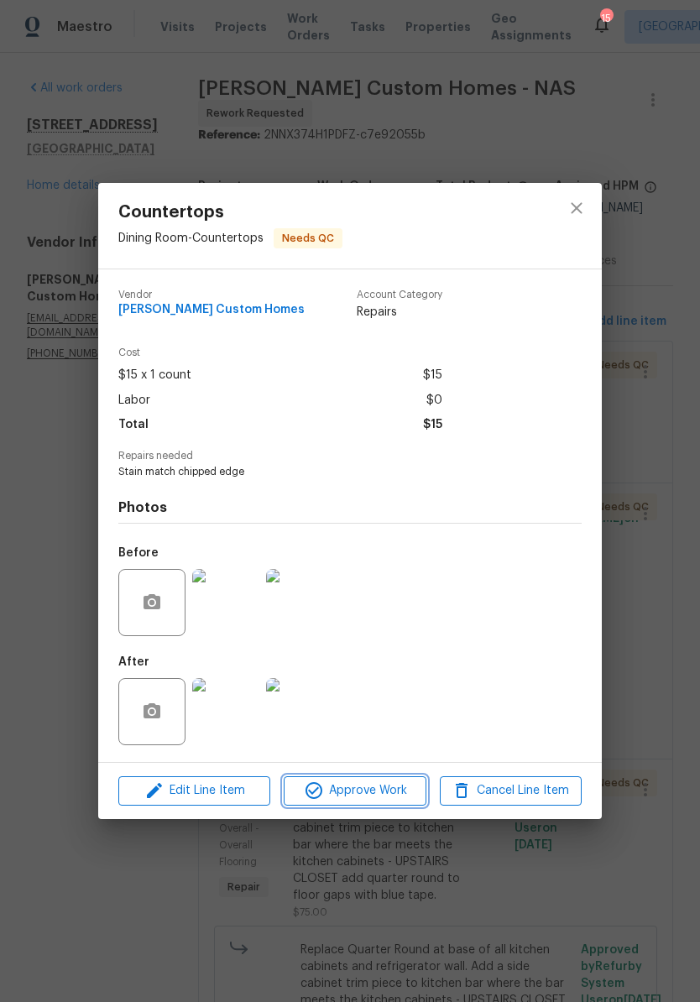
click at [390, 792] on span "Approve Work" at bounding box center [355, 791] width 132 height 21
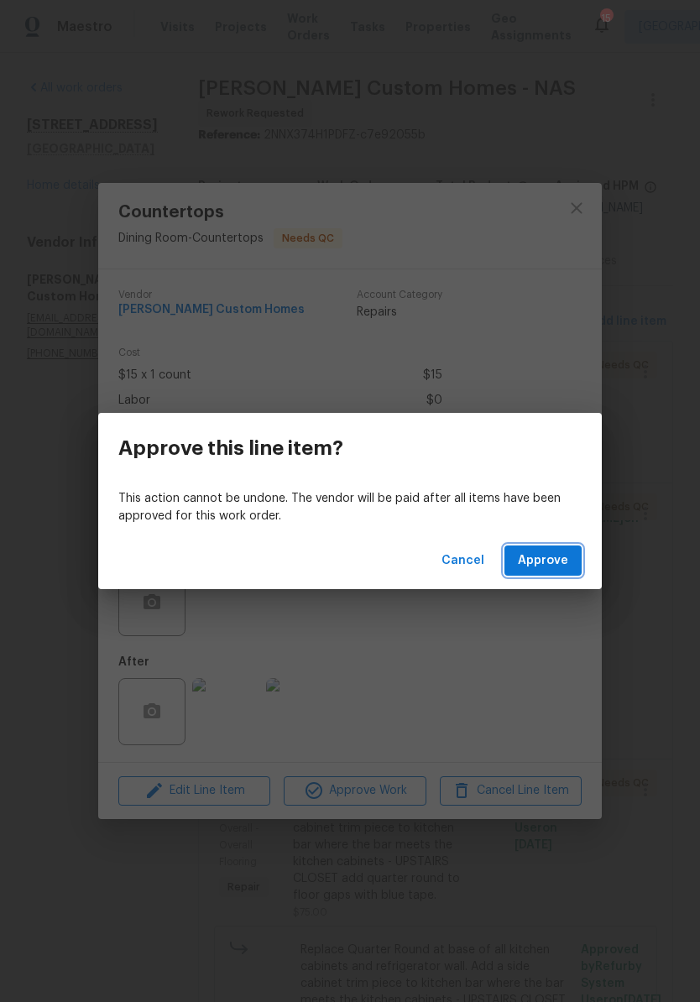
click at [557, 558] on span "Approve" at bounding box center [543, 561] width 50 height 21
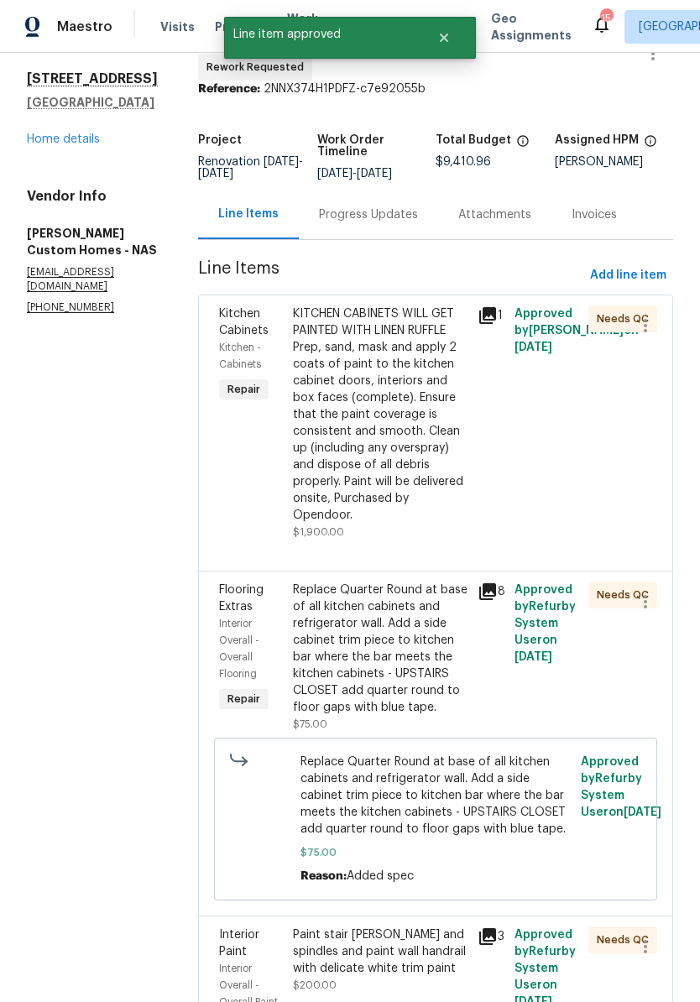
scroll to position [115, 0]
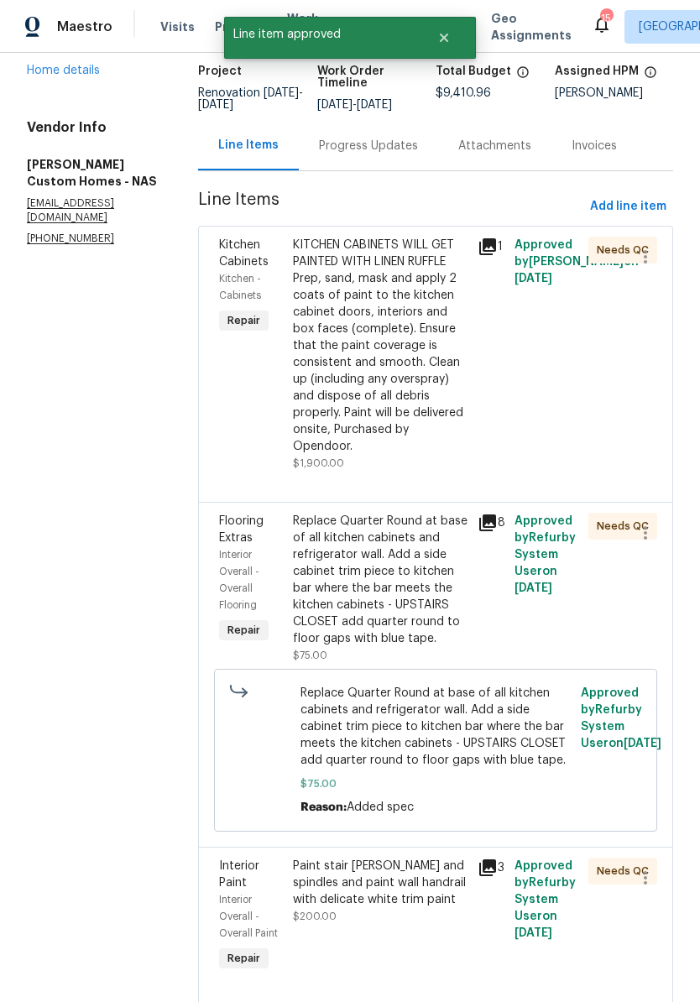
click at [446, 272] on div "KITCHEN CABINETS WILL GET PAINTED WITH LINEN RUFFLE Prep, sand, mask and apply …" at bounding box center [380, 346] width 175 height 218
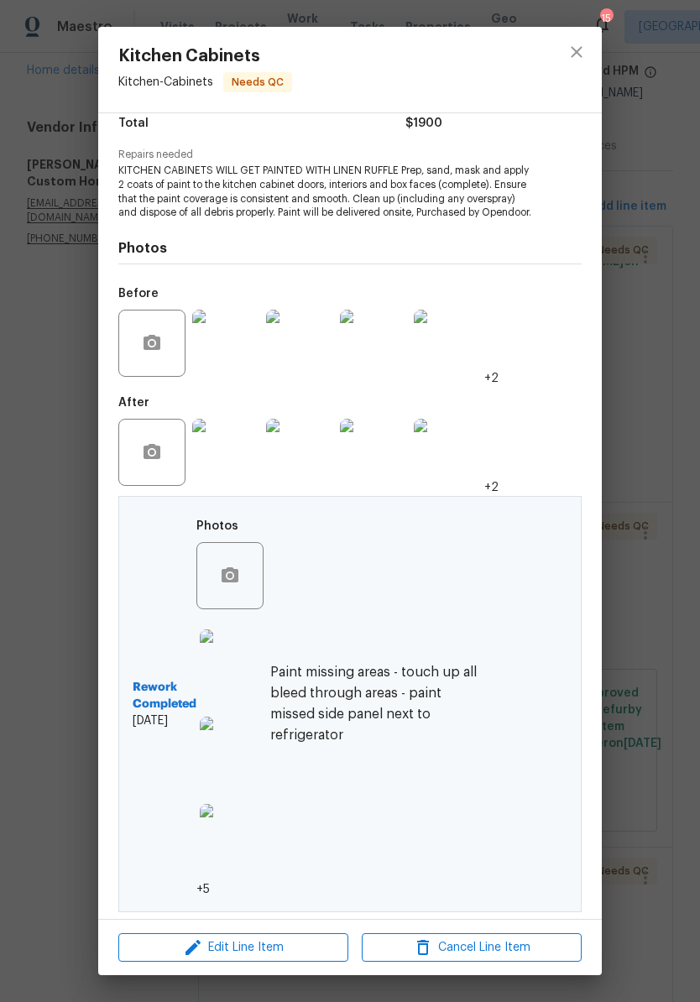
scroll to position [247, 0]
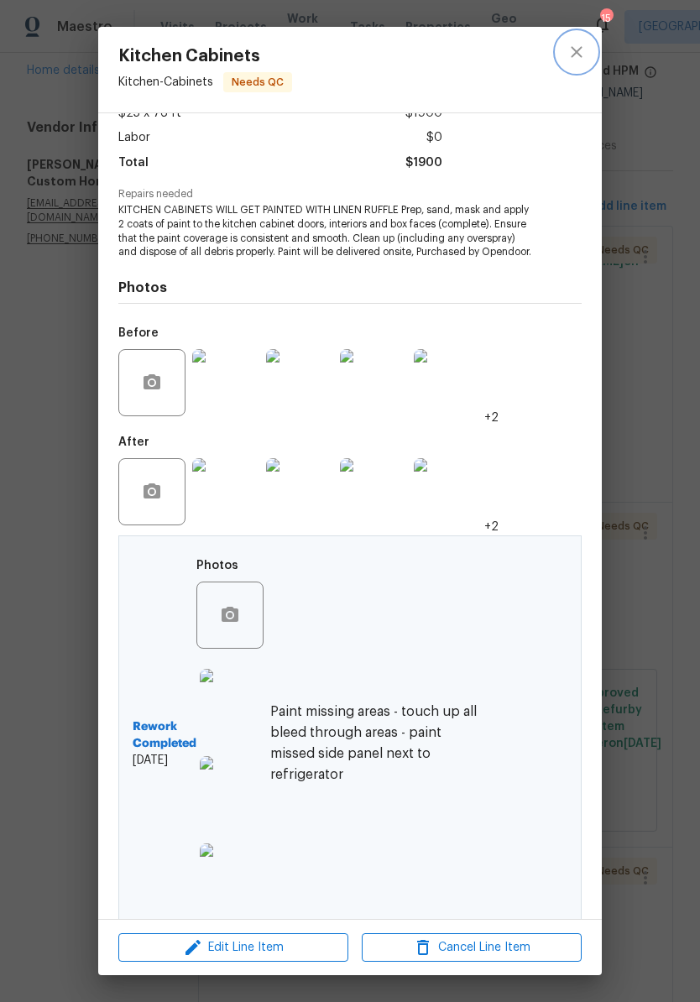
click at [581, 56] on icon "close" at bounding box center [576, 51] width 11 height 11
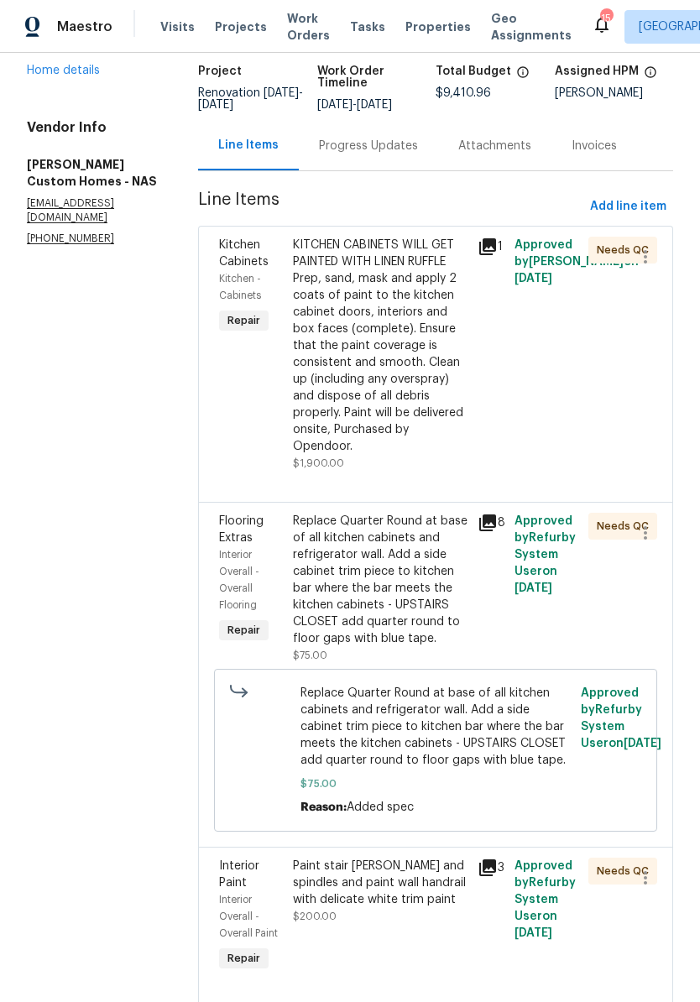
click at [413, 543] on div "Replace Quarter Round at base of all kitchen cabinets and refrigerator wall. Ad…" at bounding box center [380, 580] width 175 height 134
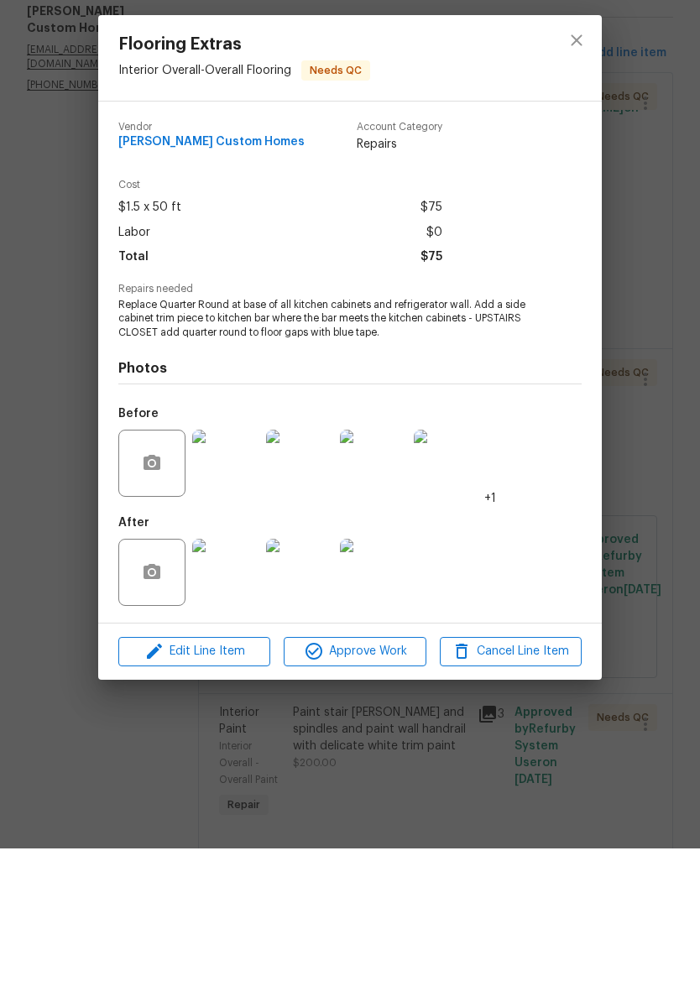
click at [232, 693] on img at bounding box center [225, 726] width 67 height 67
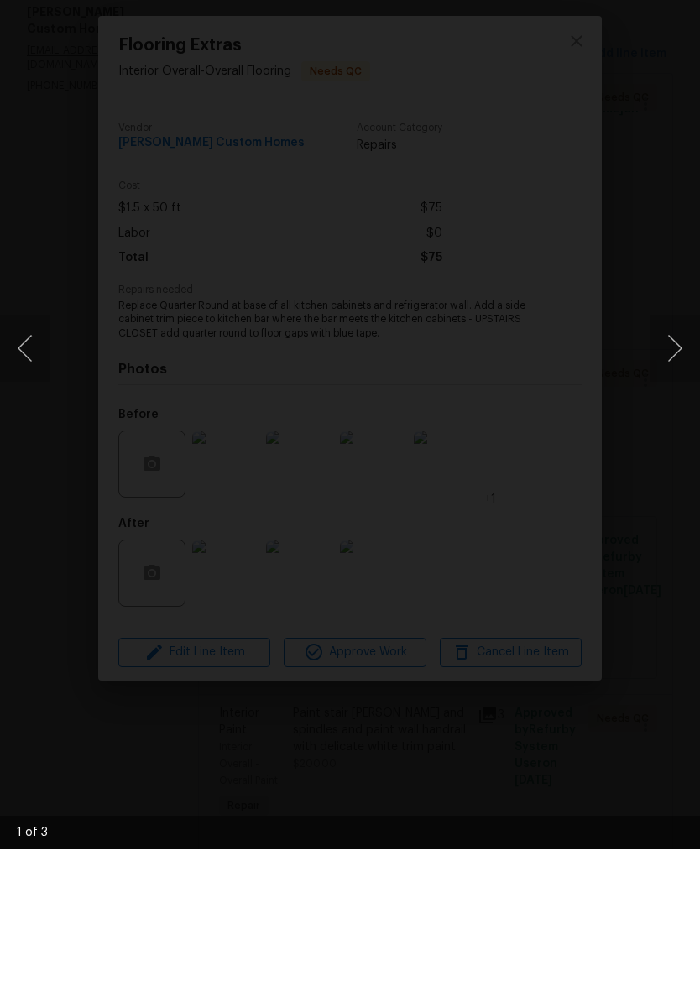
click at [679, 468] on button "Next image" at bounding box center [675, 501] width 50 height 67
click at [675, 468] on button "Next image" at bounding box center [675, 501] width 50 height 67
click at [682, 468] on button "Next image" at bounding box center [675, 501] width 50 height 67
click at [679, 468] on button "Next image" at bounding box center [675, 501] width 50 height 67
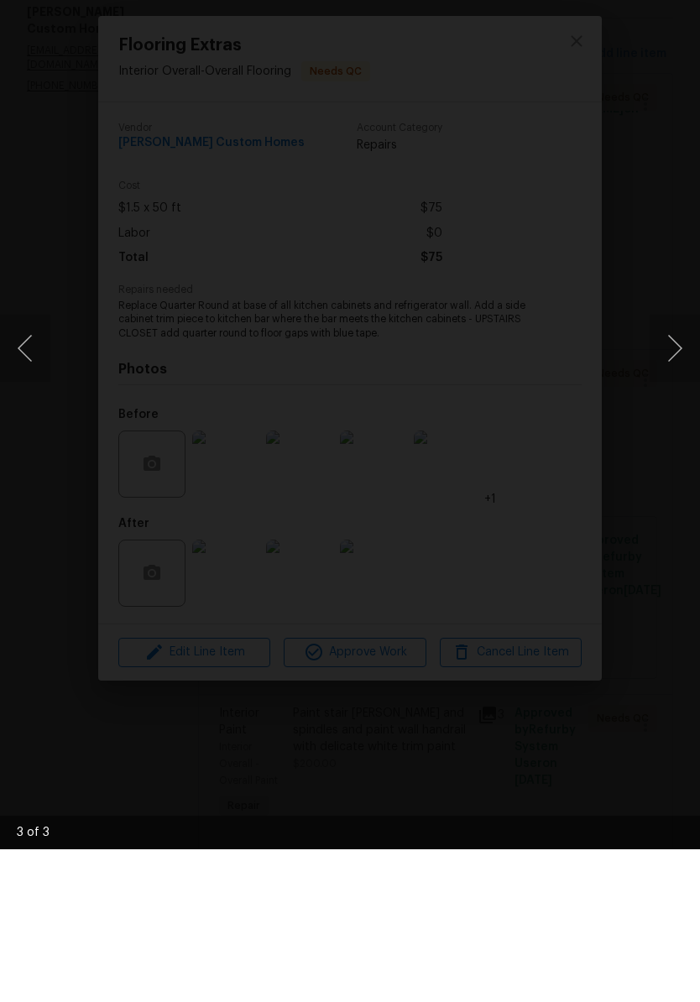
click at [677, 468] on button "Next image" at bounding box center [675, 501] width 50 height 67
click at [681, 468] on button "Next image" at bounding box center [675, 501] width 50 height 67
click at [675, 468] on button "Next image" at bounding box center [675, 501] width 50 height 67
click at [681, 468] on button "Next image" at bounding box center [675, 501] width 50 height 67
click at [671, 468] on button "Next image" at bounding box center [675, 501] width 50 height 67
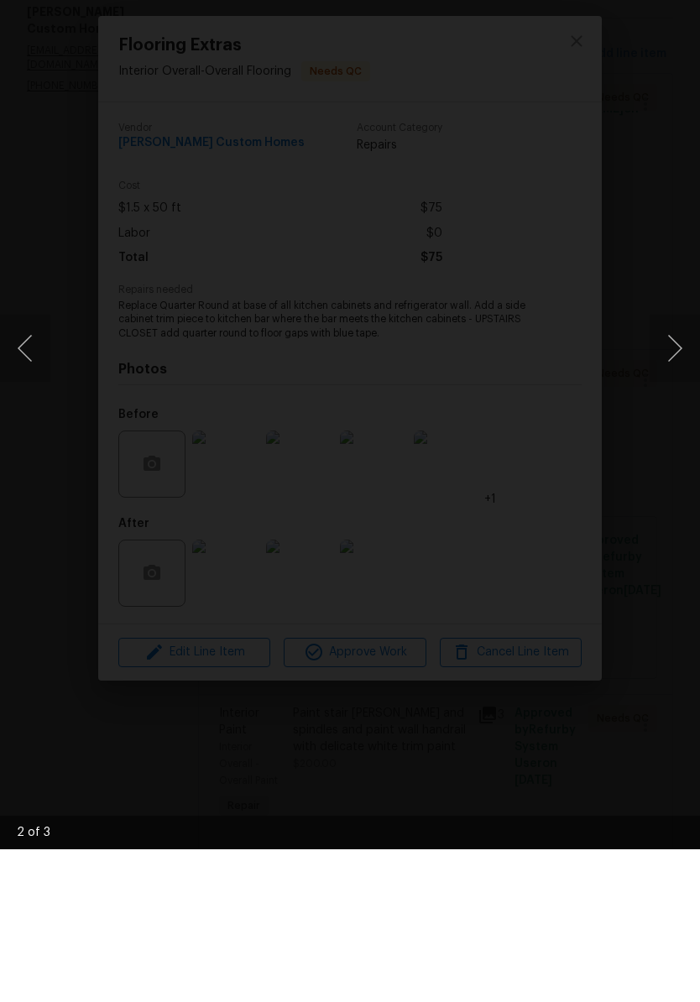
click at [549, 102] on img "Lightbox" at bounding box center [270, 500] width 557 height 797
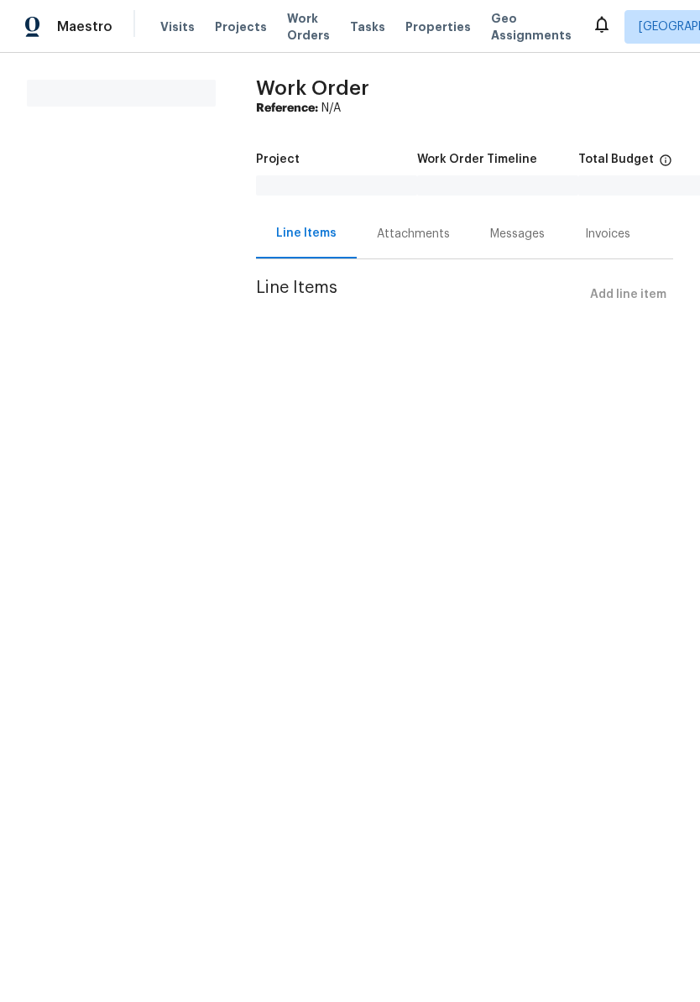
scroll to position [154, 0]
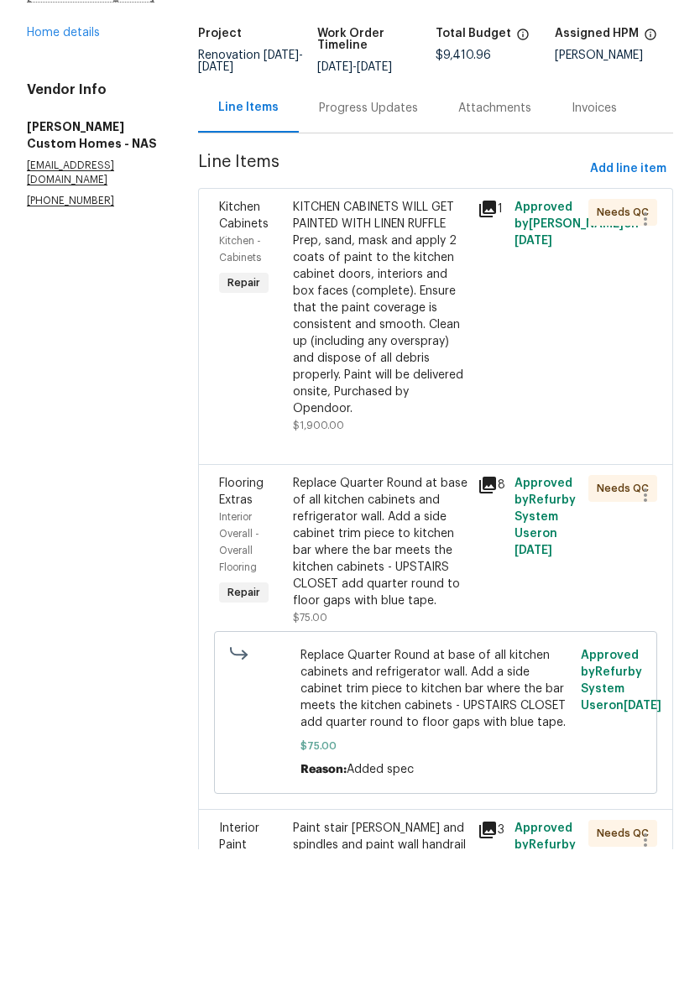
click at [431, 628] on div "Replace Quarter Round at base of all kitchen cabinets and refrigerator wall. Ad…" at bounding box center [380, 695] width 175 height 134
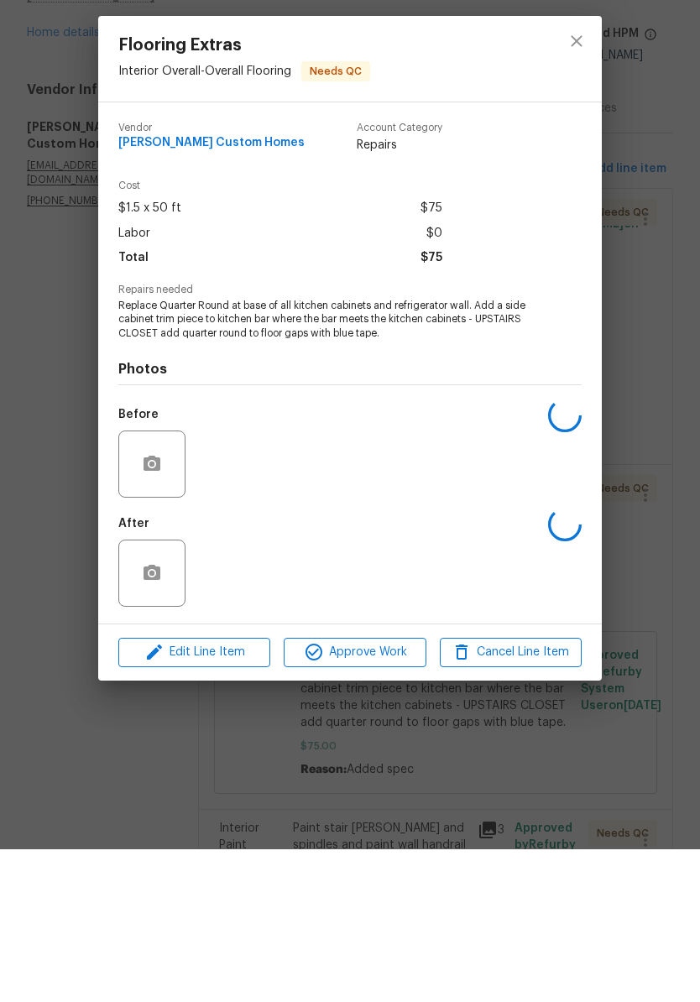
scroll to position [0, 0]
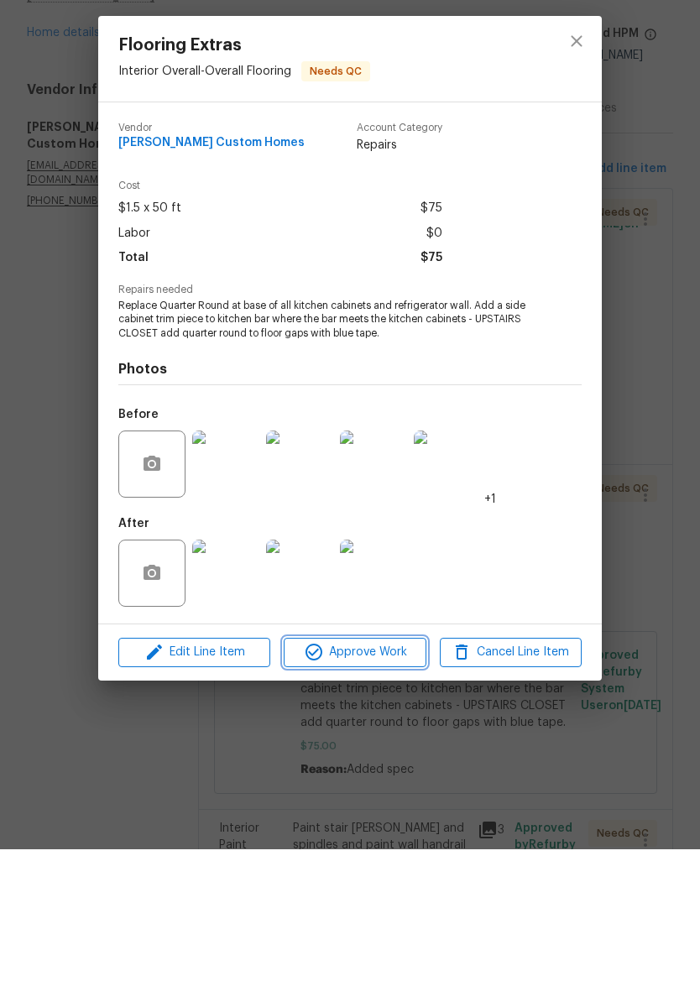
click at [389, 795] on span "Approve Work" at bounding box center [355, 805] width 132 height 21
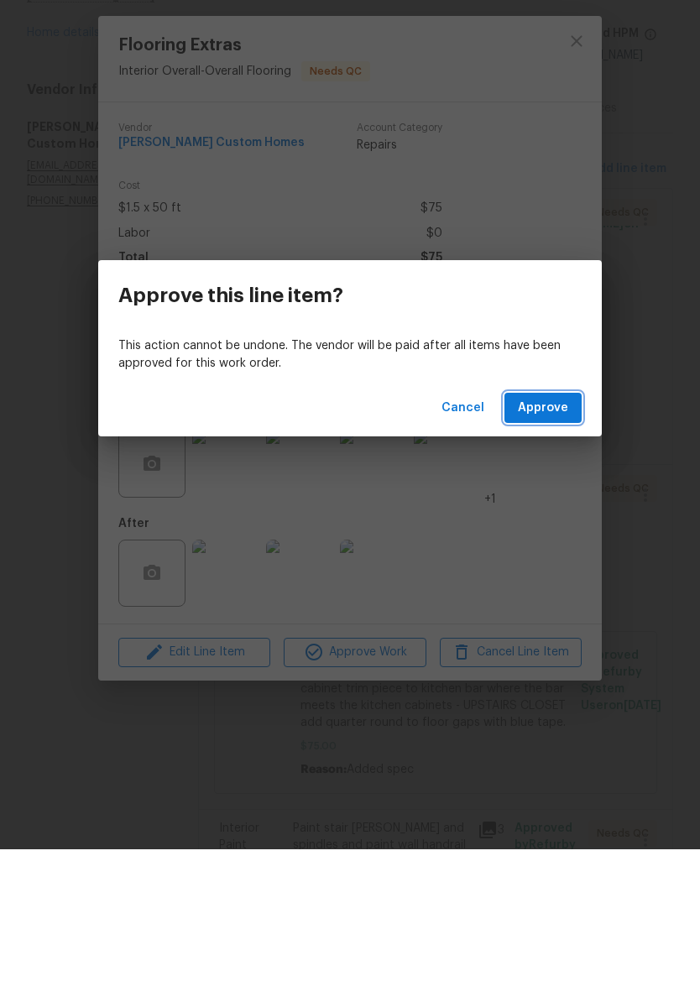
click at [548, 551] on span "Approve" at bounding box center [543, 561] width 50 height 21
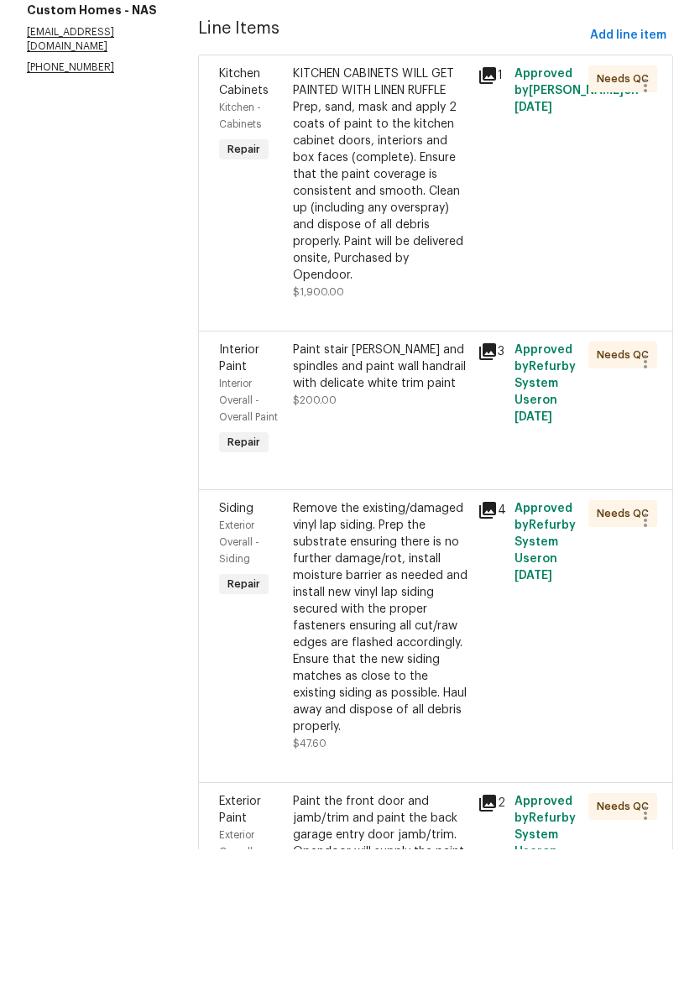
scroll to position [148, 0]
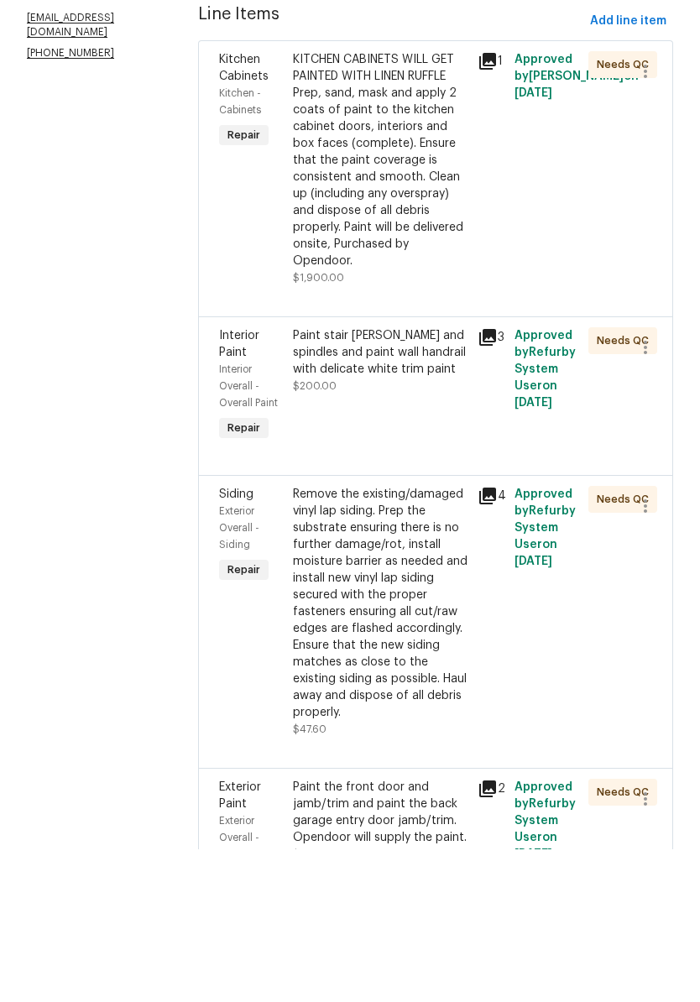
click at [415, 480] on div "Paint stair [PERSON_NAME] and spindles and paint wall handrail with delicate wh…" at bounding box center [380, 505] width 175 height 50
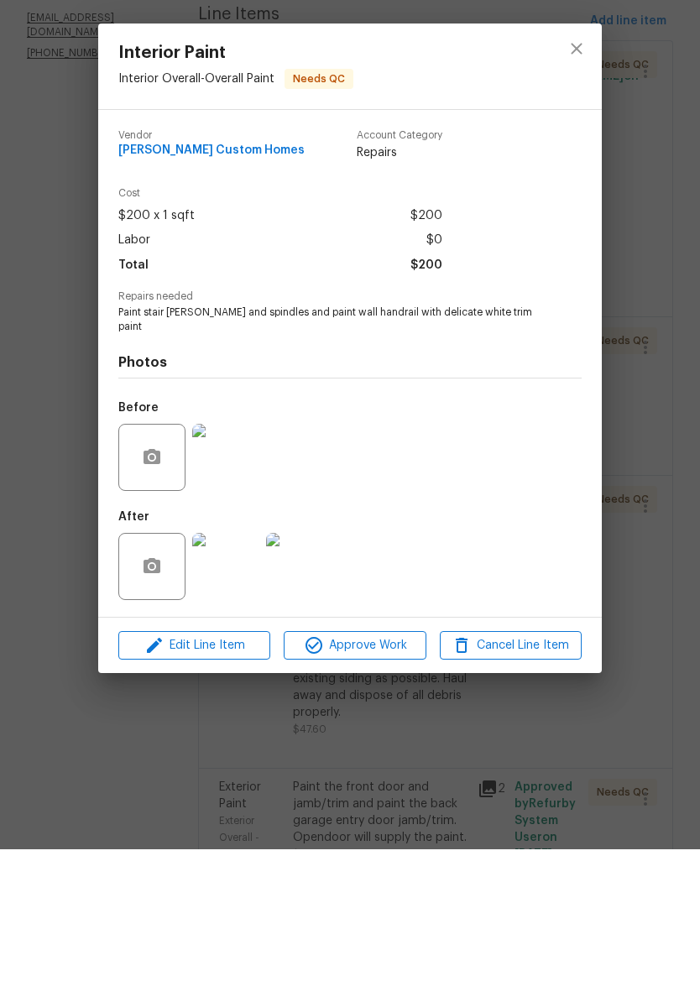
click at [237, 686] on img at bounding box center [225, 719] width 67 height 67
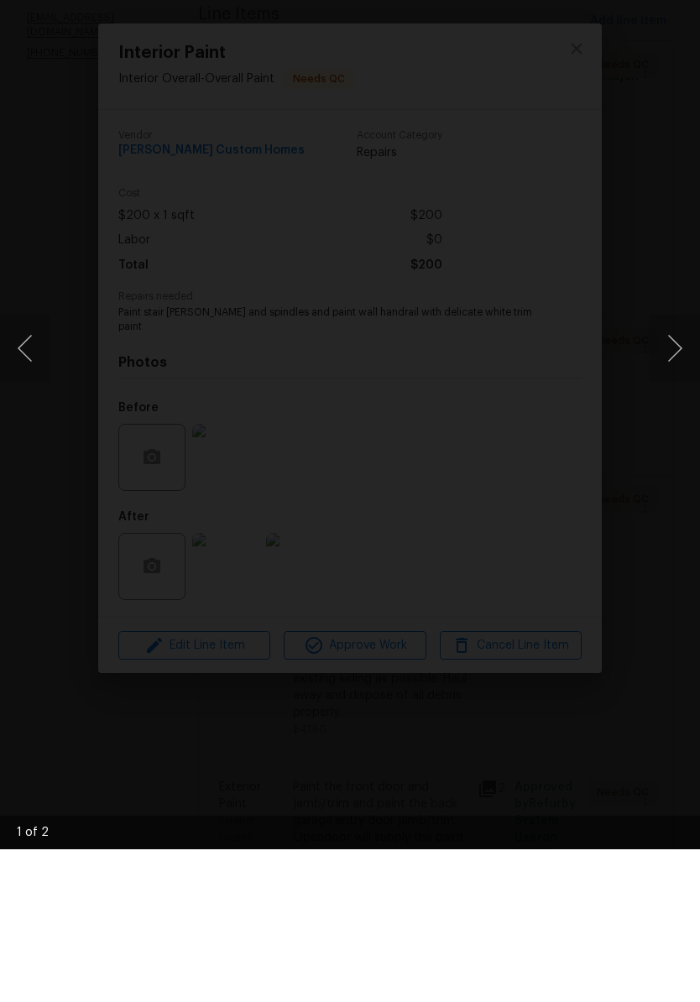
click at [681, 468] on button "Next image" at bounding box center [675, 501] width 50 height 67
click at [549, 102] on img "Lightbox" at bounding box center [270, 500] width 557 height 797
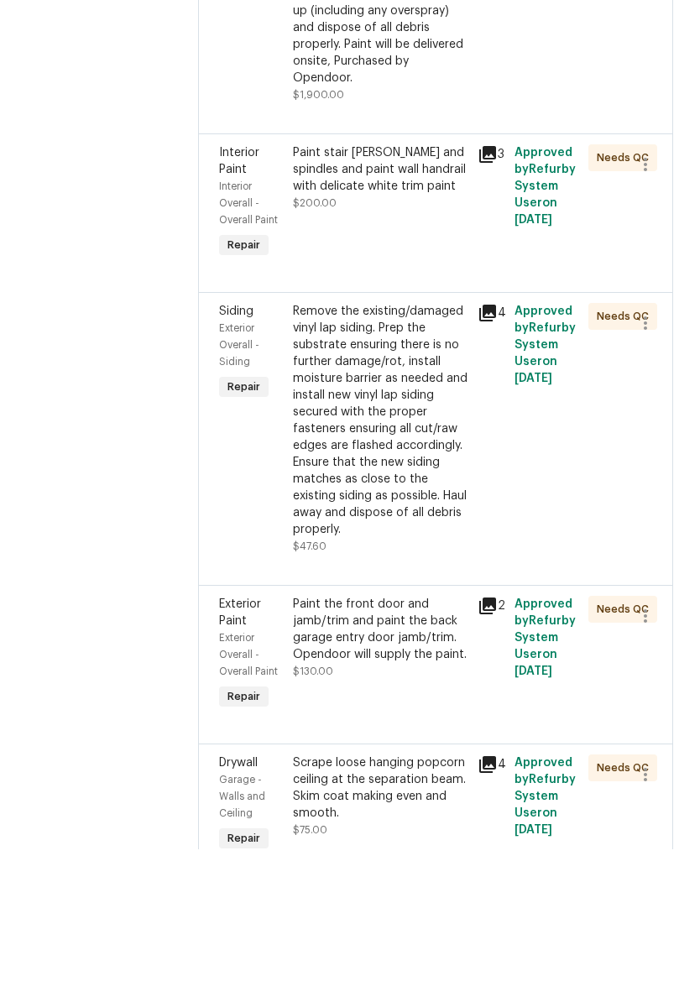
scroll to position [332, 0]
click at [401, 455] on div "Remove the existing/damaged vinyl lap siding. Prep the substrate ensuring there…" at bounding box center [380, 572] width 175 height 235
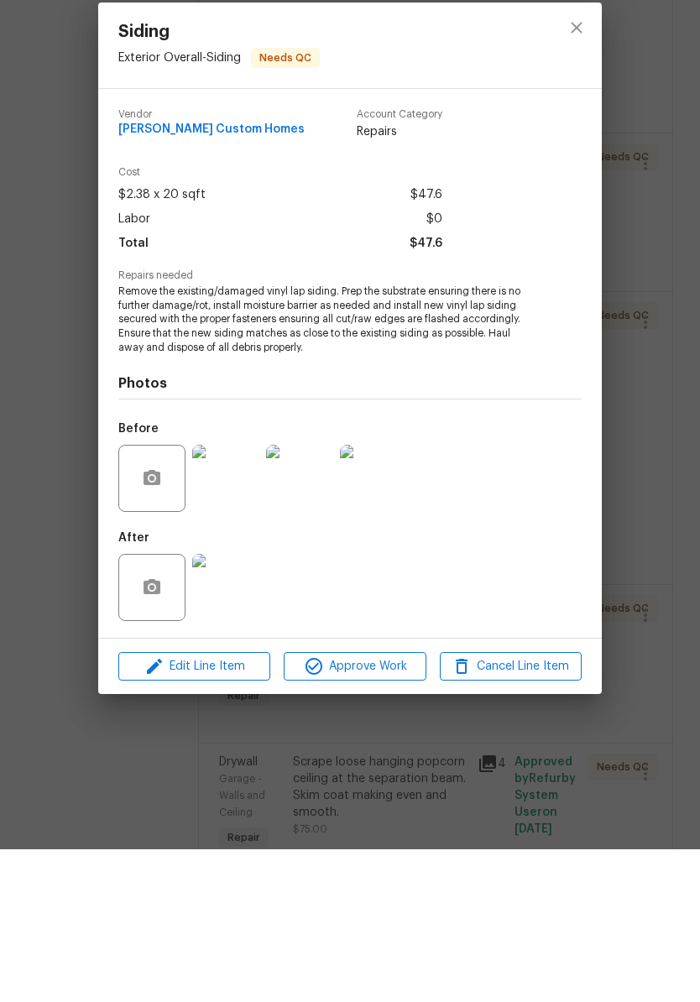
click at [242, 707] on img at bounding box center [225, 740] width 67 height 67
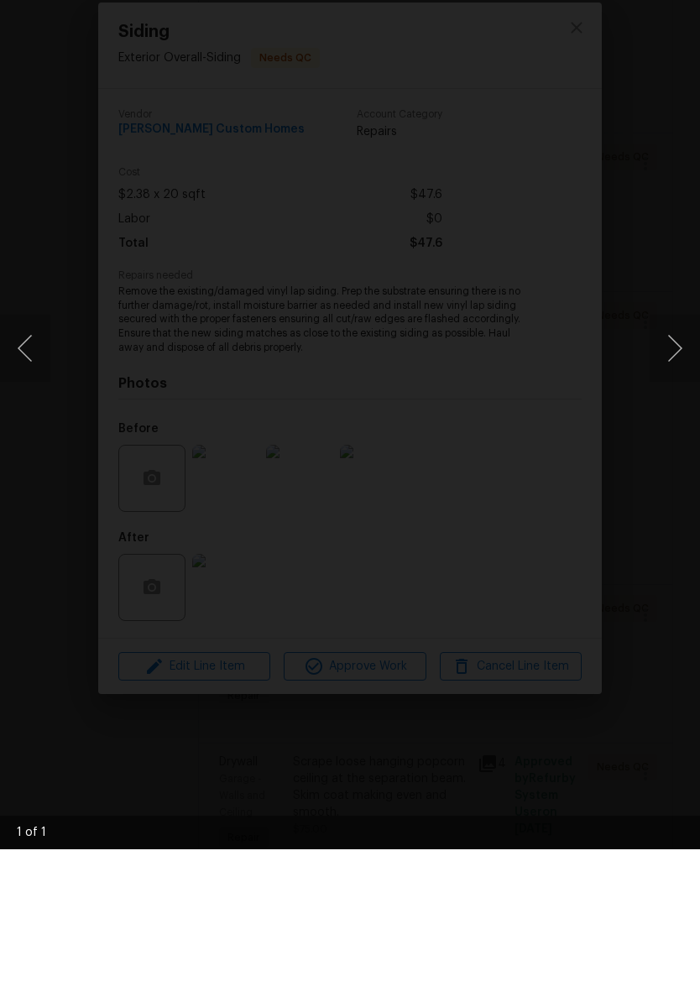
click at [677, 468] on button "Next image" at bounding box center [675, 501] width 50 height 67
click at [674, 468] on button "Next image" at bounding box center [675, 501] width 50 height 67
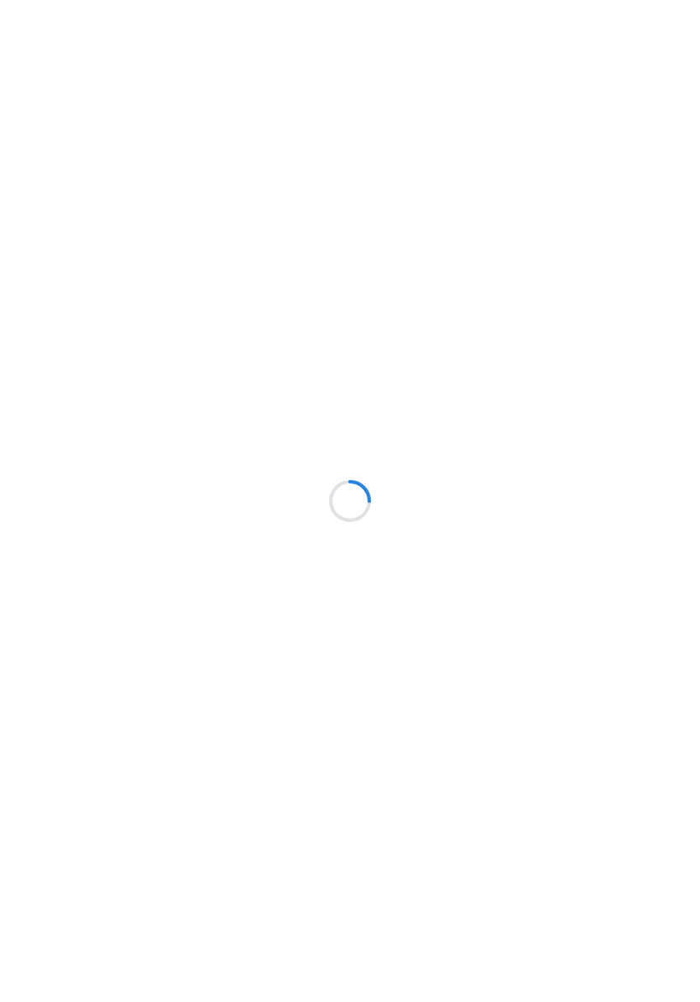
scroll to position [153, 0]
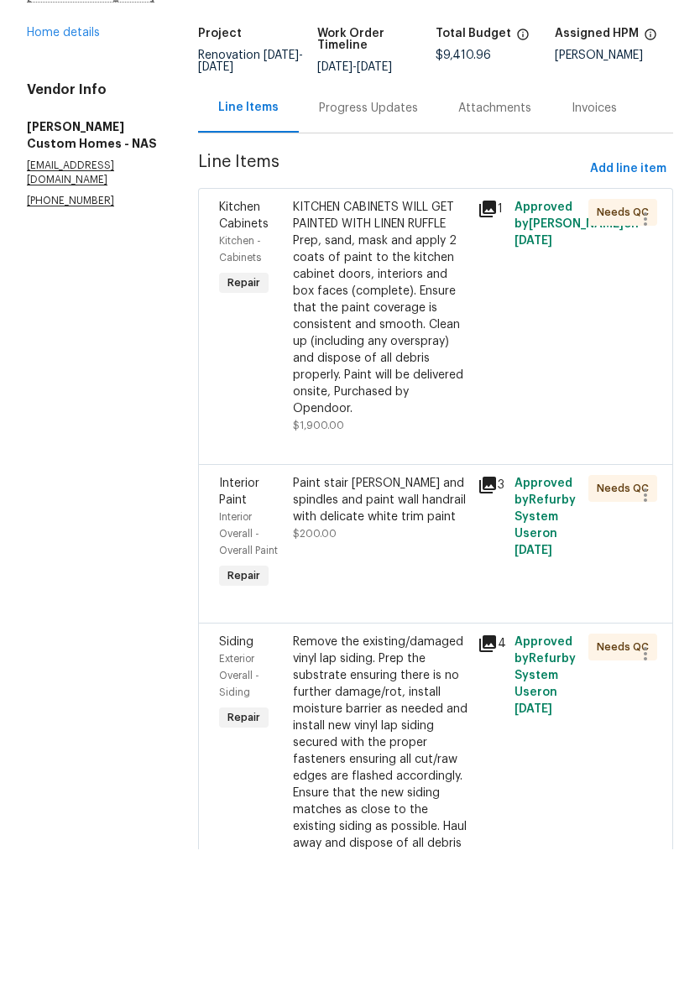
click at [426, 787] on div "Remove the existing/damaged vinyl lap siding. Prep the substrate ensuring there…" at bounding box center [380, 904] width 175 height 235
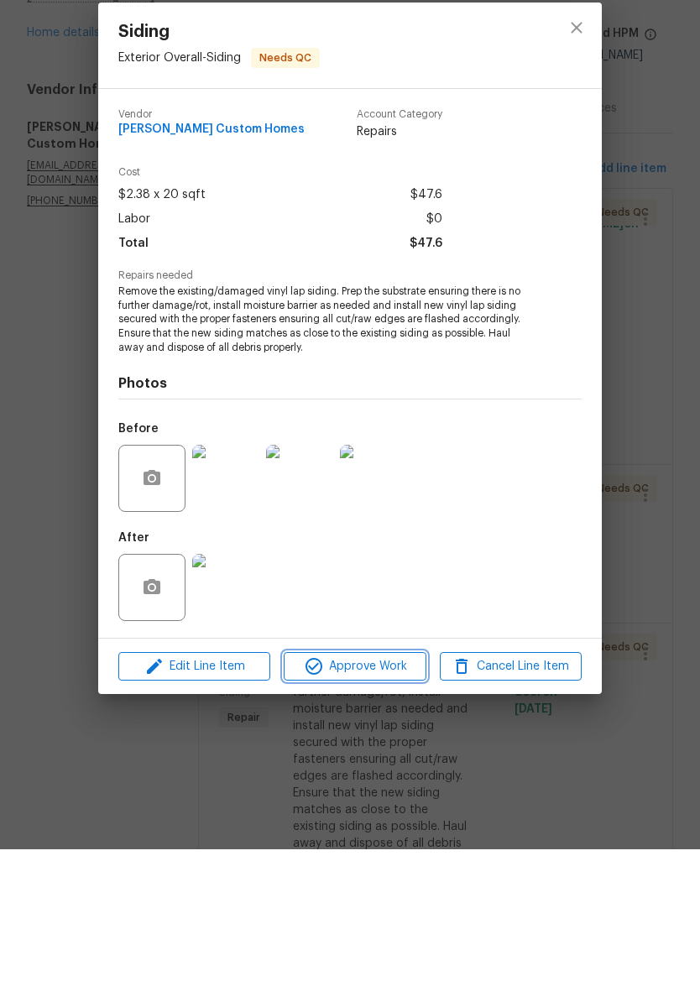
click at [397, 809] on span "Approve Work" at bounding box center [355, 819] width 132 height 21
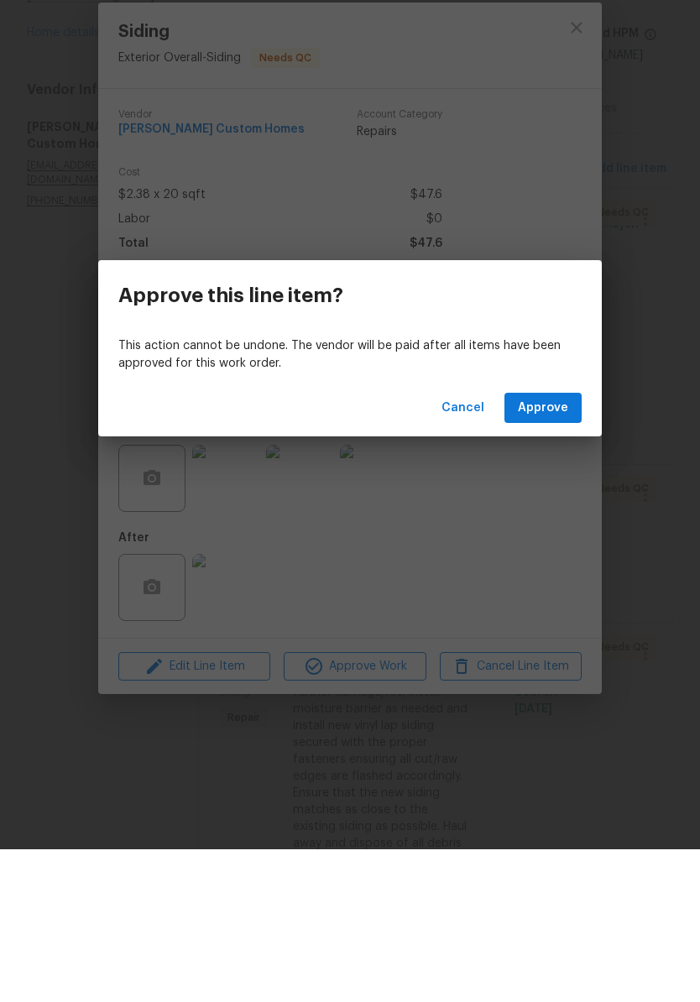
click at [557, 551] on span "Approve" at bounding box center [543, 561] width 50 height 21
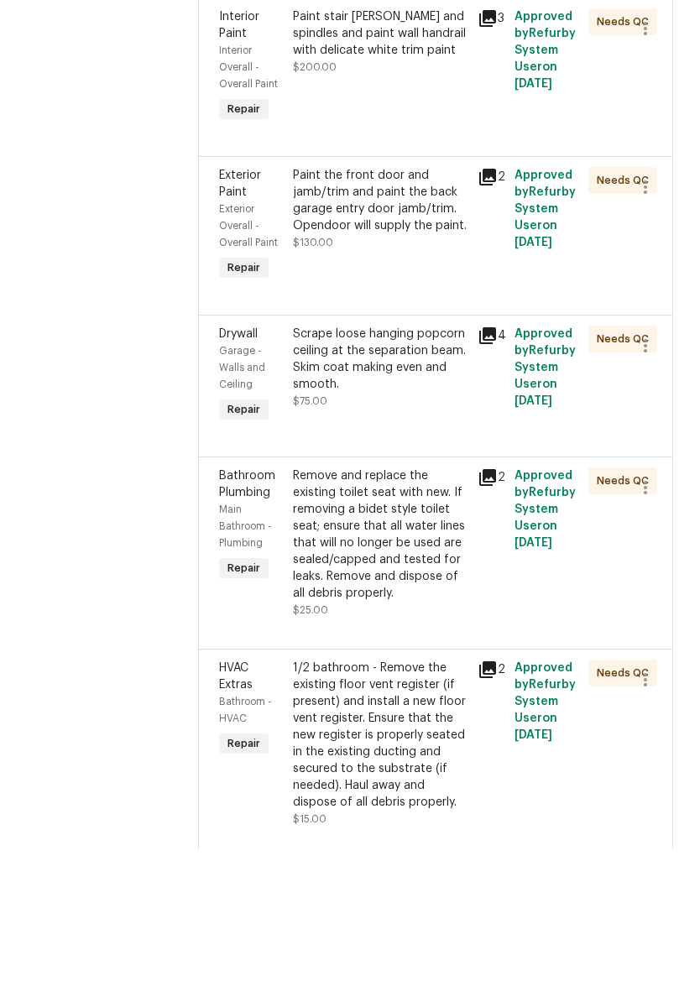
scroll to position [469, 0]
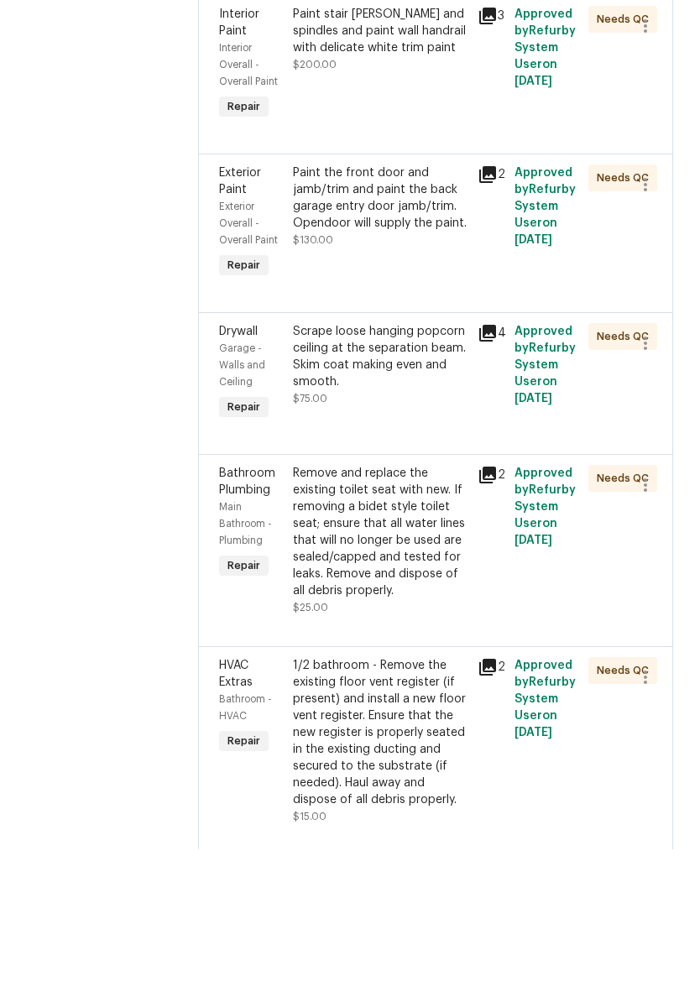
click at [435, 317] on div "Paint the front door and jamb/trim and paint the back garage entry door jamb/tr…" at bounding box center [380, 350] width 175 height 67
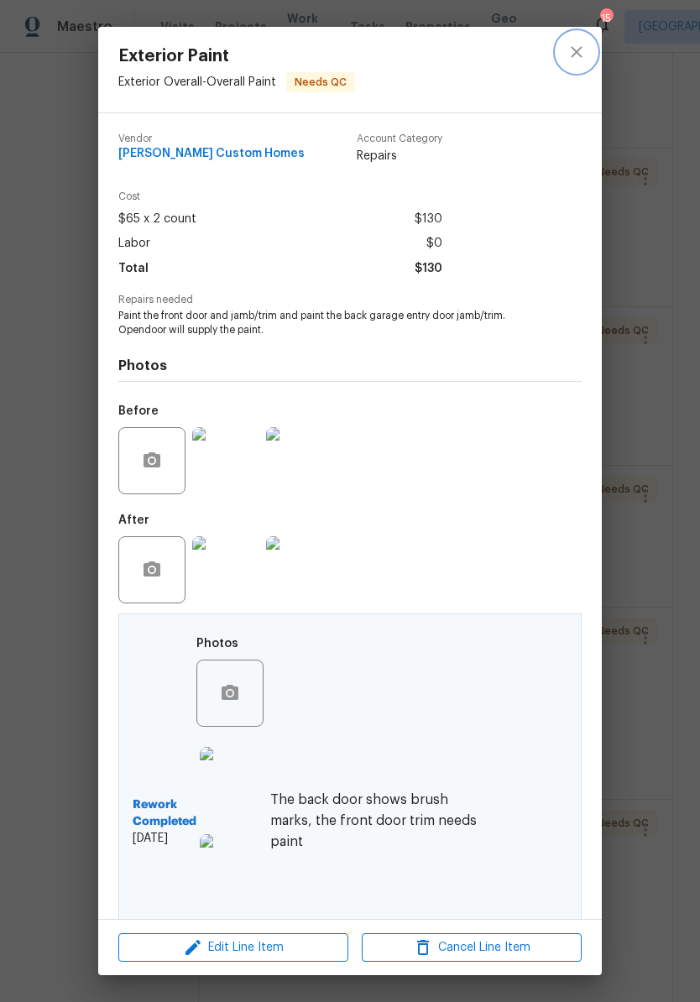
click at [581, 55] on icon "close" at bounding box center [577, 52] width 20 height 20
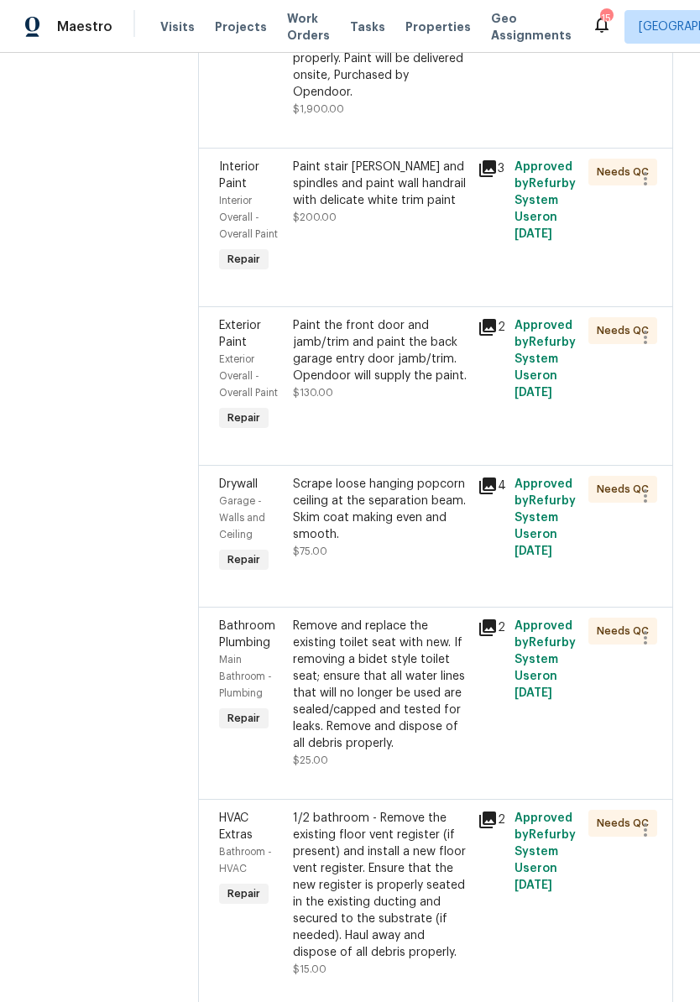
click at [436, 543] on div "Scrape loose hanging popcorn ceiling at the separation beam. Skim coat making e…" at bounding box center [380, 509] width 175 height 67
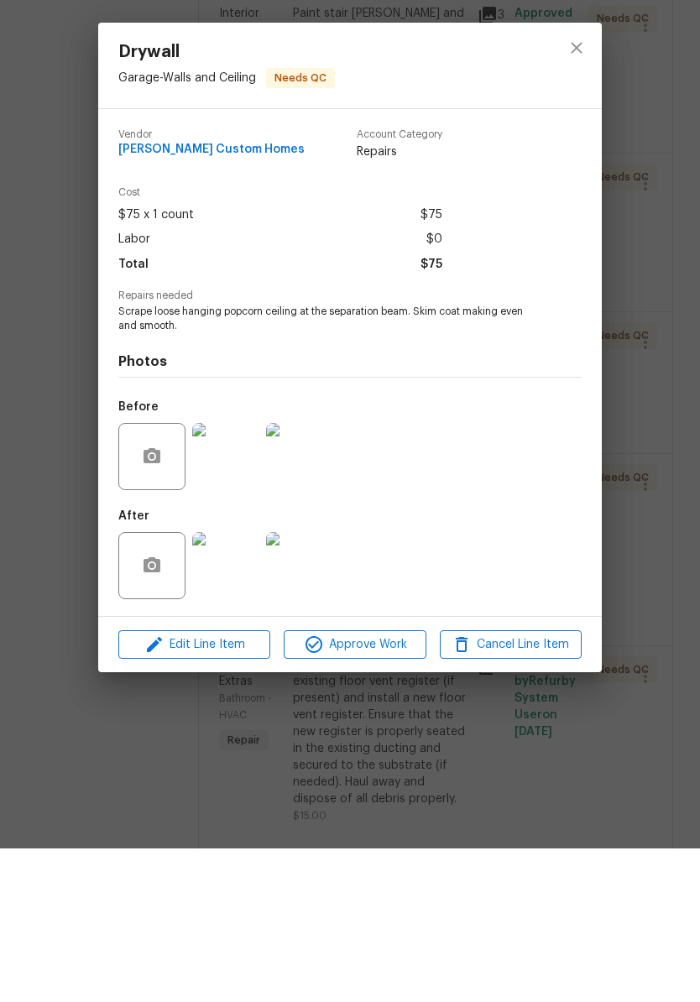
click at [237, 686] on img at bounding box center [225, 719] width 67 height 67
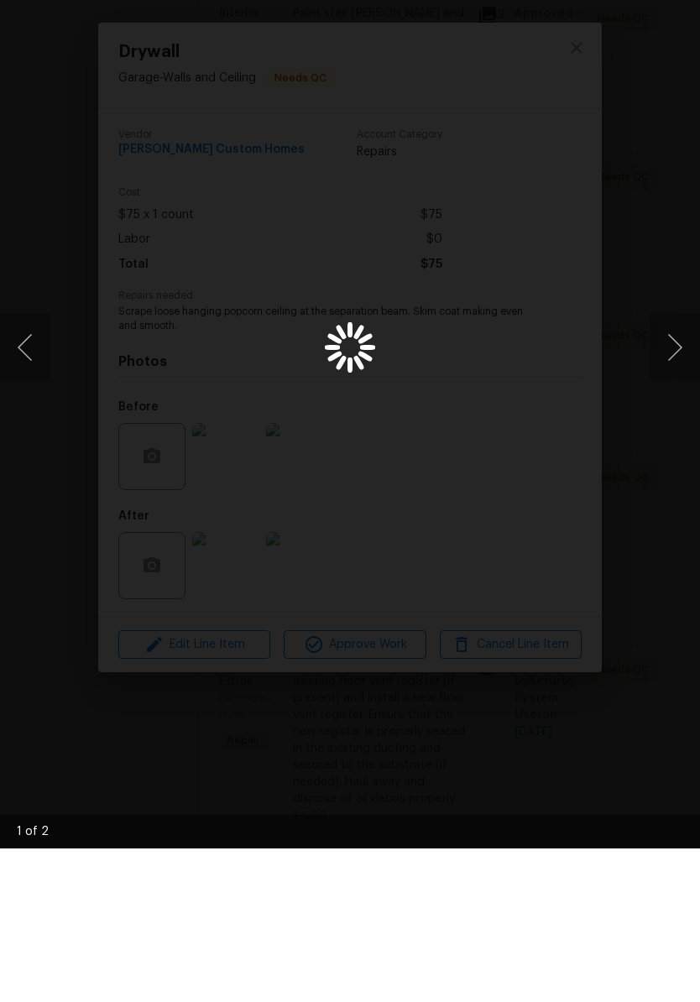
scroll to position [1, 0]
click at [681, 468] on button "Next image" at bounding box center [675, 501] width 50 height 67
click at [682, 468] on button "Next image" at bounding box center [675, 501] width 50 height 67
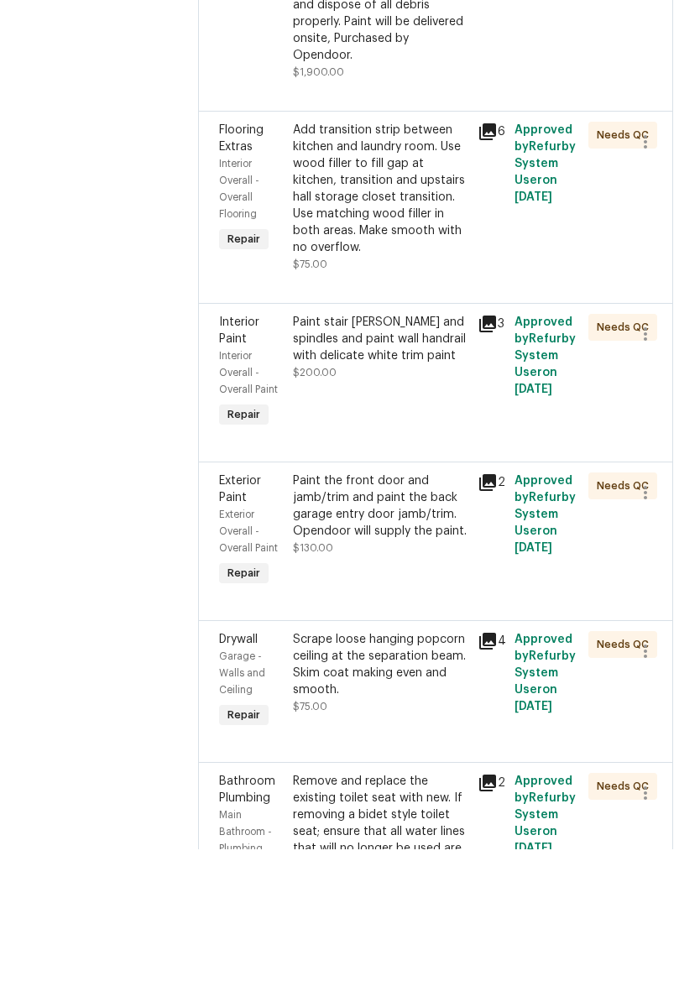
scroll to position [457, 0]
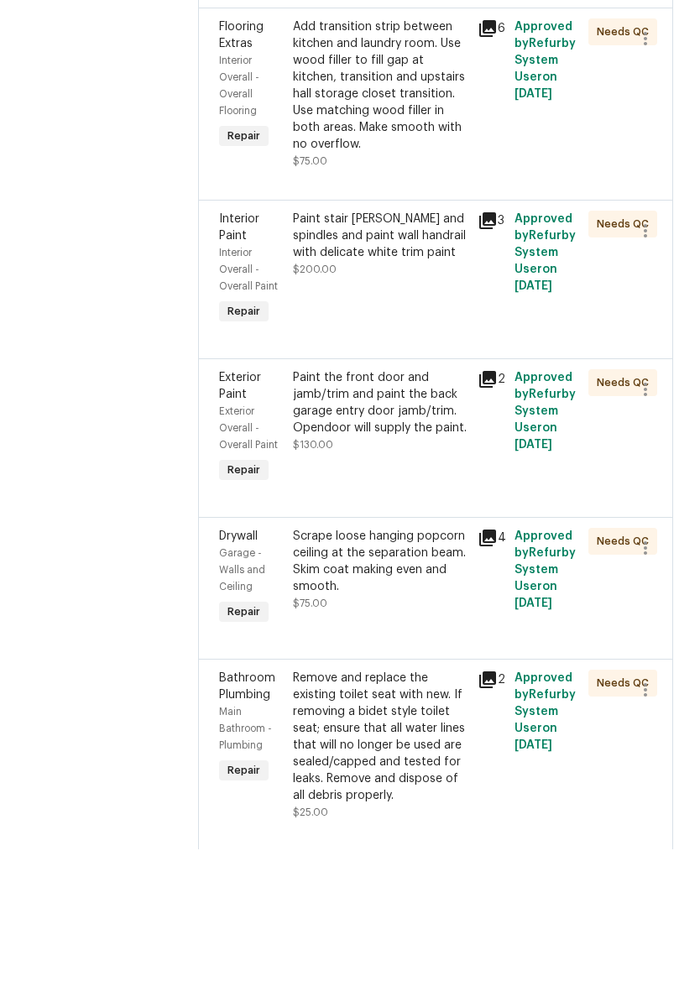
click at [405, 681] on div "Scrape loose hanging popcorn ceiling at the separation beam. Skim coat making e…" at bounding box center [380, 714] width 175 height 67
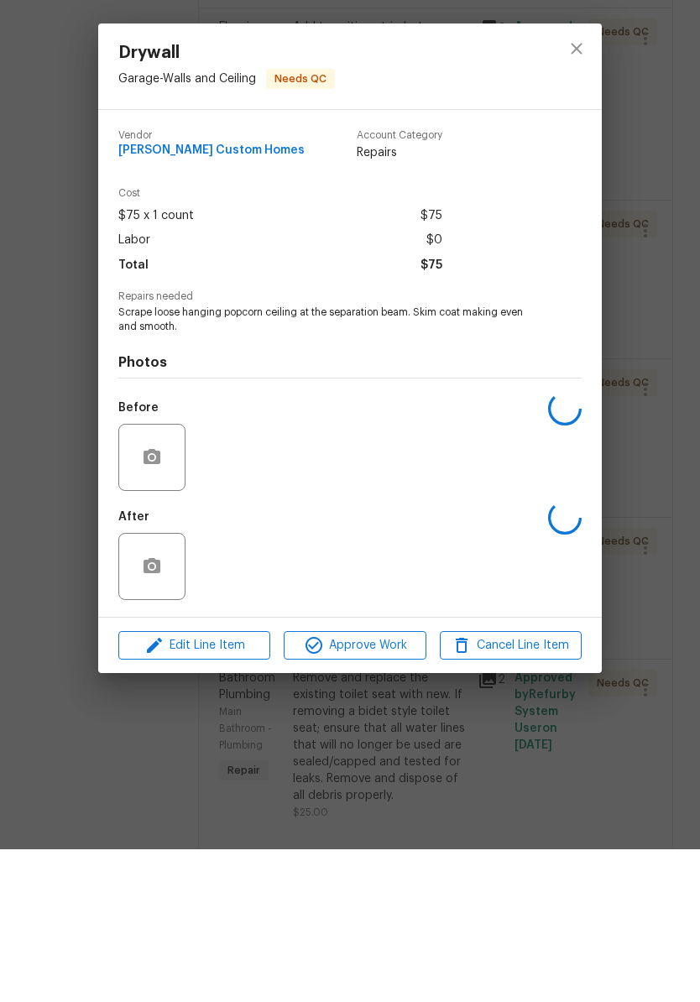
scroll to position [0, 0]
click at [385, 788] on span "Approve Work" at bounding box center [355, 798] width 132 height 21
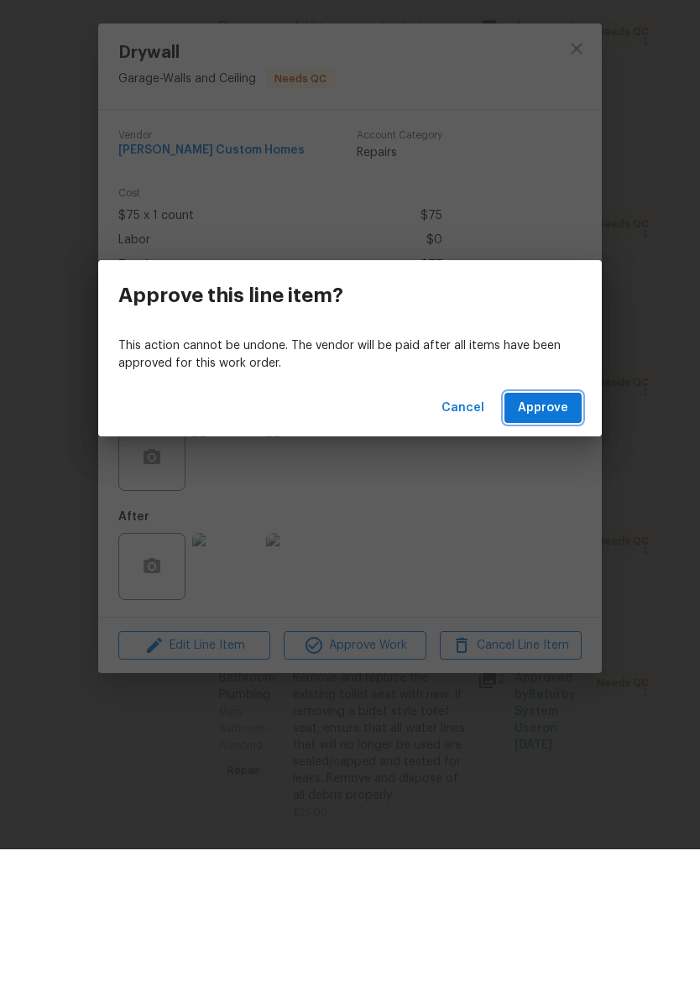
click at [551, 551] on span "Approve" at bounding box center [543, 561] width 50 height 21
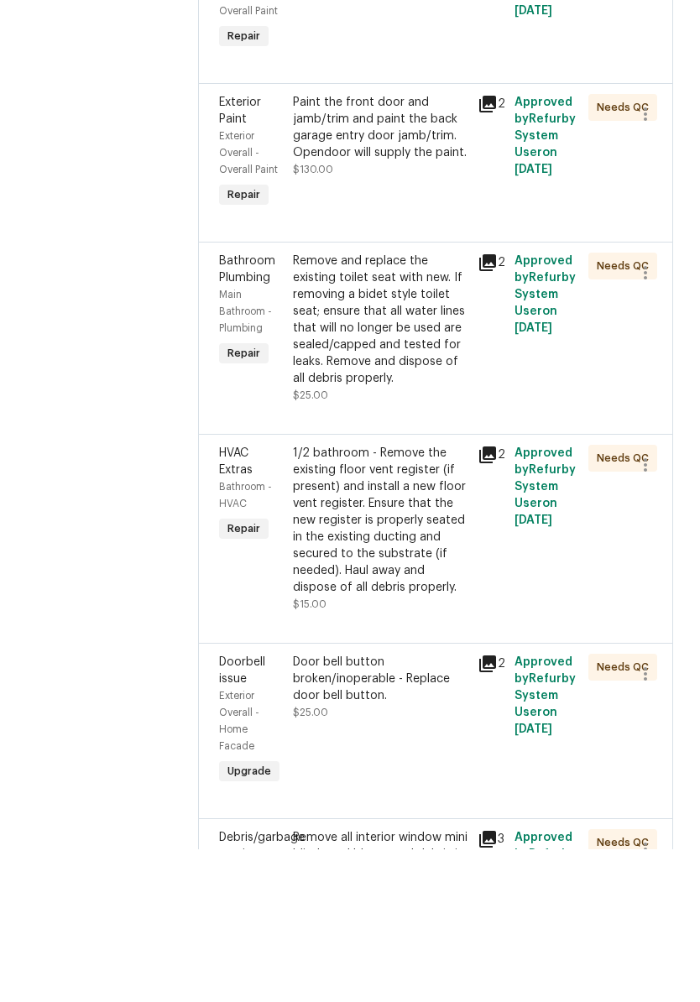
scroll to position [733, 0]
click at [426, 405] on div "Remove and replace the existing toilet seat with new. If removing a bidet style…" at bounding box center [380, 472] width 175 height 134
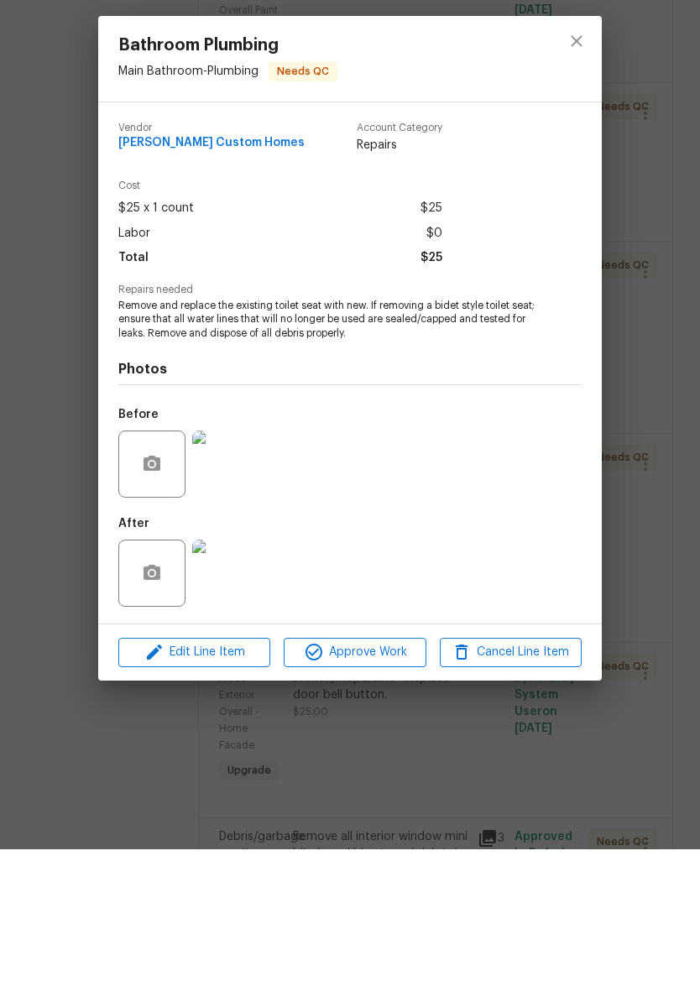
click at [231, 693] on img at bounding box center [225, 726] width 67 height 67
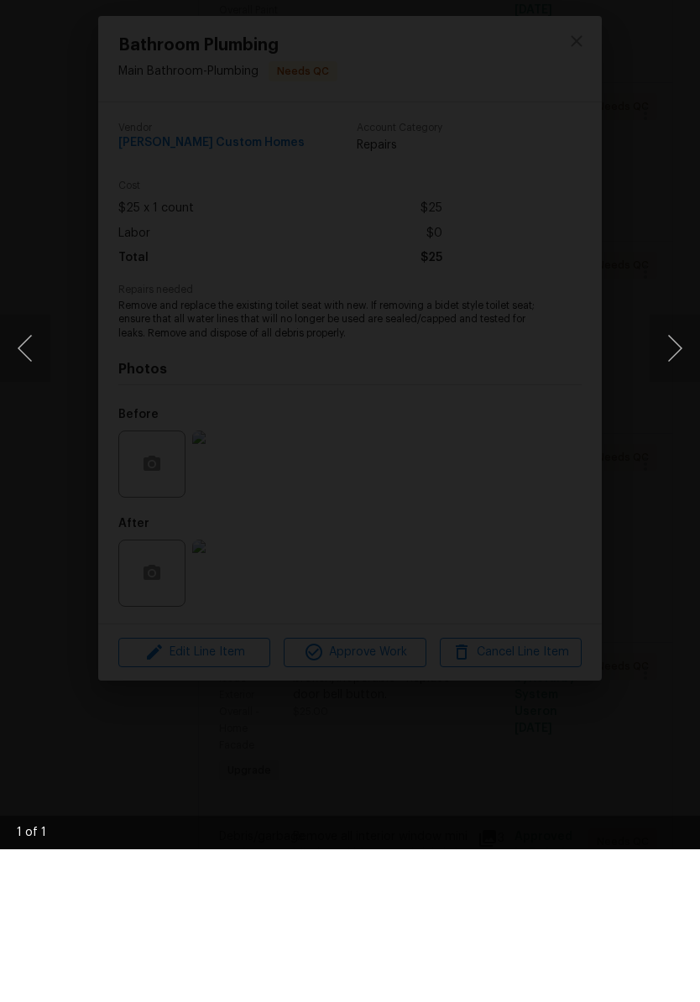
click at [680, 468] on button "Next image" at bounding box center [675, 501] width 50 height 67
click at [676, 468] on button "Next image" at bounding box center [675, 501] width 50 height 67
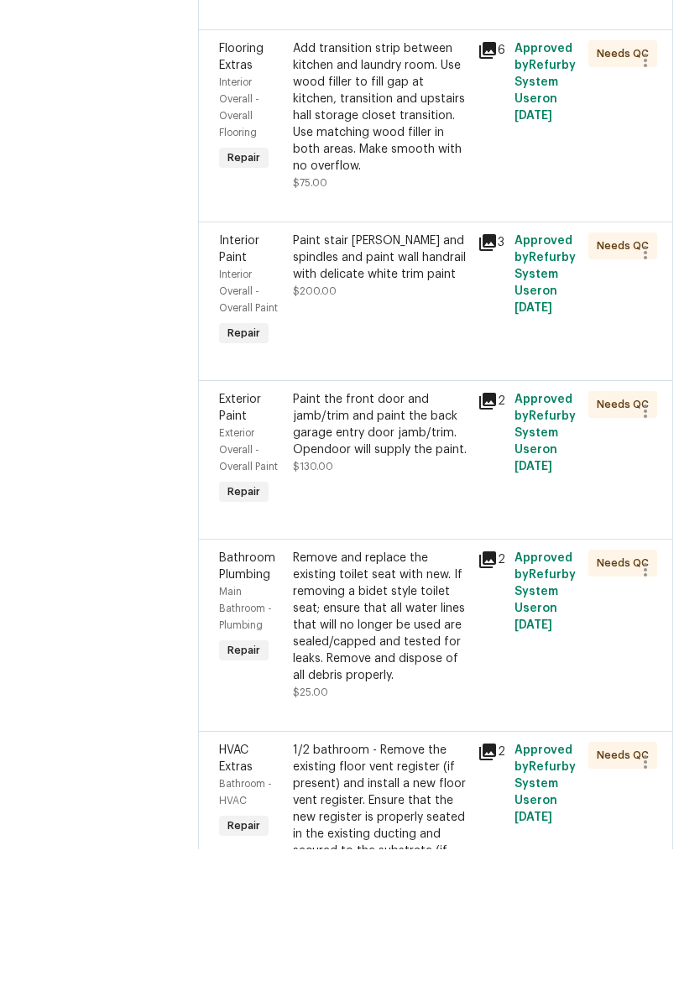
scroll to position [436, 0]
click at [431, 543] on div "Paint the front door and jamb/trim and paint the back garage entry door jamb/tr…" at bounding box center [380, 576] width 175 height 67
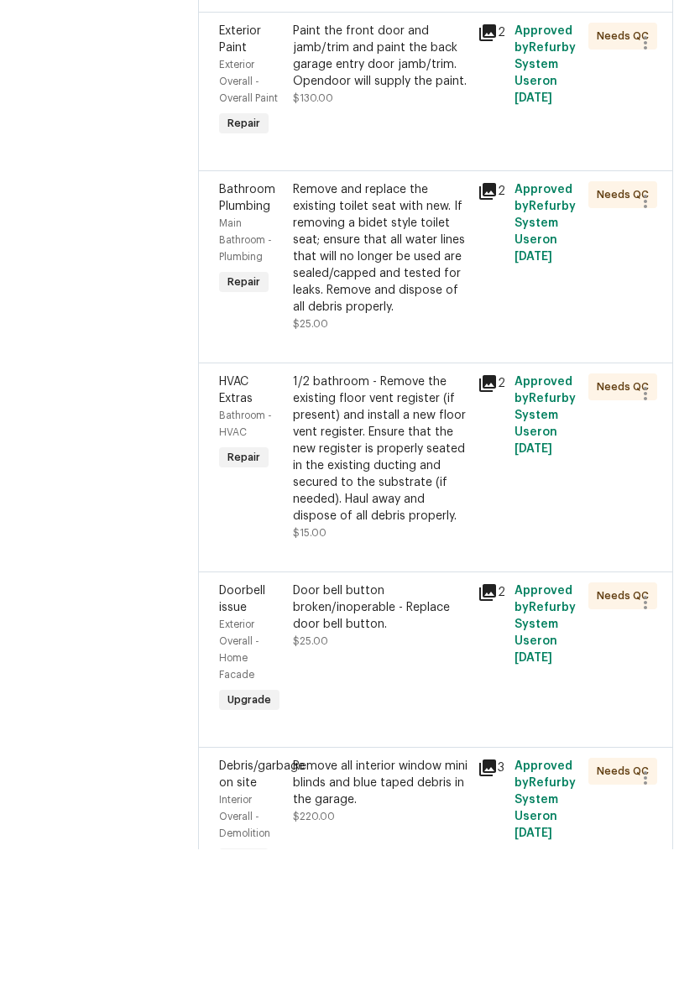
scroll to position [804, 0]
click at [436, 333] on div "Remove and replace the existing toilet seat with new. If removing a bidet style…" at bounding box center [380, 400] width 175 height 134
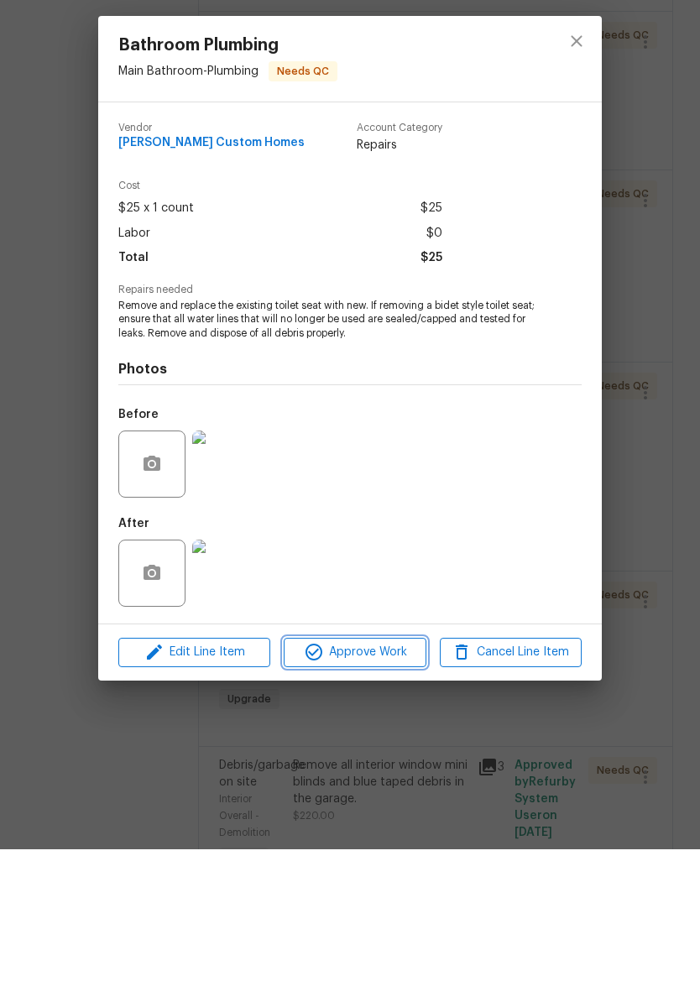
click at [389, 795] on span "Approve Work" at bounding box center [355, 805] width 132 height 21
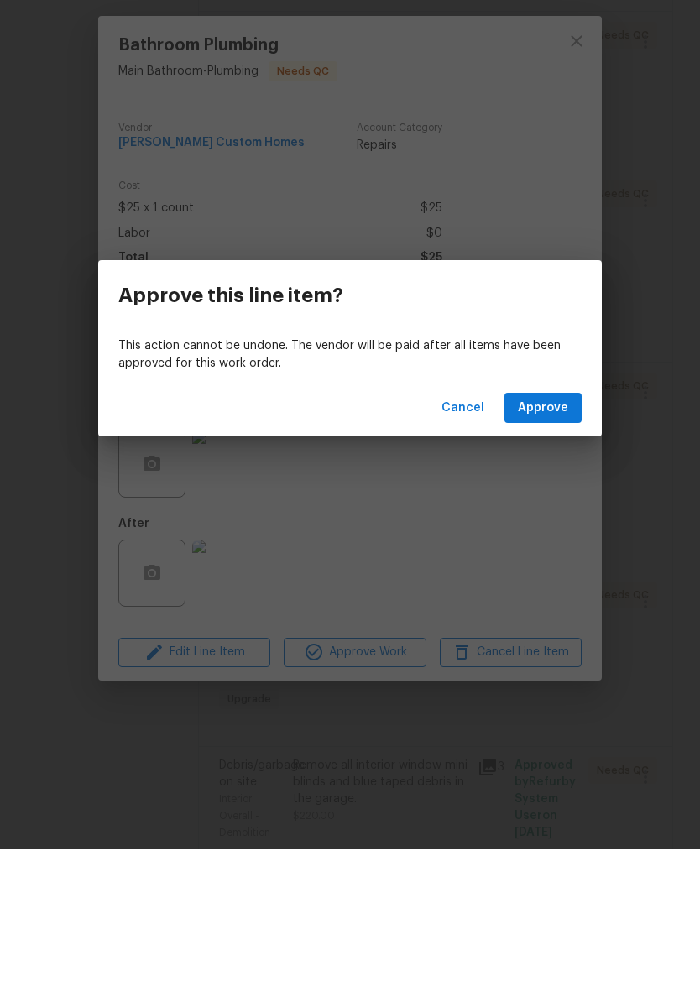
click at [548, 551] on span "Approve" at bounding box center [543, 561] width 50 height 21
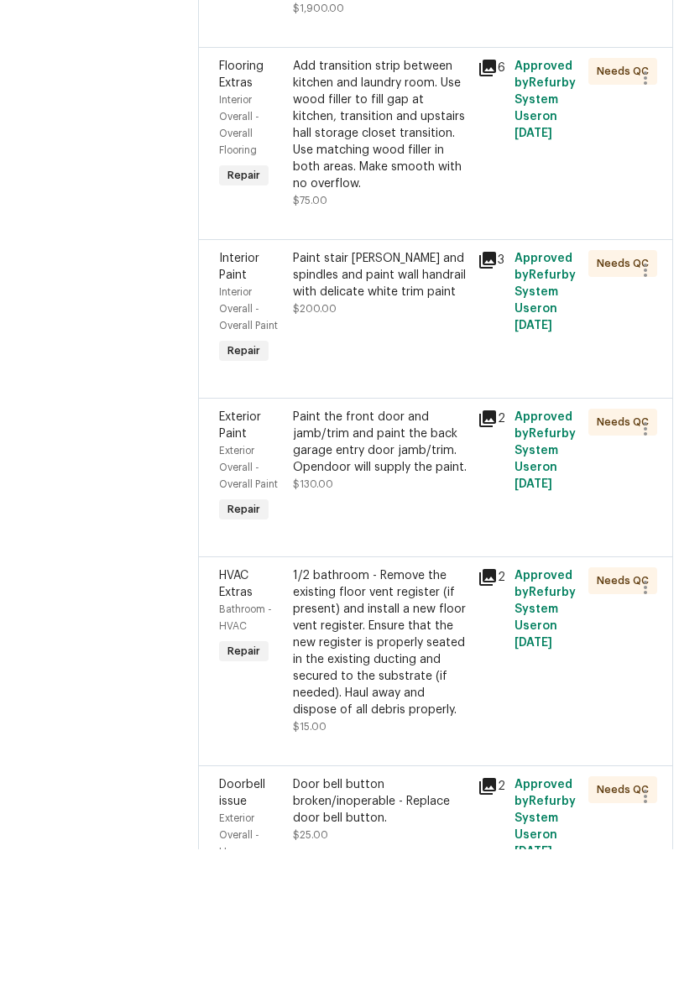
scroll to position [421, 0]
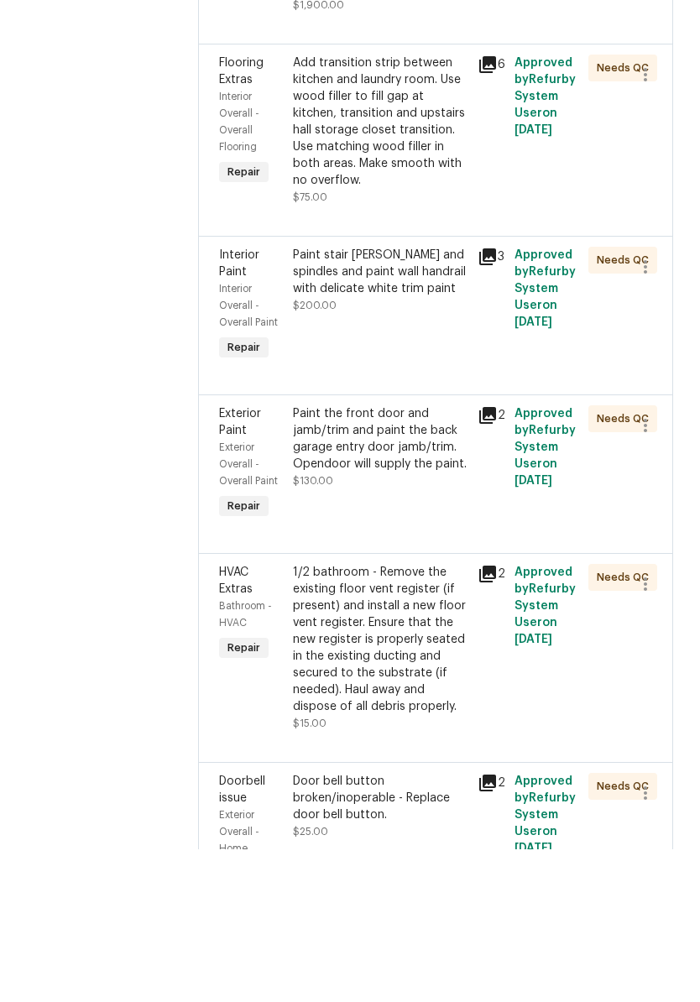
click at [421, 207] on div "Add transition strip between kitchen and laundry room. Use wood filler to fill …" at bounding box center [380, 274] width 175 height 134
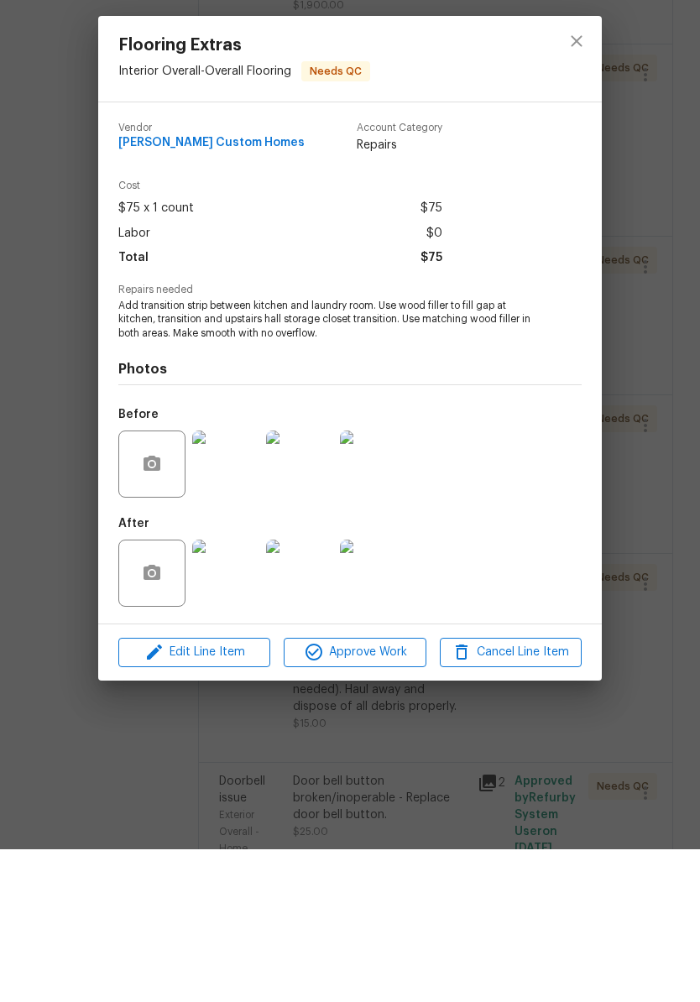
click at [241, 693] on img at bounding box center [225, 726] width 67 height 67
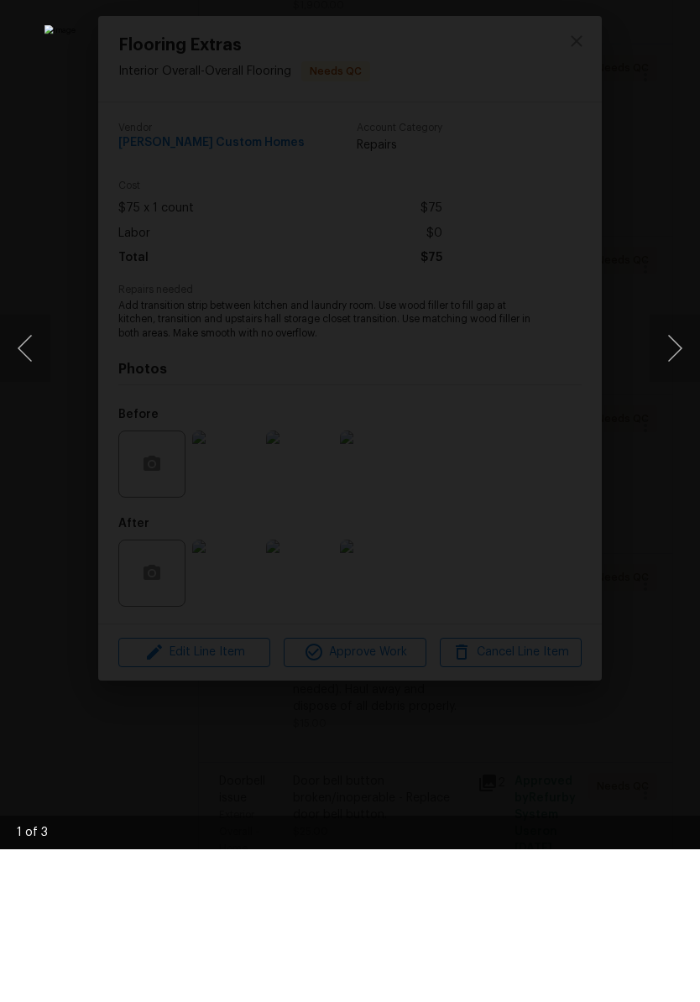
click at [674, 468] on button "Next image" at bounding box center [675, 501] width 50 height 67
click at [677, 468] on button "Next image" at bounding box center [675, 501] width 50 height 67
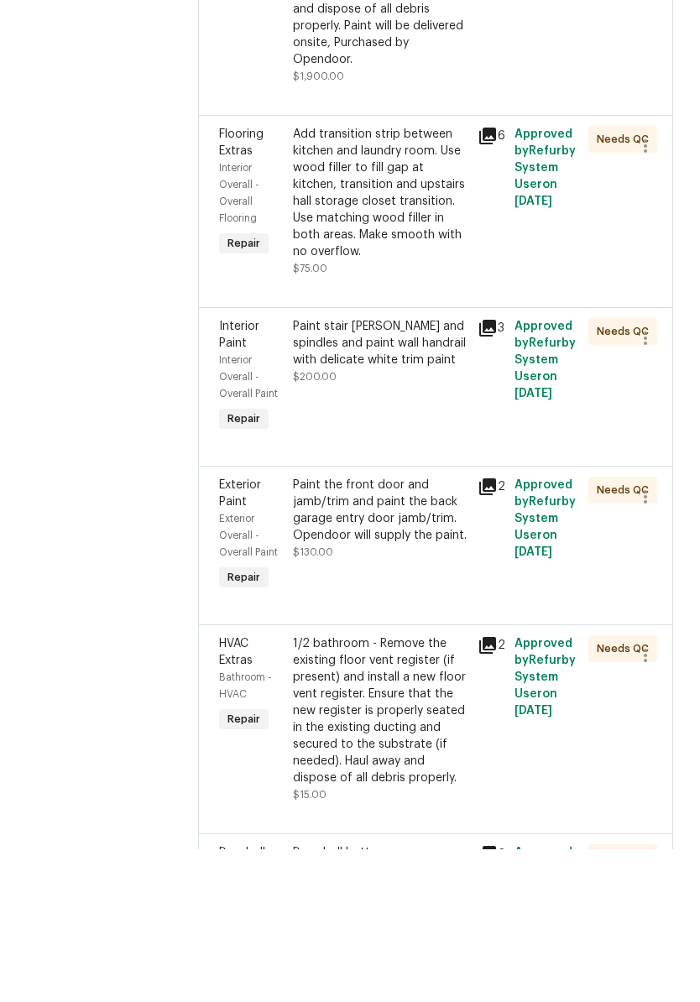
scroll to position [344, 0]
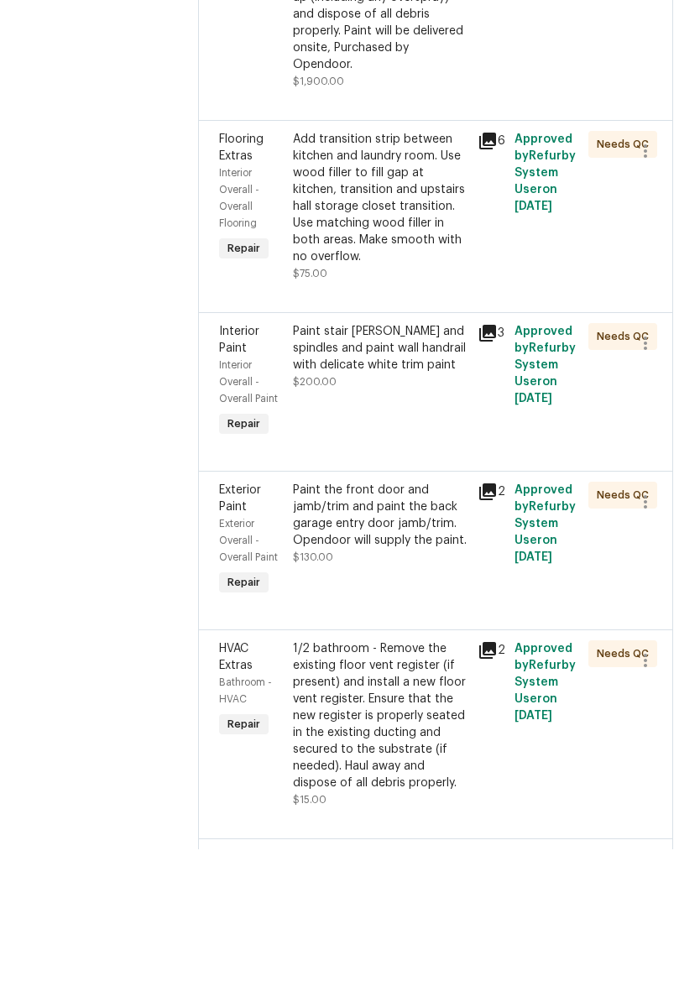
click at [414, 284] on div "Add transition strip between kitchen and laundry room. Use wood filler to fill …" at bounding box center [380, 351] width 175 height 134
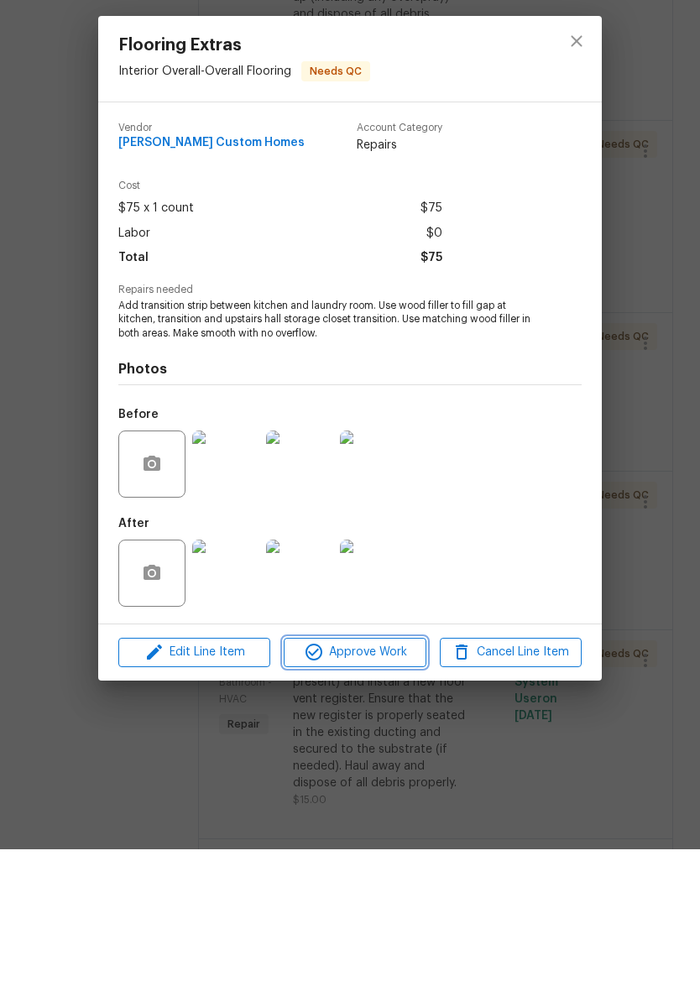
click at [391, 795] on span "Approve Work" at bounding box center [355, 805] width 132 height 21
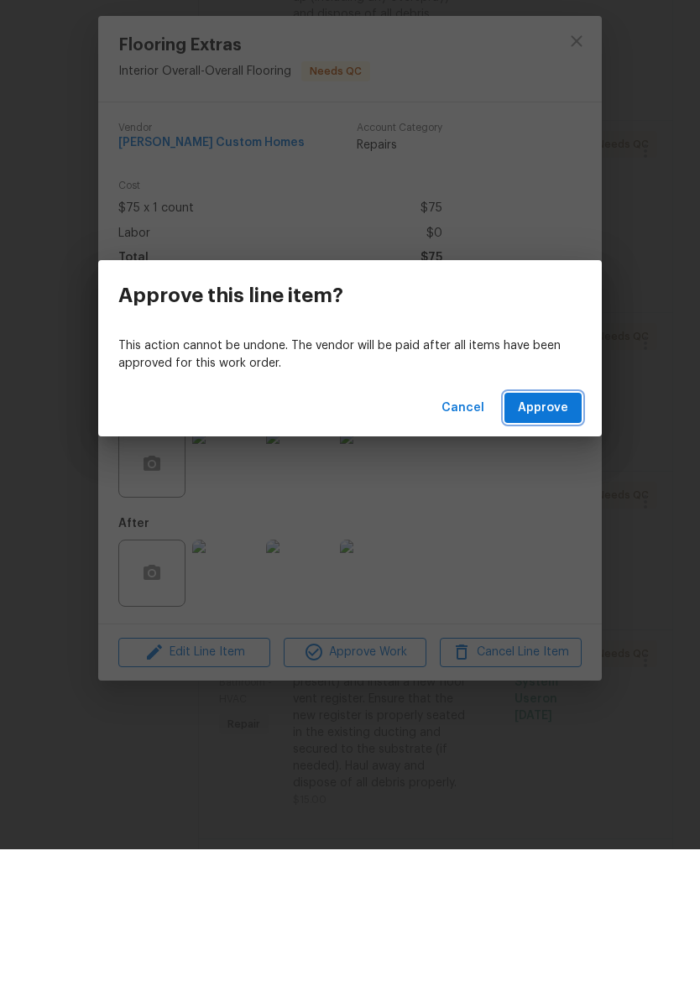
click at [557, 551] on span "Approve" at bounding box center [543, 561] width 50 height 21
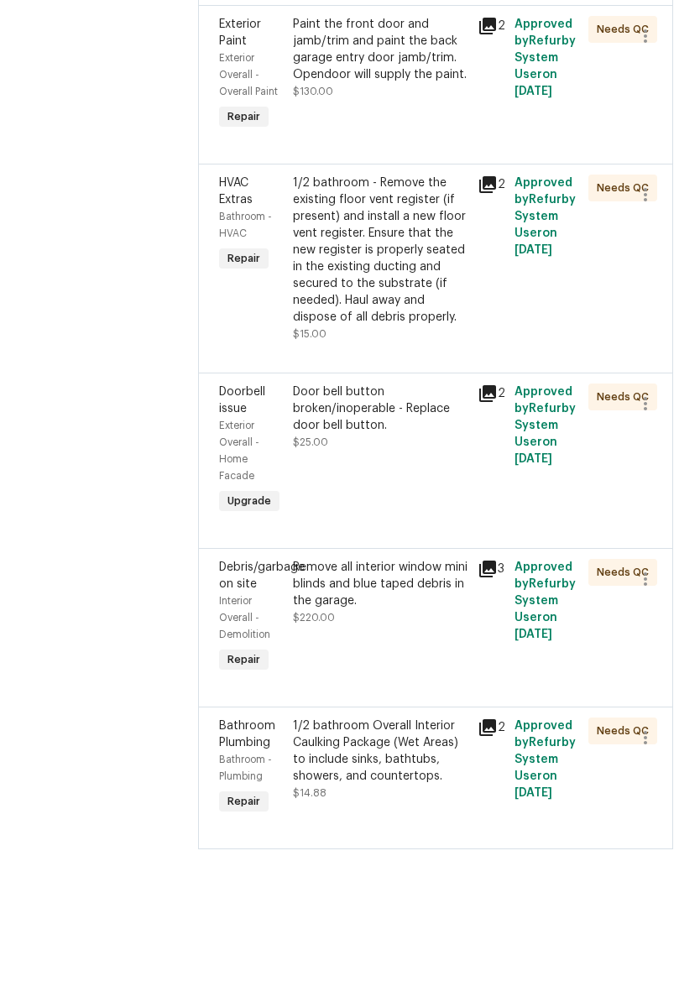
scroll to position [573, 0]
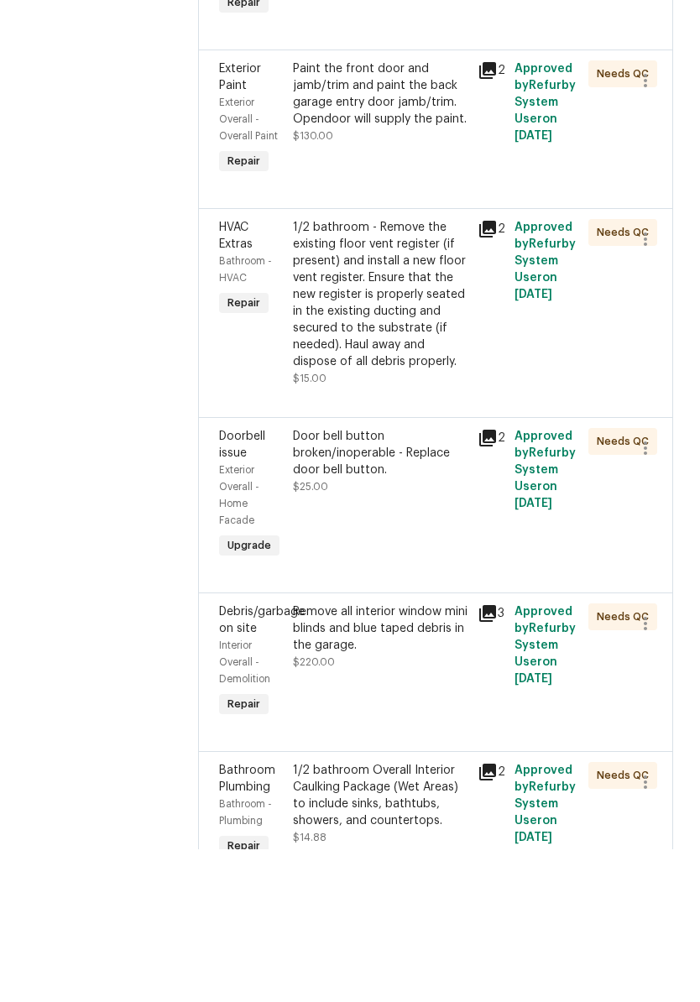
click at [423, 372] on div "1/2 bathroom - Remove the existing floor vent register (if present) and install…" at bounding box center [380, 447] width 175 height 151
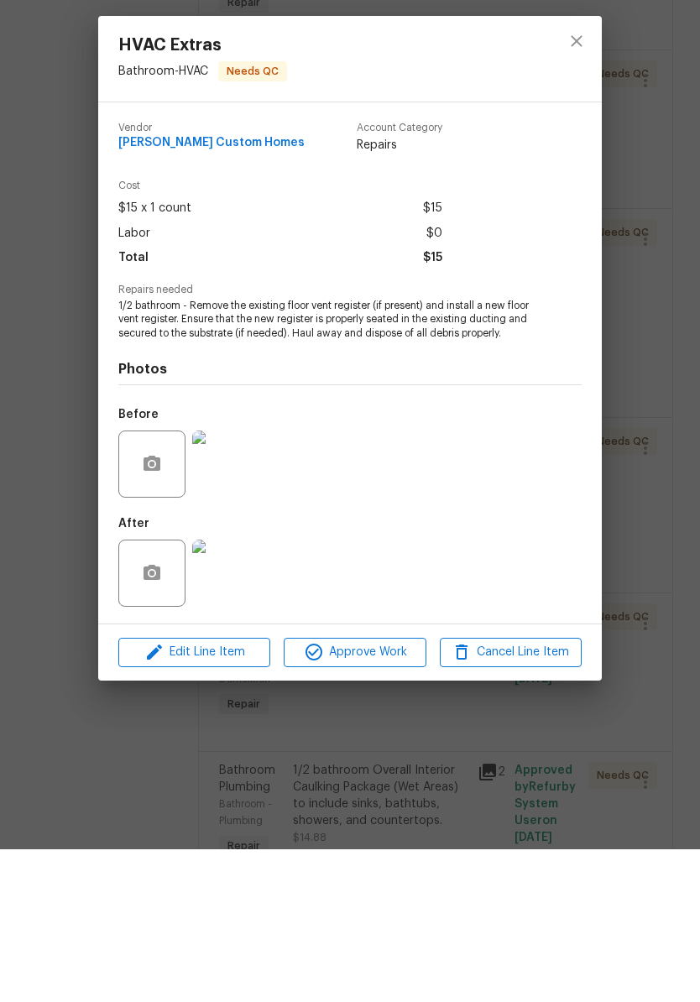
click at [234, 693] on img at bounding box center [225, 726] width 67 height 67
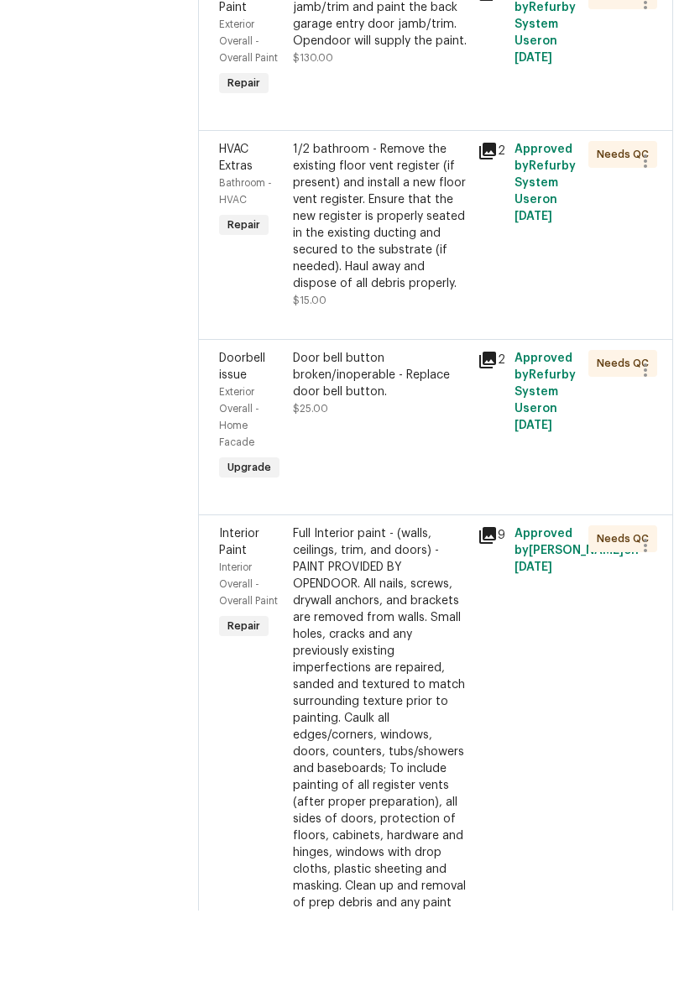
scroll to position [717, 0]
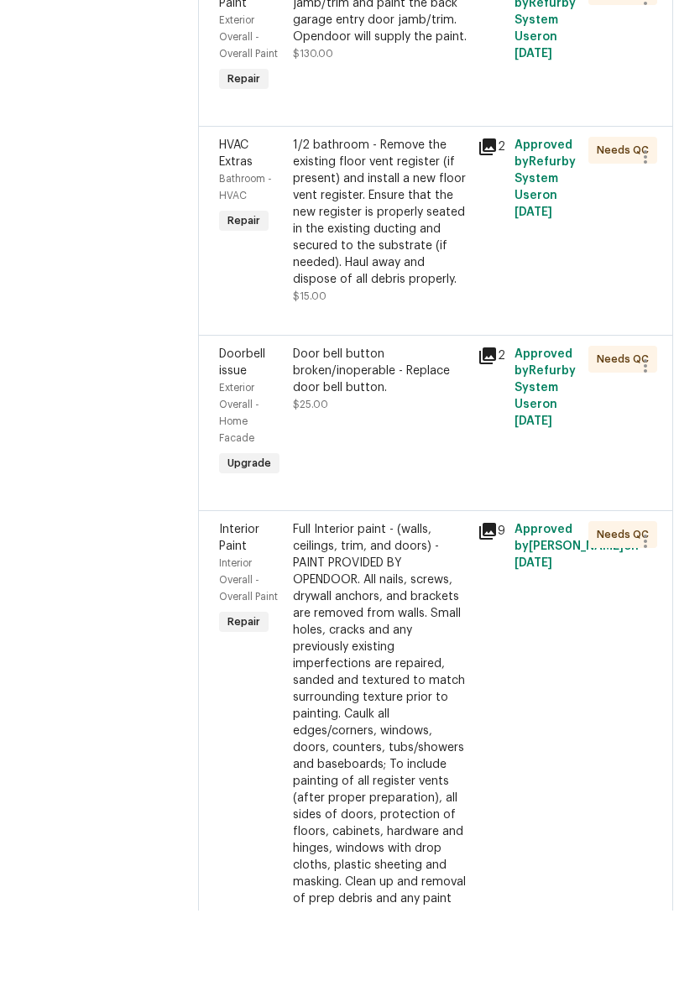
click at [440, 228] on div "1/2 bathroom - Remove the existing floor vent register (if present) and install…" at bounding box center [380, 303] width 175 height 151
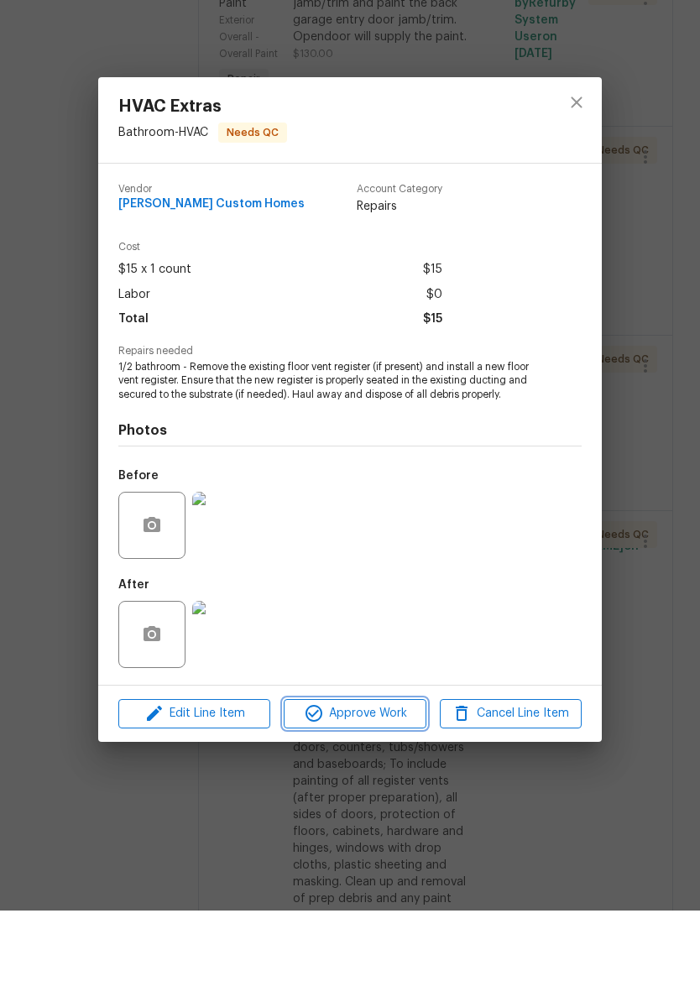
click at [378, 795] on span "Approve Work" at bounding box center [355, 805] width 132 height 21
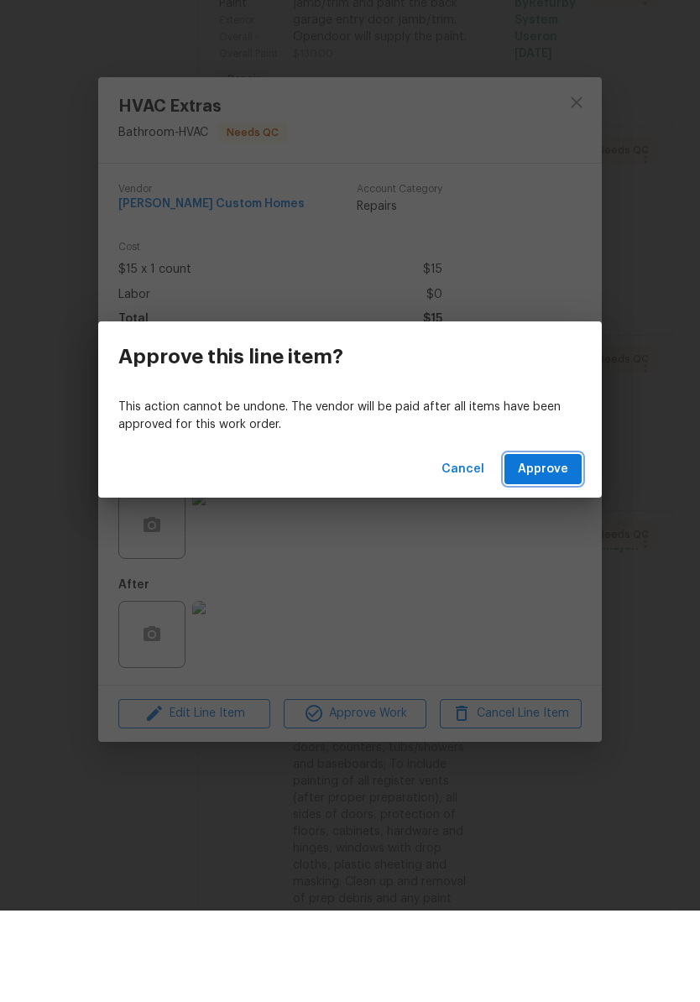
click at [545, 551] on span "Approve" at bounding box center [543, 561] width 50 height 21
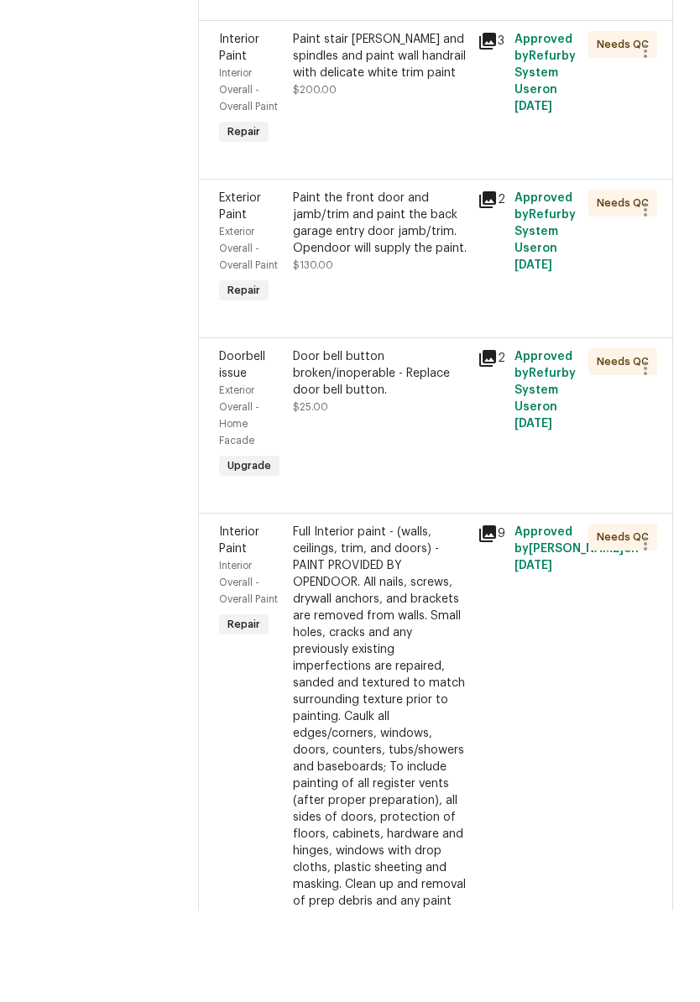
scroll to position [515, 0]
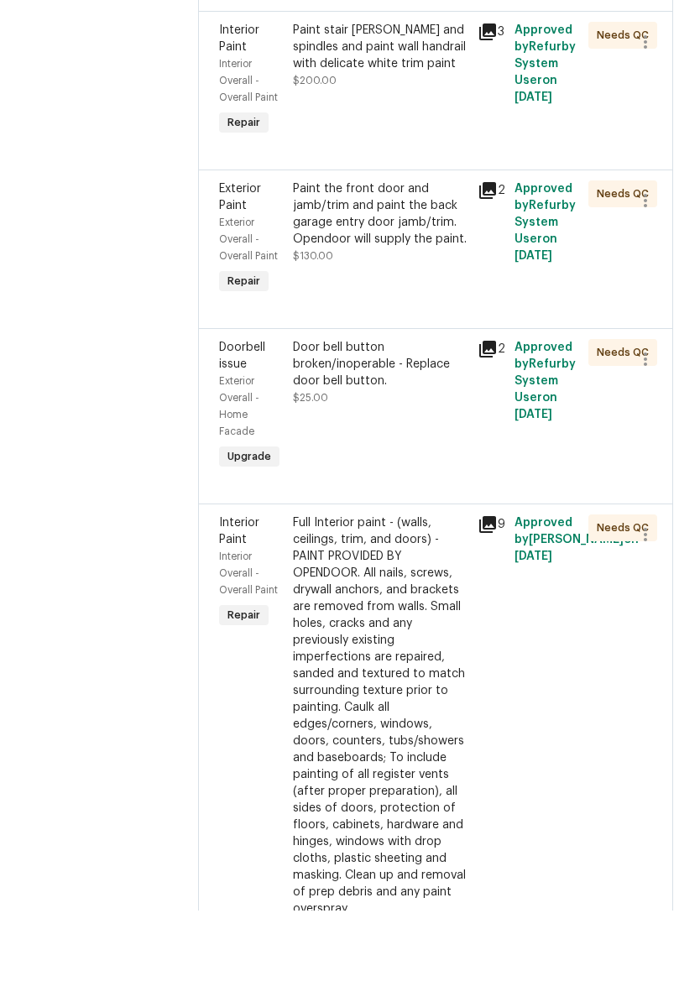
click at [410, 431] on div "Door bell button broken/inoperable - Replace door bell button." at bounding box center [380, 456] width 175 height 50
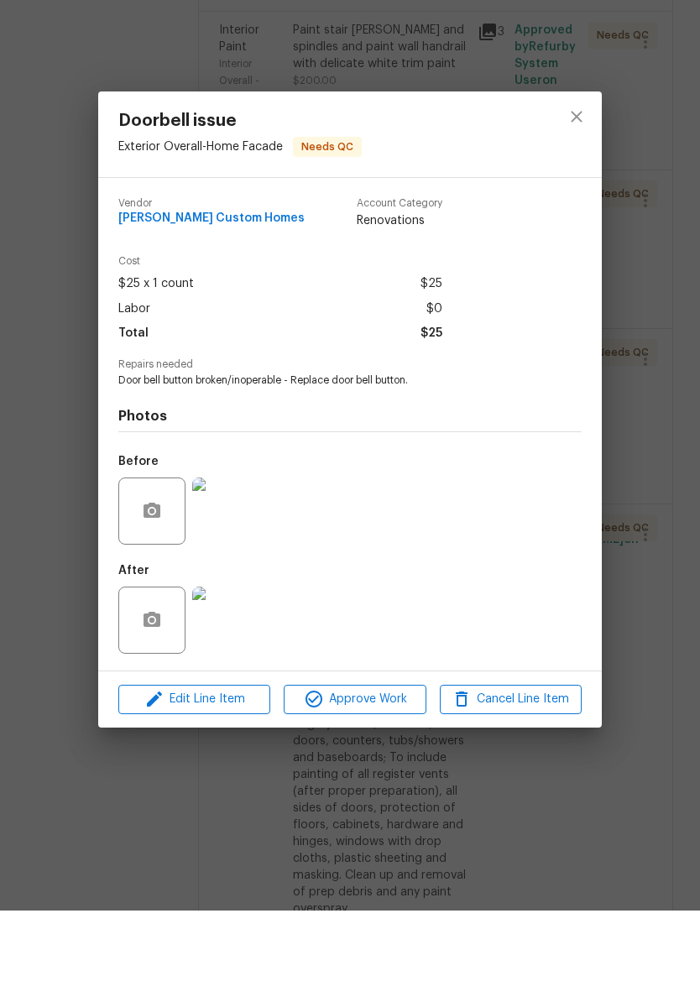
click at [241, 678] on img at bounding box center [225, 711] width 67 height 67
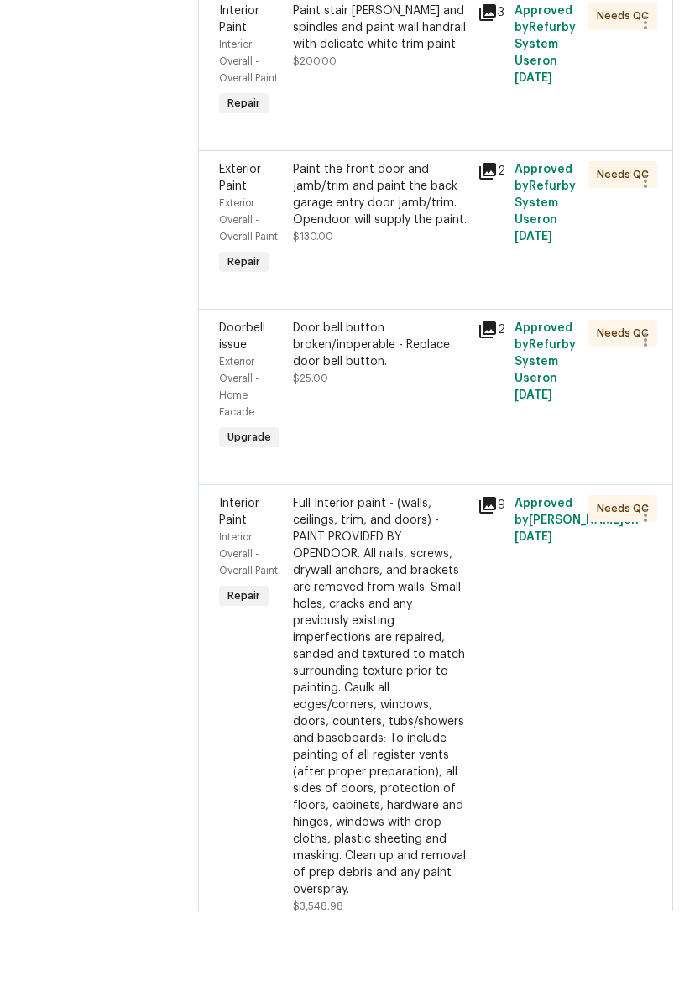
scroll to position [536, 0]
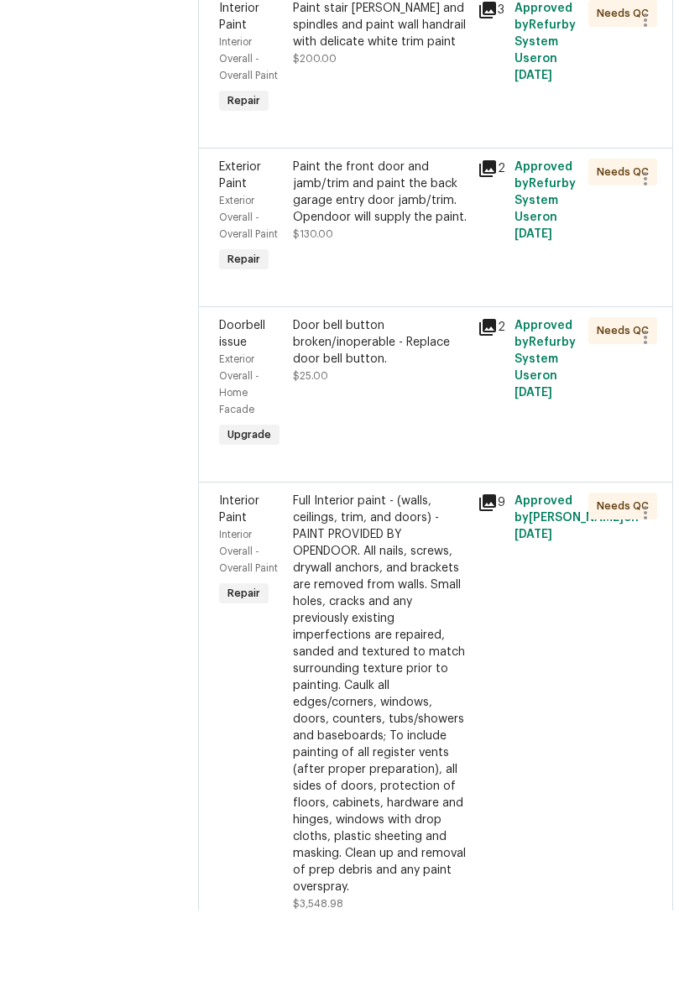
click at [410, 409] on div "Door bell button broken/inoperable - Replace door bell button." at bounding box center [380, 434] width 175 height 50
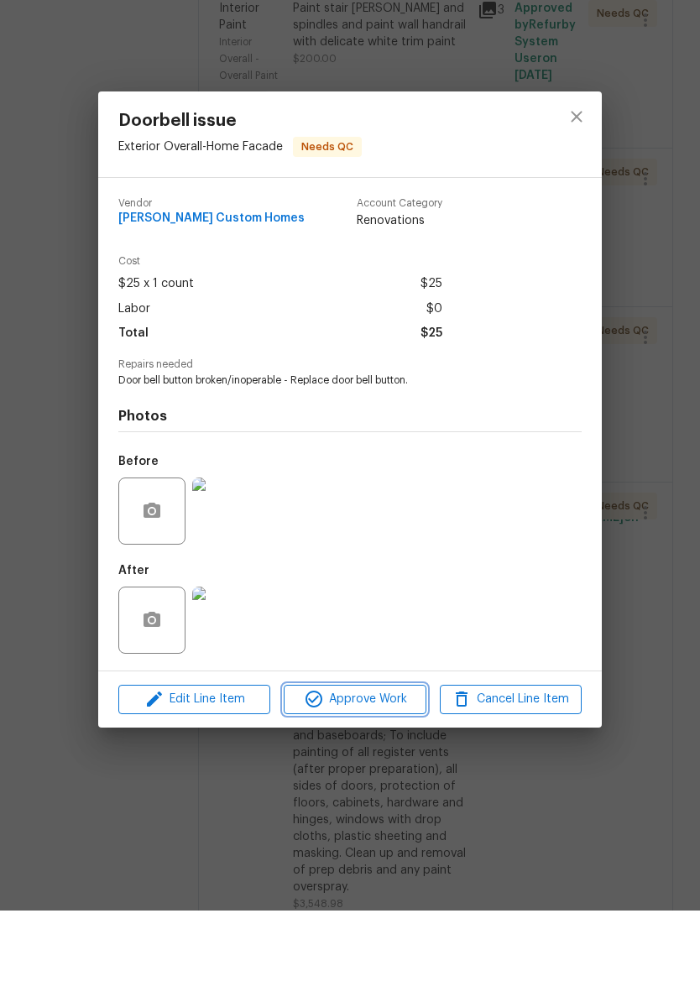
click at [393, 781] on span "Approve Work" at bounding box center [355, 791] width 132 height 21
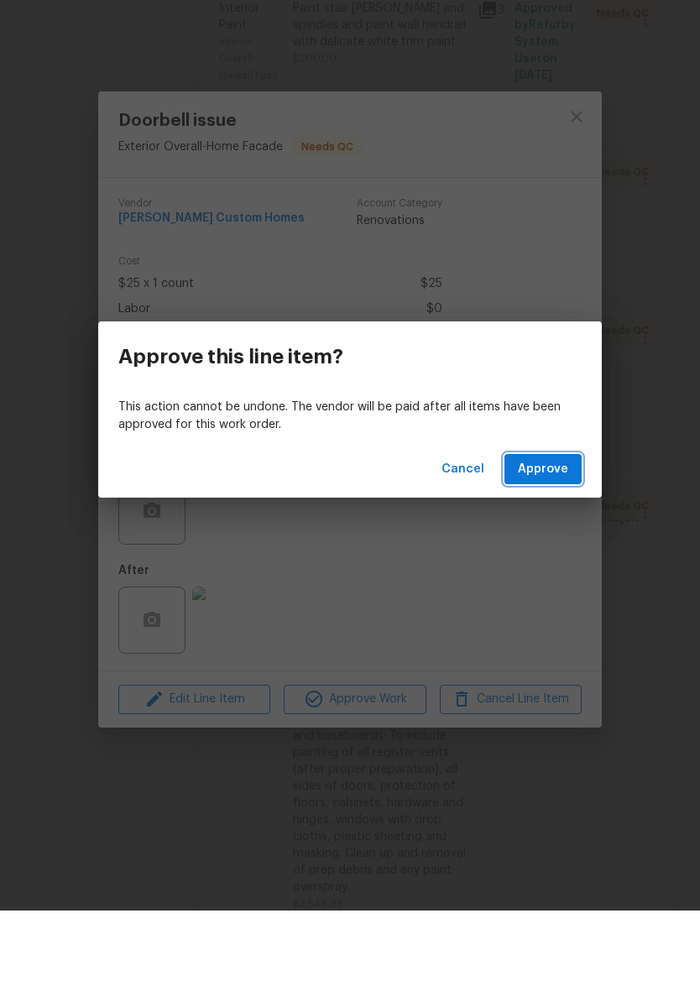
click at [547, 551] on span "Approve" at bounding box center [543, 561] width 50 height 21
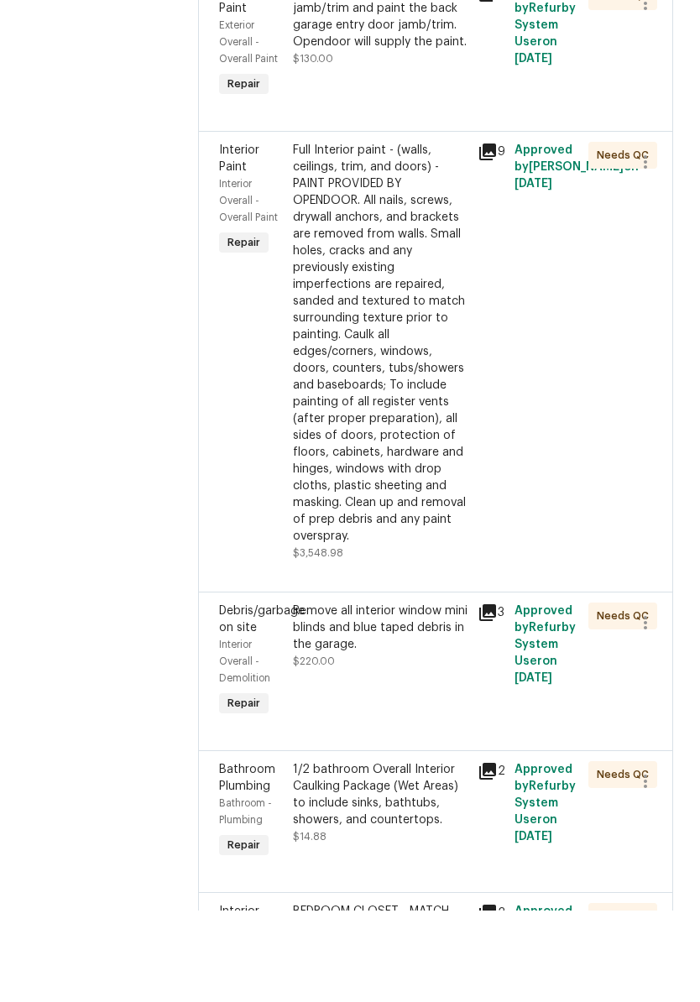
scroll to position [713, 0]
click at [420, 233] on div "Full Interior paint - (walls, ceilings, trim, and doors) - PAINT PROVIDED BY OP…" at bounding box center [380, 434] width 175 height 403
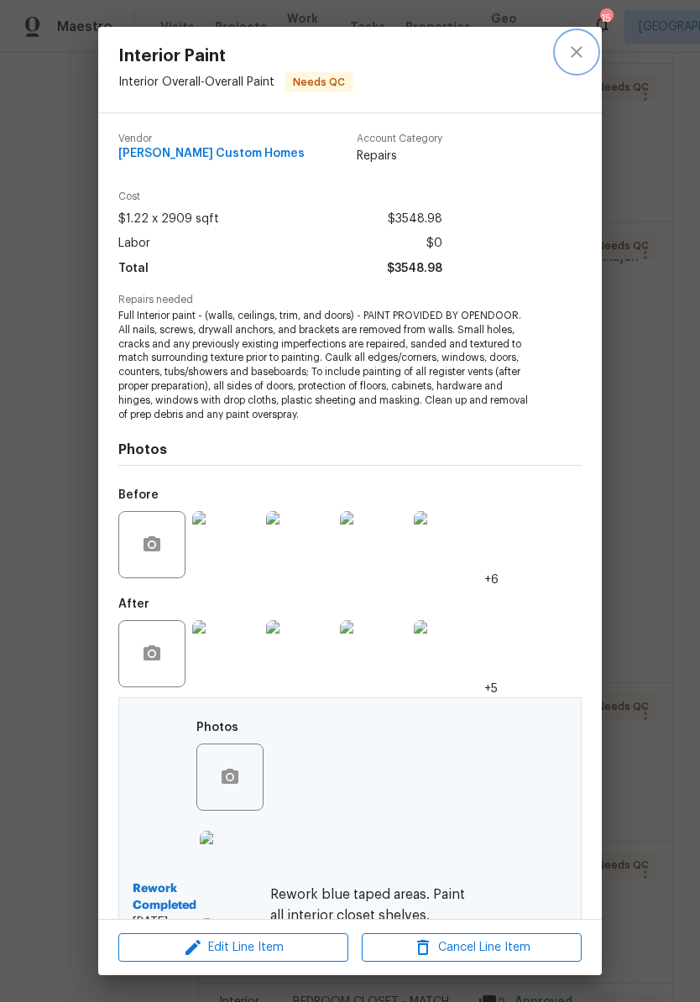
click at [586, 52] on icon "close" at bounding box center [577, 52] width 20 height 20
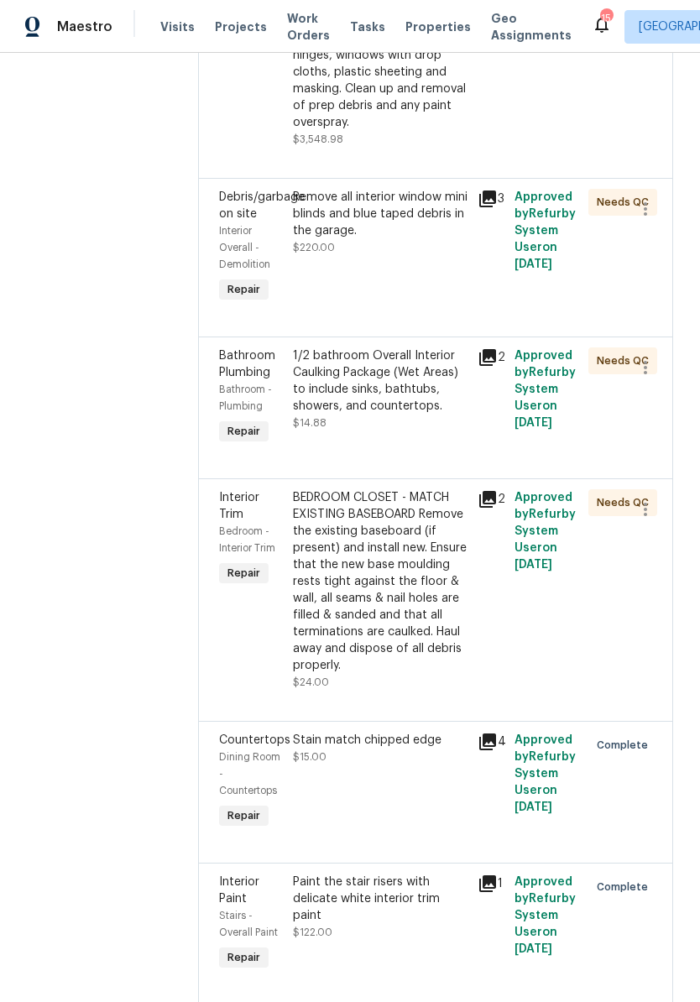
scroll to position [1252, 0]
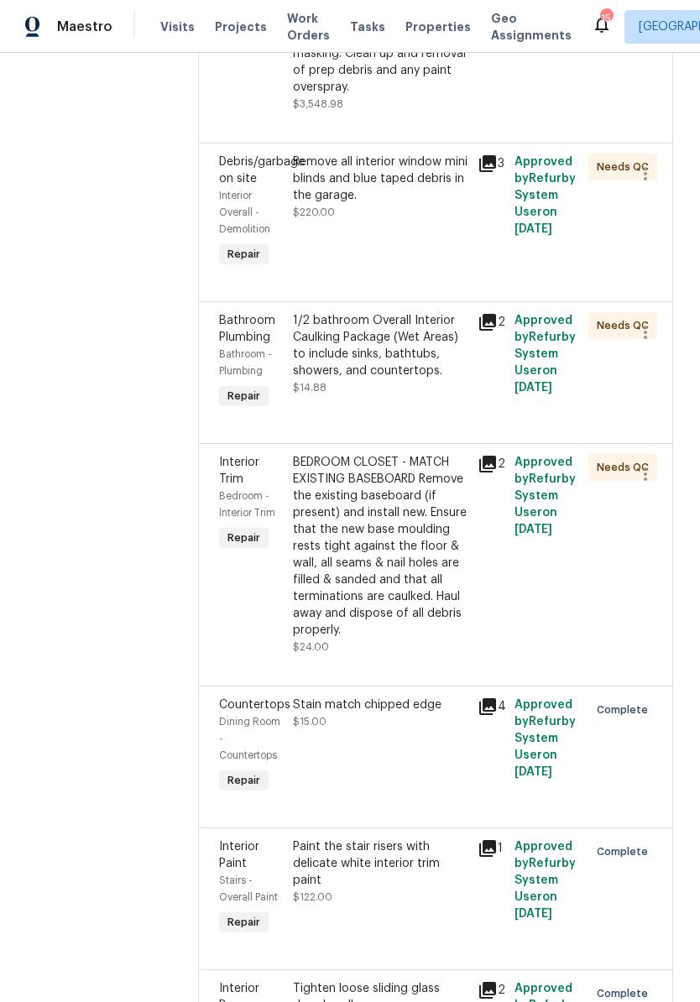
click at [429, 204] on div "Remove all interior window mini blinds and blue taped debris in the garage." at bounding box center [380, 179] width 175 height 50
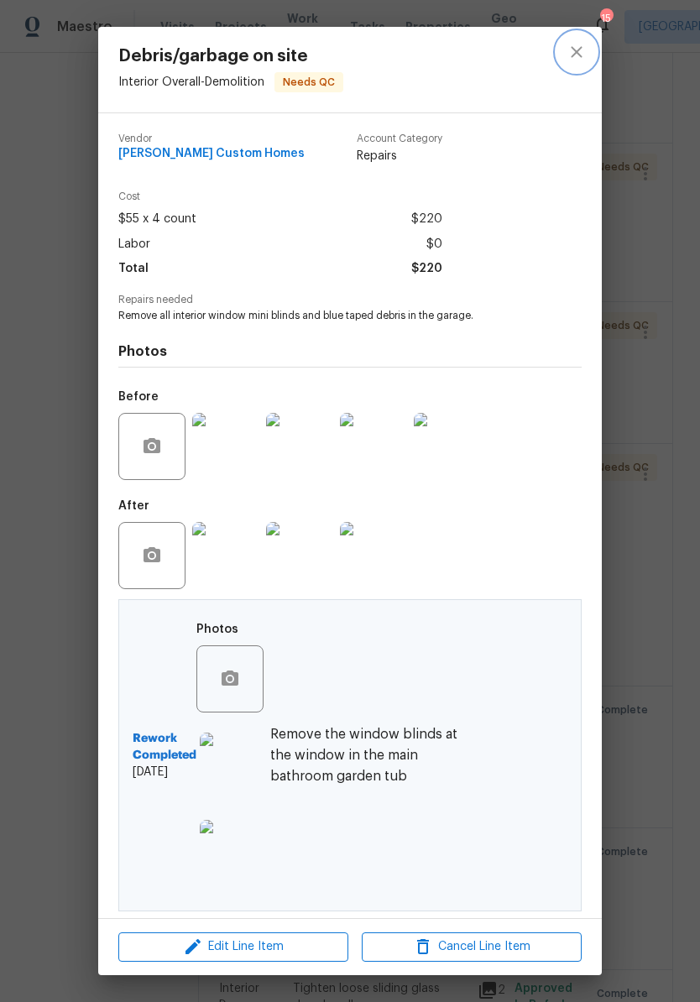
click at [588, 64] on button "close" at bounding box center [577, 52] width 40 height 40
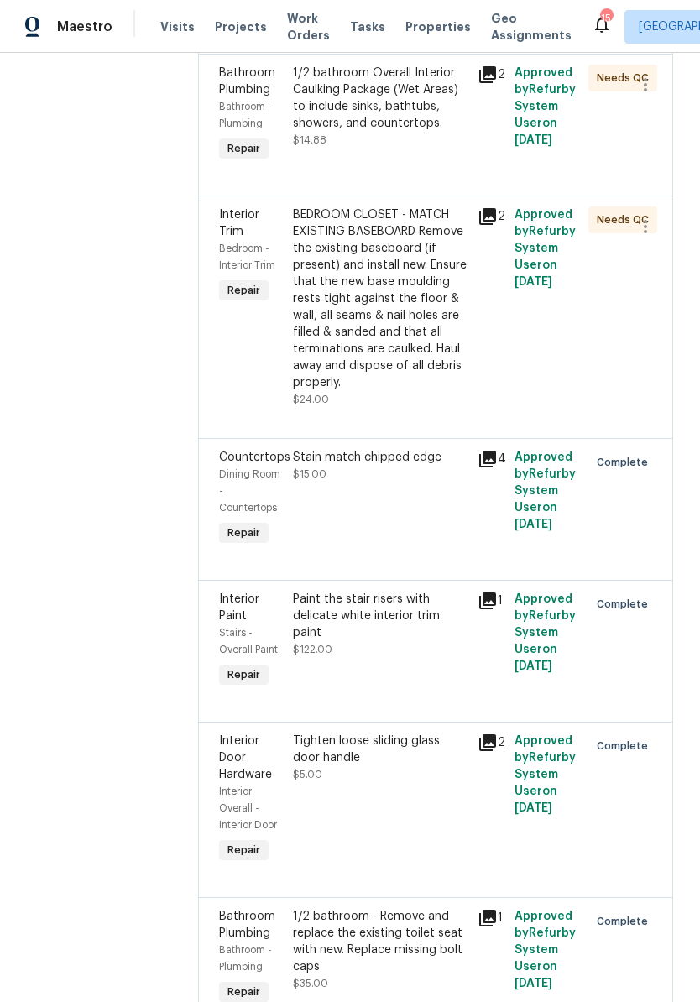
scroll to position [1502, 0]
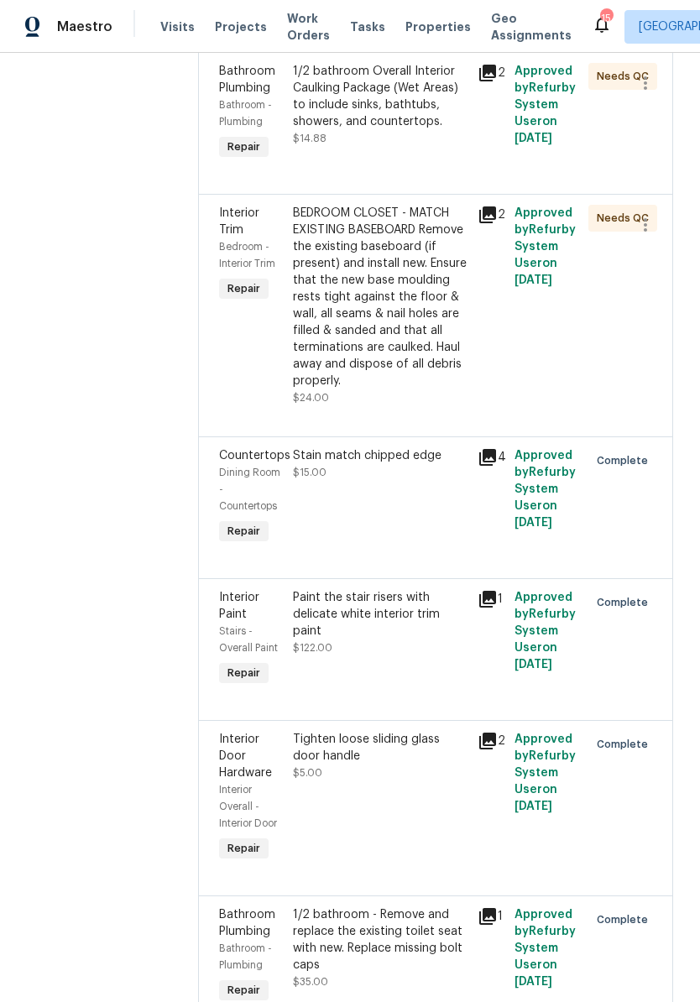
click at [443, 310] on div "BEDROOM CLOSET - MATCH EXISTING BASEBOARD Remove the existing baseboard (if pre…" at bounding box center [380, 297] width 175 height 185
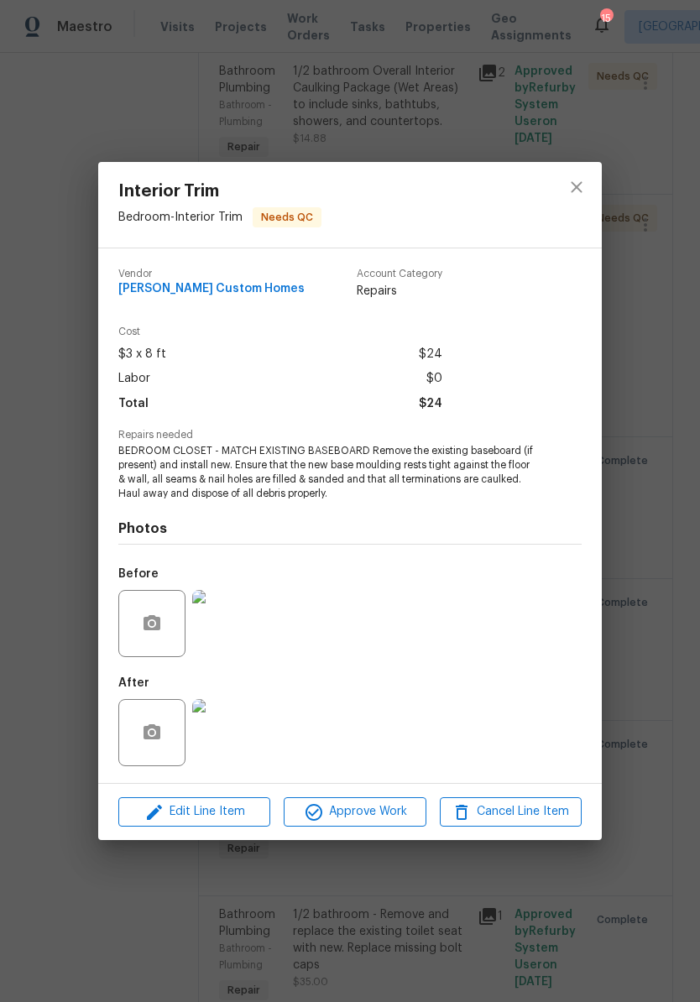
click at [237, 737] on img at bounding box center [225, 732] width 67 height 67
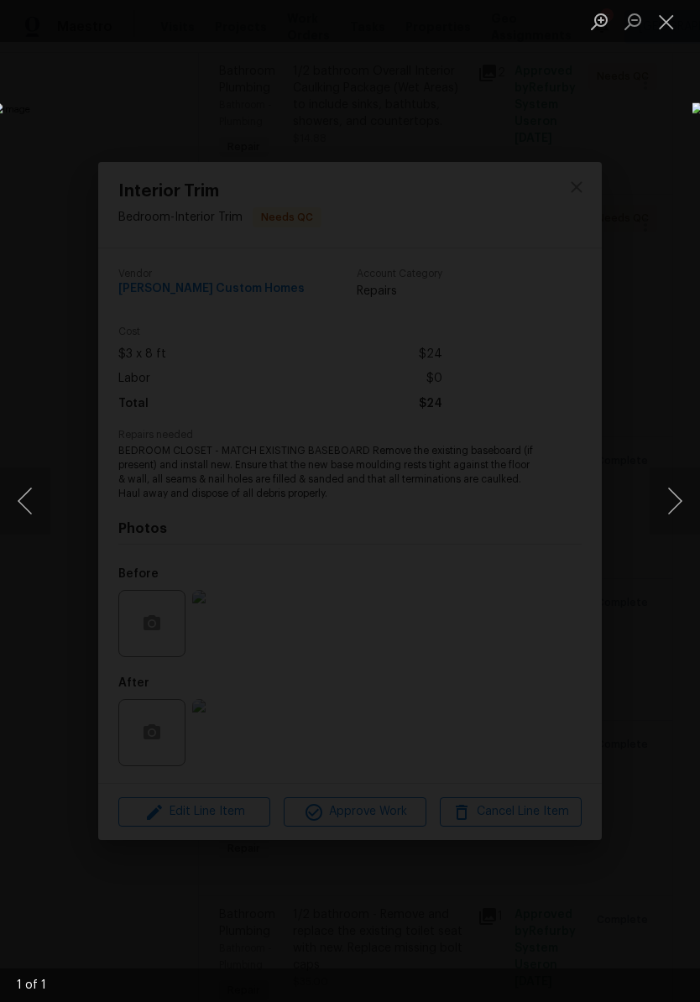
click at [669, 29] on button "Close lightbox" at bounding box center [667, 21] width 34 height 29
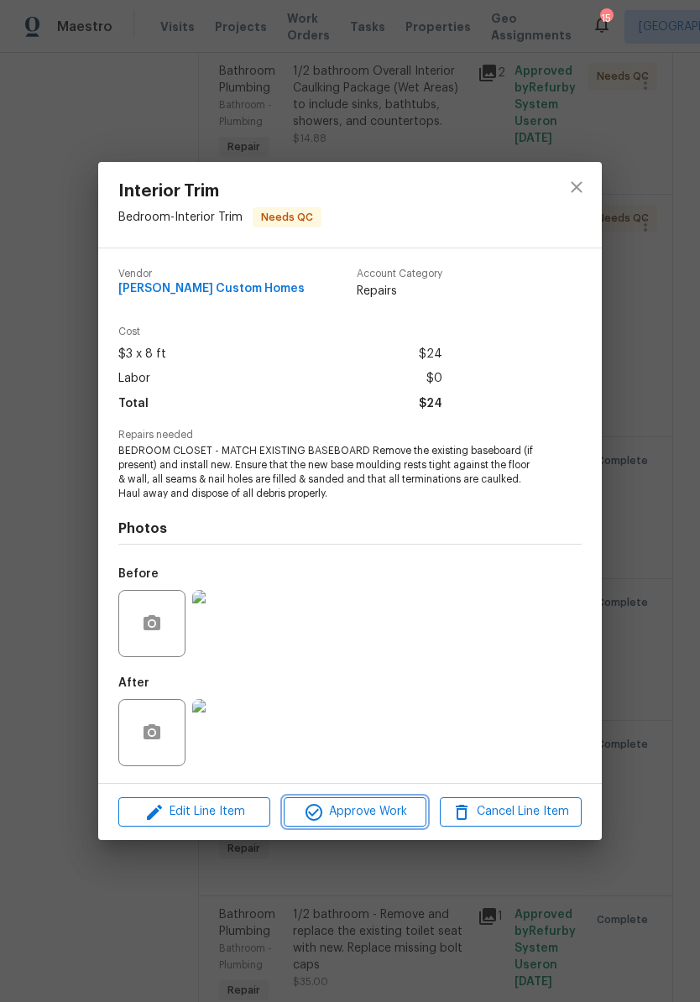
click at [369, 808] on span "Approve Work" at bounding box center [355, 812] width 132 height 21
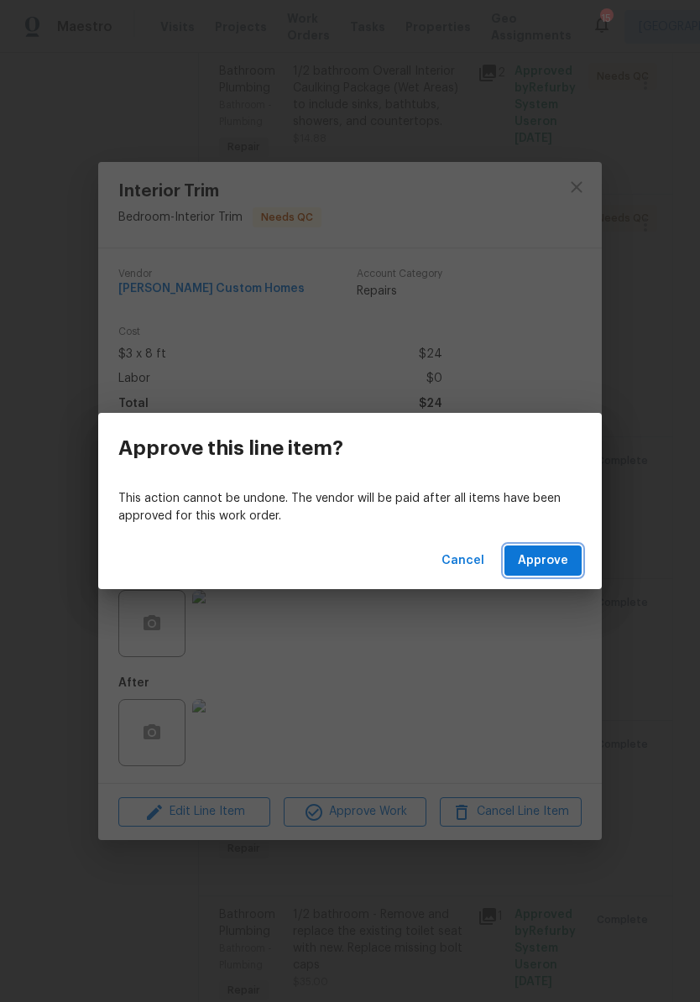
click at [552, 556] on span "Approve" at bounding box center [543, 561] width 50 height 21
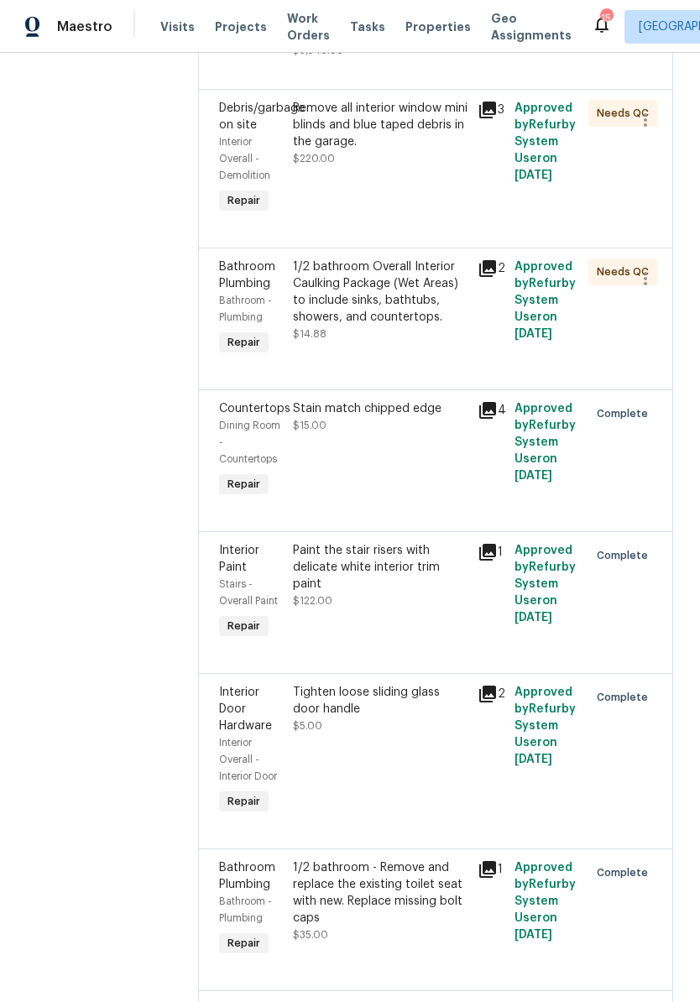
scroll to position [1310, 0]
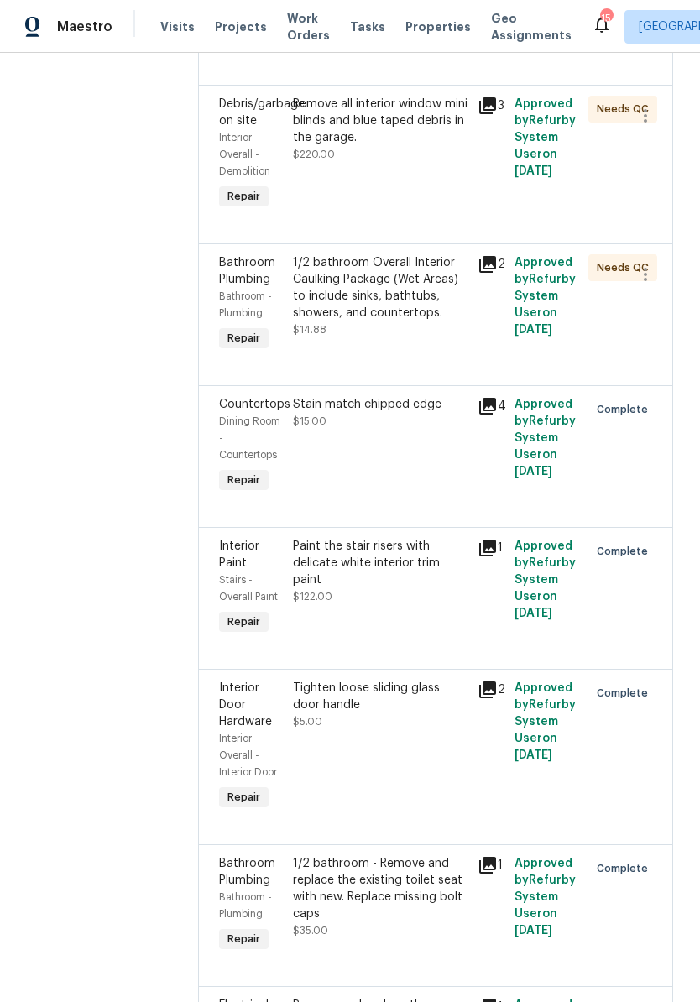
click at [431, 322] on div "1/2 bathroom Overall Interior Caulking Package (Wet Areas) to include sinks, ba…" at bounding box center [380, 287] width 175 height 67
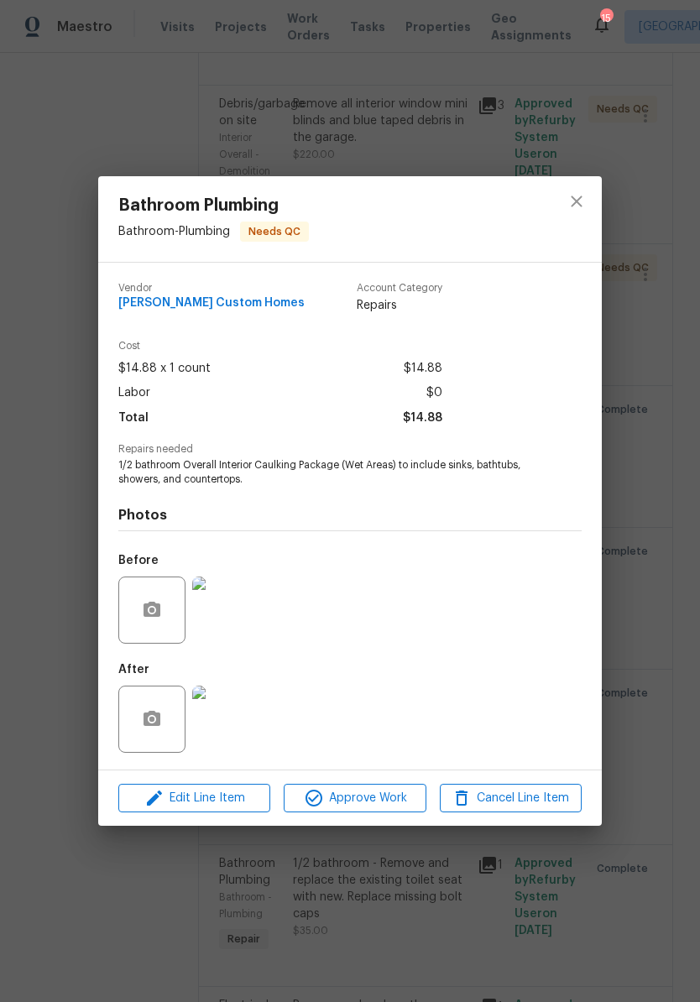
click at [233, 719] on img at bounding box center [225, 719] width 67 height 67
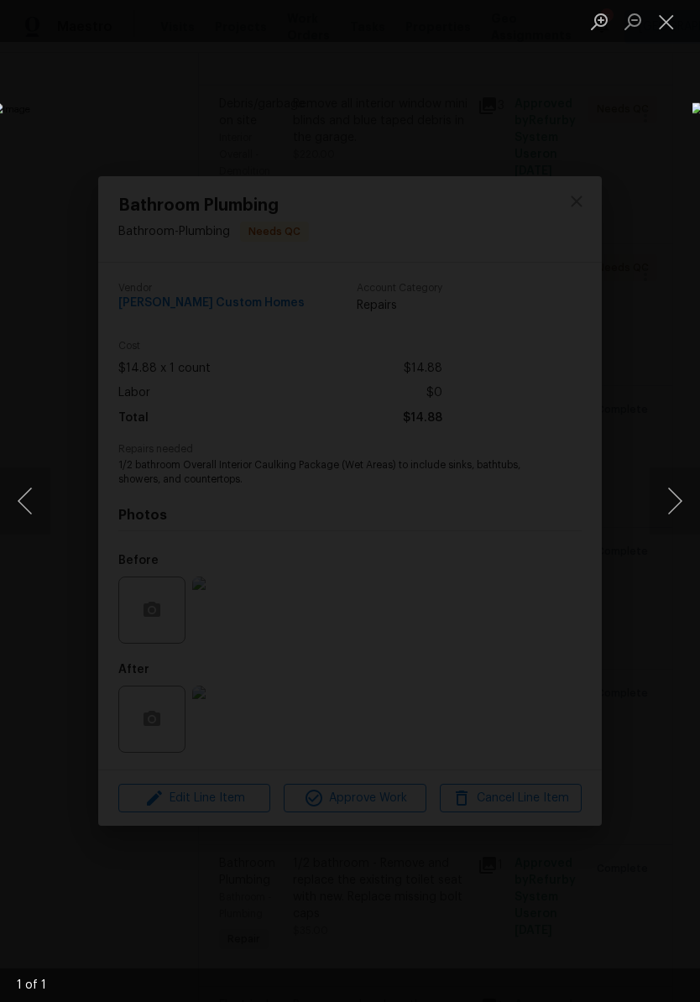
click at [671, 25] on button "Close lightbox" at bounding box center [667, 21] width 34 height 29
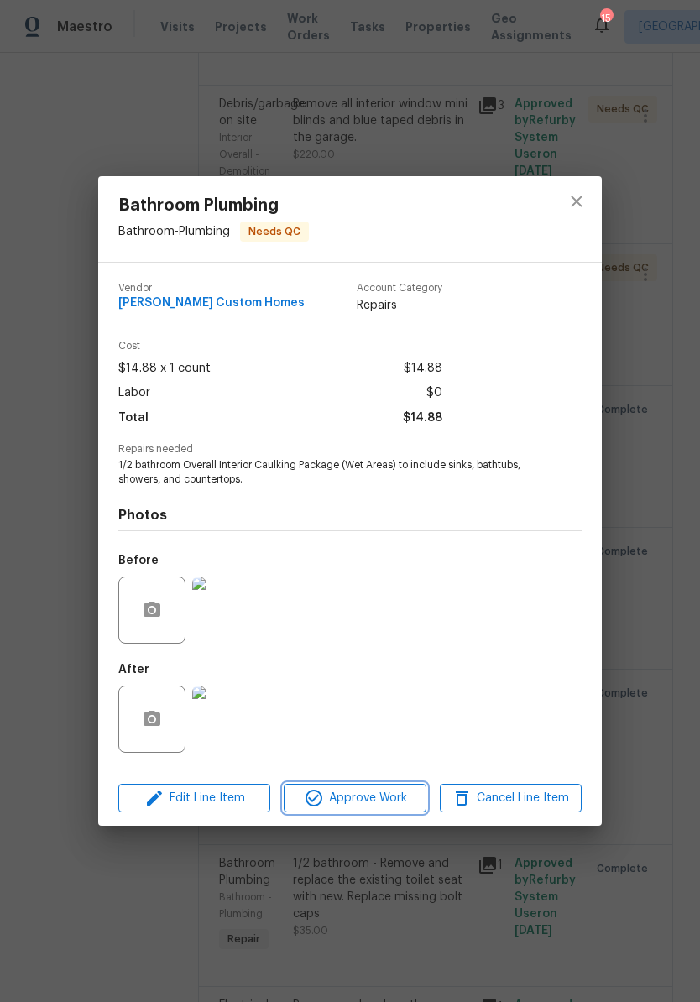
click at [371, 799] on span "Approve Work" at bounding box center [355, 798] width 132 height 21
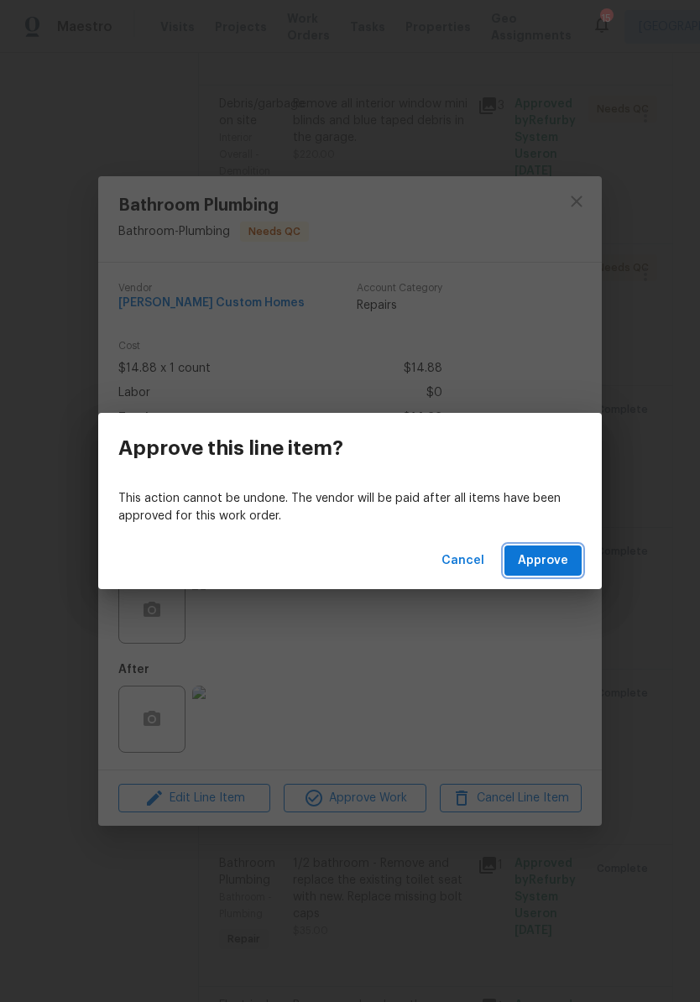
click at [549, 561] on span "Approve" at bounding box center [543, 561] width 50 height 21
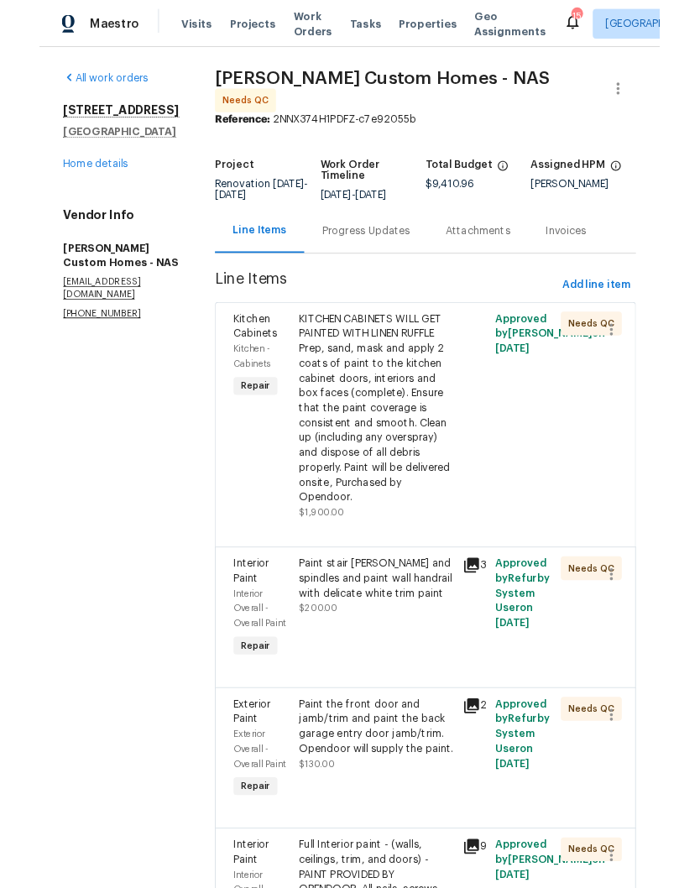
scroll to position [0, 0]
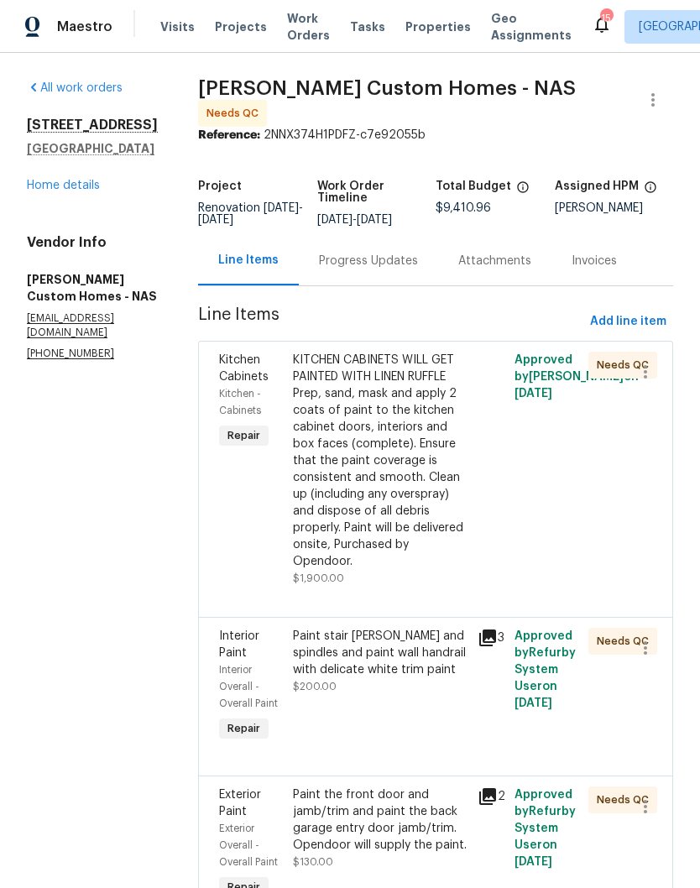
click at [96, 188] on link "Home details" at bounding box center [63, 186] width 73 height 12
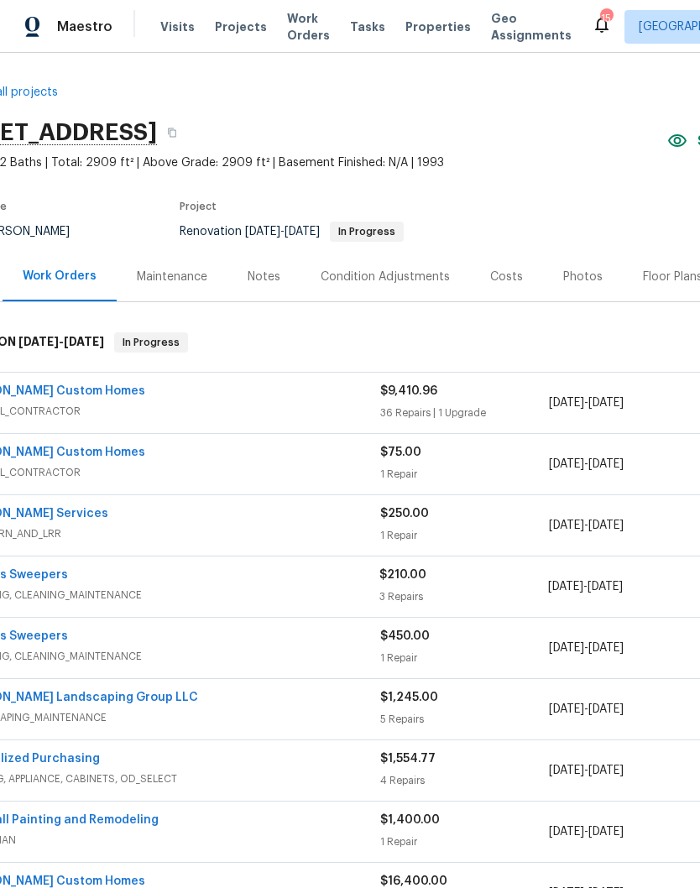
scroll to position [3, 67]
click at [50, 579] on link "Jeepers Sweepers" at bounding box center [13, 575] width 109 height 12
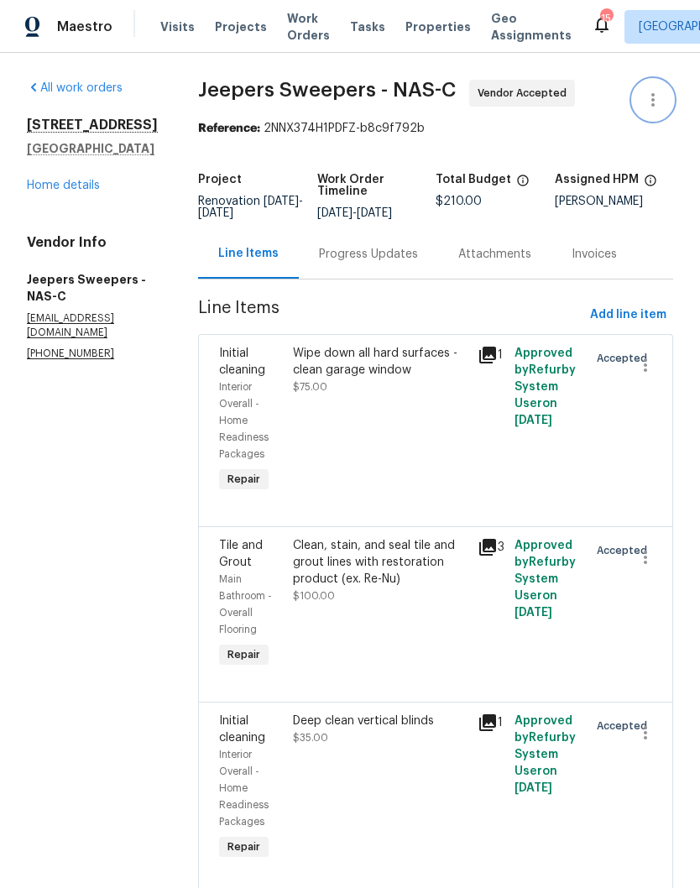
click at [653, 102] on icon "button" at bounding box center [652, 99] width 3 height 13
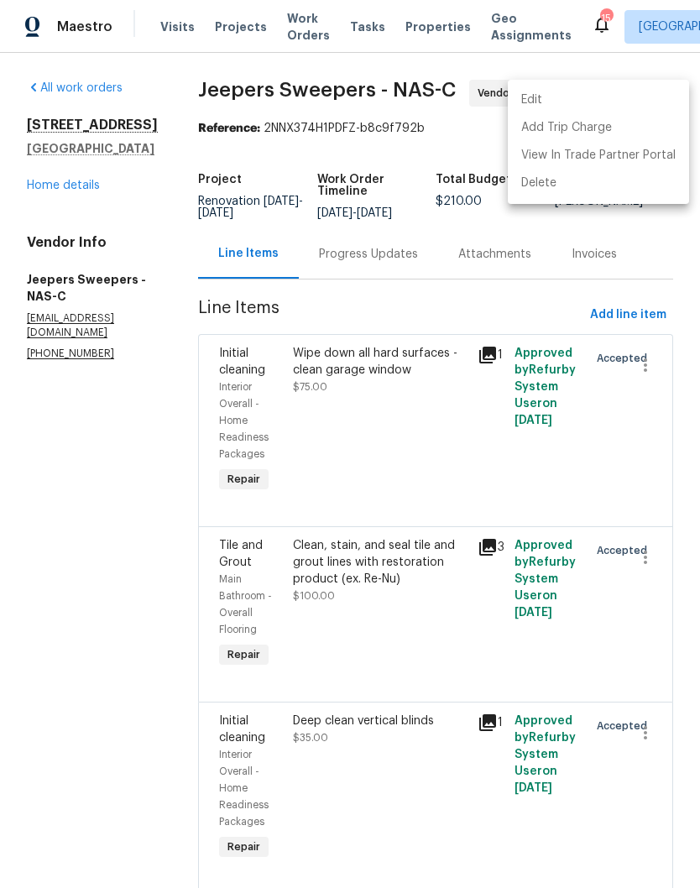
click at [558, 102] on li "Edit" at bounding box center [598, 100] width 181 height 28
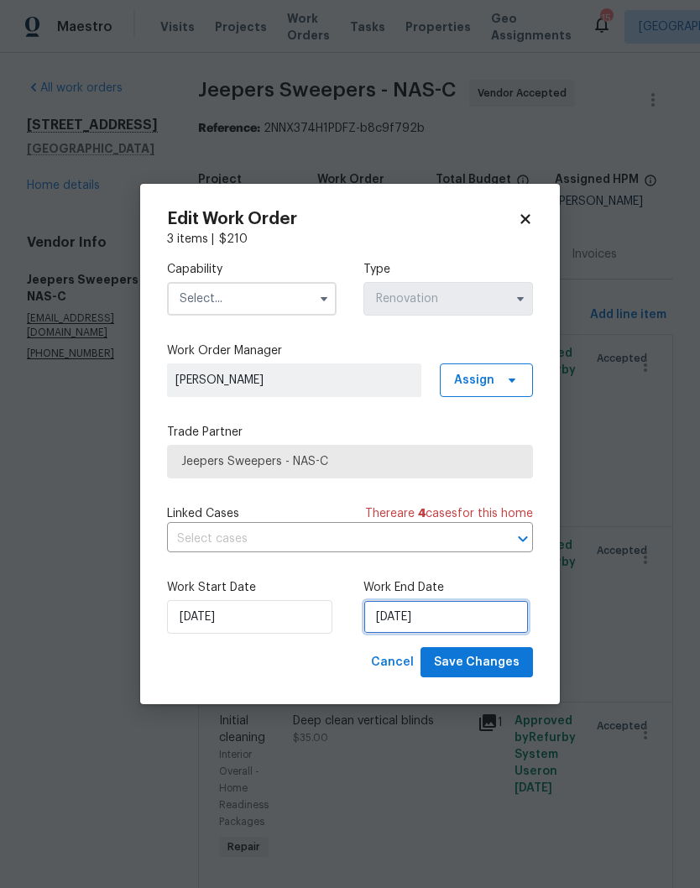
click at [457, 615] on input "[DATE]" at bounding box center [445, 617] width 165 height 34
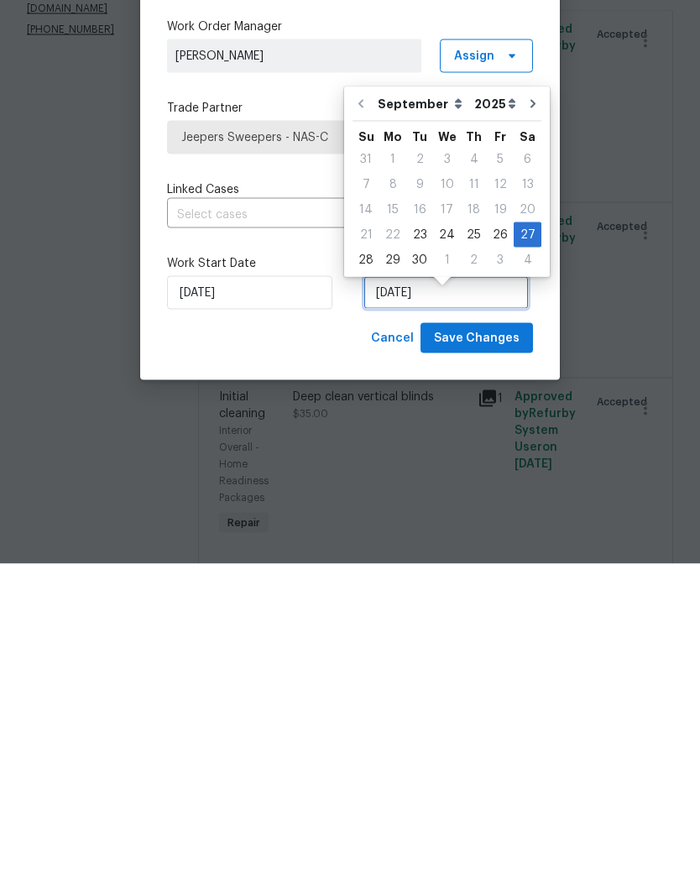
scroll to position [14, 0]
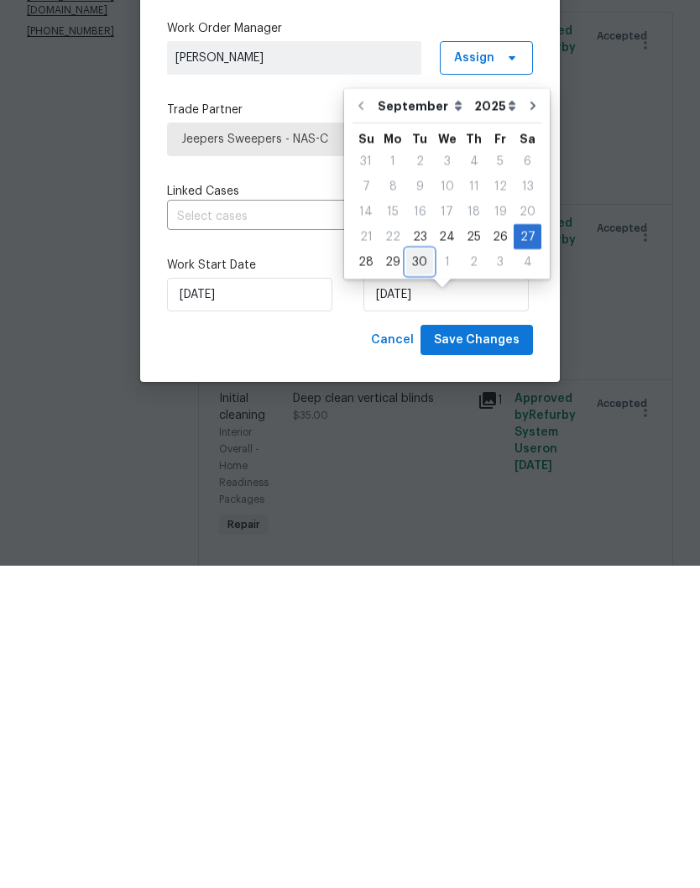
click at [424, 572] on div "30" at bounding box center [419, 584] width 27 height 24
type input "[DATE]"
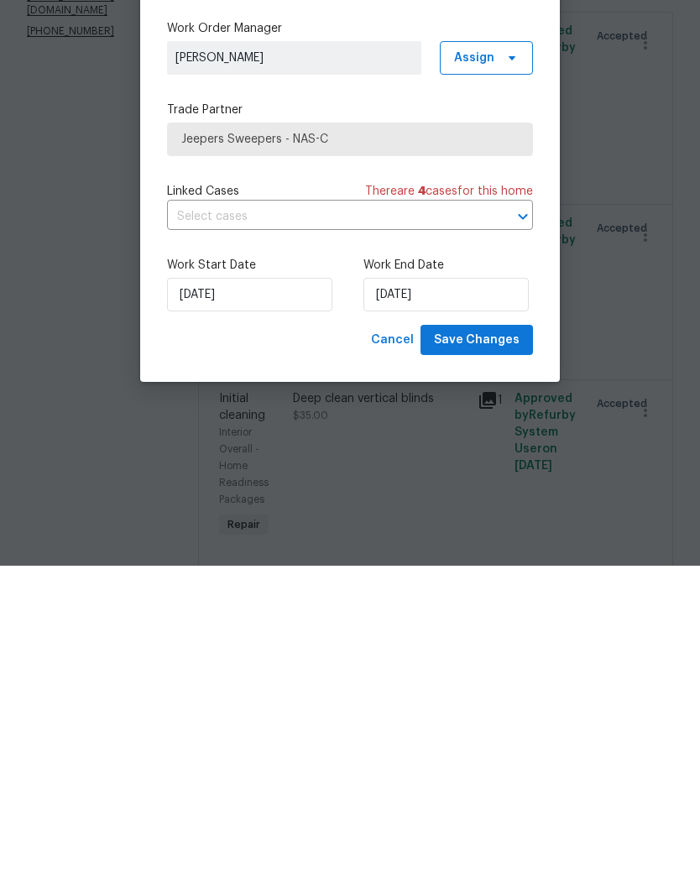
scroll to position [70, 0]
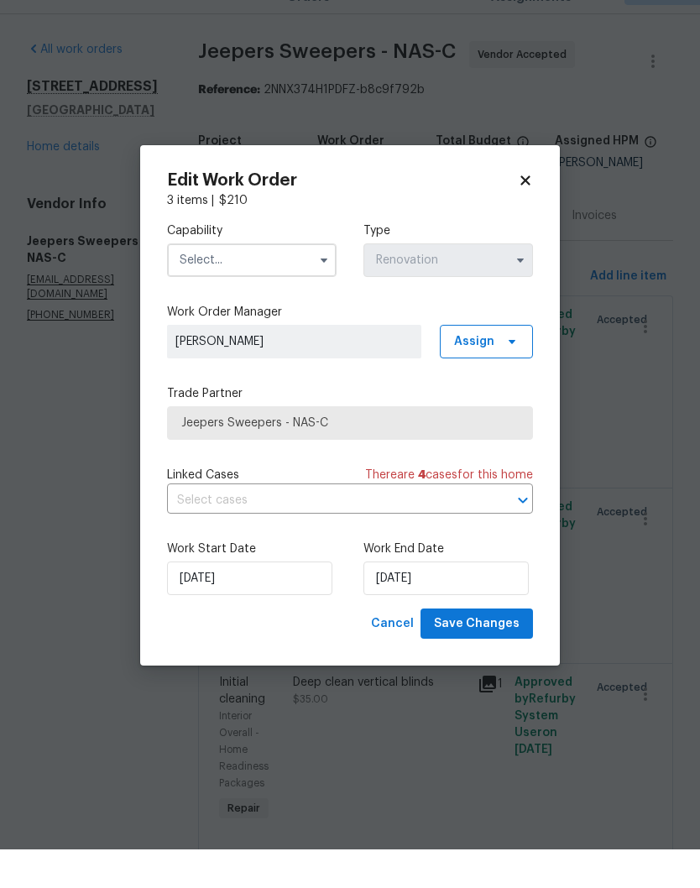
click at [294, 282] on input "text" at bounding box center [252, 299] width 170 height 34
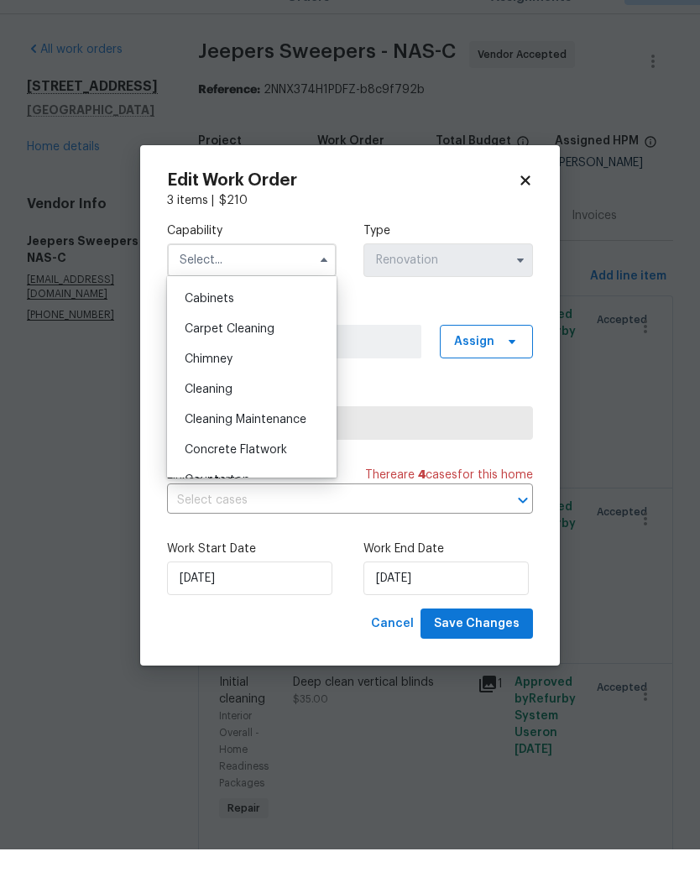
scroll to position [149, 0]
click at [232, 421] on span "Cleaning" at bounding box center [209, 427] width 48 height 12
type input "Cleaning"
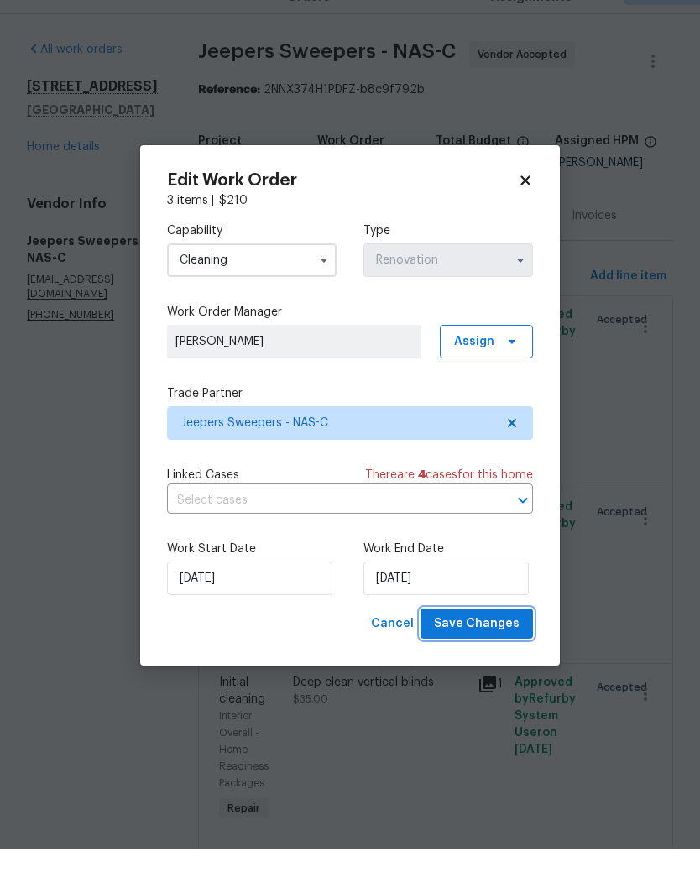
click at [488, 652] on span "Save Changes" at bounding box center [477, 662] width 86 height 21
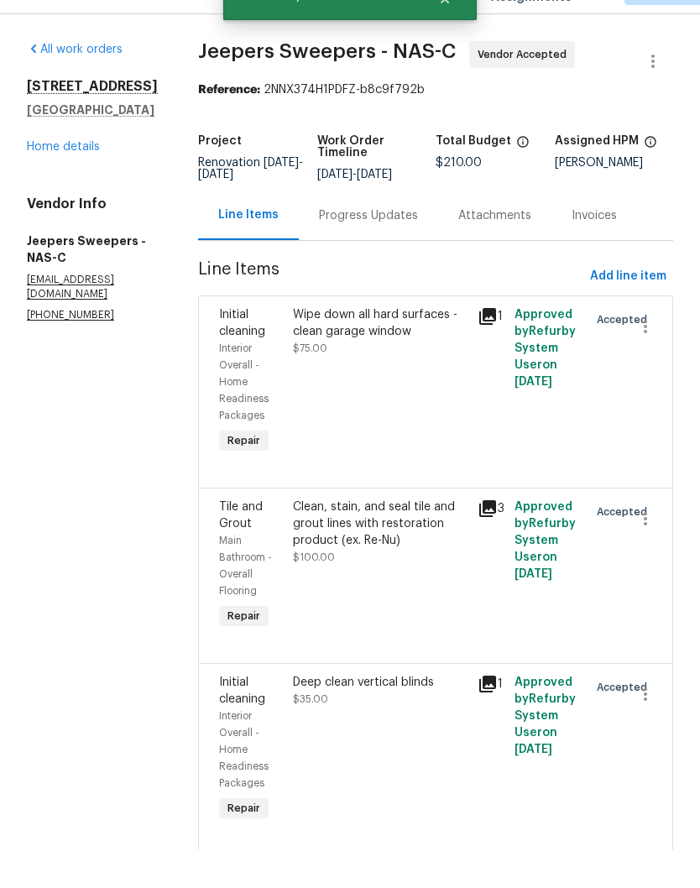
click at [398, 246] on div "Progress Updates" at bounding box center [368, 254] width 99 height 17
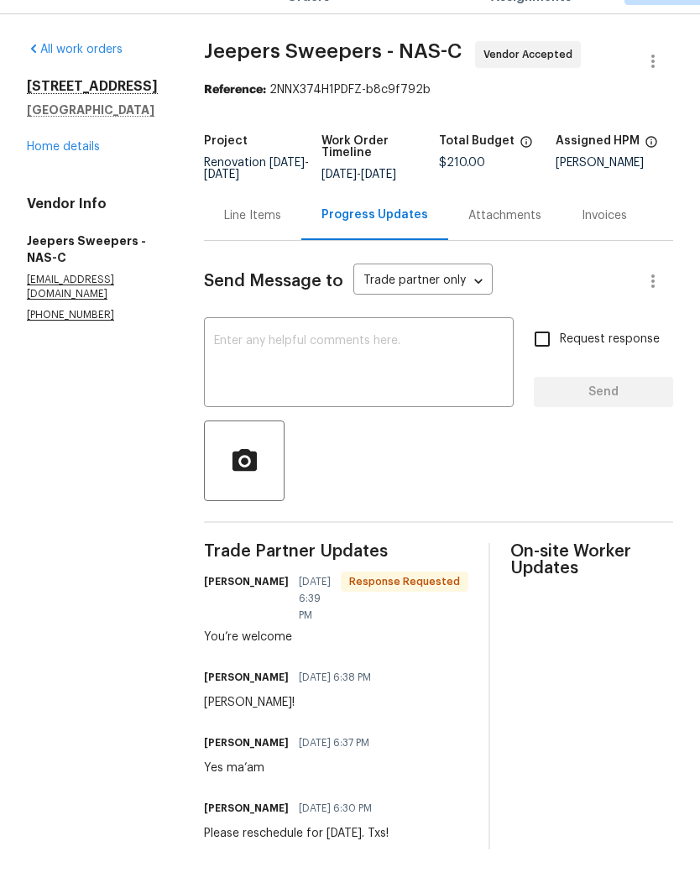
click at [361, 374] on textarea at bounding box center [359, 403] width 290 height 59
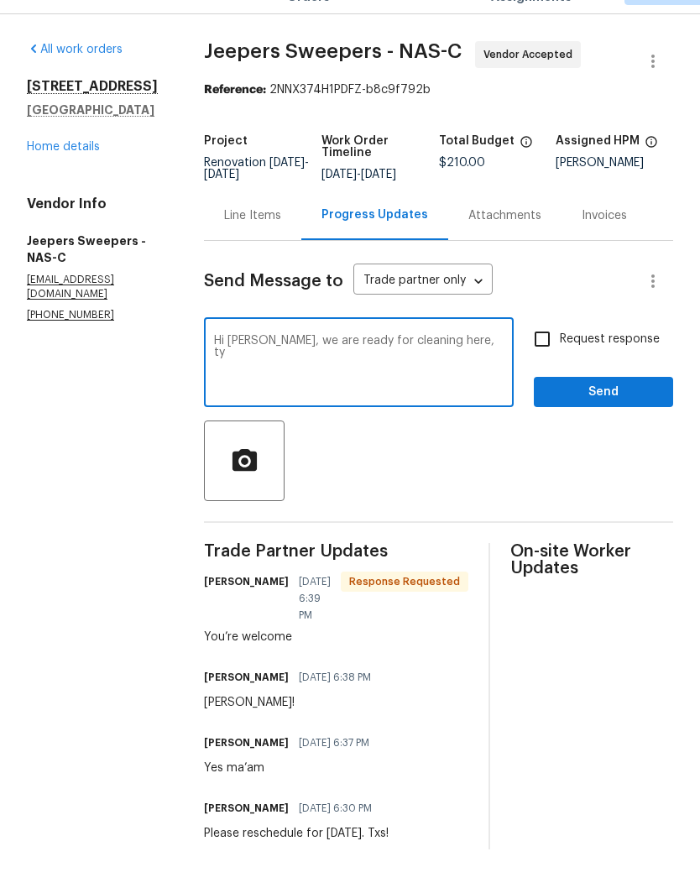
type textarea "Hi [PERSON_NAME], we are ready for cleaning here, ty"
click at [604, 421] on span "Send" at bounding box center [603, 431] width 112 height 21
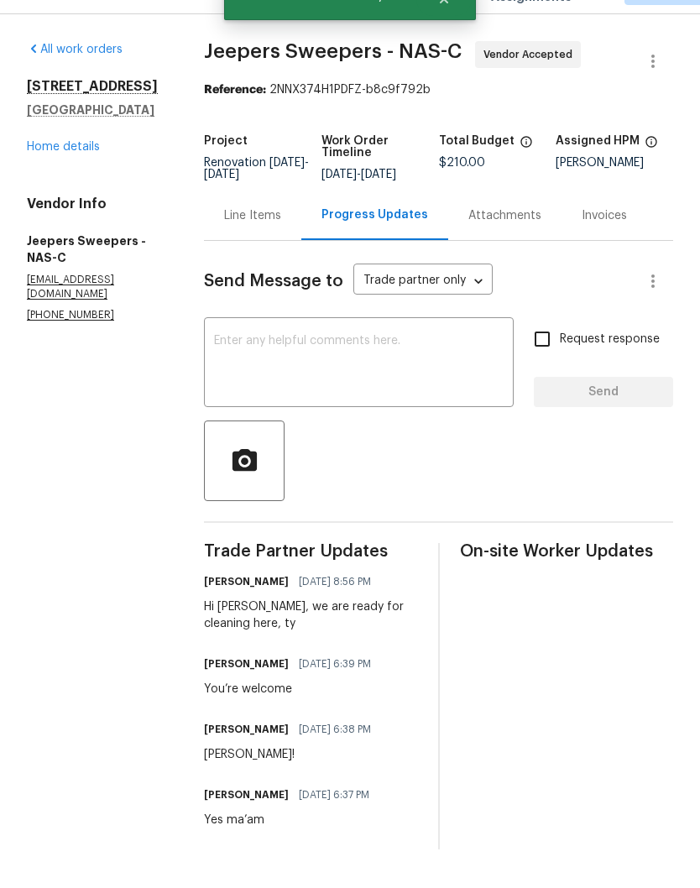
click at [87, 180] on link "Home details" at bounding box center [63, 186] width 73 height 12
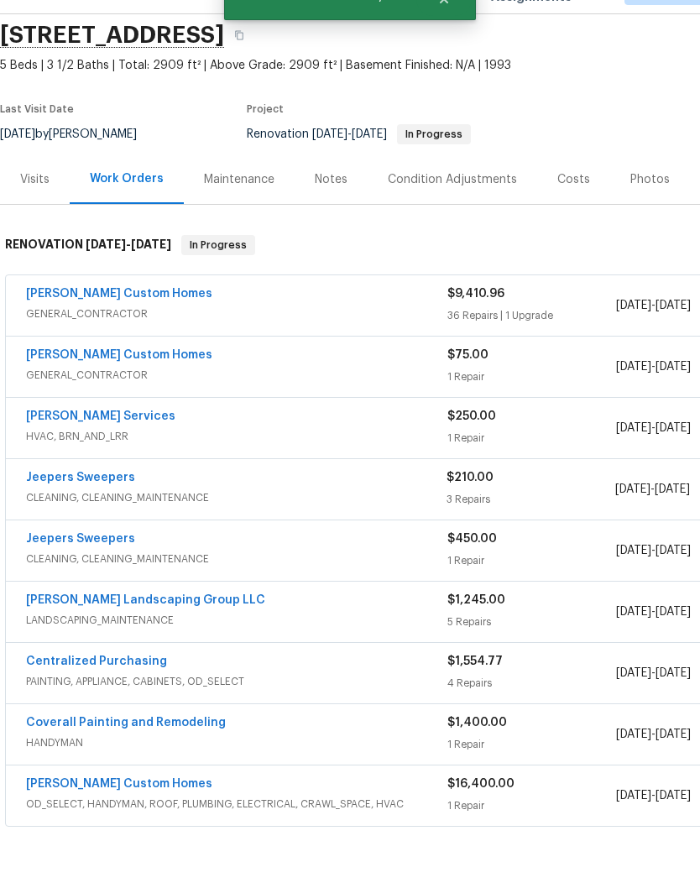
scroll to position [63, 0]
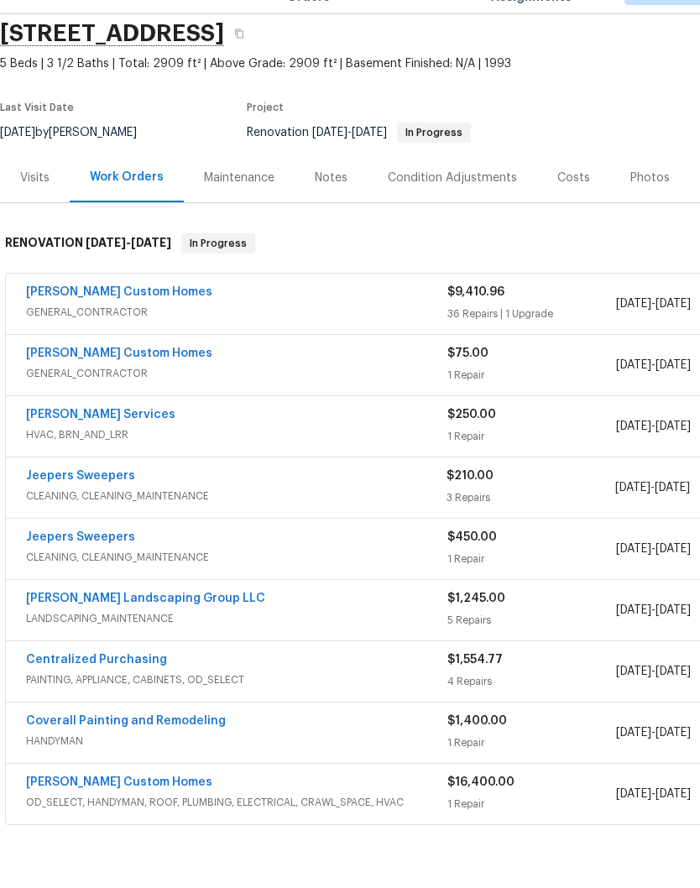
click at [126, 325] on link "Rappa Custom Homes" at bounding box center [119, 331] width 186 height 12
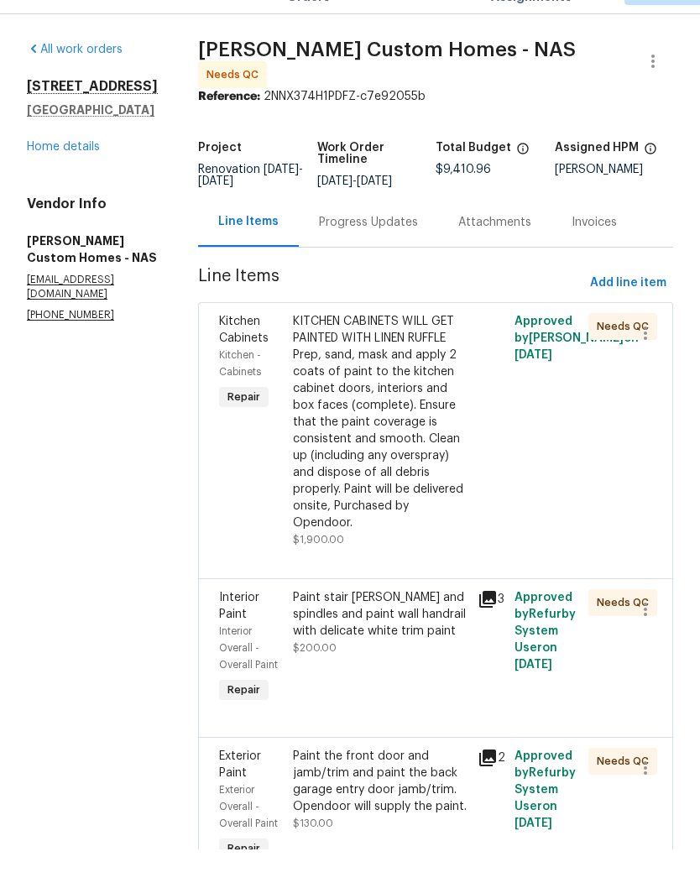
scroll to position [16, 0]
click at [93, 180] on link "Home details" at bounding box center [63, 186] width 73 height 12
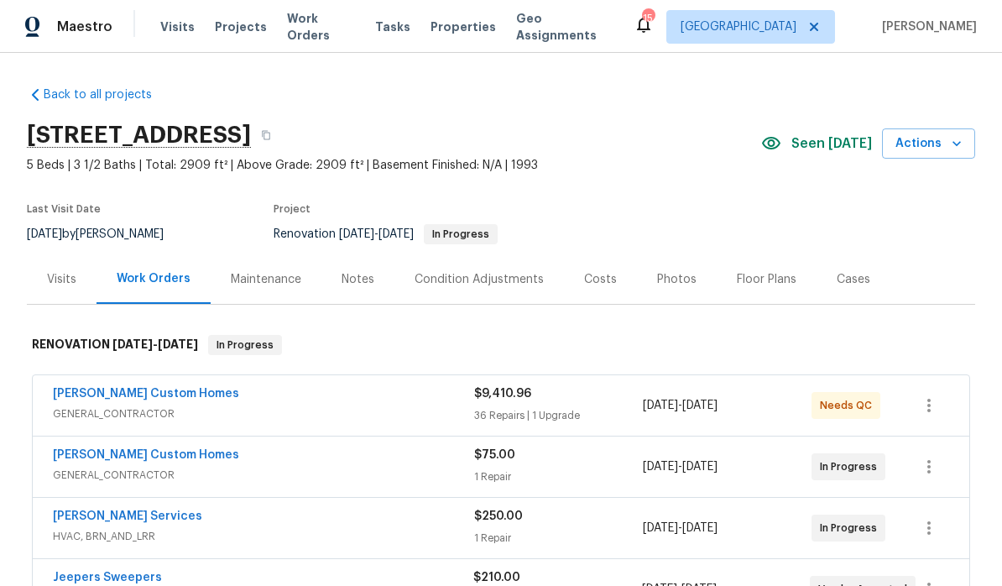
click at [324, 28] on span "Work Orders" at bounding box center [321, 27] width 68 height 34
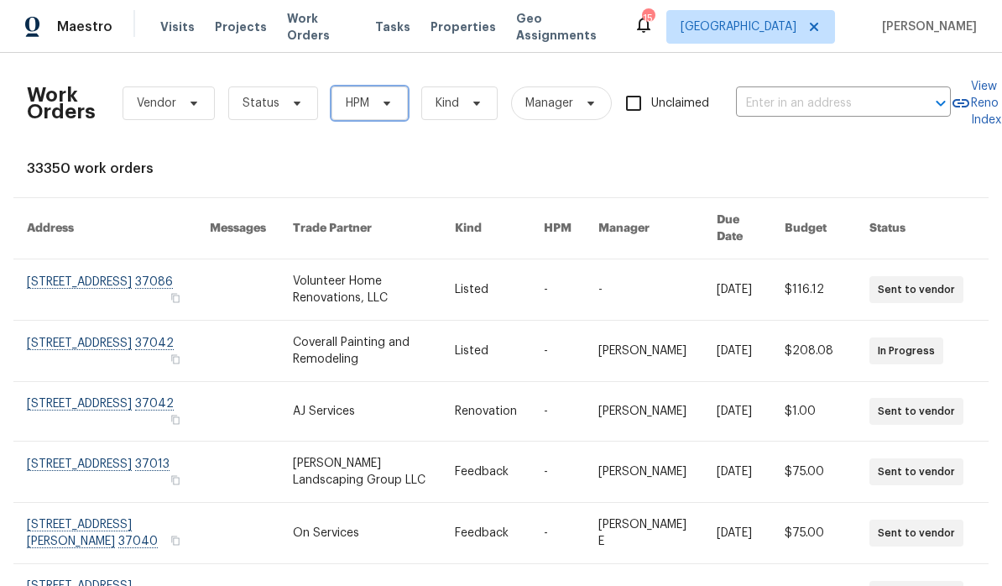
click at [389, 101] on icon at bounding box center [386, 103] width 13 height 13
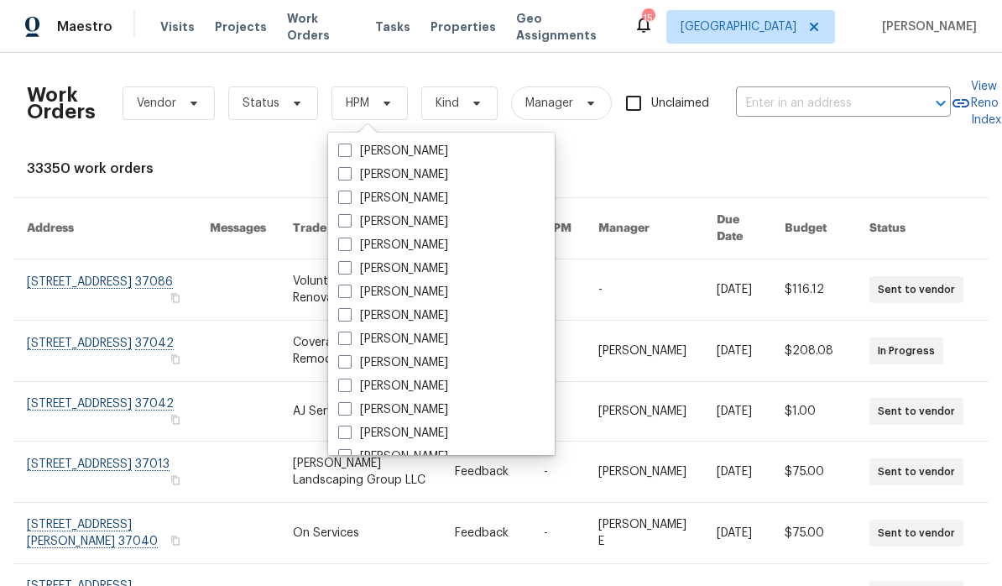
click at [442, 357] on label "[PERSON_NAME]" at bounding box center [393, 362] width 110 height 17
click at [349, 357] on input "[PERSON_NAME]" at bounding box center [343, 359] width 11 height 11
checkbox input "true"
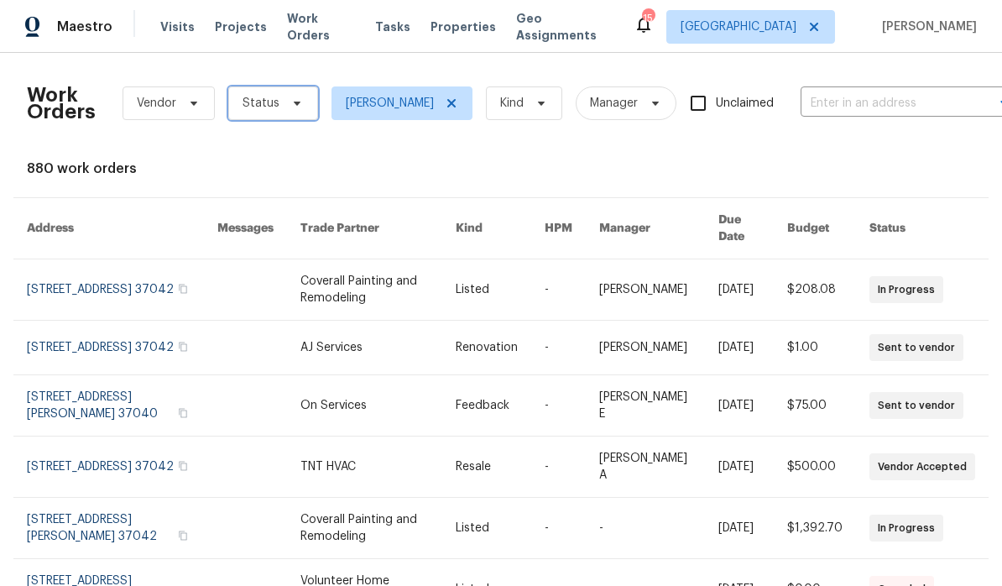
click at [302, 103] on span "Status" at bounding box center [273, 103] width 90 height 34
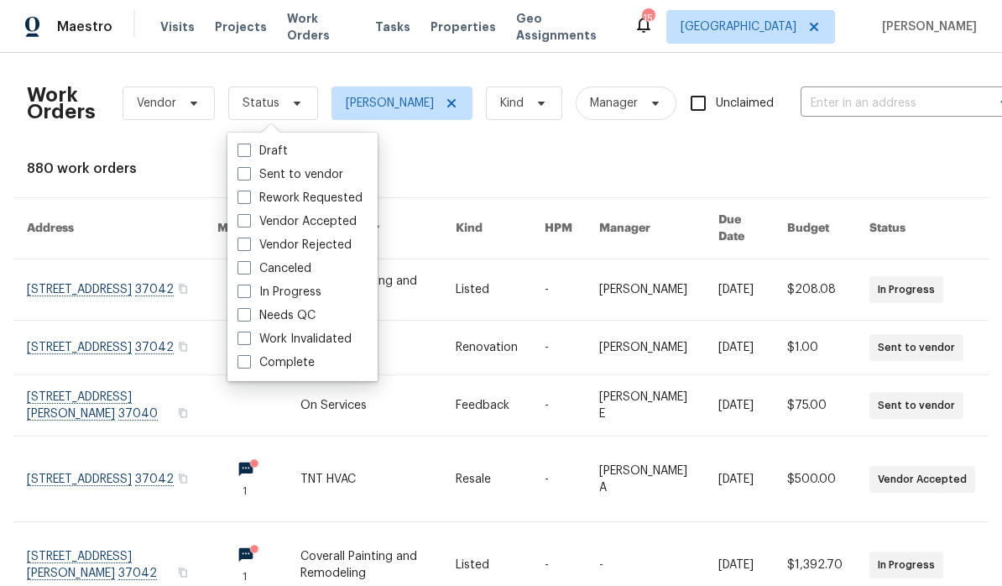
click at [310, 319] on label "Needs QC" at bounding box center [277, 315] width 78 height 17
click at [248, 318] on input "Needs QC" at bounding box center [243, 312] width 11 height 11
checkbox input "true"
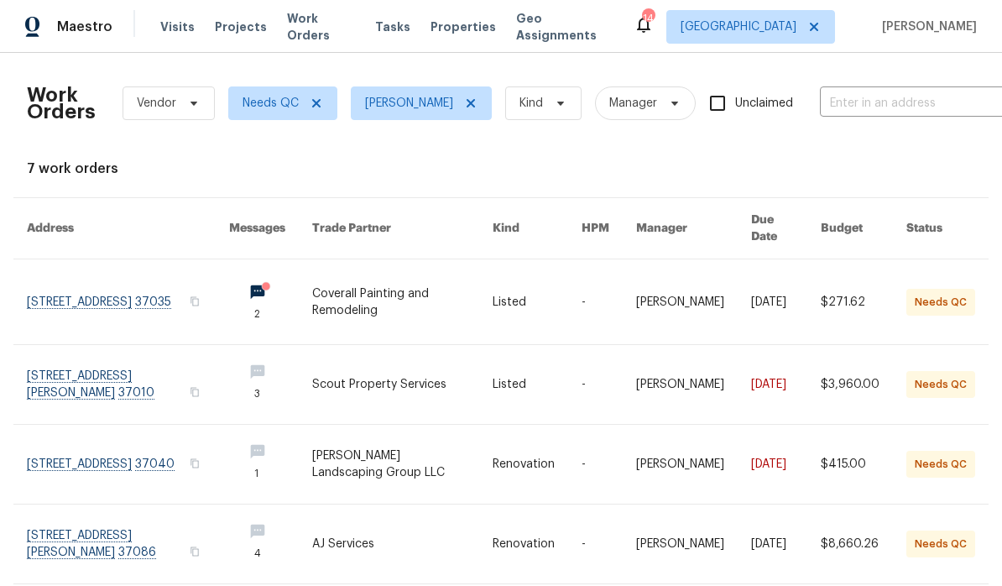
click at [140, 280] on link at bounding box center [128, 301] width 202 height 85
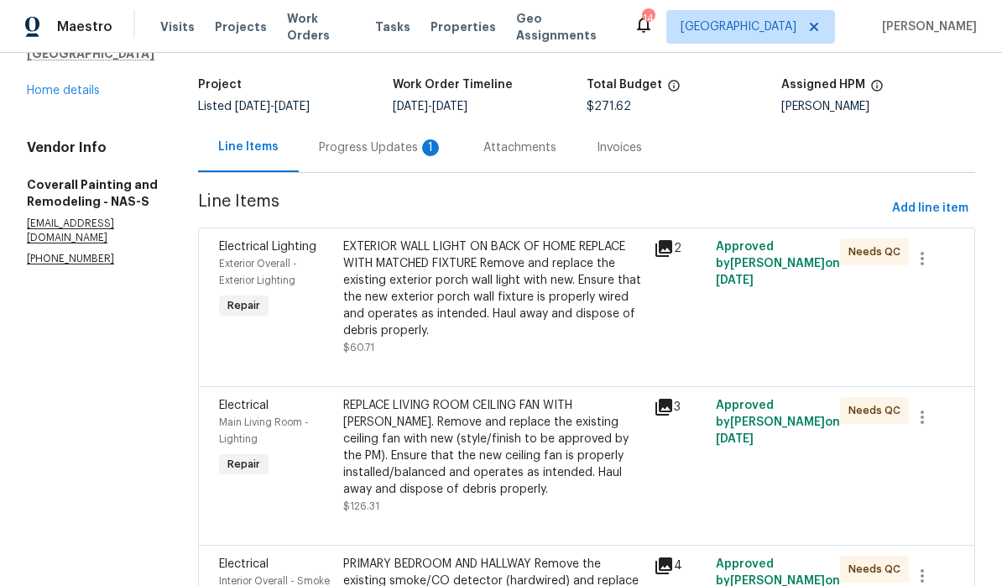
scroll to position [96, 0]
click at [463, 158] on div "Progress Updates 1" at bounding box center [381, 147] width 165 height 50
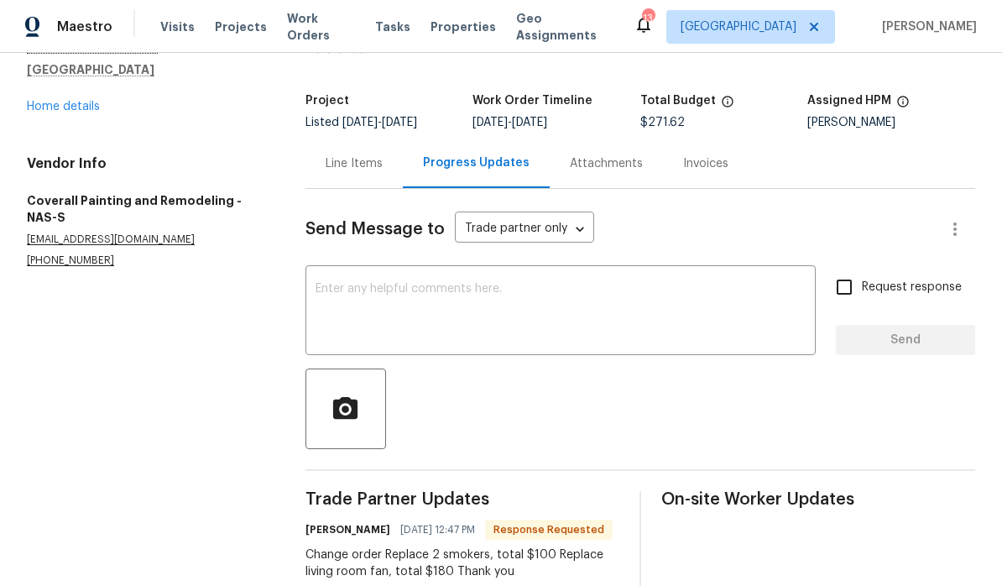
scroll to position [70, 0]
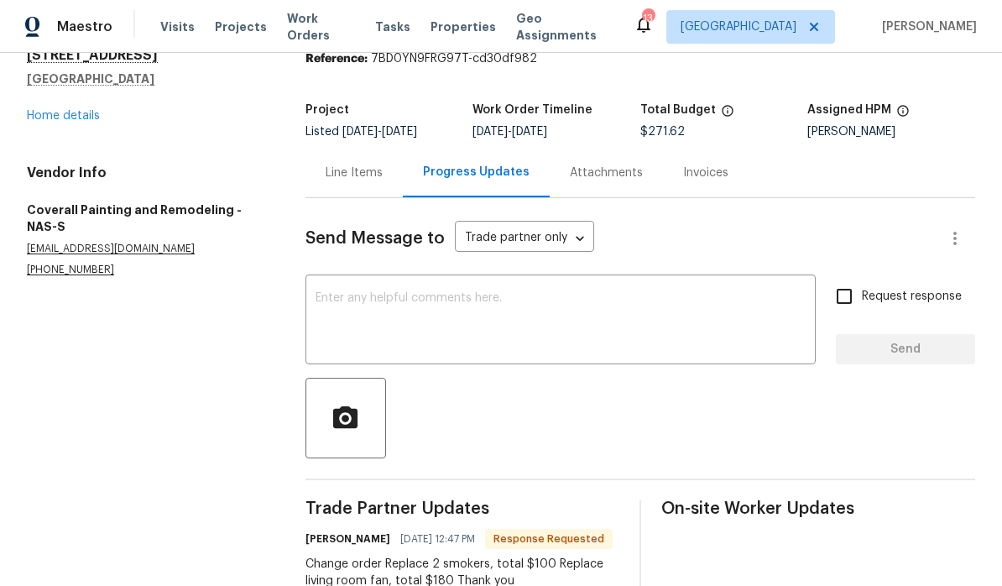
click at [375, 174] on div "Line Items" at bounding box center [354, 173] width 57 height 17
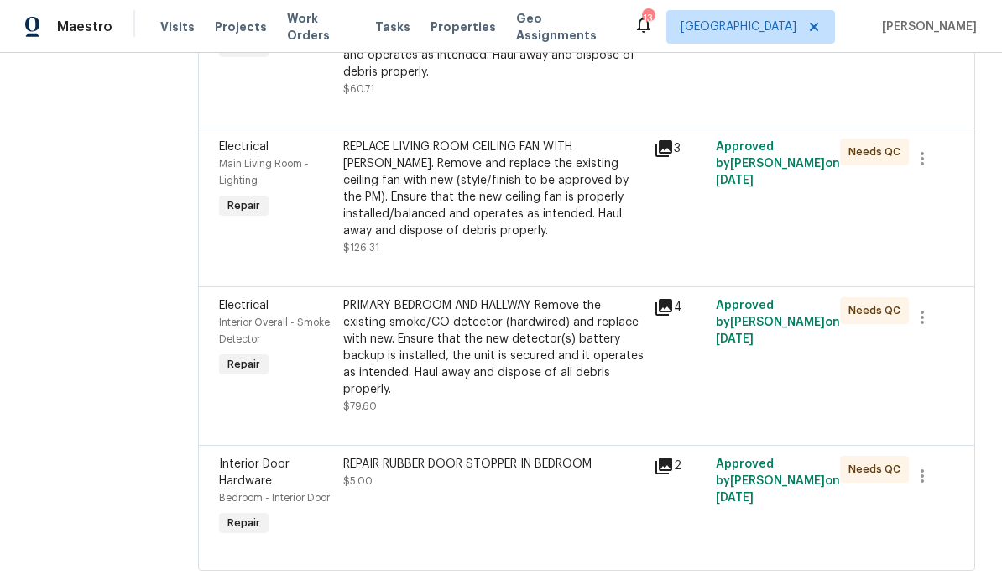
scroll to position [353, 0]
click at [599, 343] on div "PRIMARY BEDROOM AND HALLWAY Remove the existing smoke/CO detector (hardwired) a…" at bounding box center [493, 348] width 301 height 101
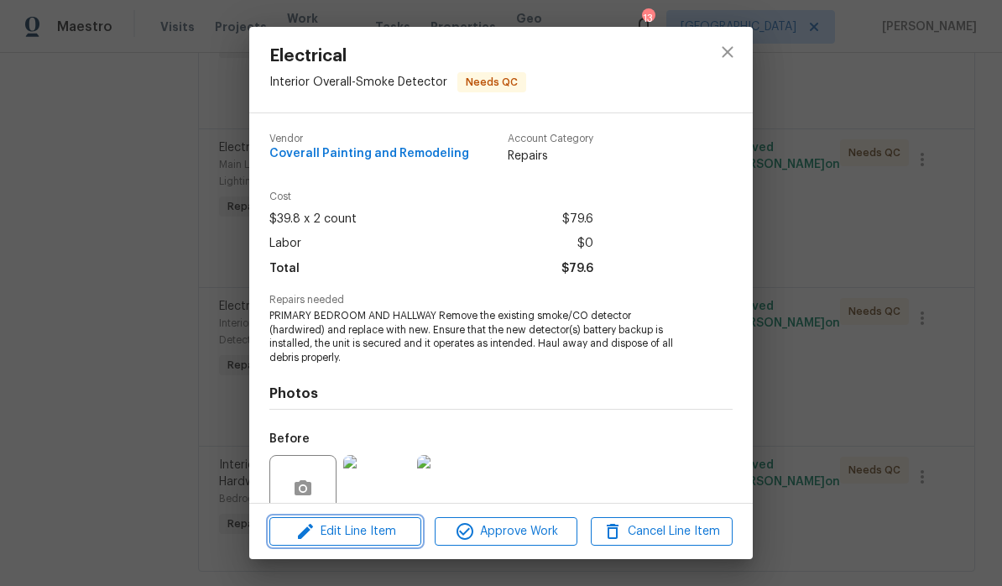
click at [391, 531] on span "Edit Line Item" at bounding box center [345, 531] width 142 height 21
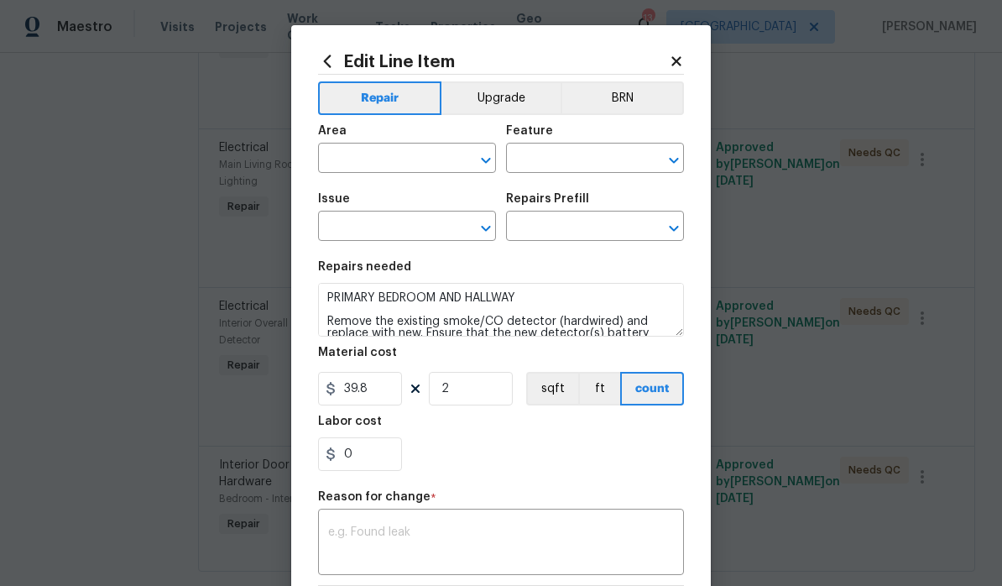
type input "Interior Overall"
type input "Smoke Detector"
type input "Electrical"
type input "Remove & Replace Smoke/CO Detector (hardwired) $39.80"
click at [397, 388] on input "39.8" at bounding box center [360, 389] width 84 height 34
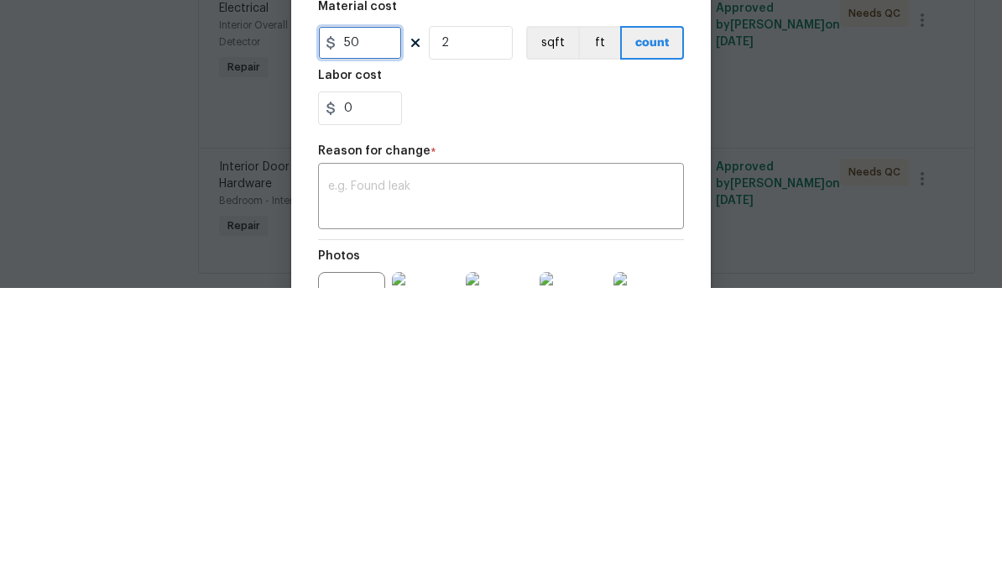
scroll to position [151, 0]
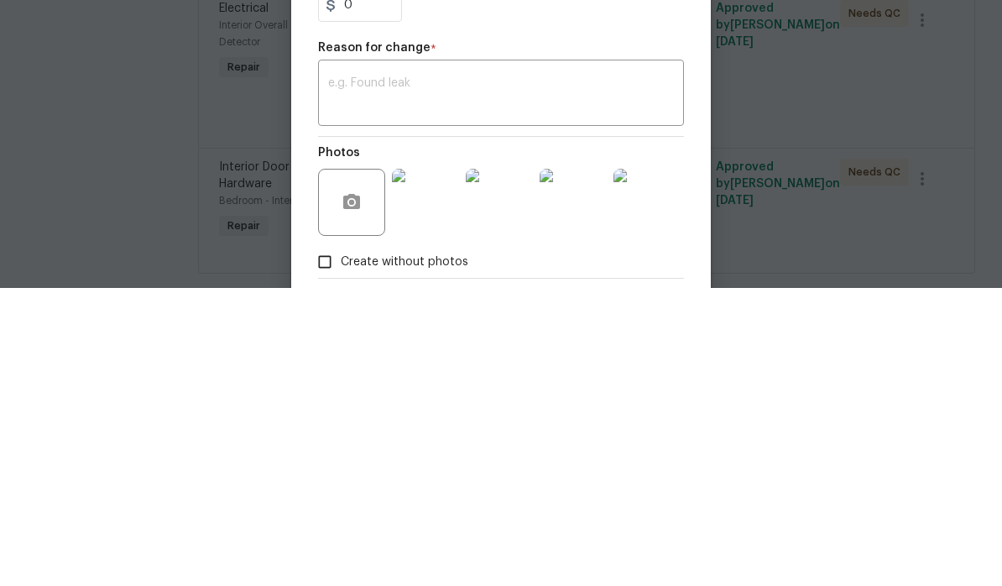
type input "50"
click at [421, 375] on textarea at bounding box center [501, 392] width 346 height 35
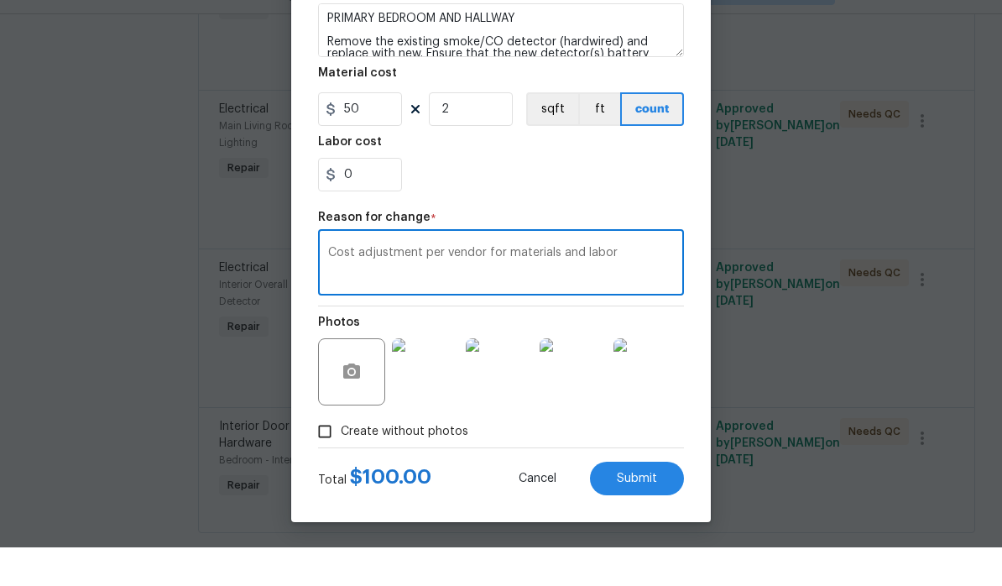
scroll to position [244, 0]
type textarea "Cost adjustment per vendor for materials and labor"
click at [646, 511] on span "Submit" at bounding box center [637, 517] width 40 height 13
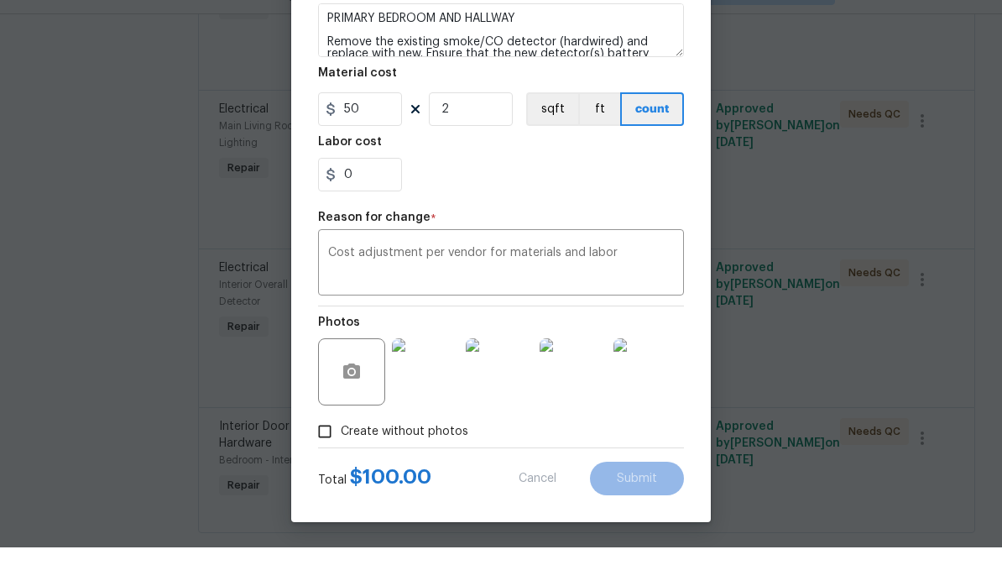
type input "39.8"
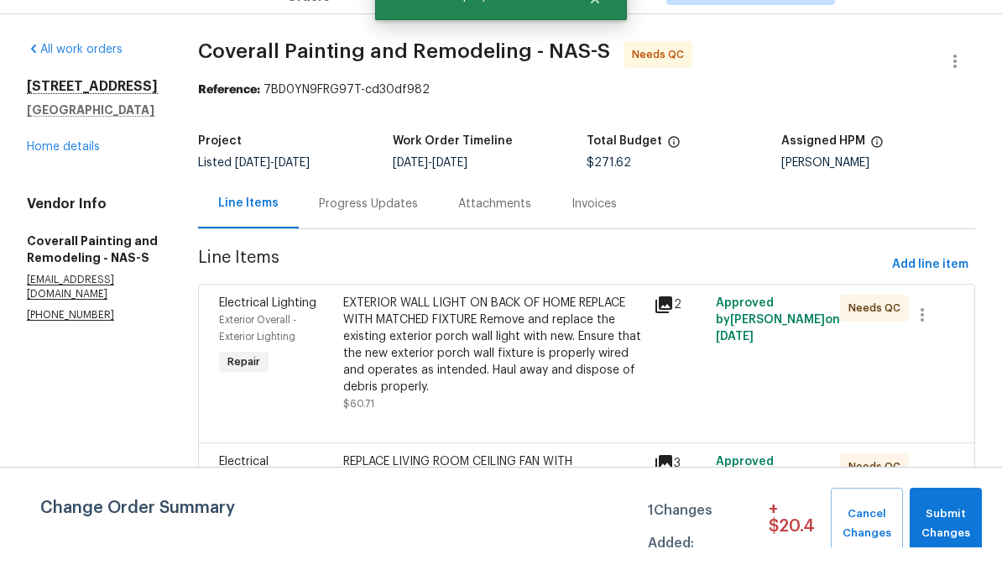
scroll to position [0, 0]
click at [418, 234] on div "Progress Updates" at bounding box center [368, 242] width 99 height 17
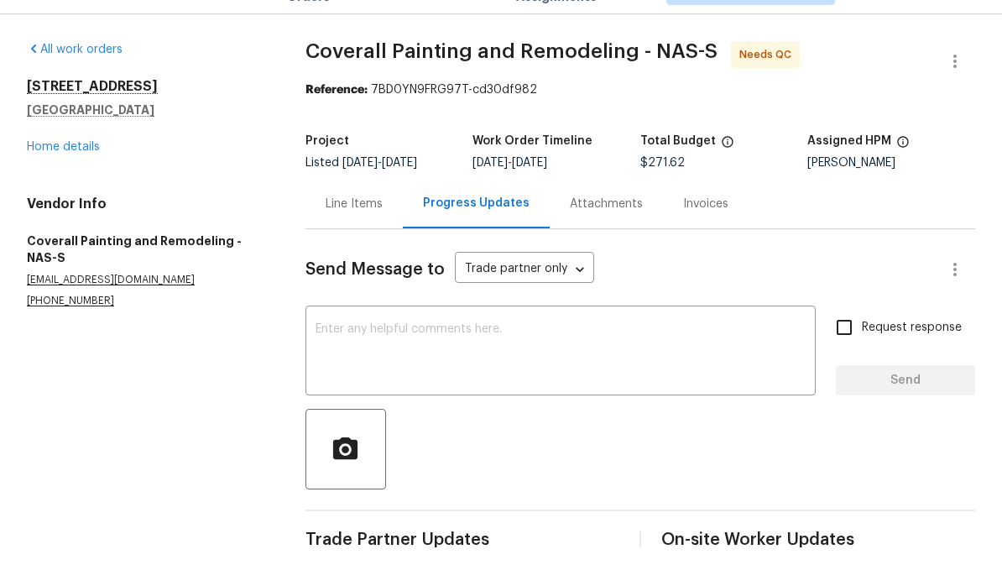
click at [382, 234] on div "Line Items" at bounding box center [354, 242] width 57 height 17
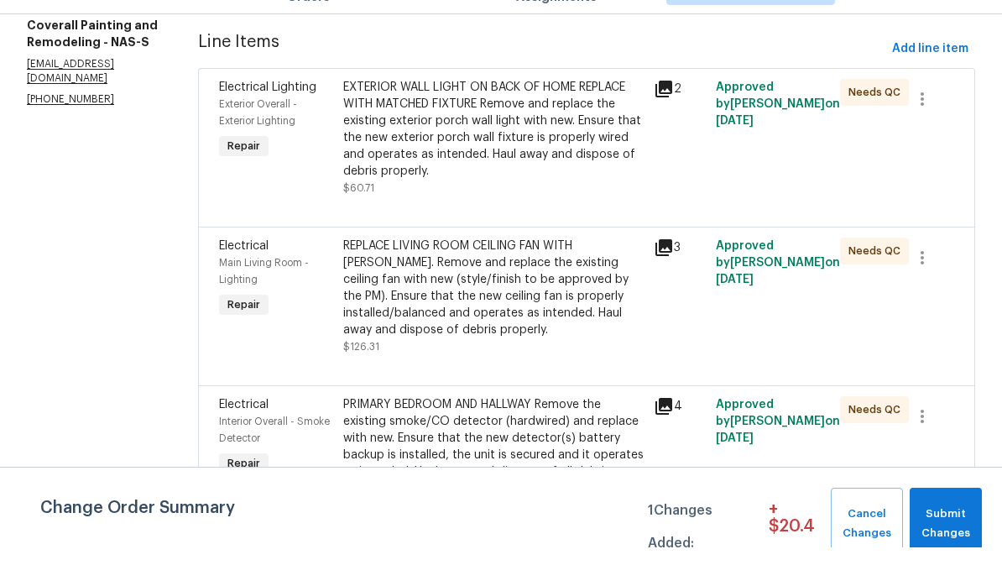
scroll to position [220, 0]
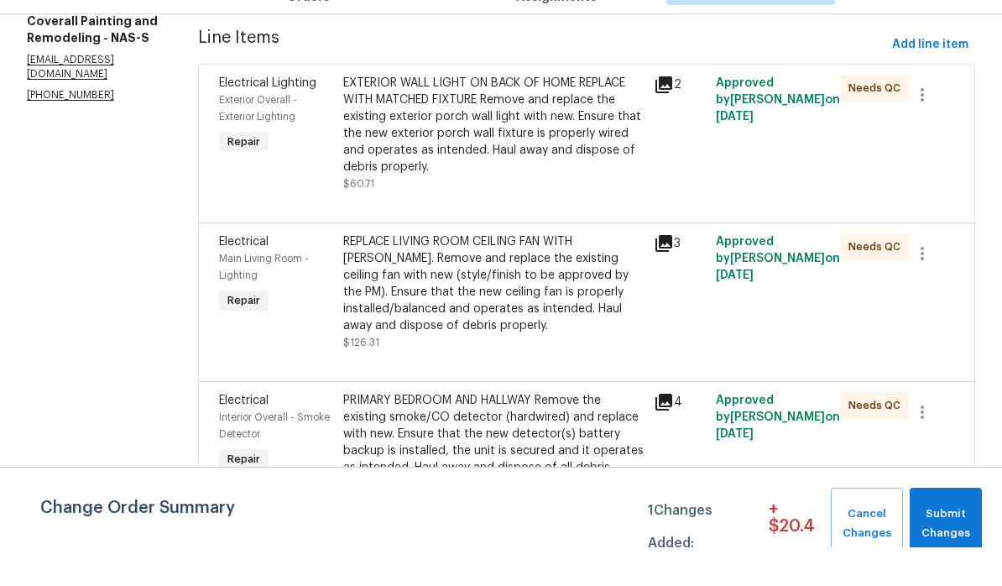
click at [575, 272] on div "REPLACE LIVING ROOM CEILING FAN WITH [PERSON_NAME]. Remove and replace the exis…" at bounding box center [493, 322] width 301 height 101
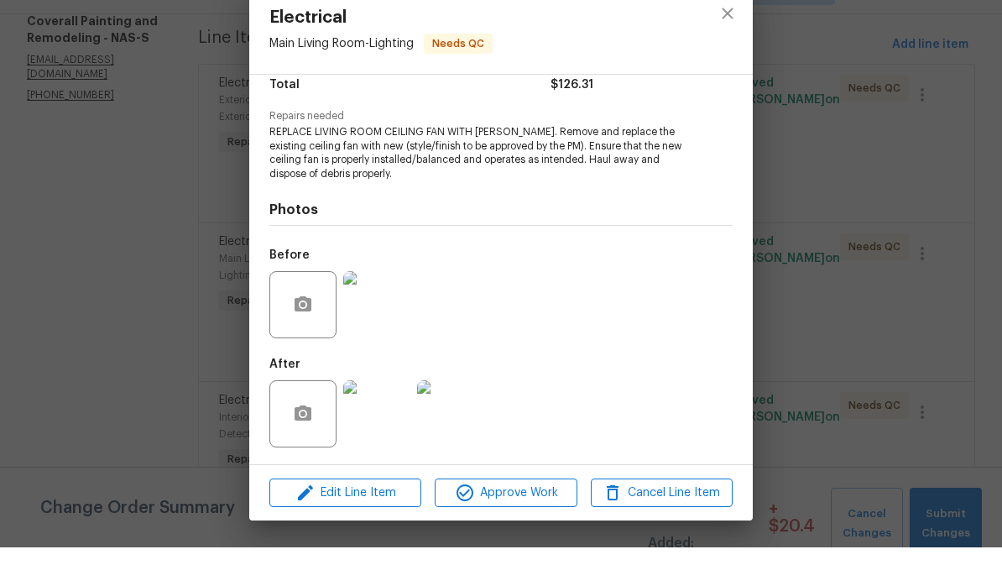
scroll to position [147, 0]
click at [388, 421] on img at bounding box center [376, 452] width 67 height 67
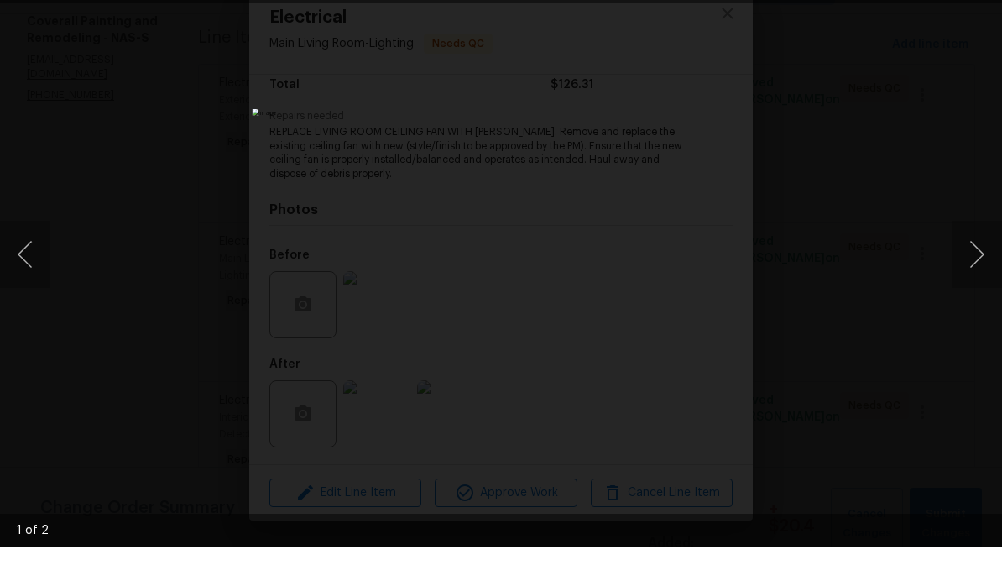
click at [699, 80] on div "Lightbox" at bounding box center [501, 293] width 1002 height 586
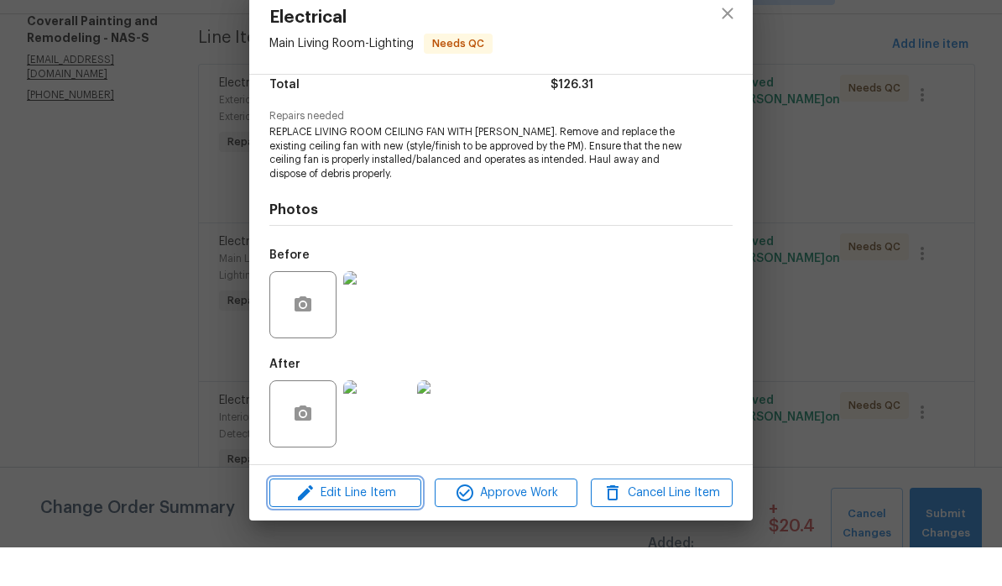
click at [387, 521] on span "Edit Line Item" at bounding box center [345, 531] width 142 height 21
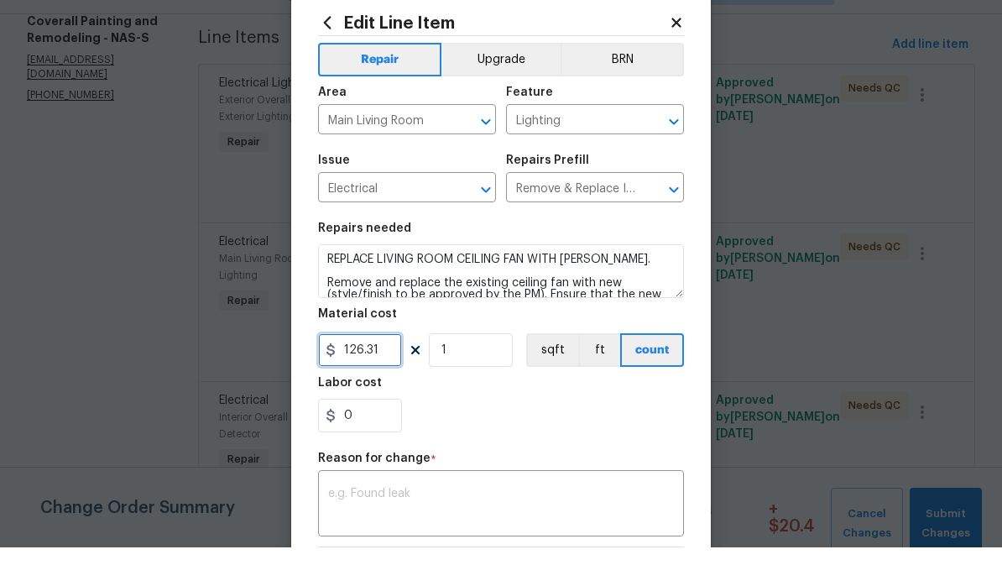
click at [395, 372] on input "126.31" at bounding box center [360, 389] width 84 height 34
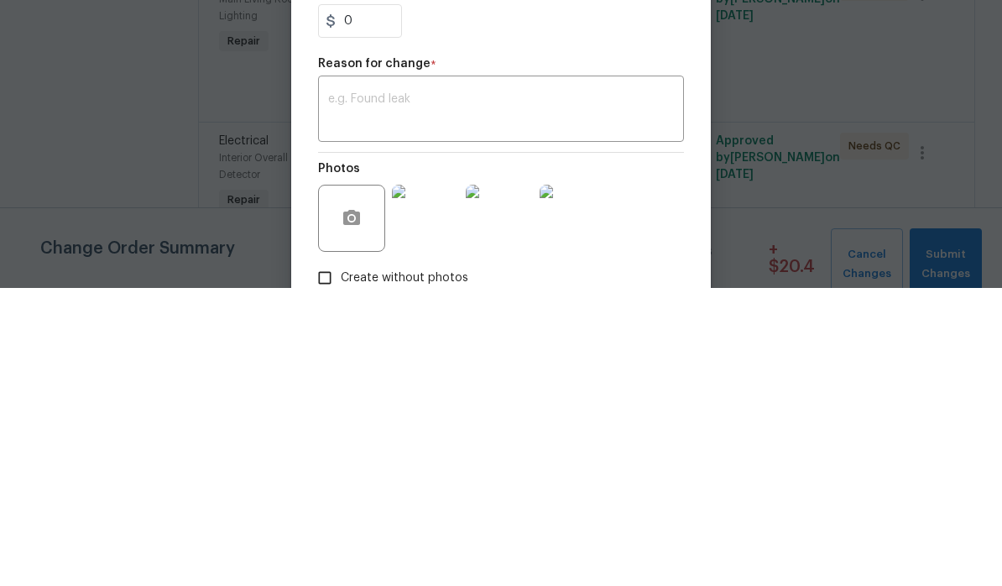
scroll to position [134, 0]
type input "180"
click at [448, 392] on textarea at bounding box center [501, 409] width 346 height 35
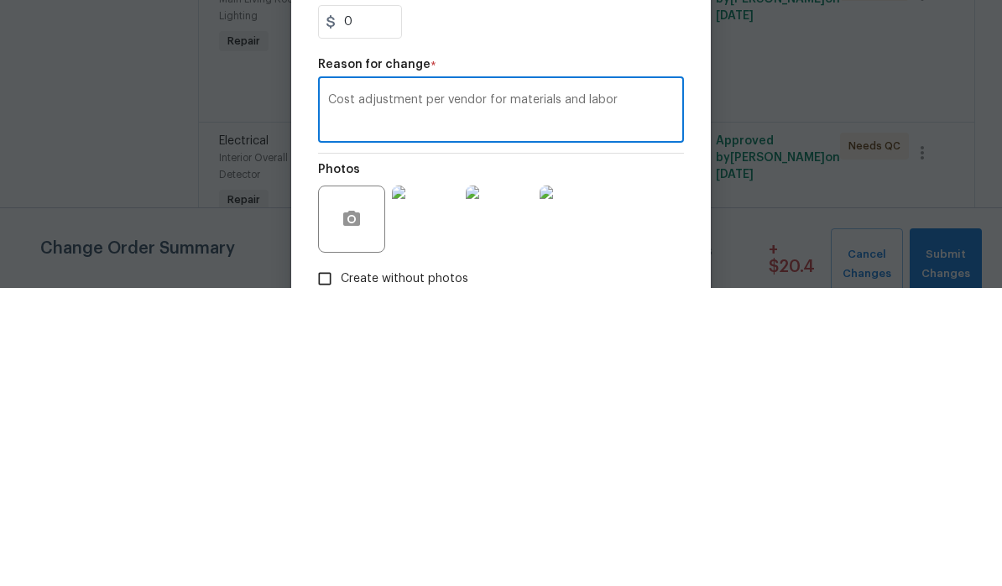
type textarea "Cost adjustment per vendor for materials and labor"
click at [643, 117] on section "Repairs needed REPLACE LIVING ROOM CEILING FAN WITH BRUSH NICKLE. Remove and re…" at bounding box center [501, 232] width 366 height 230
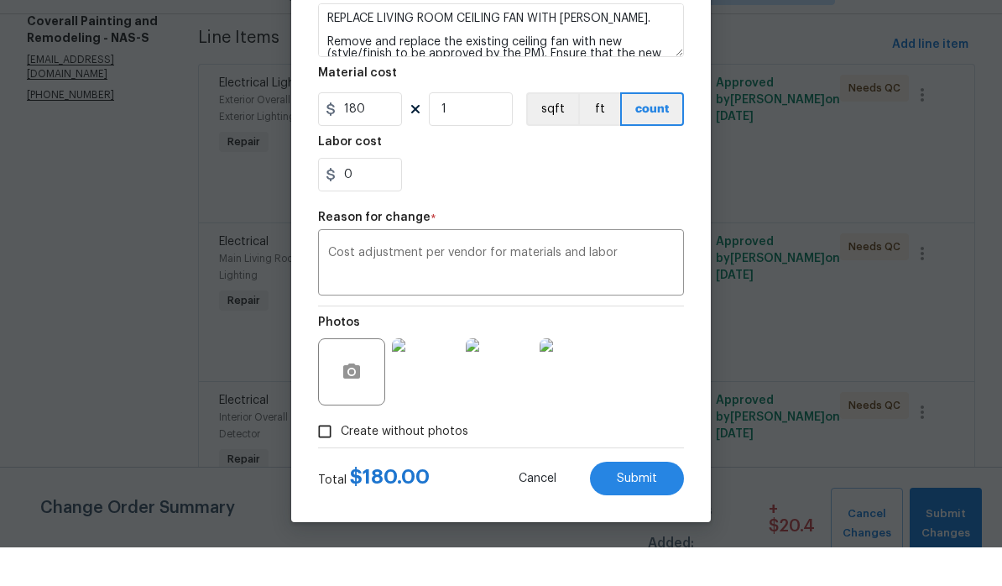
scroll to position [244, 0]
click at [647, 511] on span "Submit" at bounding box center [637, 517] width 40 height 13
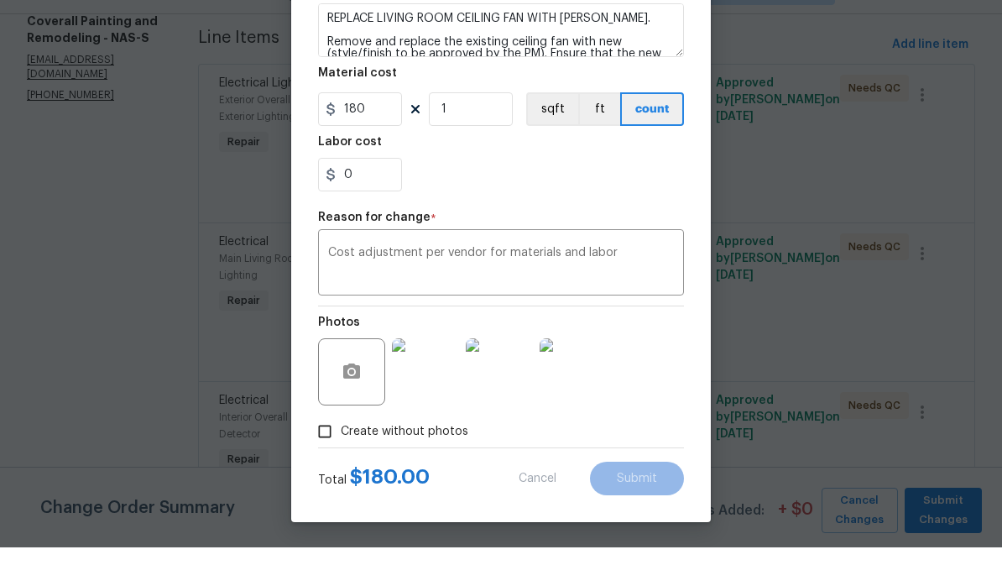
type input "126.31"
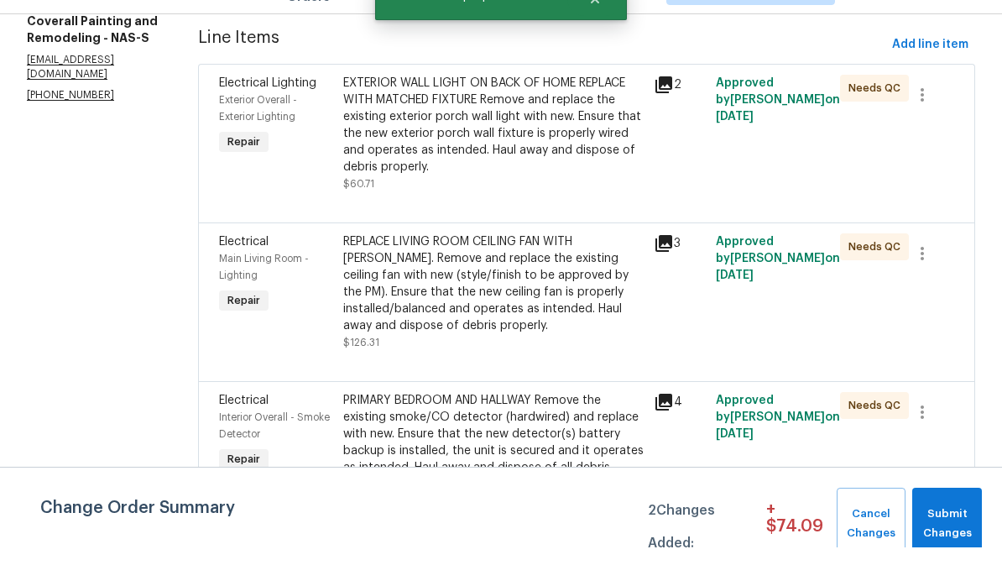
scroll to position [0, 0]
click at [699, 543] on span "Submit Changes" at bounding box center [947, 562] width 53 height 39
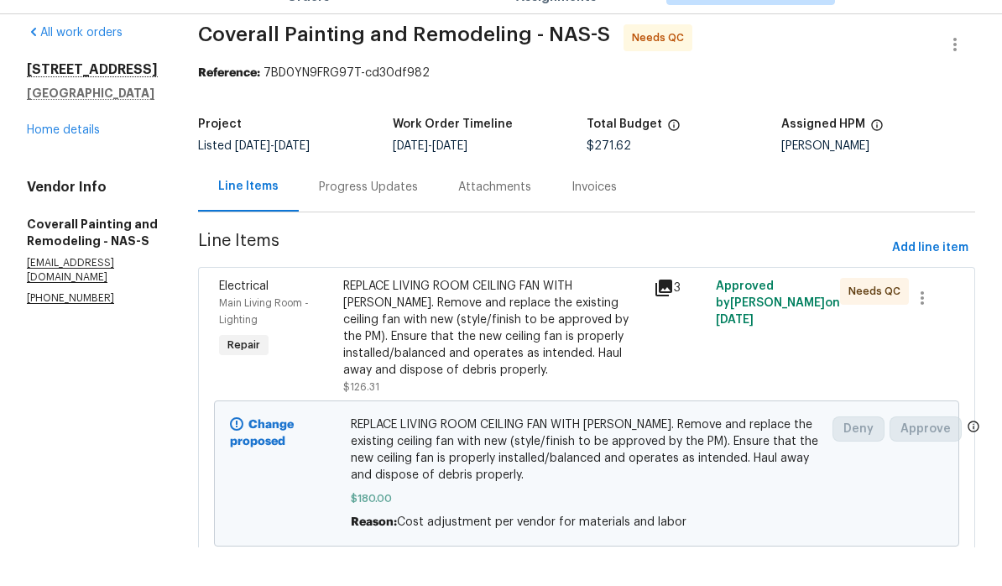
scroll to position [14, 0]
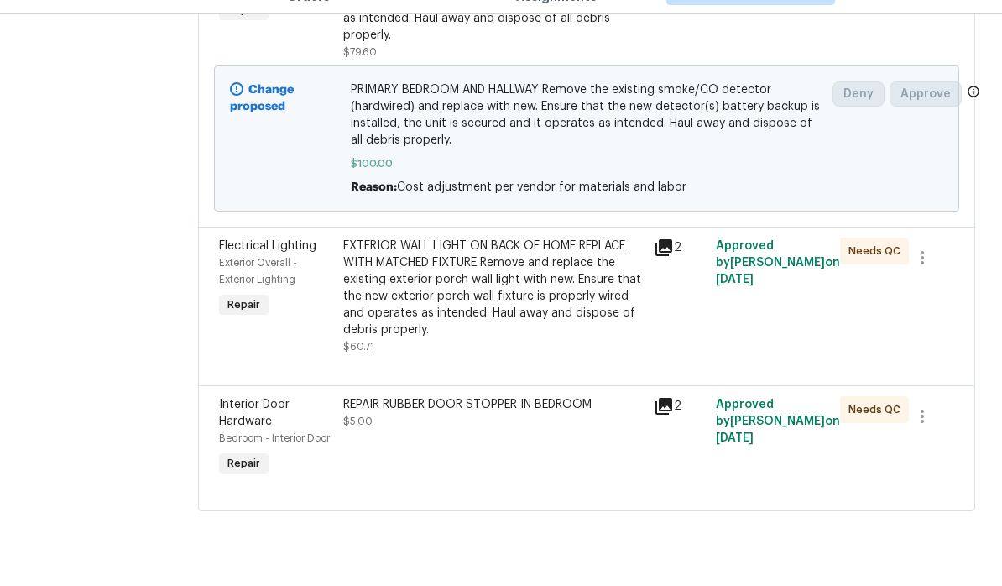
scroll to position [645, 0]
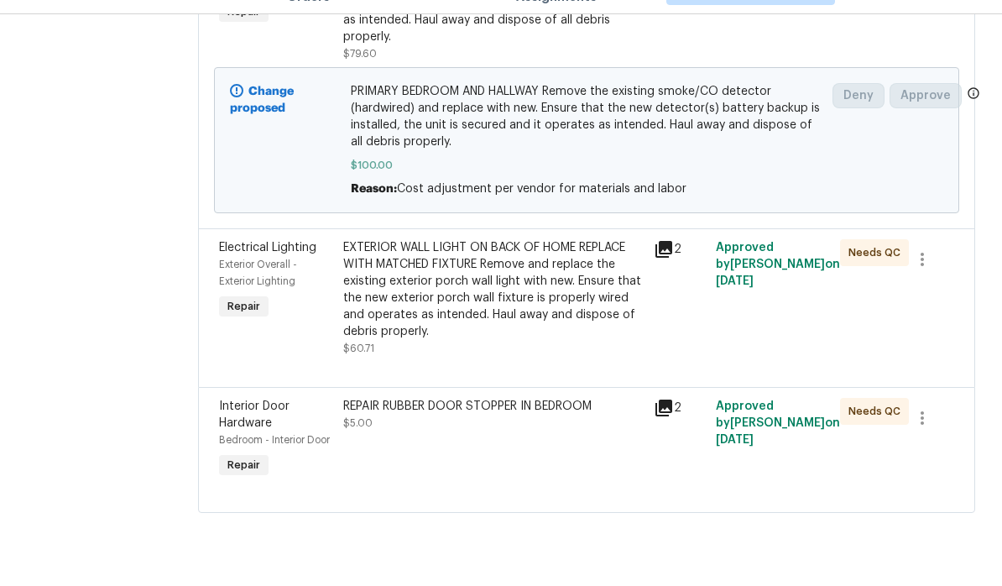
click at [635, 447] on div "REPAIR RUBBER DOOR STOPPER IN BEDROOM" at bounding box center [493, 445] width 301 height 17
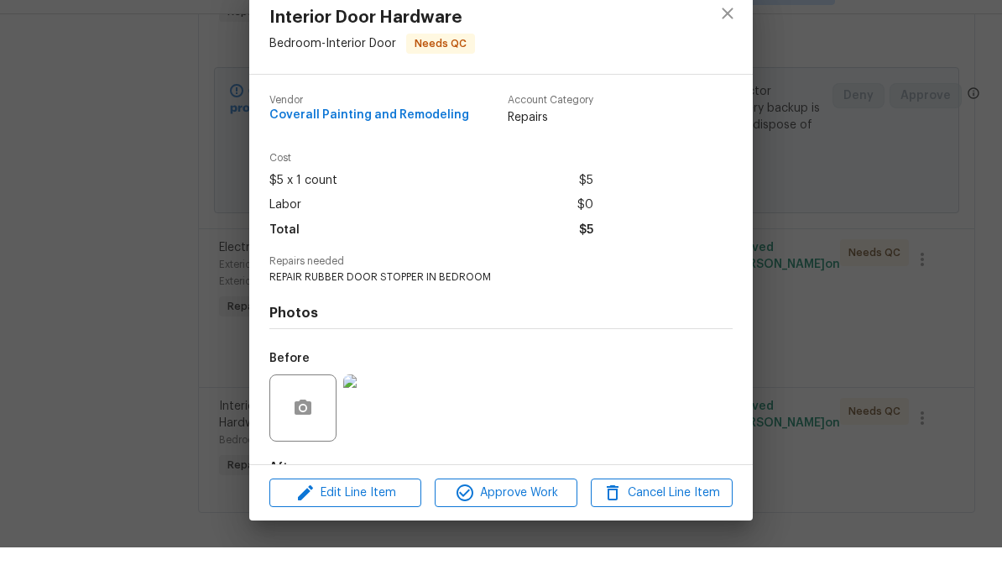
click at [389, 419] on img at bounding box center [376, 446] width 67 height 67
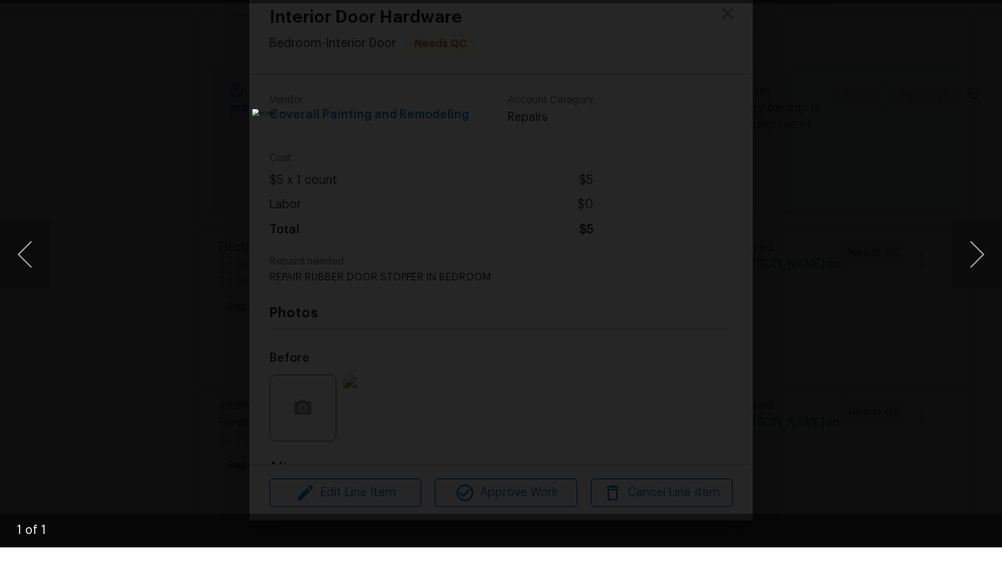
click at [970, 259] on button "Next image" at bounding box center [977, 292] width 50 height 67
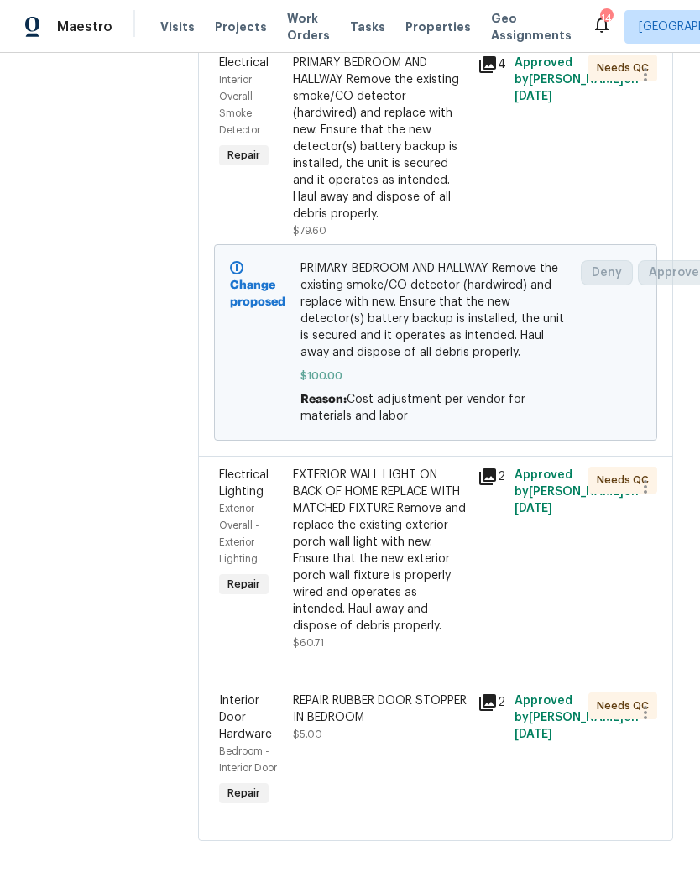
scroll to position [860, 0]
click at [463, 585] on div "REPAIR RUBBER DOOR STOPPER IN BEDROOM" at bounding box center [380, 710] width 175 height 34
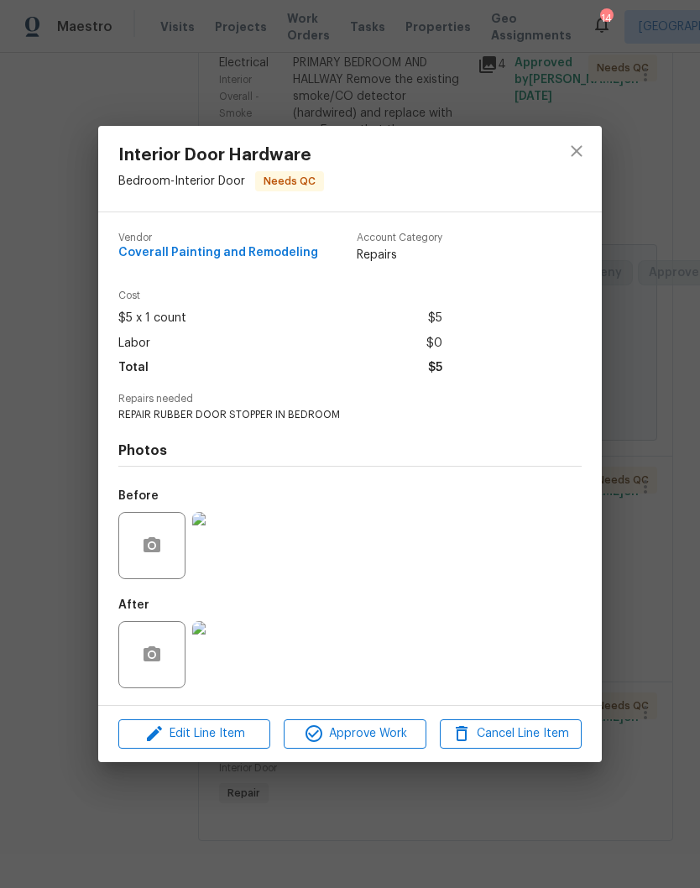
click at [234, 585] on img at bounding box center [225, 654] width 67 height 67
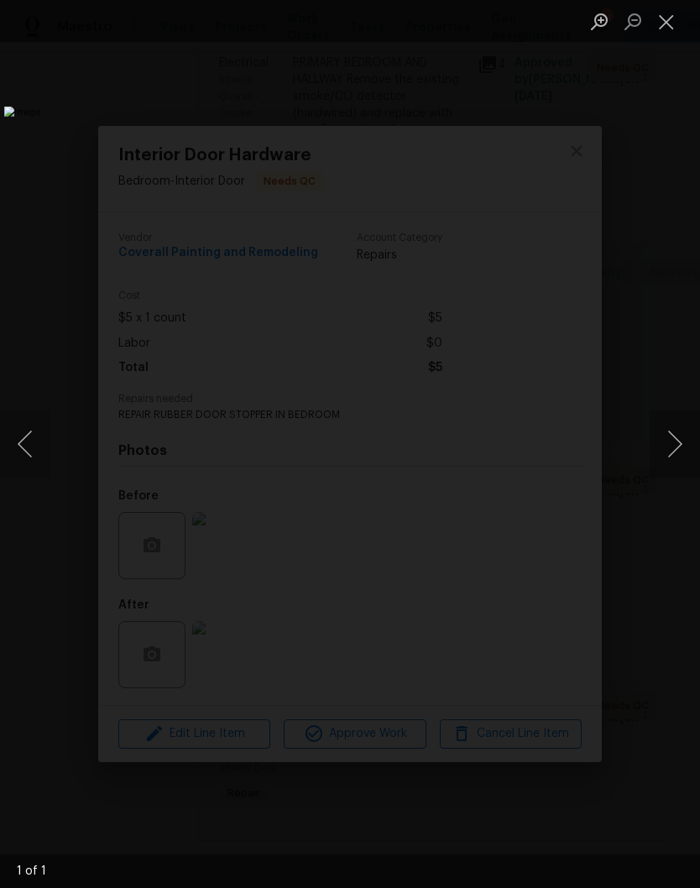
click at [670, 25] on button "Close lightbox" at bounding box center [667, 21] width 34 height 29
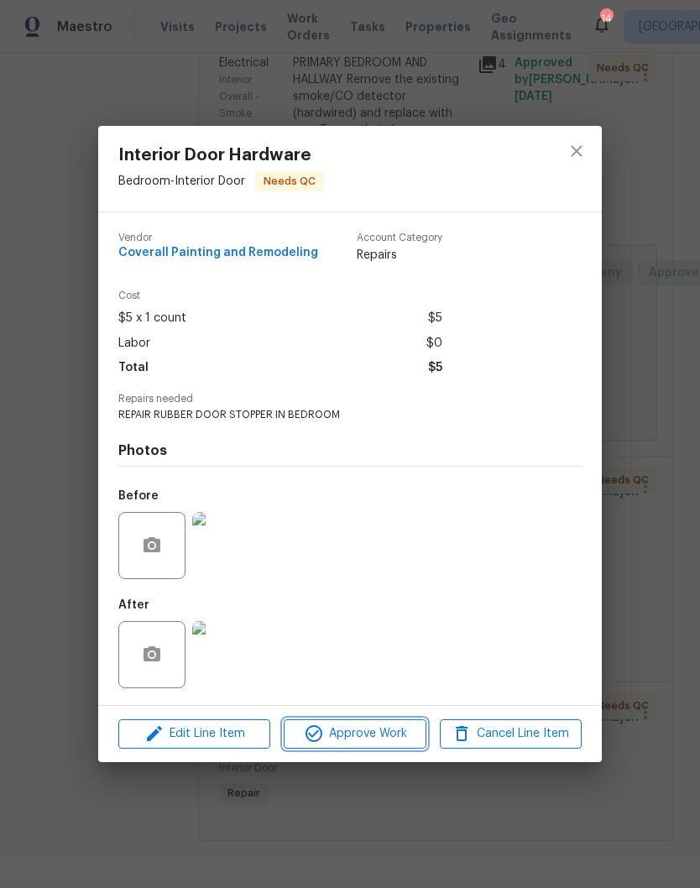
click at [400, 585] on span "Approve Work" at bounding box center [355, 734] width 132 height 21
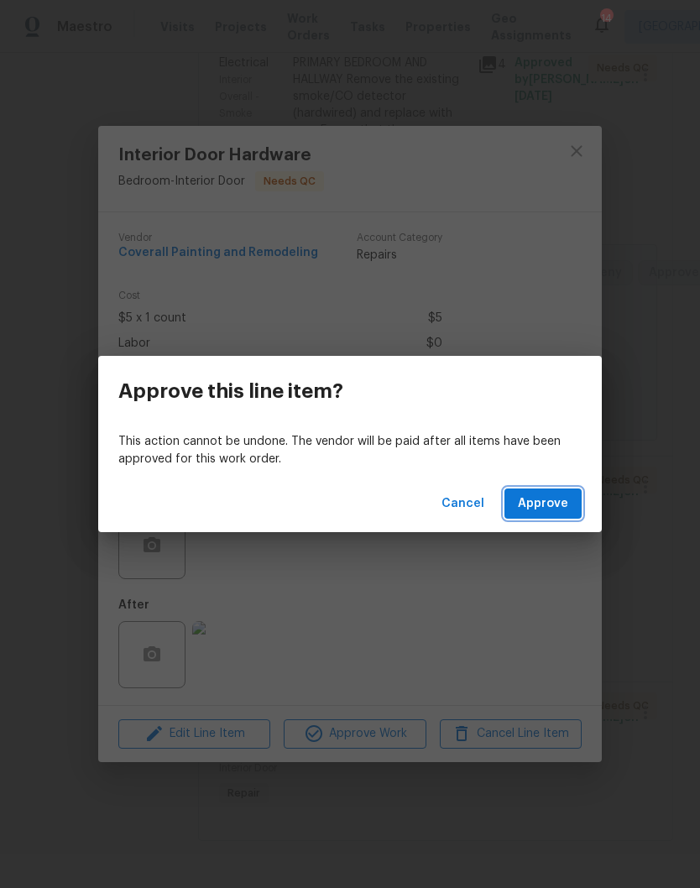
click at [568, 502] on button "Approve" at bounding box center [542, 504] width 77 height 31
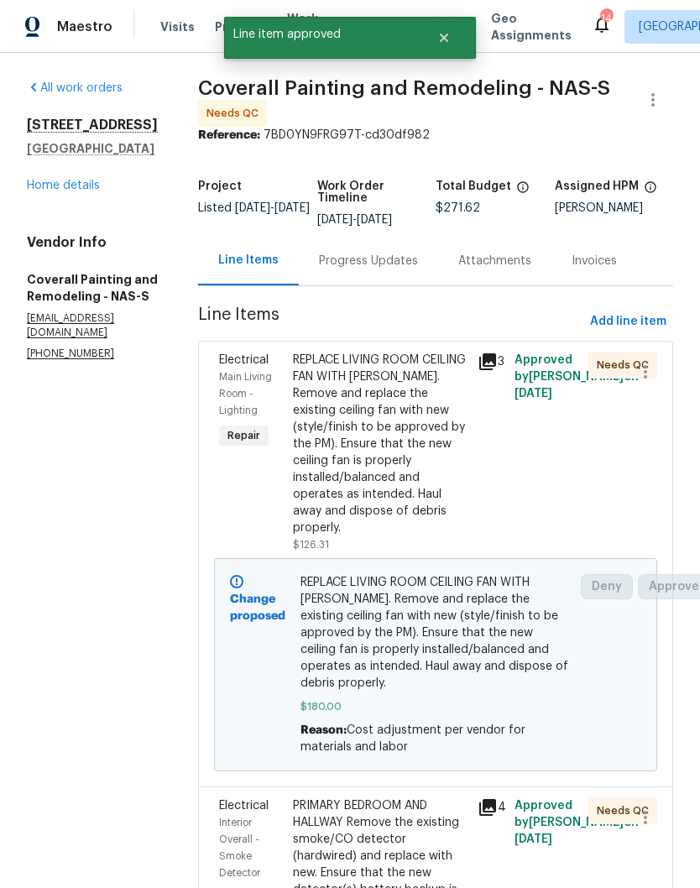
scroll to position [-1, 0]
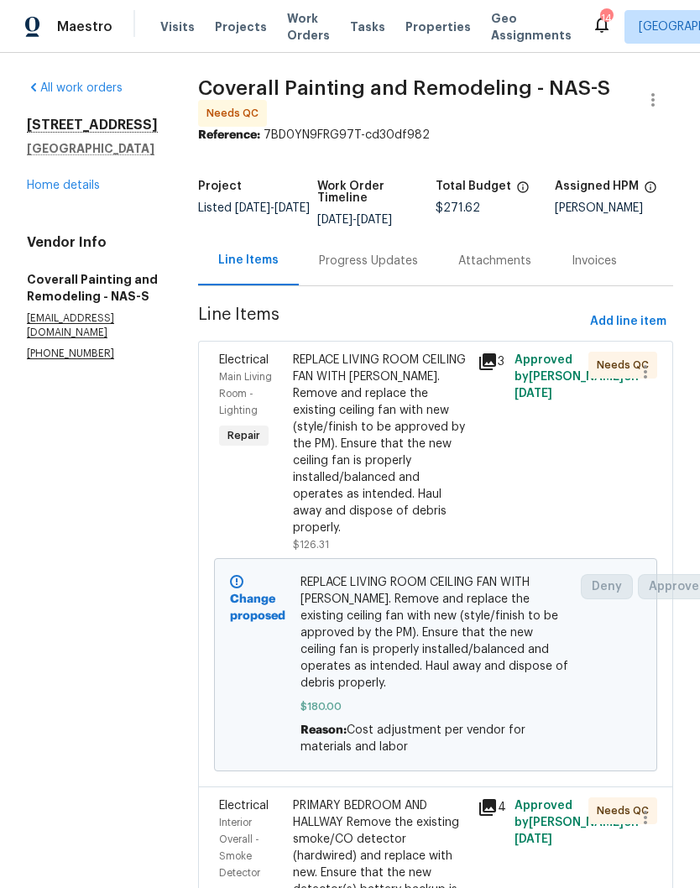
click at [297, 31] on span "Work Orders" at bounding box center [308, 27] width 43 height 34
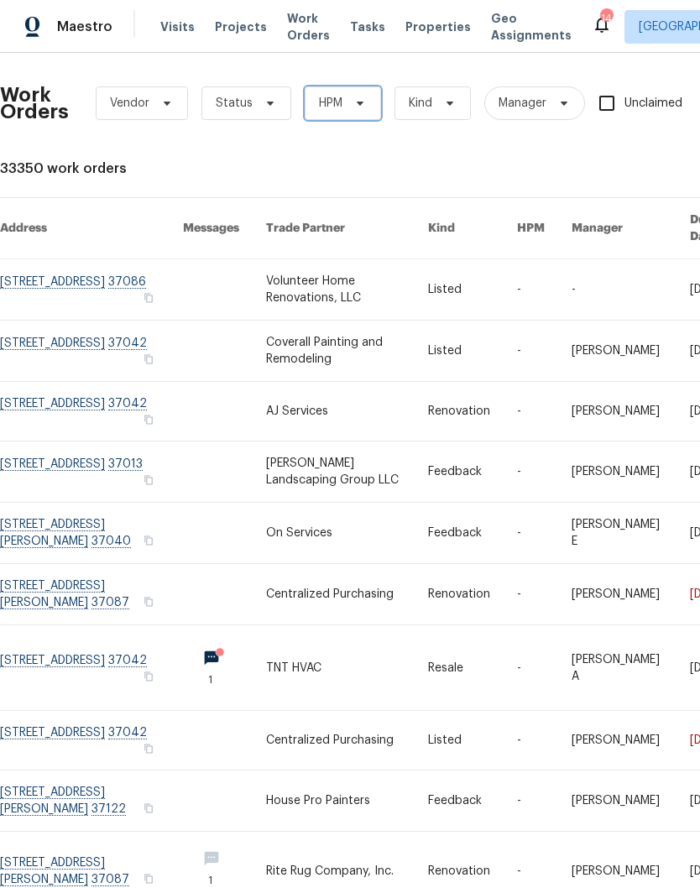
click at [359, 105] on icon at bounding box center [360, 104] width 7 height 4
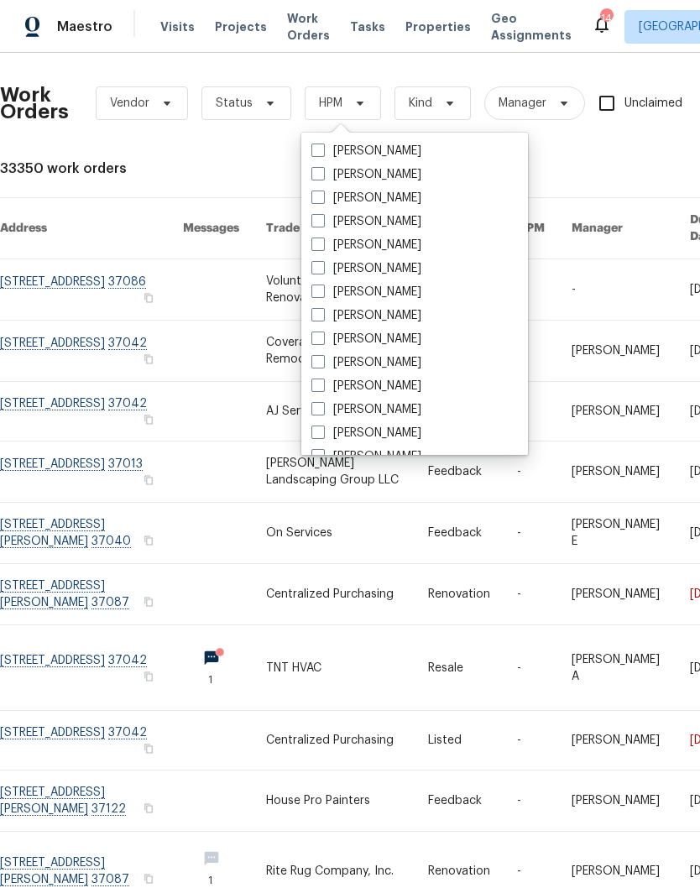
click at [402, 362] on label "[PERSON_NAME]" at bounding box center [366, 362] width 110 height 17
click at [322, 362] on input "[PERSON_NAME]" at bounding box center [316, 359] width 11 height 11
checkbox input "true"
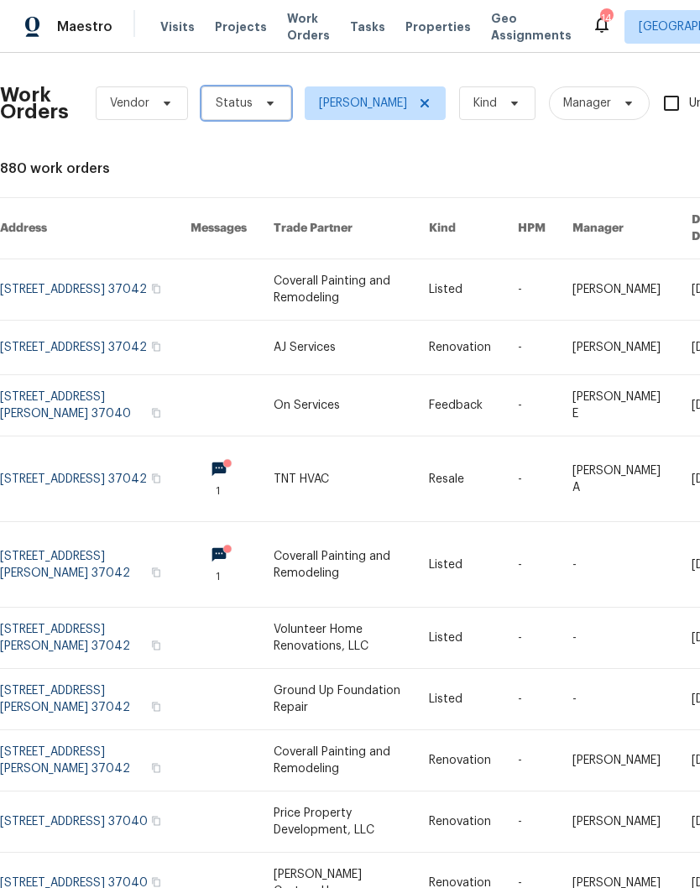
click at [267, 102] on icon at bounding box center [270, 104] width 7 height 4
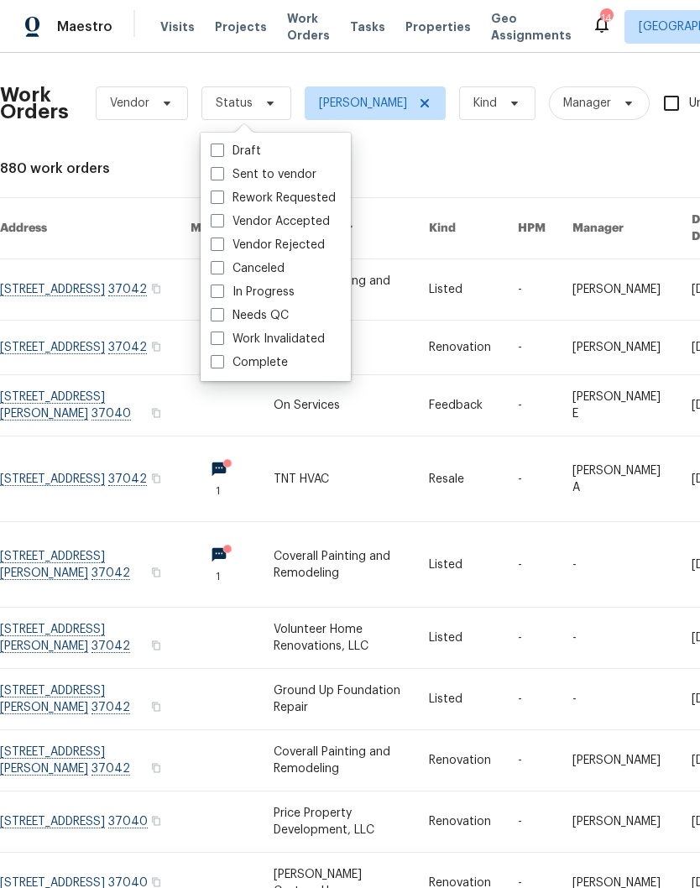
click at [277, 313] on label "Needs QC" at bounding box center [250, 315] width 78 height 17
click at [222, 313] on input "Needs QC" at bounding box center [216, 312] width 11 height 11
checkbox input "true"
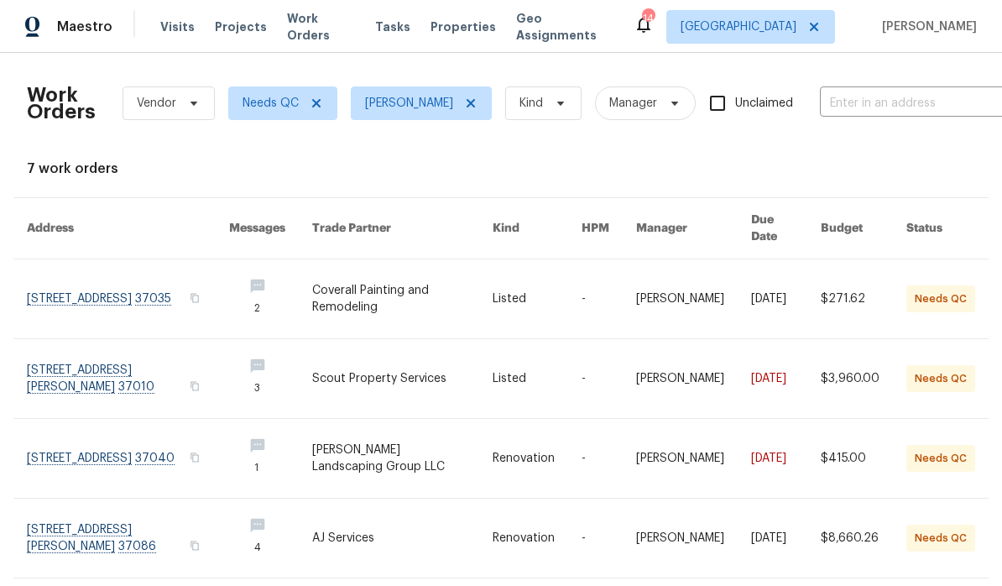
click at [72, 357] on link at bounding box center [128, 378] width 202 height 79
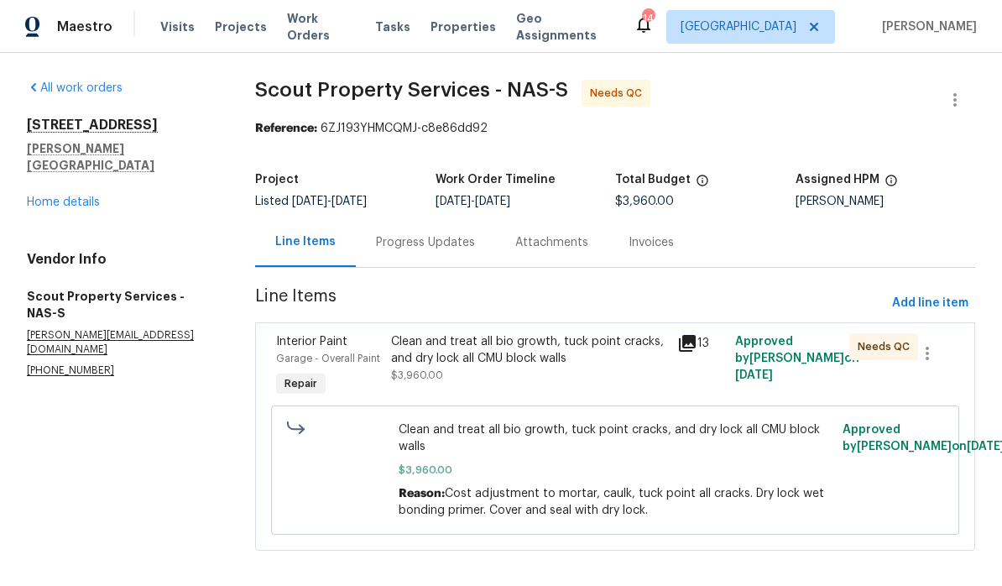
click at [529, 352] on div "Clean and treat all bio growth, tuck point cracks, and dry lock all CMU block w…" at bounding box center [529, 350] width 277 height 34
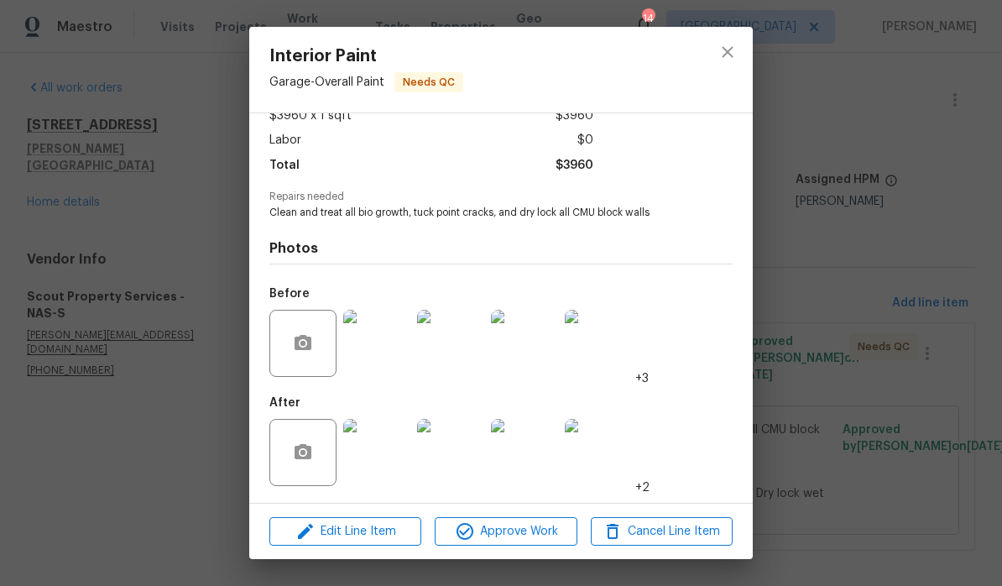
scroll to position [107, 0]
click at [389, 461] on img at bounding box center [376, 452] width 67 height 67
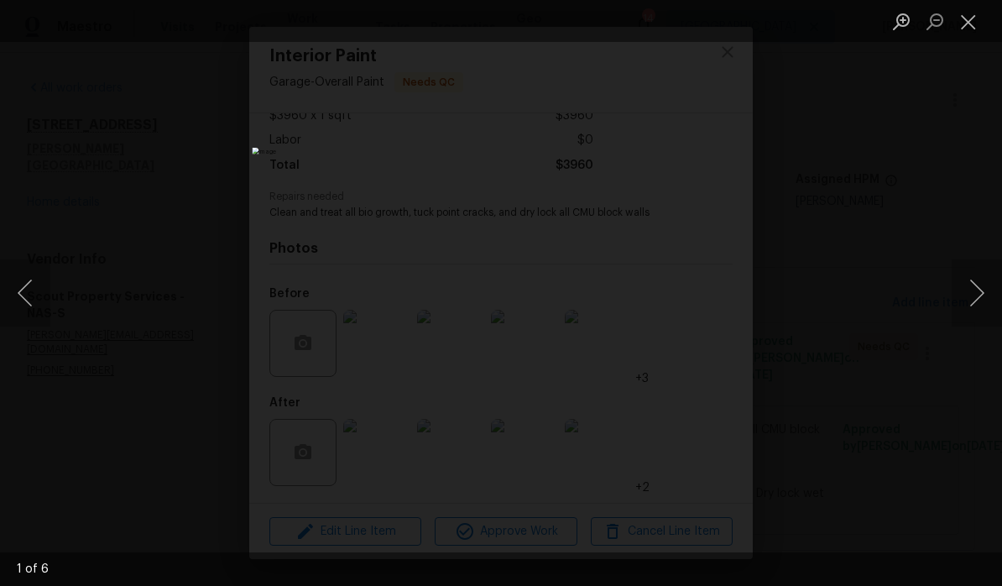
click at [699, 284] on button "Next image" at bounding box center [977, 292] width 50 height 67
click at [699, 292] on button "Next image" at bounding box center [977, 292] width 50 height 67
click at [699, 295] on button "Next image" at bounding box center [977, 292] width 50 height 67
click at [699, 293] on button "Next image" at bounding box center [977, 292] width 50 height 67
click at [699, 294] on button "Next image" at bounding box center [977, 292] width 50 height 67
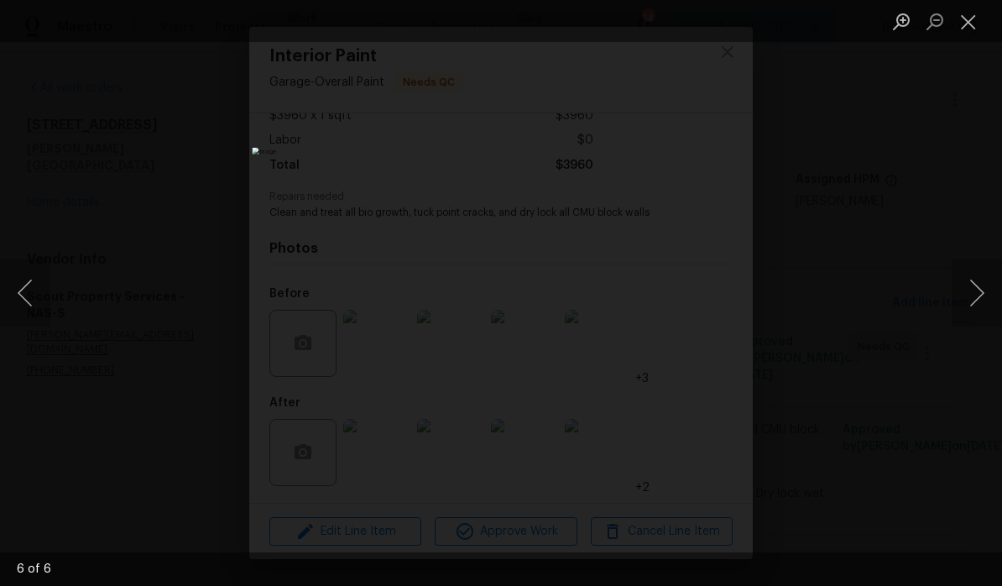
click at [699, 13] on button "Close lightbox" at bounding box center [969, 21] width 34 height 29
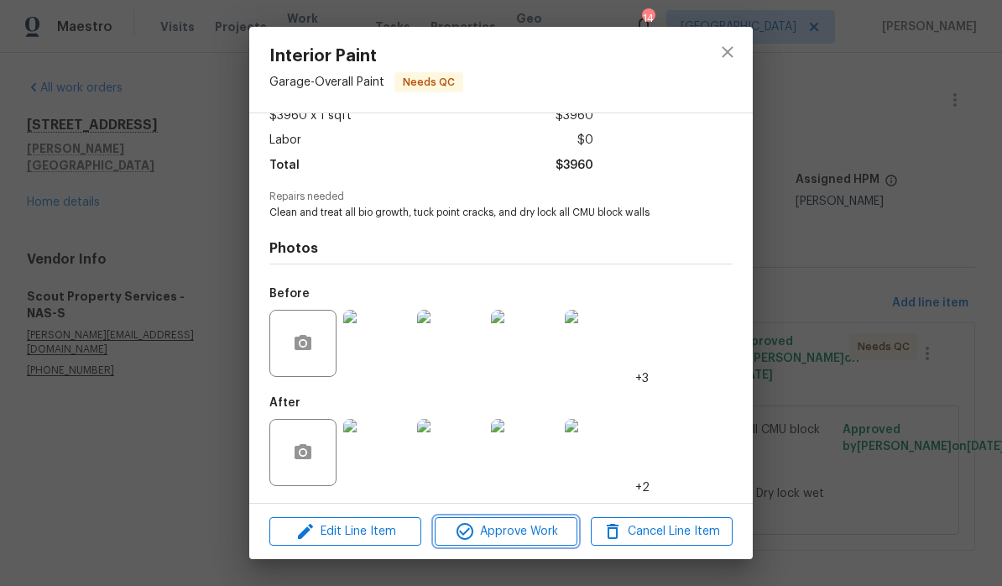
click at [533, 530] on span "Approve Work" at bounding box center [506, 531] width 132 height 21
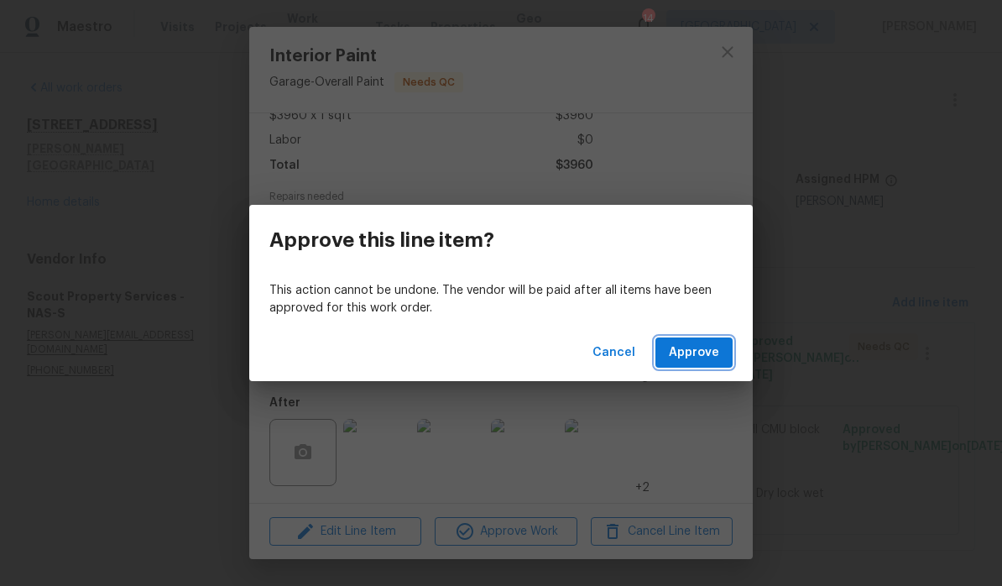
click at [699, 364] on button "Approve" at bounding box center [694, 352] width 77 height 31
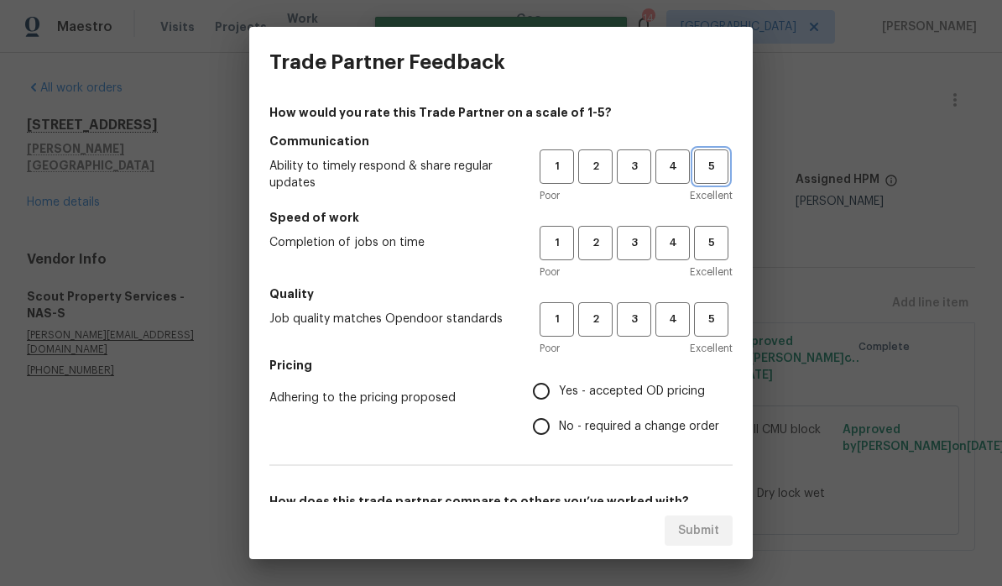
click at [699, 169] on span "5" at bounding box center [711, 166] width 31 height 19
click at [699, 236] on span "5" at bounding box center [711, 242] width 31 height 19
click at [699, 314] on span "5" at bounding box center [711, 319] width 31 height 19
click at [554, 392] on input "Yes - accepted OD pricing" at bounding box center [541, 391] width 35 height 35
radio input "true"
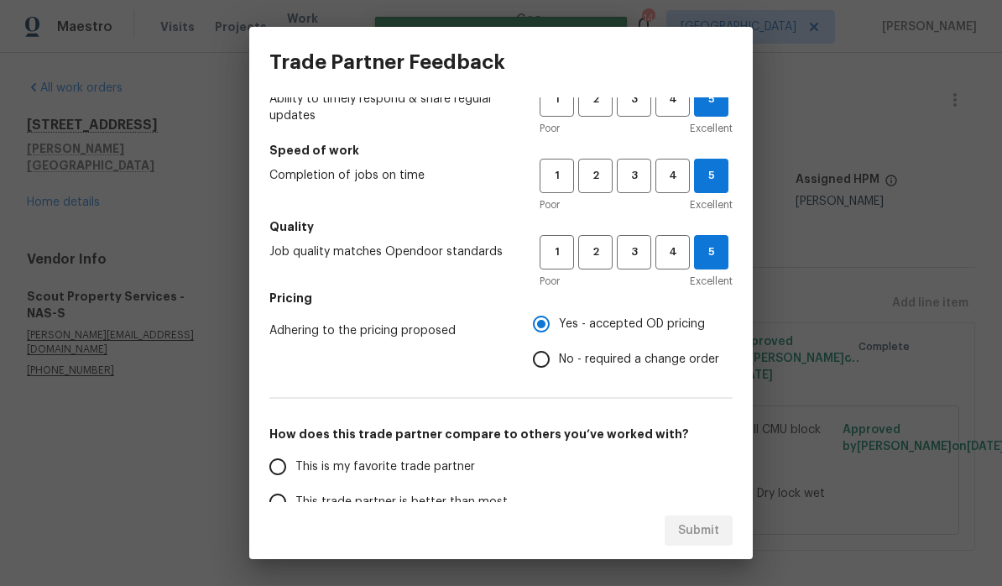
scroll to position [148, 0]
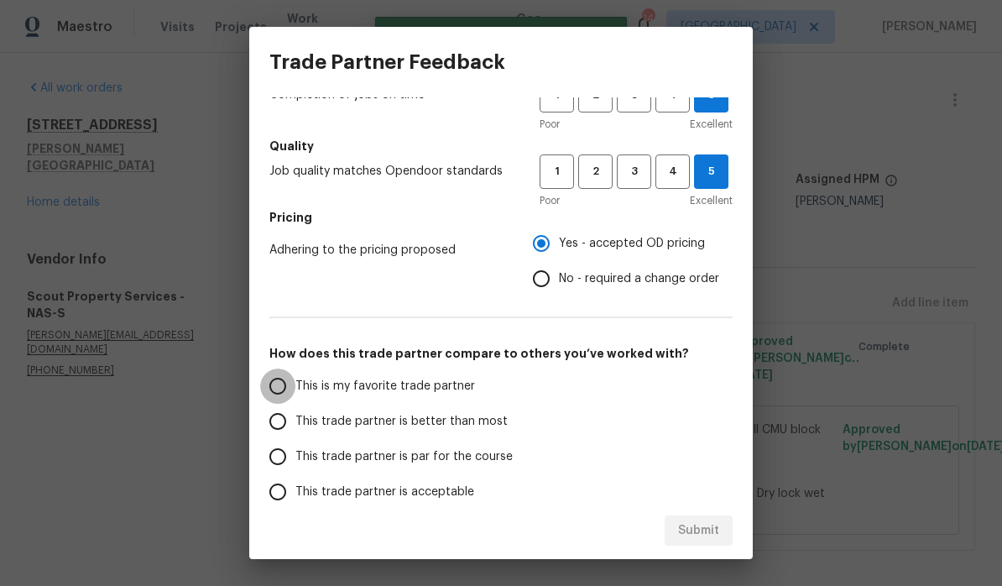
click at [287, 389] on input "This is my favorite trade partner" at bounding box center [277, 386] width 35 height 35
click at [699, 530] on span "Submit" at bounding box center [698, 530] width 41 height 21
radio input "true"
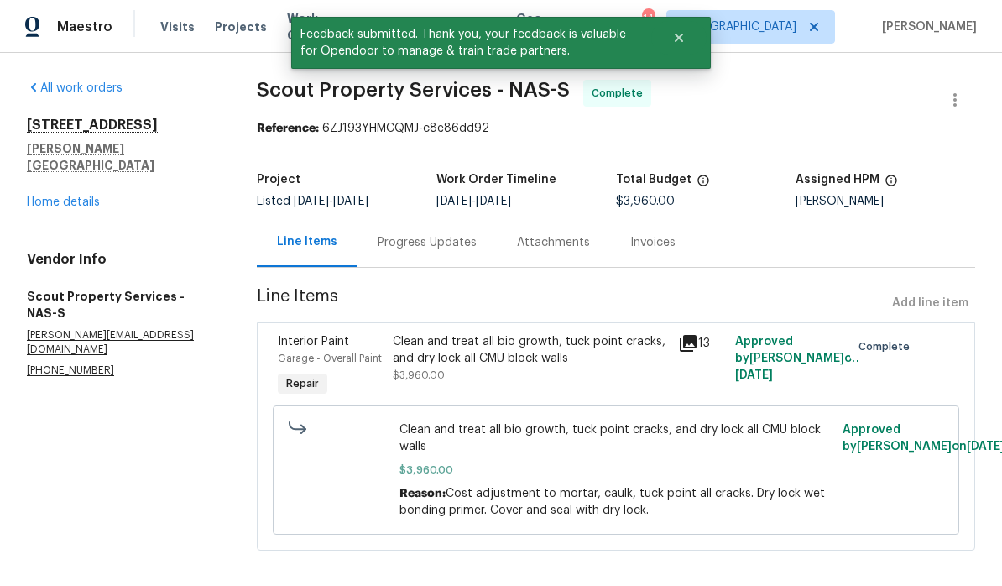
click at [86, 196] on link "Home details" at bounding box center [63, 202] width 73 height 12
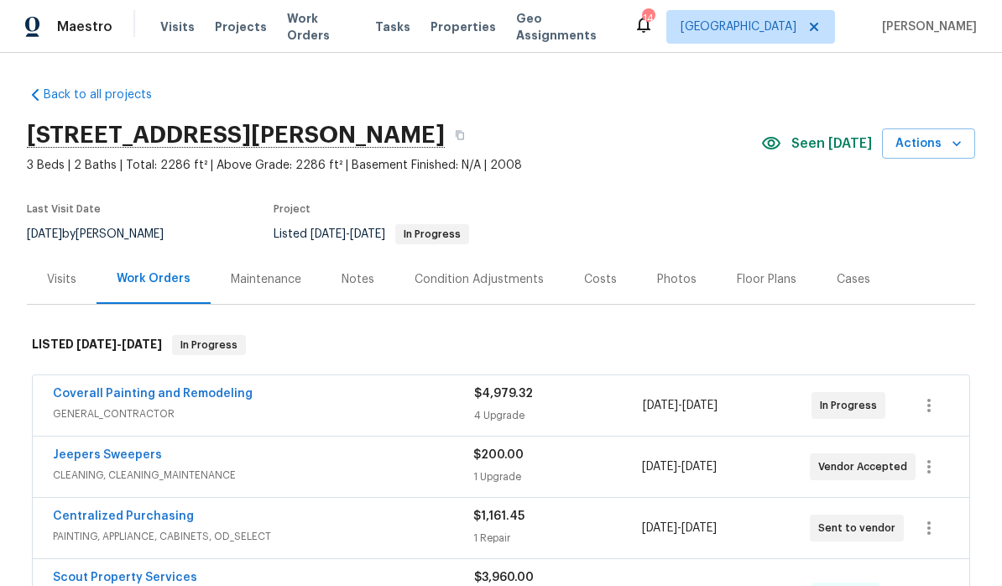
click at [369, 284] on div "Notes" at bounding box center [358, 279] width 33 height 17
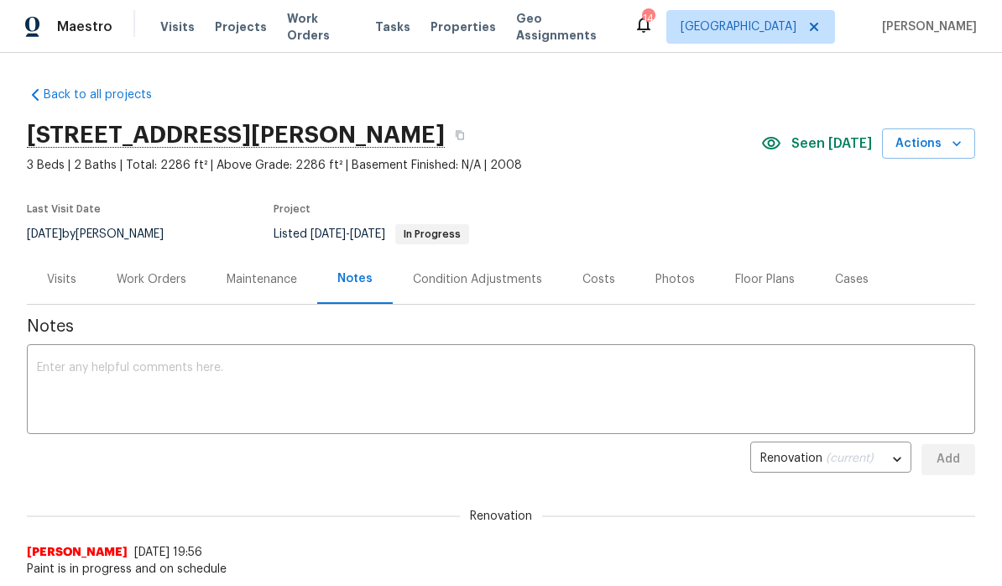
click at [329, 28] on span "Work Orders" at bounding box center [321, 27] width 68 height 34
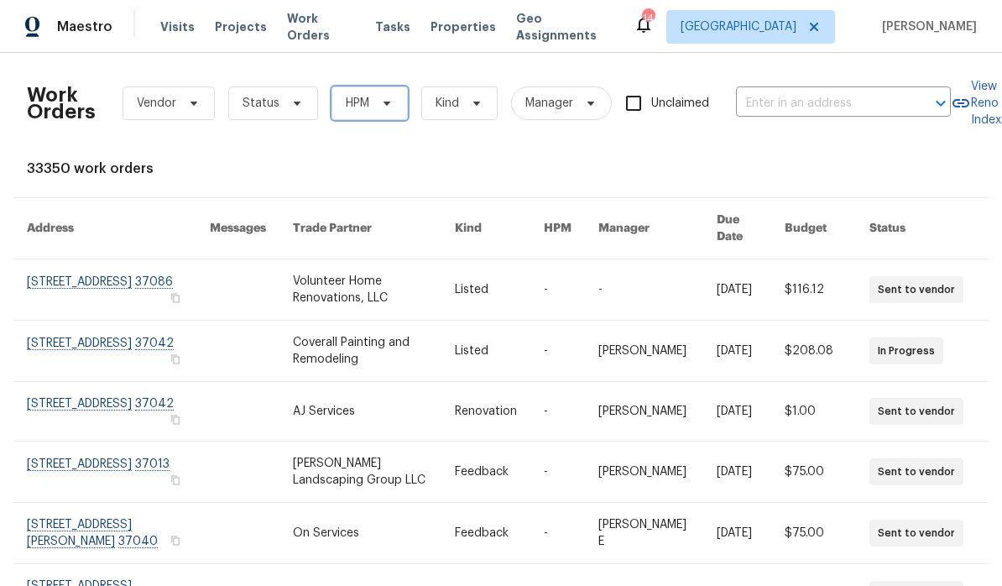
click at [382, 99] on icon at bounding box center [386, 103] width 13 height 13
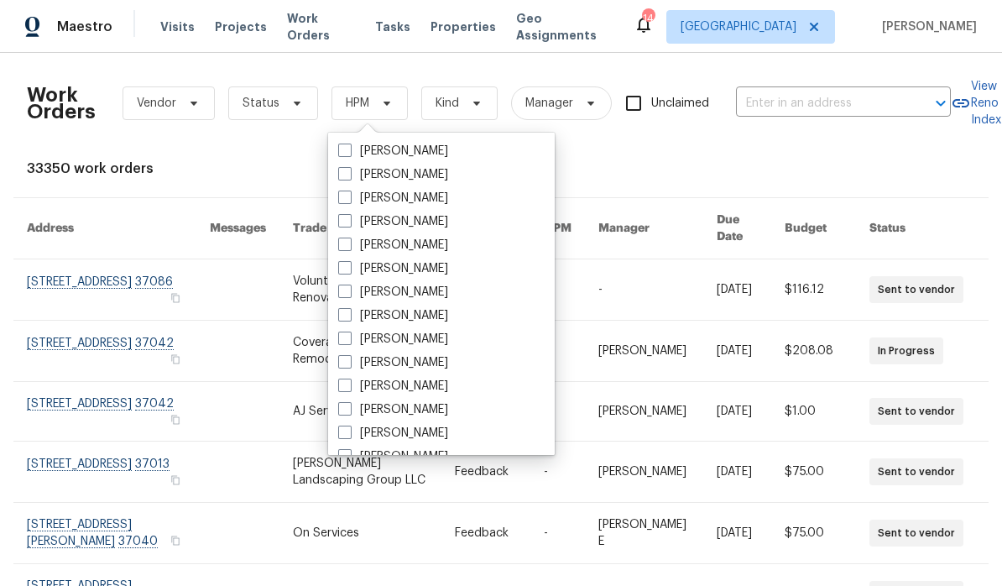
click at [441, 357] on label "[PERSON_NAME]" at bounding box center [393, 362] width 110 height 17
click at [349, 357] on input "[PERSON_NAME]" at bounding box center [343, 359] width 11 height 11
checkbox input "true"
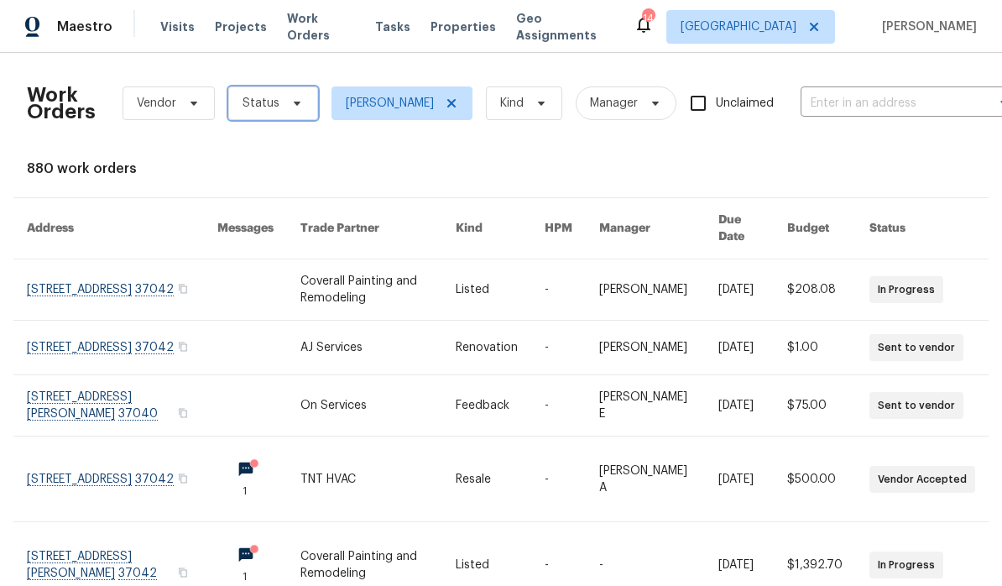
click at [303, 98] on span "Status" at bounding box center [273, 103] width 90 height 34
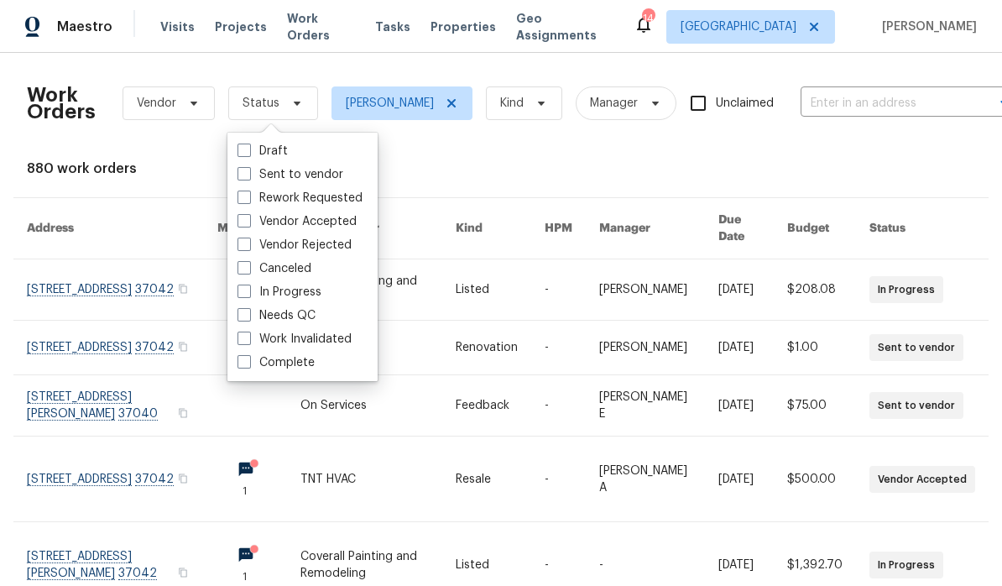
click at [313, 314] on label "Needs QC" at bounding box center [277, 315] width 78 height 17
click at [248, 314] on input "Needs QC" at bounding box center [243, 312] width 11 height 11
checkbox input "true"
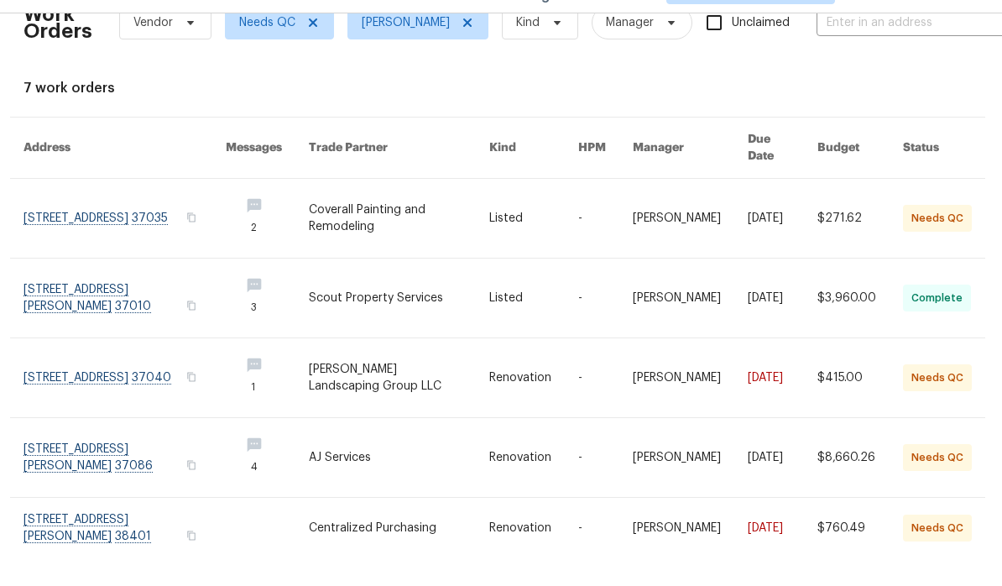
scroll to position [42, 3]
click at [133, 377] on link at bounding box center [125, 416] width 202 height 79
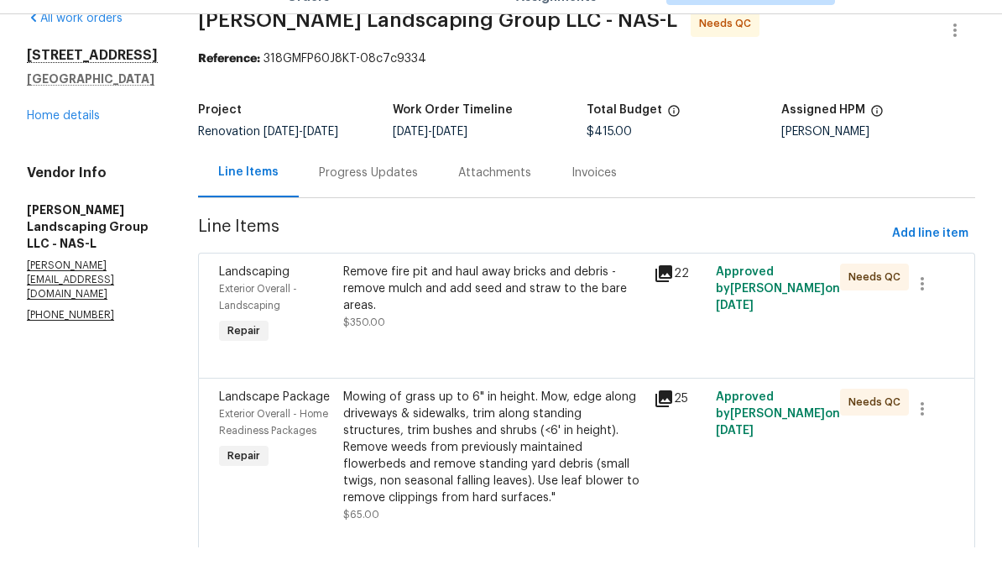
scroll to position [30, 0]
click at [572, 303] on div "Remove fire pit and haul away bricks and debris - remove mulch and add seed and…" at bounding box center [493, 328] width 301 height 50
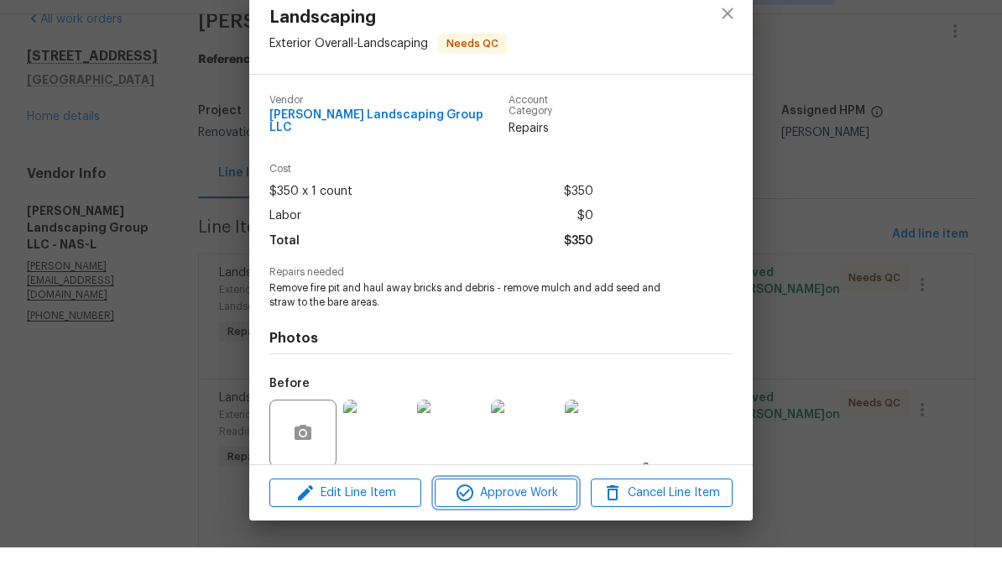
click at [529, 521] on span "Approve Work" at bounding box center [506, 531] width 132 height 21
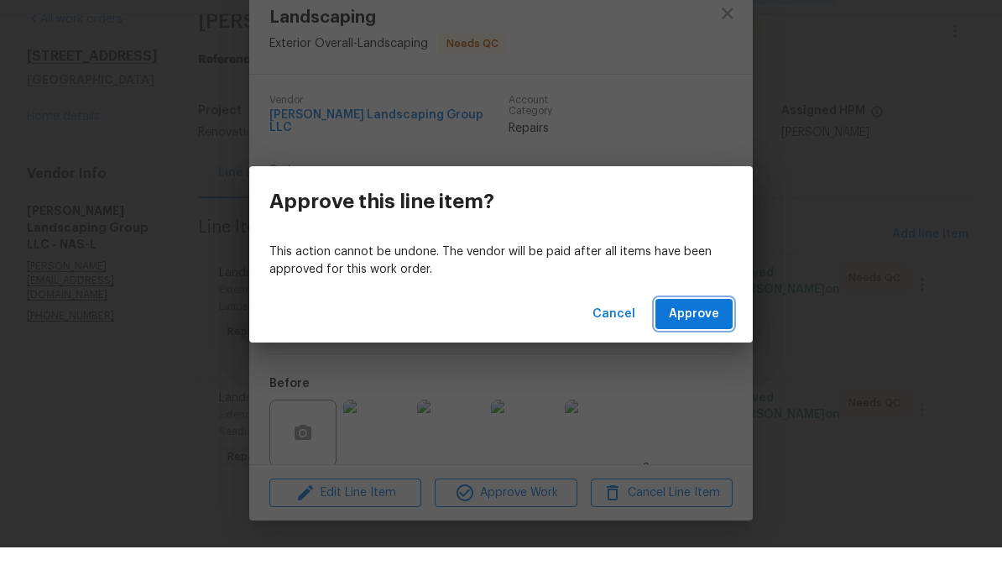
click at [694, 342] on span "Approve" at bounding box center [694, 352] width 50 height 21
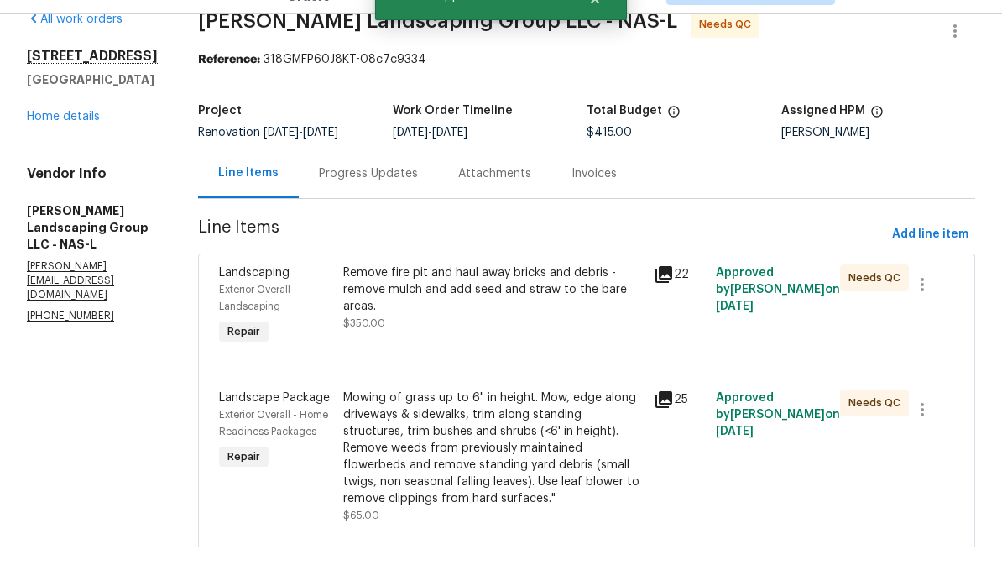
scroll to position [0, 0]
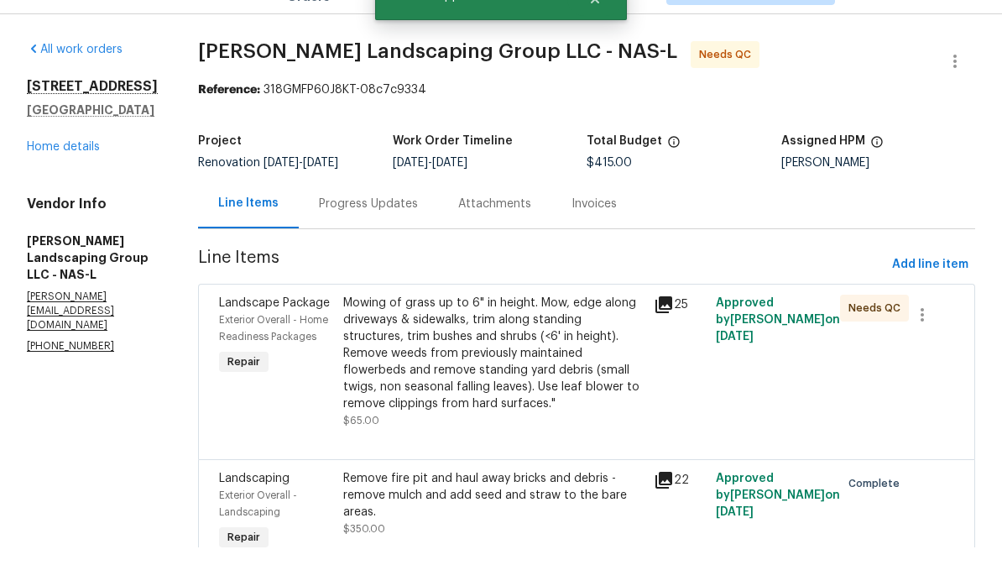
click at [585, 333] on div "Mowing of grass up to 6" in height. Mow, edge along driveways & sidewalks, trim…" at bounding box center [493, 392] width 301 height 118
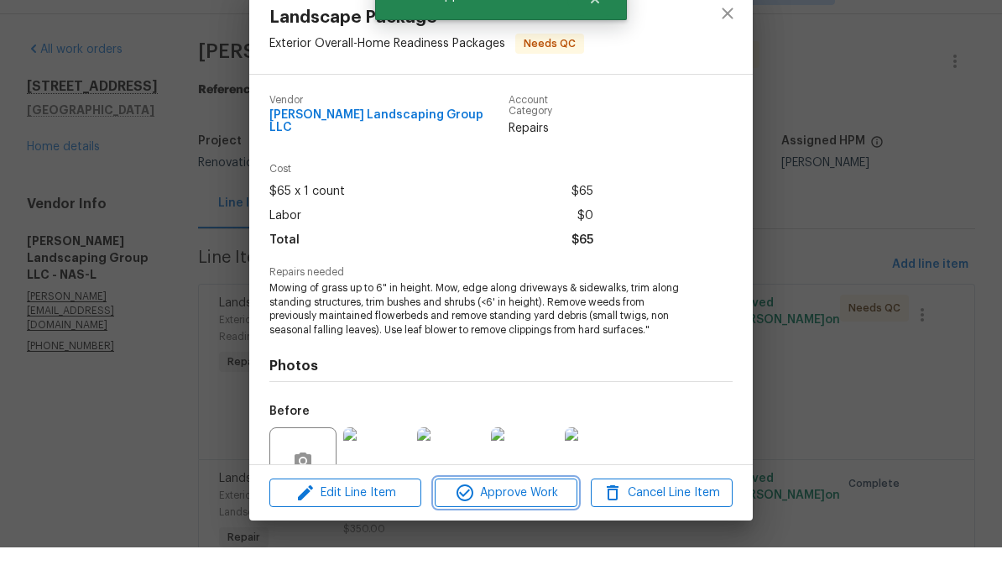
click at [536, 521] on span "Approve Work" at bounding box center [506, 531] width 132 height 21
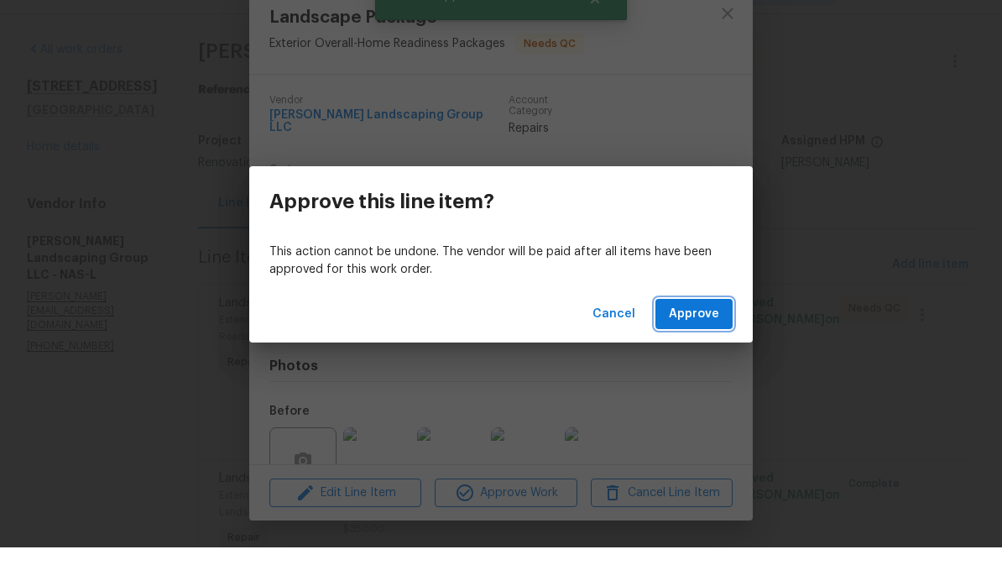
click at [693, 342] on span "Approve" at bounding box center [694, 352] width 50 height 21
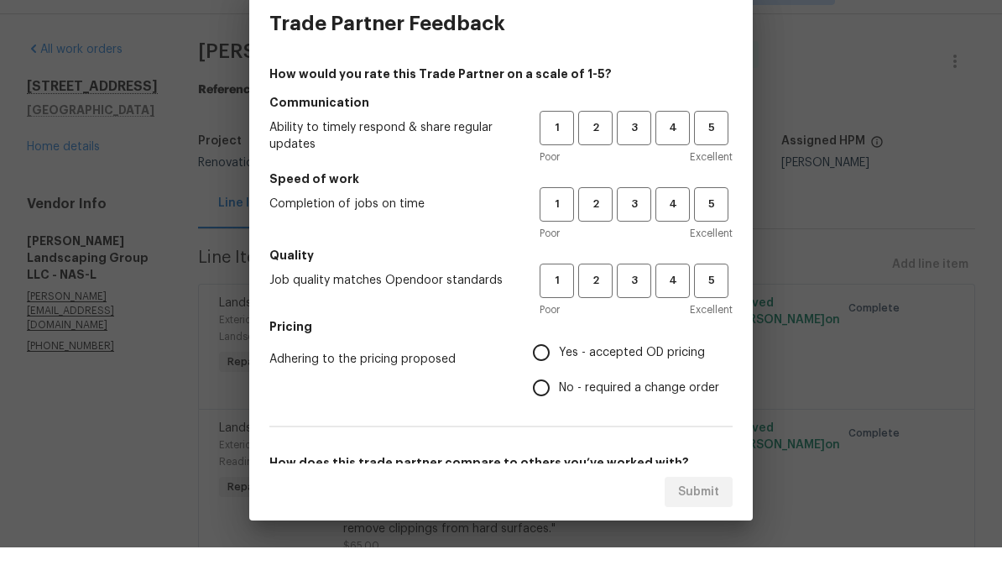
click at [699, 157] on span "5" at bounding box center [711, 166] width 31 height 19
click at [699, 233] on span "5" at bounding box center [711, 242] width 31 height 19
click at [699, 310] on span "5" at bounding box center [711, 319] width 31 height 19
click at [552, 374] on input "Yes - accepted OD pricing" at bounding box center [541, 391] width 35 height 35
radio input "true"
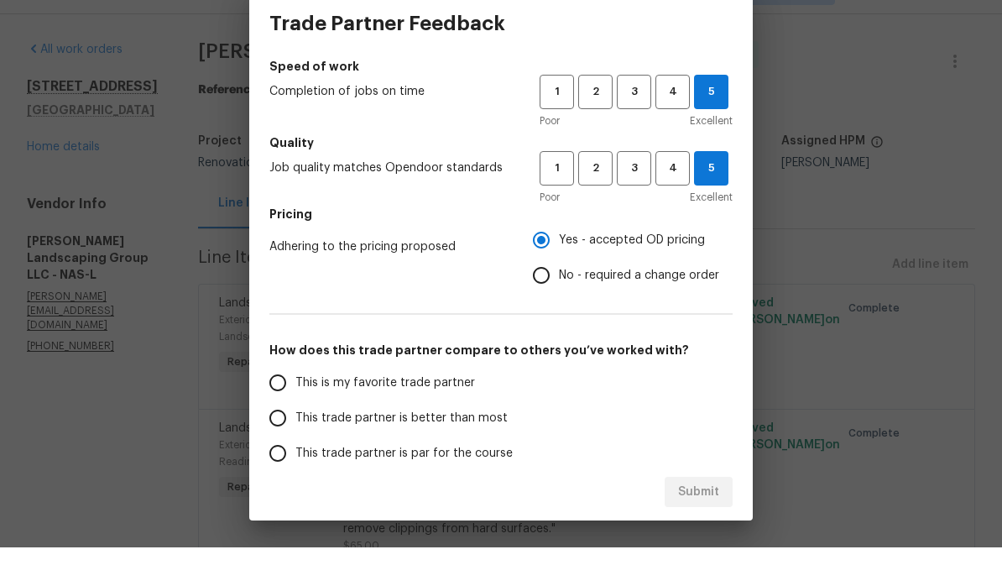
scroll to position [142, 0]
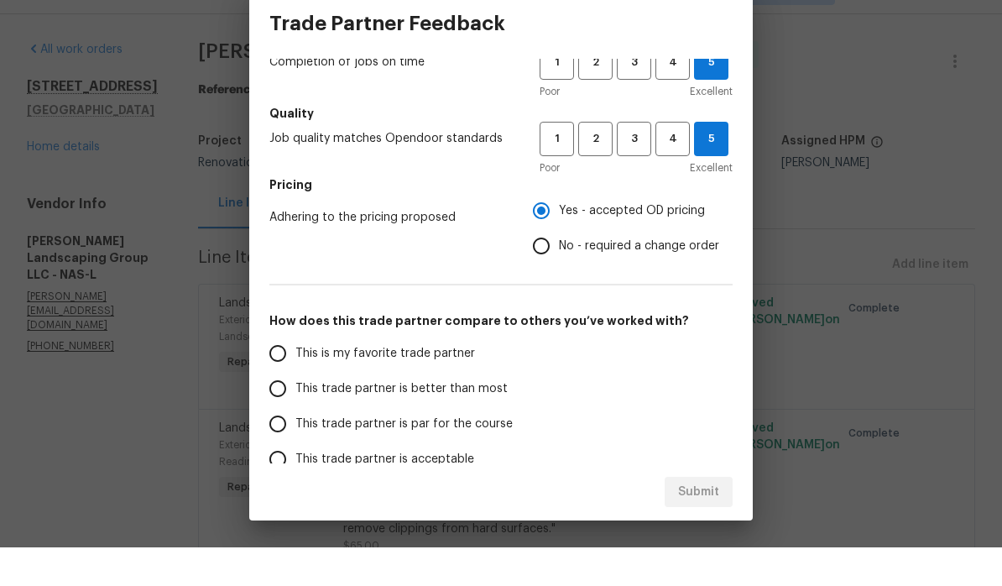
click at [285, 374] on input "This is my favorite trade partner" at bounding box center [277, 391] width 35 height 35
click at [699, 520] on span "Submit" at bounding box center [698, 530] width 41 height 21
radio input "true"
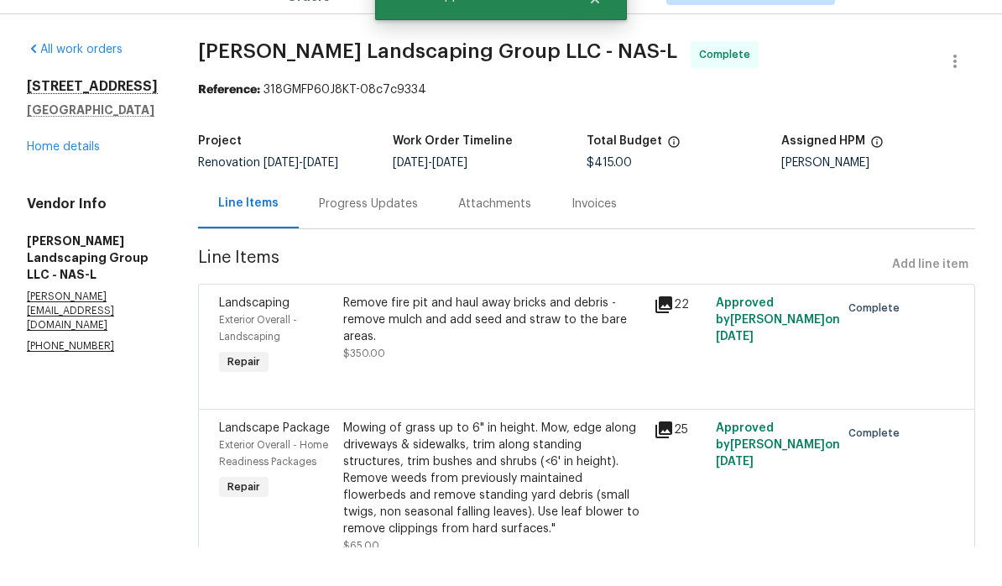
radio input "false"
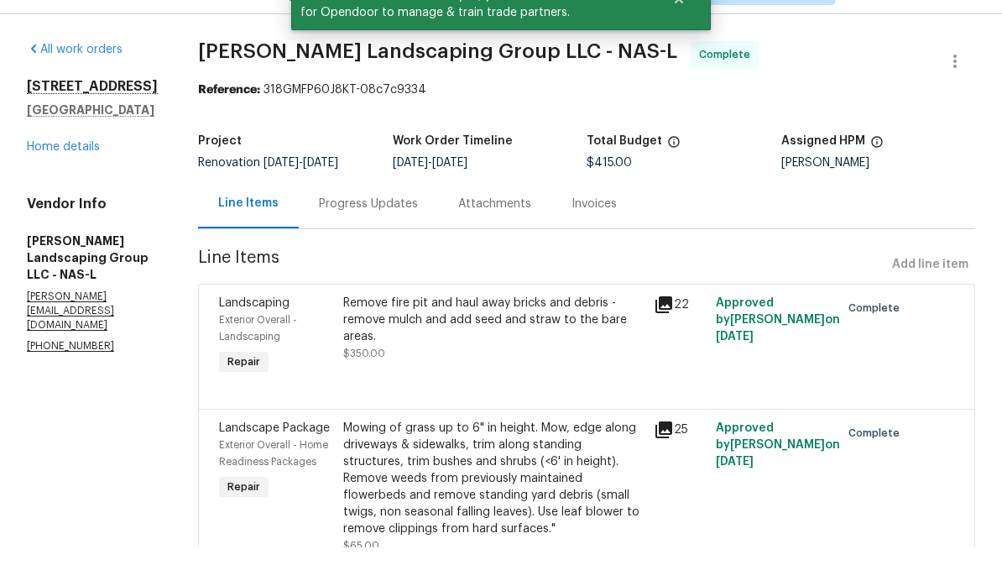
click at [81, 180] on link "Home details" at bounding box center [63, 186] width 73 height 12
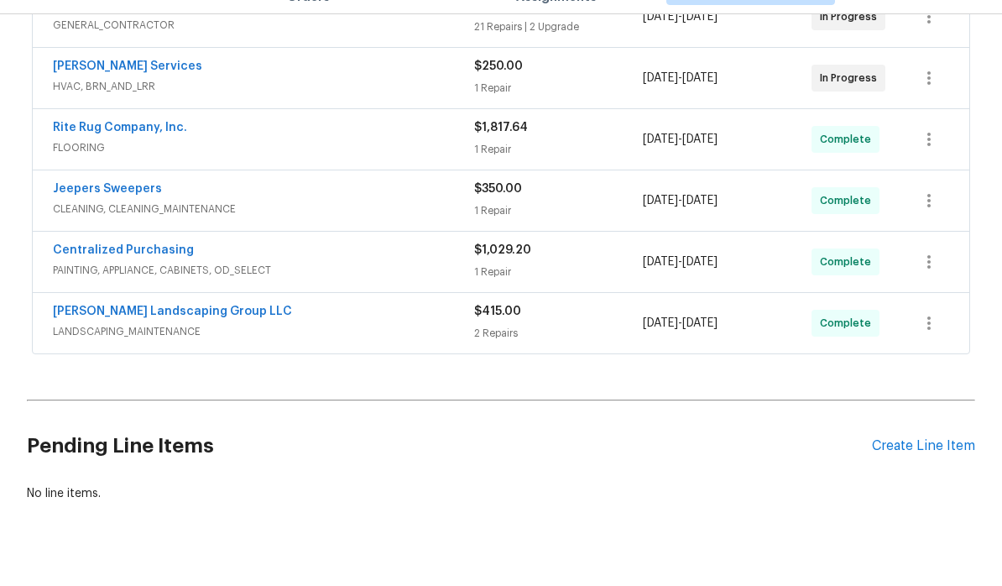
scroll to position [349, 0]
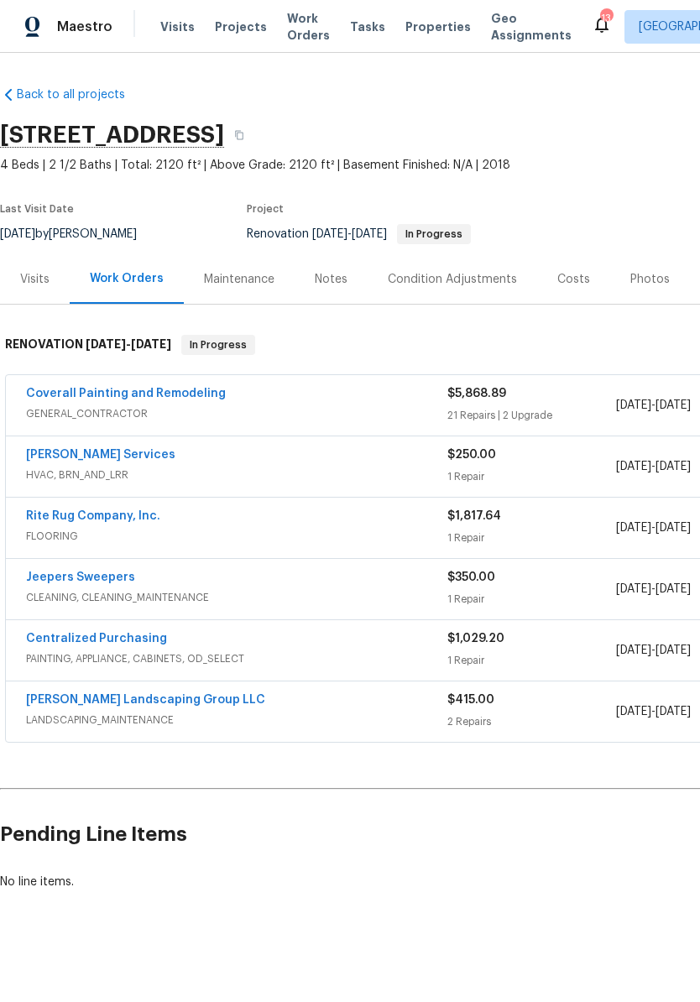
click at [647, 281] on div "Photos" at bounding box center [649, 279] width 39 height 17
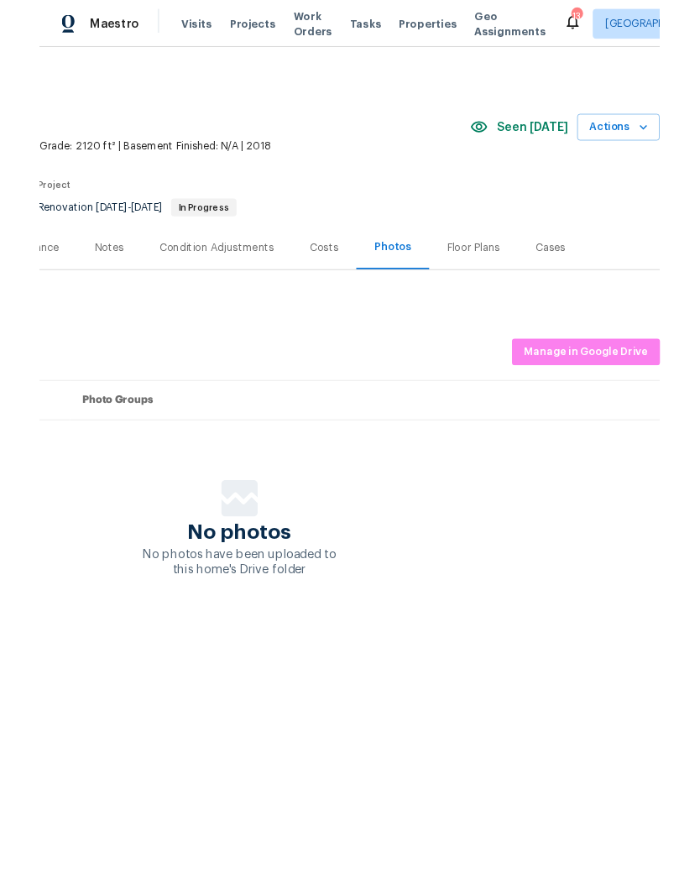
scroll to position [0, 248]
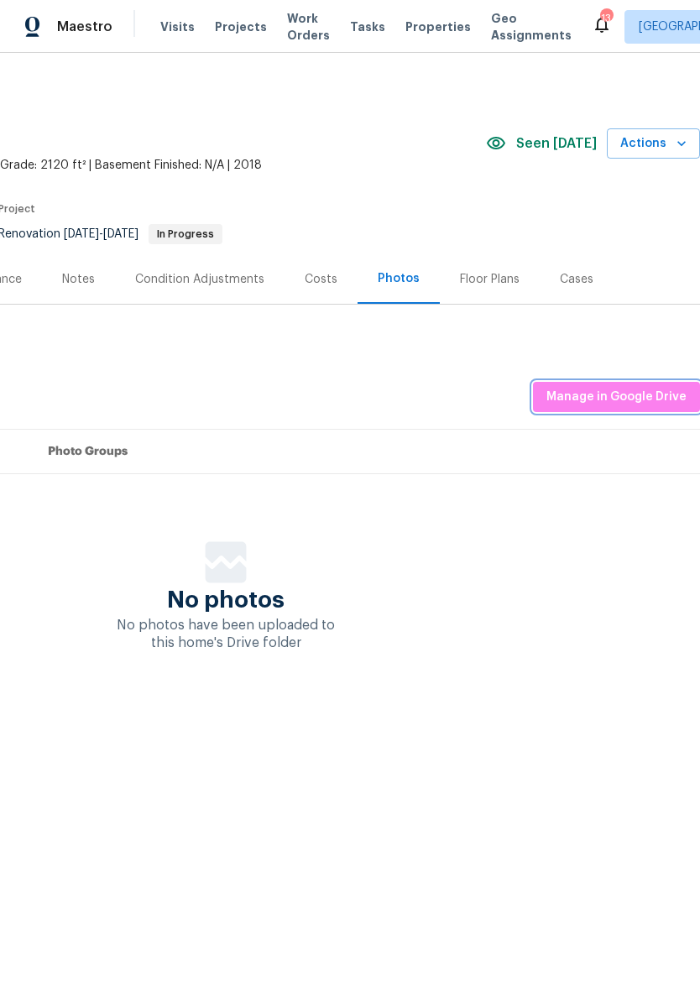
click at [612, 395] on span "Manage in Google Drive" at bounding box center [616, 397] width 140 height 21
